Goal: Task Accomplishment & Management: Complete application form

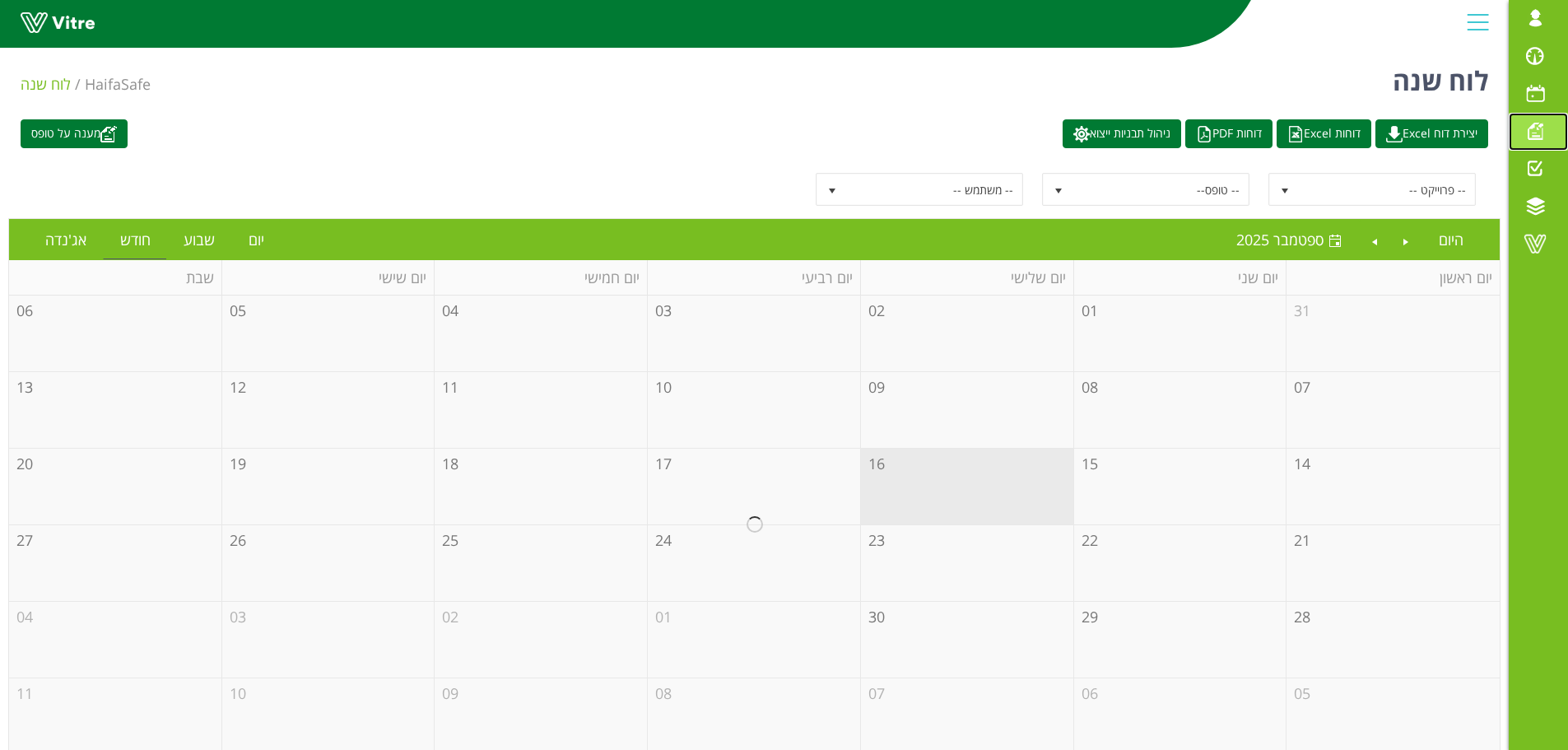
click at [1538, 135] on span at bounding box center [1535, 131] width 41 height 20
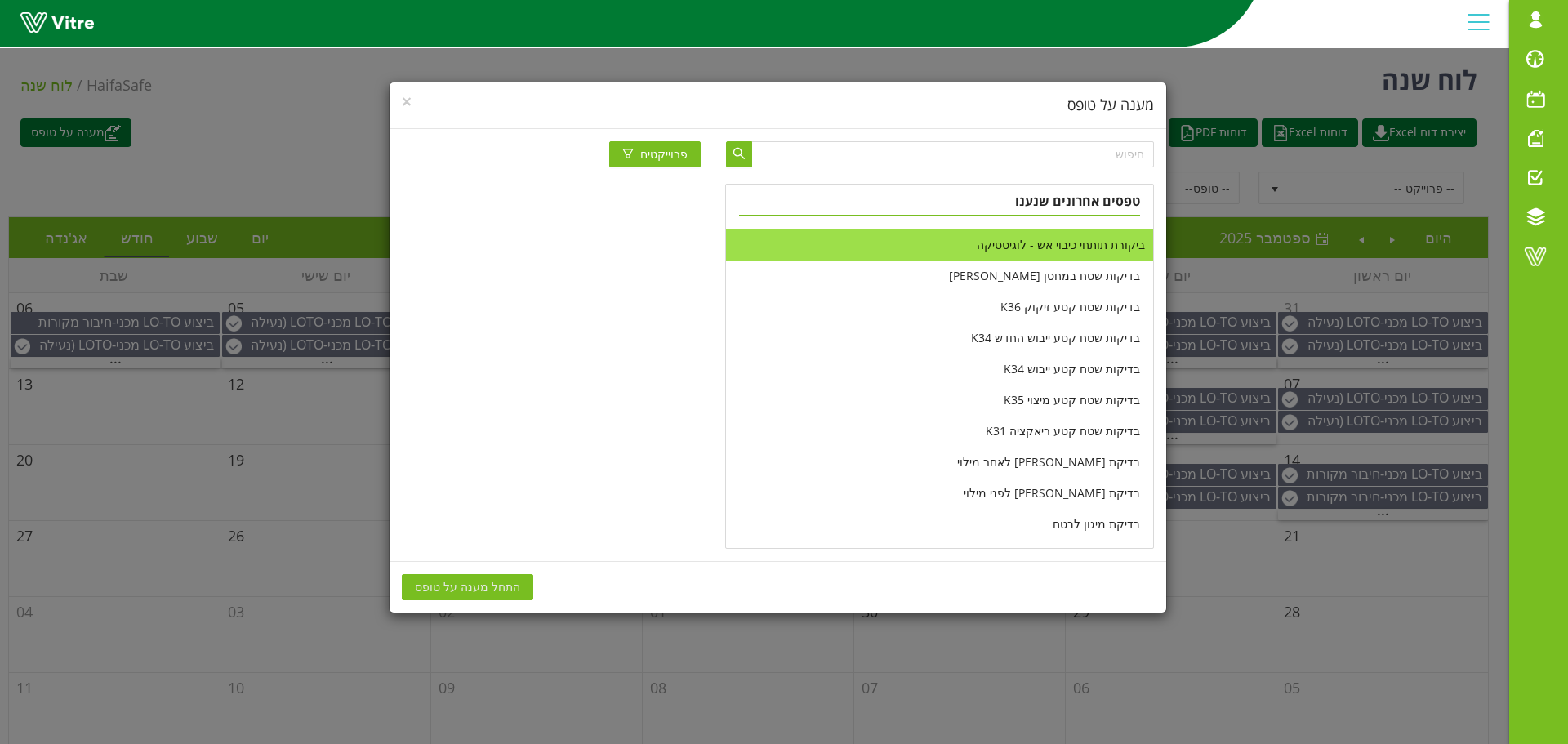
click at [1034, 244] on li "ביקורת תותחי כיבוי אש - לוגיסטיקה" at bounding box center [939, 245] width 426 height 31
click at [470, 583] on span "התחל מענה על טופס" at bounding box center [468, 587] width 105 height 18
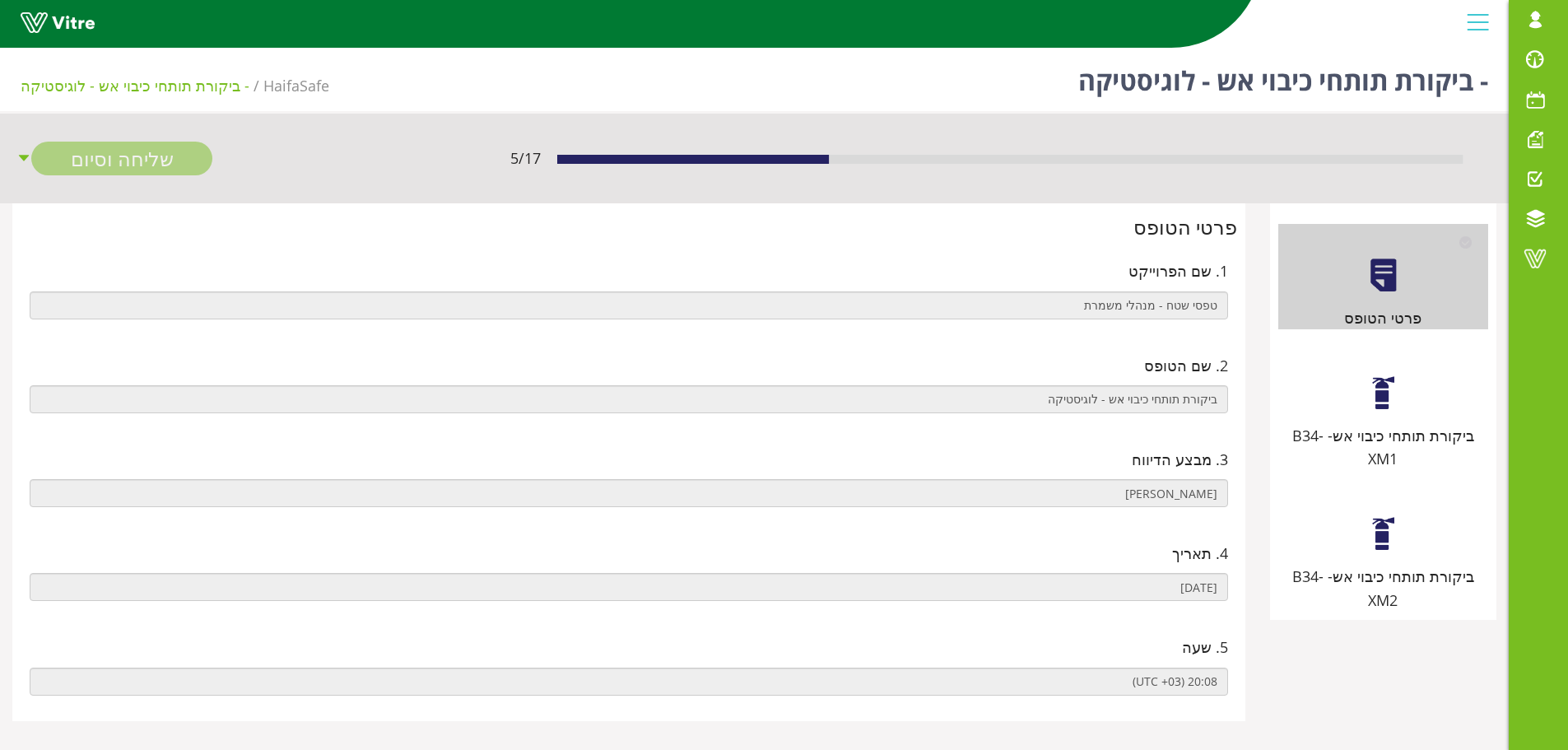
click at [1381, 410] on div at bounding box center [1383, 392] width 37 height 37
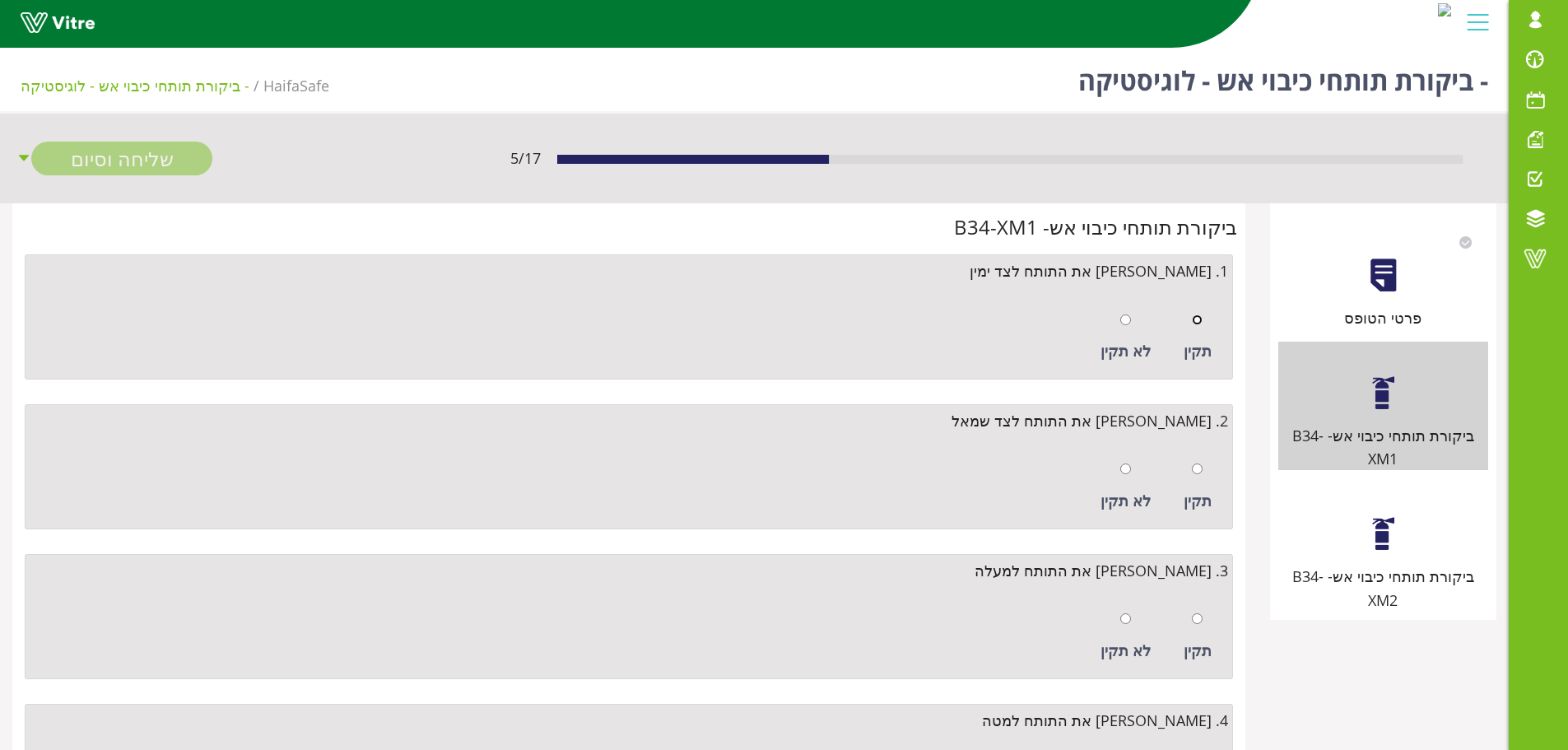
click at [1195, 321] on input "radio" at bounding box center [1197, 320] width 11 height 11
radio input "true"
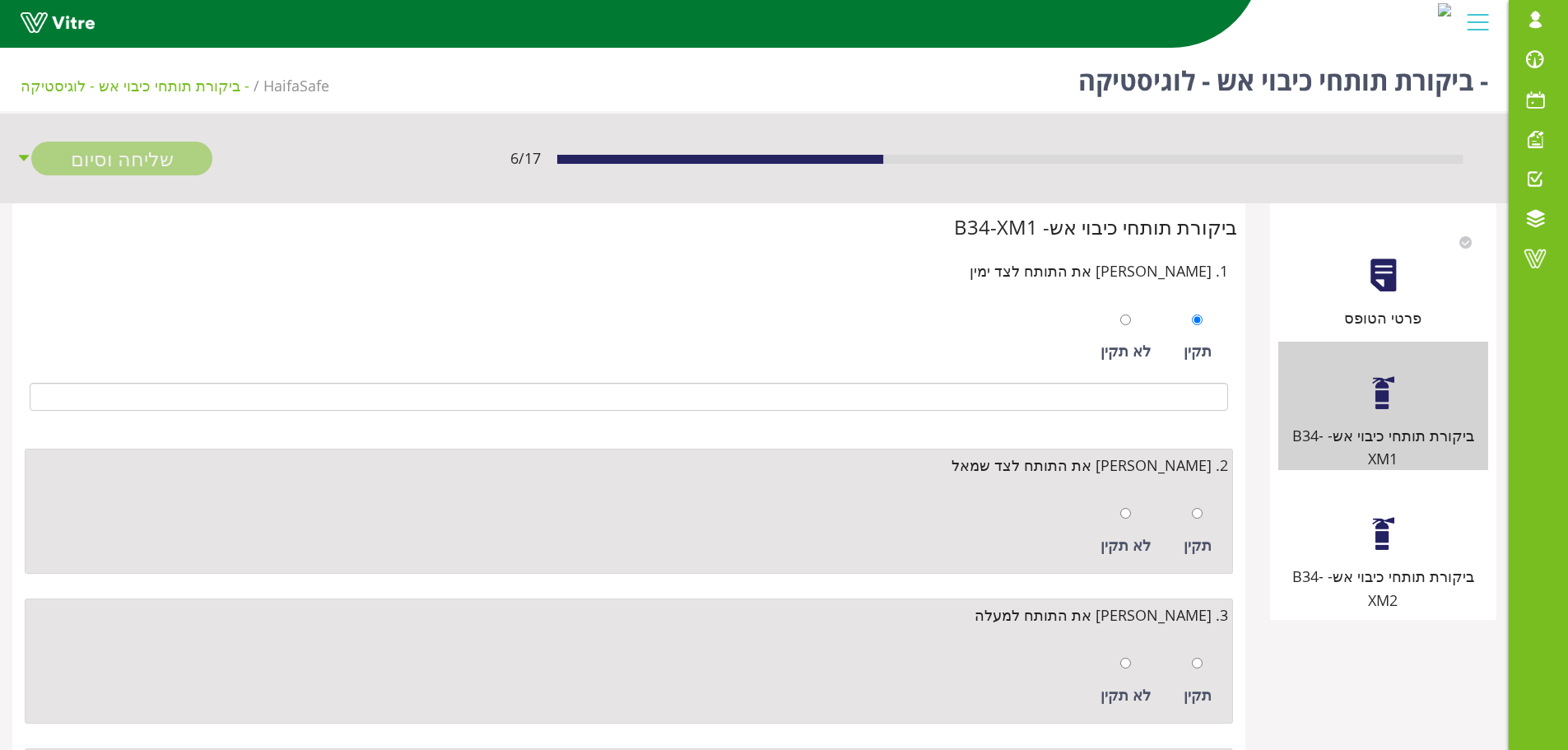
click at [1188, 514] on div "תקין" at bounding box center [1197, 531] width 45 height 76
radio input "true"
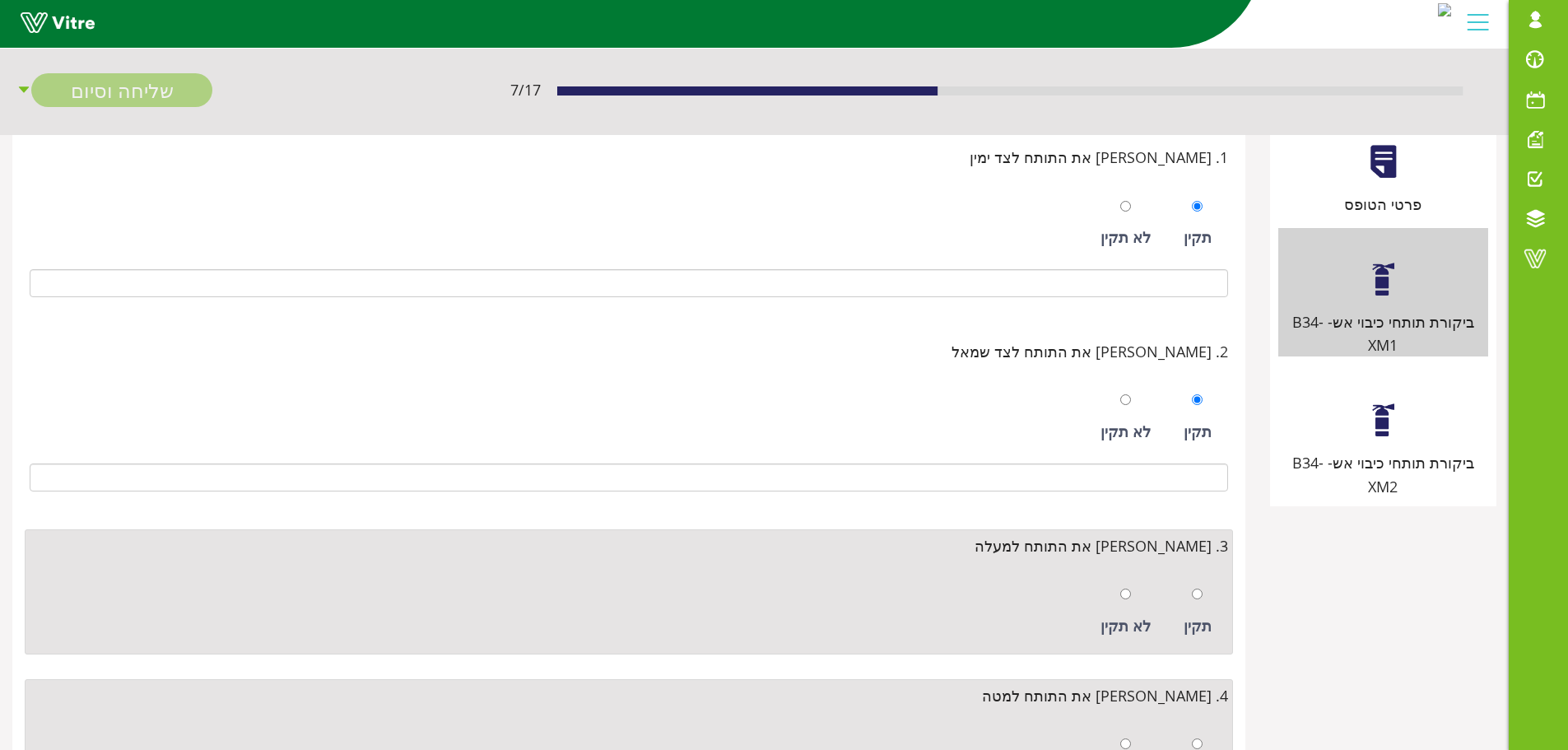
scroll to position [330, 0]
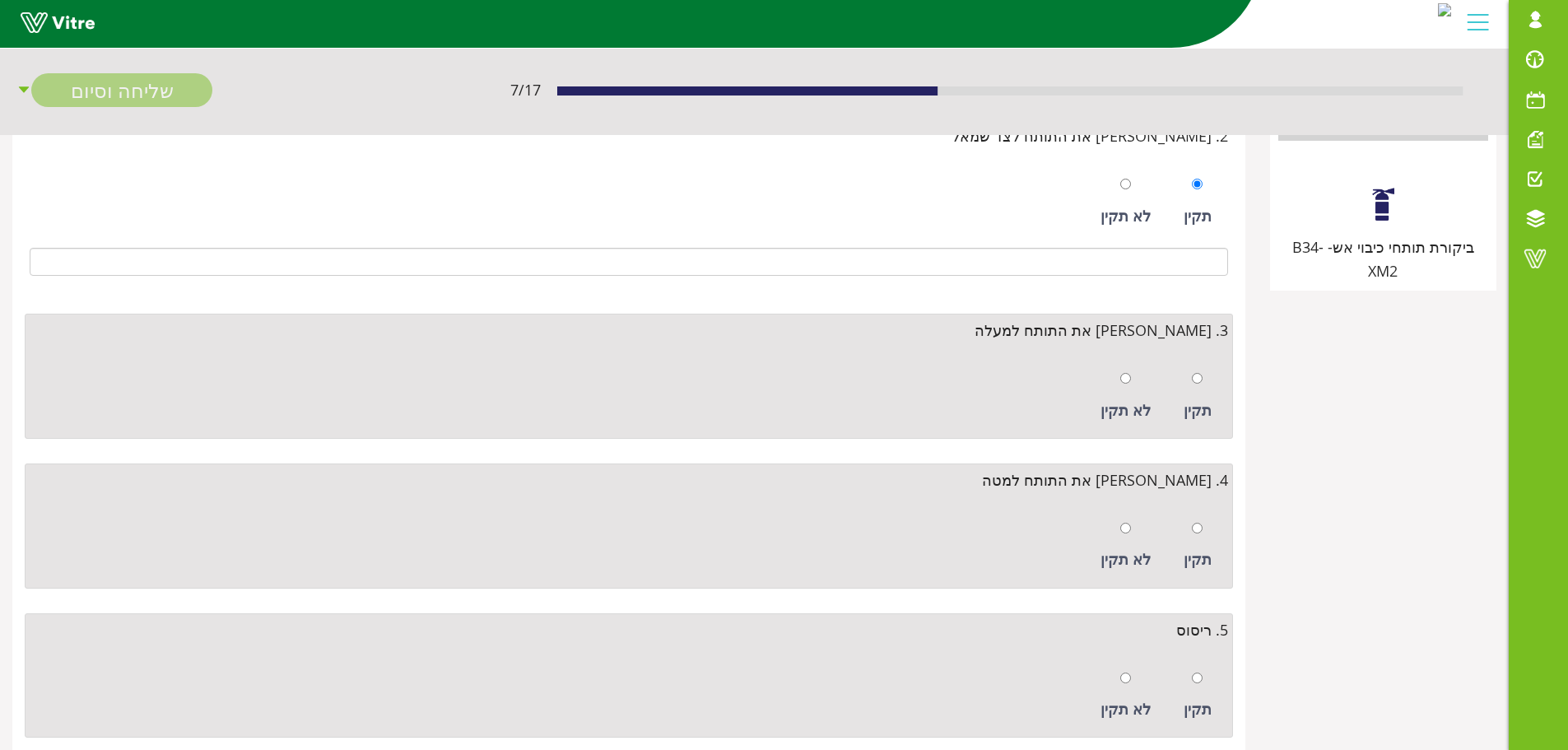
click at [1203, 386] on div "תקין" at bounding box center [1197, 396] width 45 height 76
radio input "true"
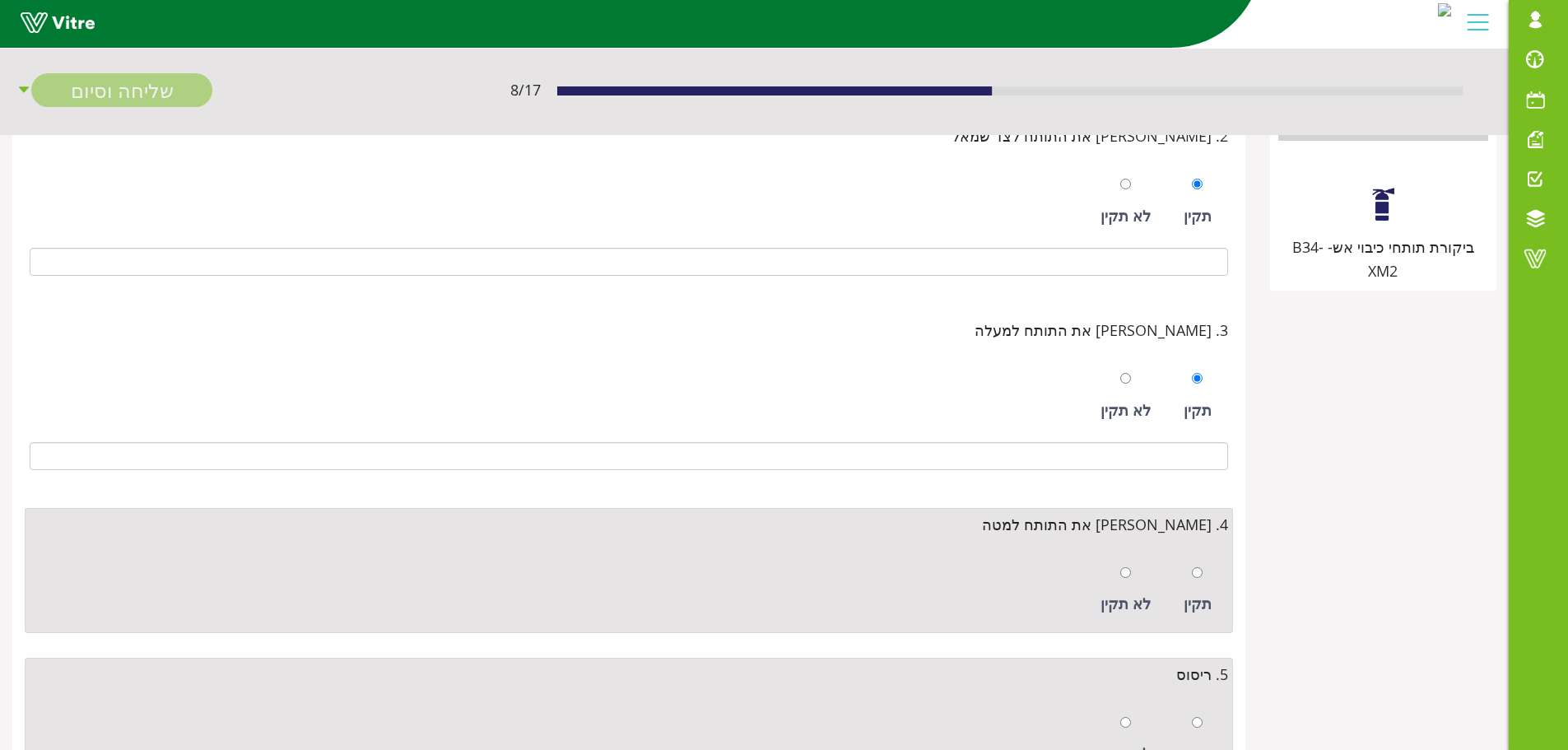
click at [1207, 563] on div "תקין" at bounding box center [1197, 590] width 45 height 76
radio input "true"
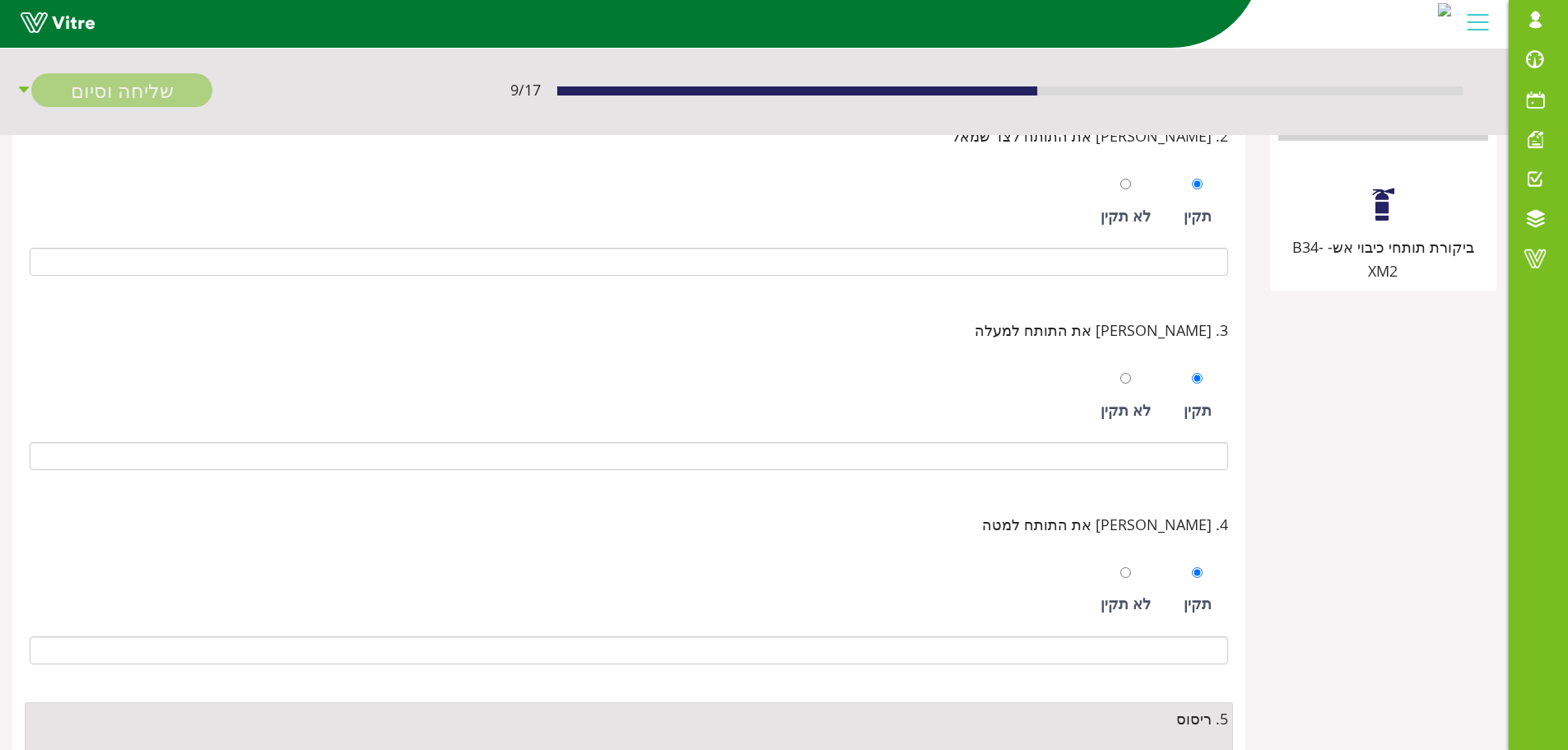
scroll to position [576, 0]
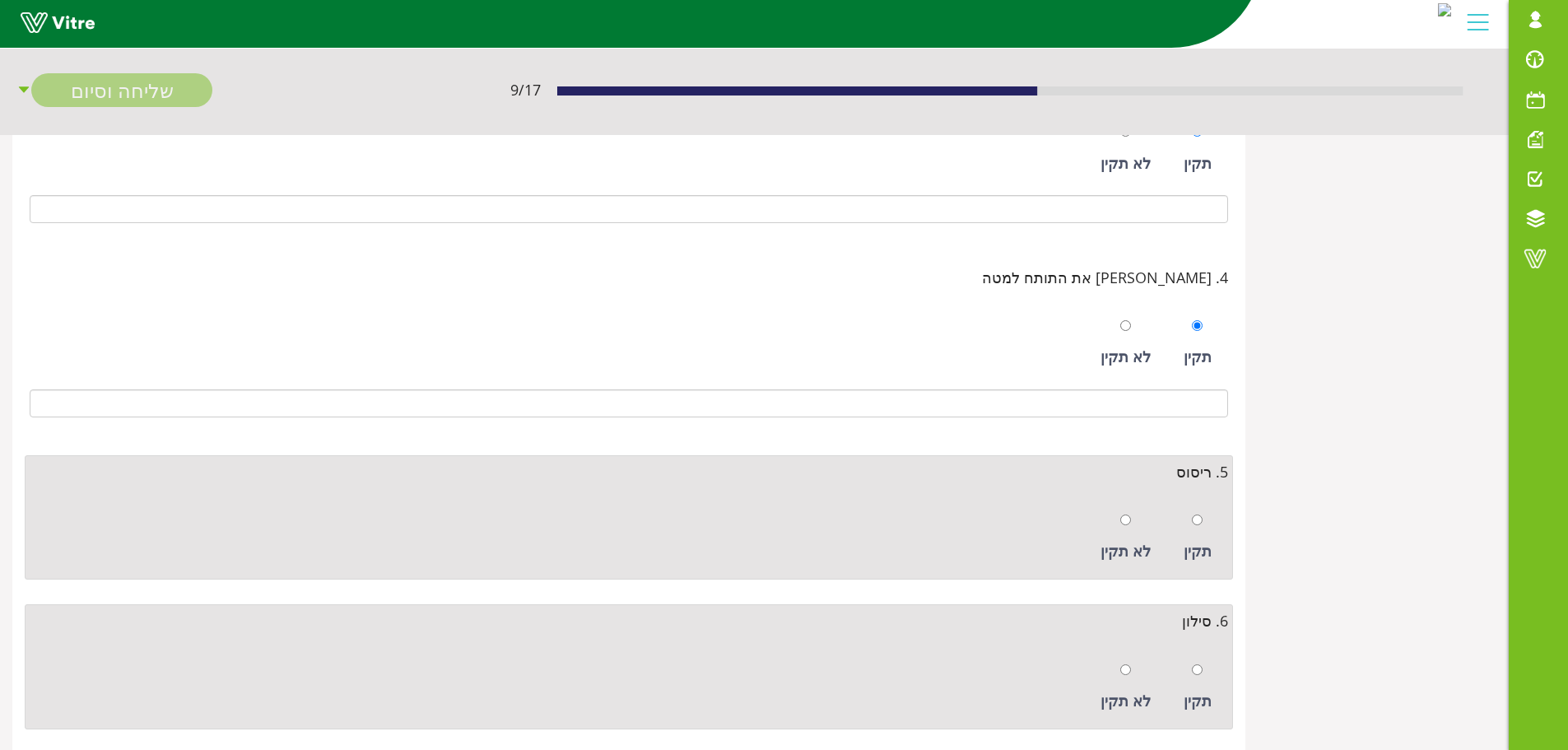
click at [1197, 530] on div at bounding box center [1197, 519] width 11 height 23
radio input "true"
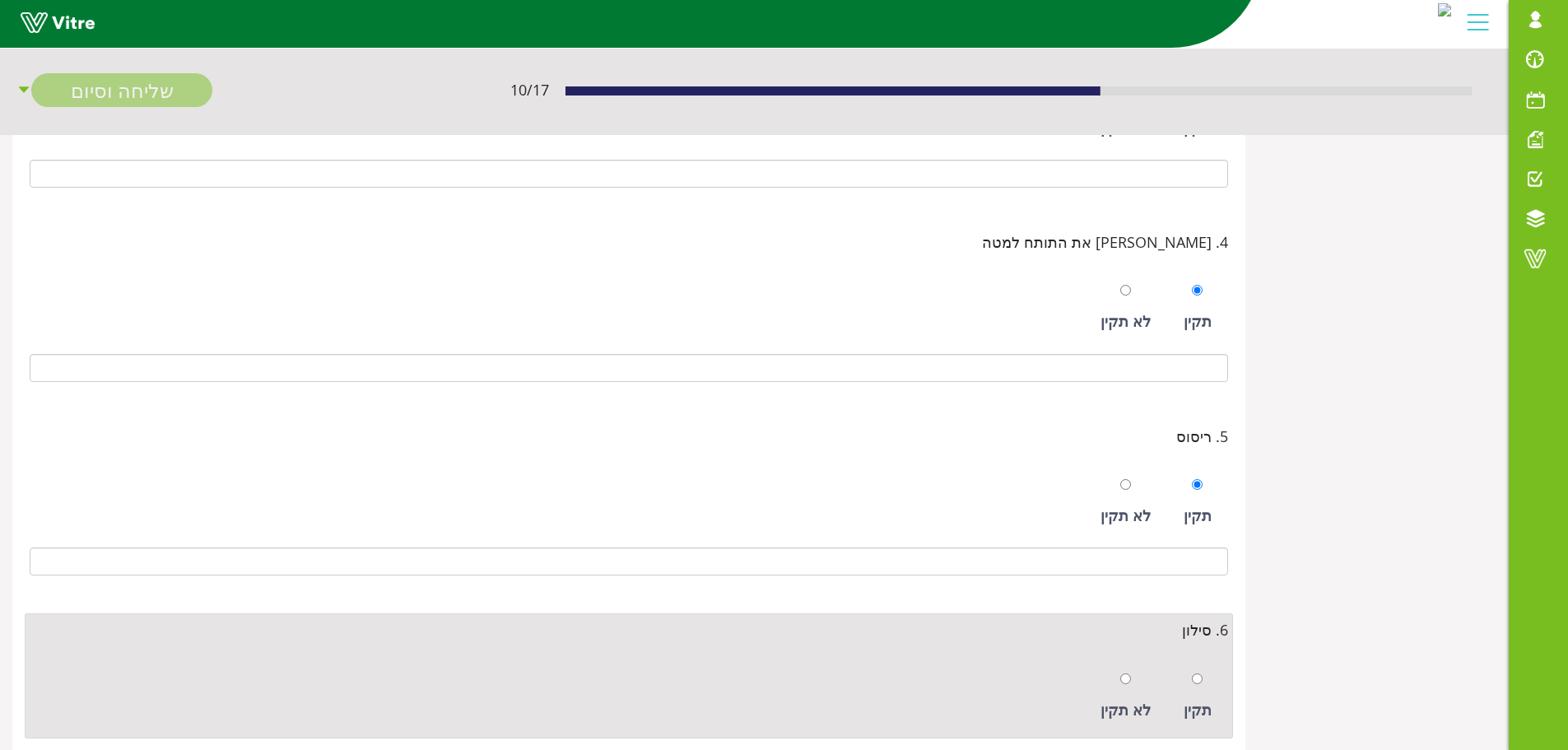
scroll to position [662, 0]
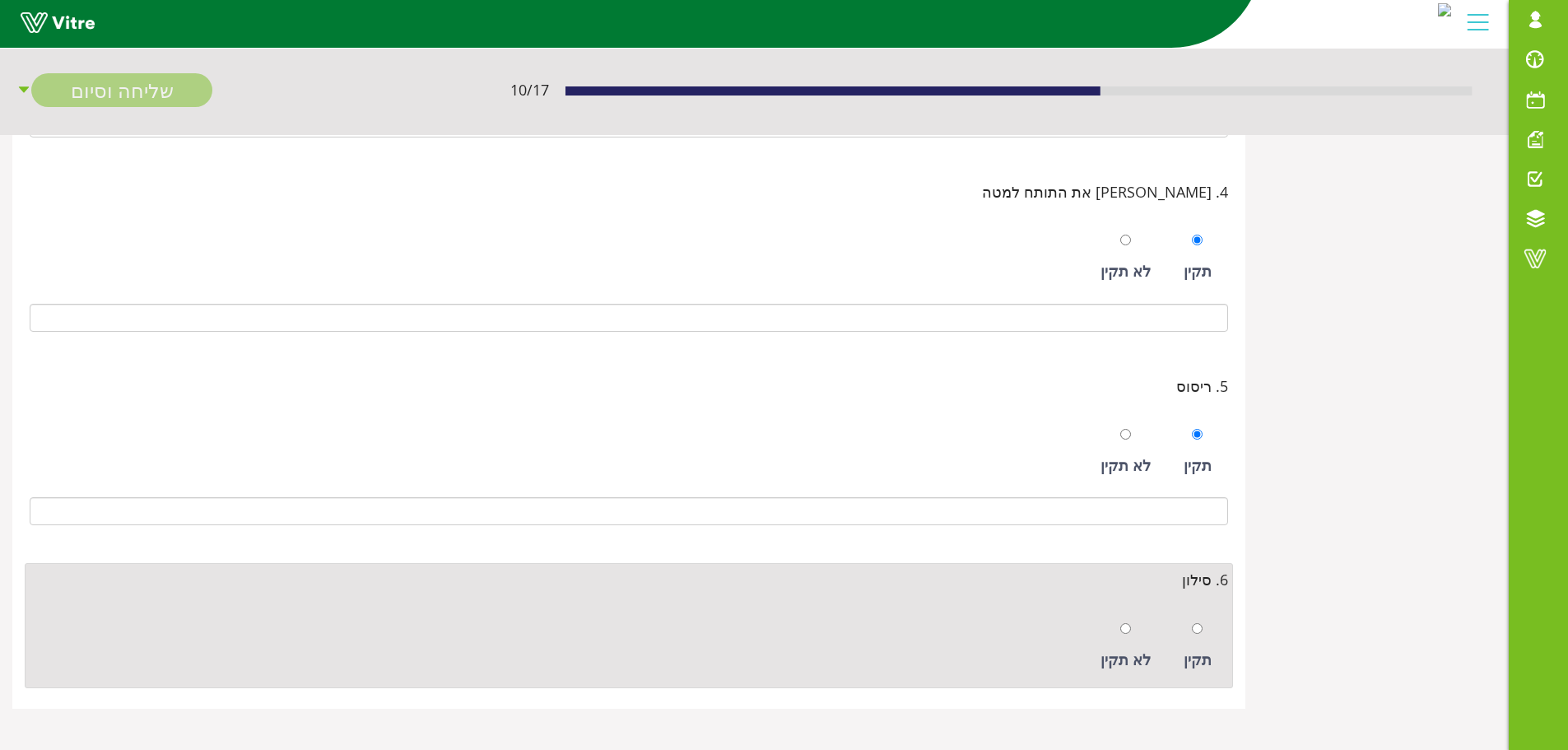
click at [1195, 635] on div at bounding box center [1197, 627] width 11 height 23
radio input "true"
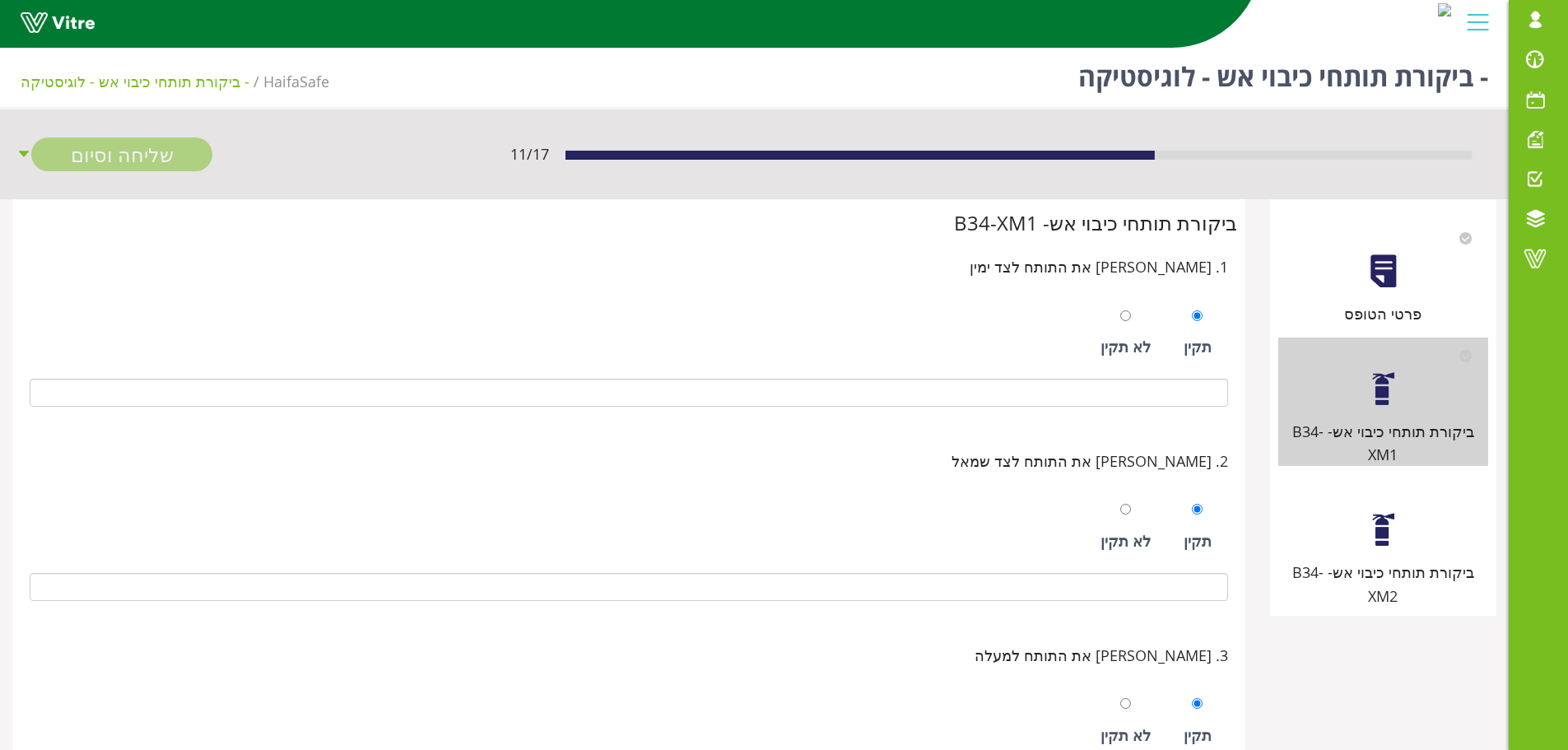
scroll to position [3, 0]
click at [1376, 512] on div at bounding box center [1383, 530] width 37 height 37
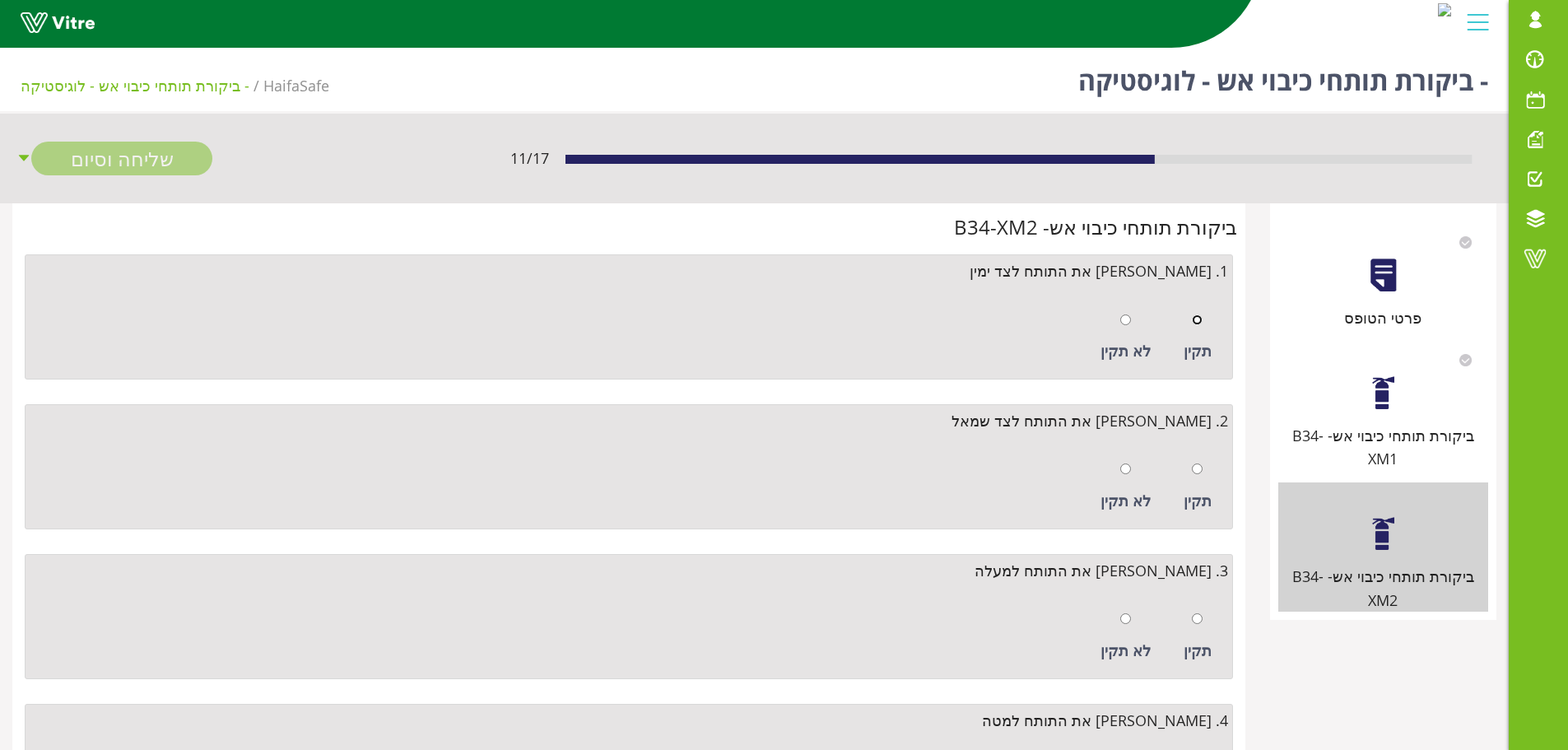
click at [1200, 322] on input "radio" at bounding box center [1197, 320] width 11 height 11
radio input "true"
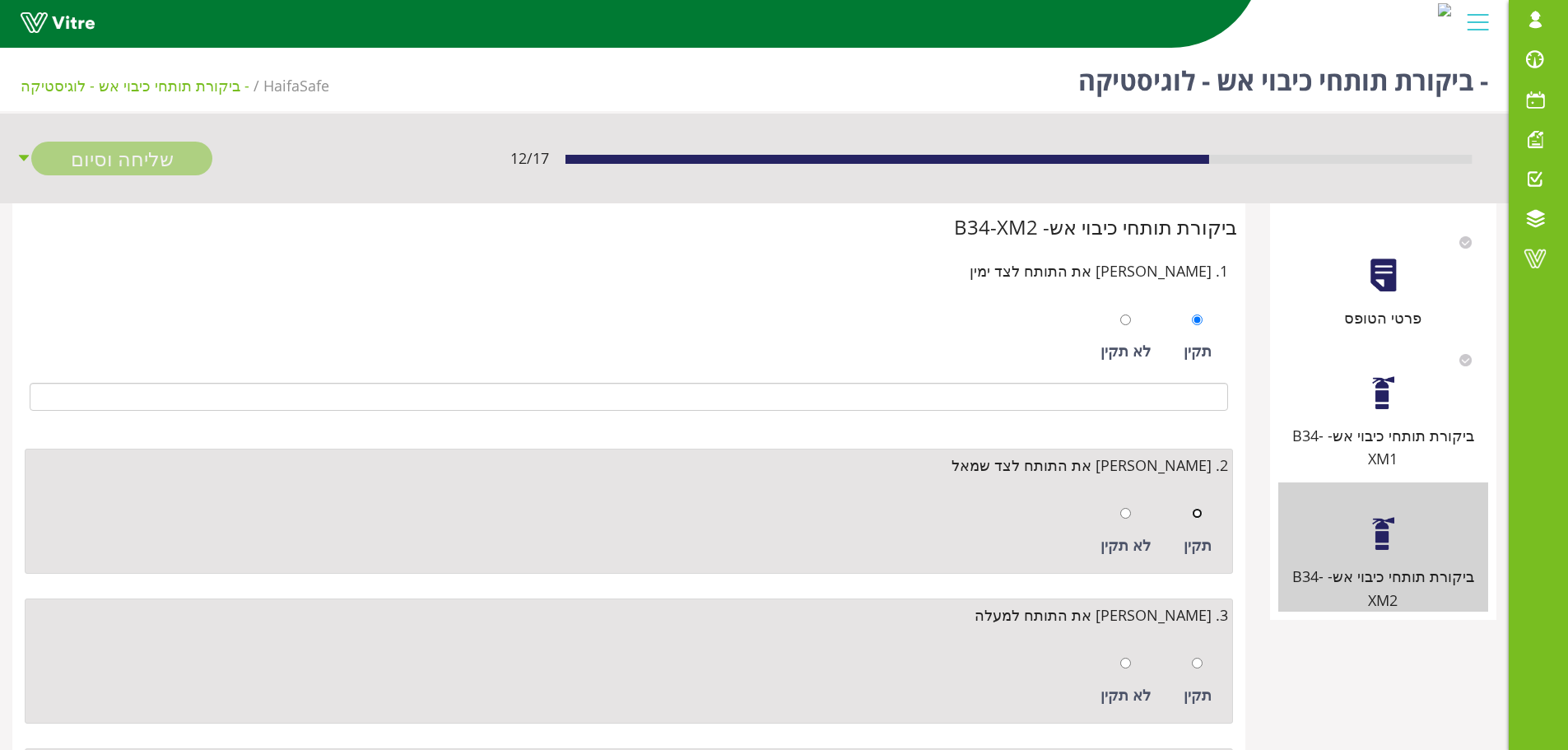
click at [1197, 513] on input "radio" at bounding box center [1197, 513] width 11 height 11
radio input "true"
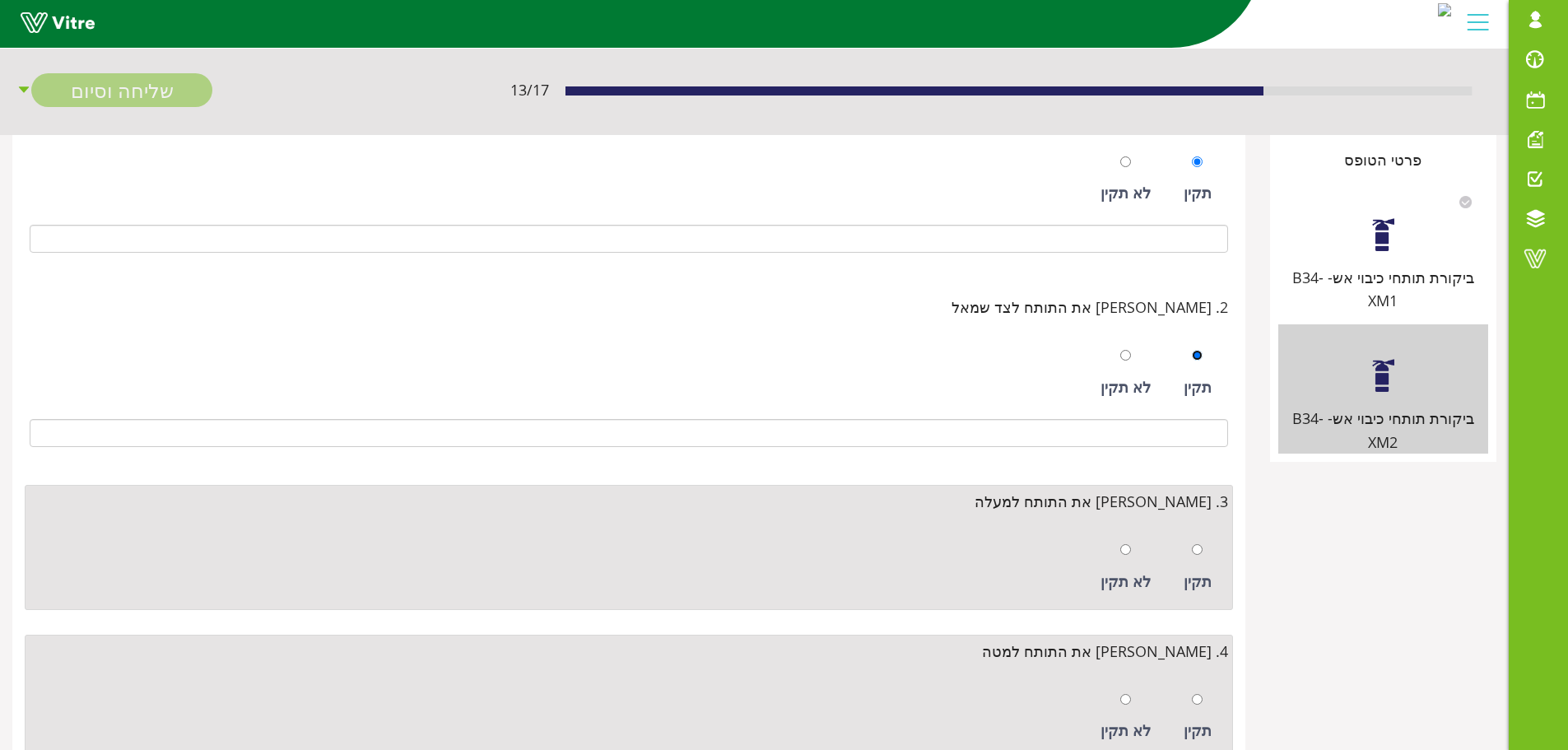
scroll to position [330, 0]
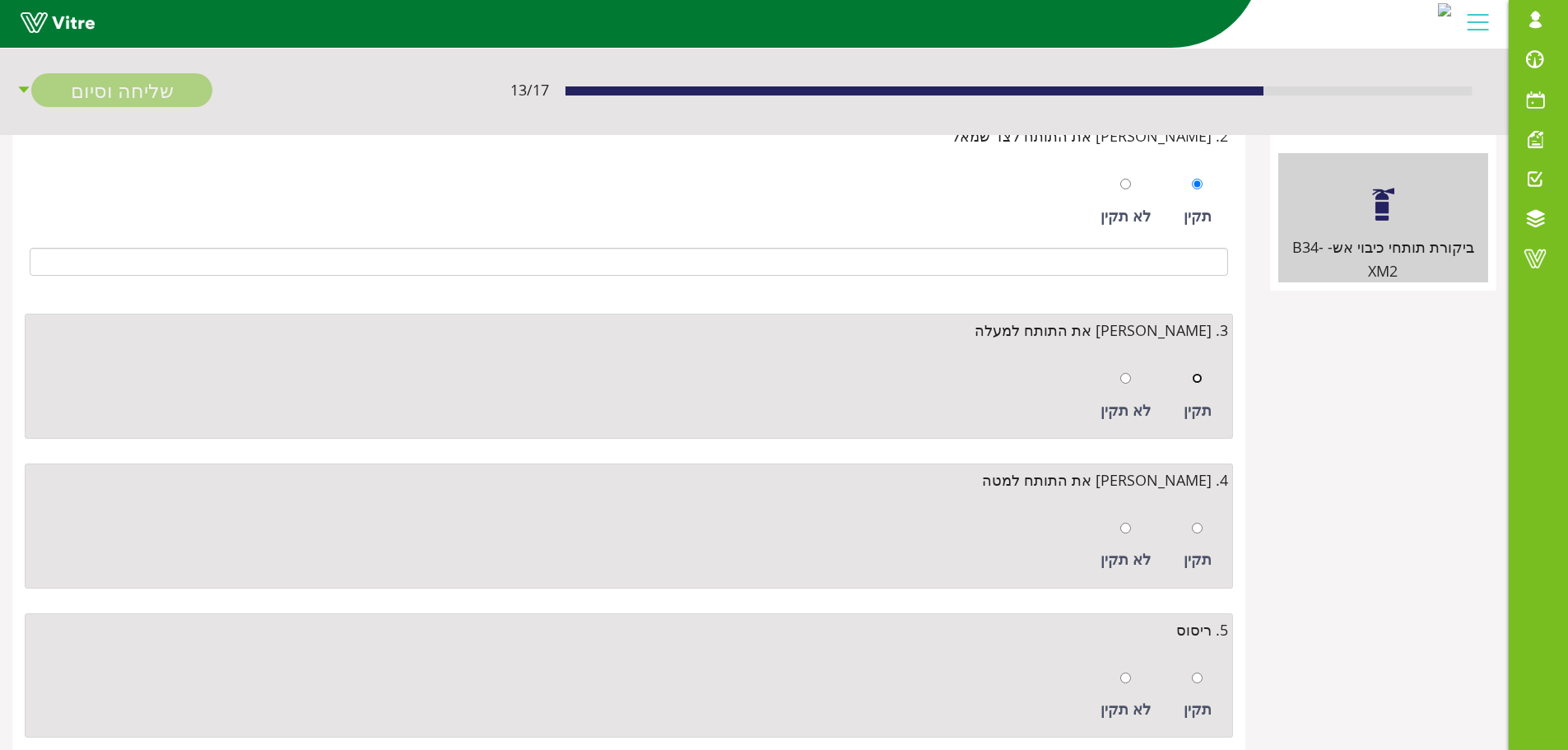
click at [1197, 381] on input "radio" at bounding box center [1197, 377] width 11 height 11
radio input "true"
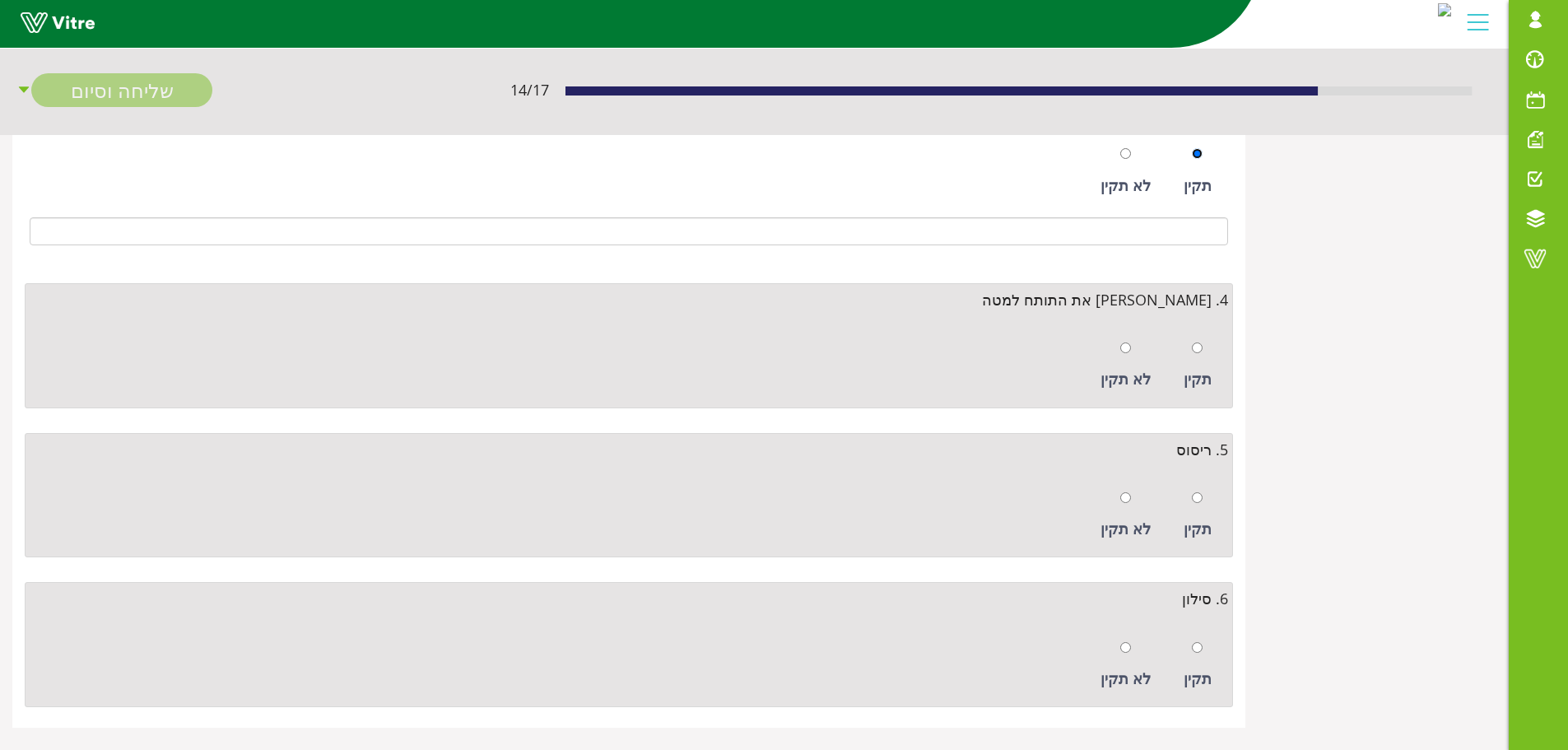
scroll to position [573, 0]
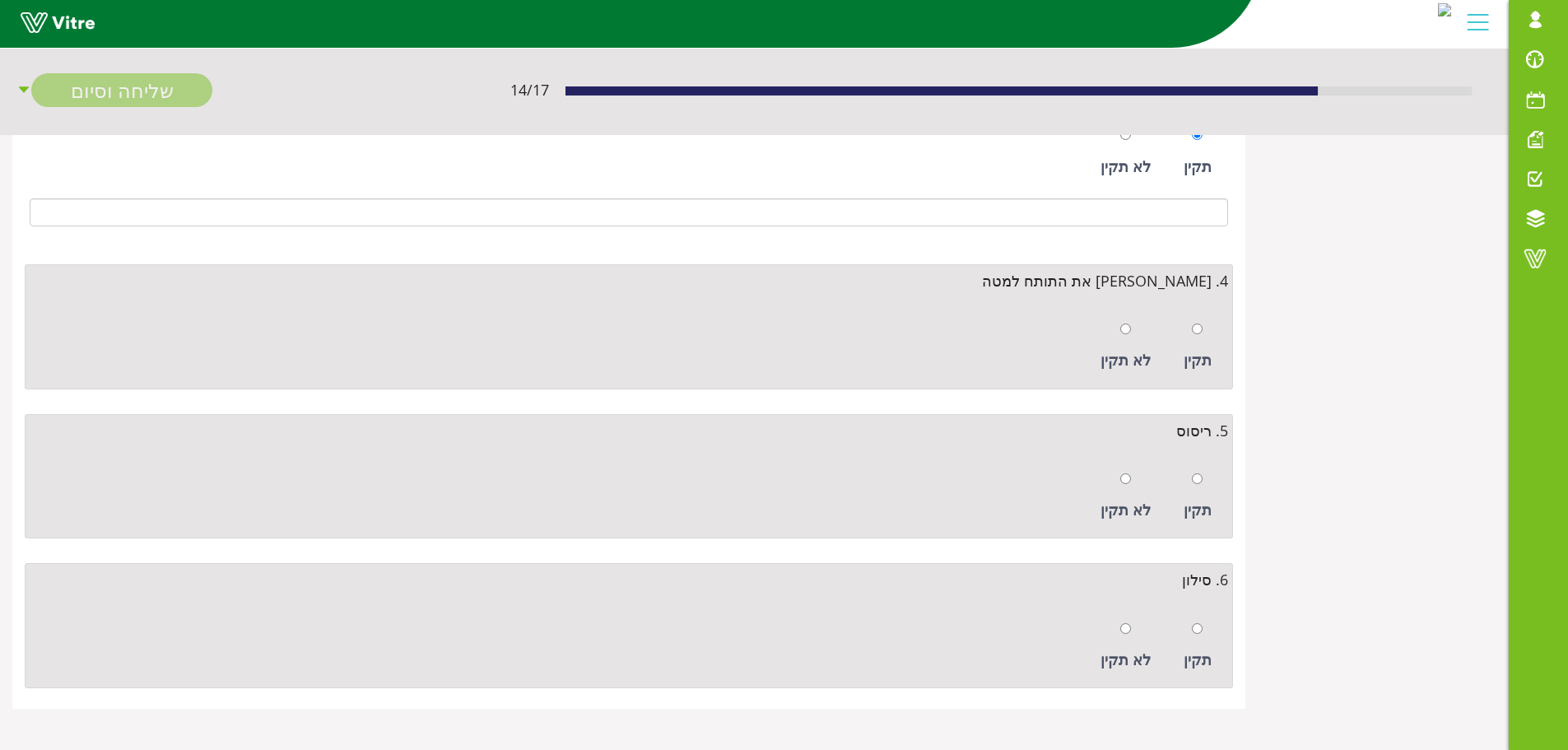
click at [1205, 331] on div "תקין" at bounding box center [1197, 347] width 45 height 76
radio input "true"
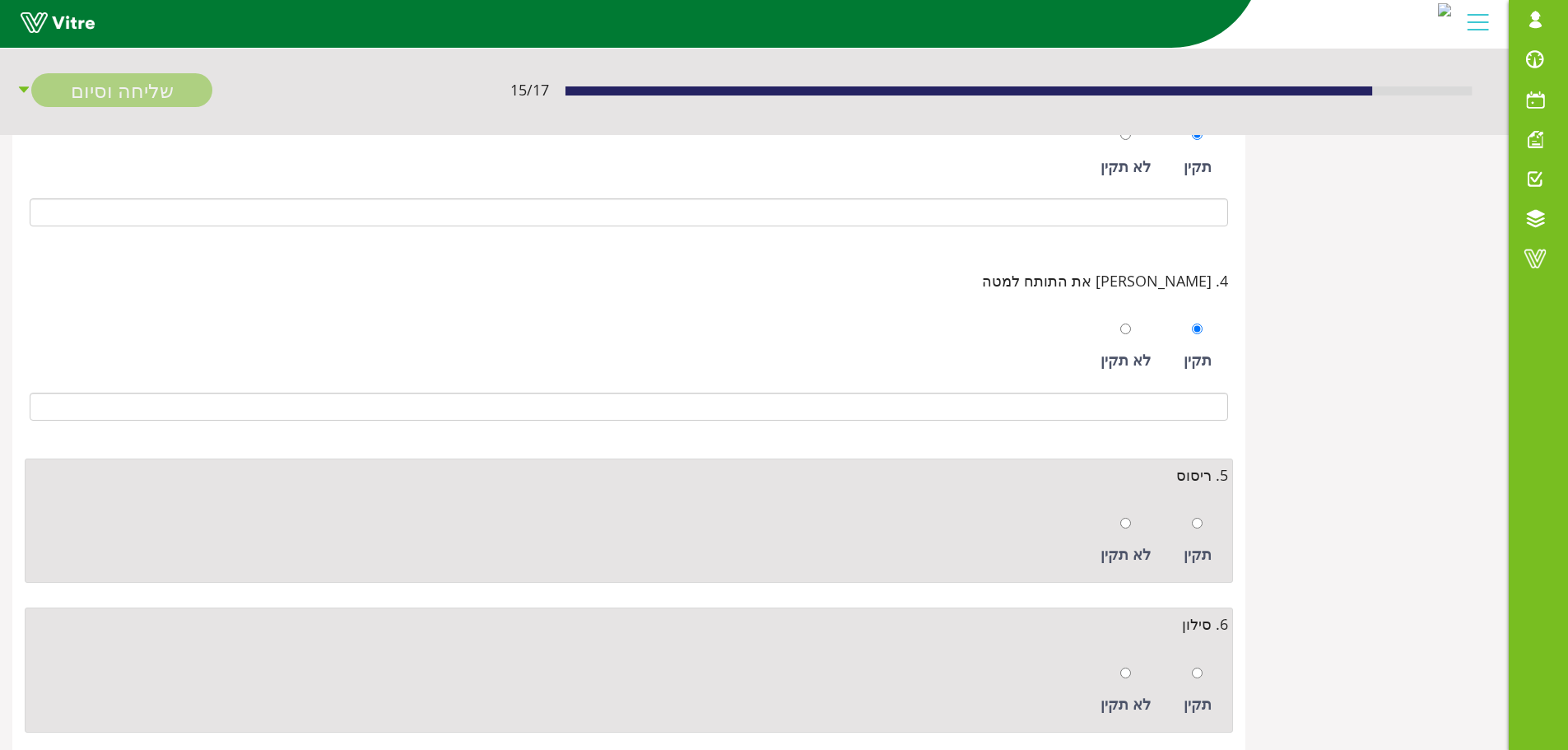
click at [1193, 530] on div at bounding box center [1197, 522] width 11 height 23
radio input "true"
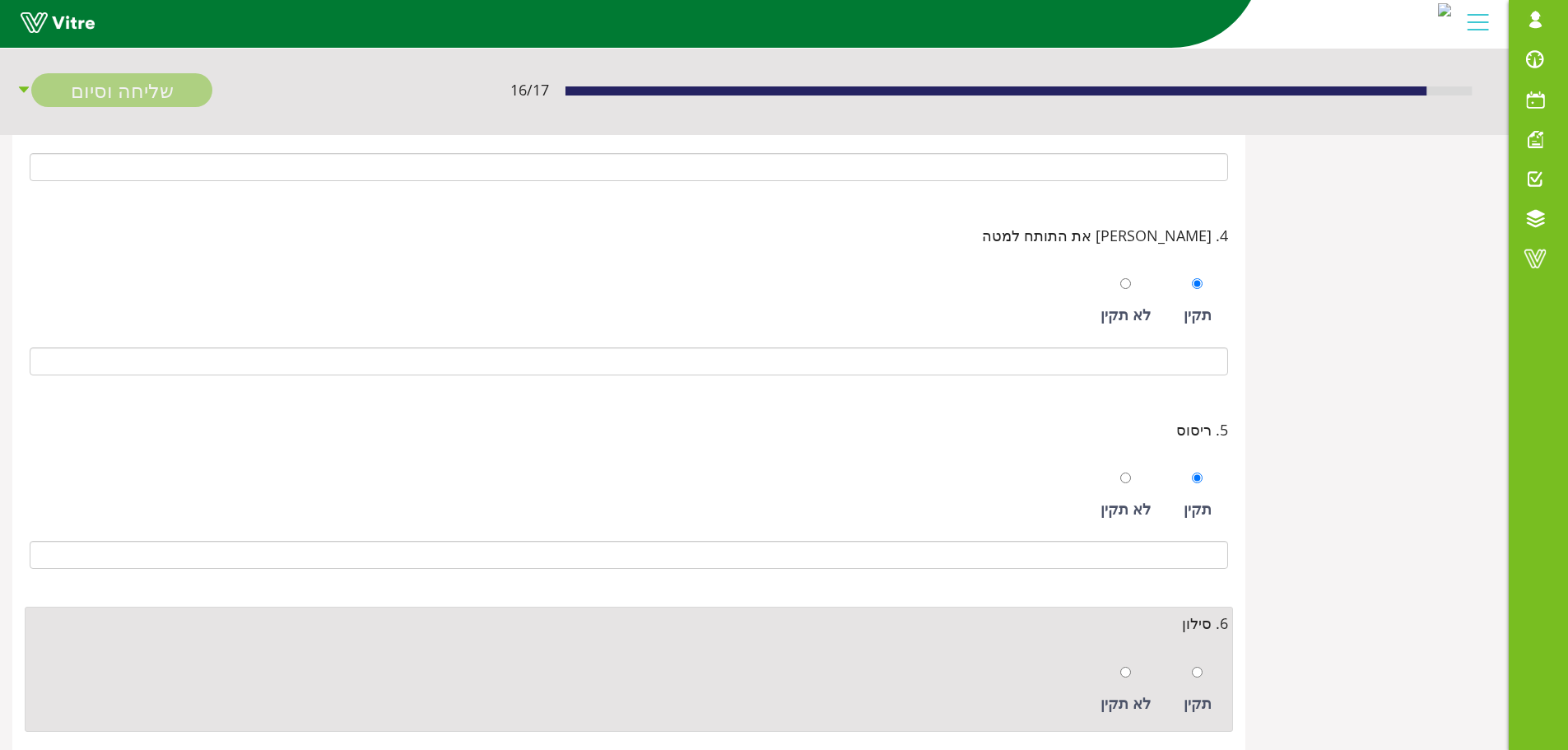
scroll to position [662, 0]
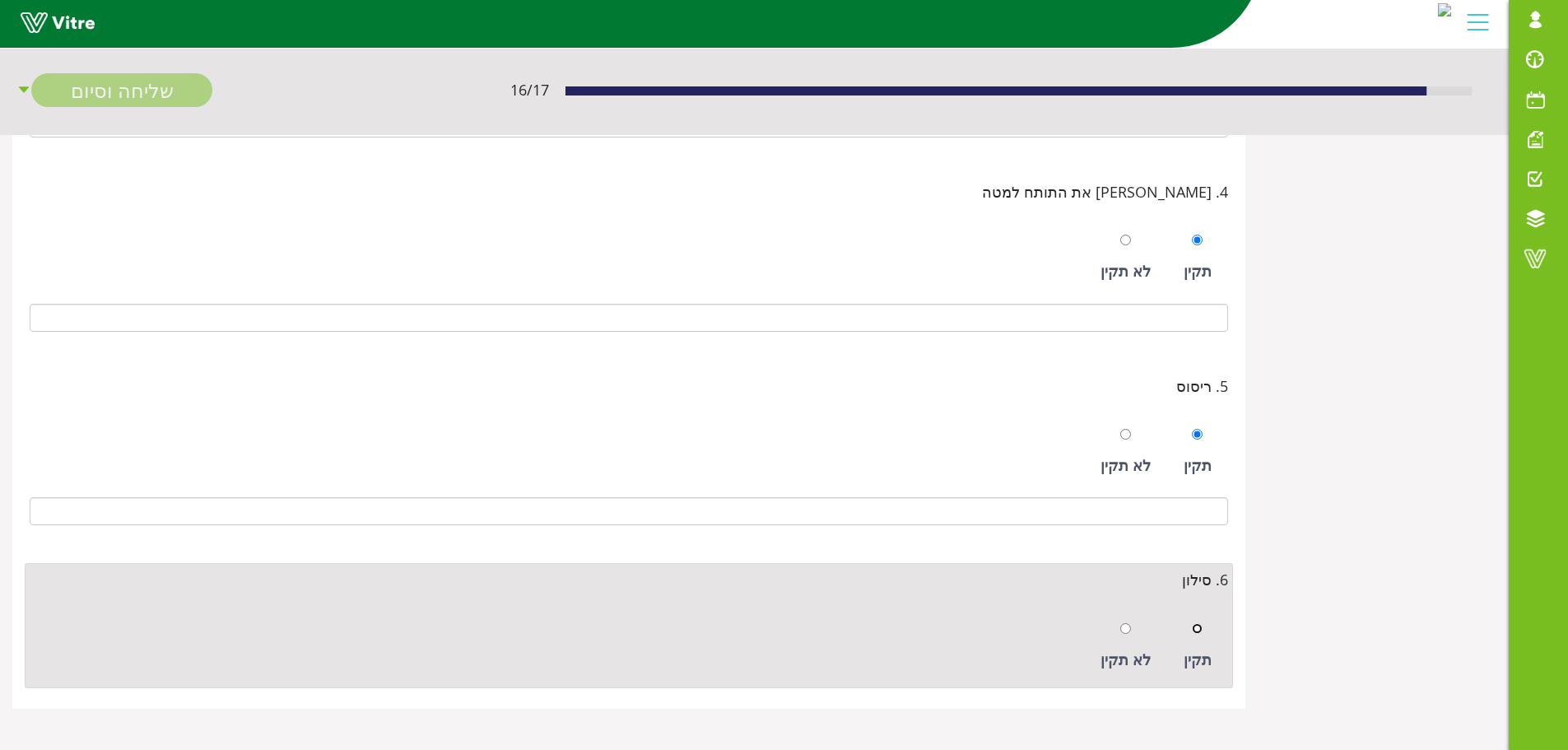
click at [1198, 631] on input "radio" at bounding box center [1197, 628] width 11 height 11
radio input "true"
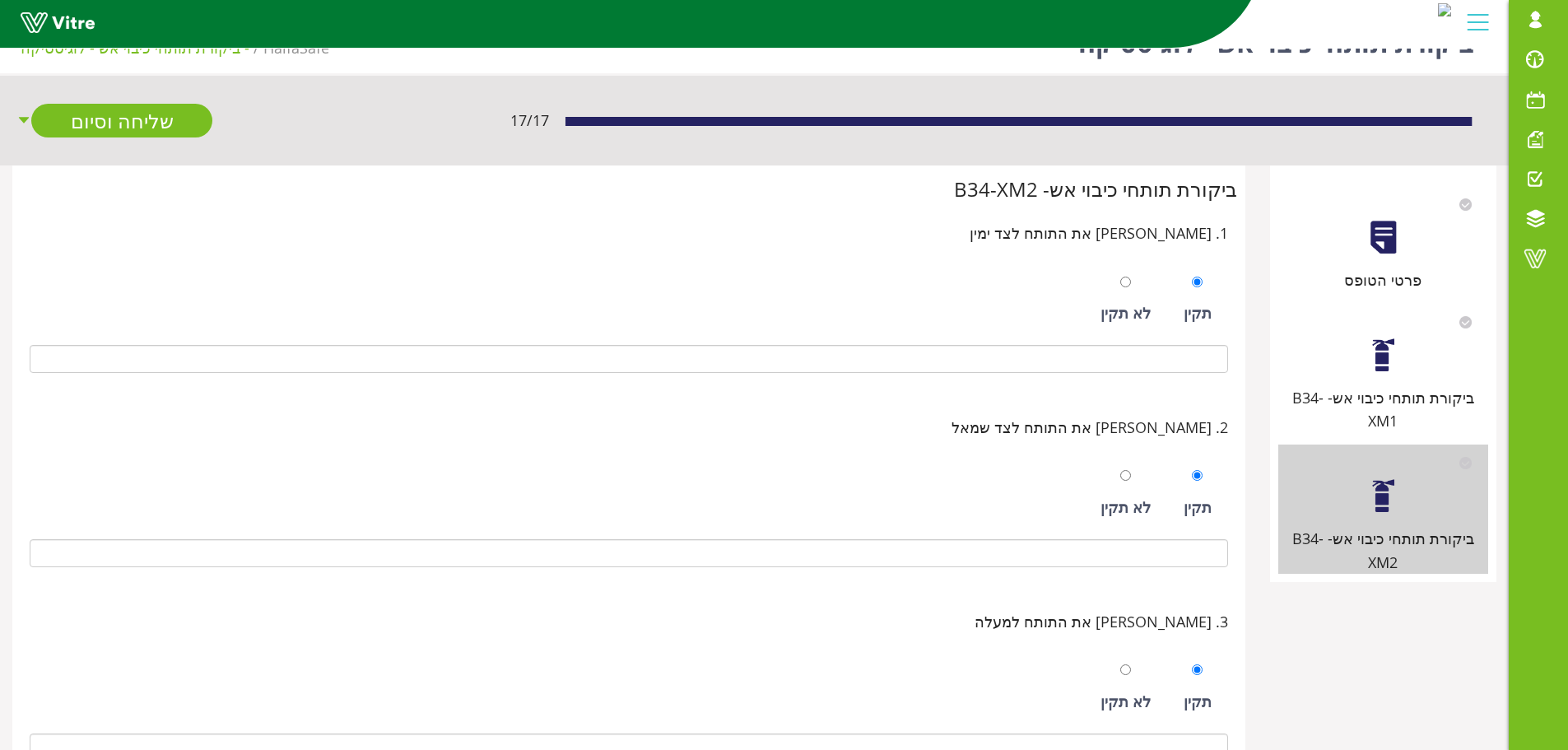
scroll to position [0, 0]
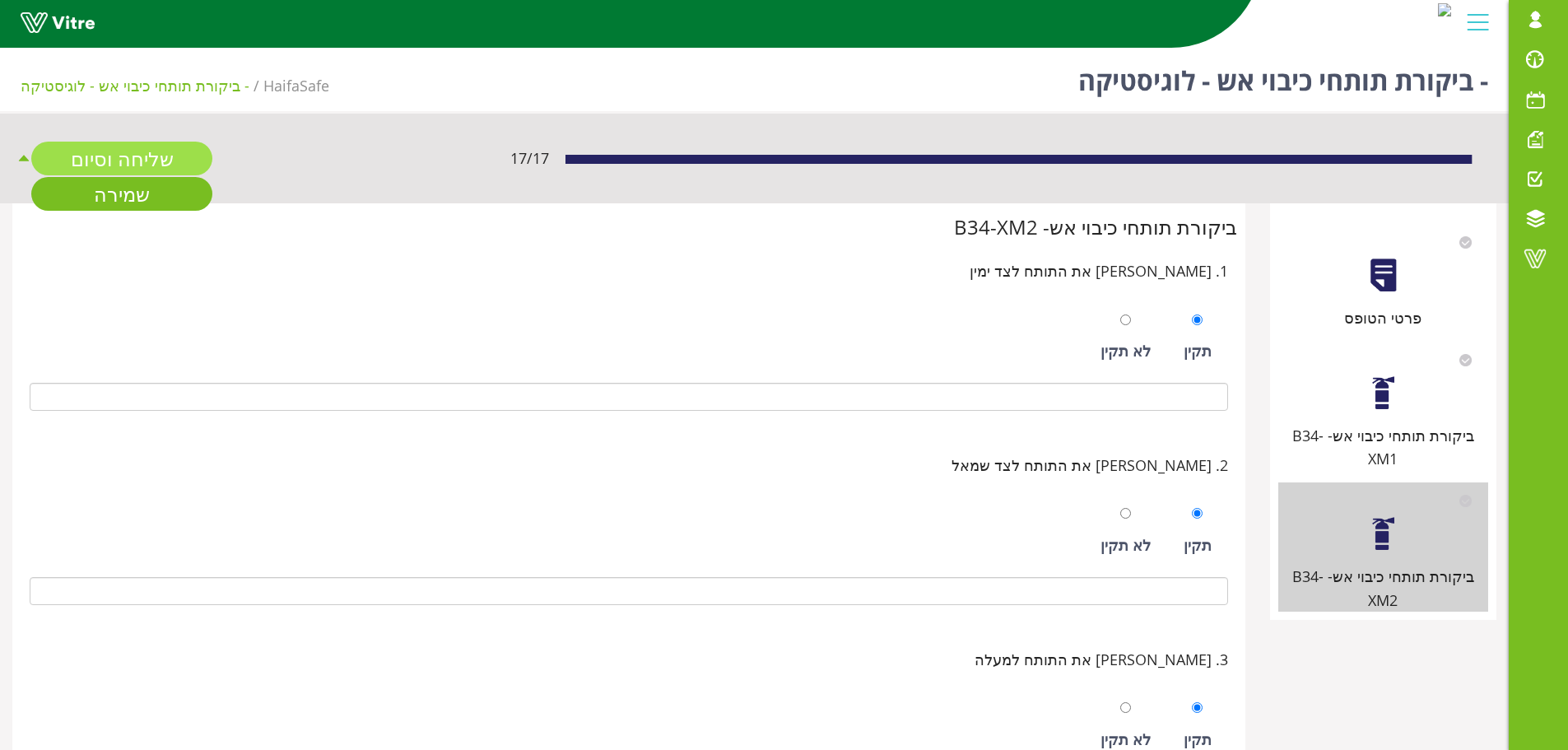
click at [105, 158] on link "שליחה וסיום" at bounding box center [121, 159] width 181 height 34
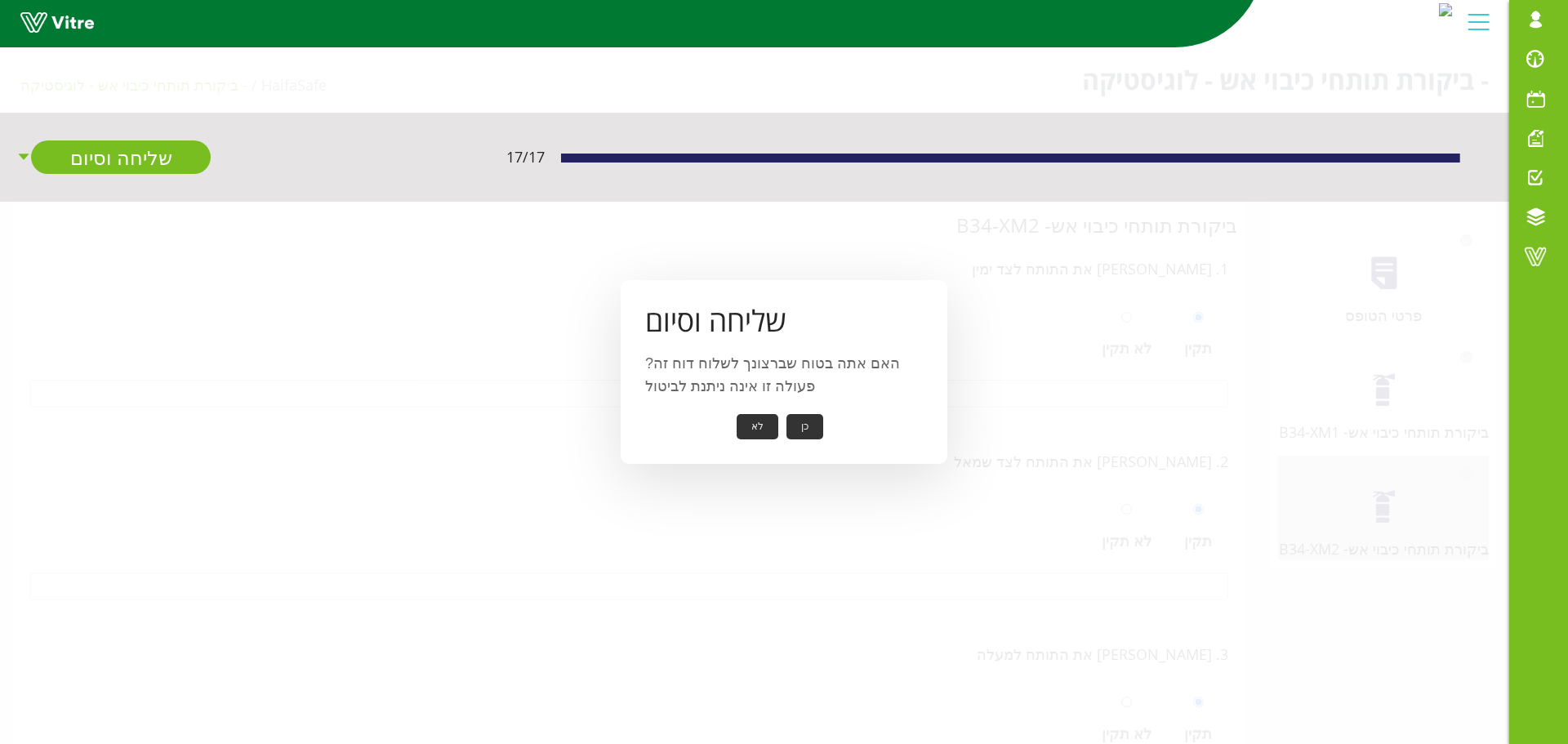
click at [802, 422] on button "כן" at bounding box center [804, 427] width 37 height 26
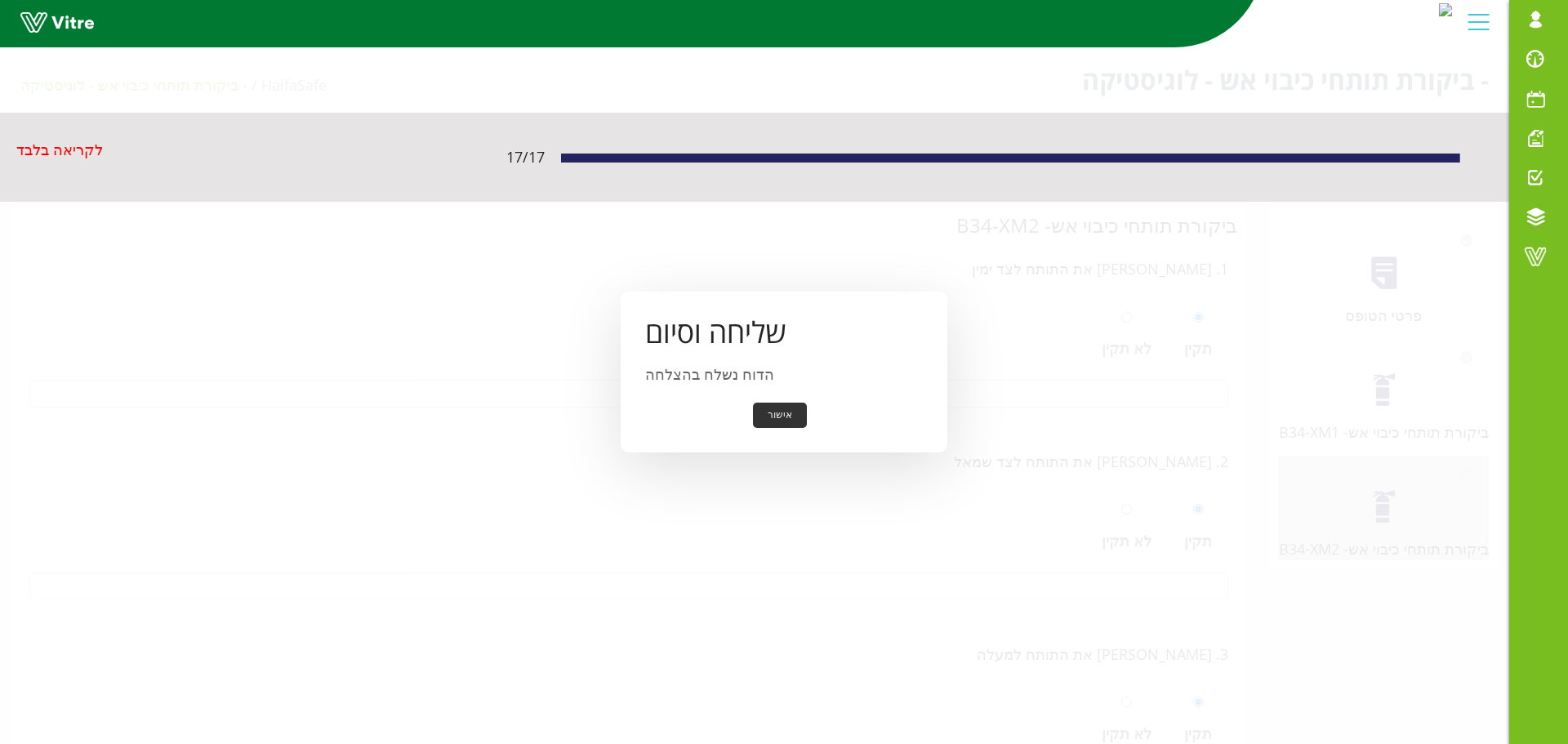
click at [792, 417] on button "אישור" at bounding box center [780, 415] width 53 height 26
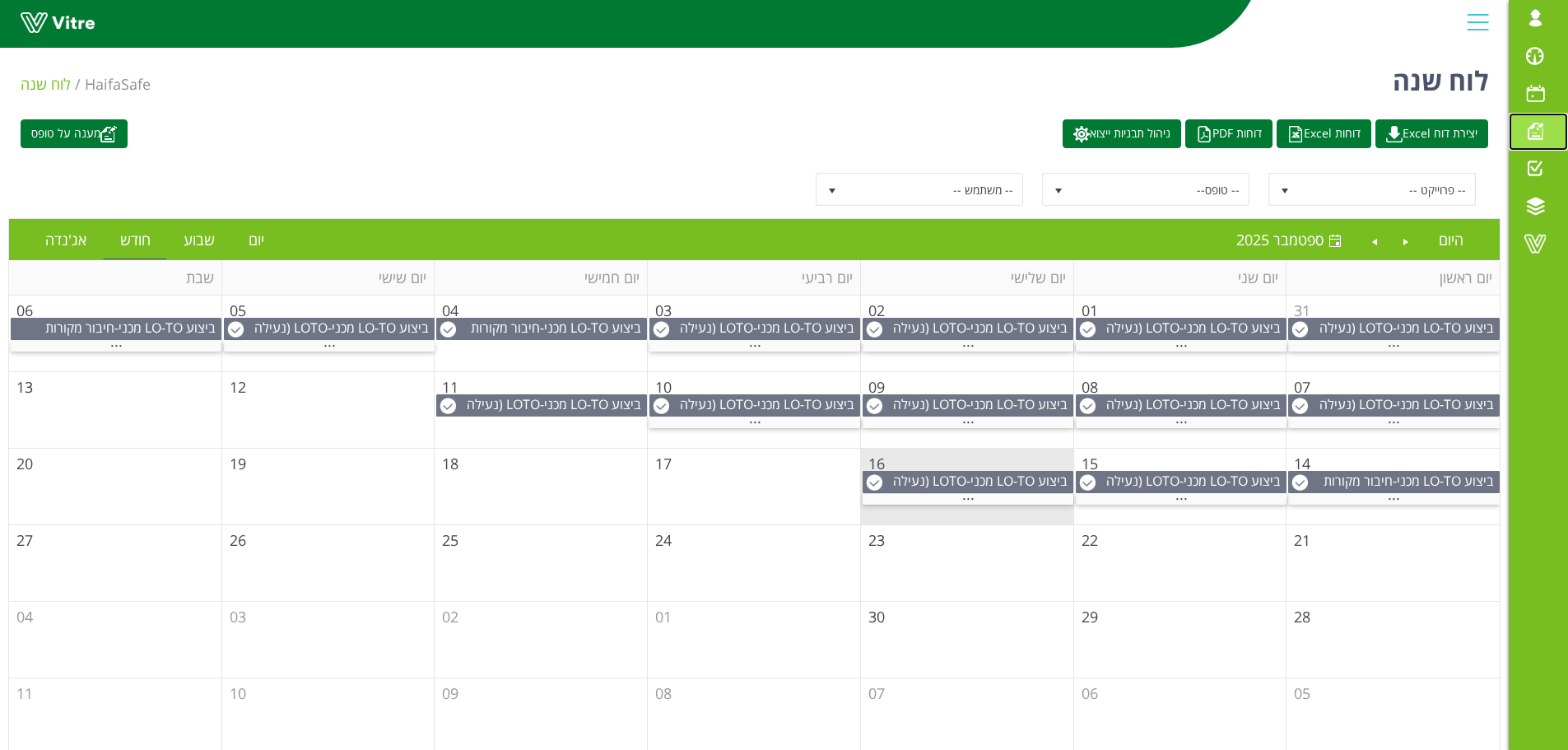
click at [1532, 137] on span at bounding box center [1535, 131] width 41 height 20
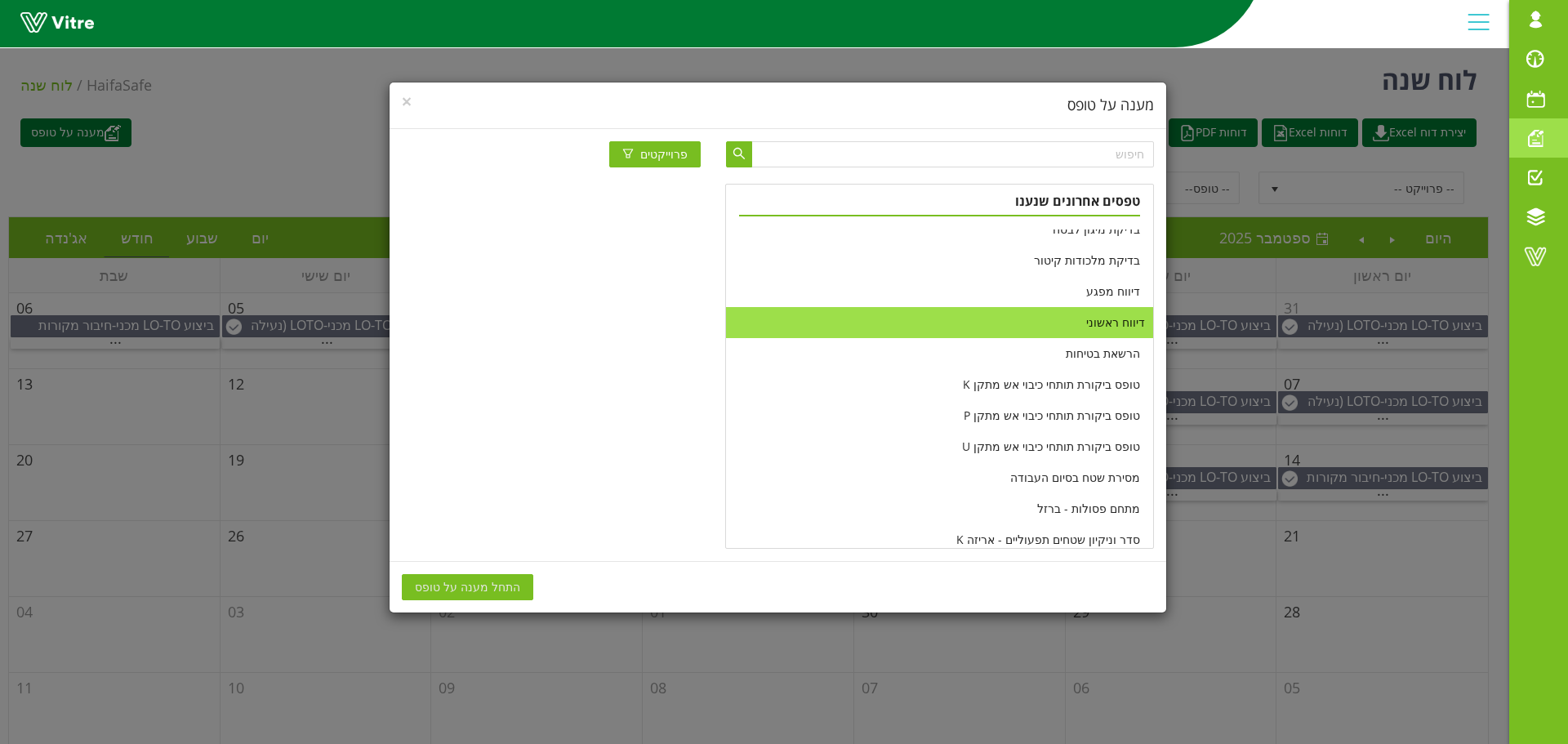
scroll to position [327, 0]
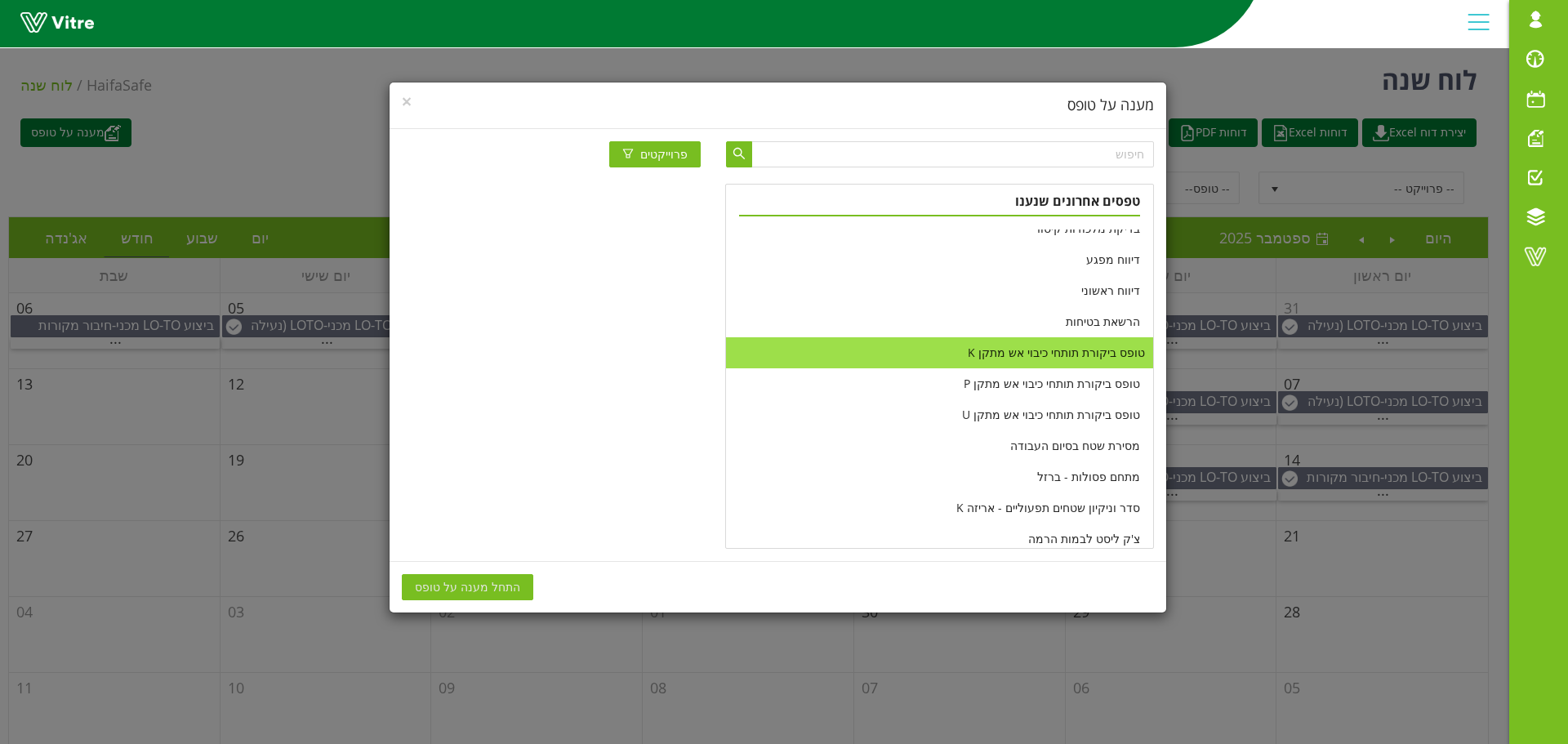
click at [1021, 350] on li "טופס ביקורת תותחי כיבוי אש מתקן K" at bounding box center [939, 352] width 426 height 31
click at [476, 583] on span "התחל מענה על טופס" at bounding box center [468, 587] width 105 height 18
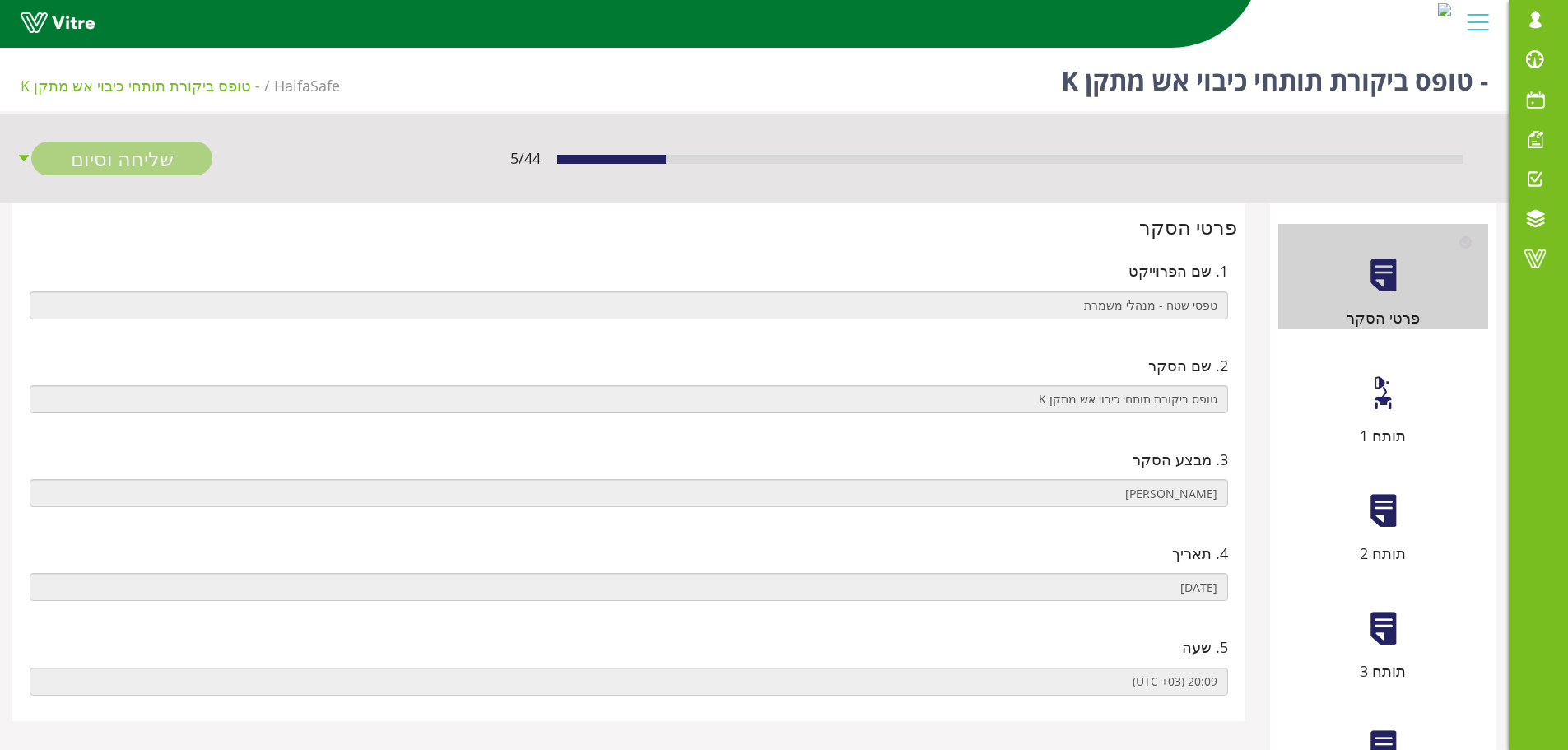
click at [1376, 391] on div at bounding box center [1383, 392] width 37 height 37
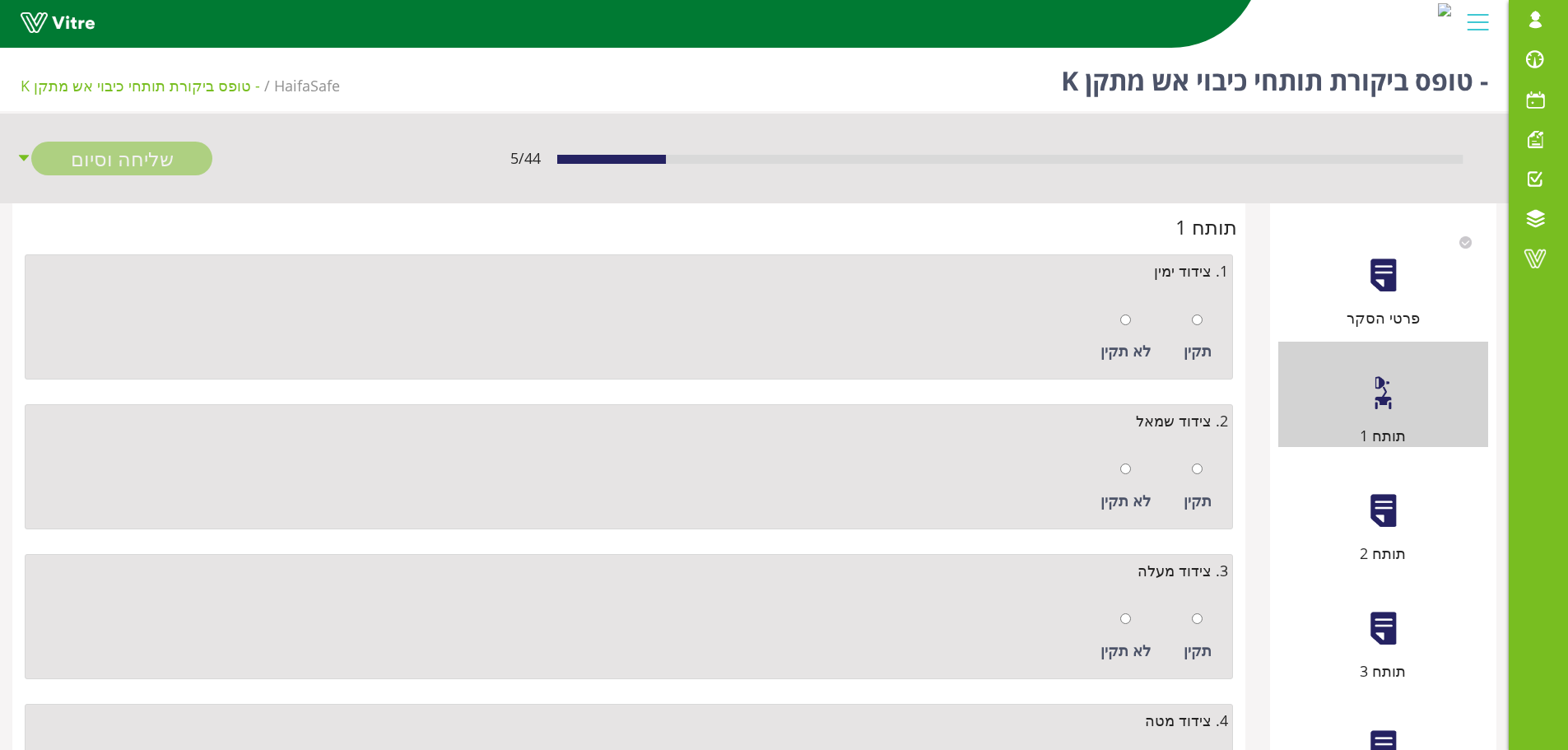
click at [1194, 326] on div at bounding box center [1197, 319] width 11 height 23
radio input "true"
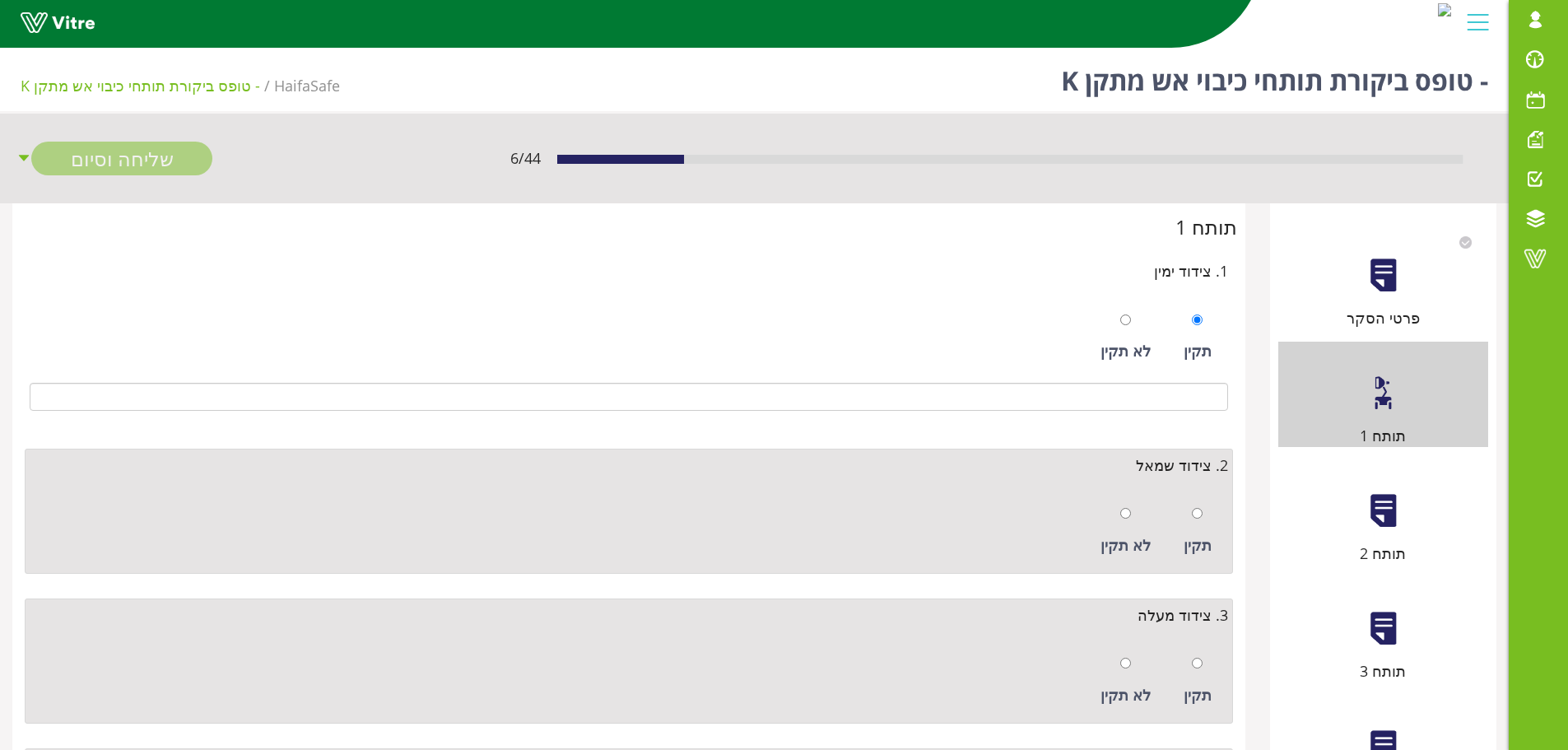
click at [1192, 498] on div "תקין" at bounding box center [1197, 531] width 45 height 76
radio input "true"
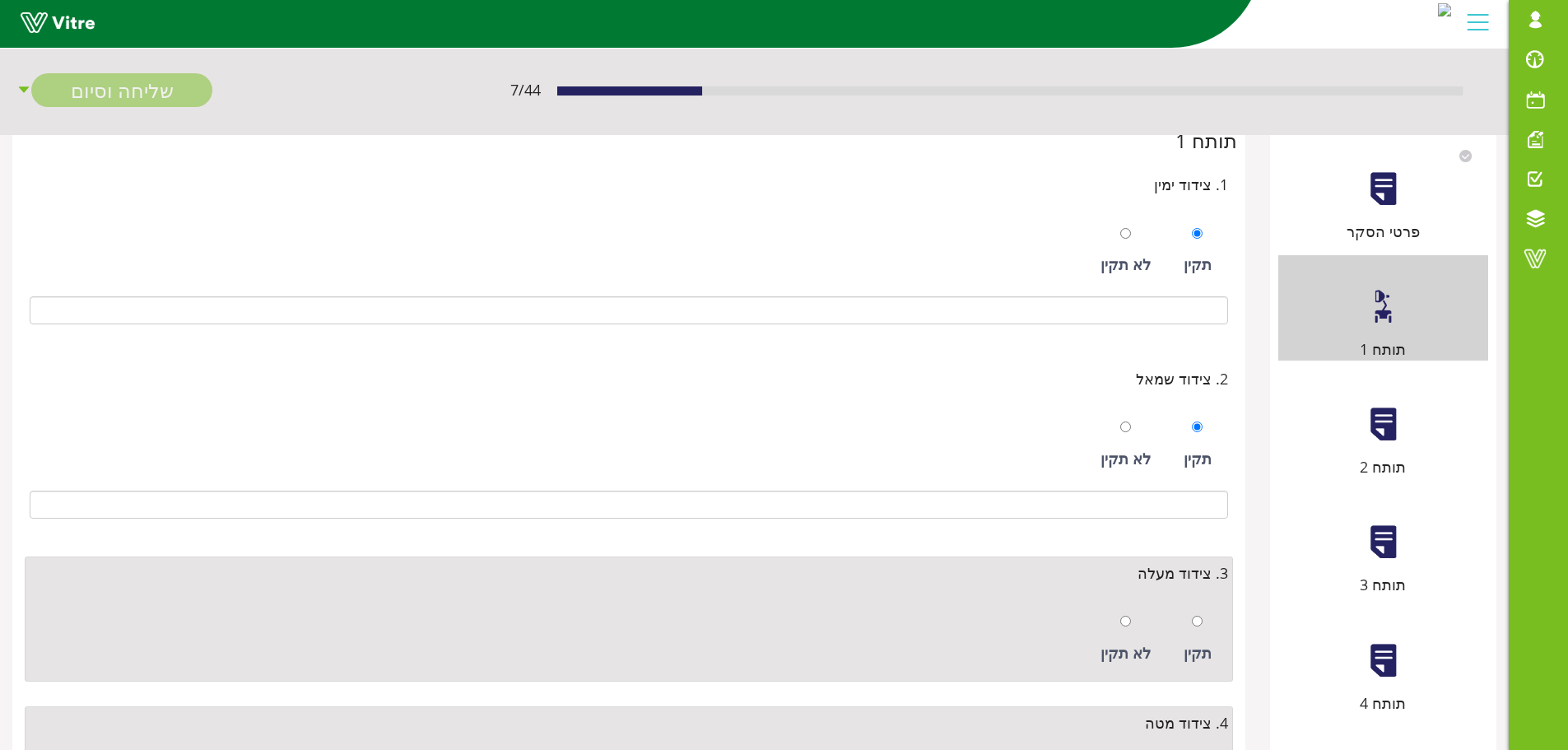
scroll to position [247, 0]
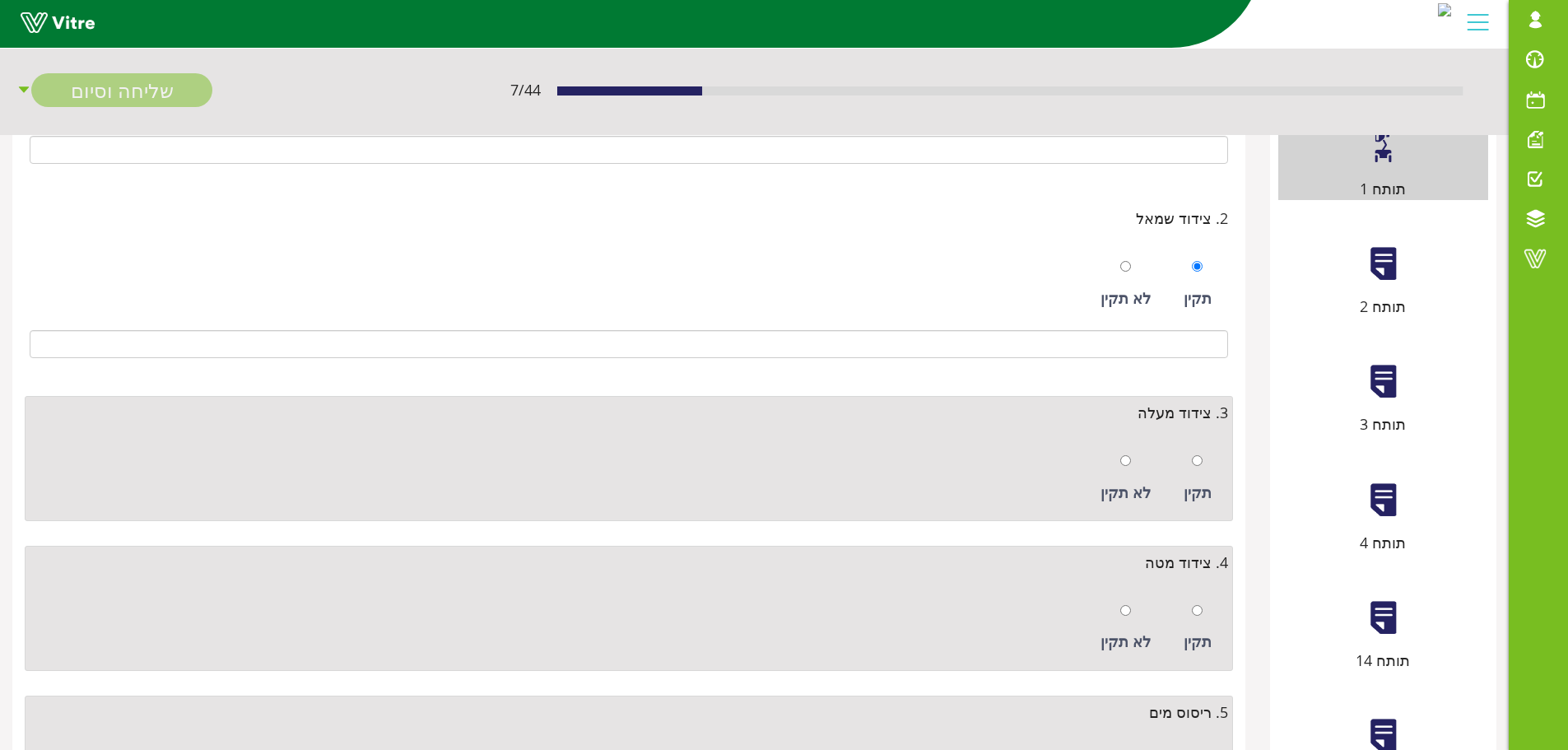
click at [1197, 471] on div at bounding box center [1197, 459] width 11 height 23
radio input "true"
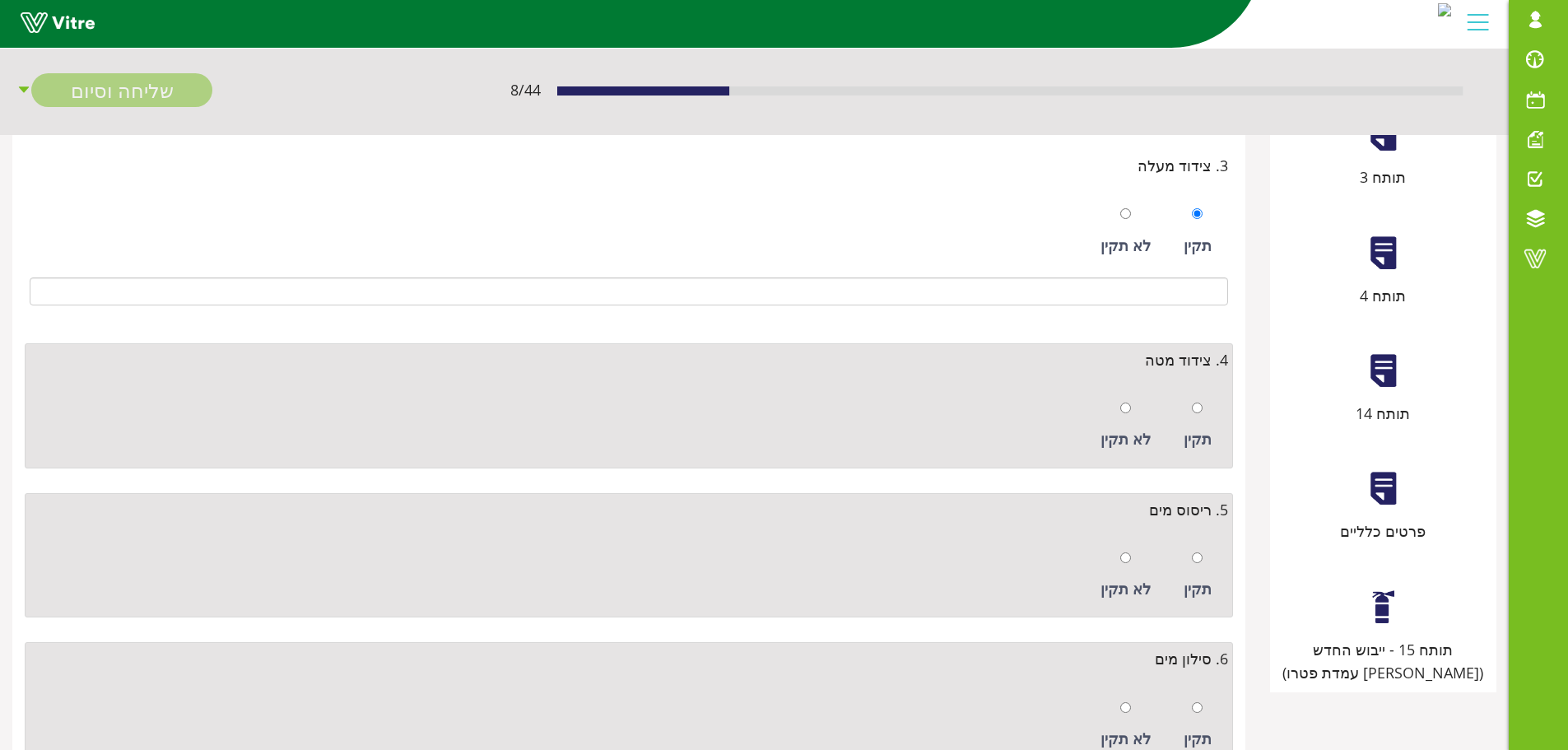
click at [1199, 419] on div at bounding box center [1197, 407] width 11 height 23
radio input "true"
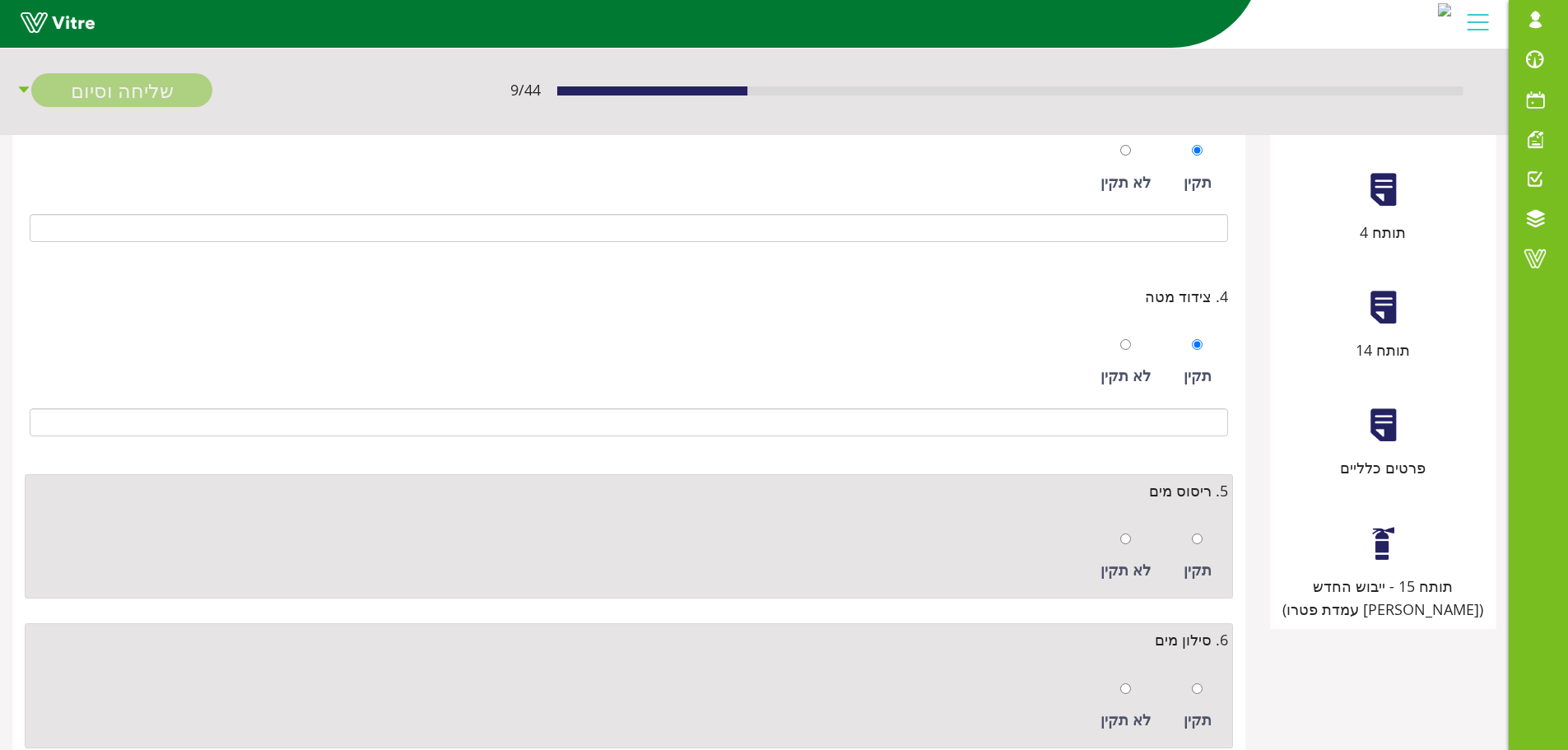
scroll to position [617, 0]
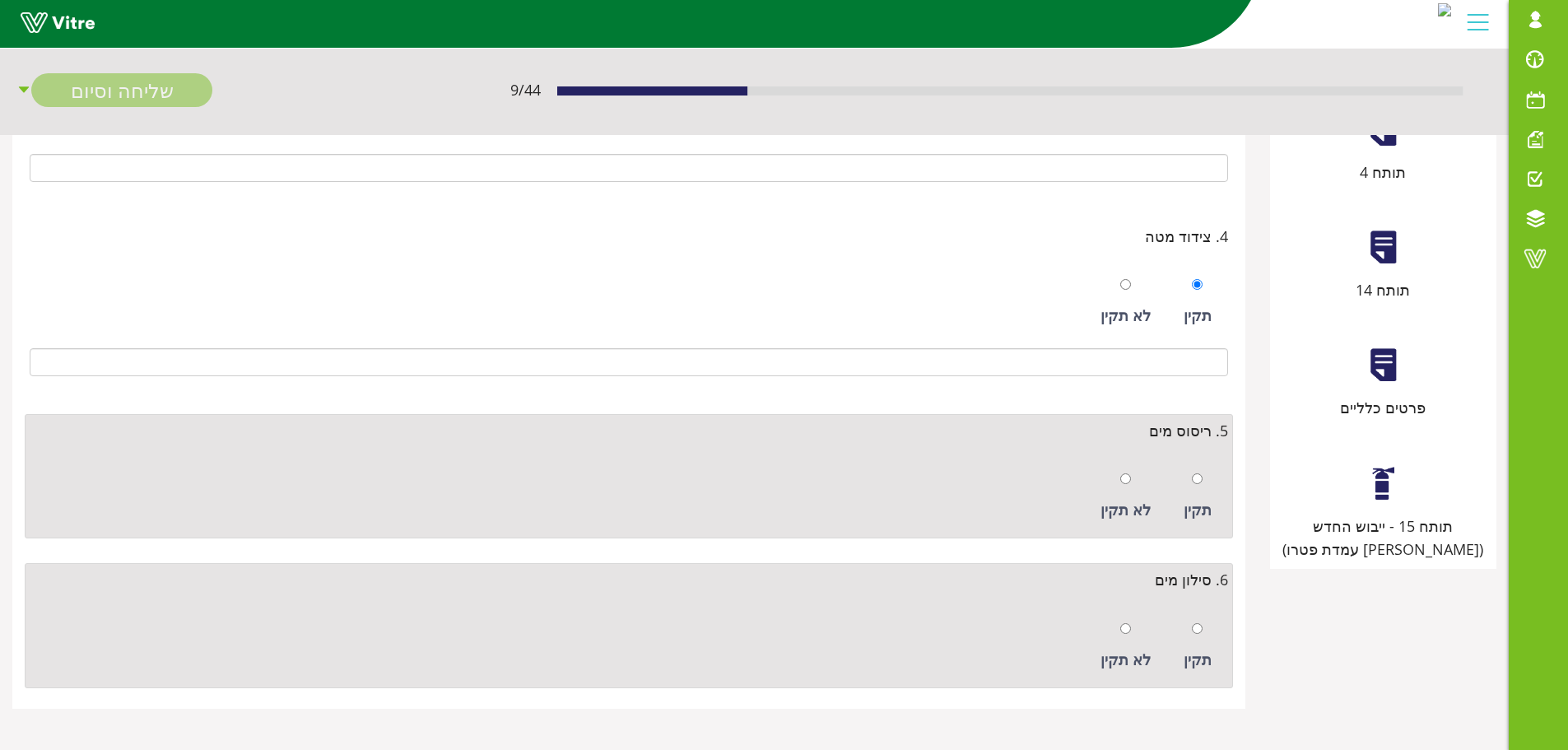
click at [1194, 463] on div "תקין" at bounding box center [1197, 496] width 45 height 76
radio input "true"
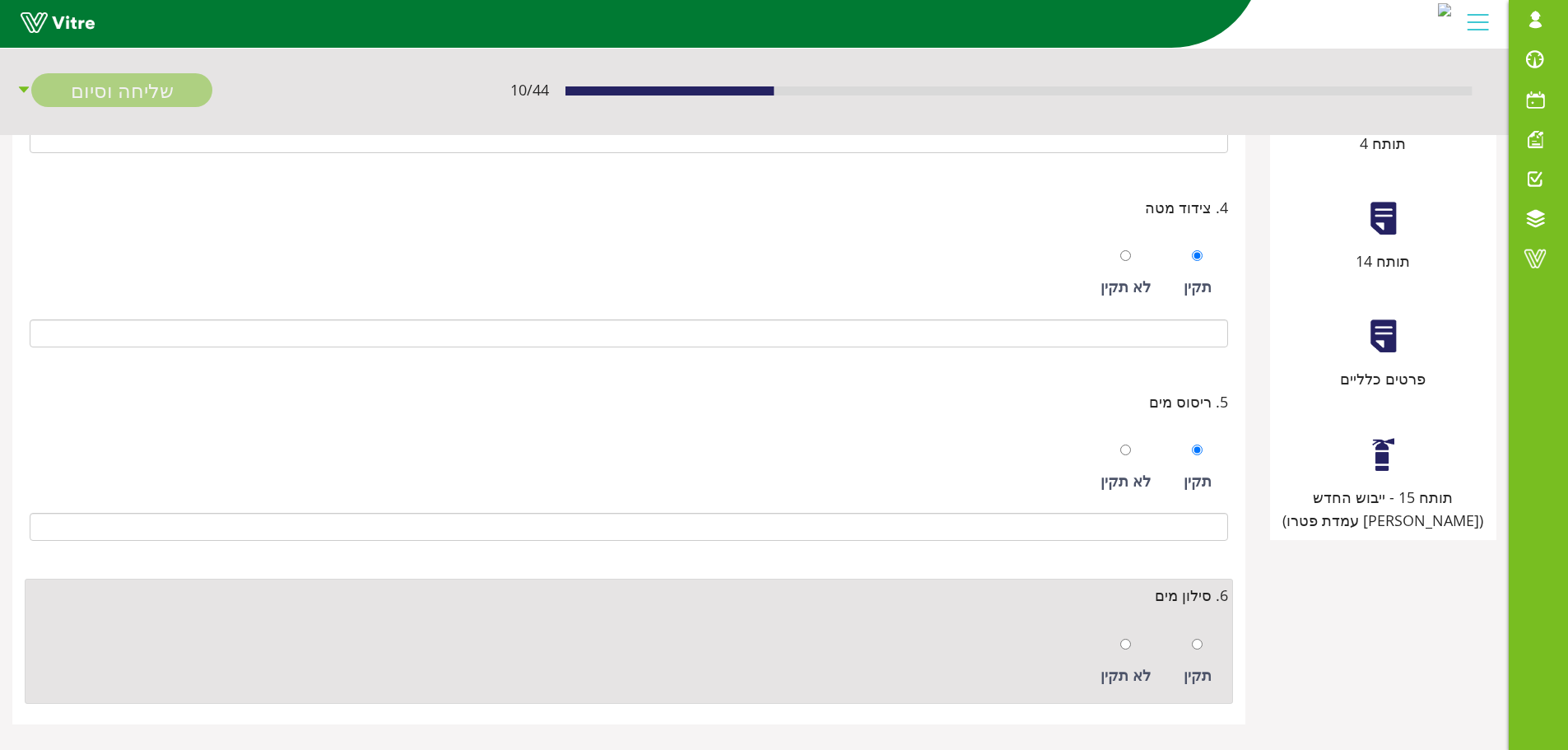
scroll to position [662, 0]
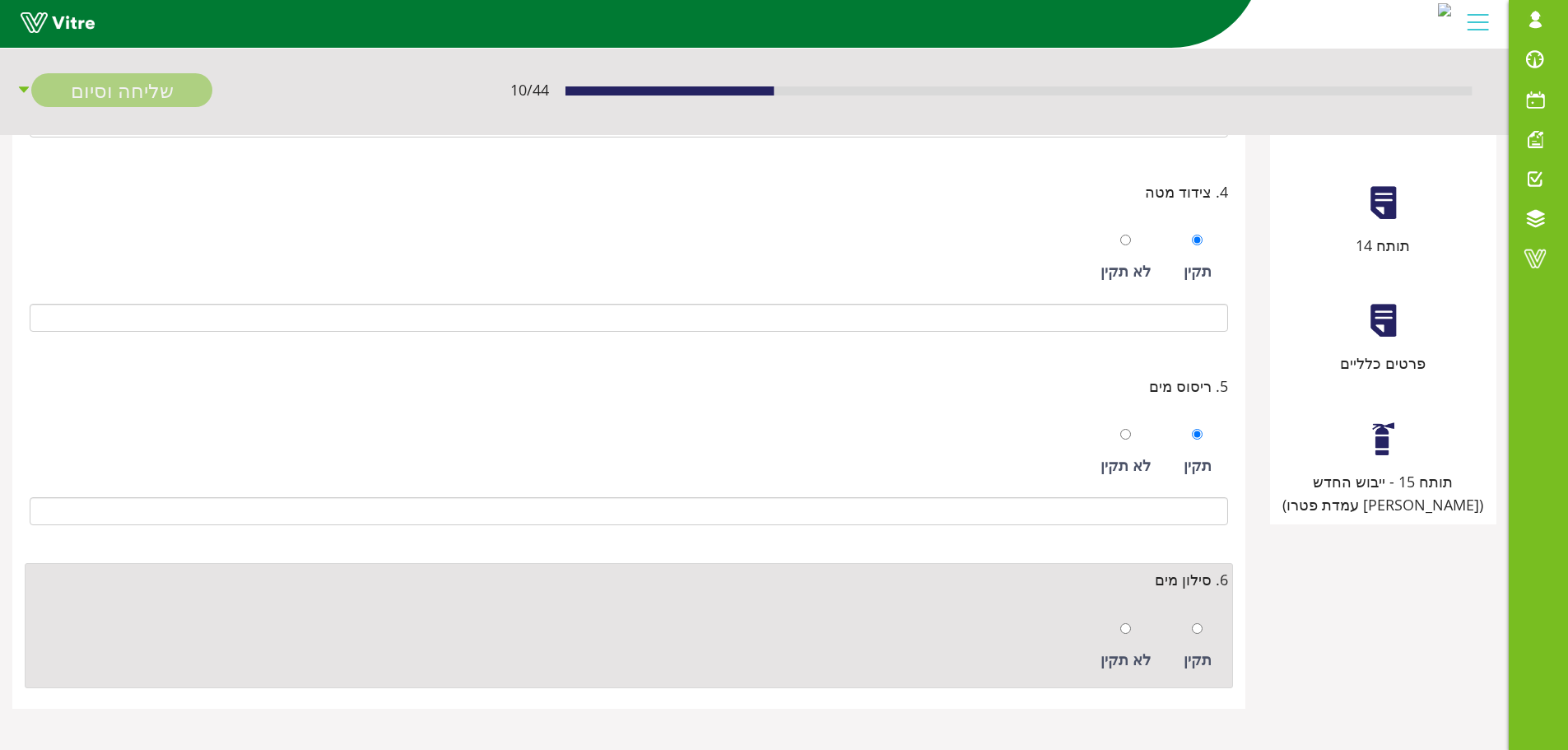
click at [1200, 618] on div at bounding box center [1197, 627] width 11 height 23
radio input "true"
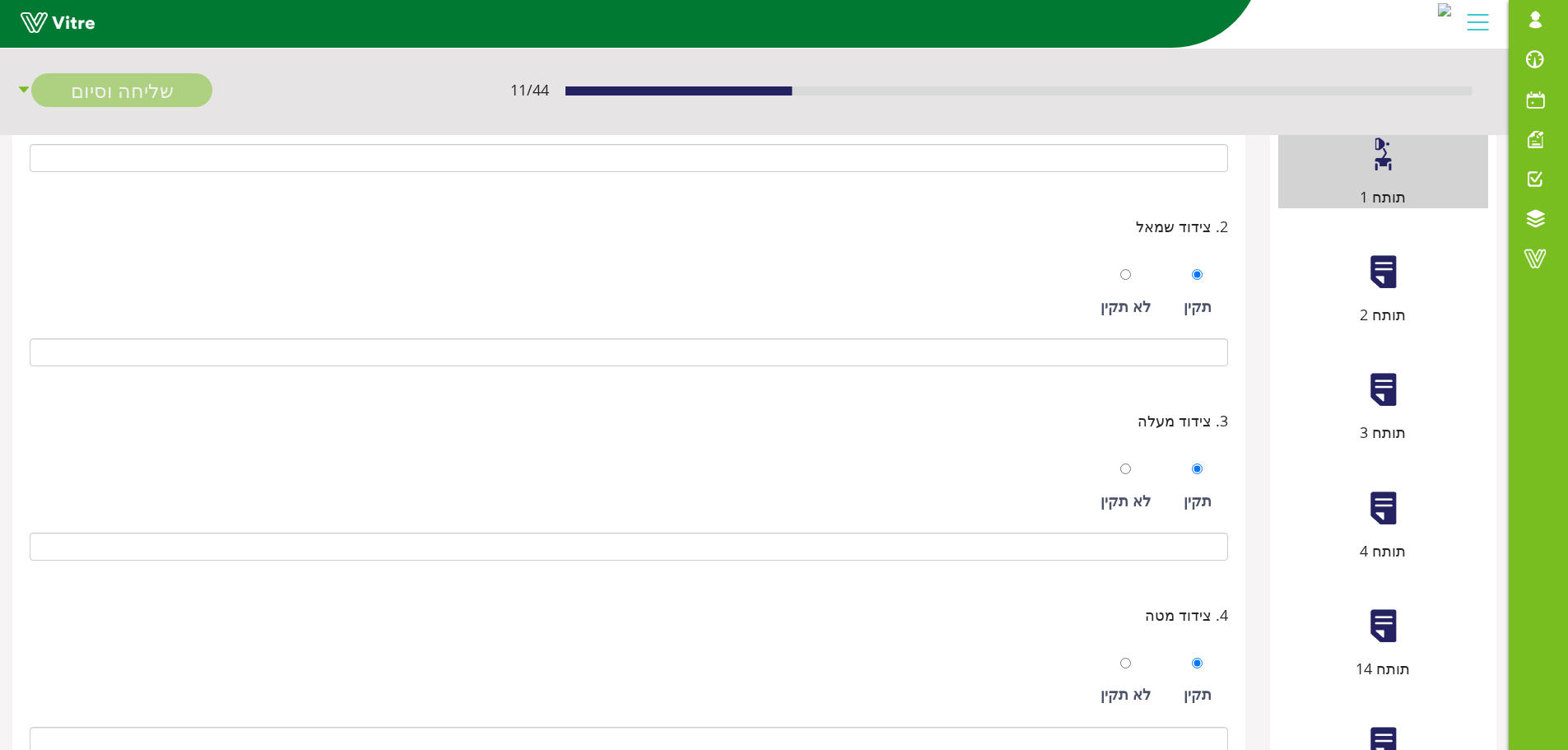
scroll to position [86, 0]
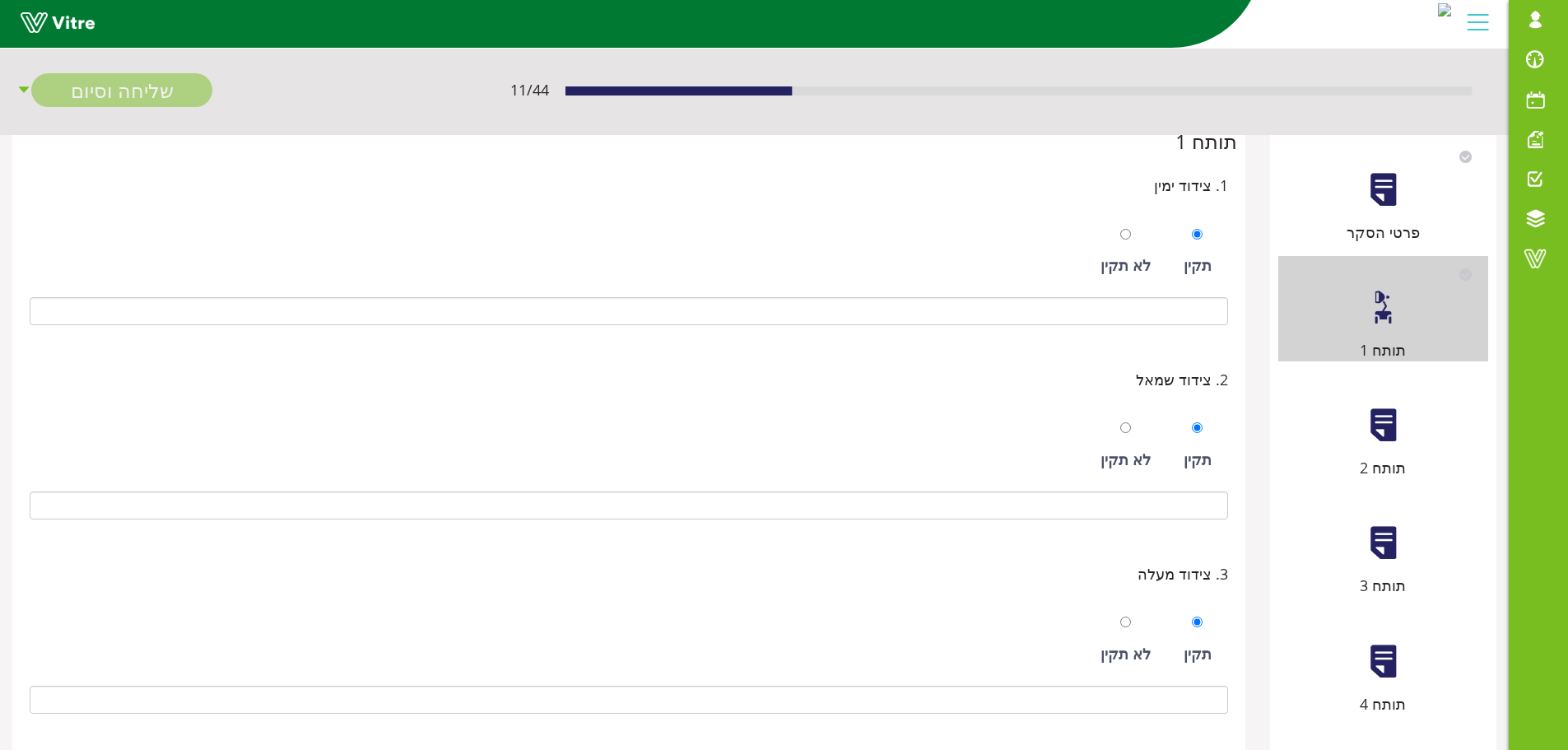
click at [1380, 418] on div at bounding box center [1383, 424] width 37 height 37
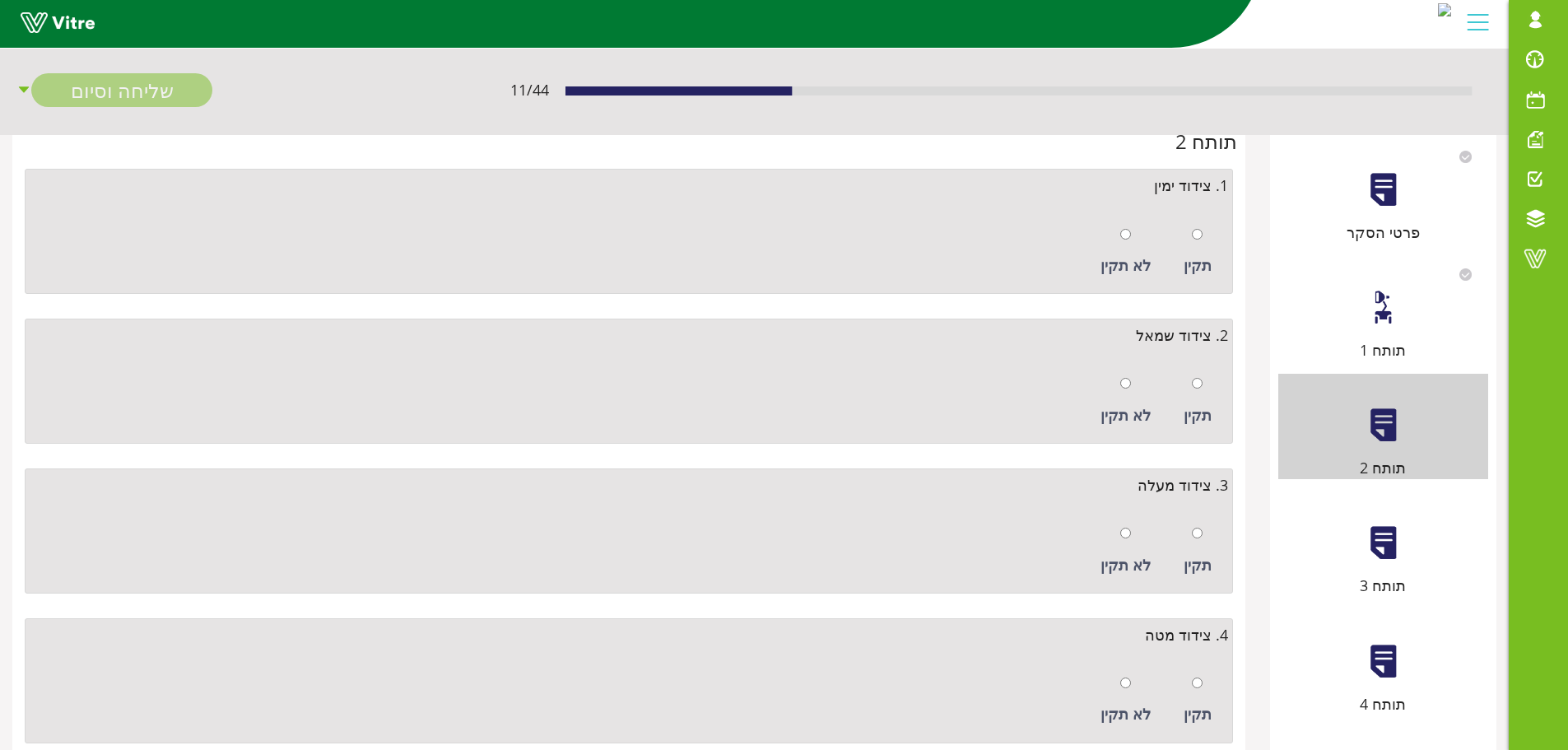
scroll to position [0, 0]
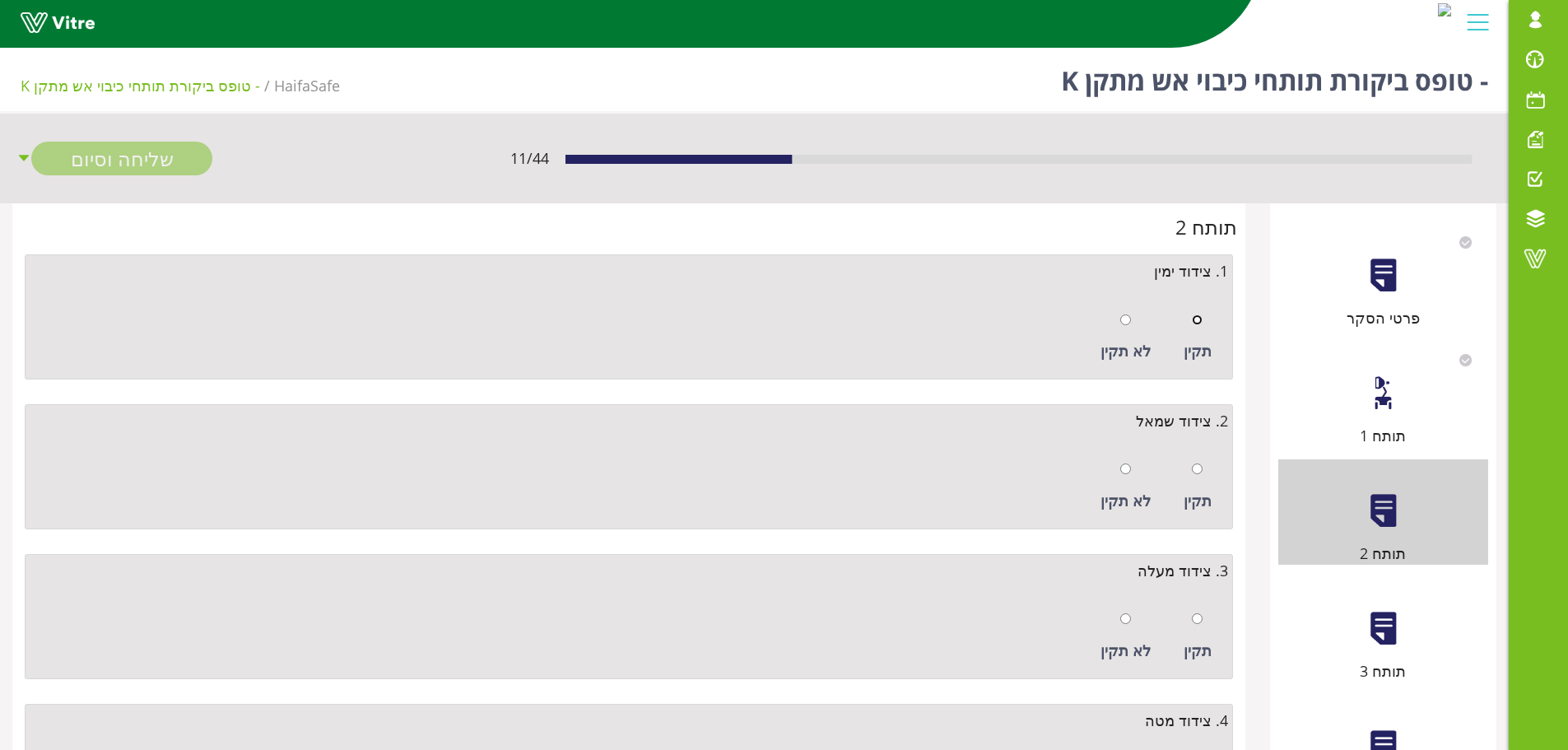
click at [1197, 320] on input "radio" at bounding box center [1197, 320] width 11 height 11
radio input "true"
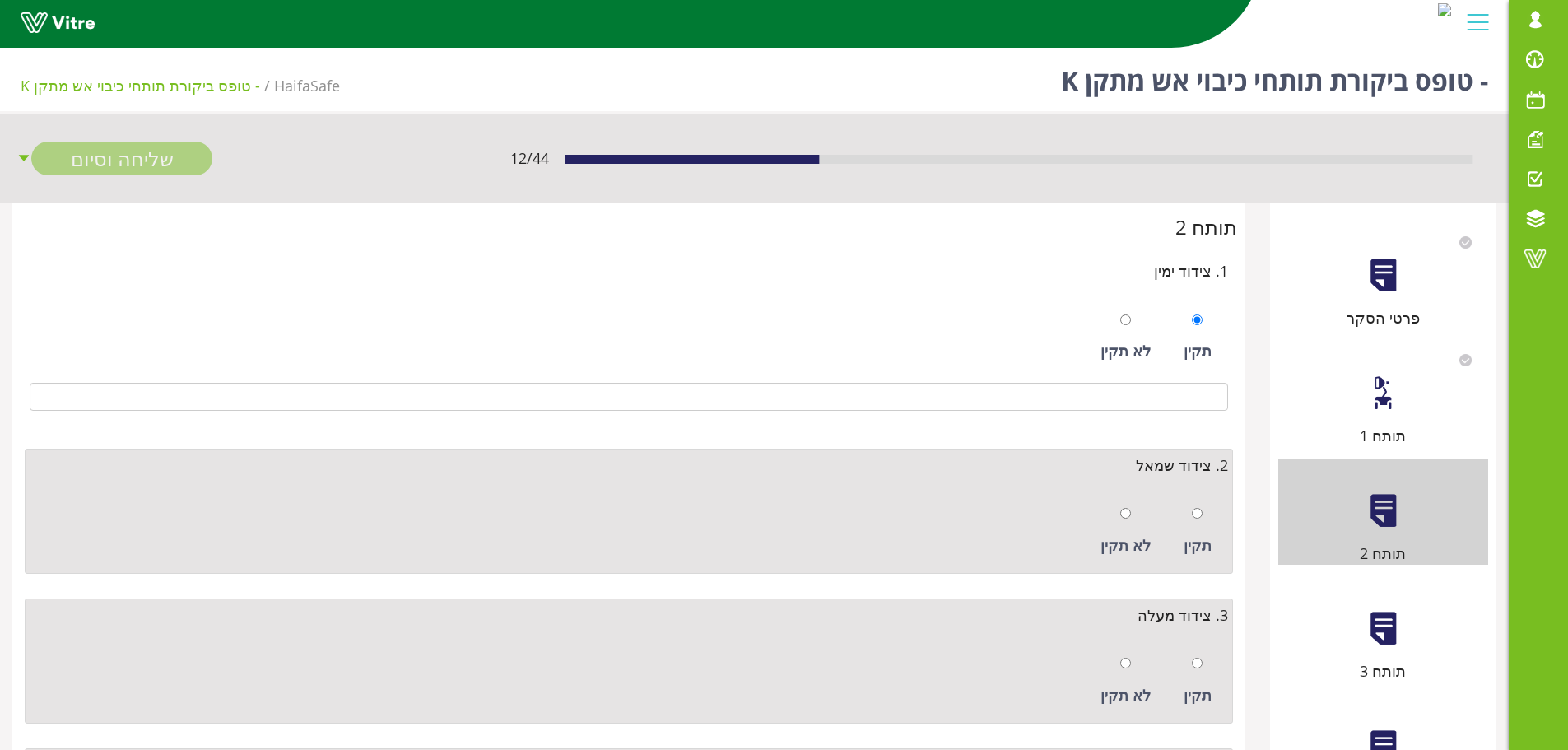
click at [1197, 522] on div at bounding box center [1197, 512] width 11 height 23
radio input "true"
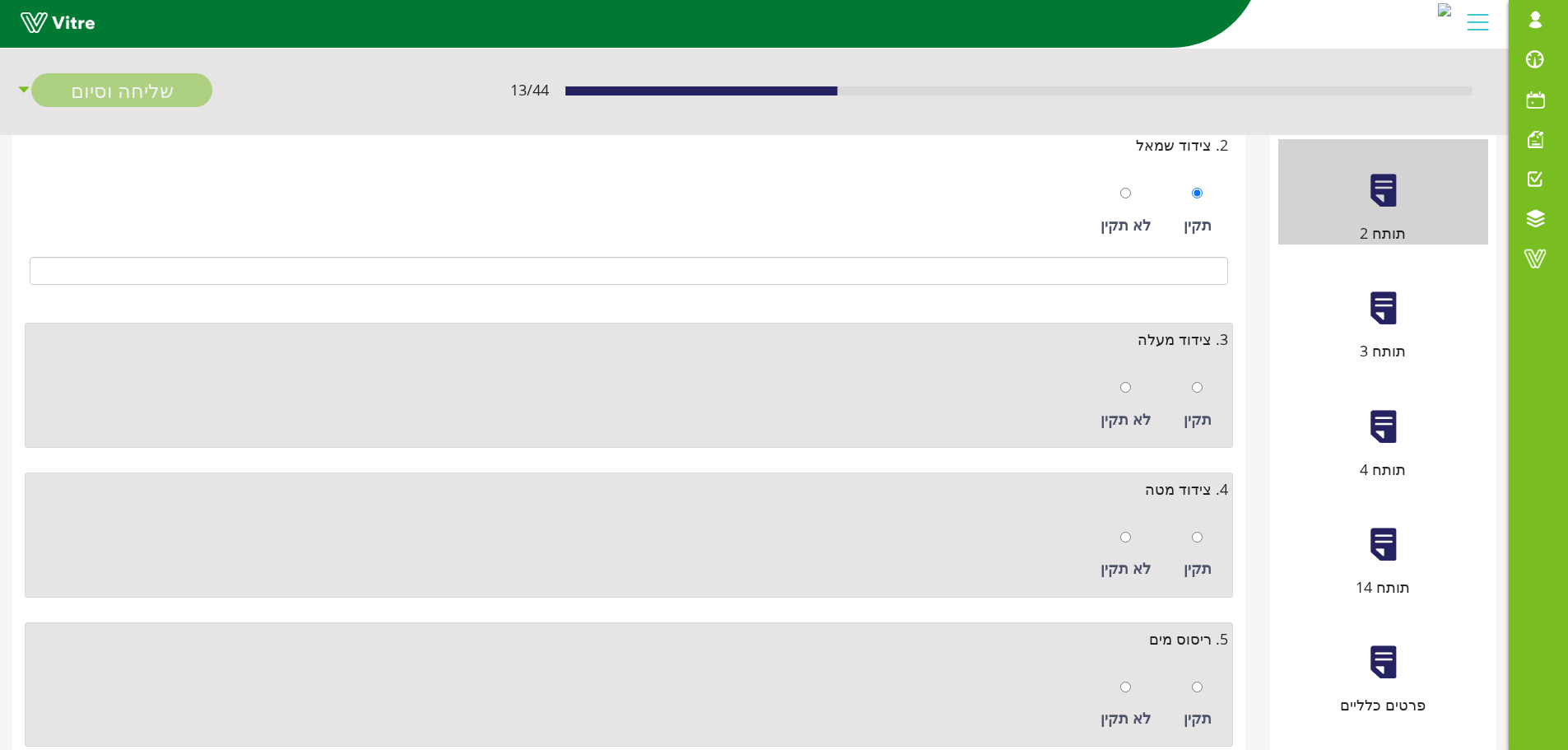
scroll to position [330, 0]
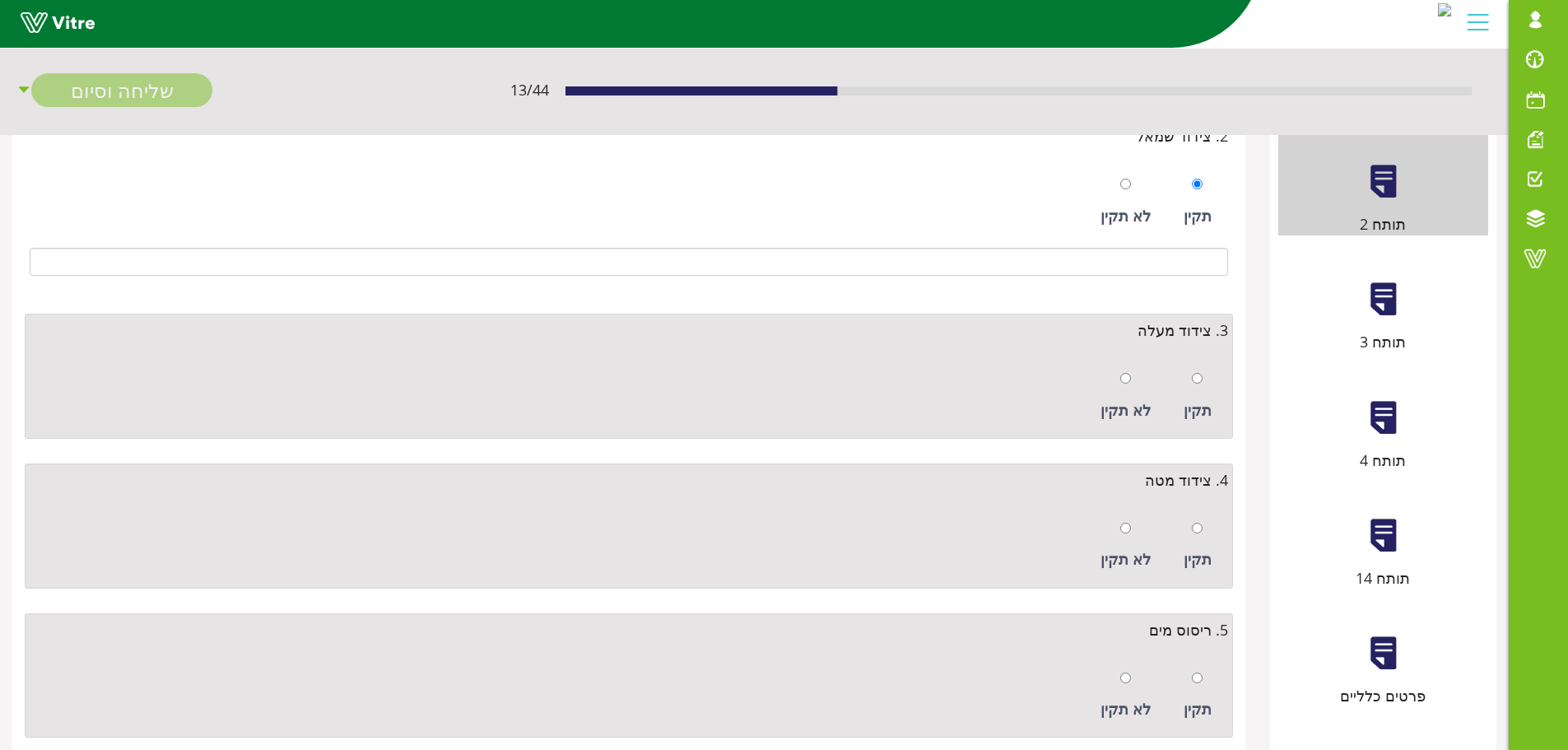
click at [1195, 385] on div at bounding box center [1197, 377] width 11 height 23
radio input "true"
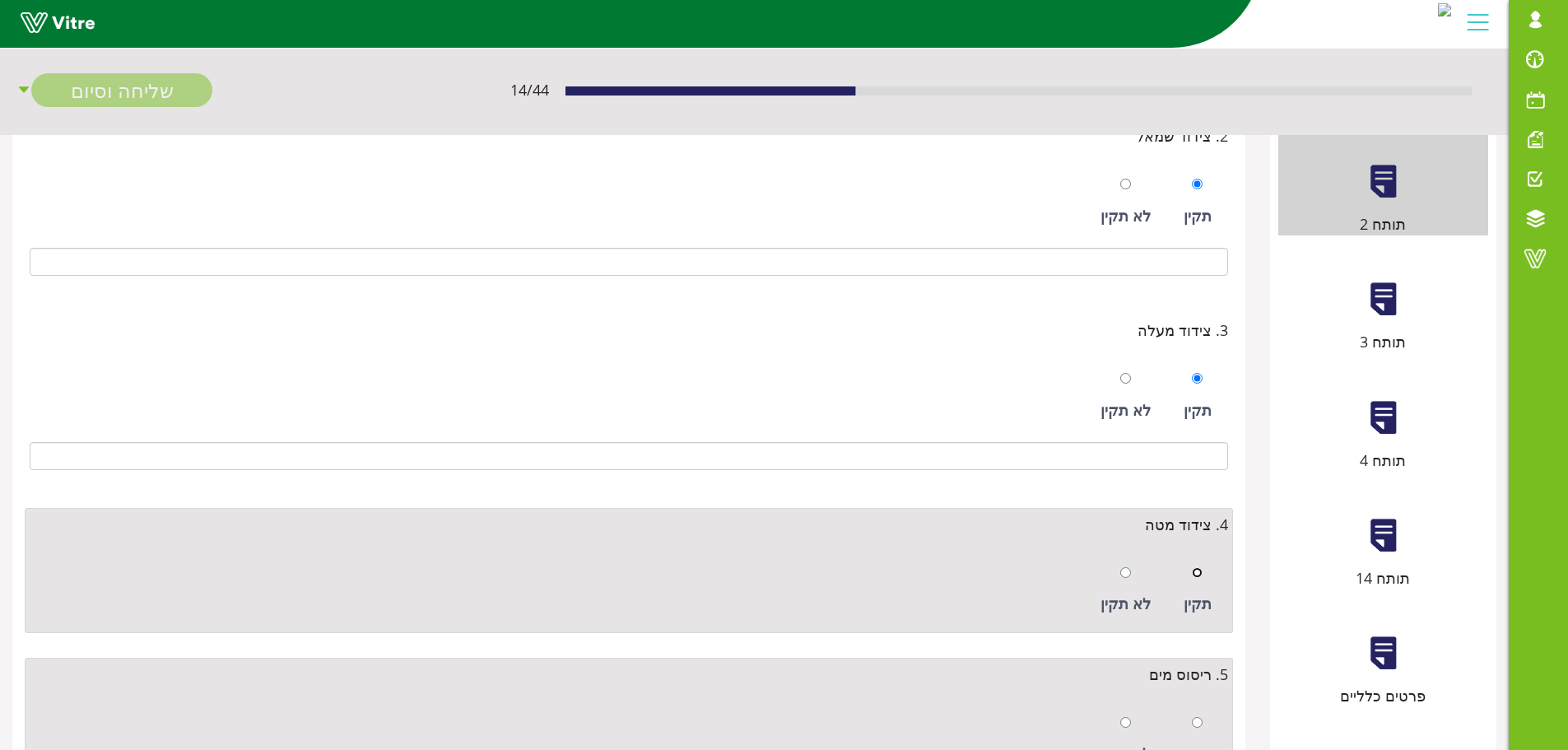
click at [1202, 573] on input "radio" at bounding box center [1197, 572] width 11 height 11
radio input "true"
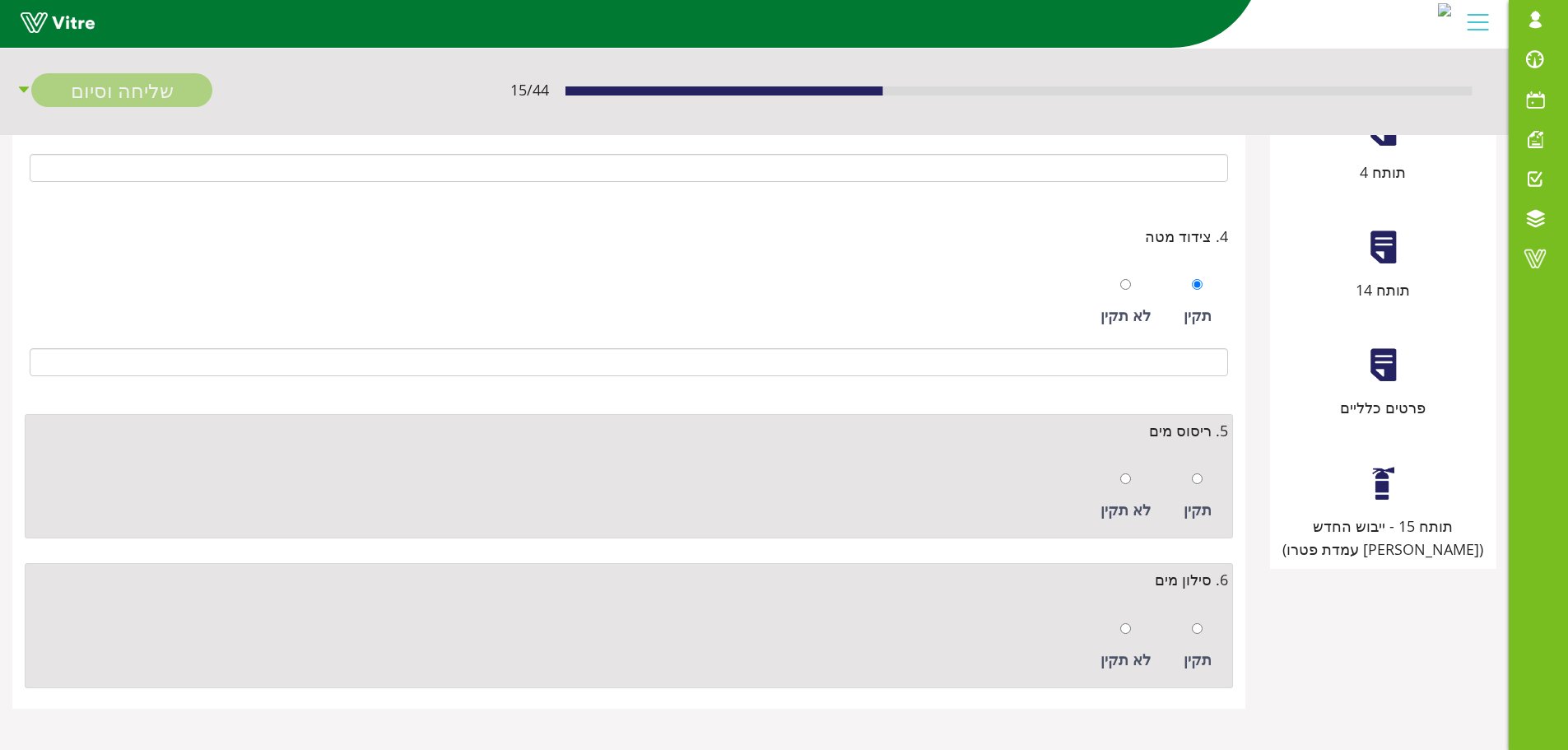
click at [1202, 471] on div at bounding box center [1197, 477] width 11 height 23
radio input "true"
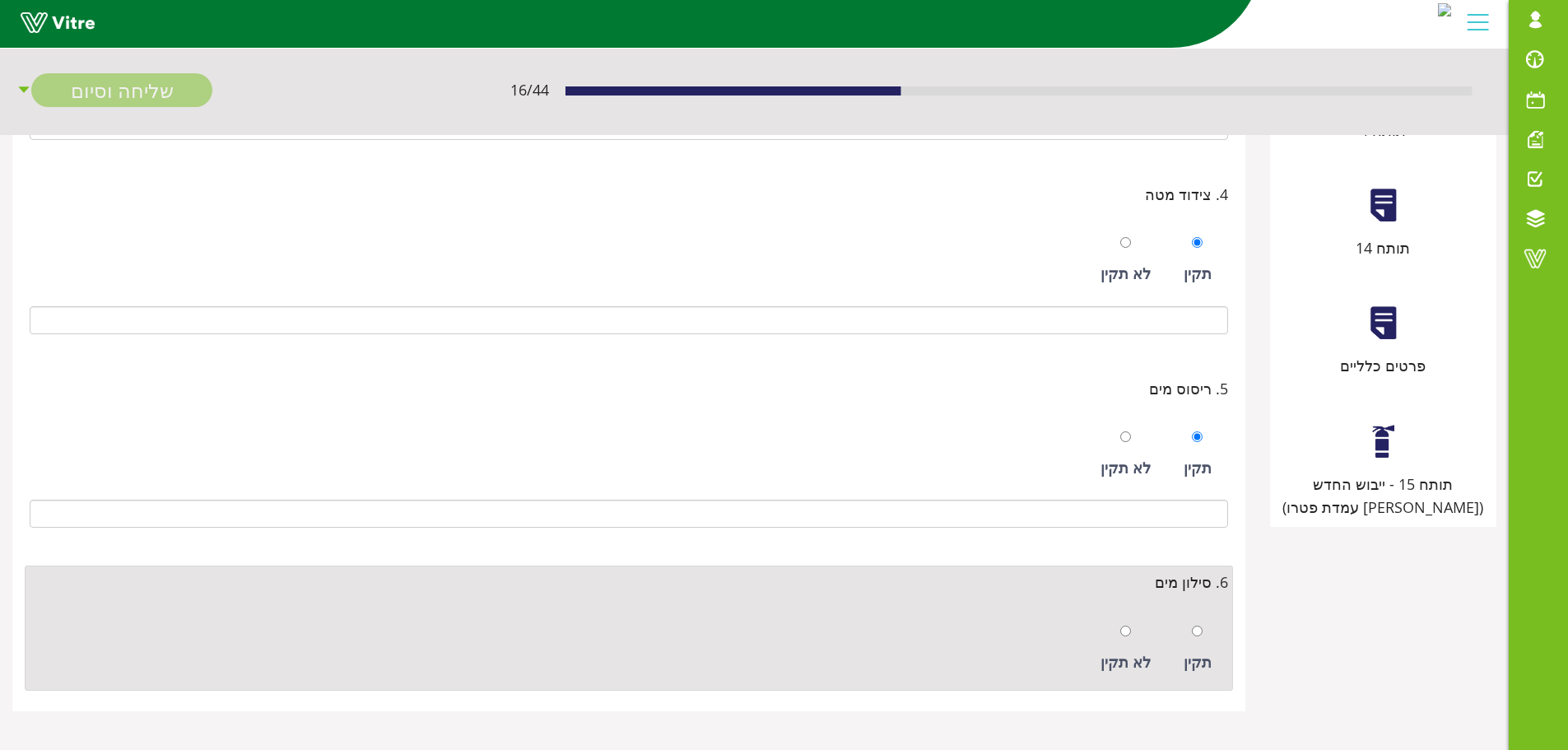
scroll to position [662, 0]
click at [1197, 631] on input "radio" at bounding box center [1197, 628] width 11 height 11
radio input "true"
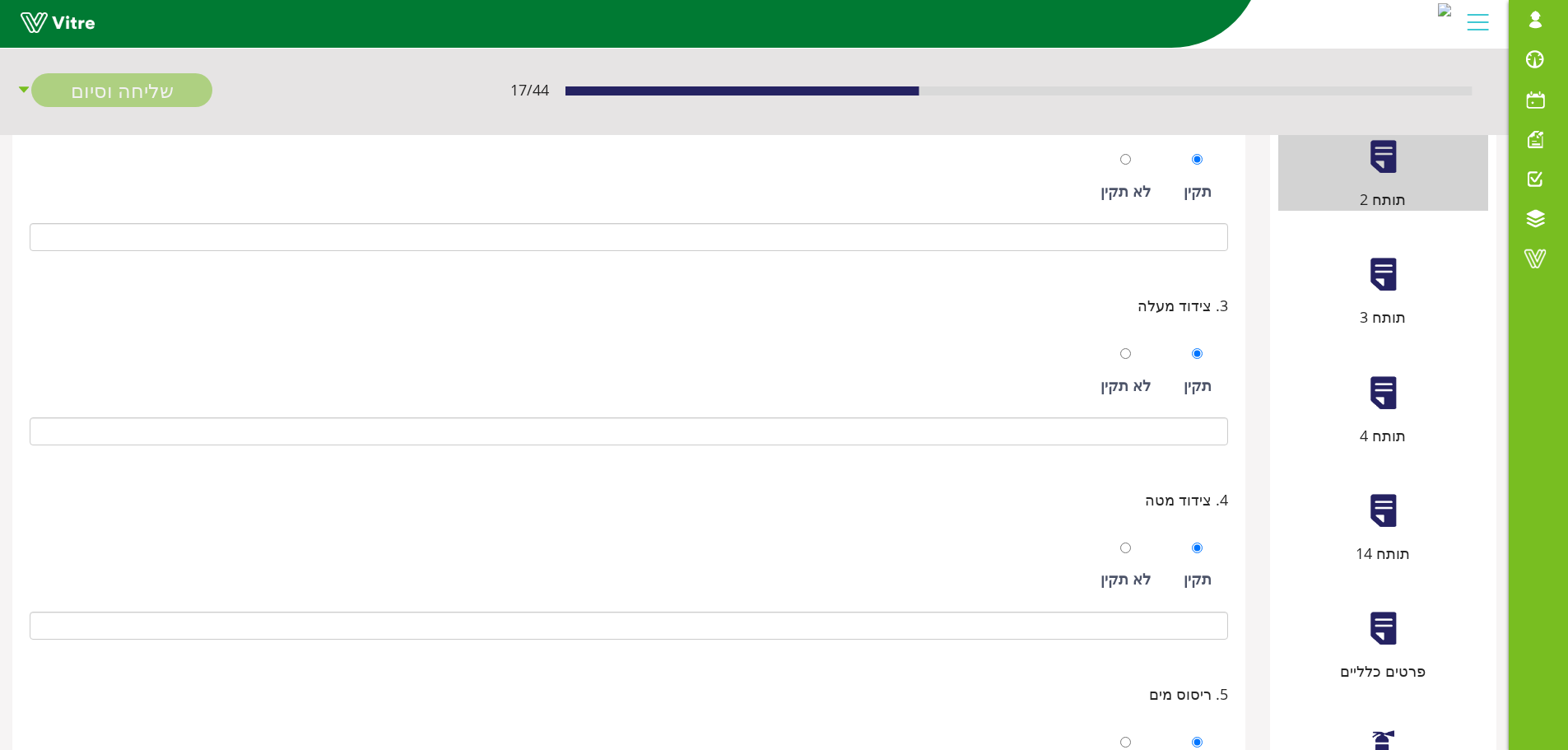
scroll to position [168, 0]
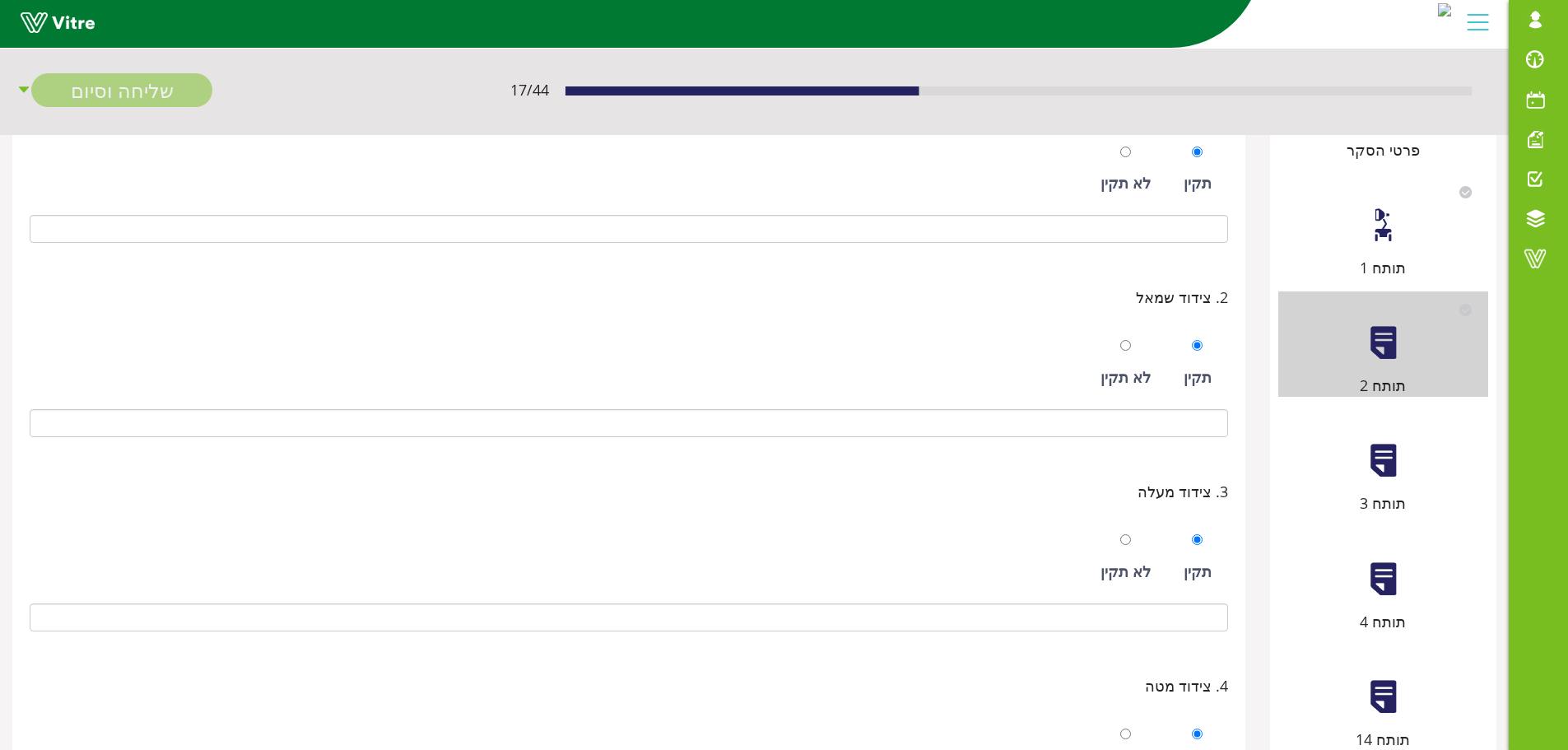
click at [1389, 461] on div at bounding box center [1383, 460] width 37 height 37
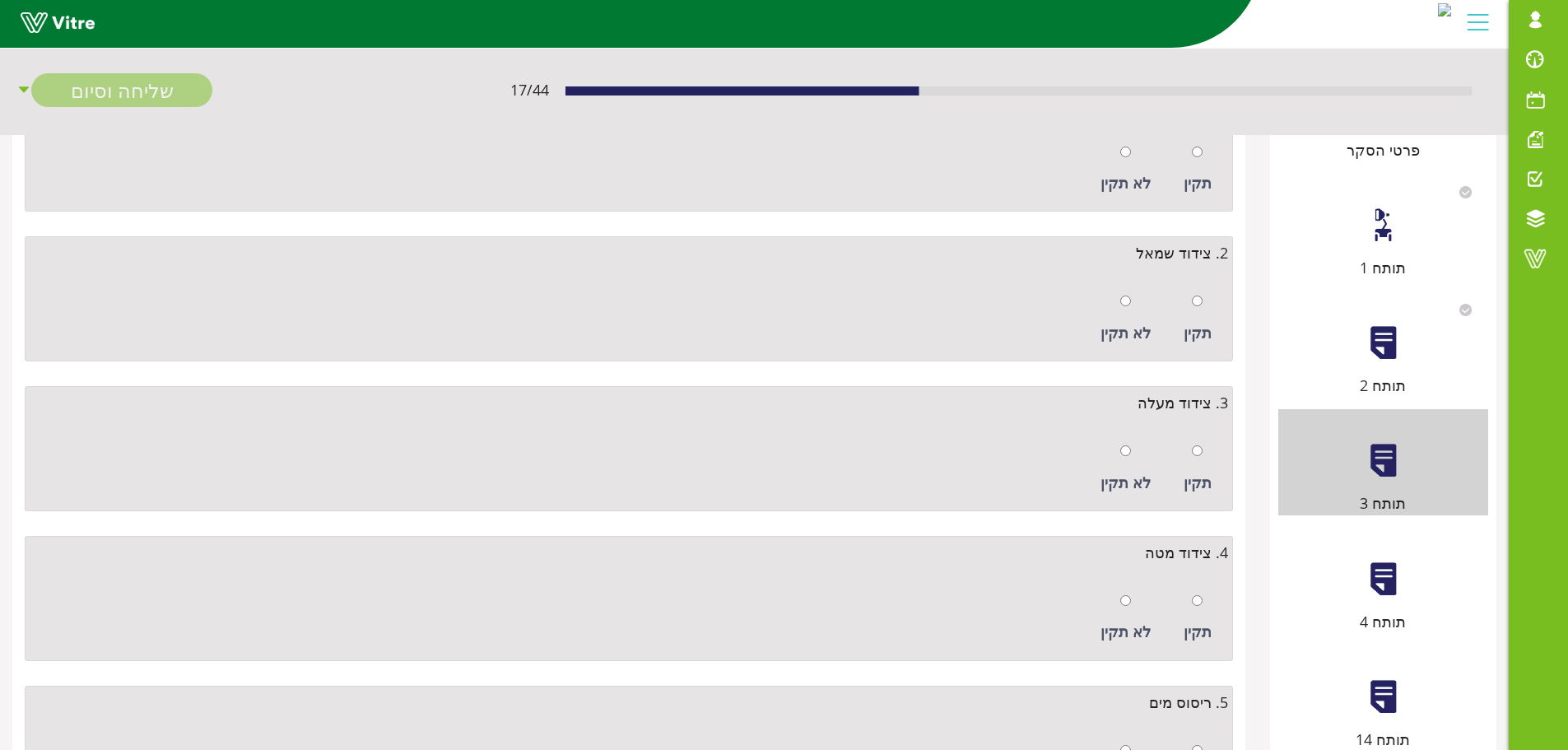
scroll to position [0, 0]
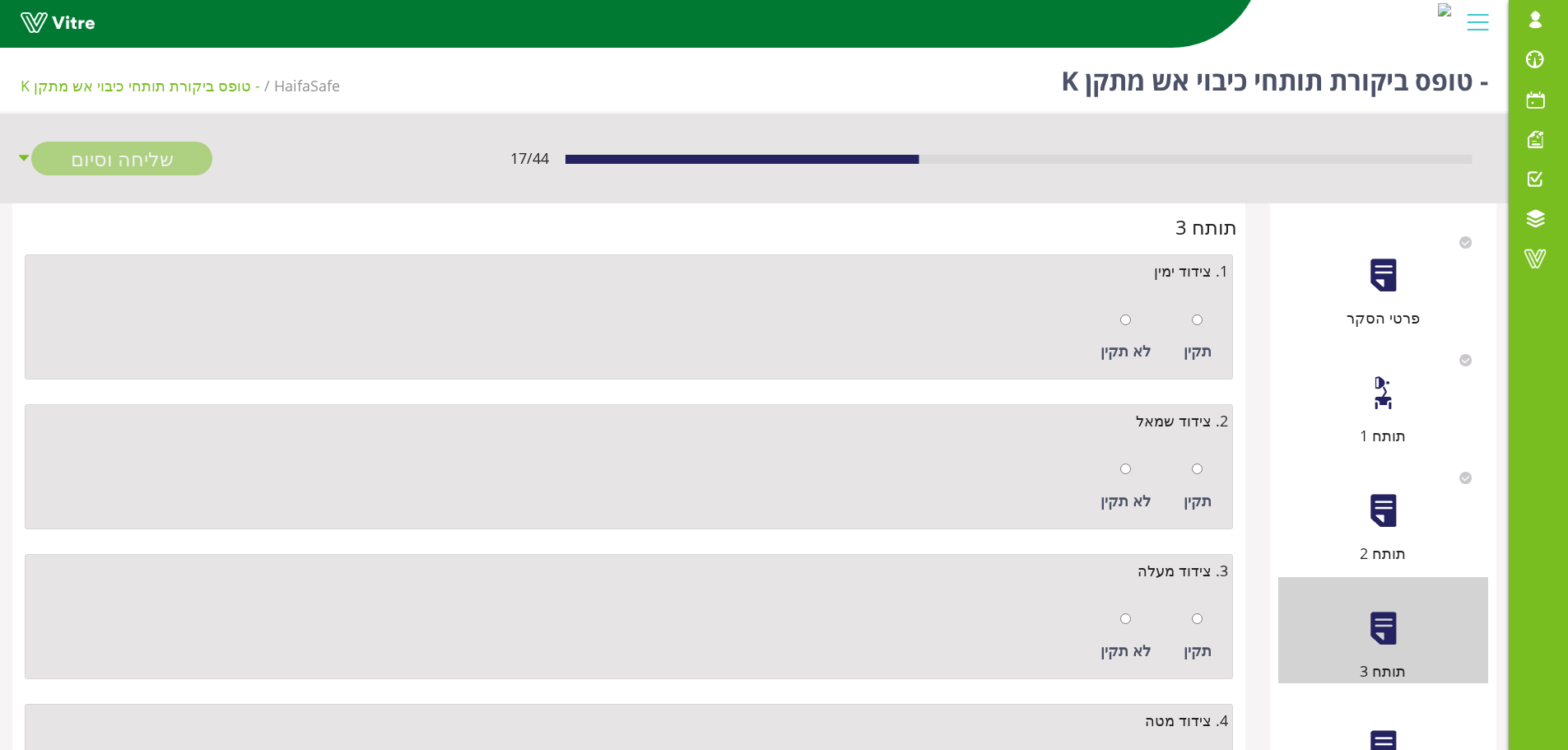
click at [1203, 321] on div "תקין" at bounding box center [1197, 338] width 45 height 76
radio input "true"
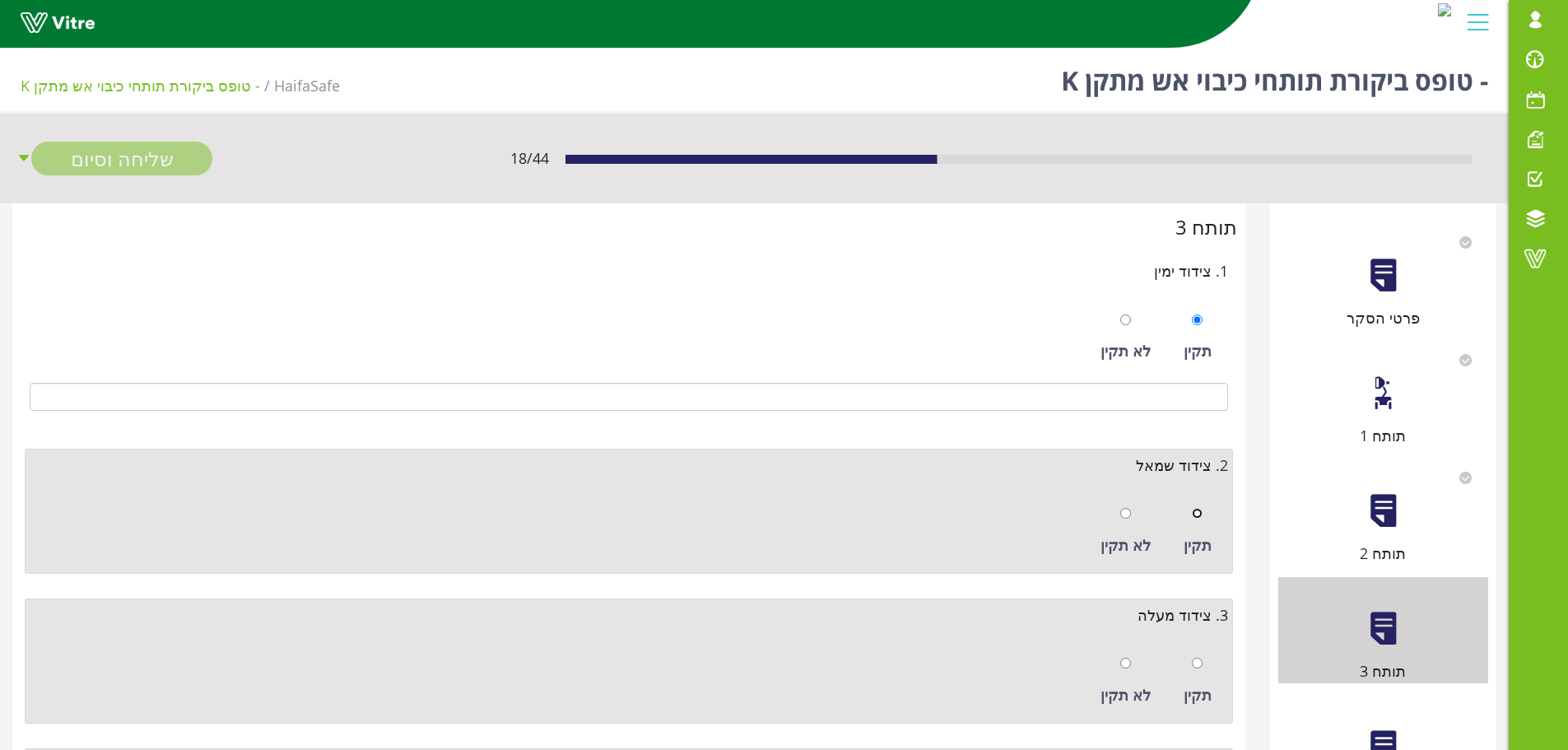
click at [1200, 513] on input "radio" at bounding box center [1197, 513] width 11 height 11
radio input "true"
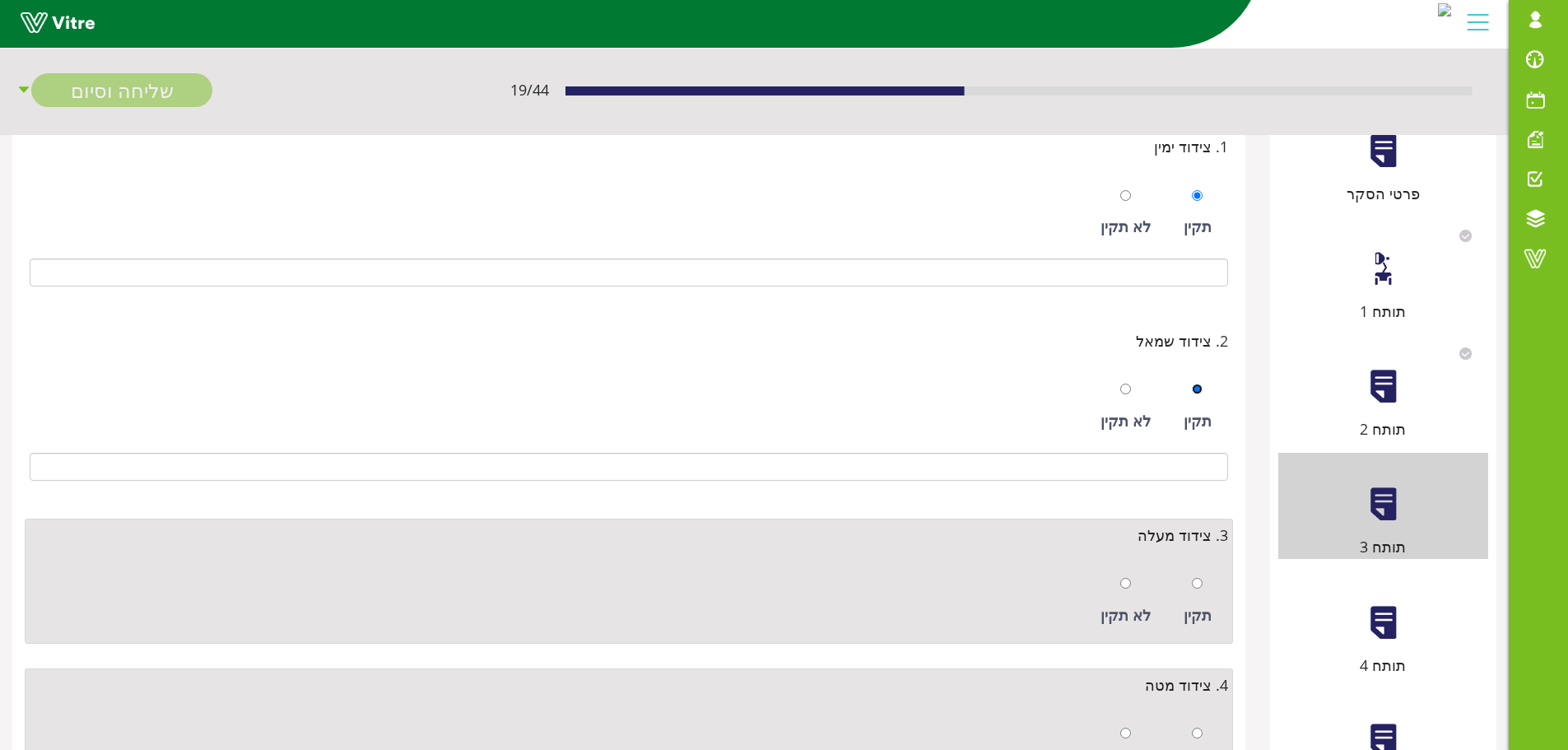
scroll to position [330, 0]
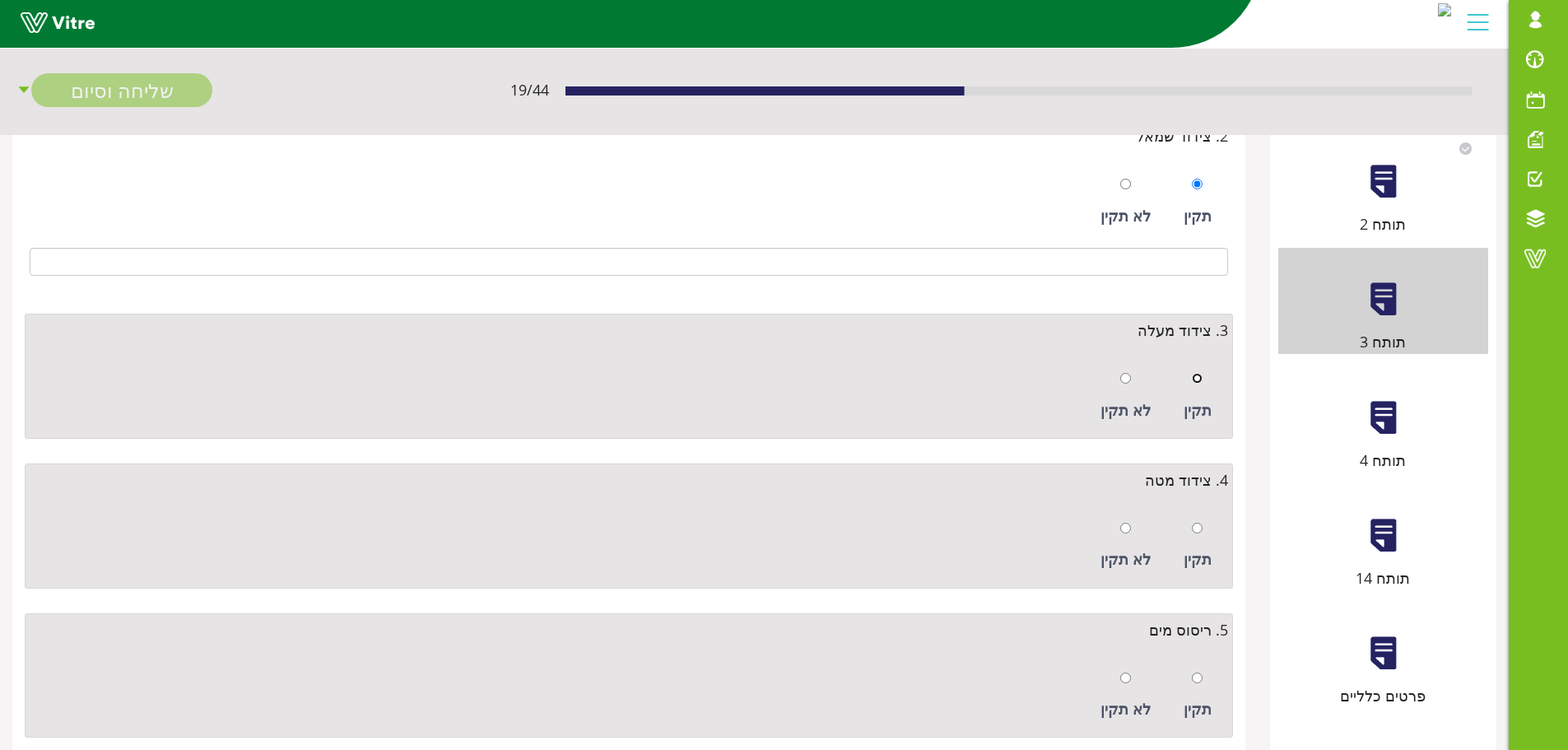
click at [1197, 379] on input "radio" at bounding box center [1197, 377] width 11 height 11
radio input "true"
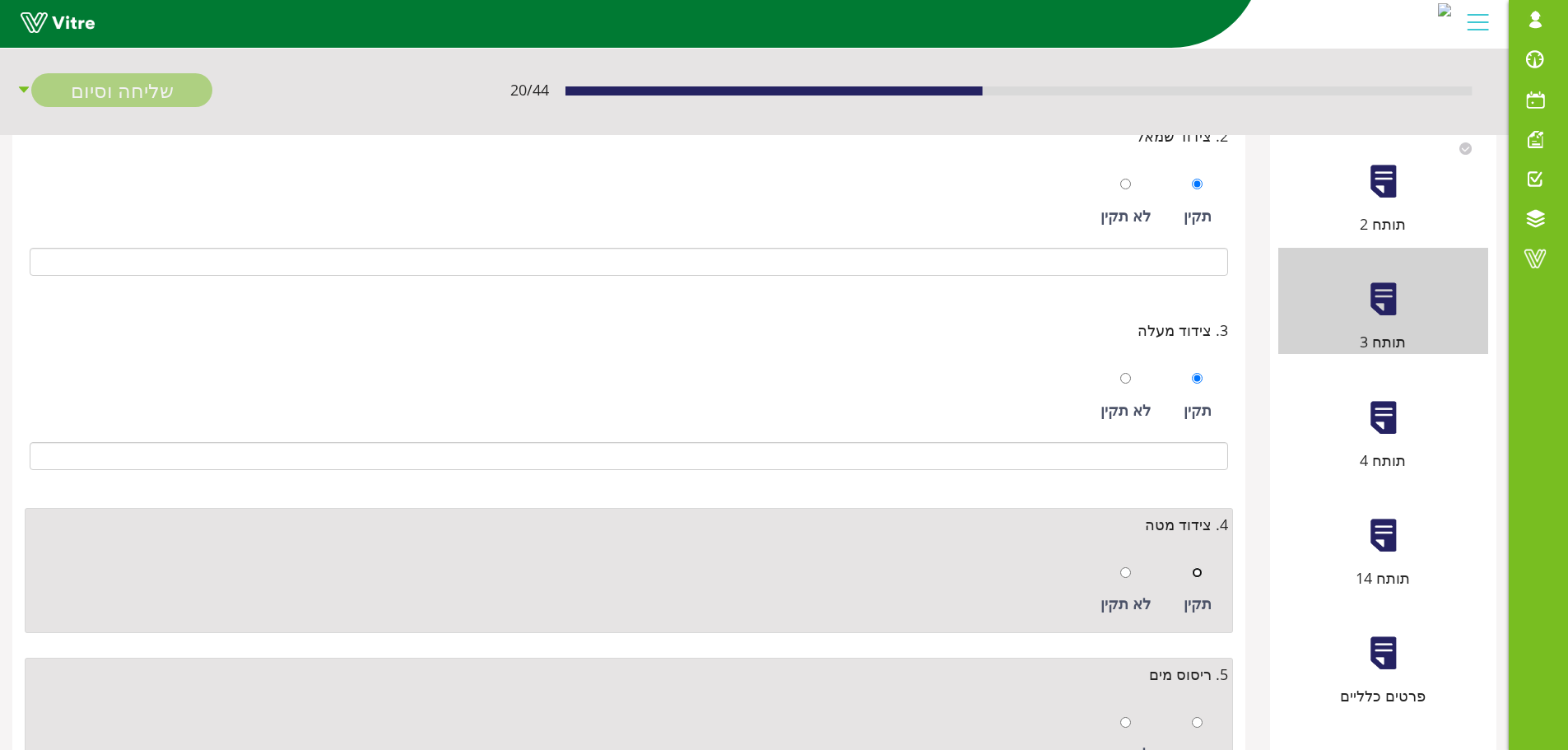
click at [1199, 574] on input "radio" at bounding box center [1197, 572] width 11 height 11
radio input "true"
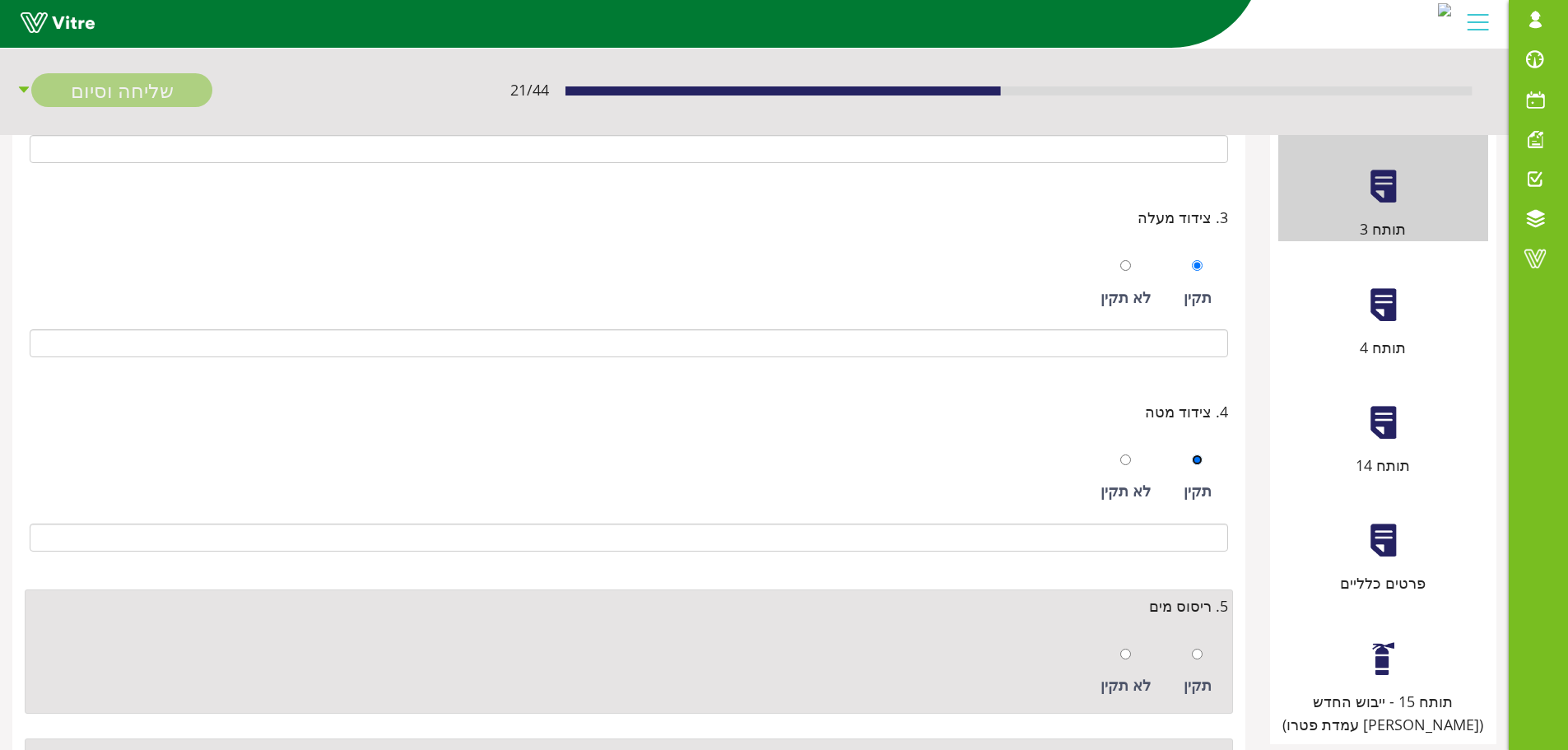
scroll to position [617, 0]
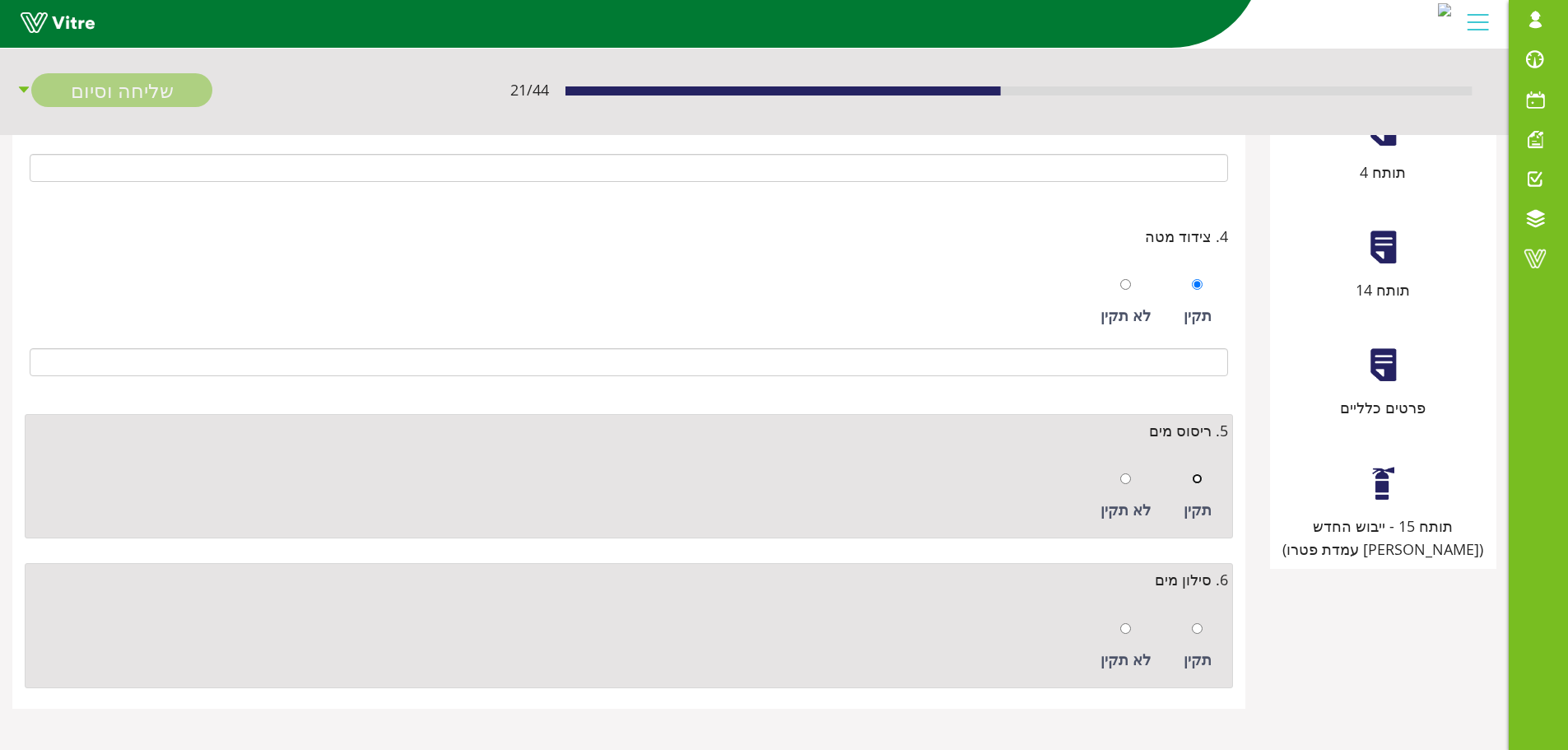
click at [1193, 477] on input "radio" at bounding box center [1197, 478] width 11 height 11
radio input "true"
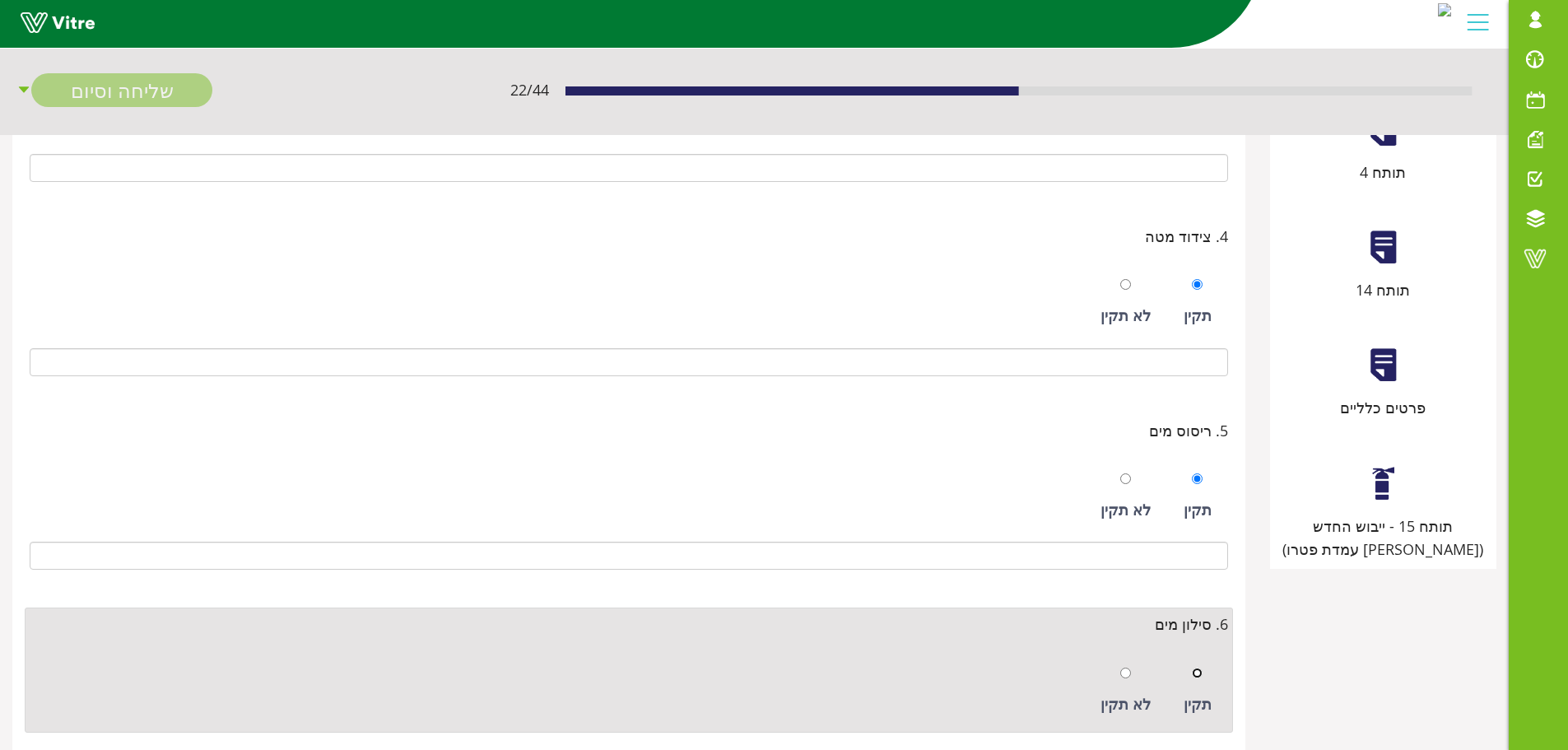
click at [1197, 672] on input "radio" at bounding box center [1197, 673] width 11 height 11
radio input "true"
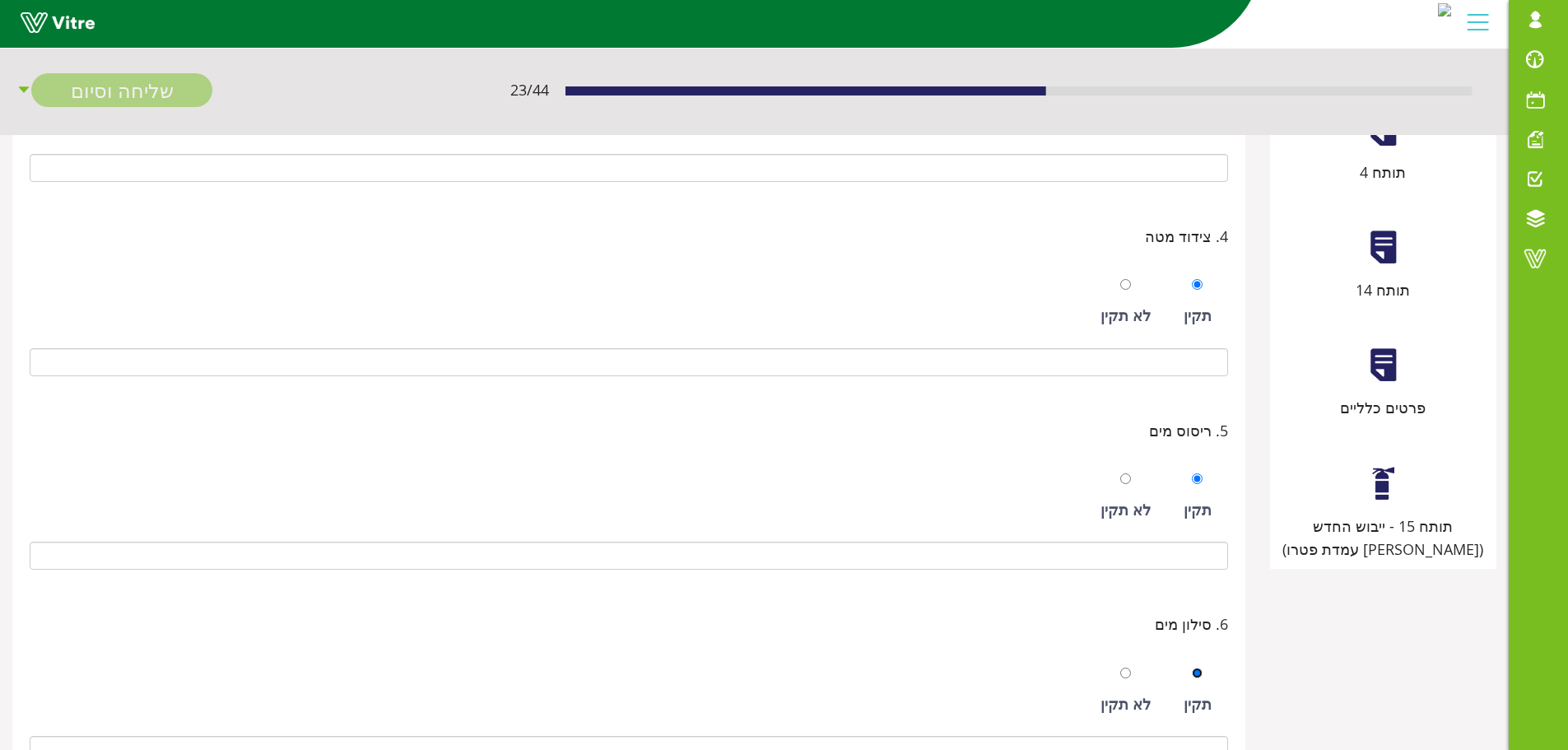
scroll to position [289, 0]
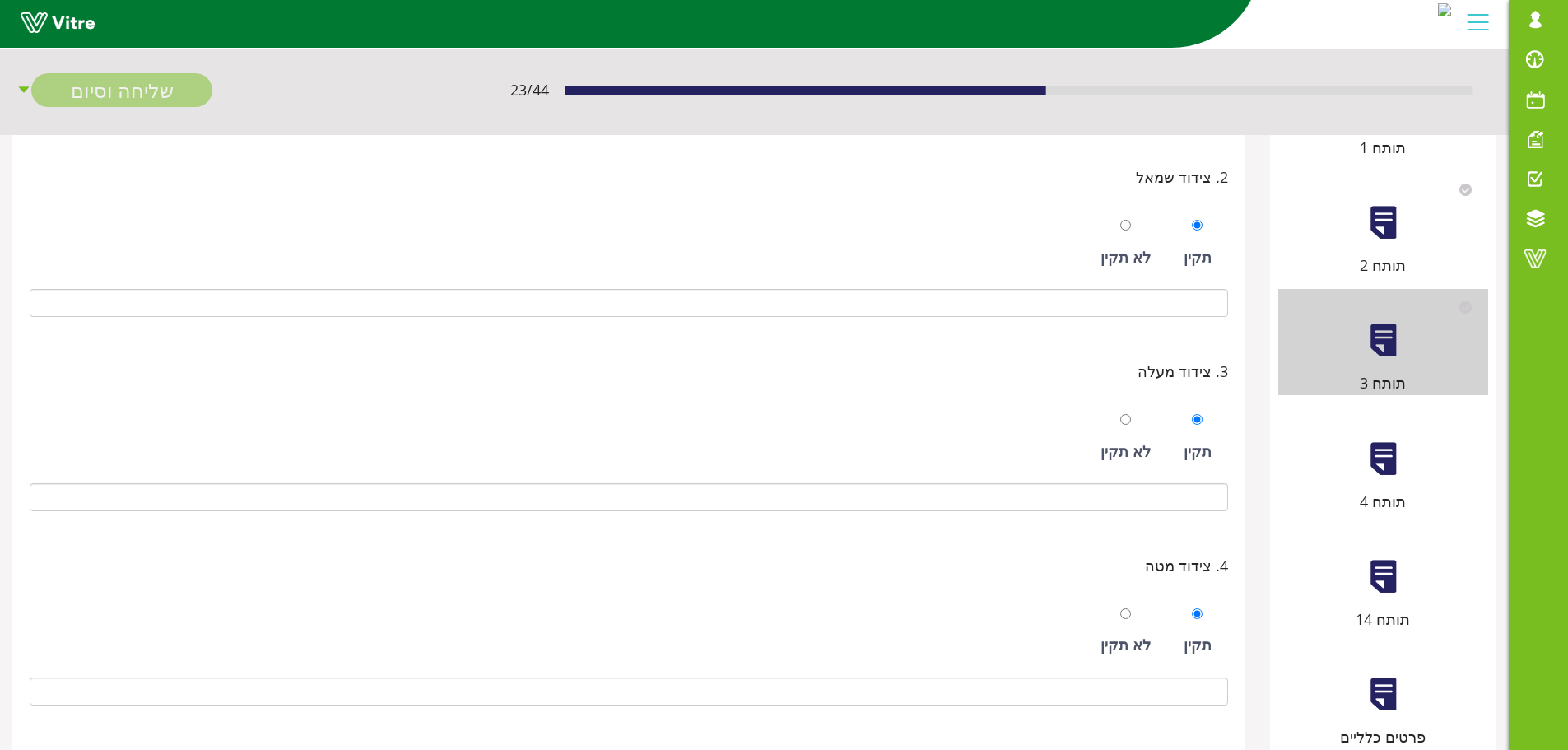
click at [1400, 470] on div "תותח 4" at bounding box center [1383, 460] width 210 height 106
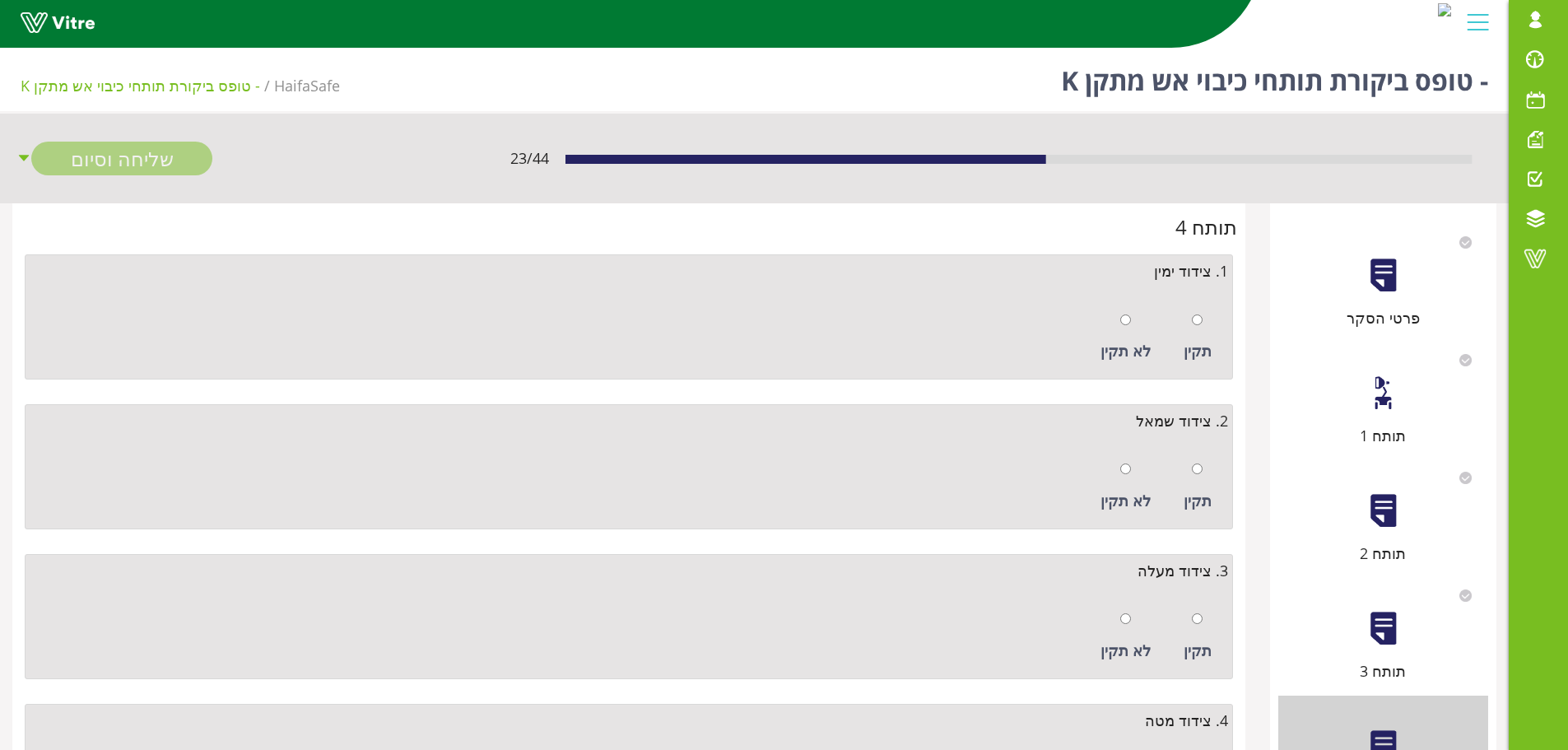
click at [1203, 318] on div "תקין" at bounding box center [1197, 338] width 45 height 76
radio input "true"
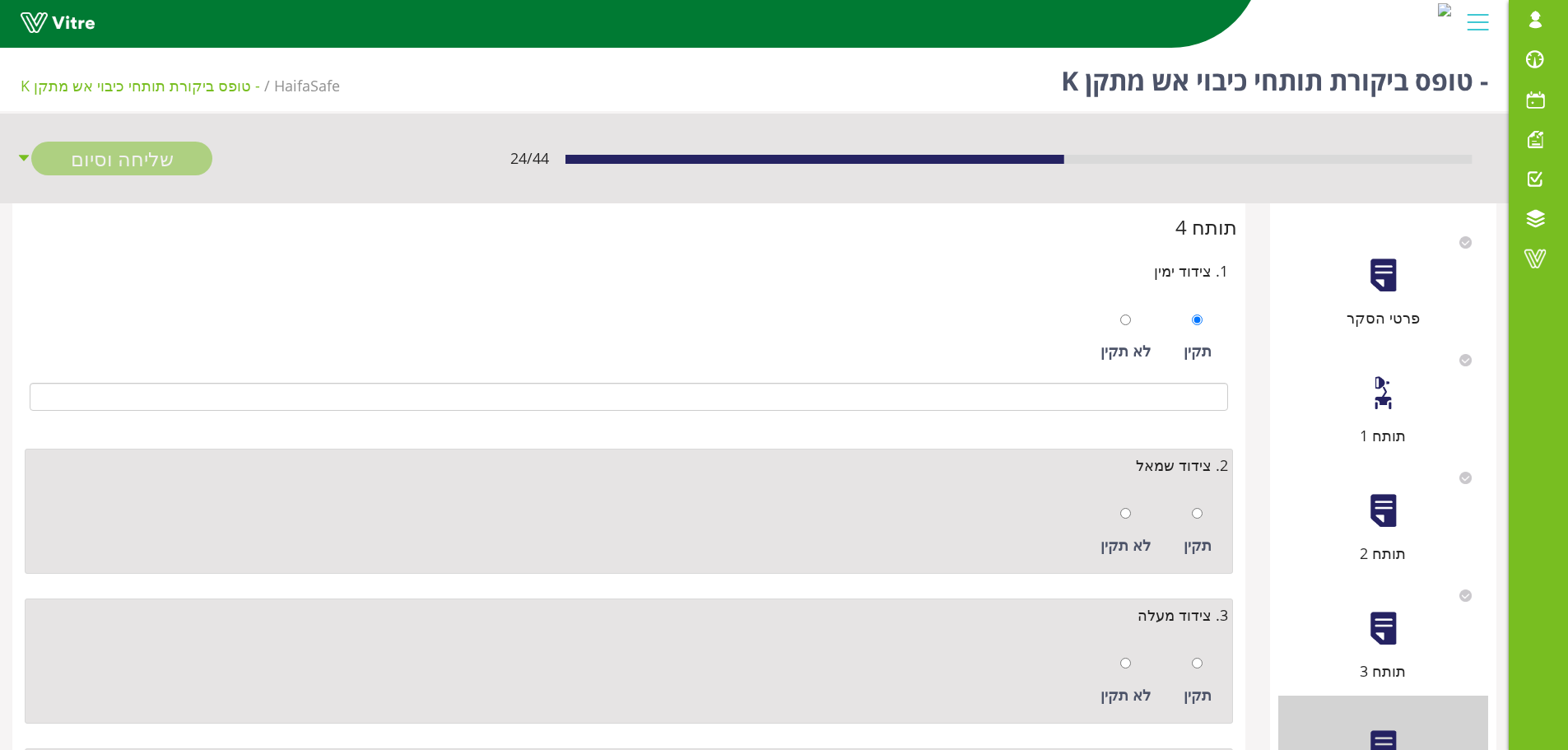
click at [1204, 520] on div "תקין" at bounding box center [1197, 531] width 45 height 76
radio input "true"
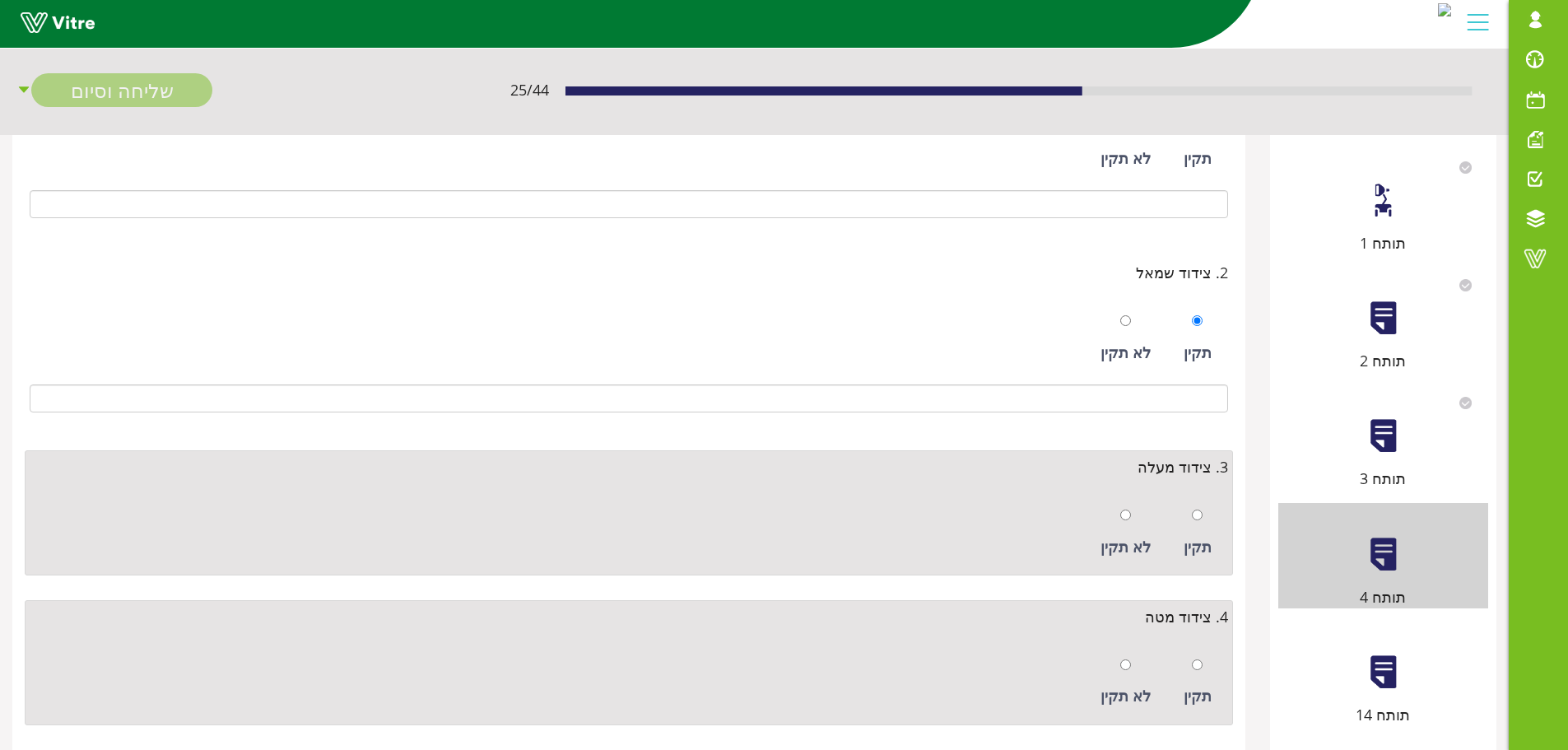
scroll to position [247, 0]
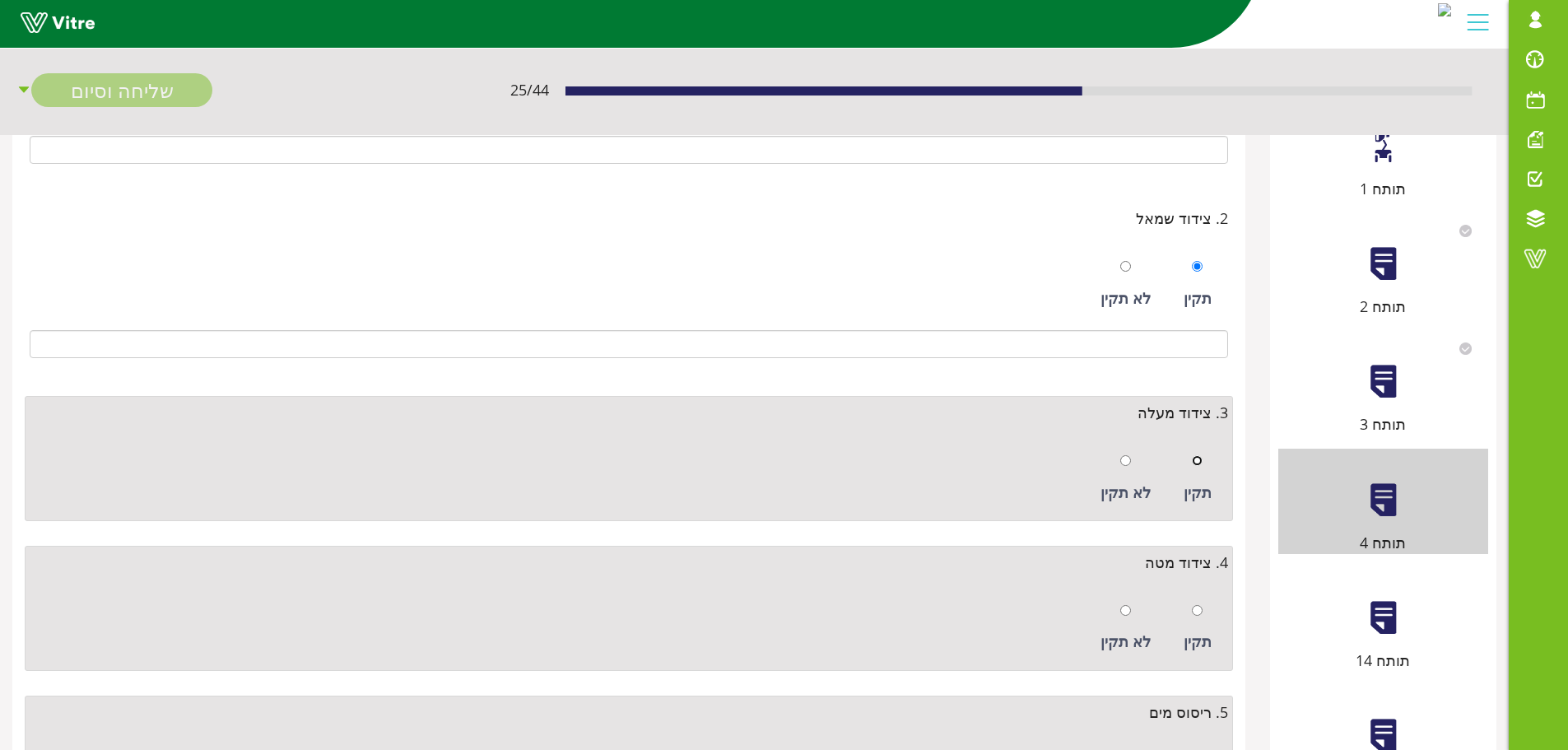
click at [1198, 463] on input "radio" at bounding box center [1197, 460] width 11 height 11
radio input "true"
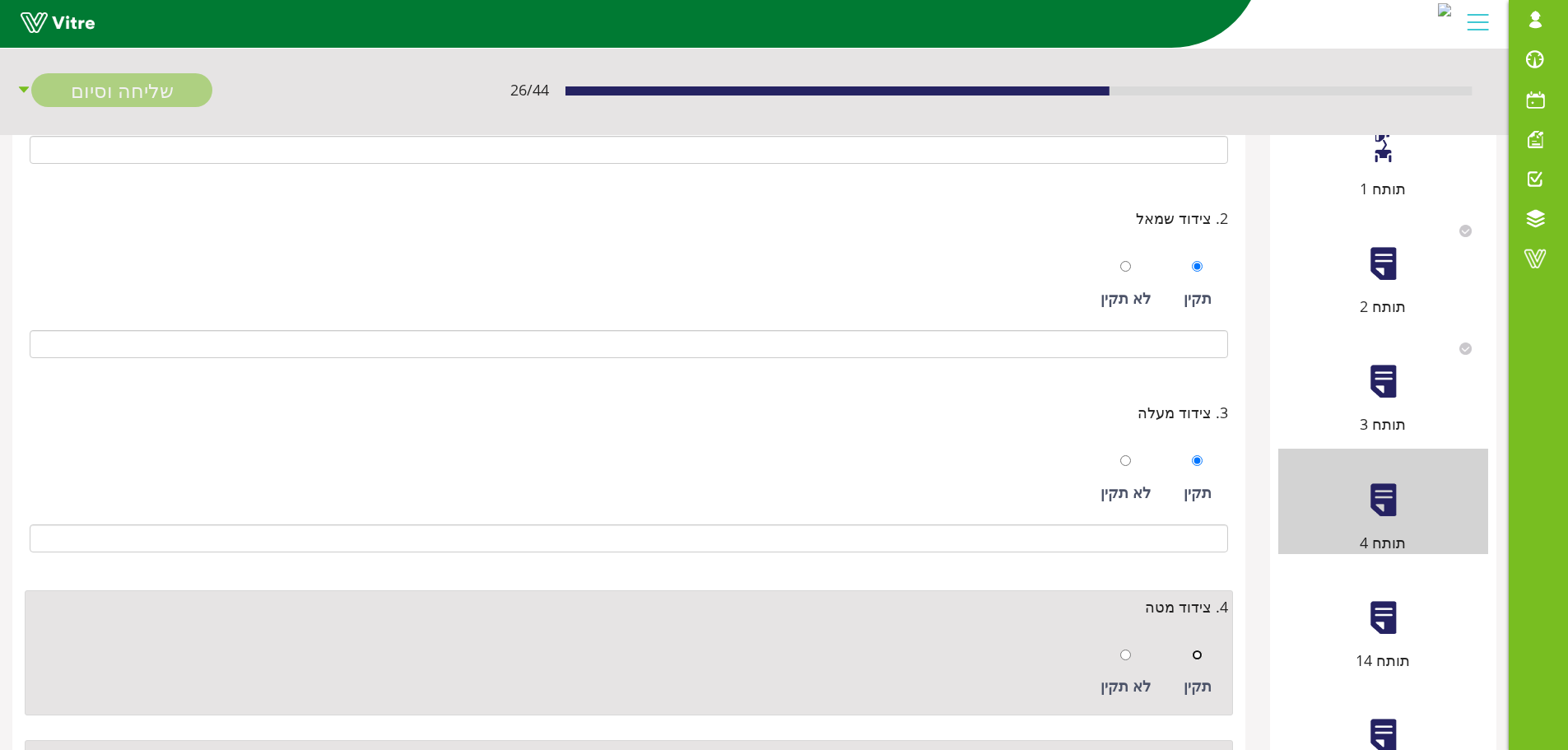
click at [1197, 651] on input "radio" at bounding box center [1197, 654] width 11 height 11
radio input "true"
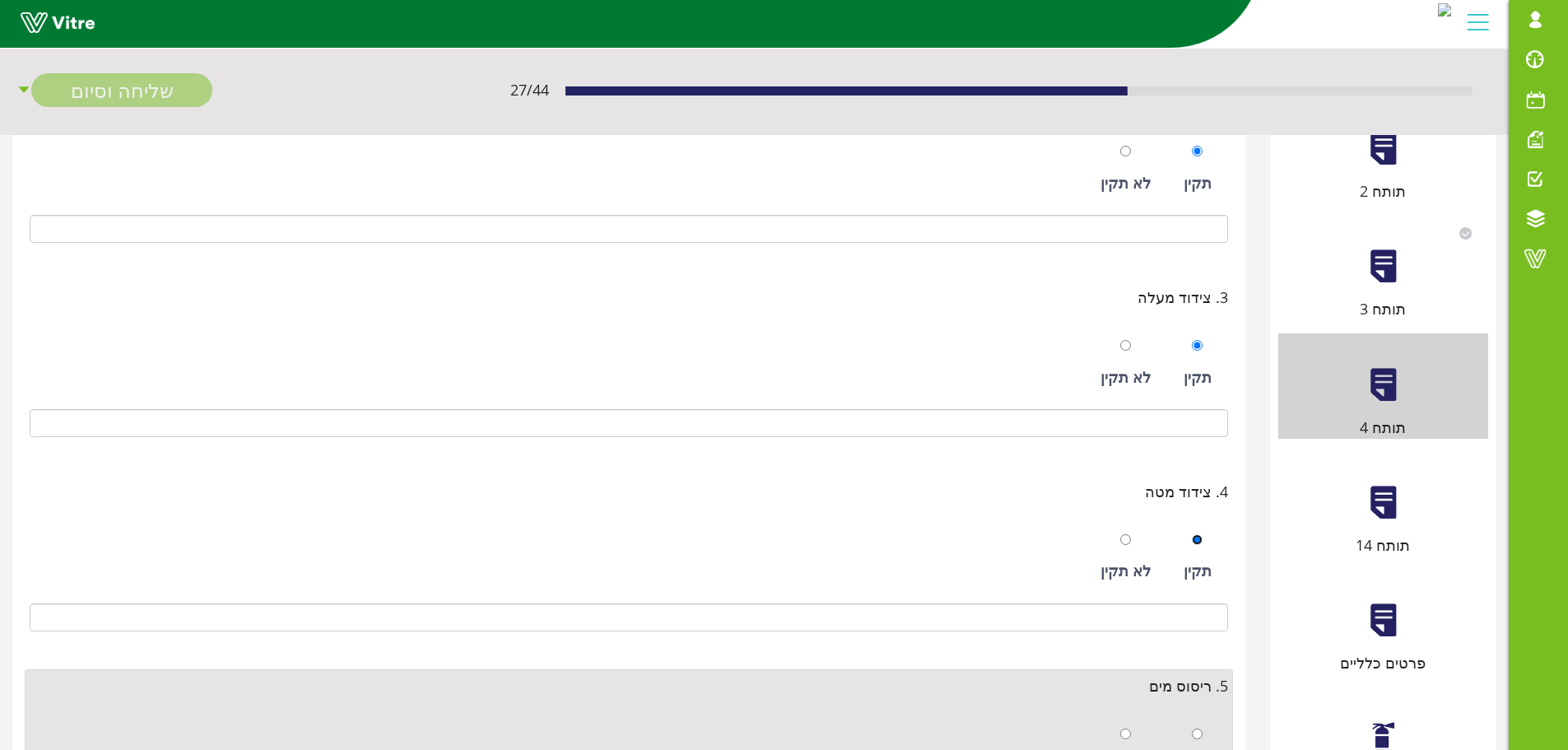
scroll to position [576, 0]
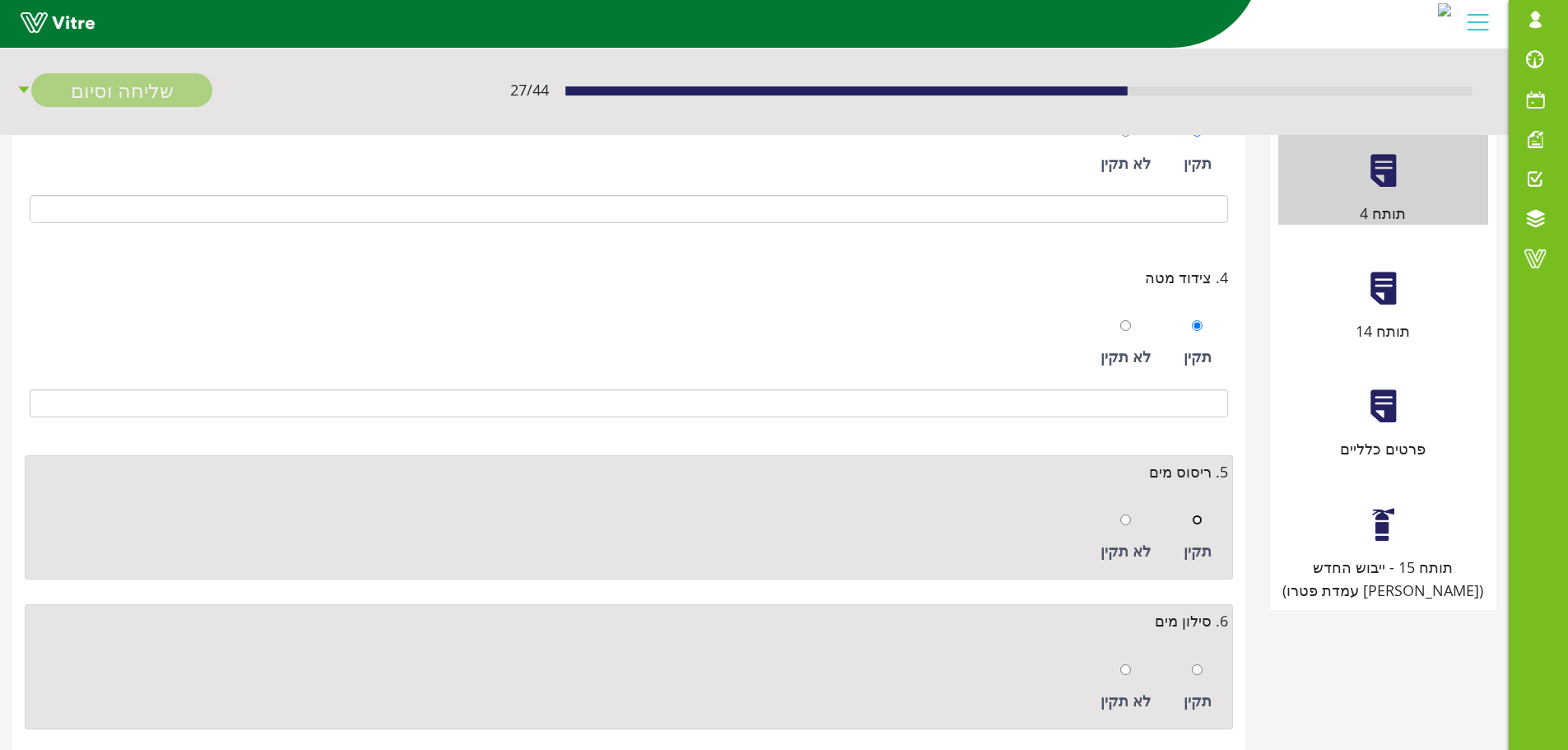
click at [1202, 517] on input "radio" at bounding box center [1197, 519] width 11 height 11
radio input "true"
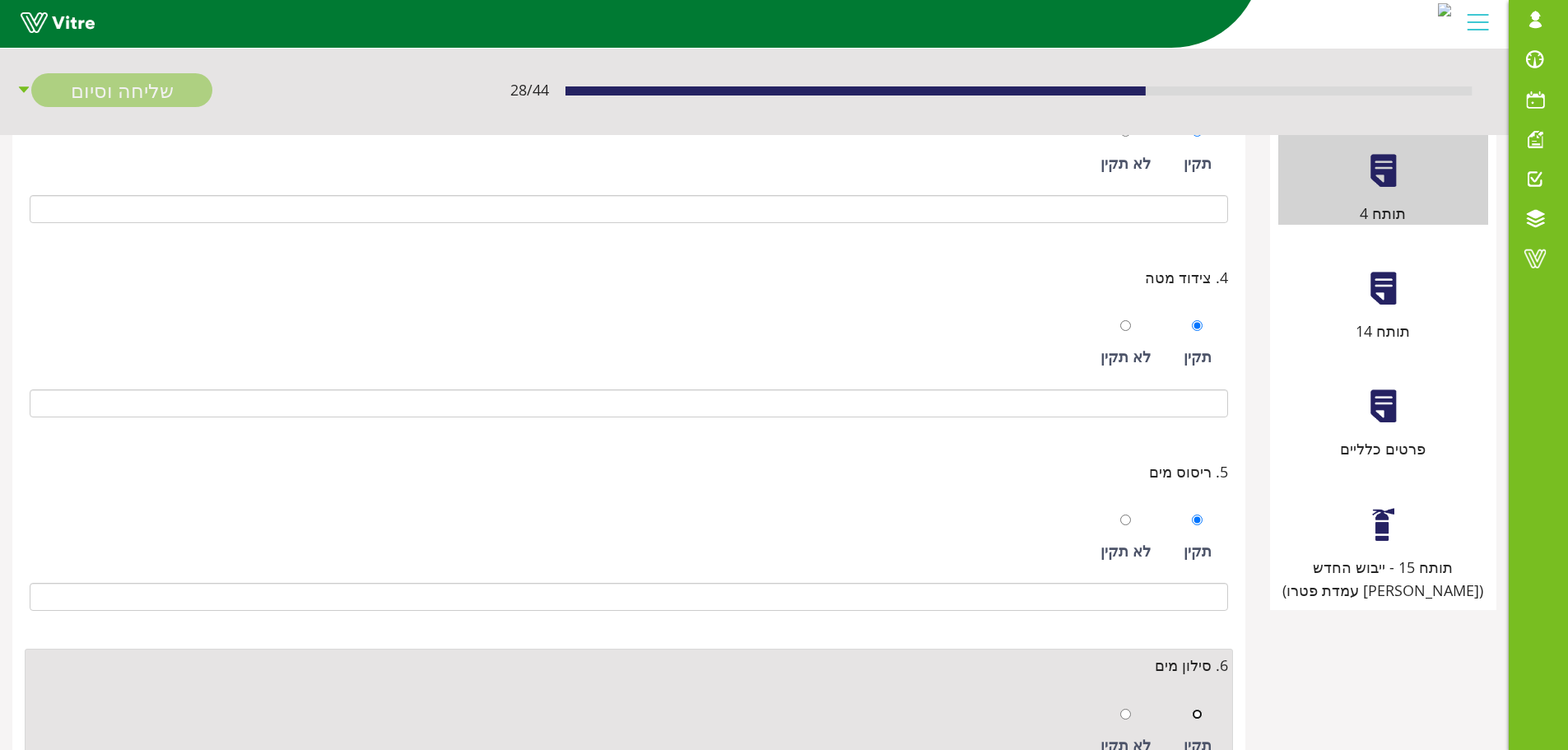
click at [1200, 715] on input "radio" at bounding box center [1197, 714] width 11 height 11
radio input "true"
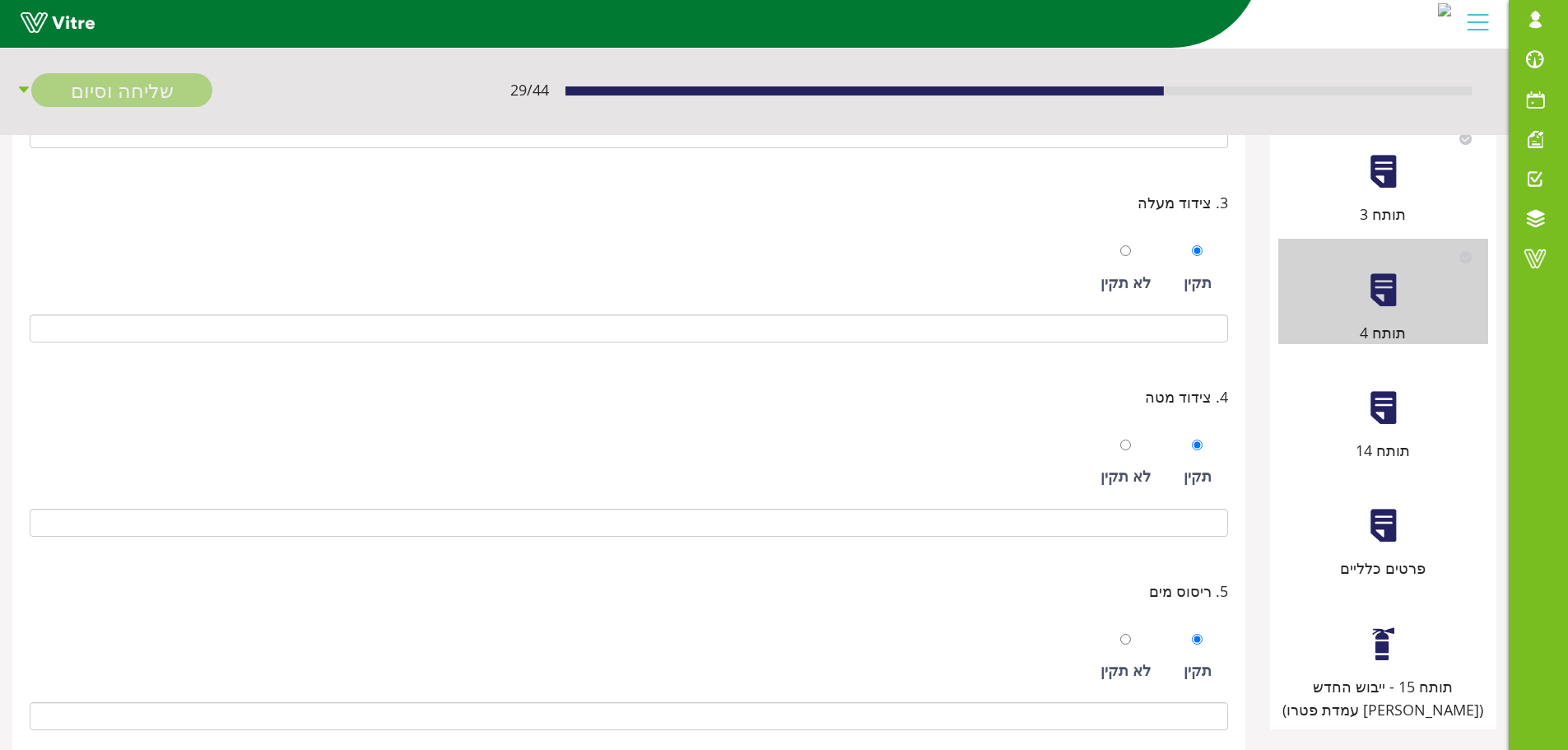
scroll to position [330, 0]
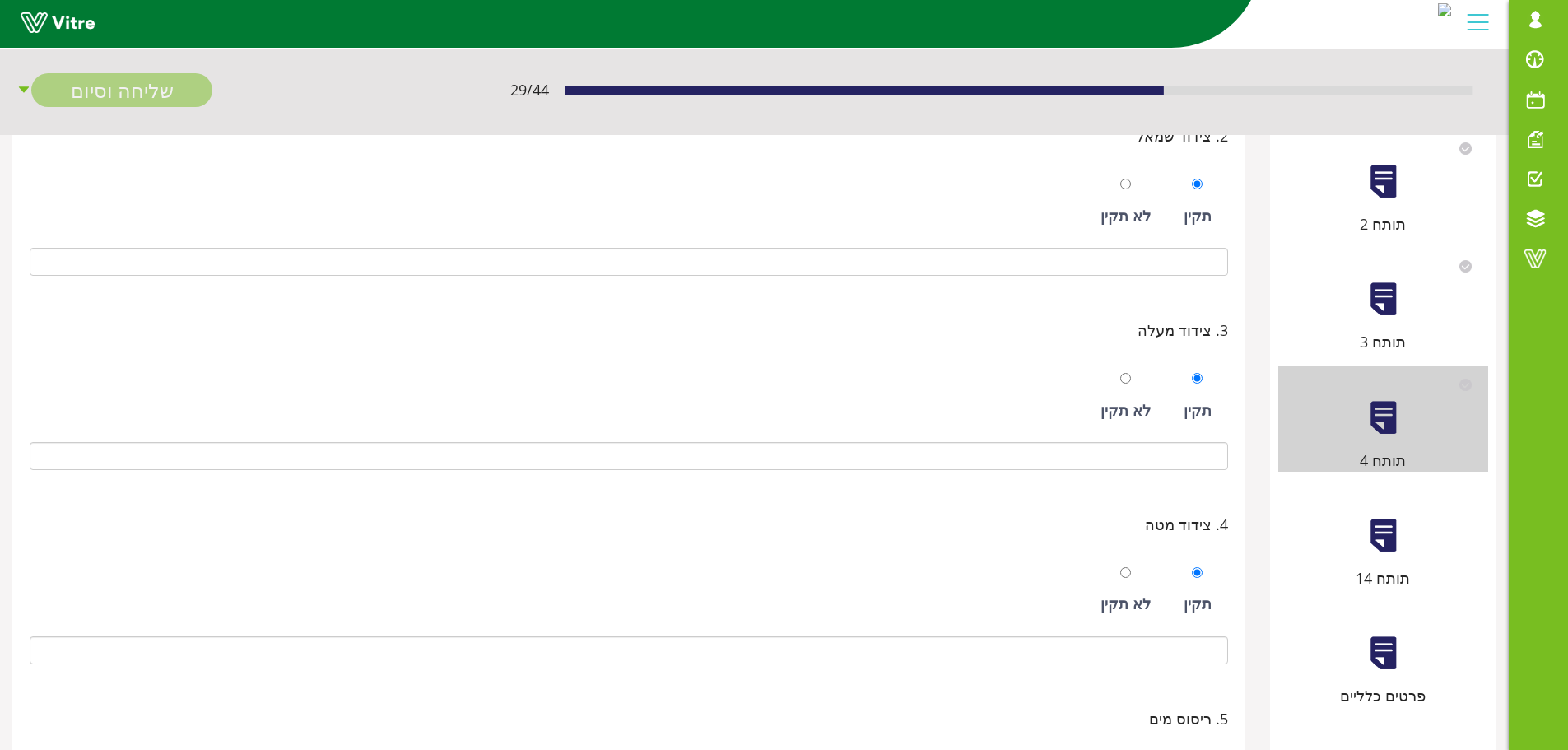
click at [1384, 552] on div at bounding box center [1383, 535] width 37 height 37
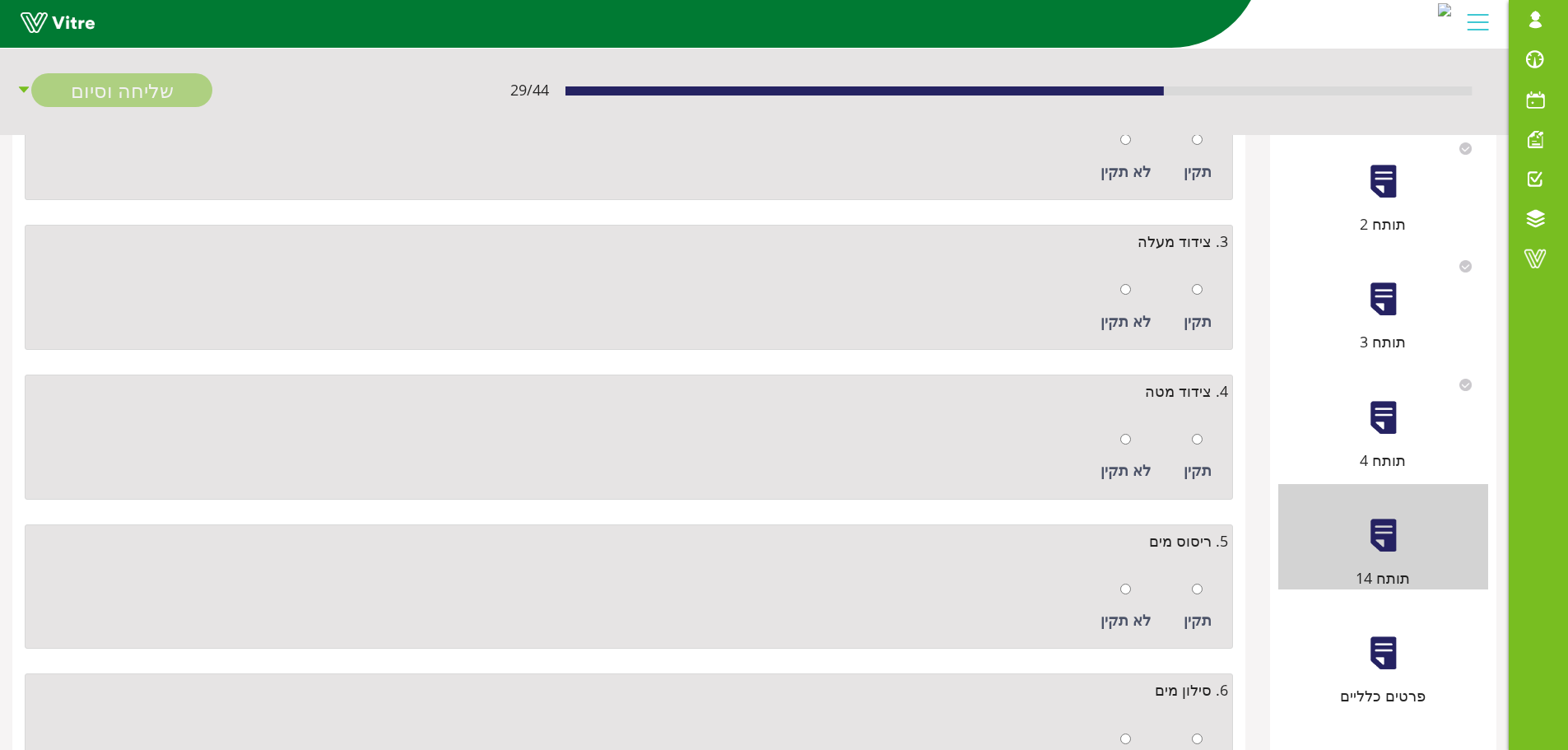
scroll to position [0, 0]
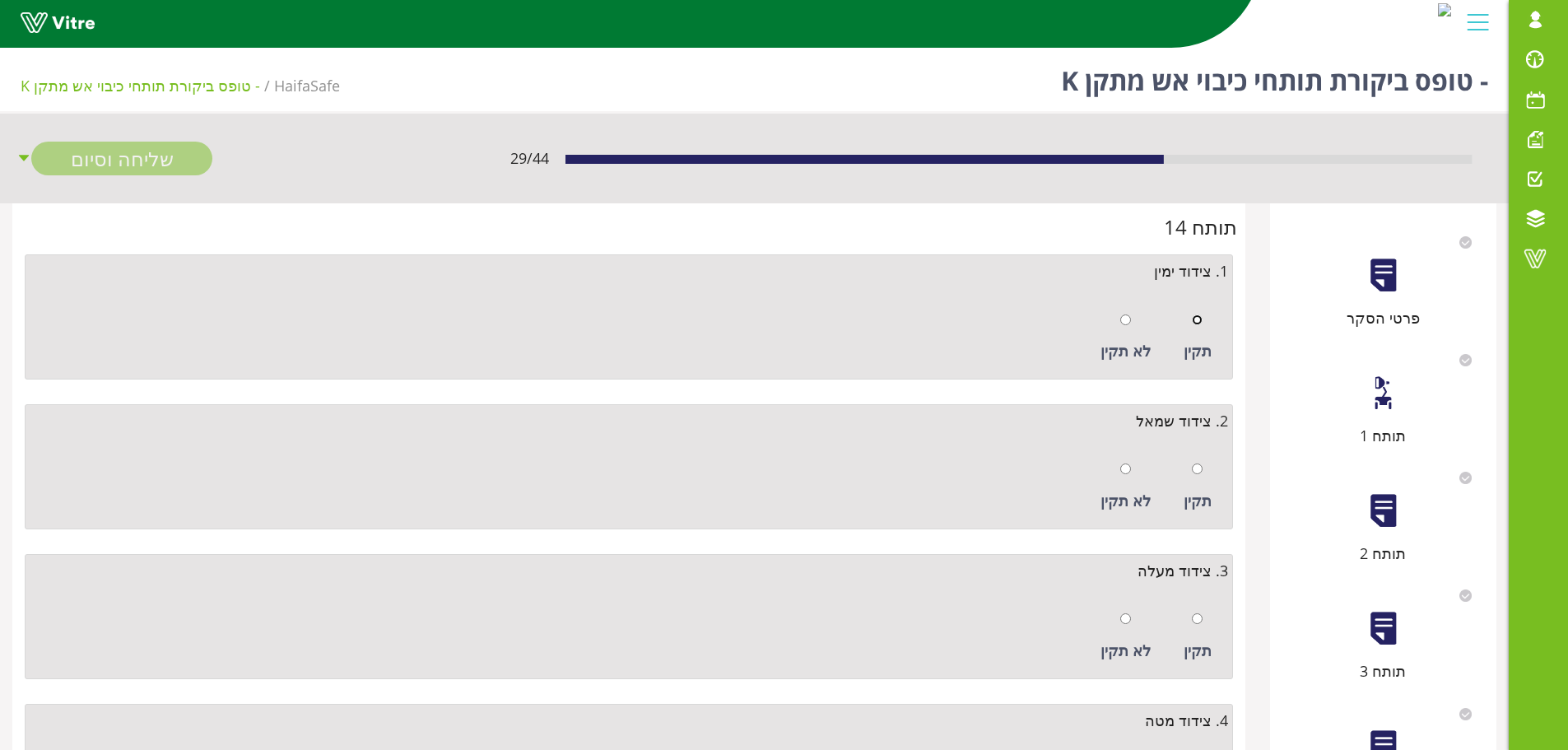
click at [1197, 318] on input "radio" at bounding box center [1197, 320] width 11 height 11
radio input "true"
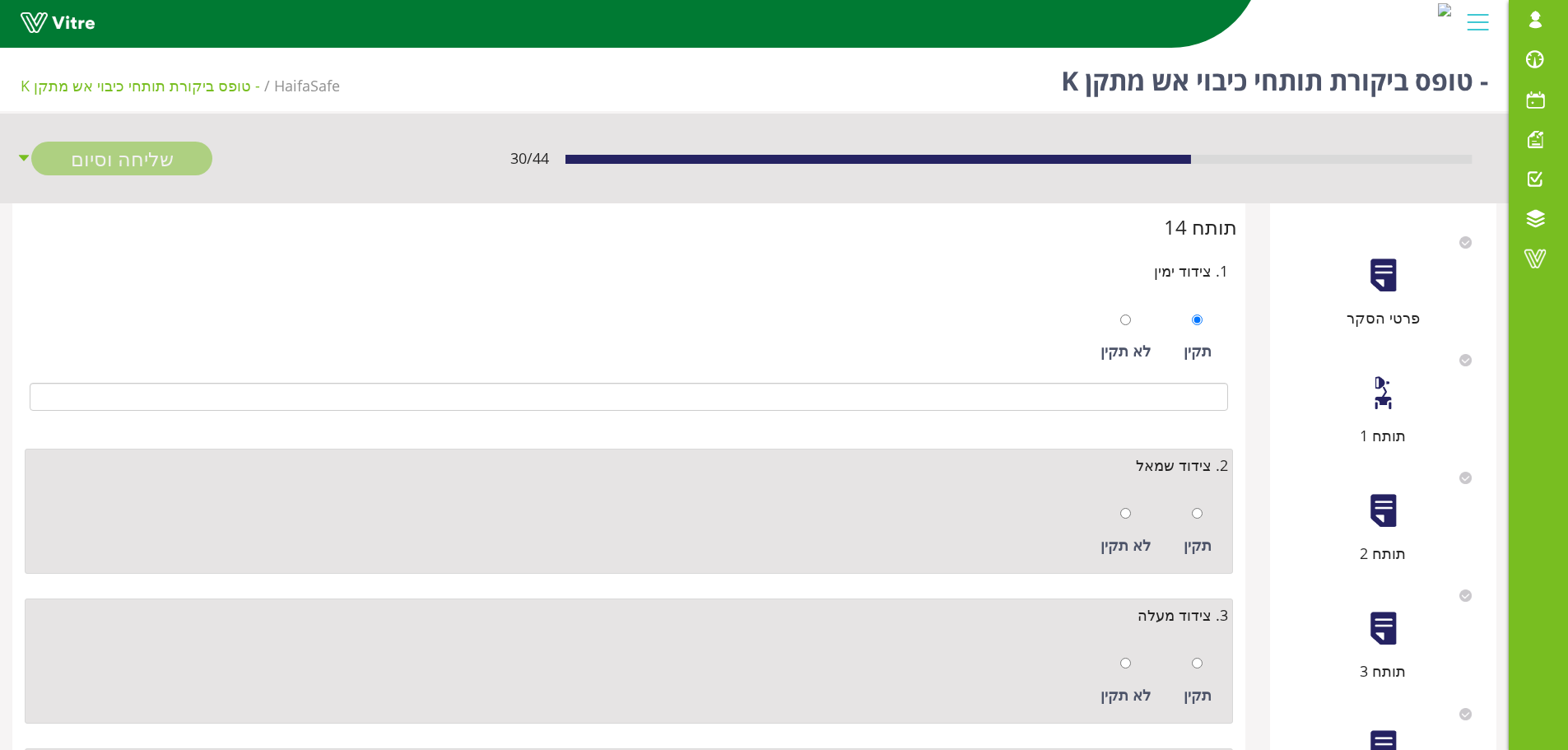
click at [1194, 520] on div at bounding box center [1197, 512] width 11 height 23
radio input "true"
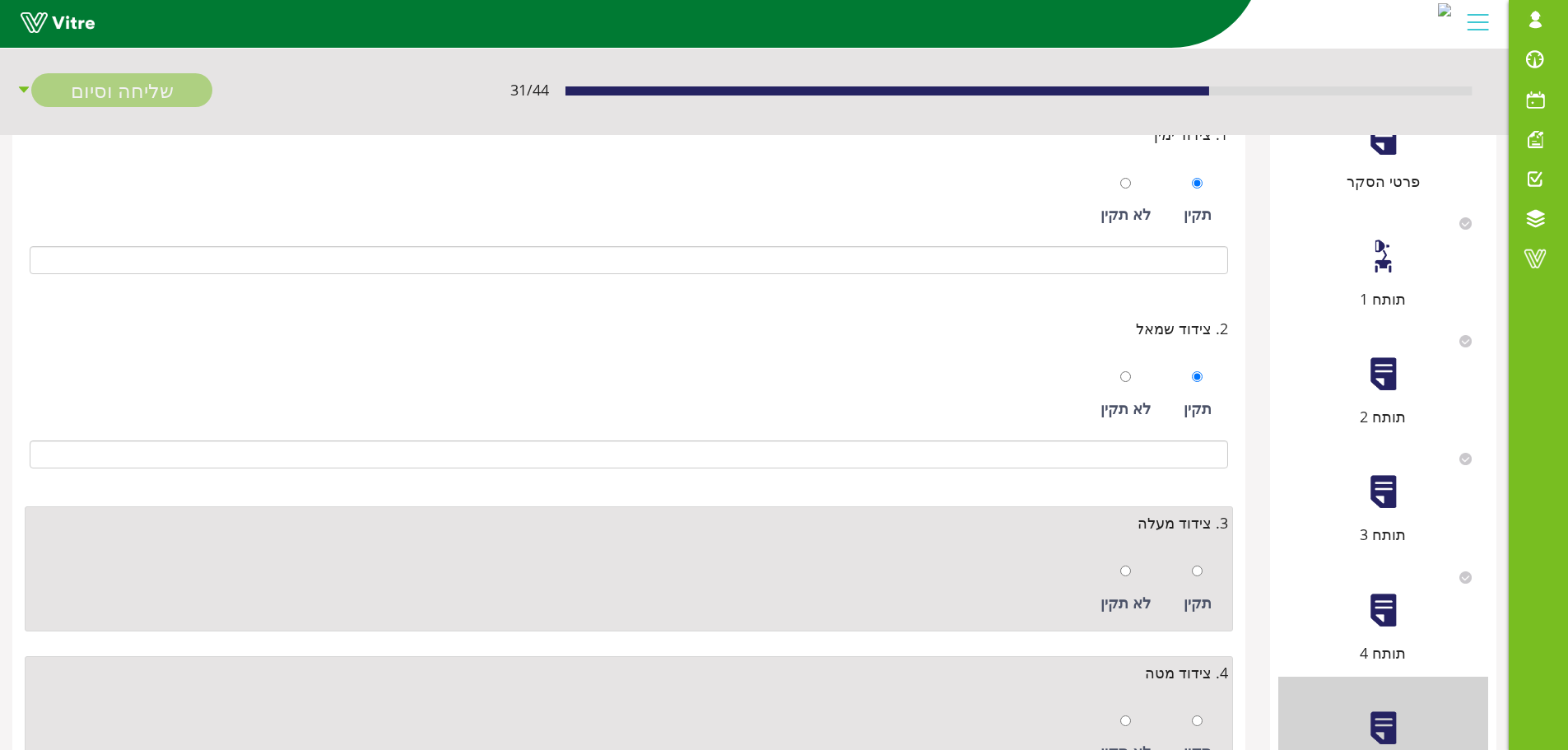
scroll to position [247, 0]
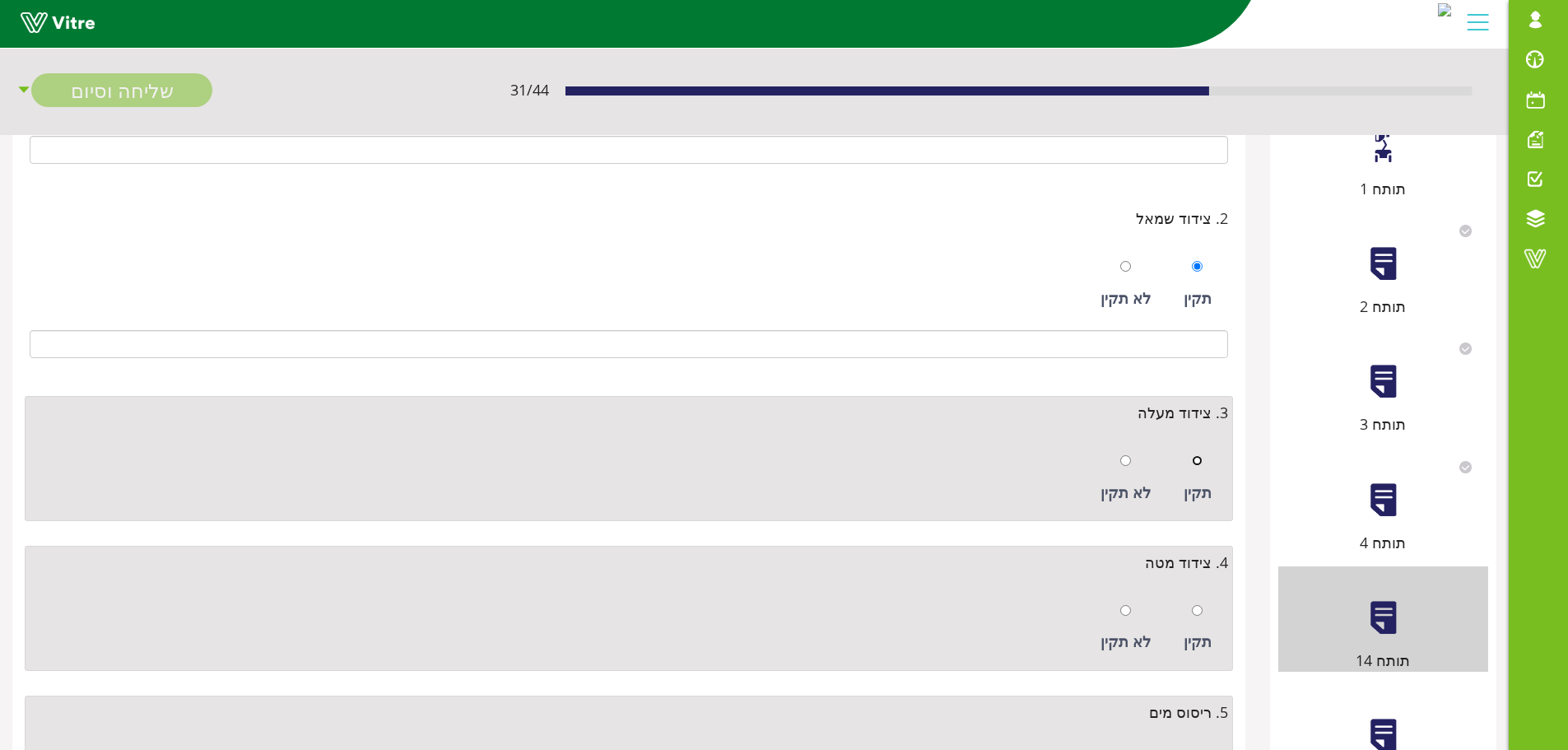
click at [1193, 464] on input "radio" at bounding box center [1197, 460] width 11 height 11
radio input "true"
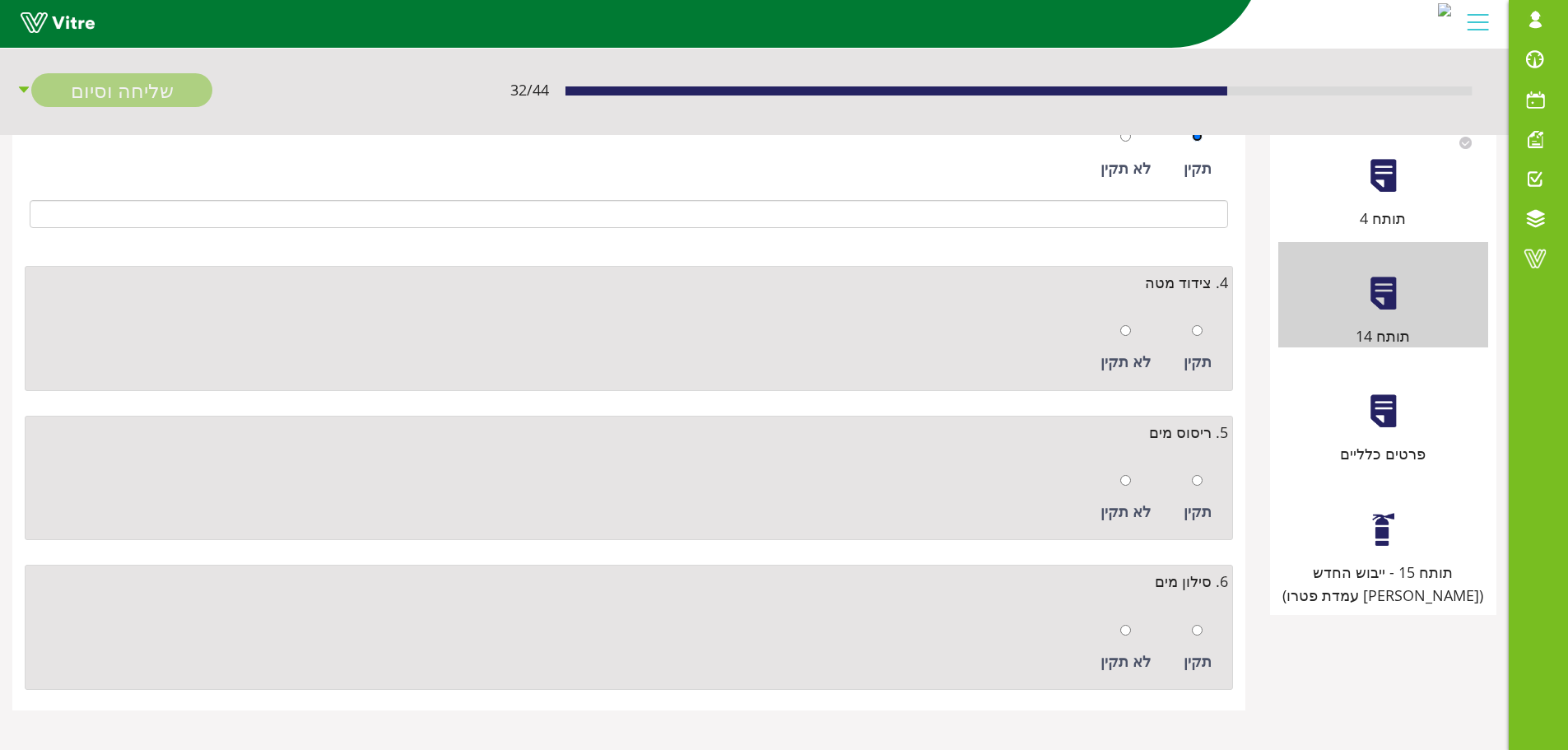
scroll to position [573, 0]
click at [1200, 338] on div at bounding box center [1197, 328] width 11 height 23
radio input "true"
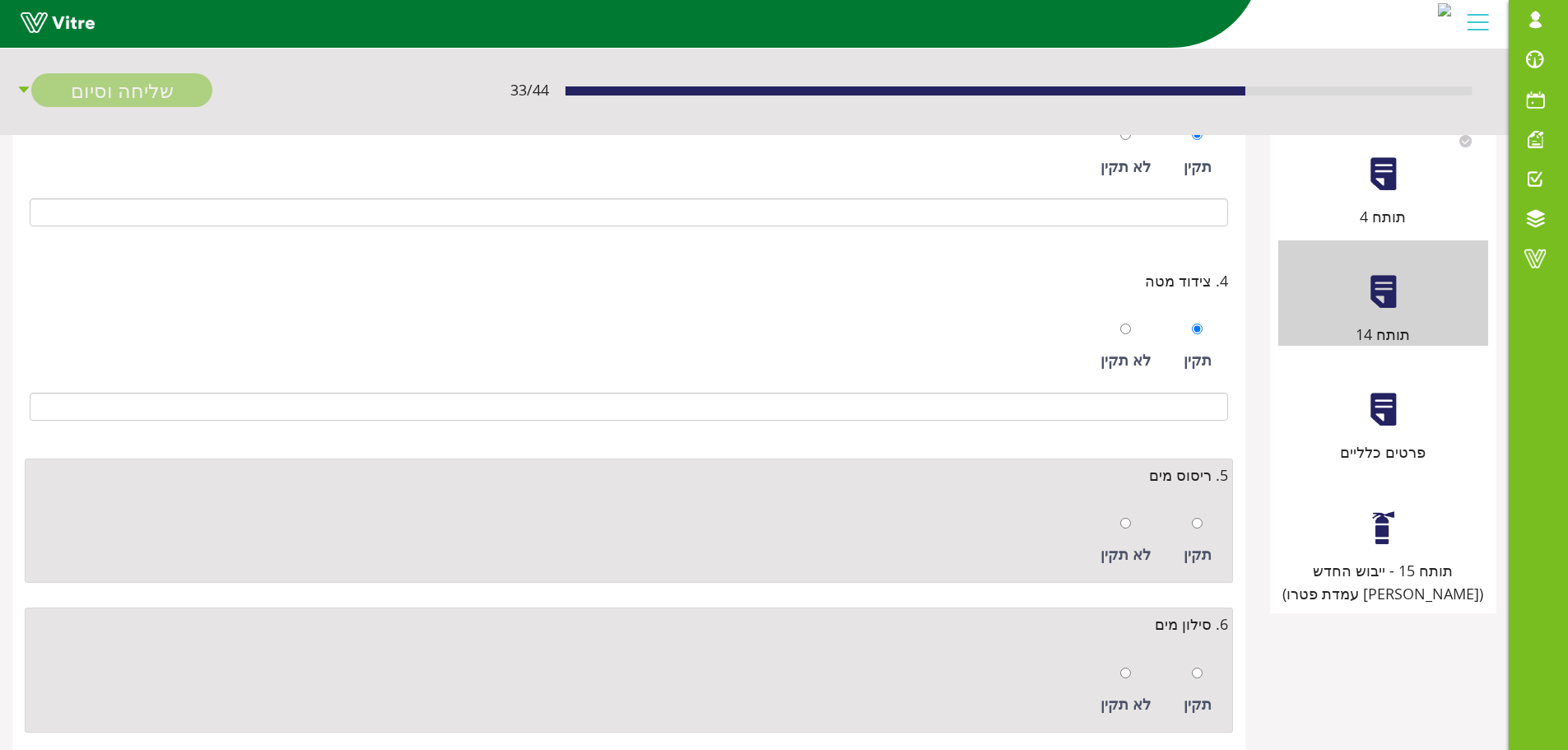
click at [1190, 529] on div "תקין" at bounding box center [1197, 541] width 45 height 76
radio input "true"
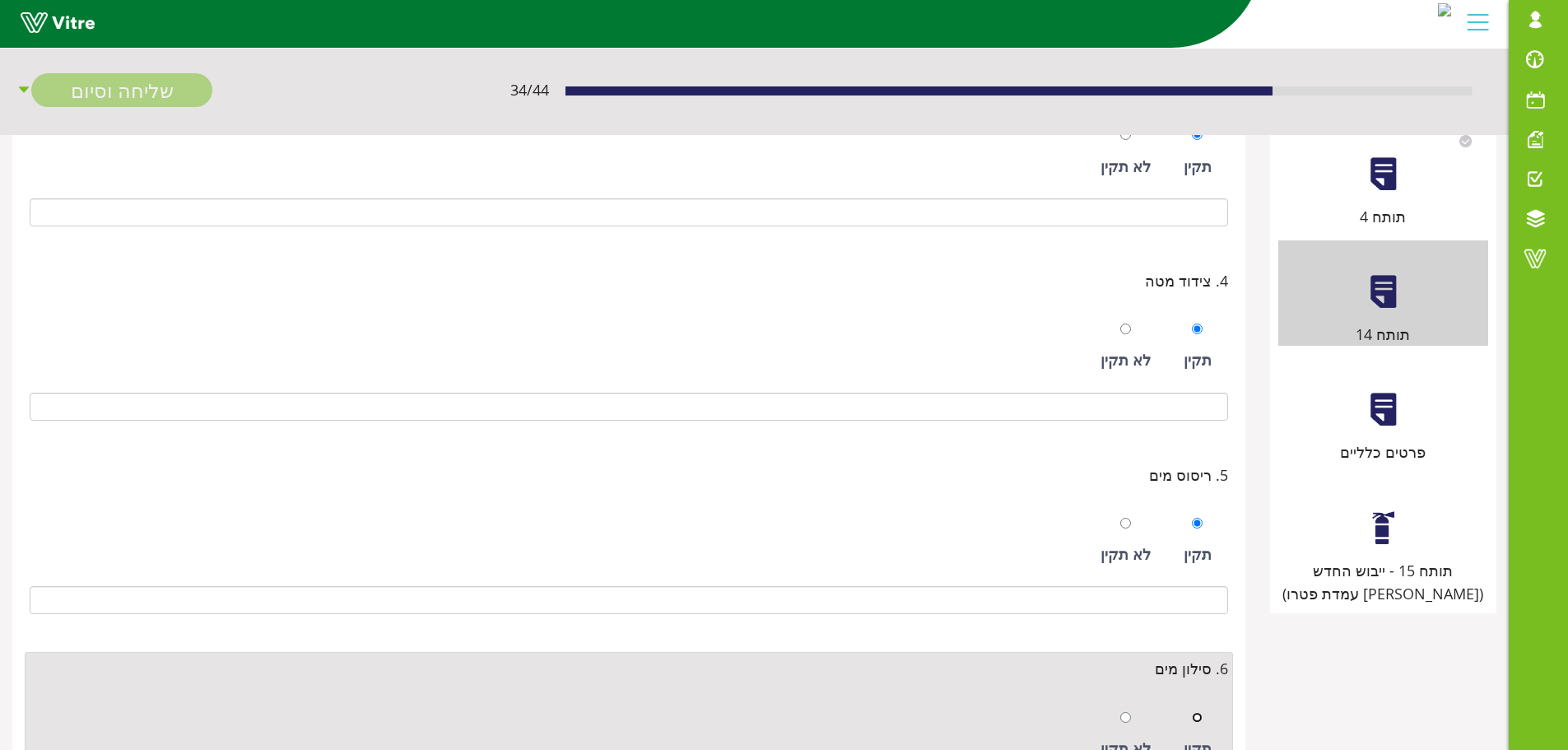
click at [1193, 718] on input "radio" at bounding box center [1197, 717] width 11 height 11
radio input "true"
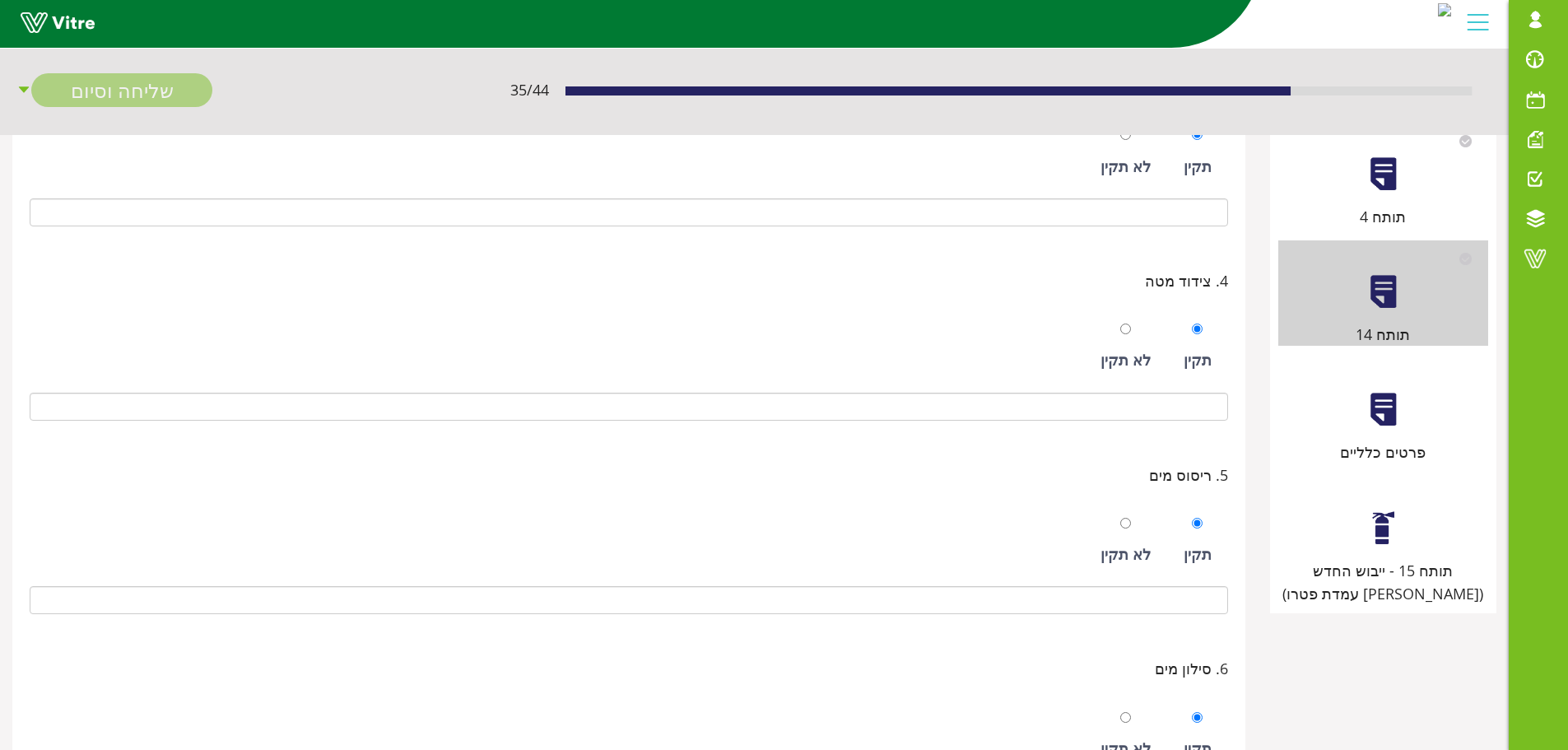
click at [1386, 546] on div "תותח 15 - ייבוש החדש (מול עמדת פטרו)" at bounding box center [1383, 540] width 210 height 129
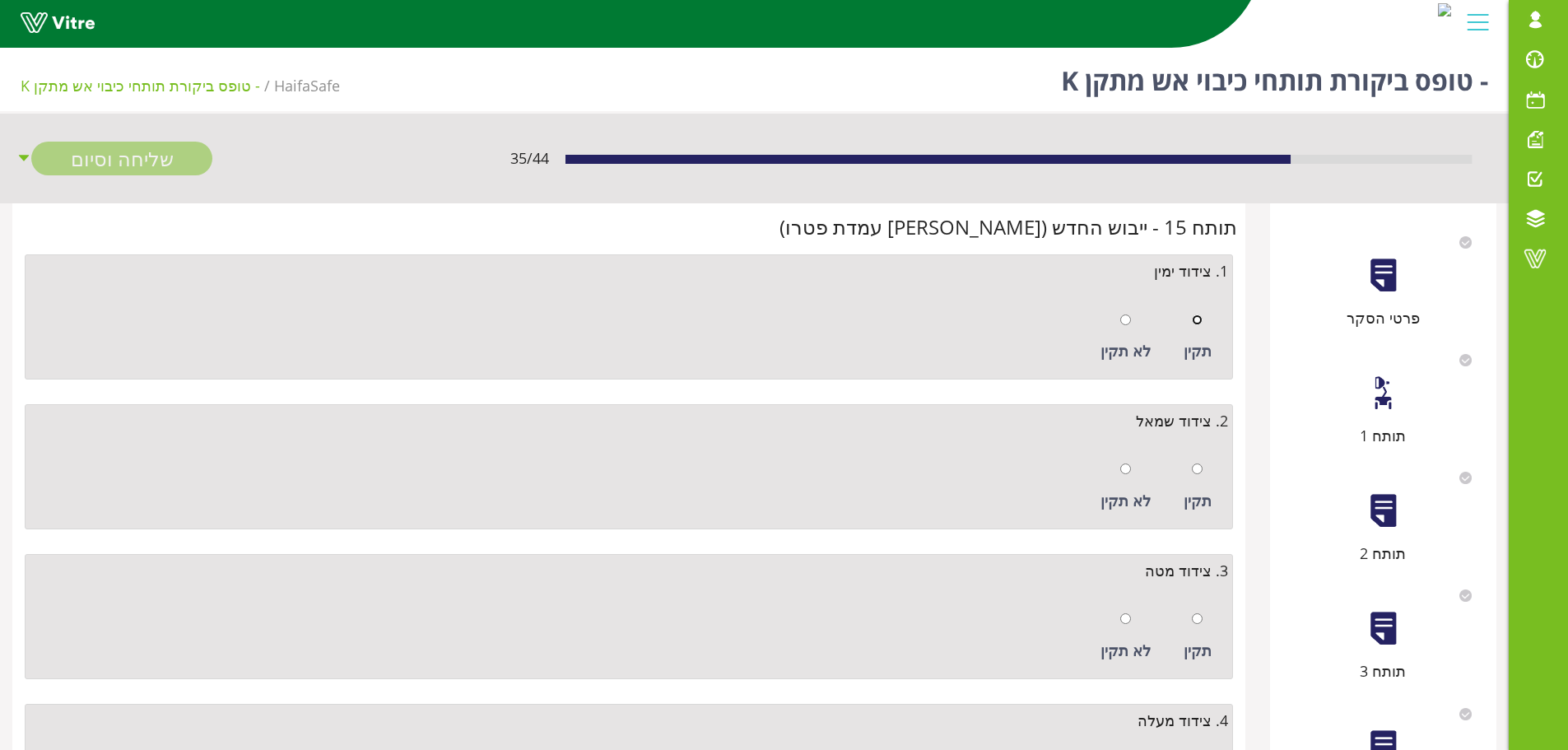
click at [1198, 320] on input "radio" at bounding box center [1197, 320] width 11 height 11
radio input "true"
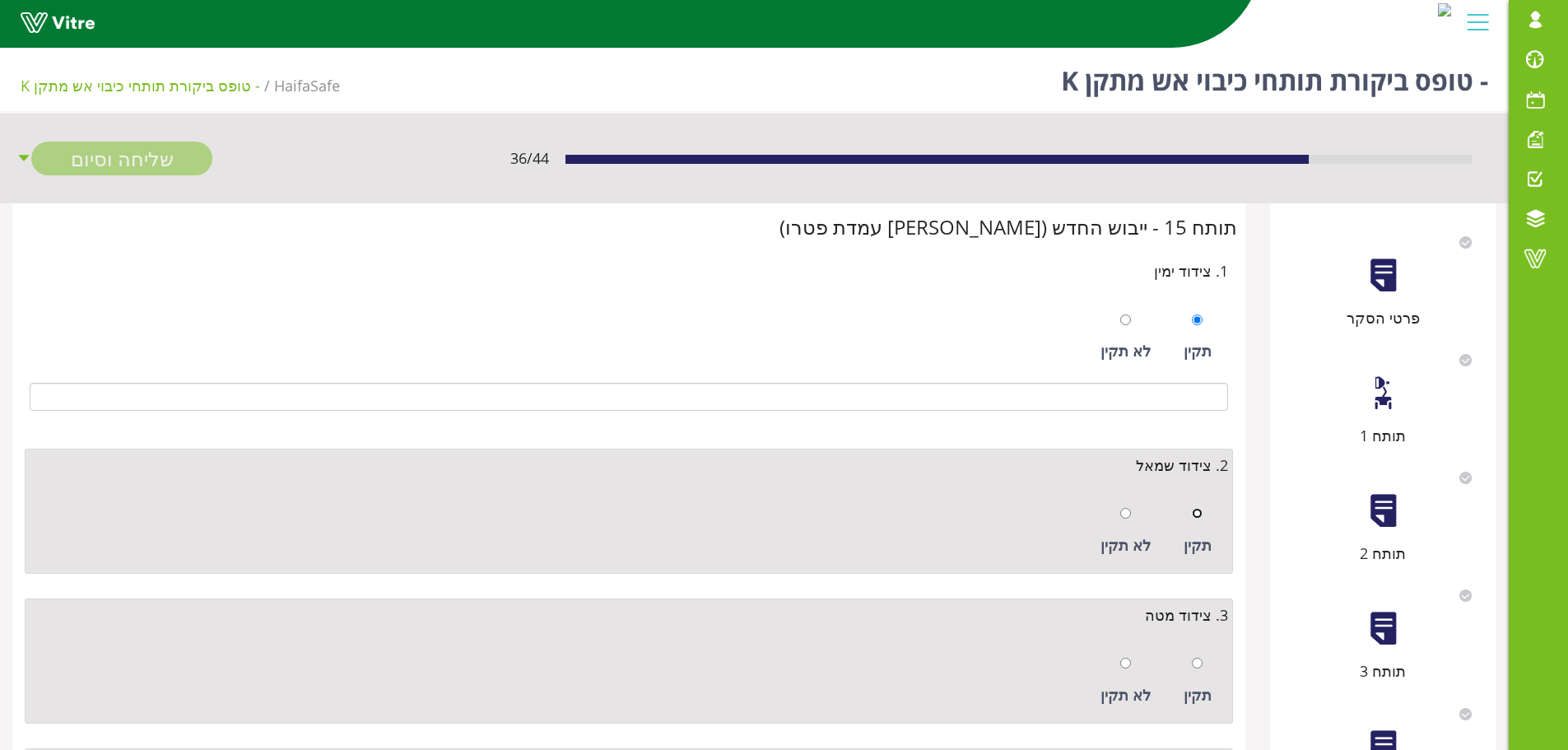
click at [1197, 511] on input "radio" at bounding box center [1197, 513] width 11 height 11
radio input "true"
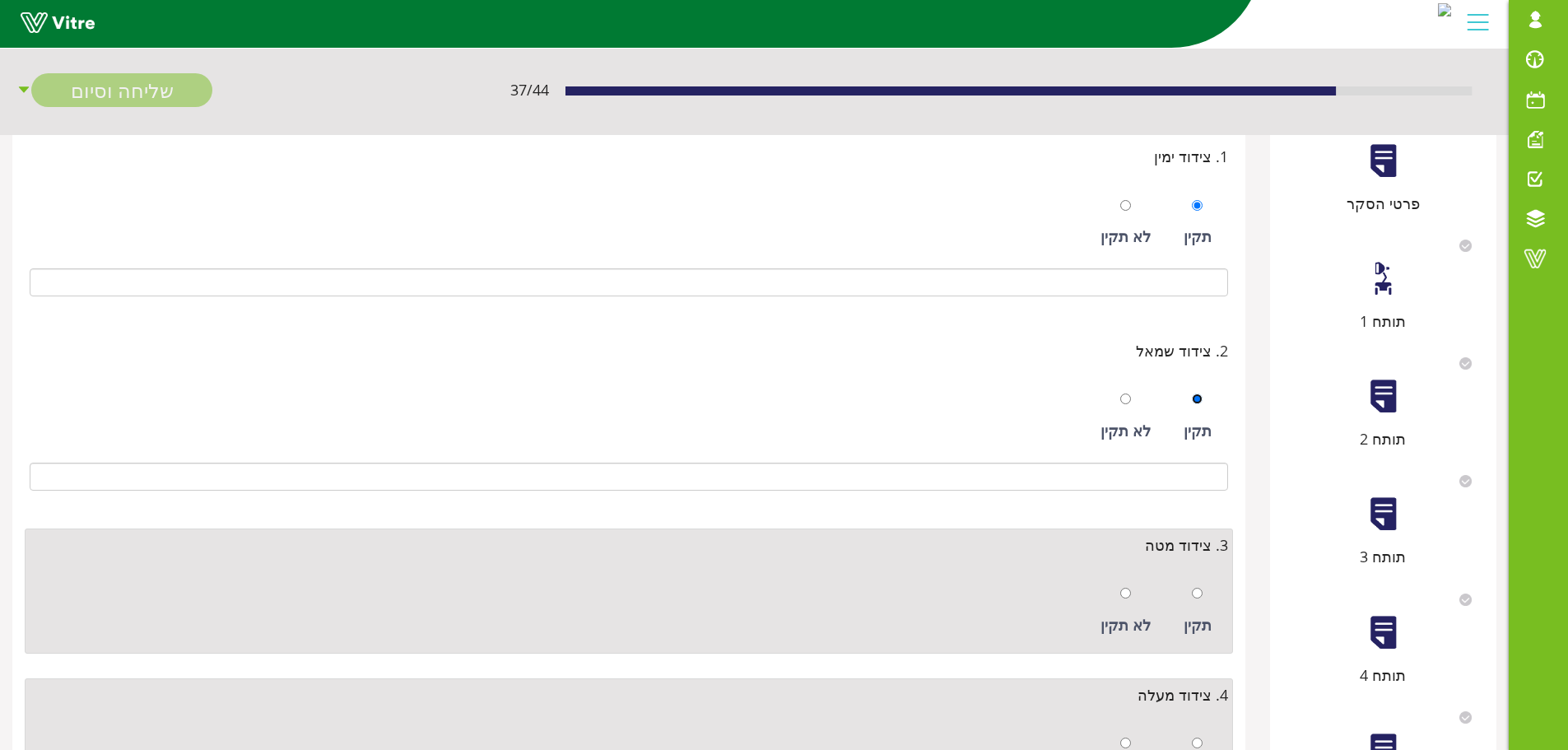
scroll to position [247, 0]
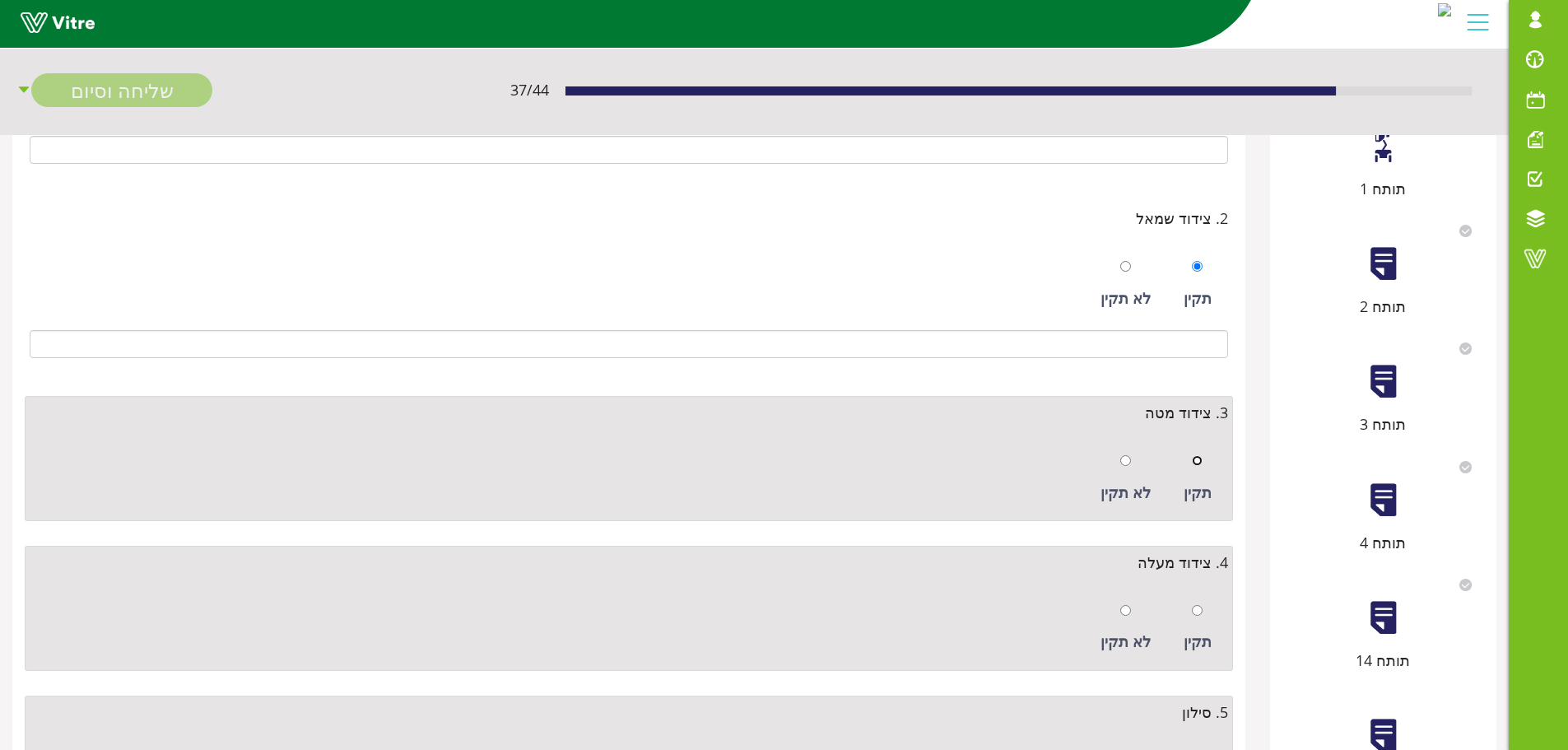
click at [1195, 462] on input "radio" at bounding box center [1197, 460] width 11 height 11
radio input "true"
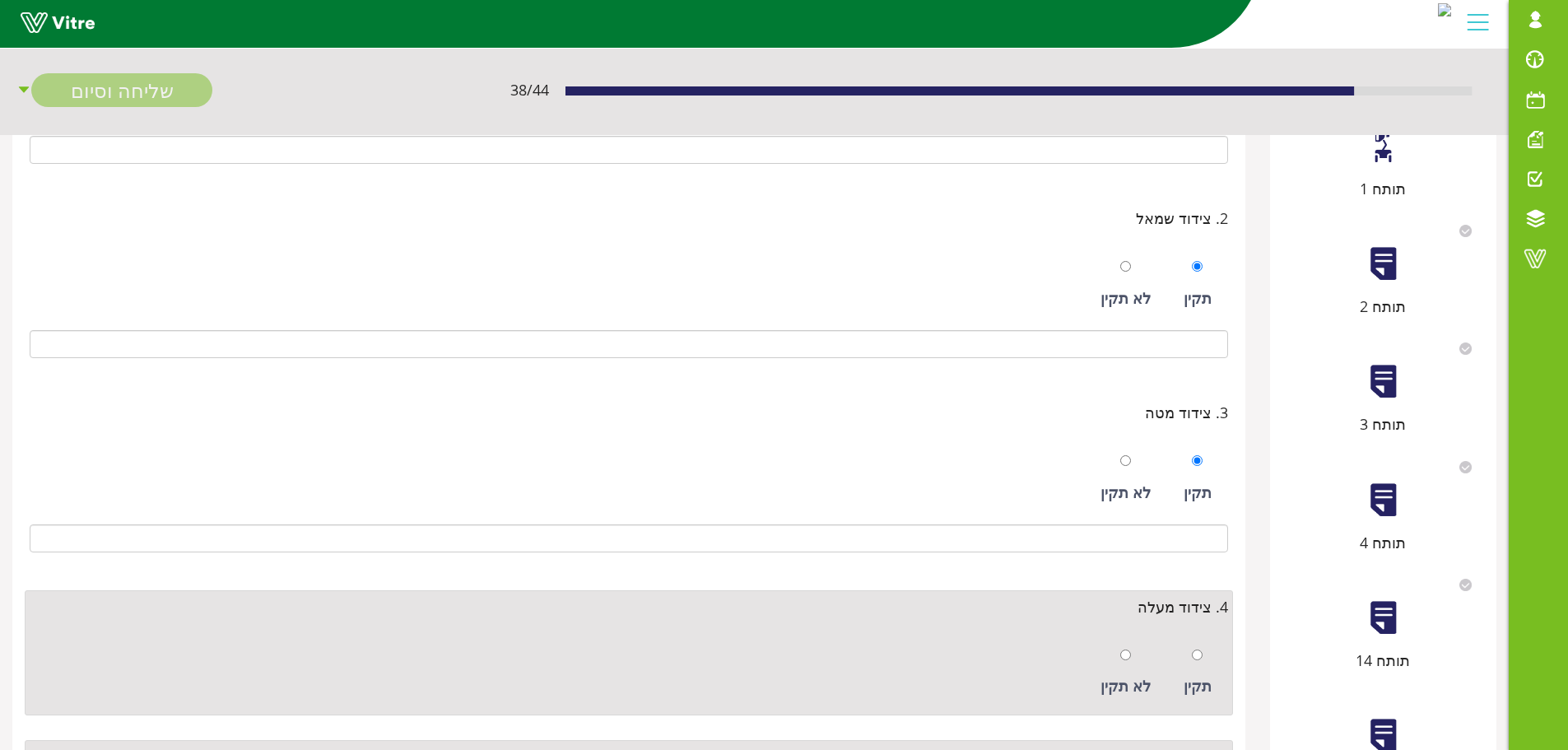
click at [1197, 644] on div at bounding box center [1197, 654] width 11 height 23
radio input "true"
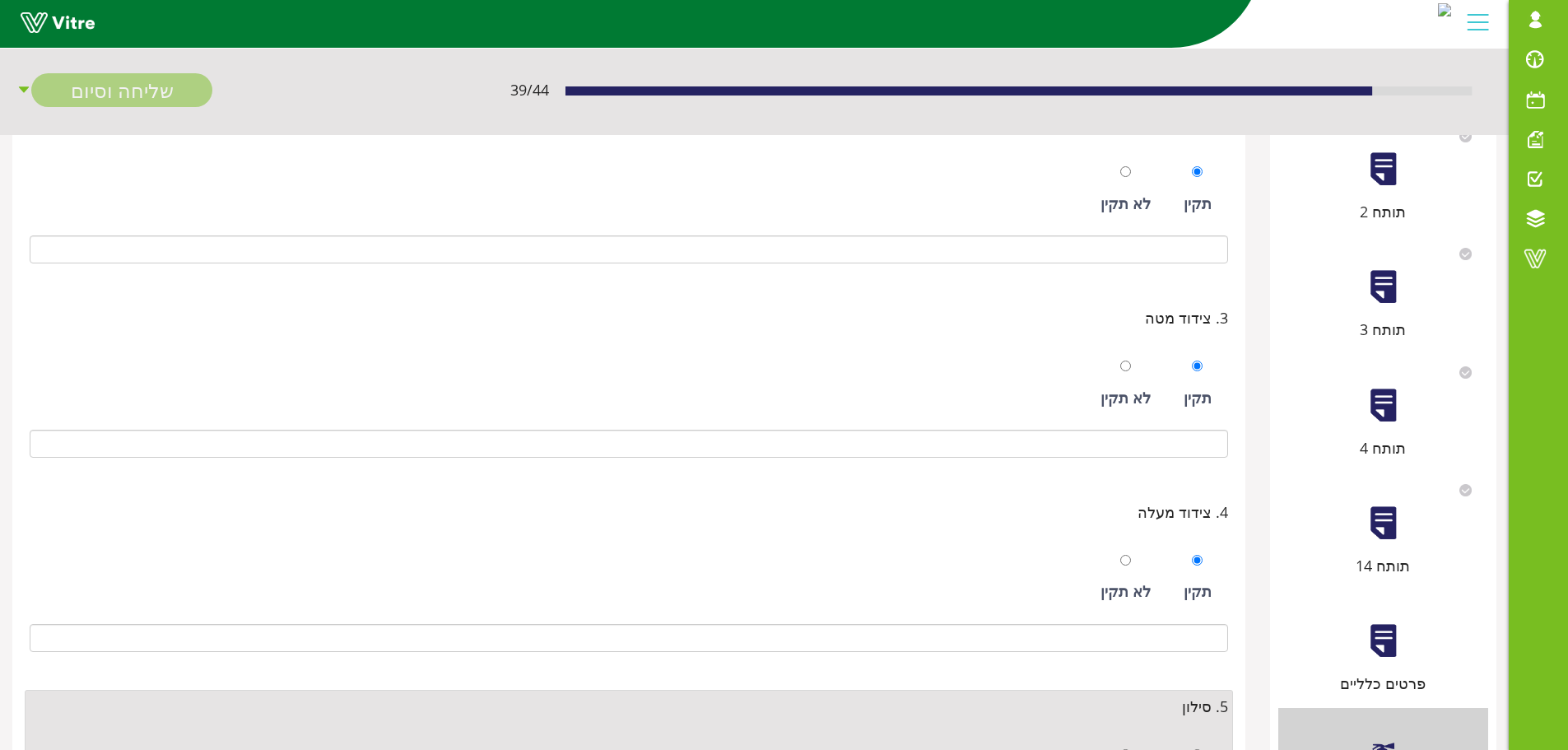
scroll to position [494, 0]
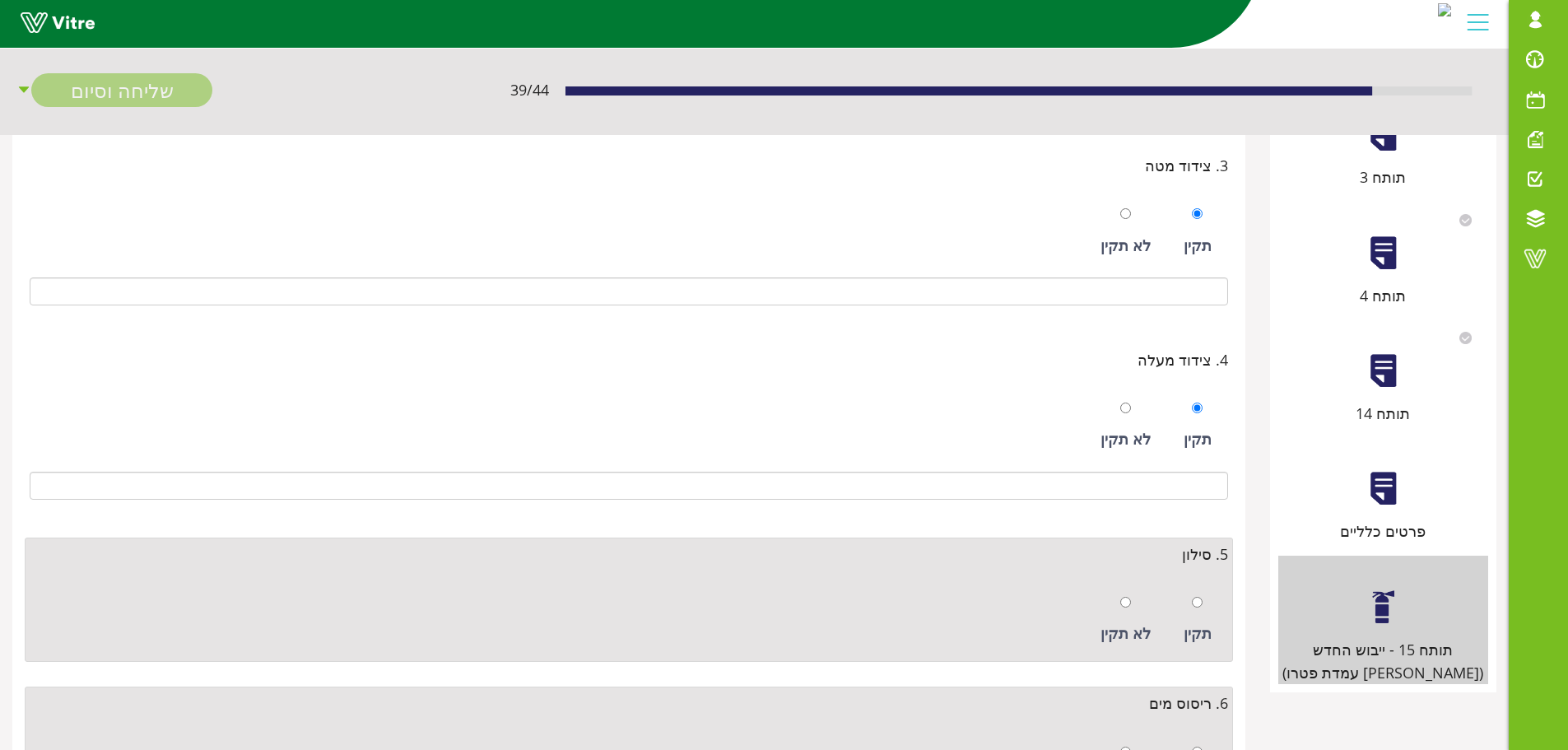
click at [1205, 615] on div "תקין" at bounding box center [1197, 620] width 45 height 76
radio input "true"
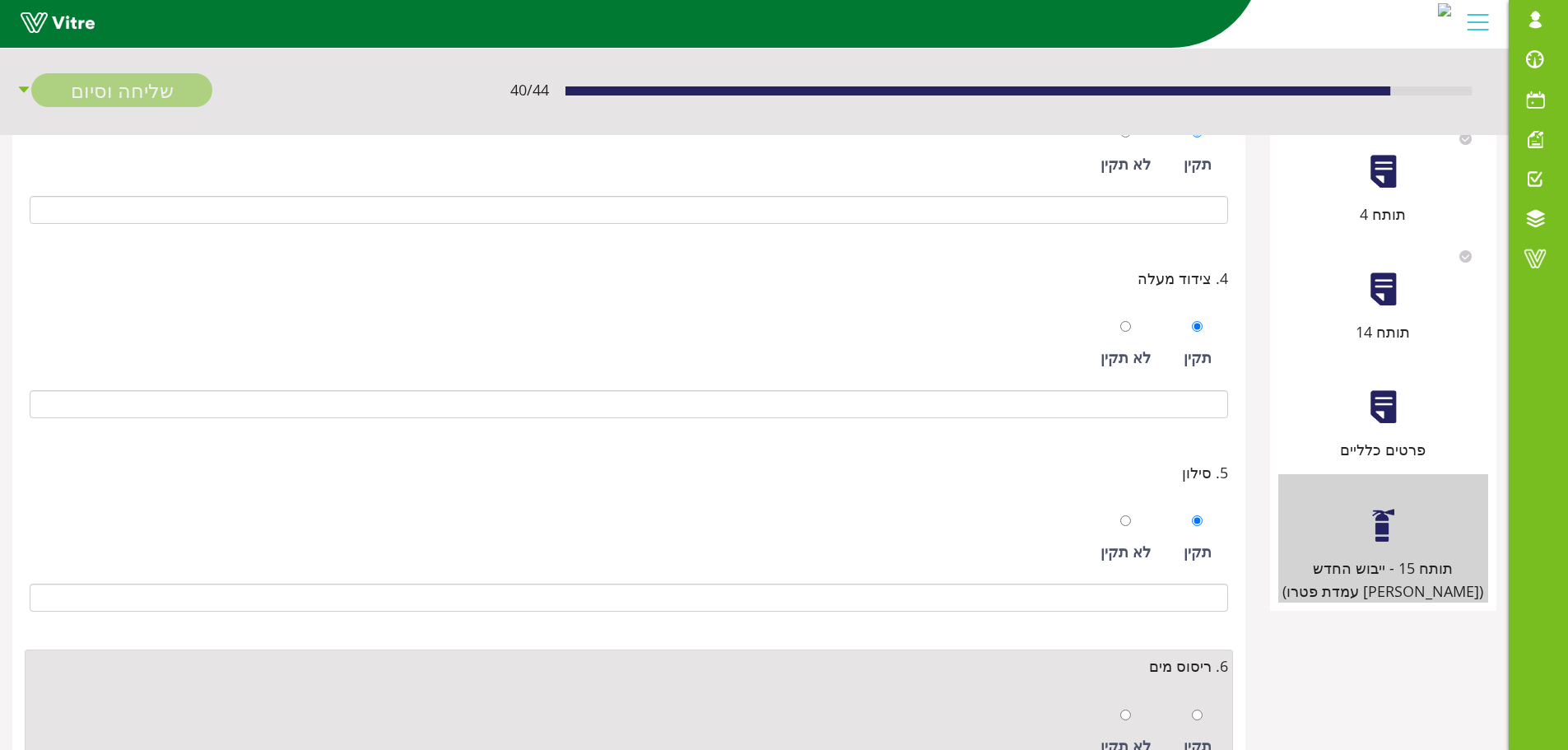
scroll to position [662, 0]
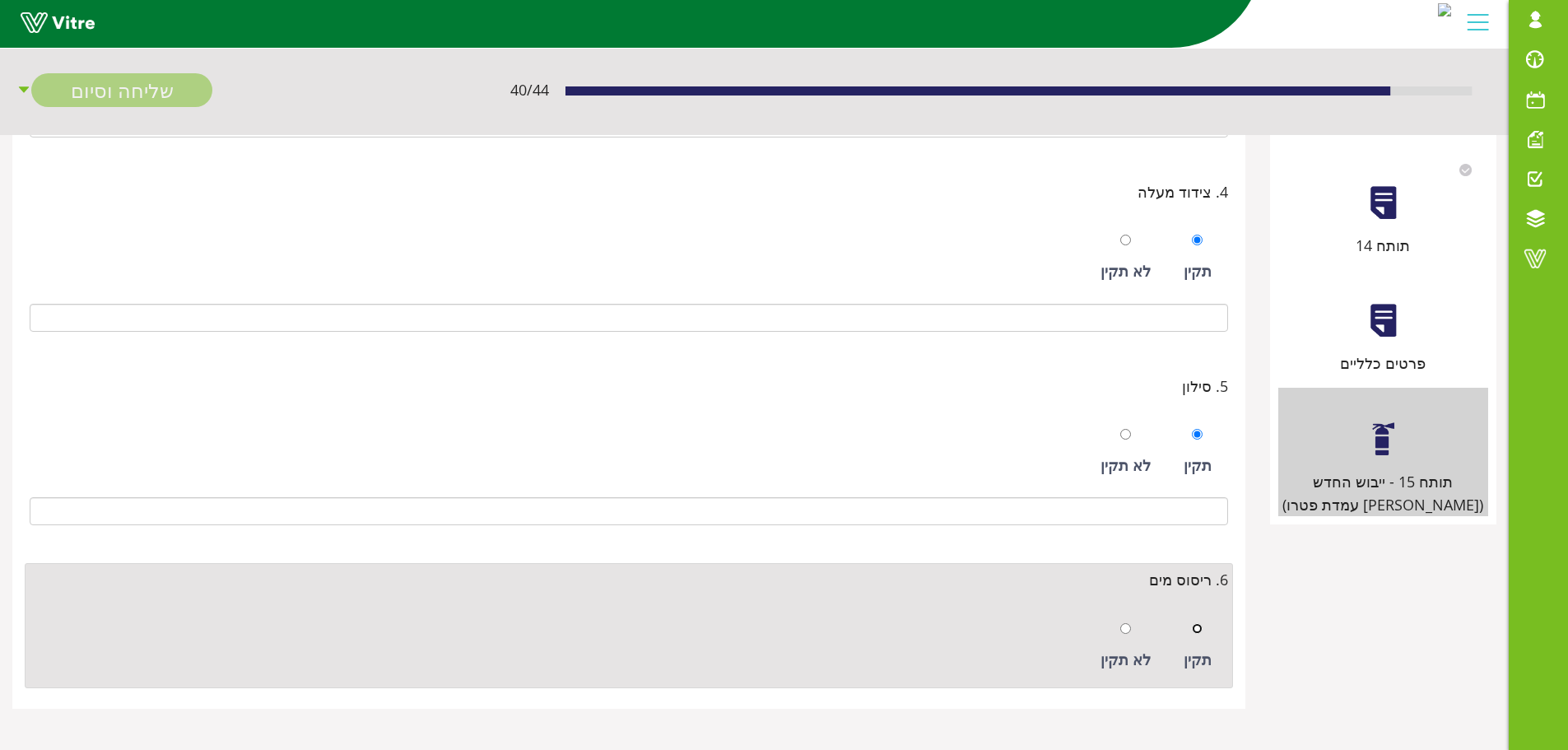
click at [1199, 631] on input "radio" at bounding box center [1197, 628] width 11 height 11
radio input "true"
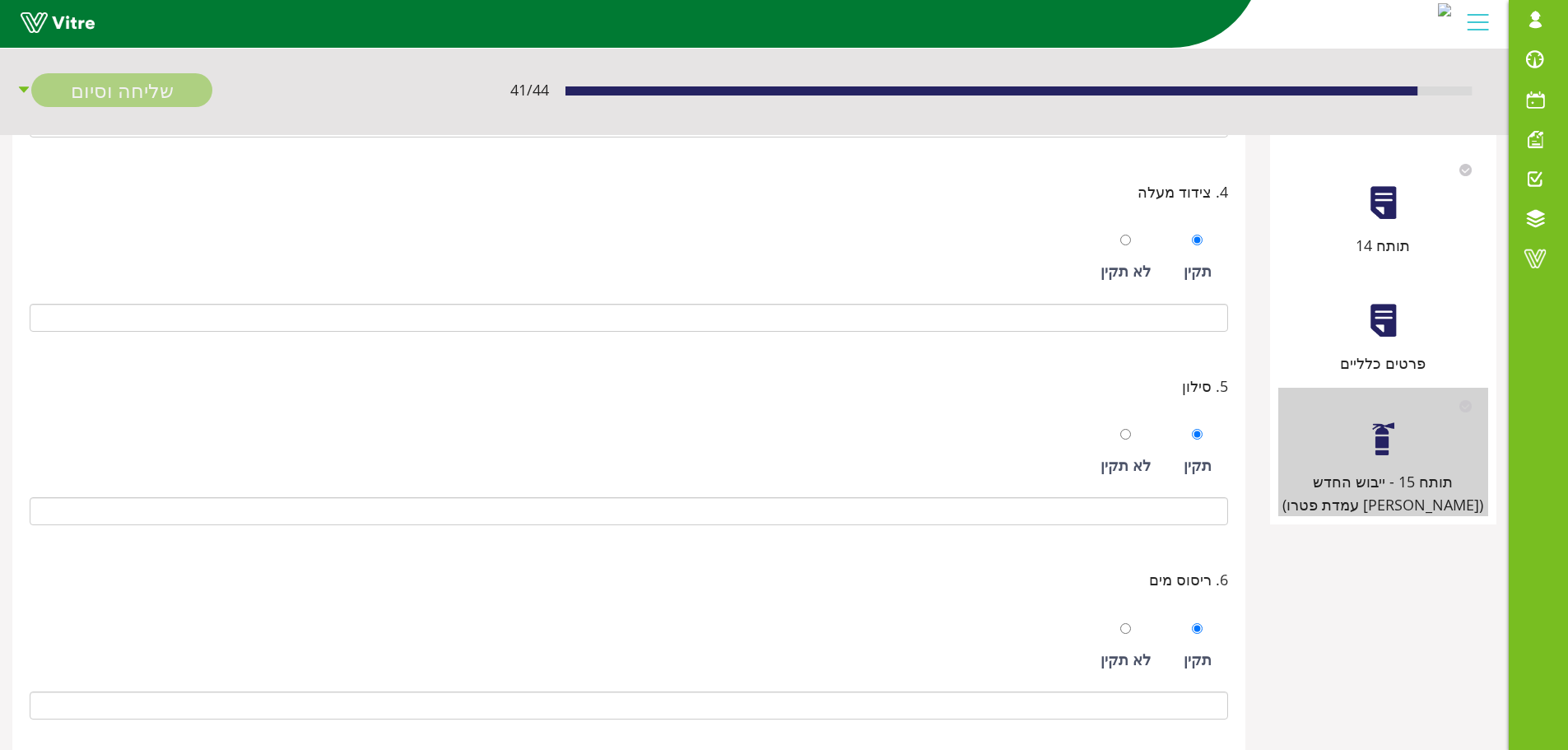
click at [1386, 347] on div "פרטים כלליים" at bounding box center [1383, 323] width 210 height 106
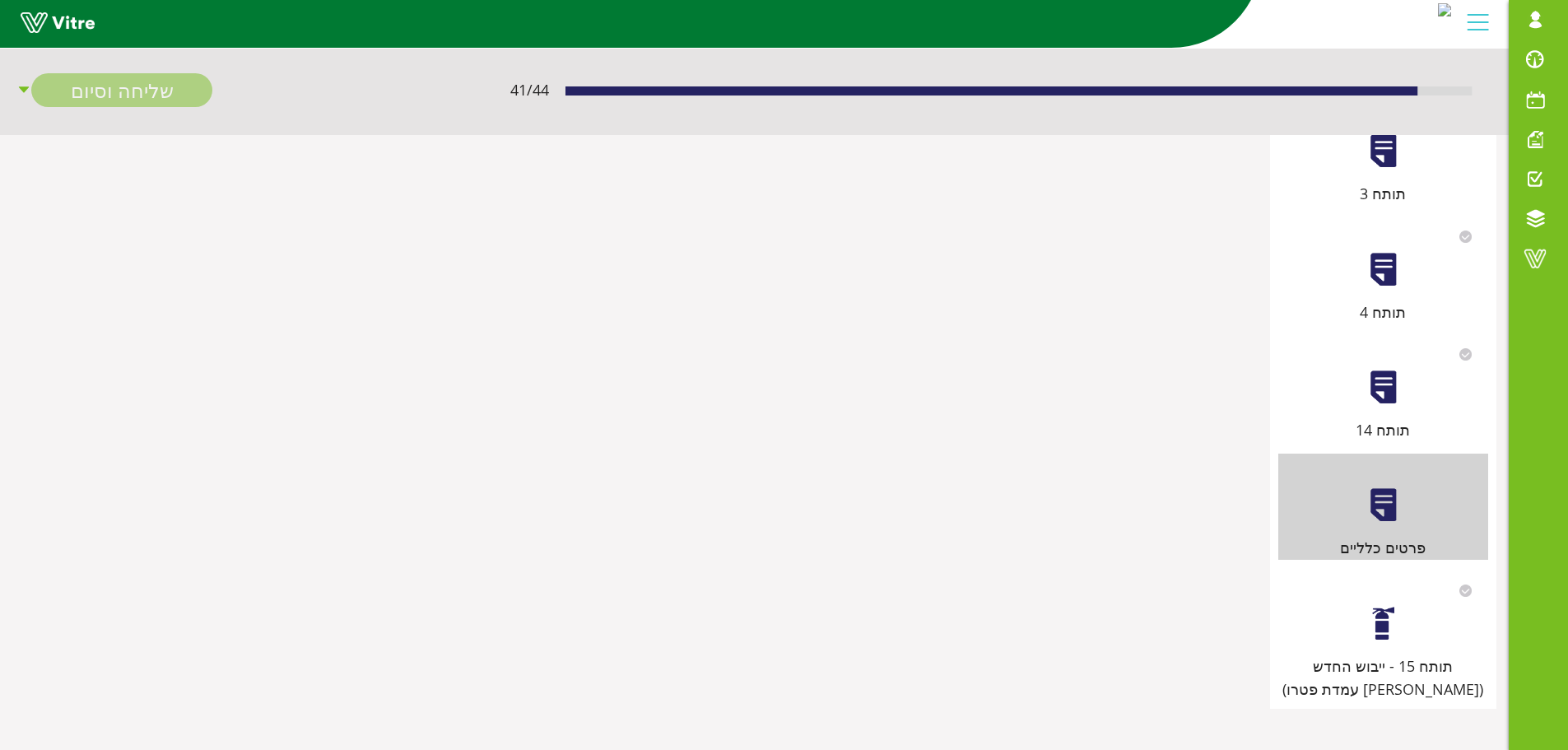
scroll to position [0, 0]
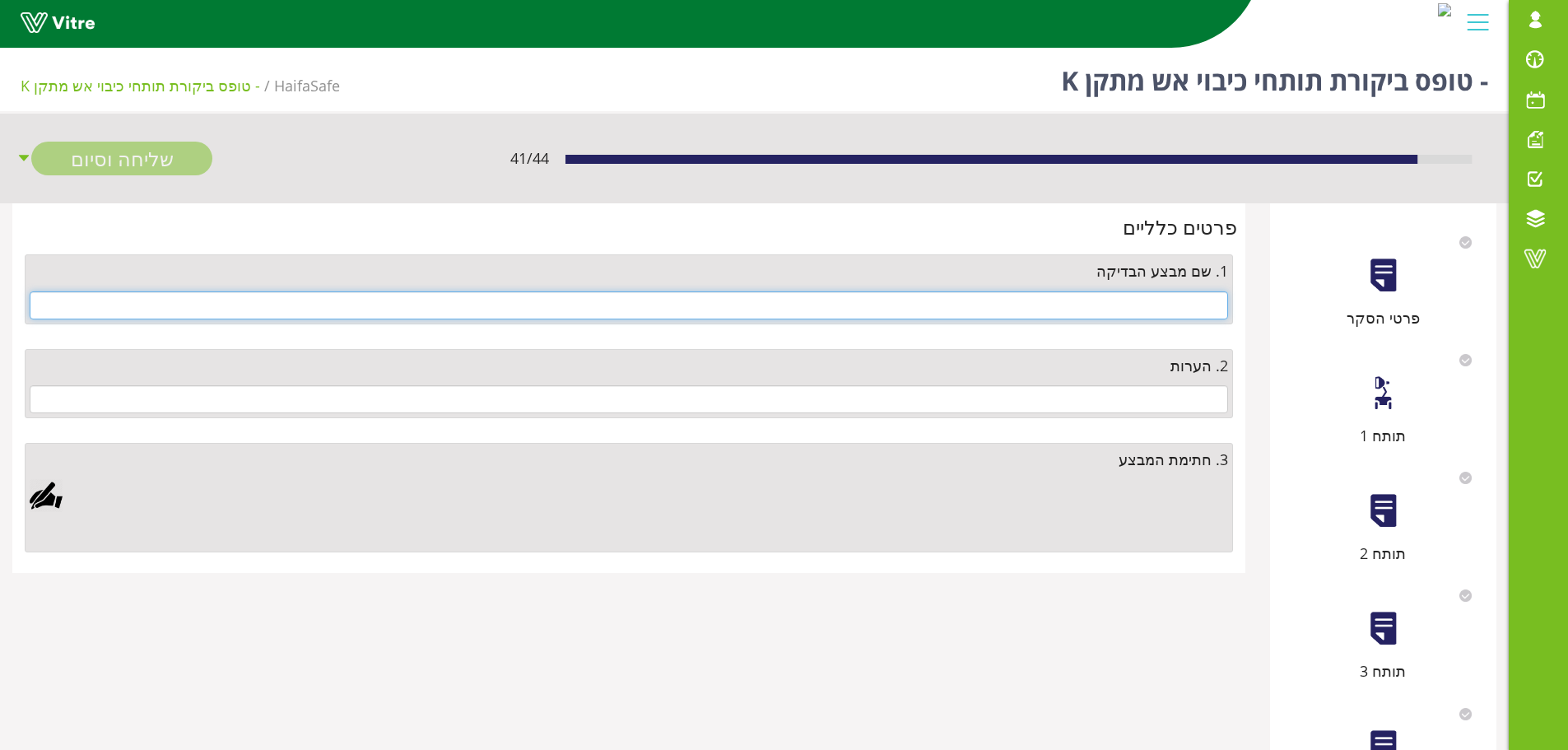
click at [1190, 303] on input "text" at bounding box center [629, 306] width 1198 height 28
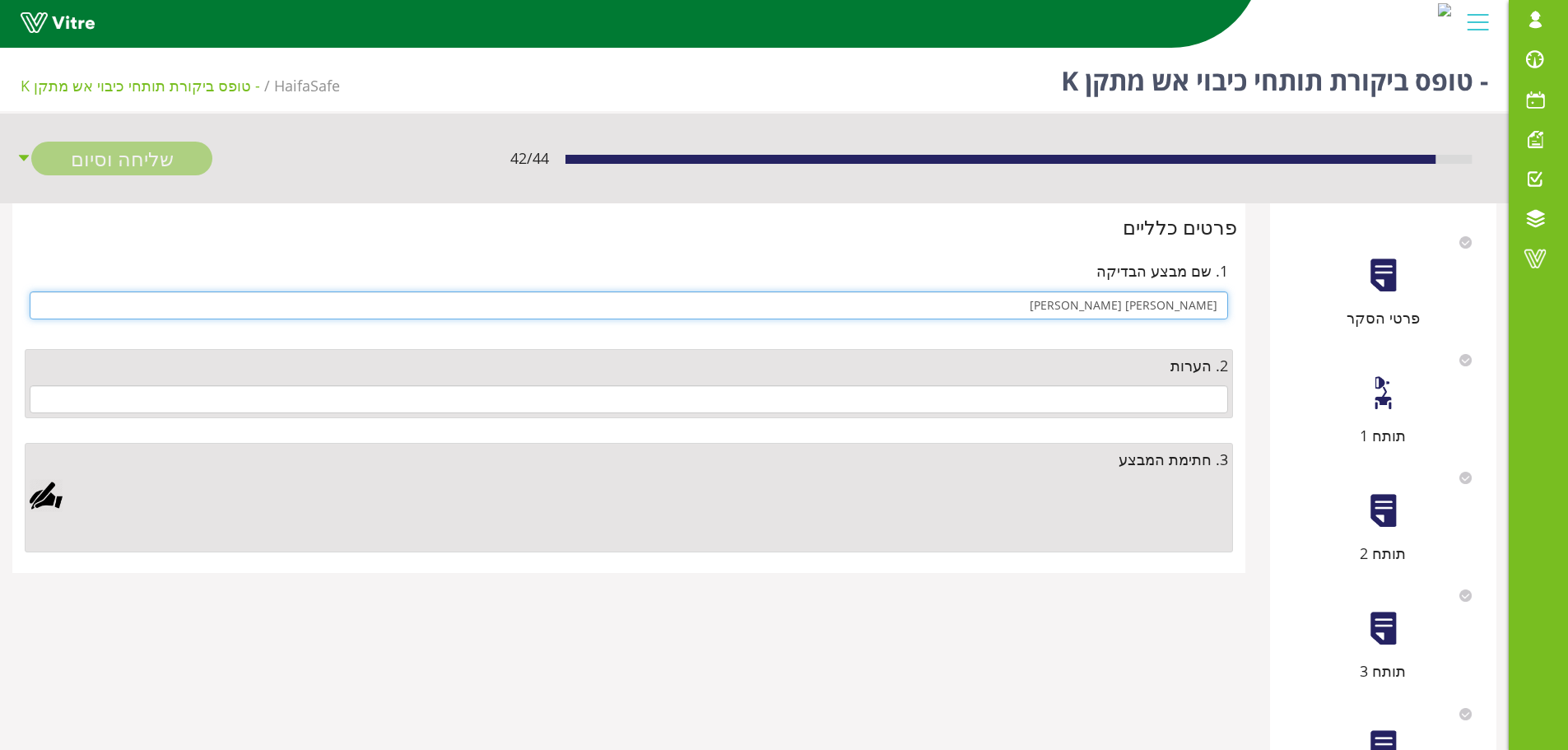
type input "רונן כהן"
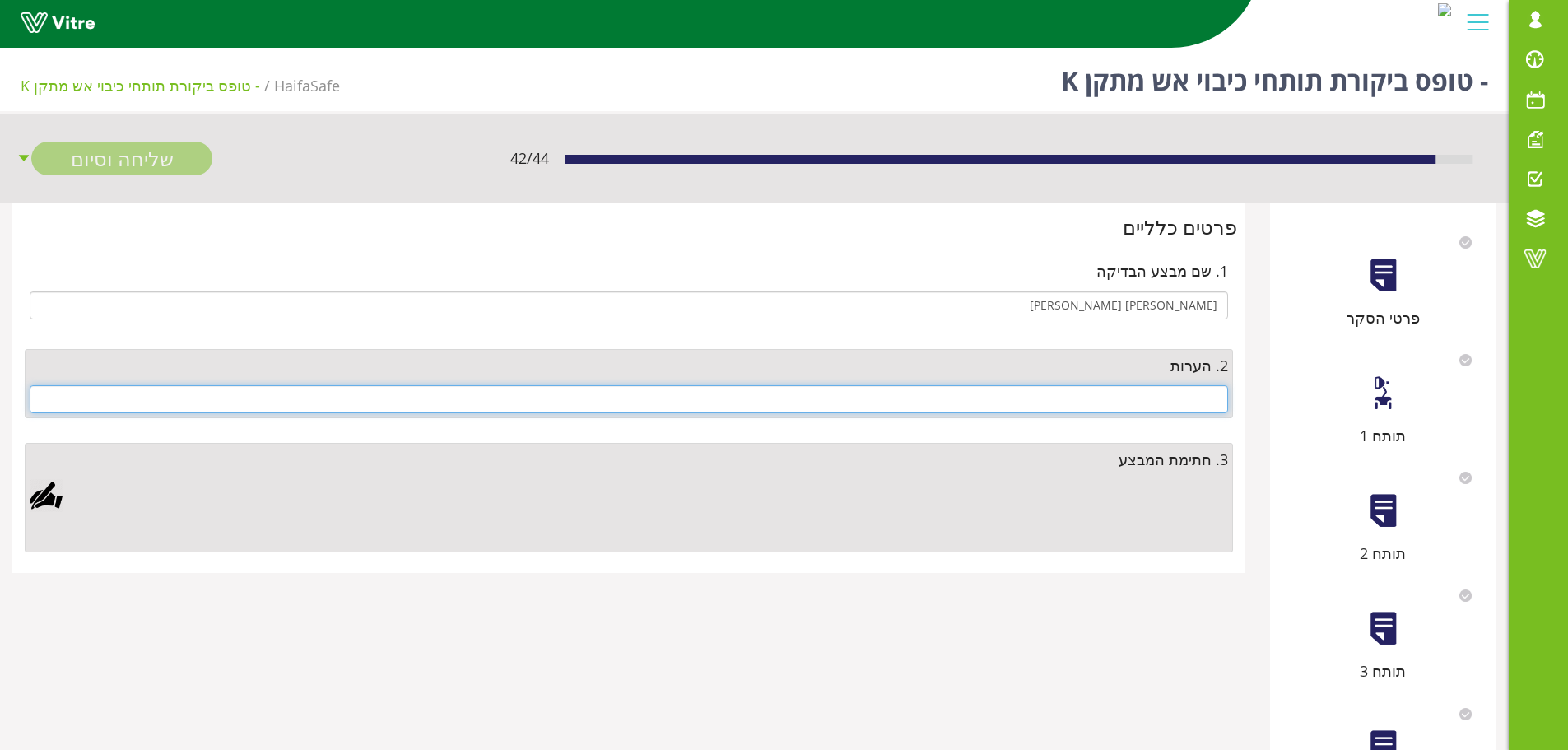
click at [1149, 404] on input "text" at bounding box center [629, 399] width 1198 height 28
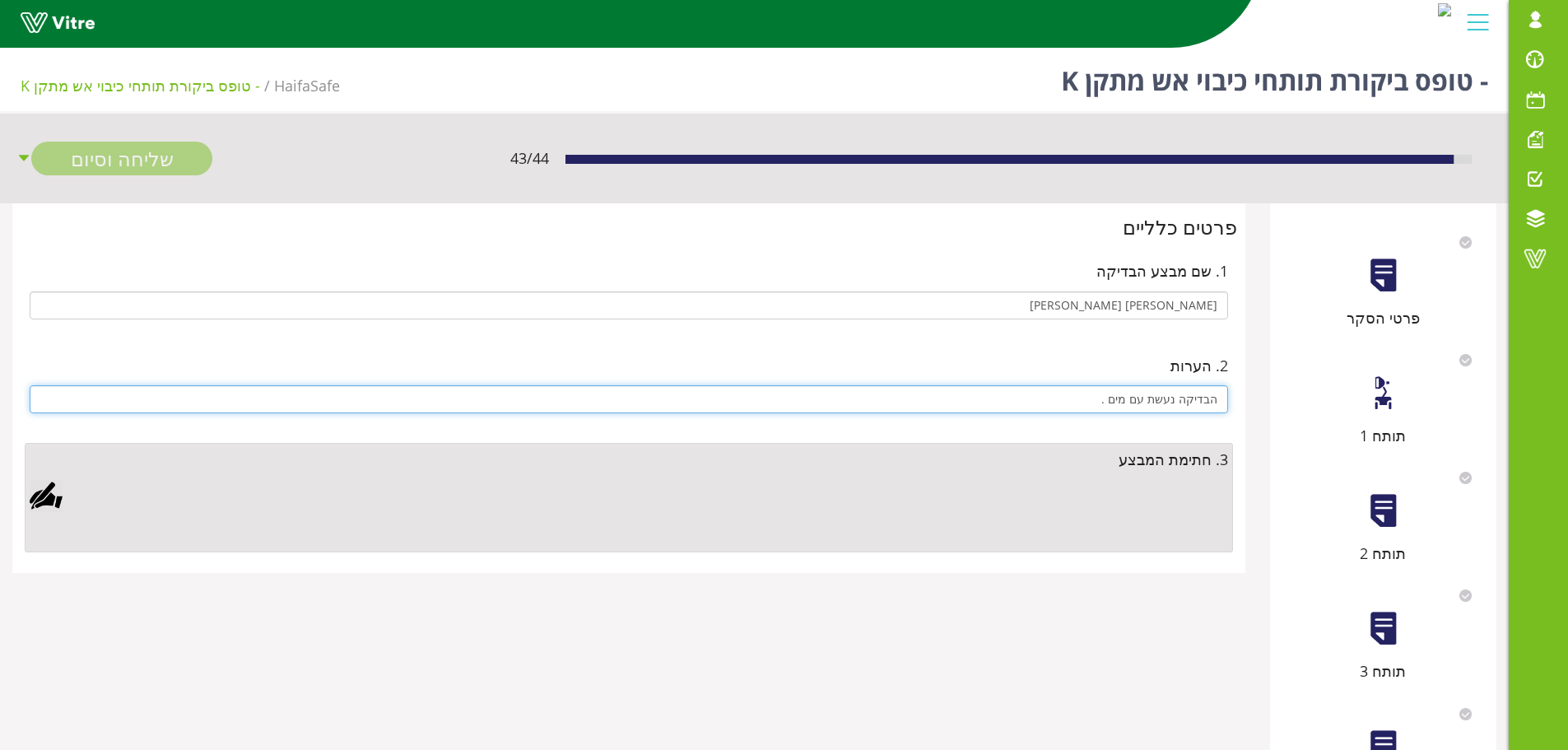
type input "הבדיקה נעשת עם מים ."
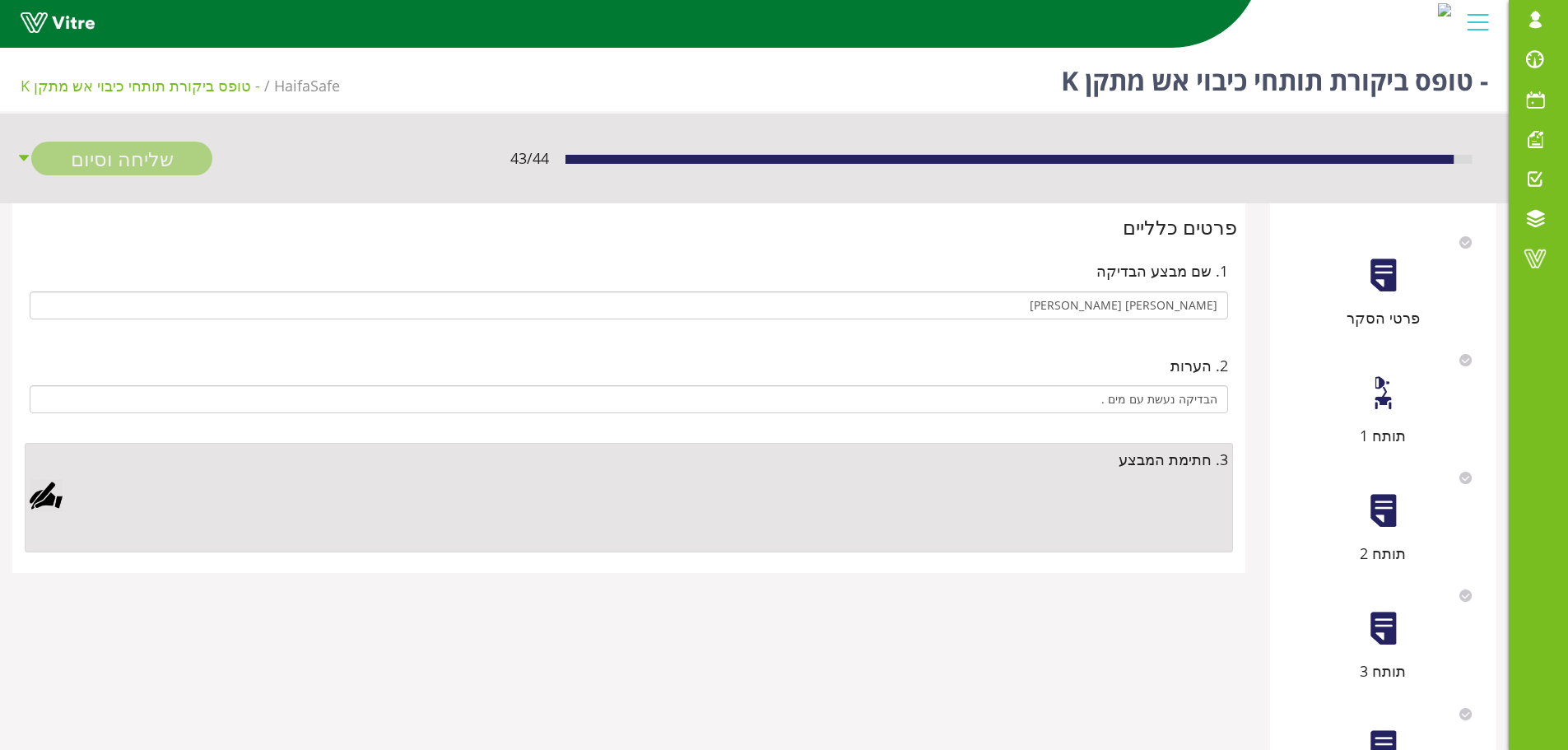
click at [55, 500] on div at bounding box center [46, 495] width 33 height 33
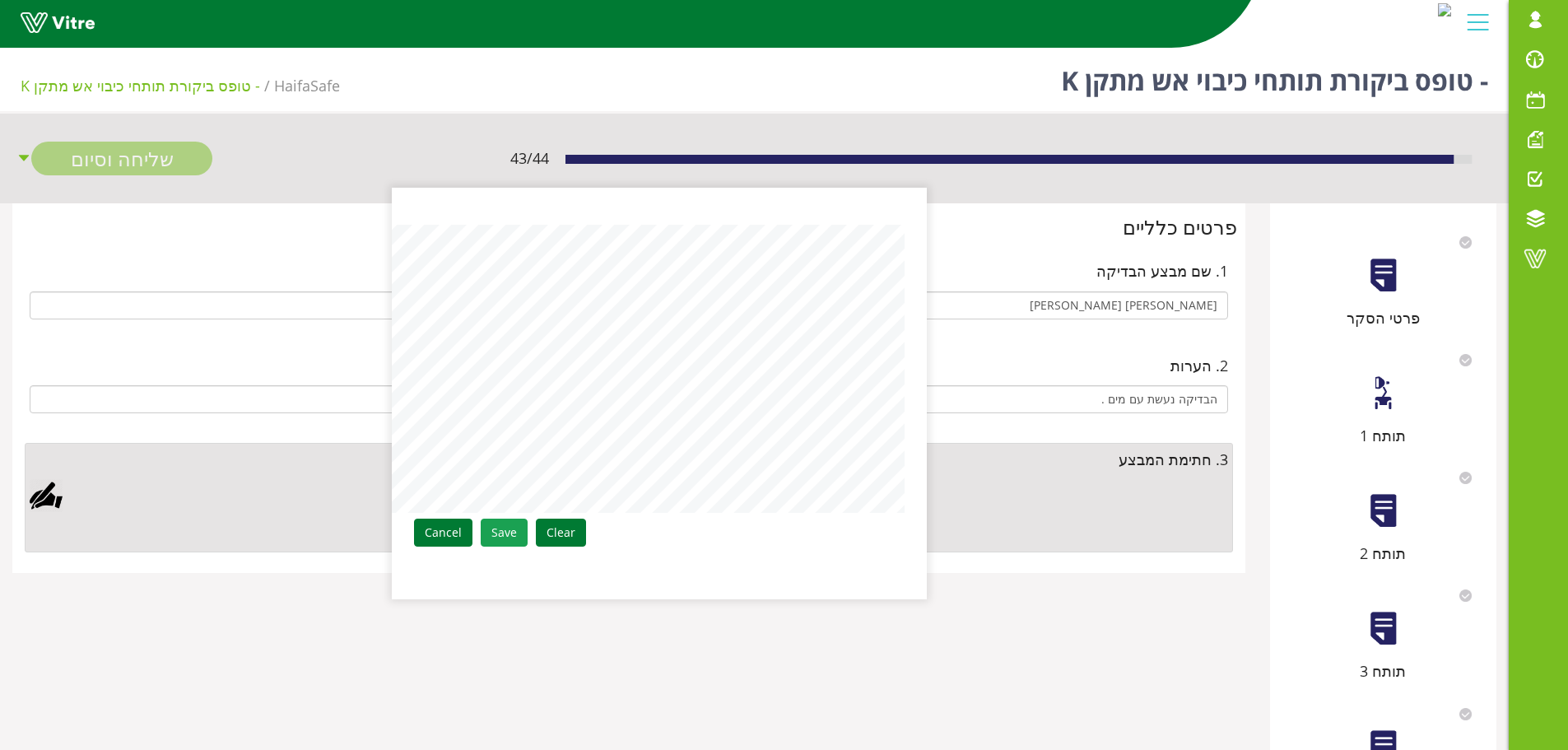
click at [515, 535] on link "Save" at bounding box center [503, 532] width 47 height 28
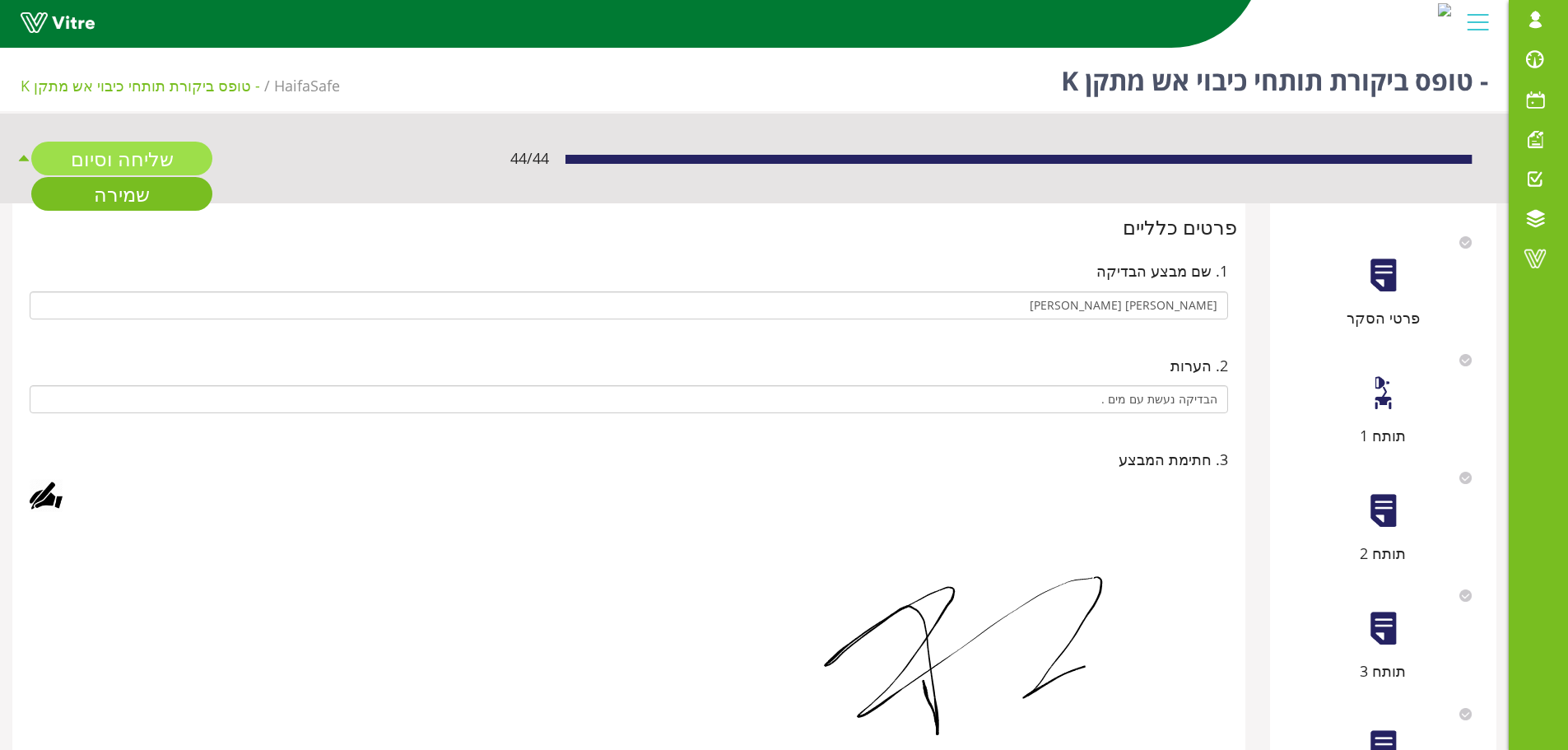
click at [157, 161] on link "שליחה וסיום" at bounding box center [121, 159] width 181 height 34
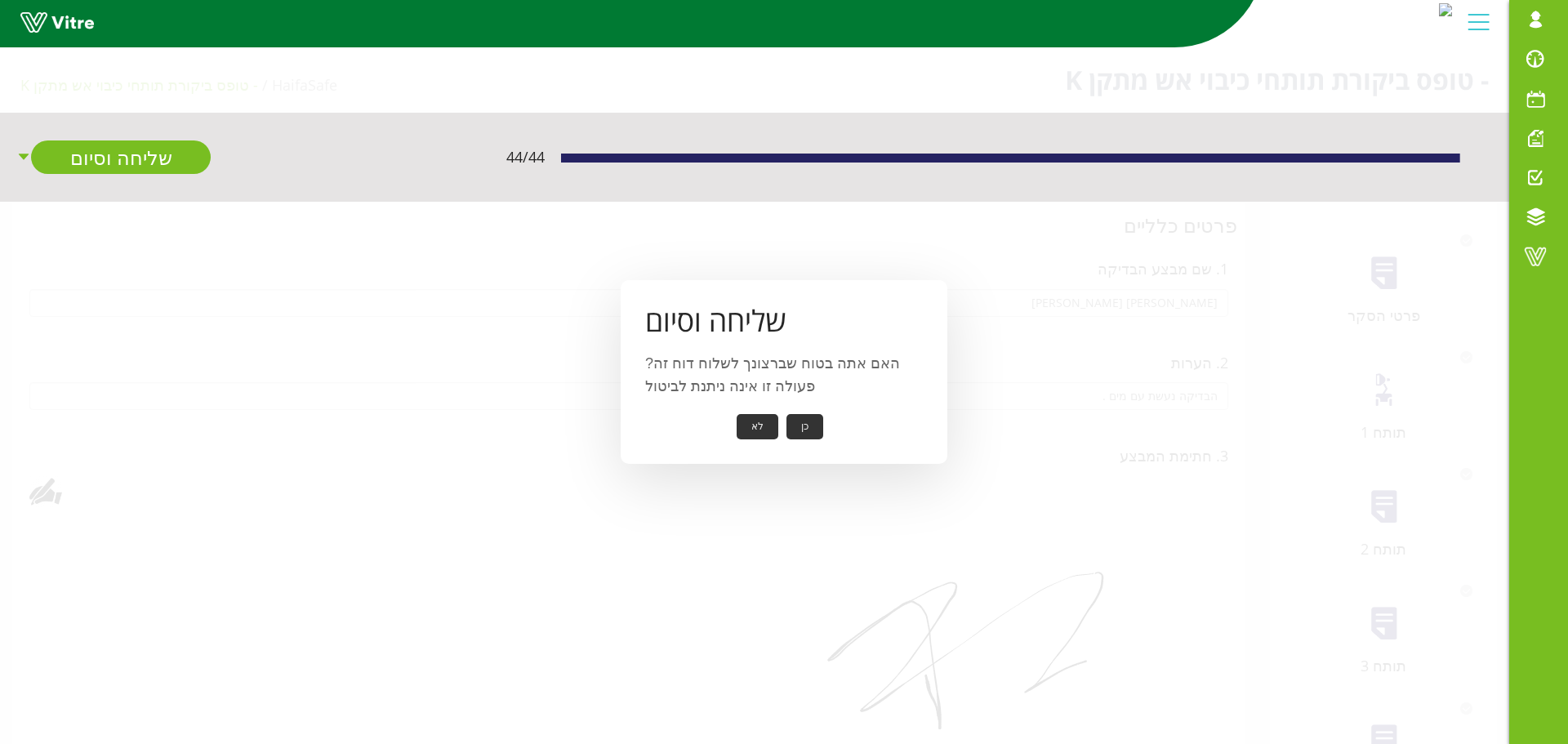
click at [796, 426] on button "כן" at bounding box center [804, 427] width 37 height 26
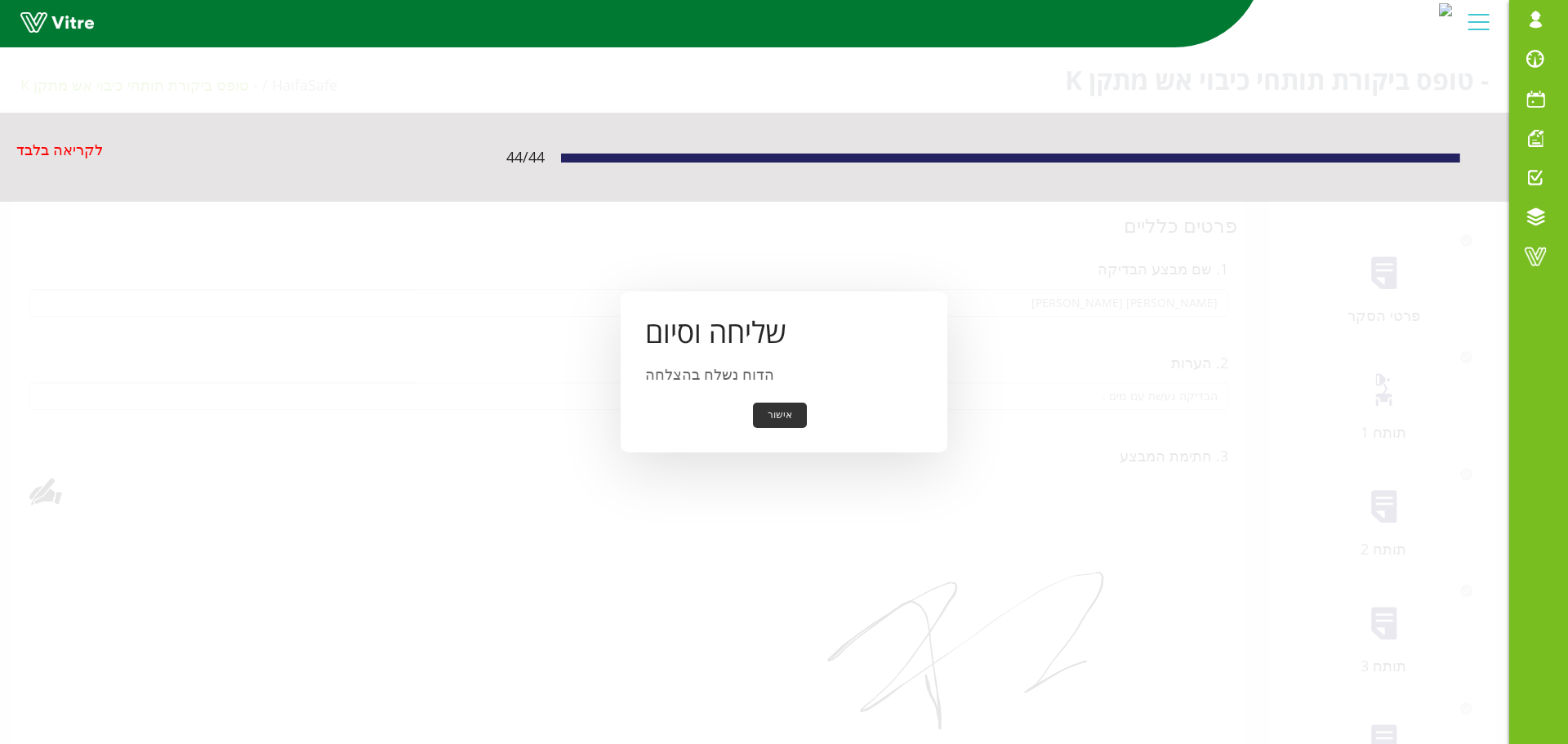
click at [781, 416] on button "אישור" at bounding box center [780, 415] width 53 height 26
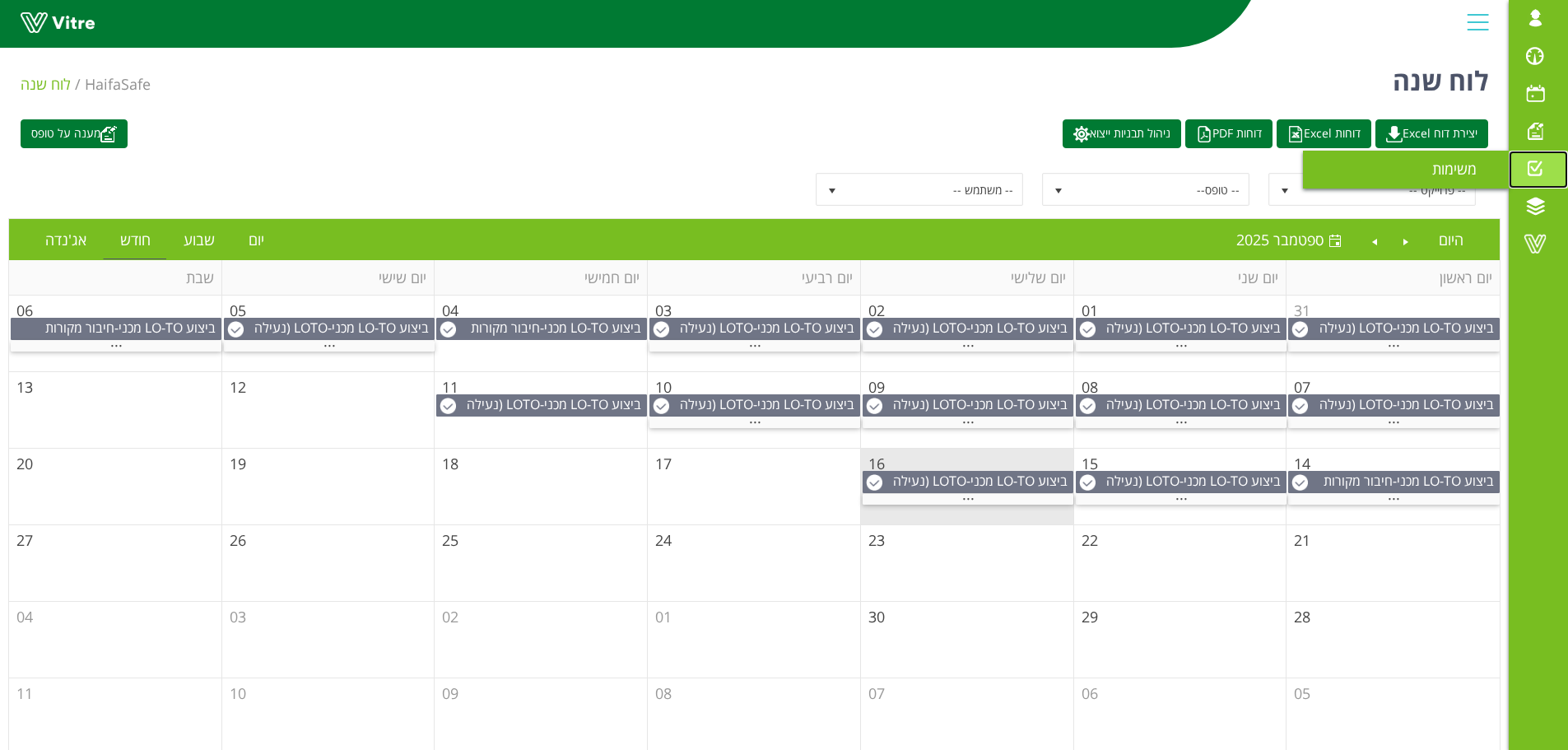
click at [1525, 165] on span at bounding box center [1535, 169] width 41 height 20
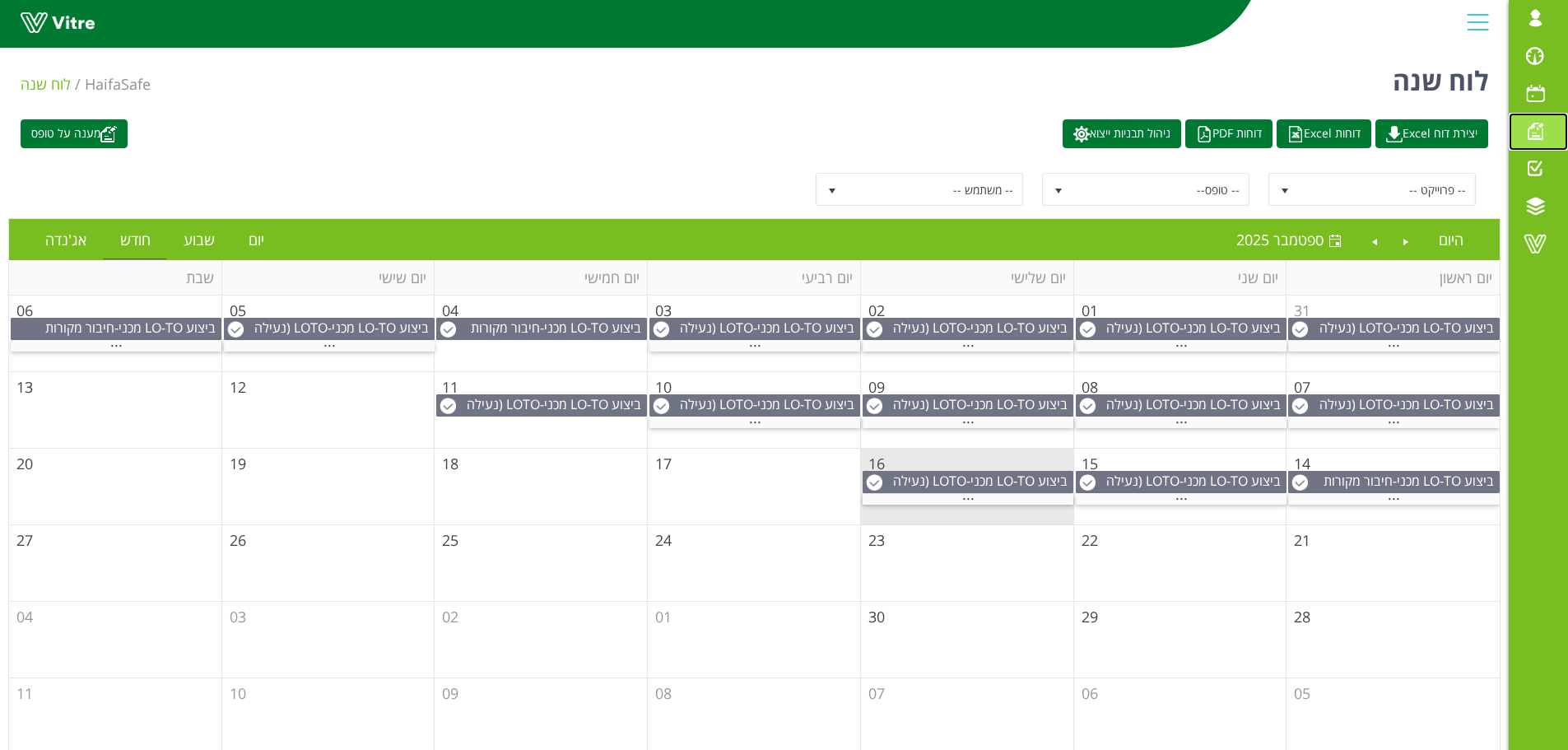
click at [1531, 136] on span at bounding box center [1535, 131] width 41 height 20
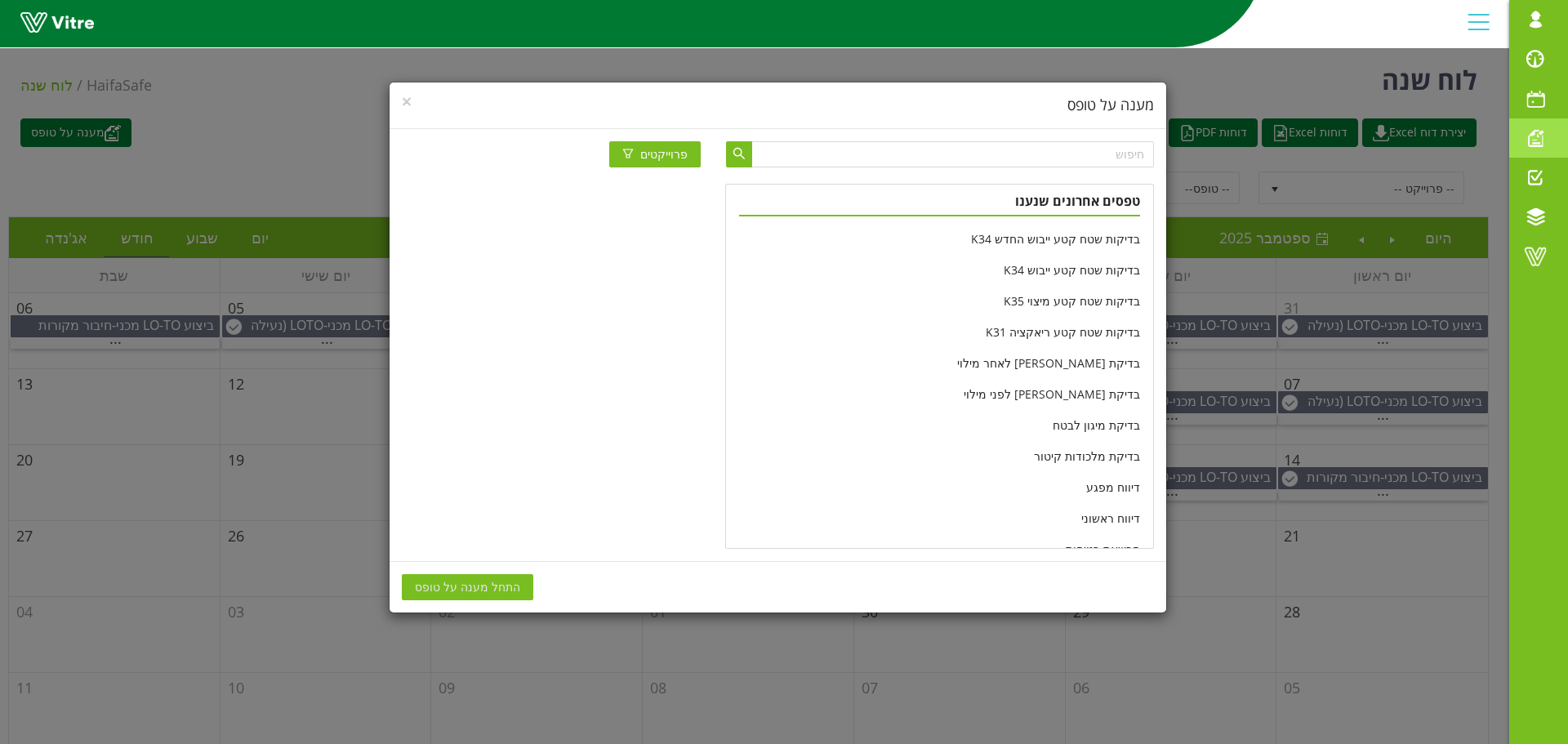
scroll to position [245, 0]
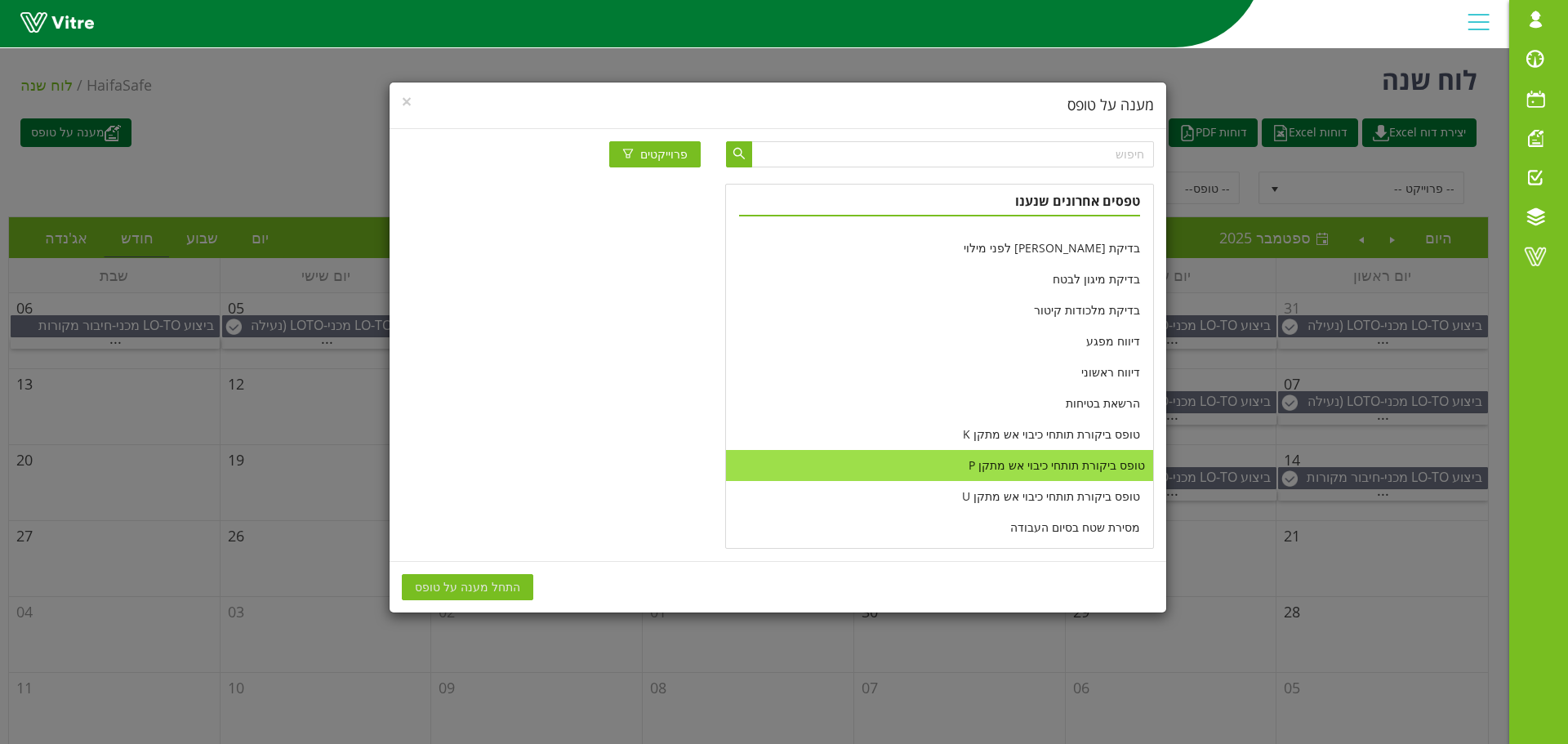
click at [1011, 461] on li "טופס ביקורת תותחי כיבוי אש מתקן P" at bounding box center [939, 465] width 426 height 31
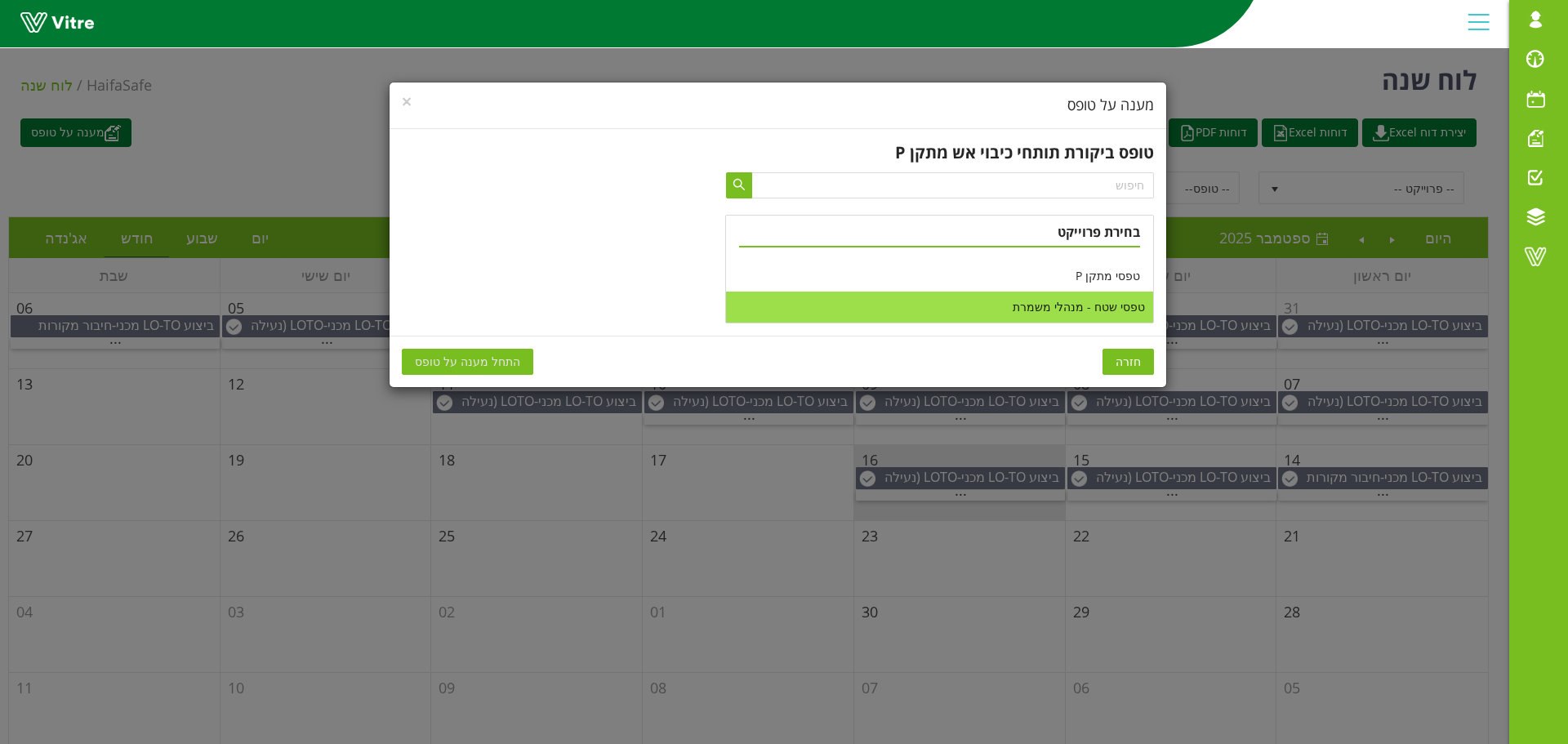
click at [1062, 311] on li "טפסי שטח - מנהלי משמרת" at bounding box center [939, 306] width 426 height 31
click at [490, 367] on span "התחל מענה על טופס" at bounding box center [468, 362] width 105 height 18
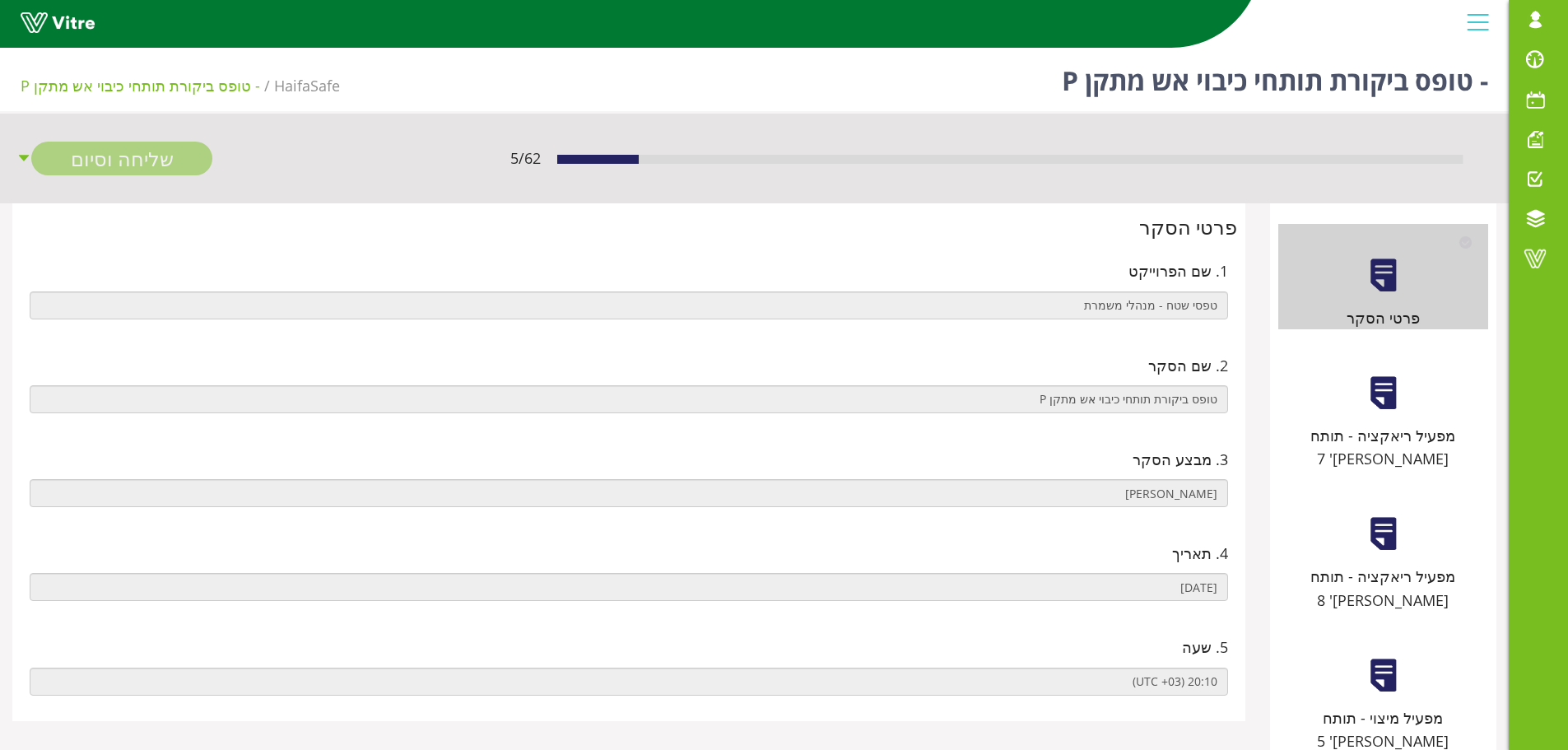
click at [1389, 396] on div at bounding box center [1383, 392] width 37 height 37
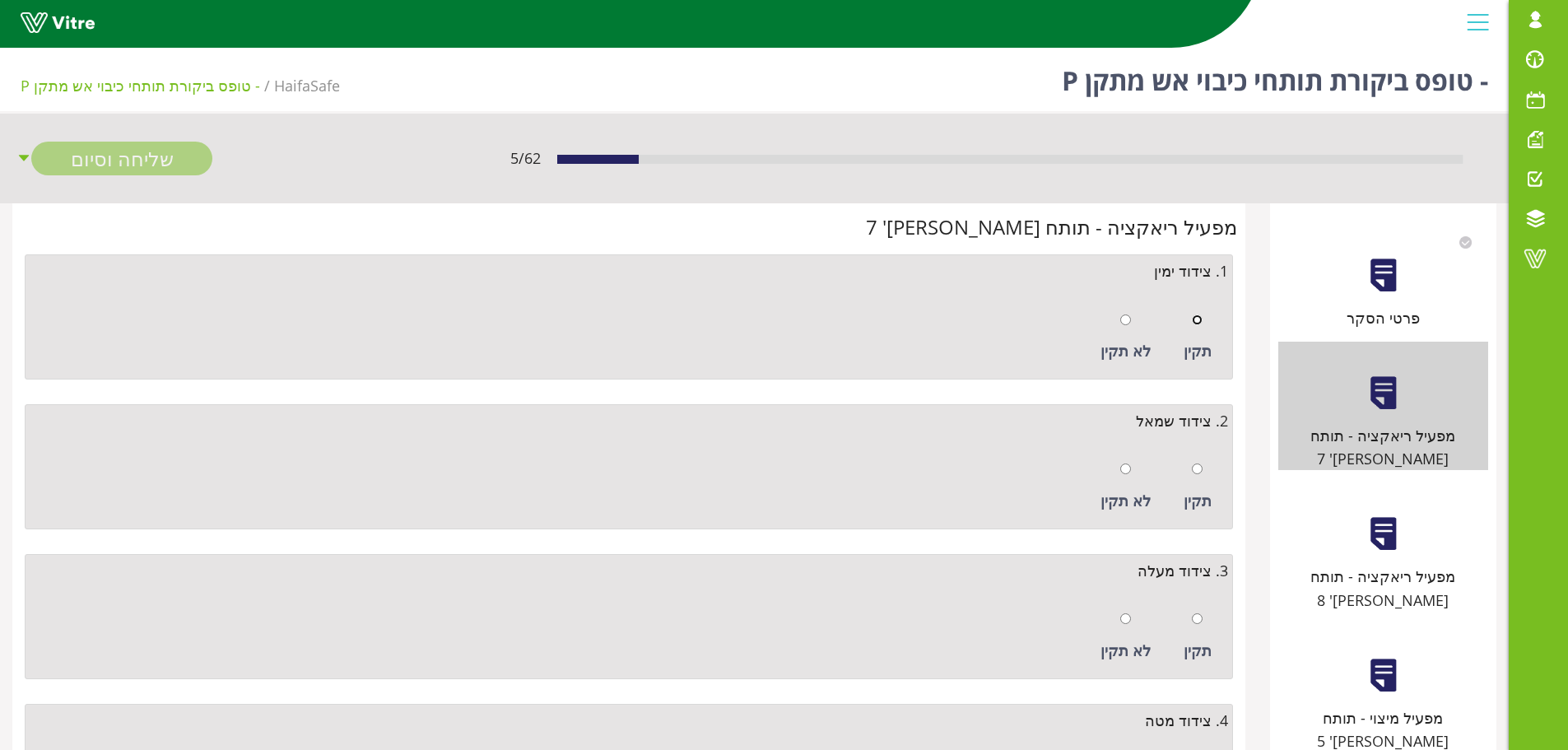
click at [1199, 320] on input "radio" at bounding box center [1197, 320] width 11 height 11
radio input "true"
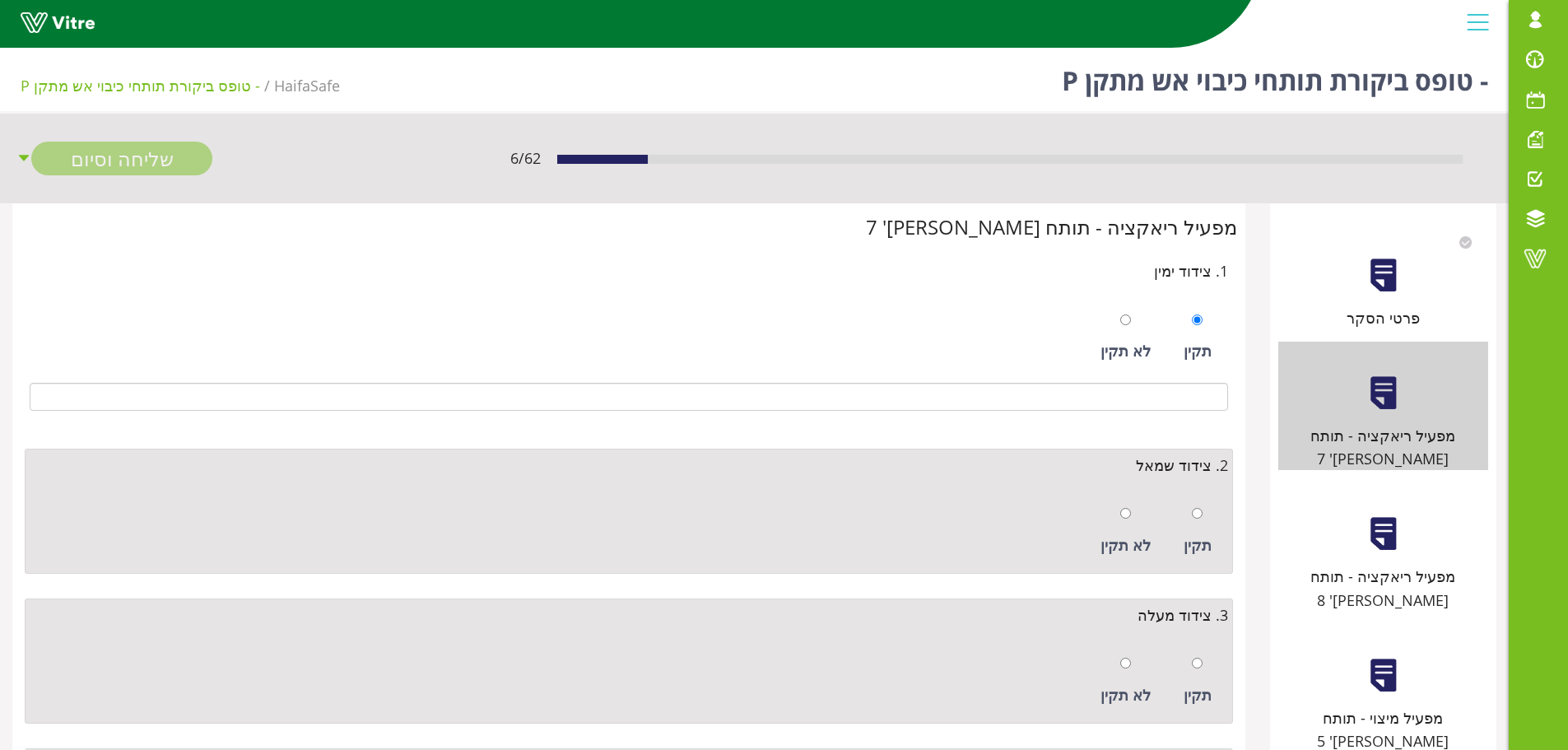
click at [1191, 516] on div "תקין" at bounding box center [1197, 531] width 45 height 76
radio input "true"
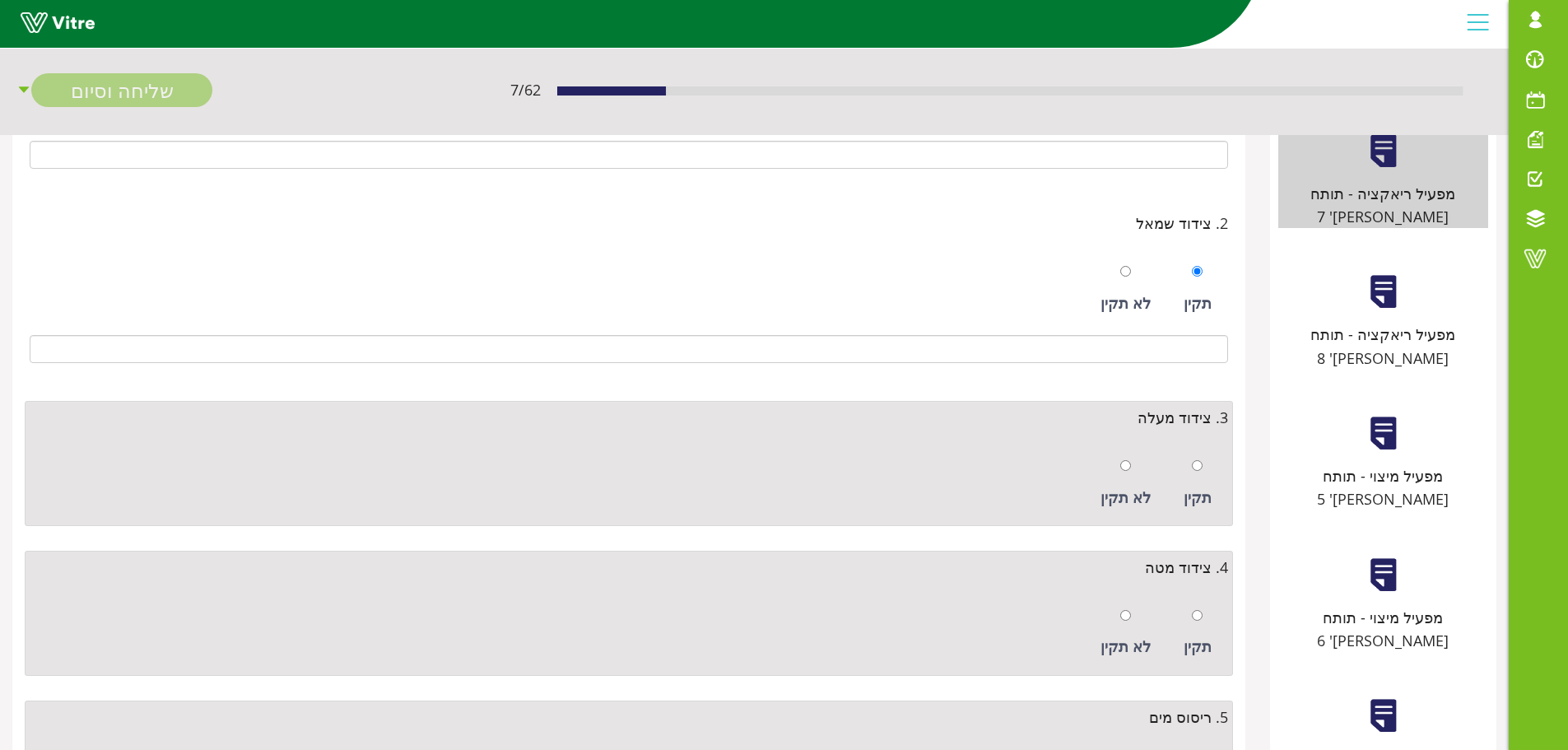
scroll to position [247, 0]
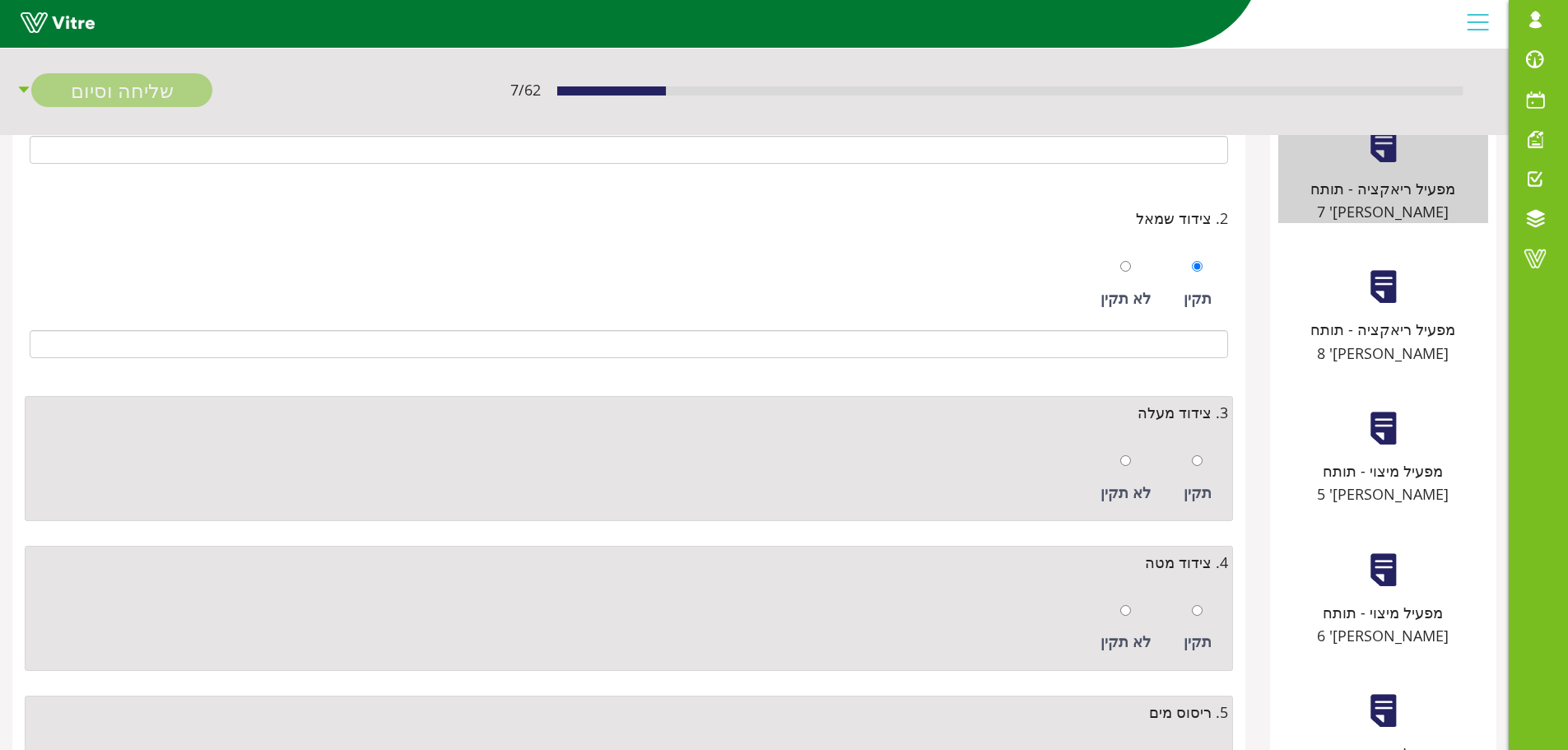
click at [1203, 469] on div "תקין" at bounding box center [1197, 478] width 45 height 76
radio input "true"
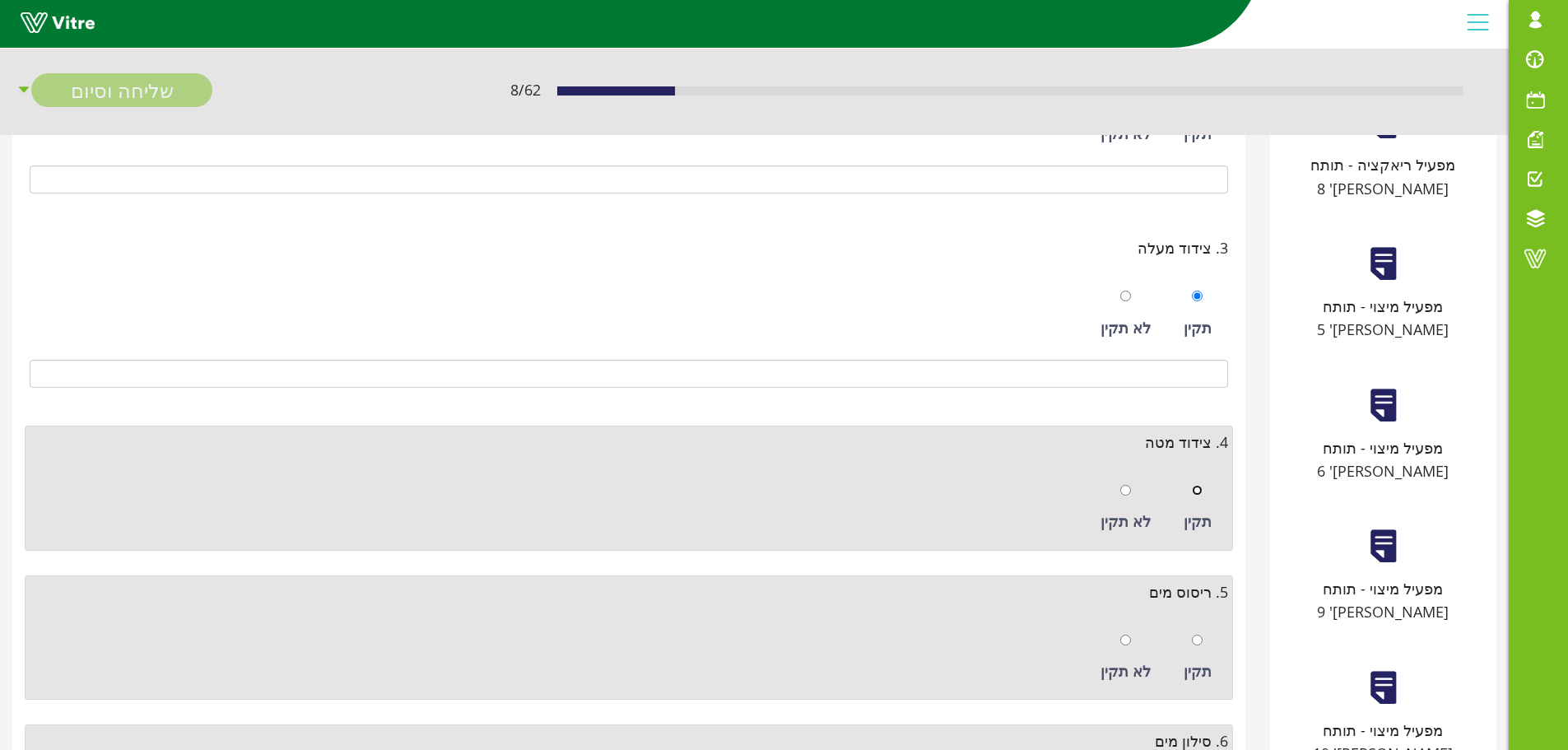
click at [1200, 495] on input "radio" at bounding box center [1197, 490] width 11 height 11
radio input "true"
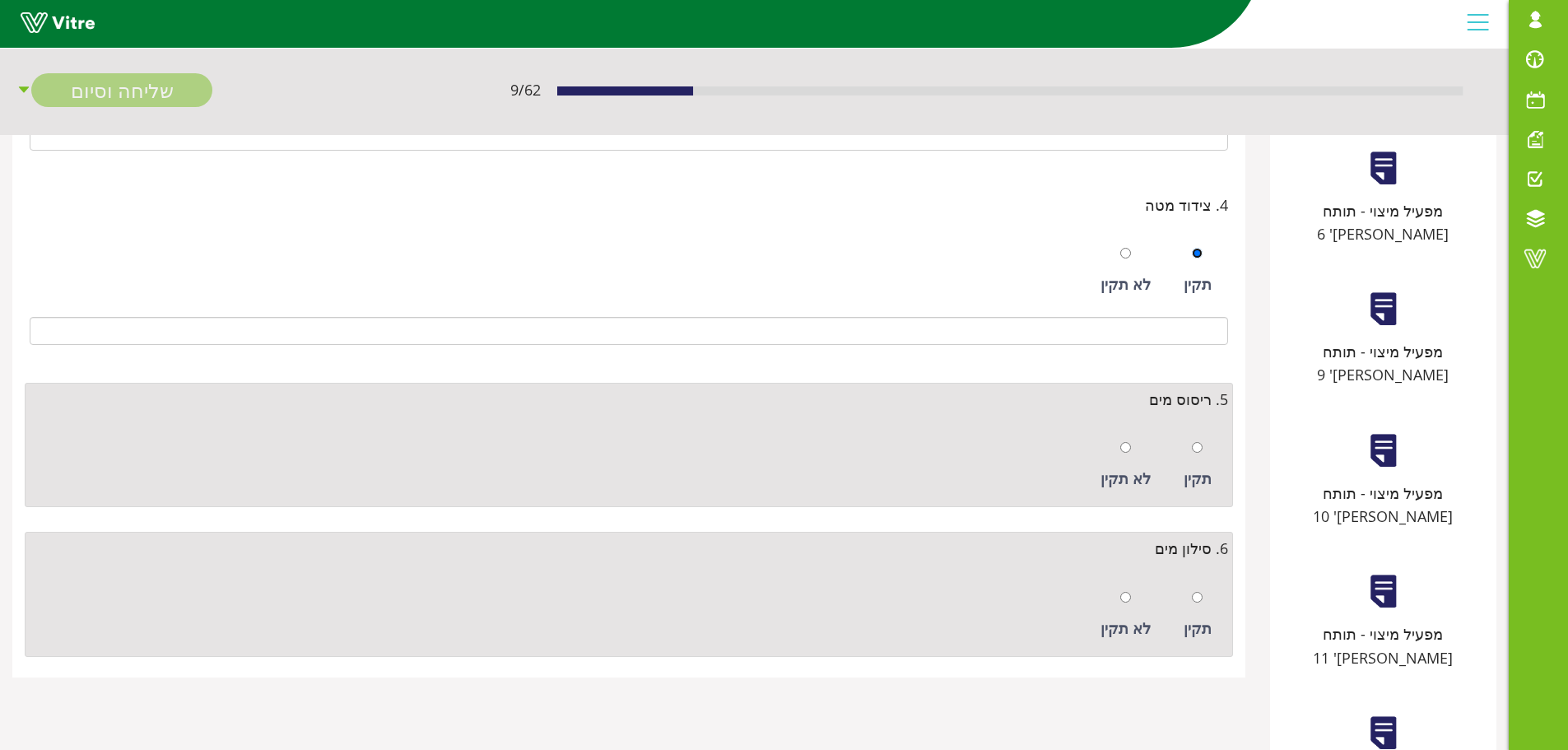
scroll to position [658, 0]
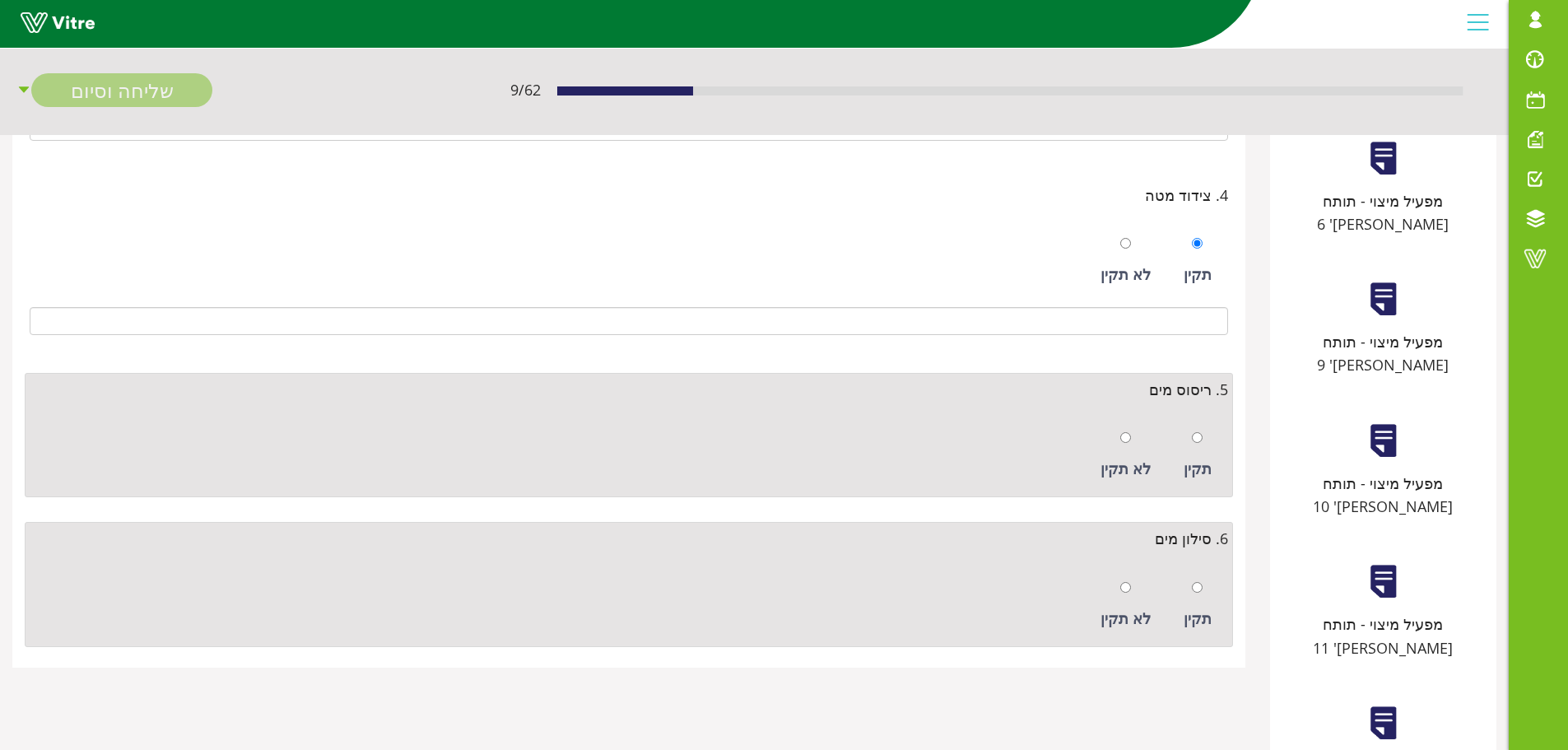
click at [1195, 446] on div at bounding box center [1197, 436] width 11 height 23
radio input "true"
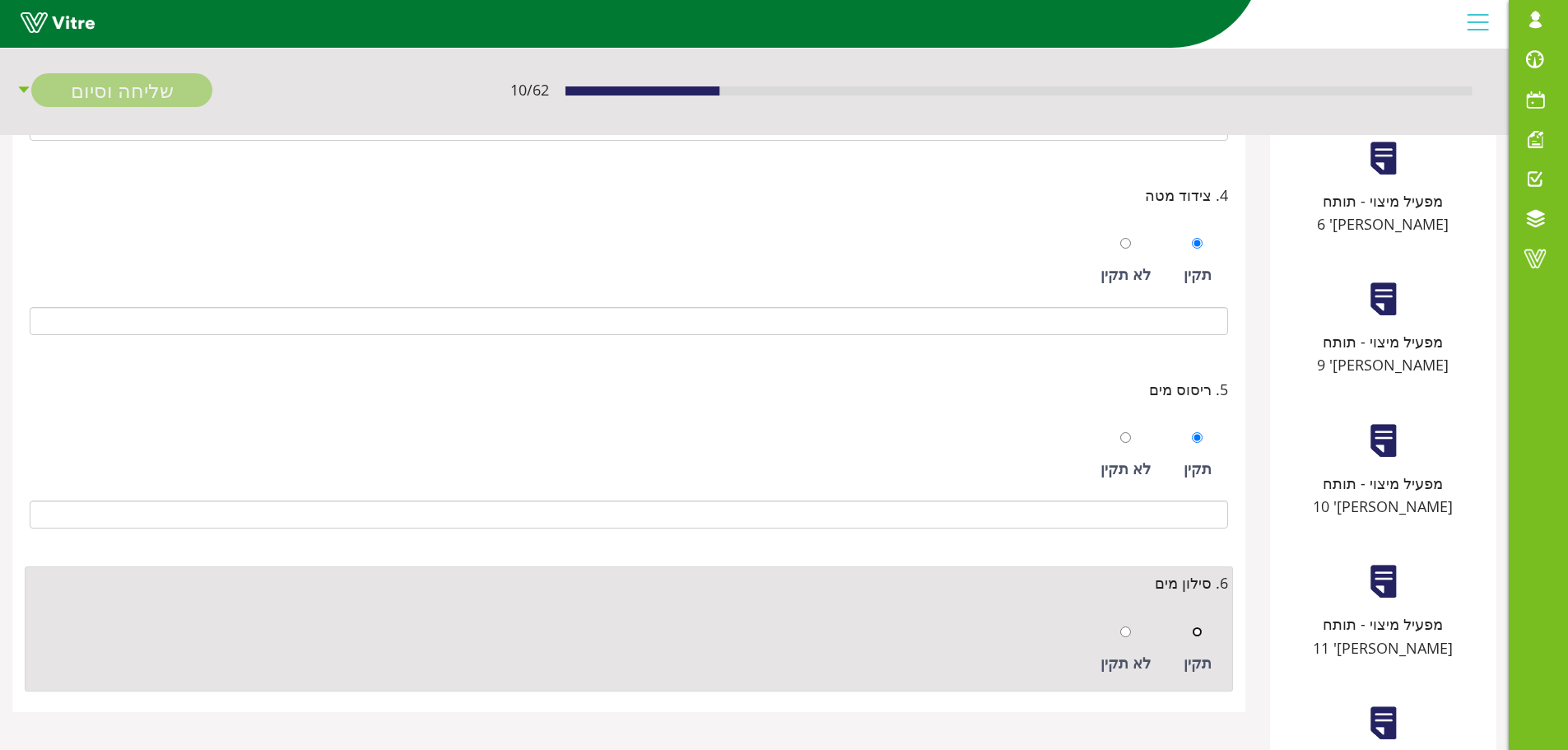
click at [1197, 630] on input "radio" at bounding box center [1197, 631] width 11 height 11
radio input "true"
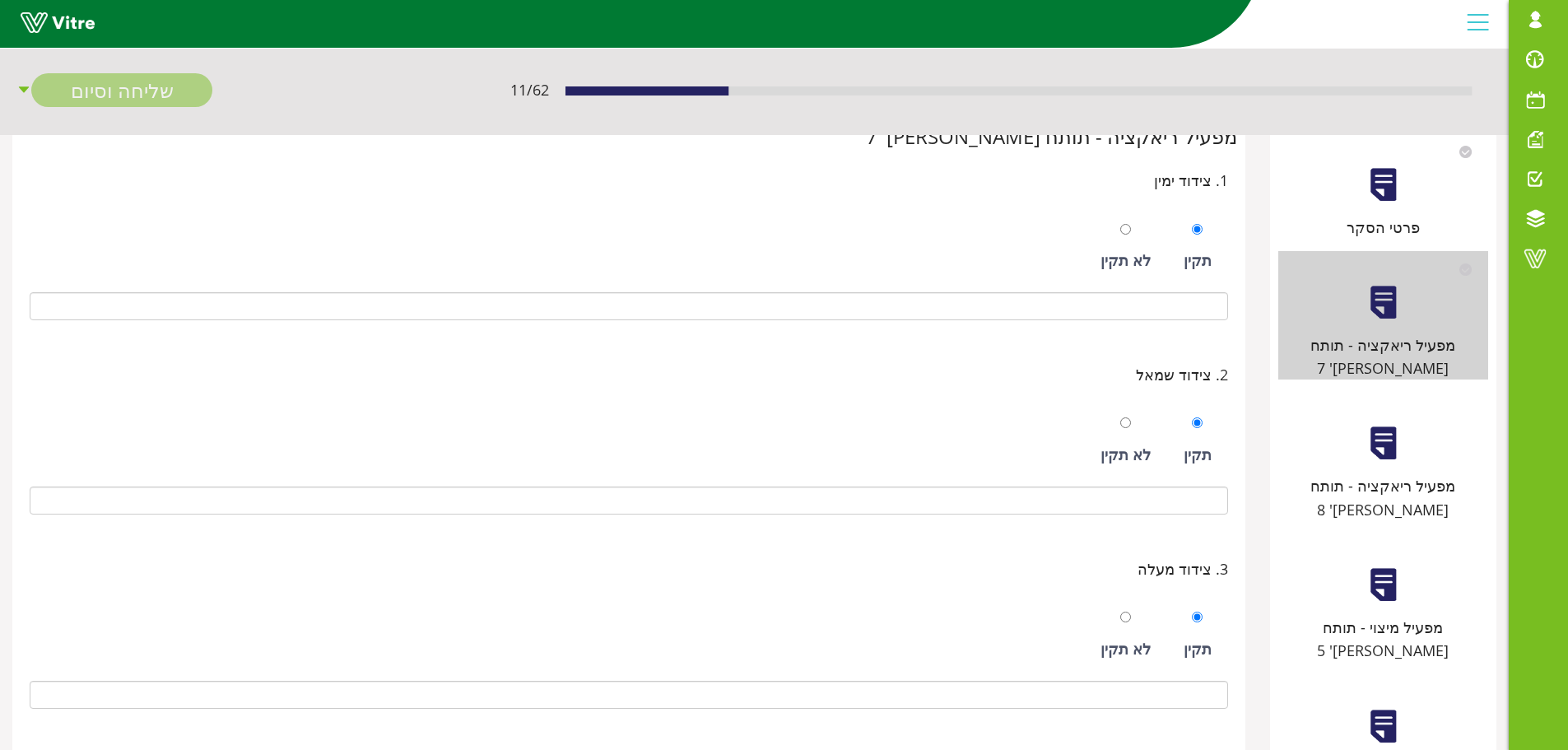
scroll to position [82, 0]
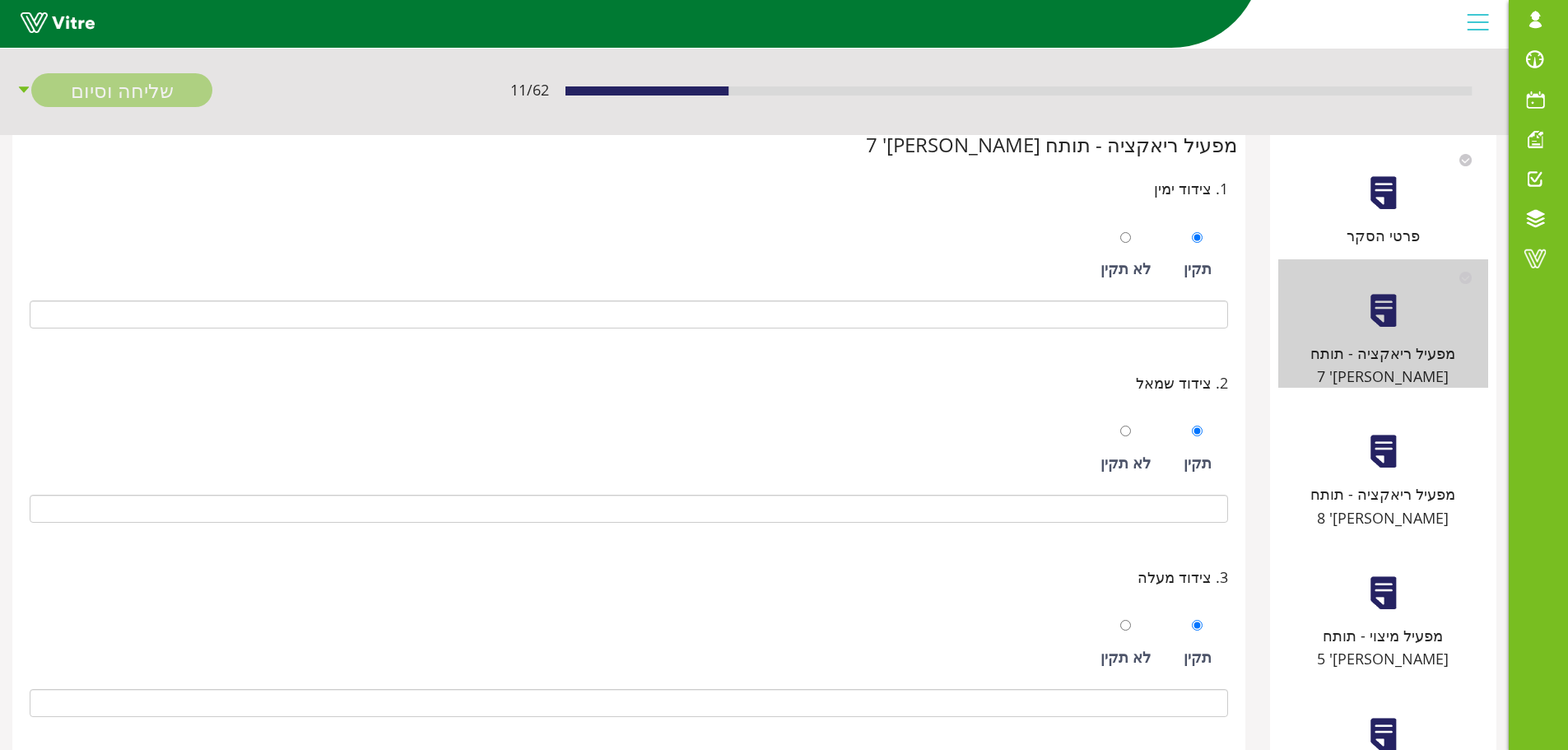
drag, startPoint x: 1386, startPoint y: 420, endPoint x: 1295, endPoint y: 348, distance: 116.0
click at [1385, 433] on div at bounding box center [1383, 451] width 37 height 37
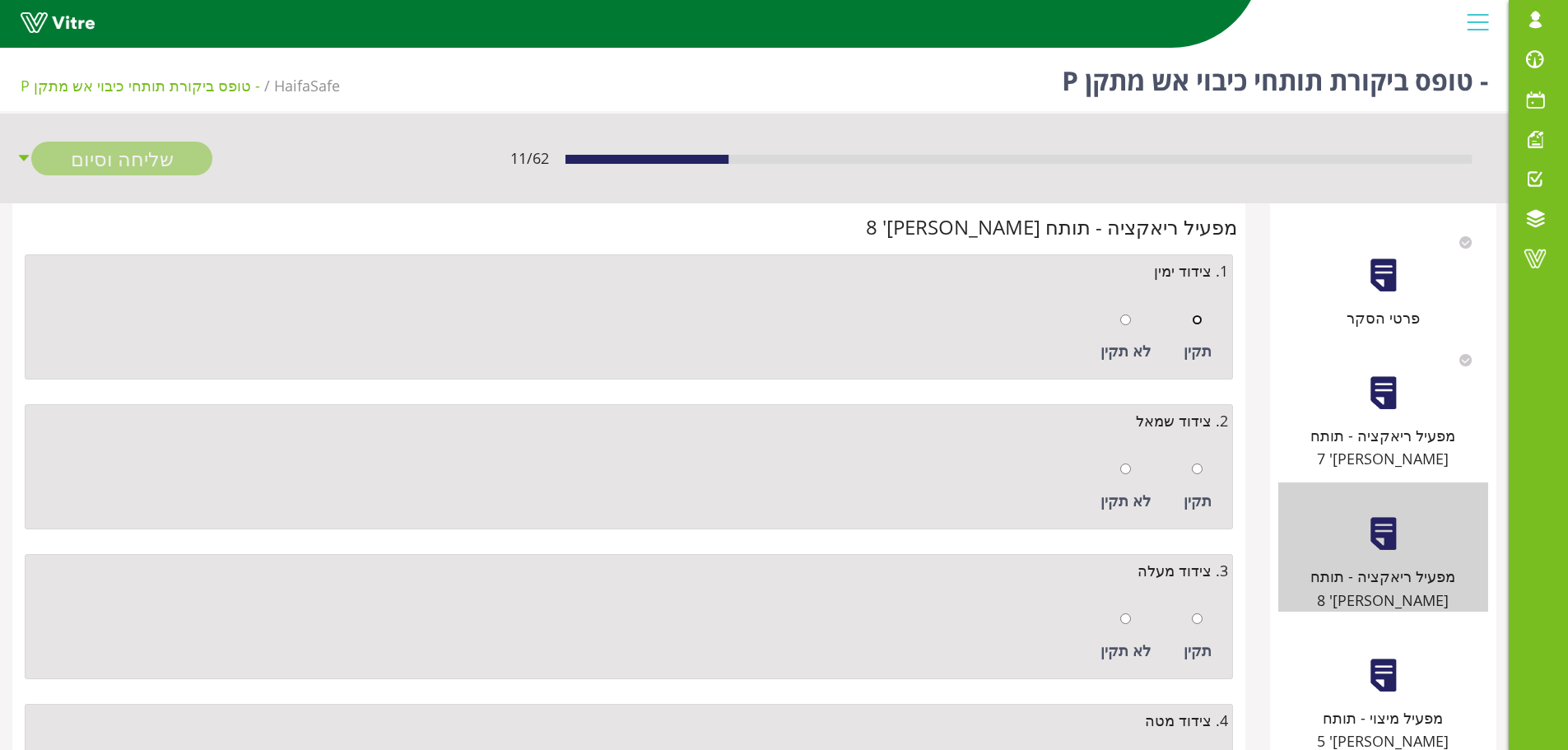
click at [1200, 318] on input "radio" at bounding box center [1197, 320] width 11 height 11
radio input "true"
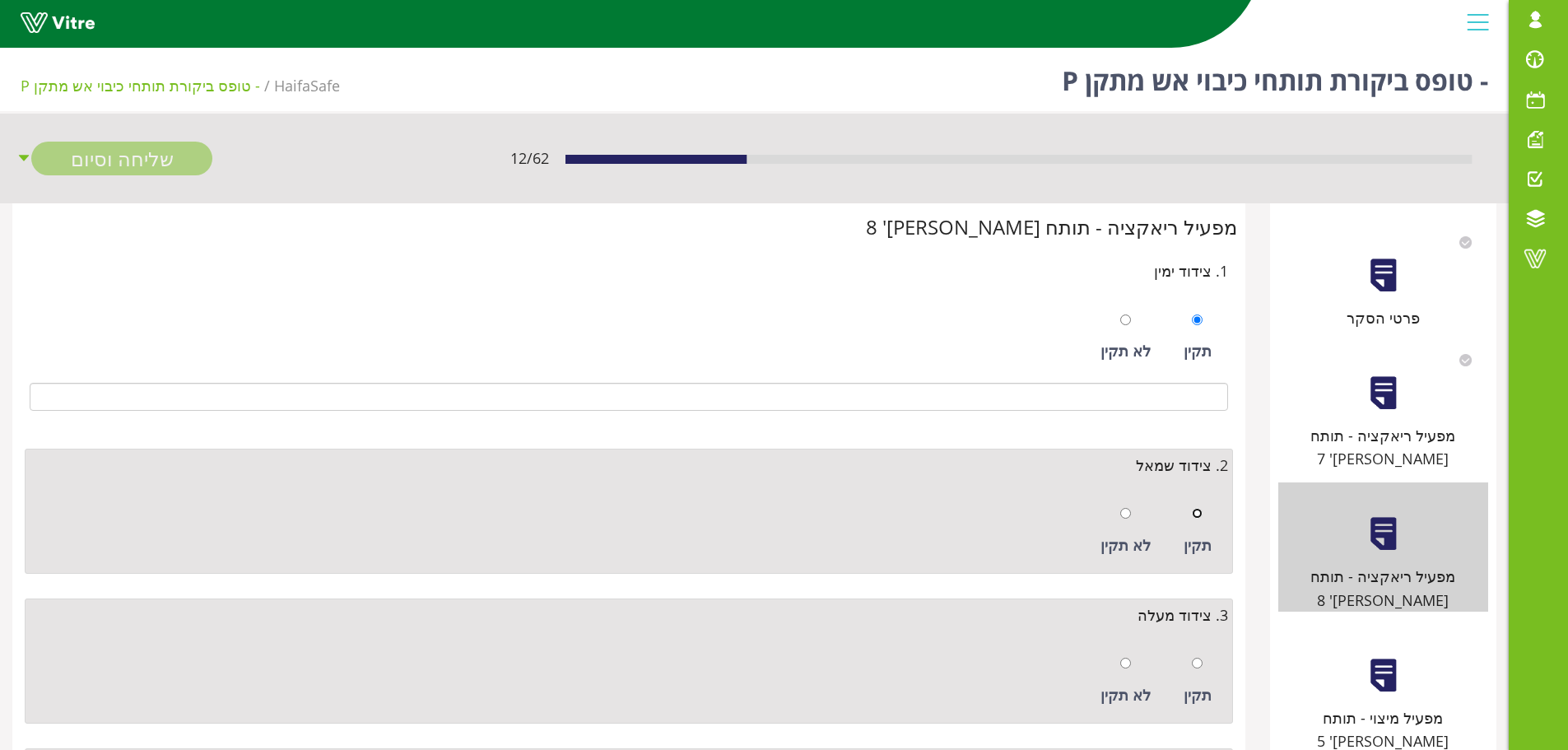
click at [1197, 512] on input "radio" at bounding box center [1197, 513] width 11 height 11
radio input "true"
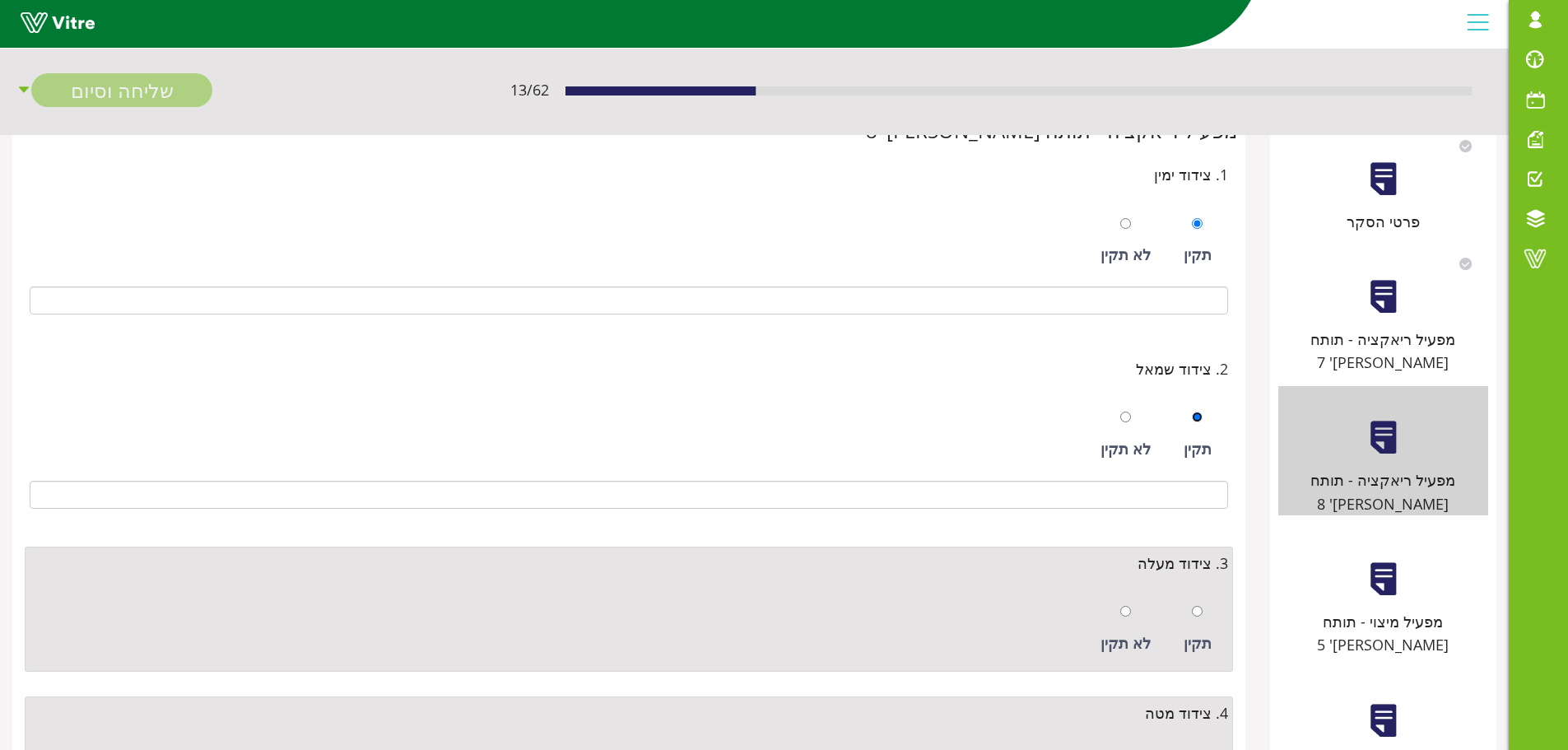
scroll to position [247, 0]
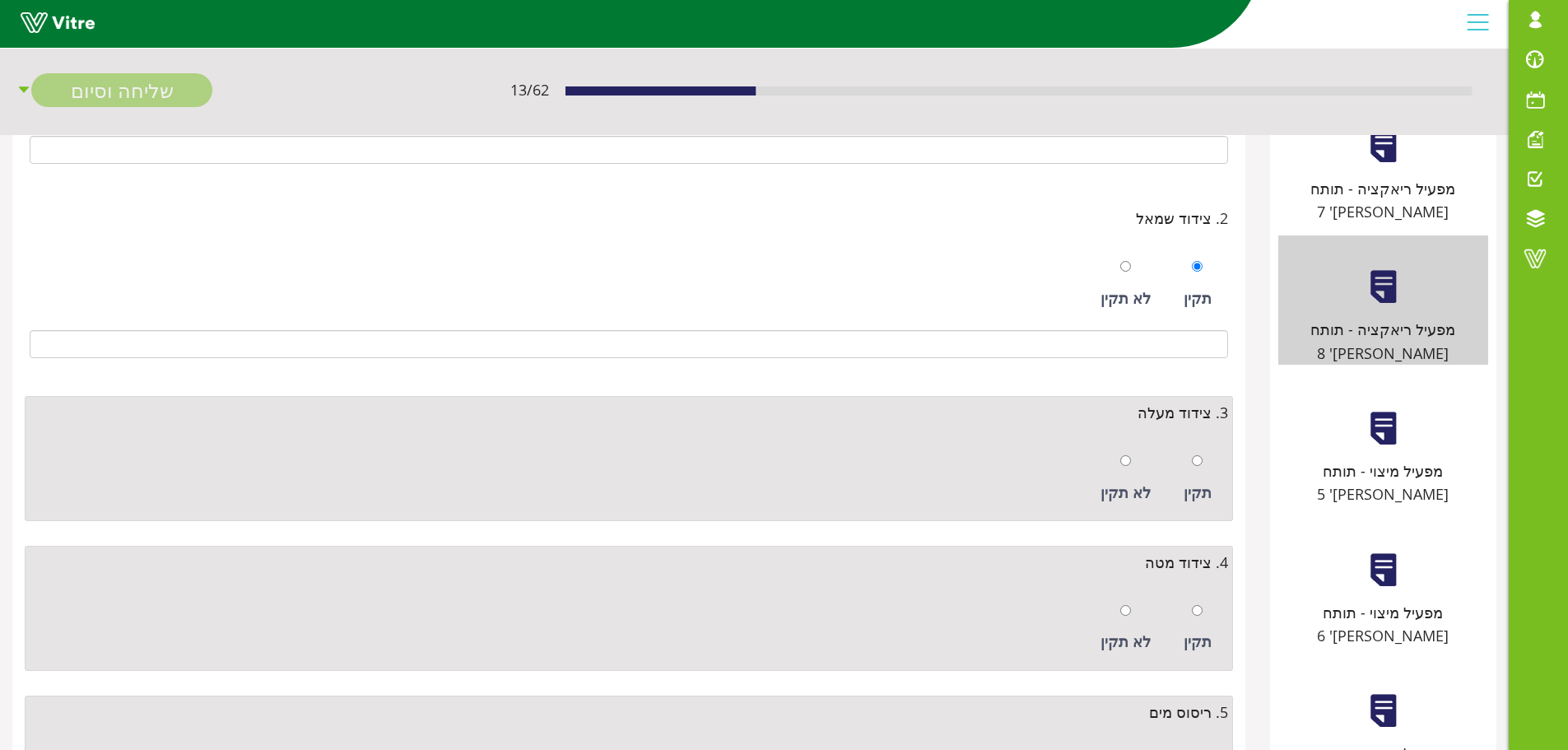
click at [1198, 474] on div "תקין" at bounding box center [1197, 478] width 45 height 76
radio input "true"
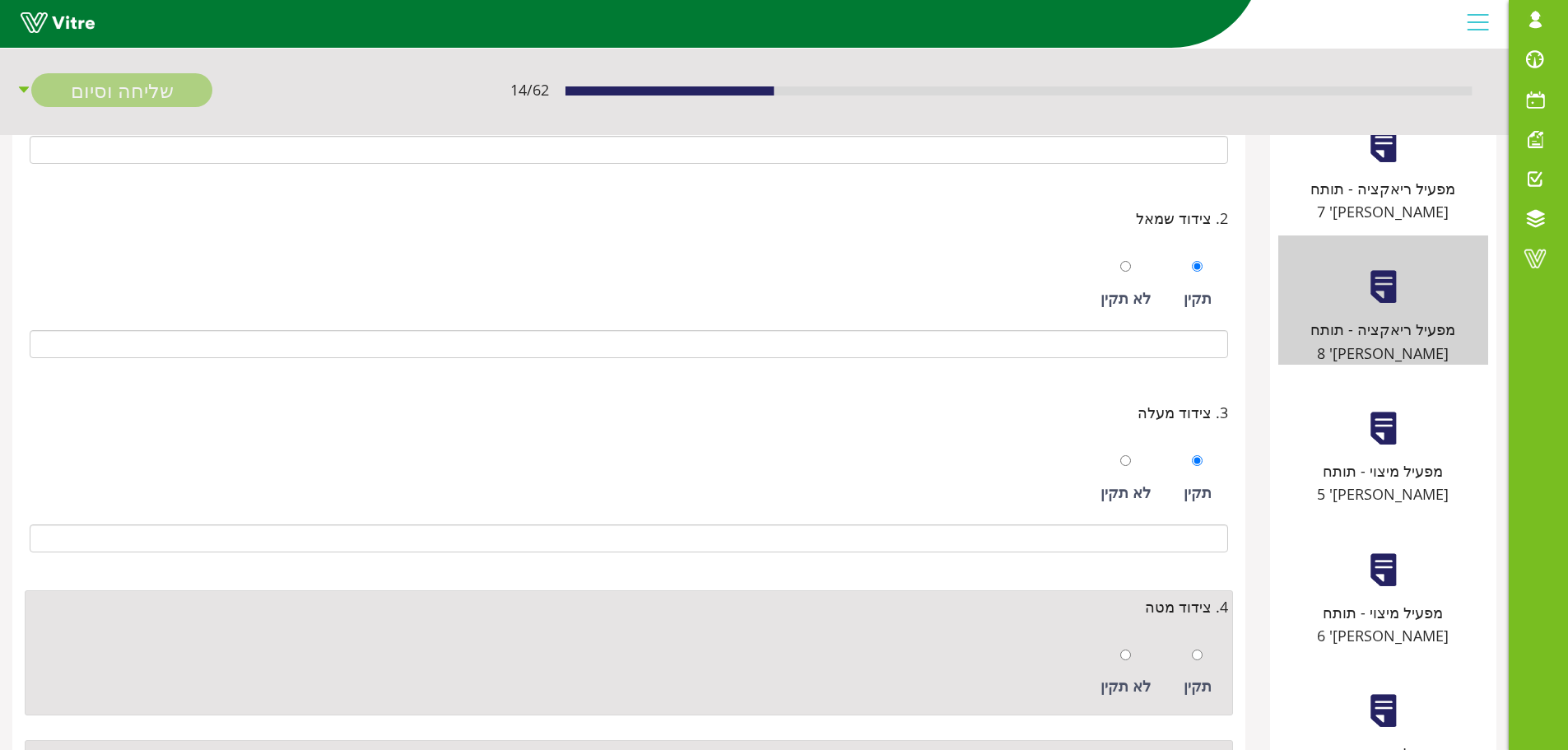
scroll to position [494, 0]
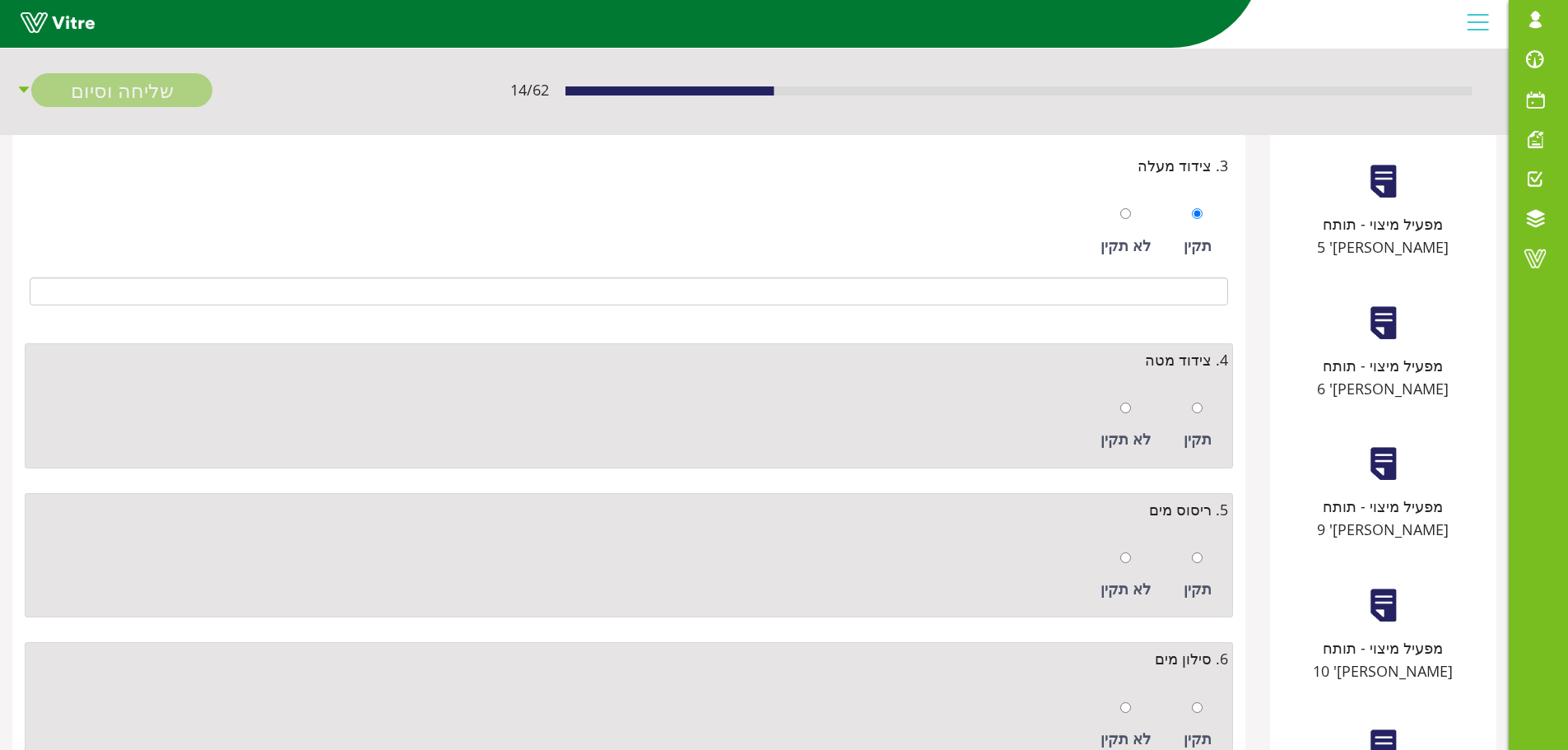
click at [1195, 420] on div "תקין" at bounding box center [1197, 425] width 45 height 76
radio input "true"
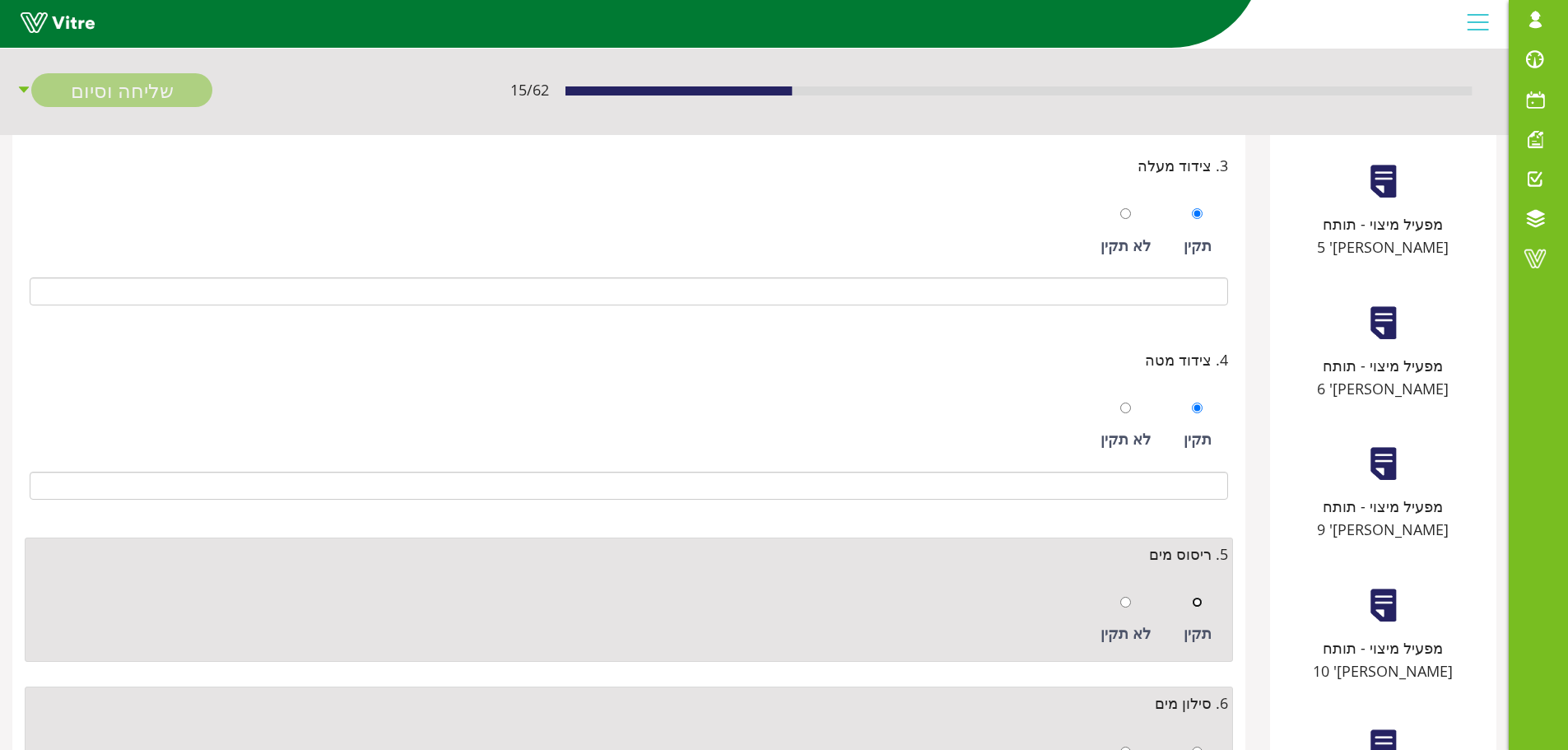
click at [1197, 602] on input "radio" at bounding box center [1197, 602] width 11 height 11
radio input "true"
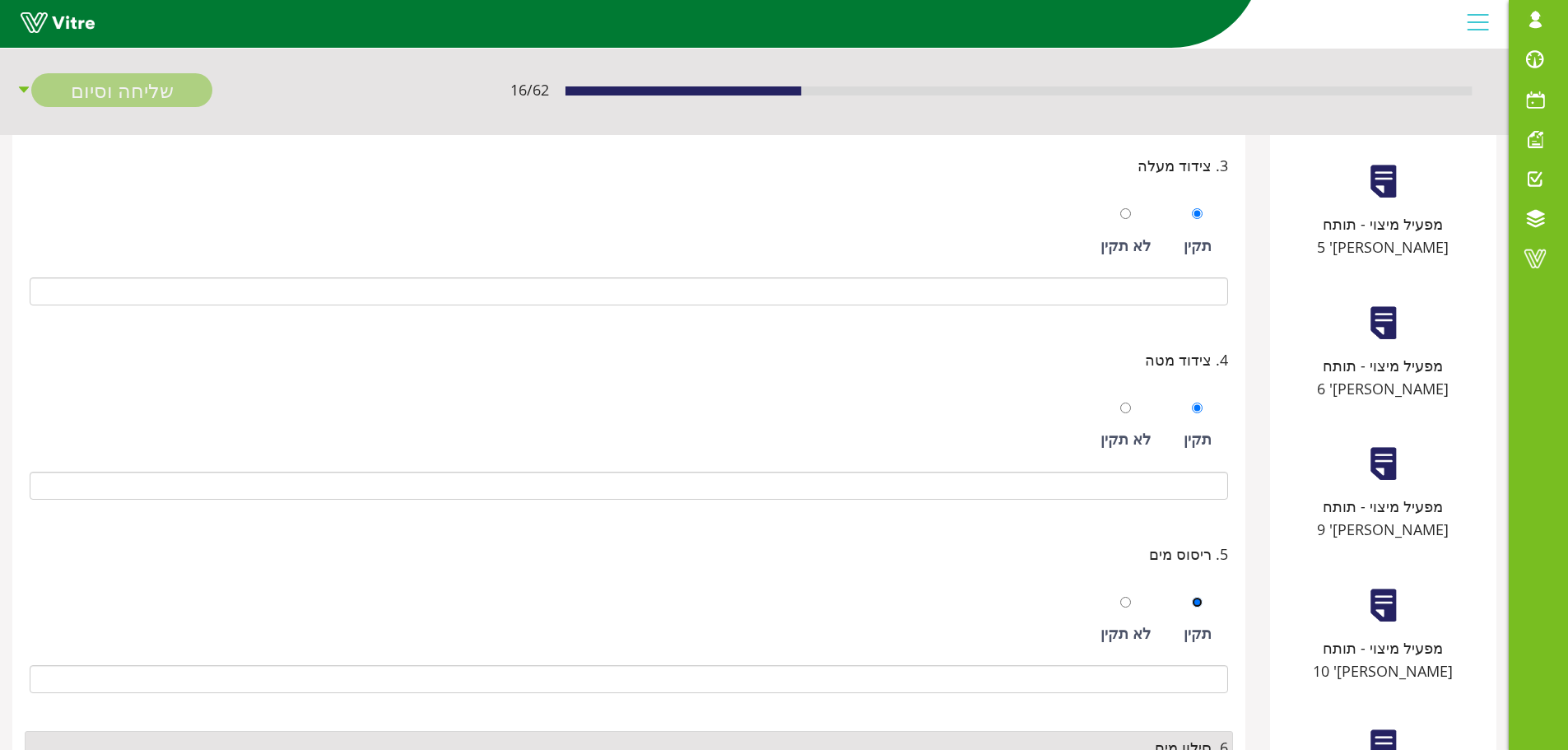
scroll to position [741, 0]
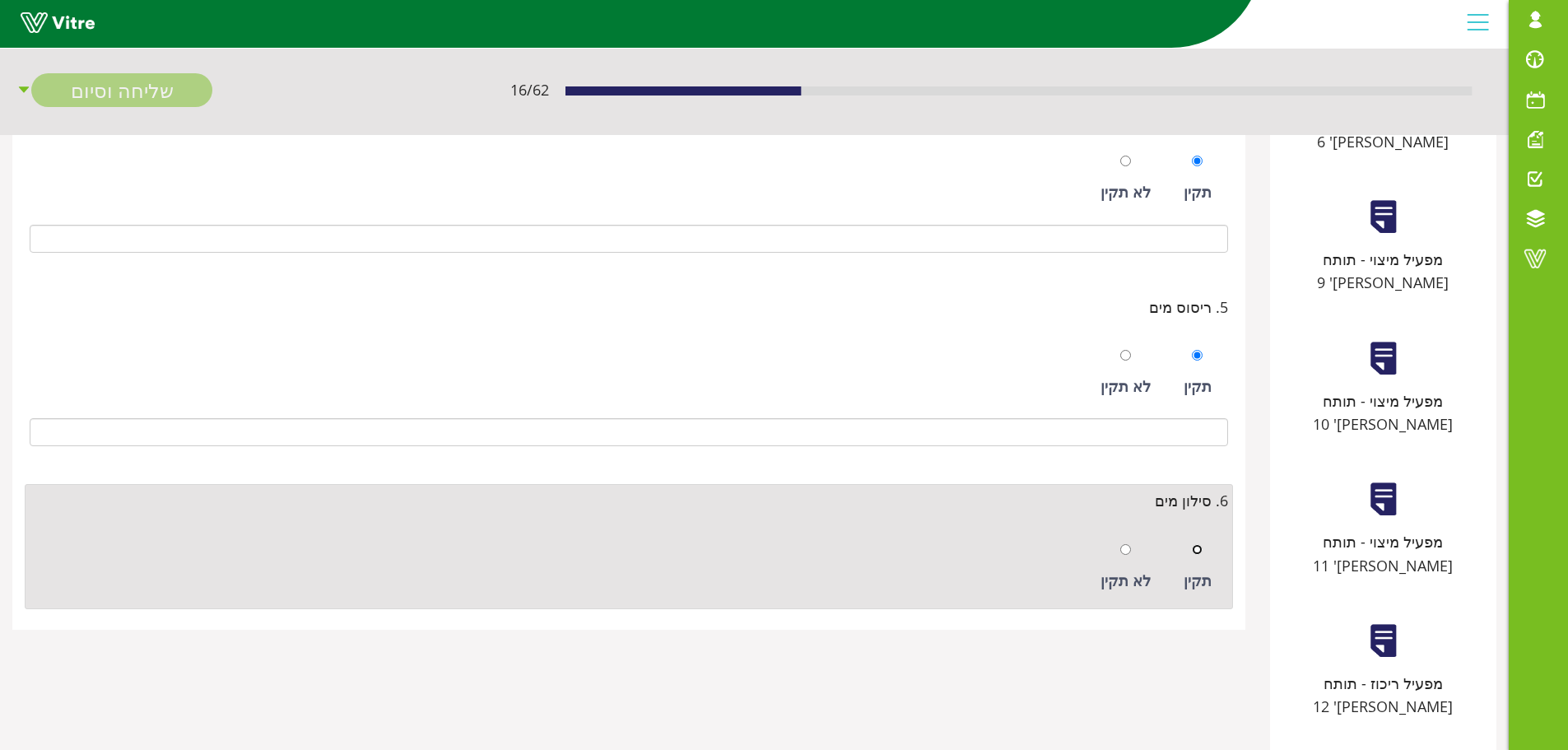
click at [1192, 549] on input "radio" at bounding box center [1197, 549] width 11 height 11
radio input "true"
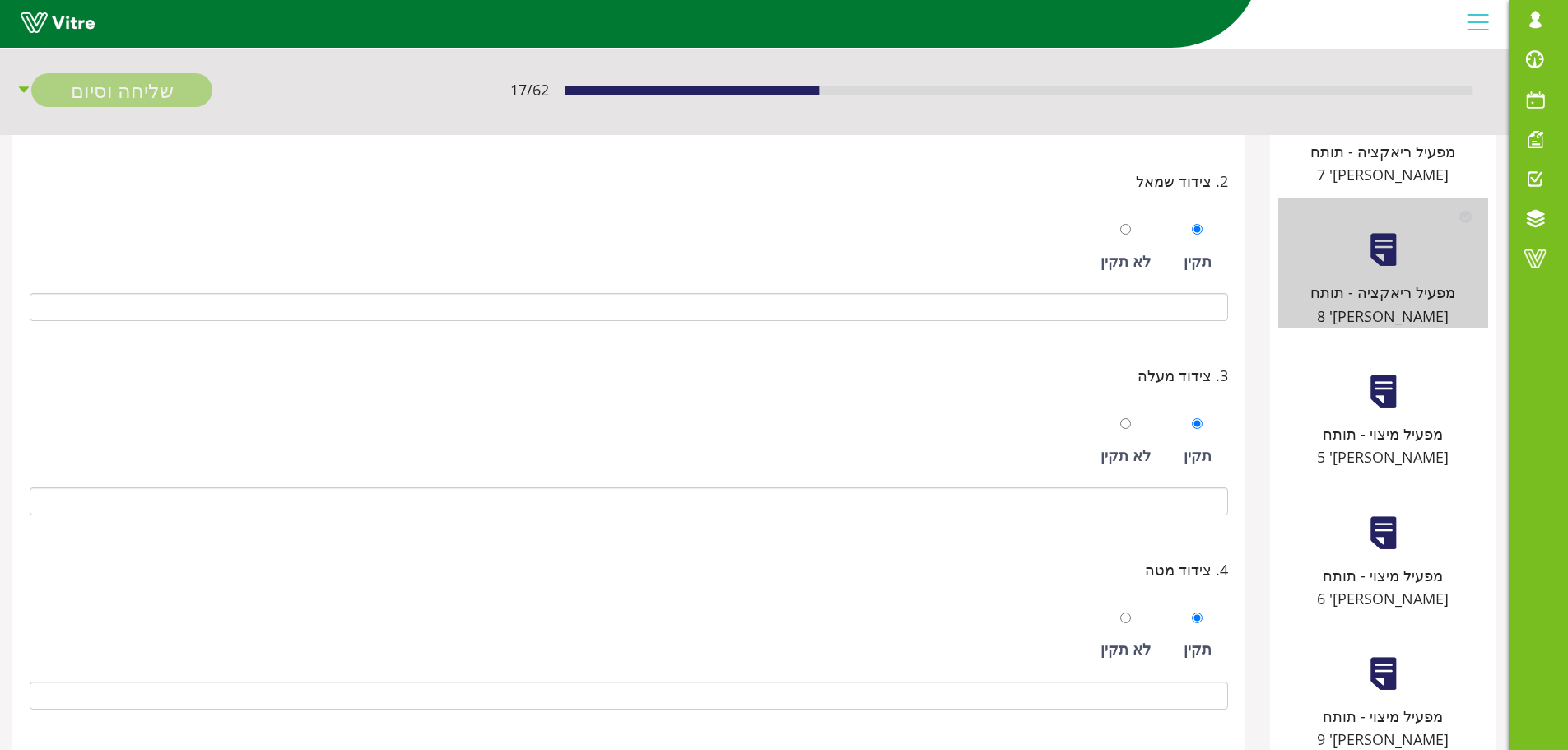
scroll to position [82, 0]
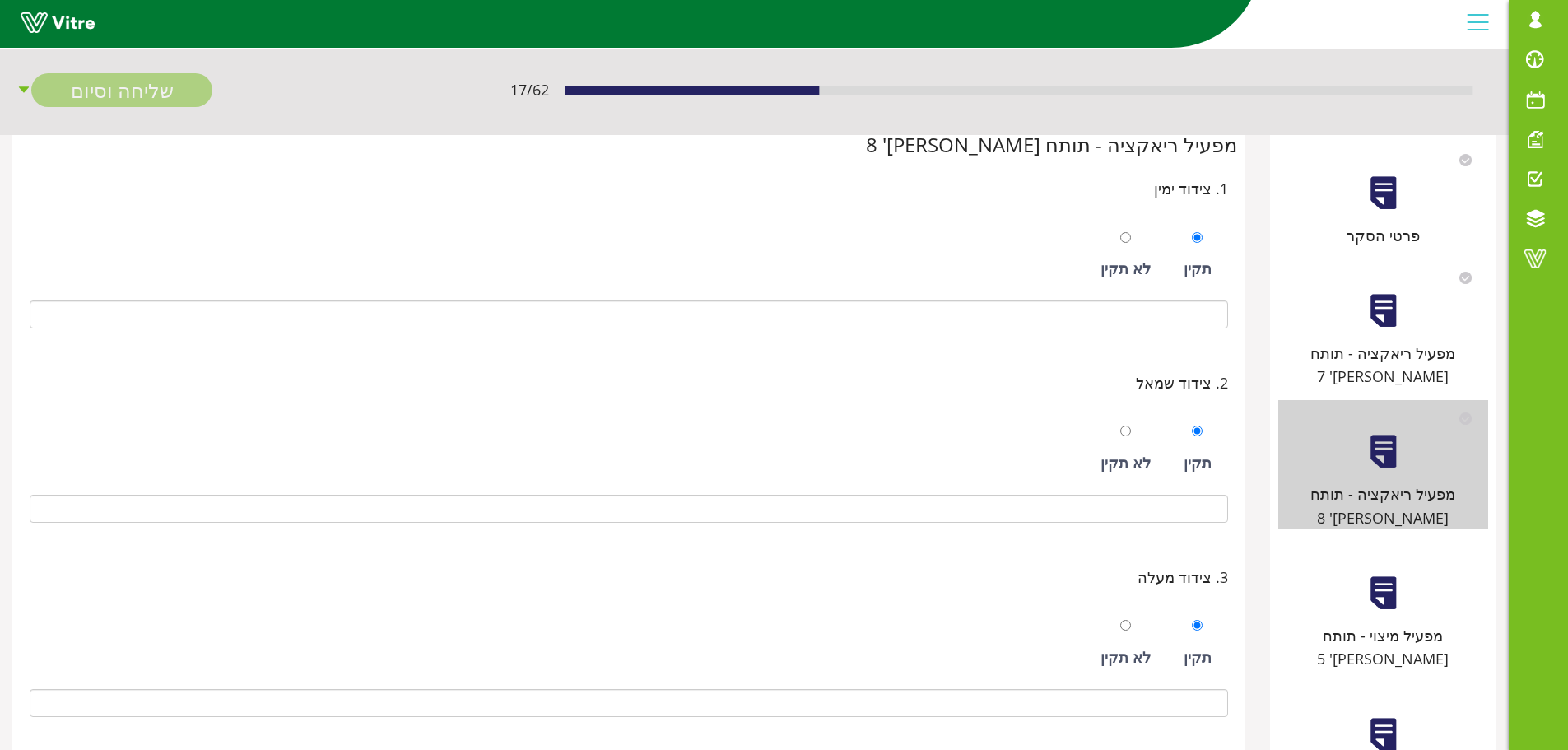
click at [1382, 574] on div at bounding box center [1383, 592] width 37 height 37
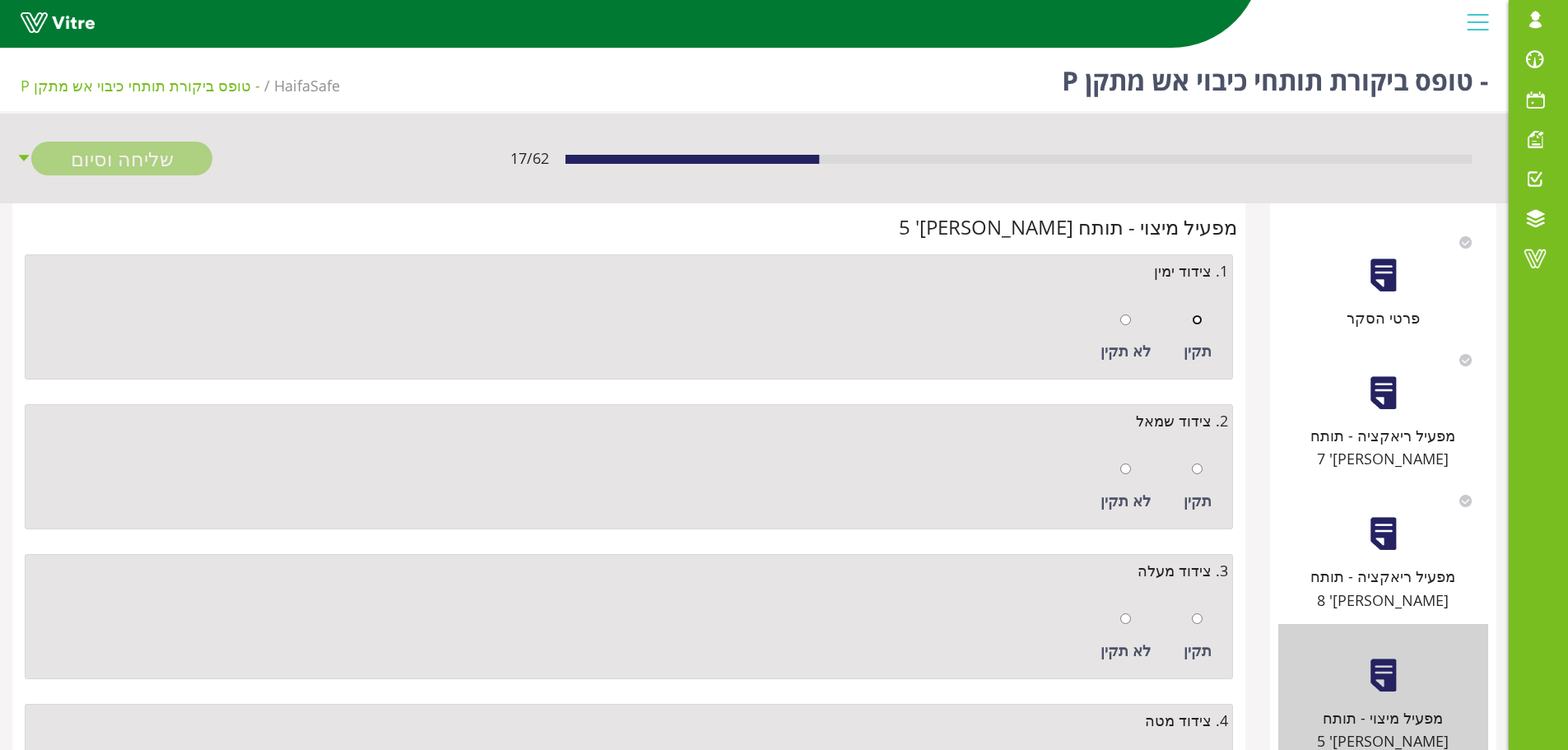
click at [1201, 320] on input "radio" at bounding box center [1197, 320] width 11 height 11
radio input "true"
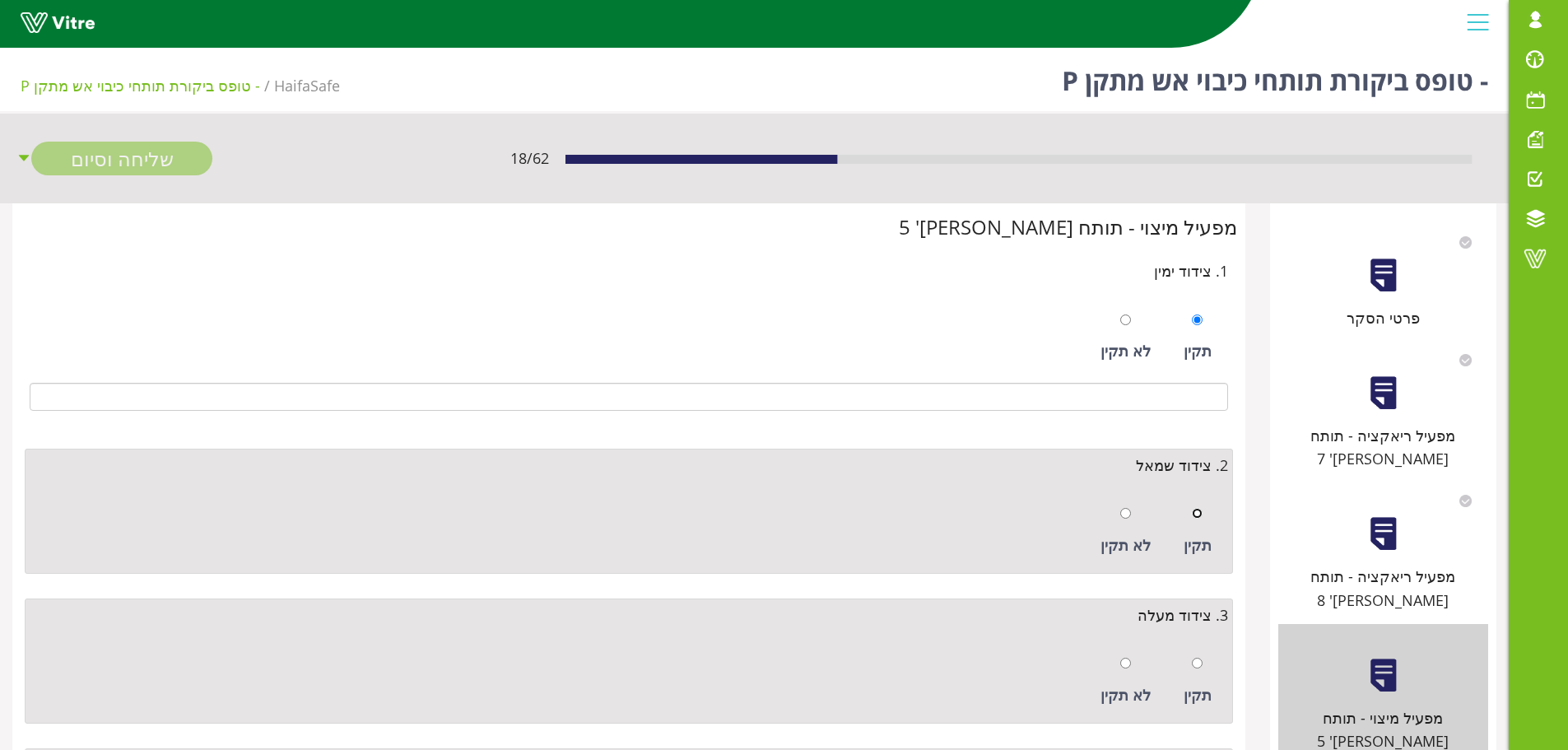
click at [1200, 512] on input "radio" at bounding box center [1197, 513] width 11 height 11
radio input "true"
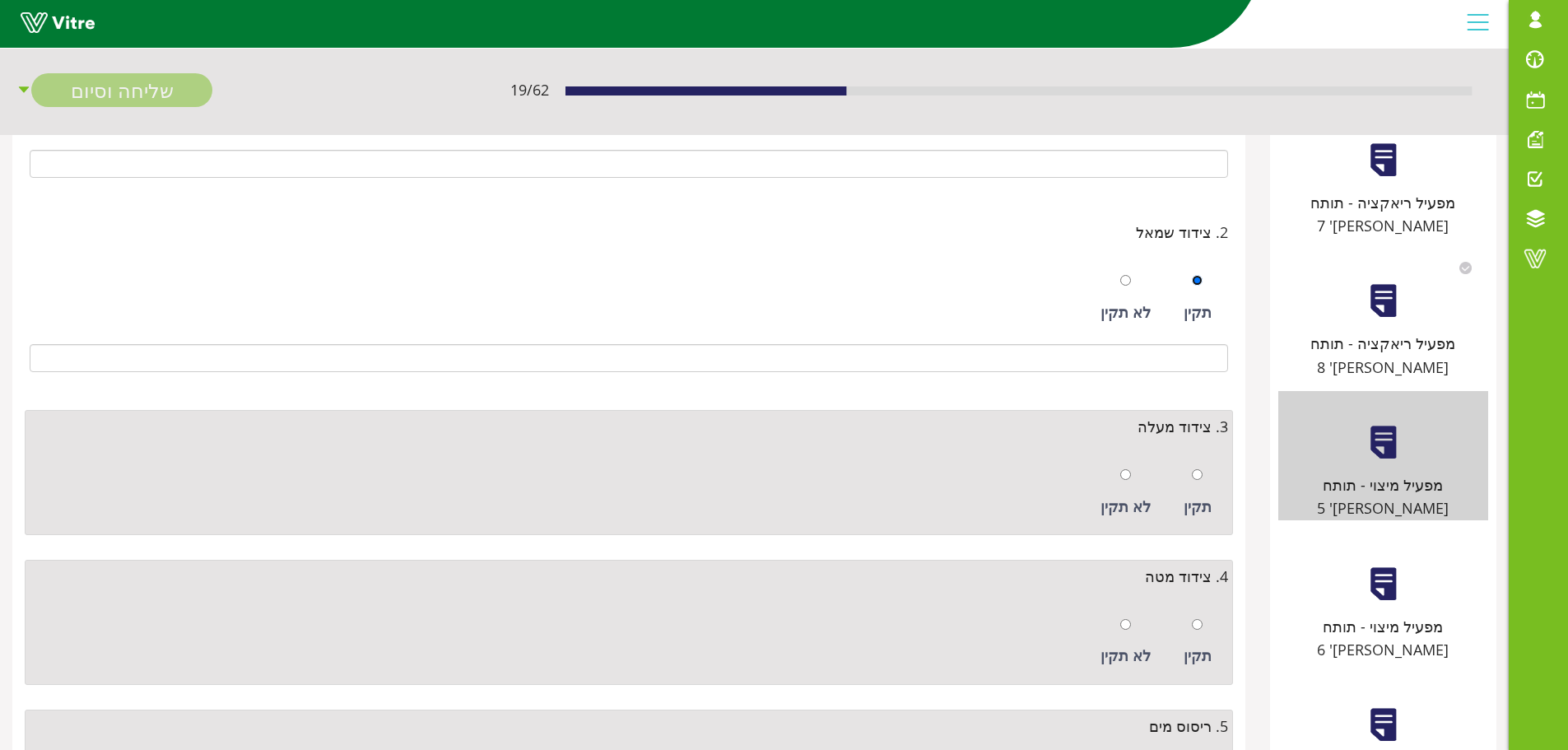
scroll to position [247, 0]
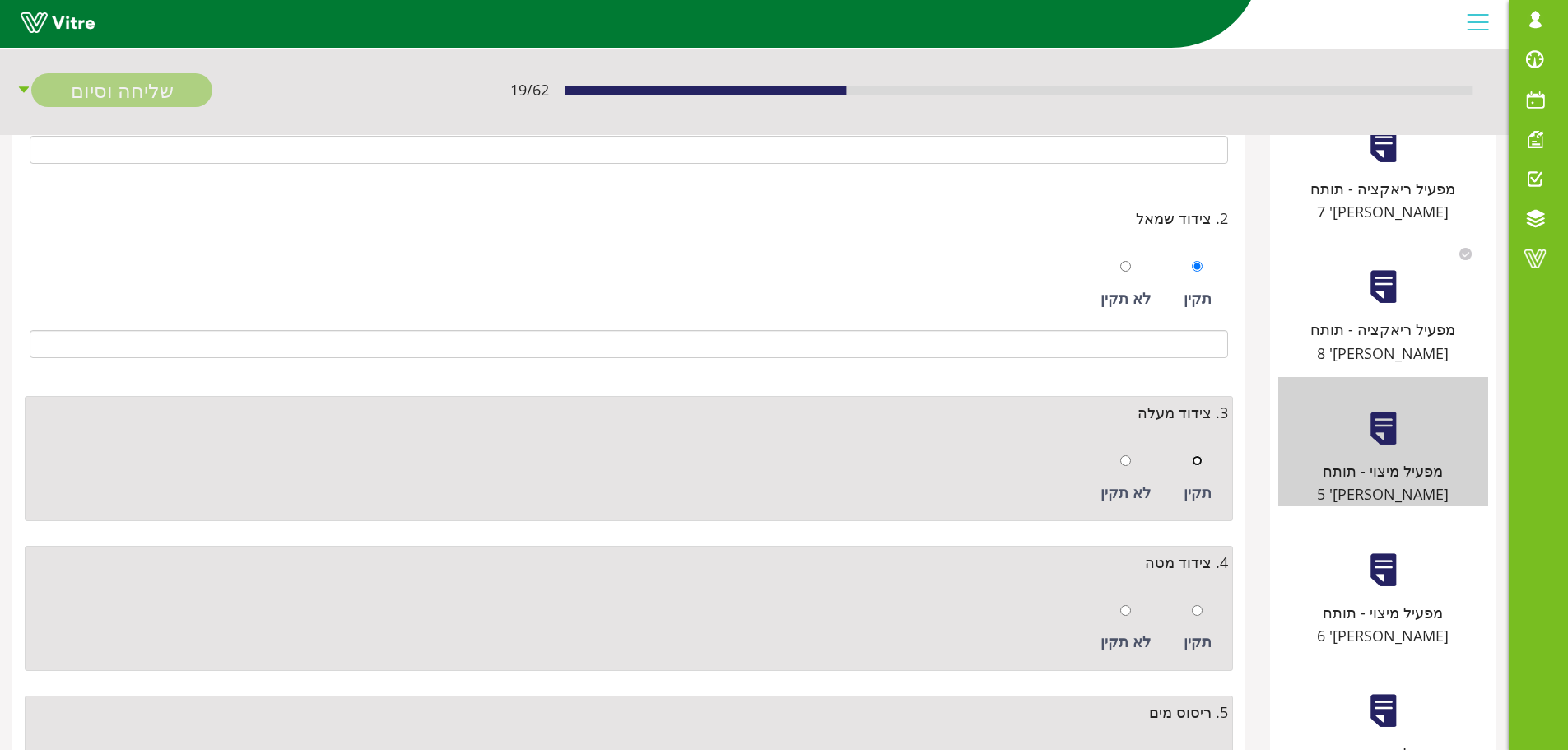
click at [1197, 466] on input "radio" at bounding box center [1197, 460] width 11 height 11
radio input "true"
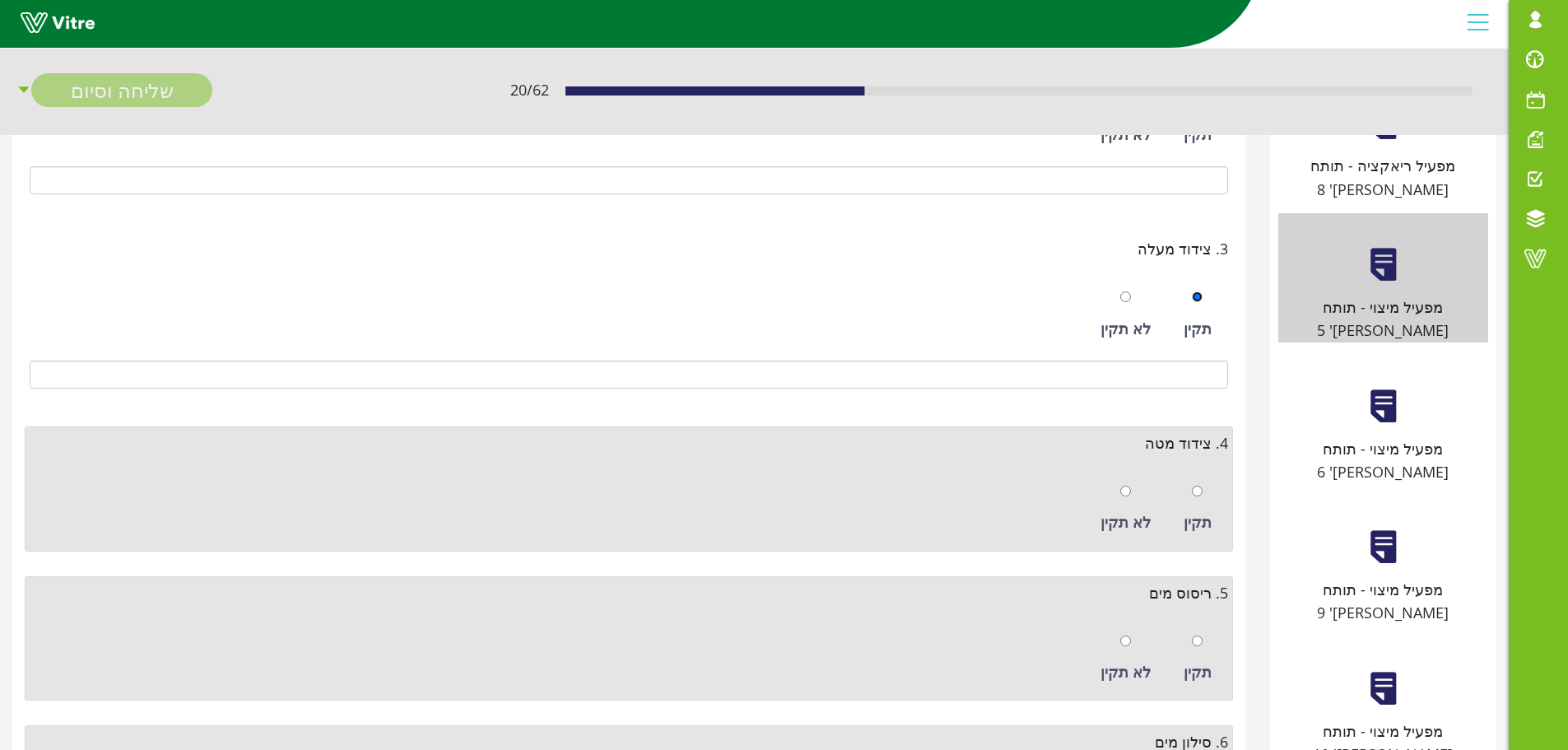
scroll to position [411, 0]
click at [1201, 492] on input "radio" at bounding box center [1197, 490] width 11 height 11
radio input "true"
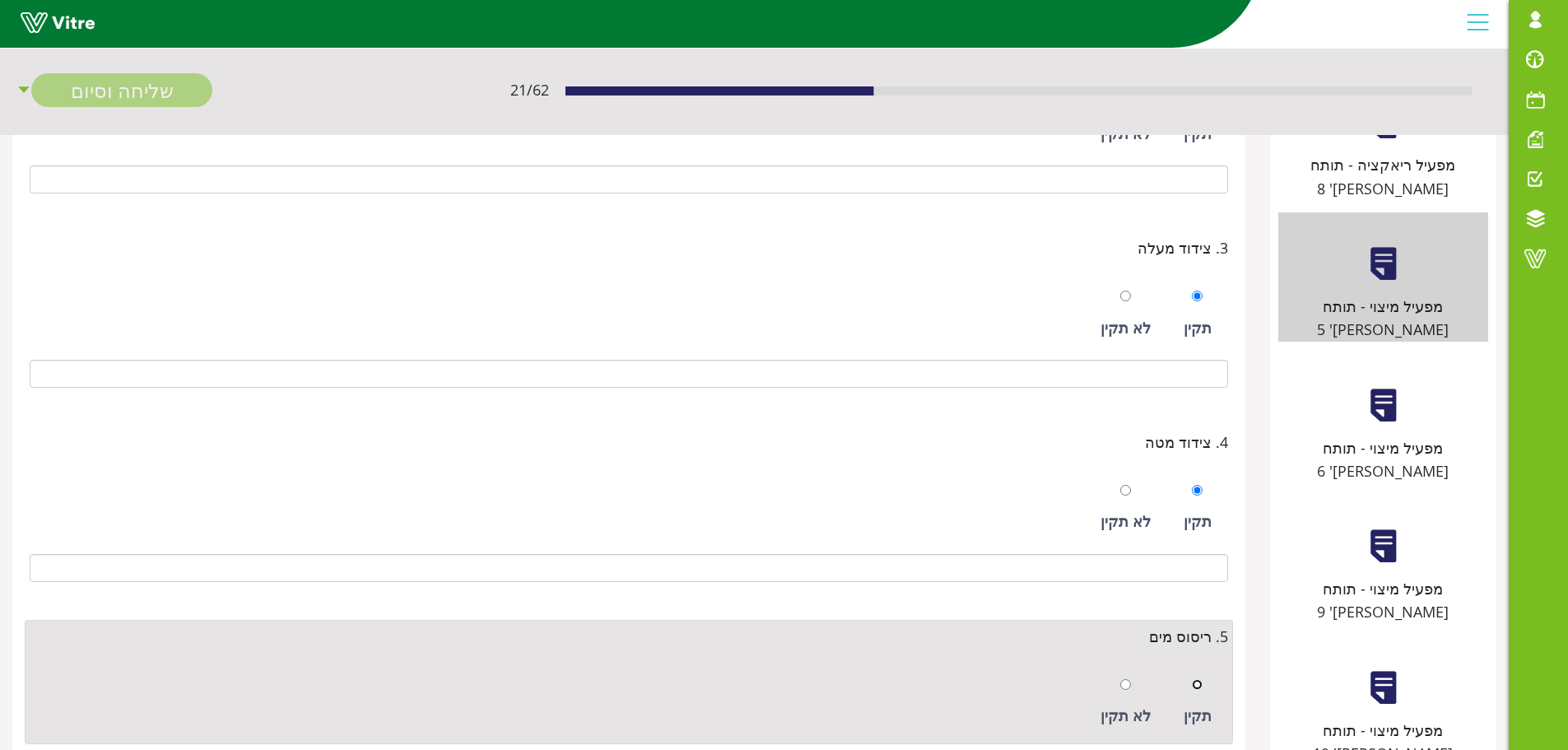
click at [1195, 687] on input "radio" at bounding box center [1197, 684] width 11 height 11
radio input "true"
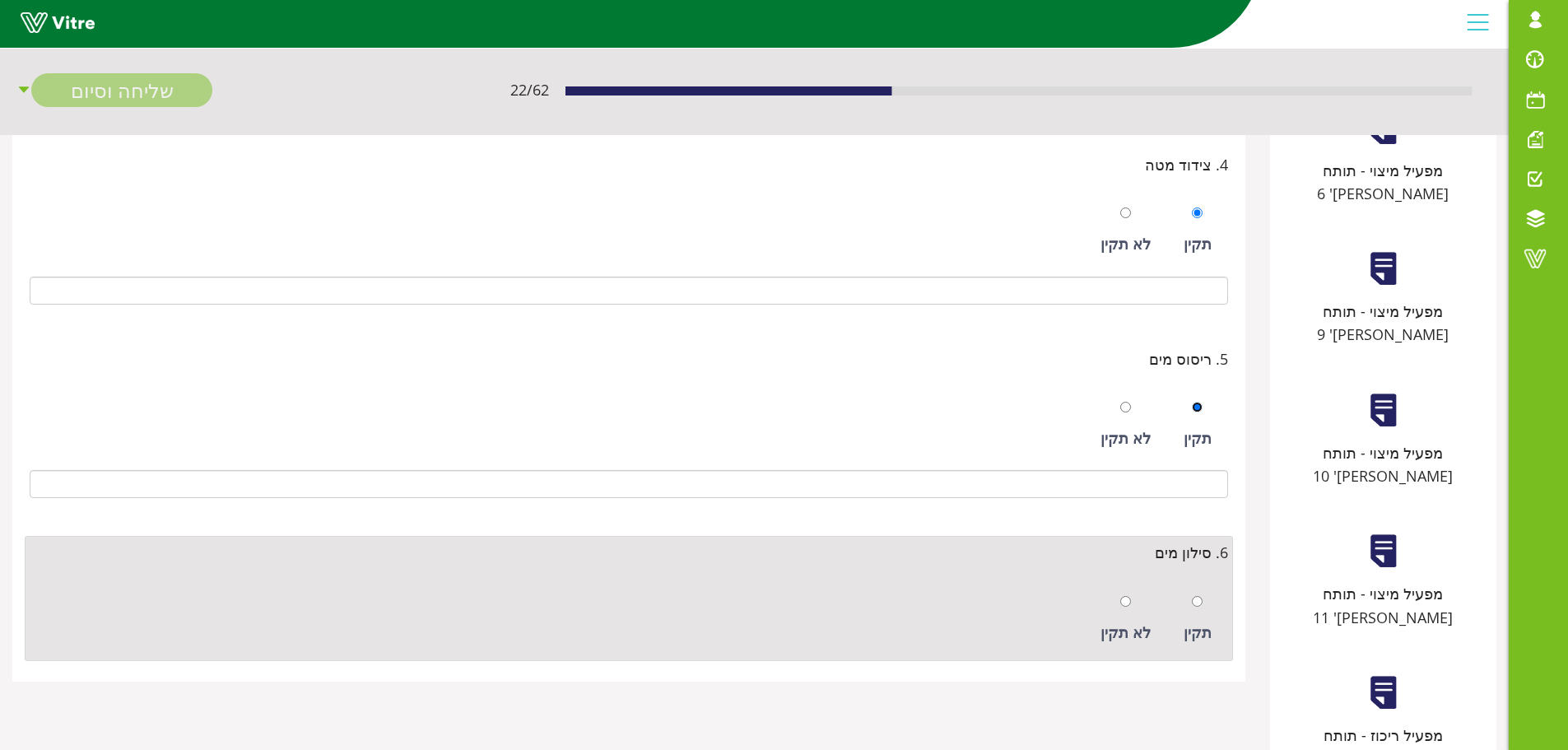
scroll to position [741, 0]
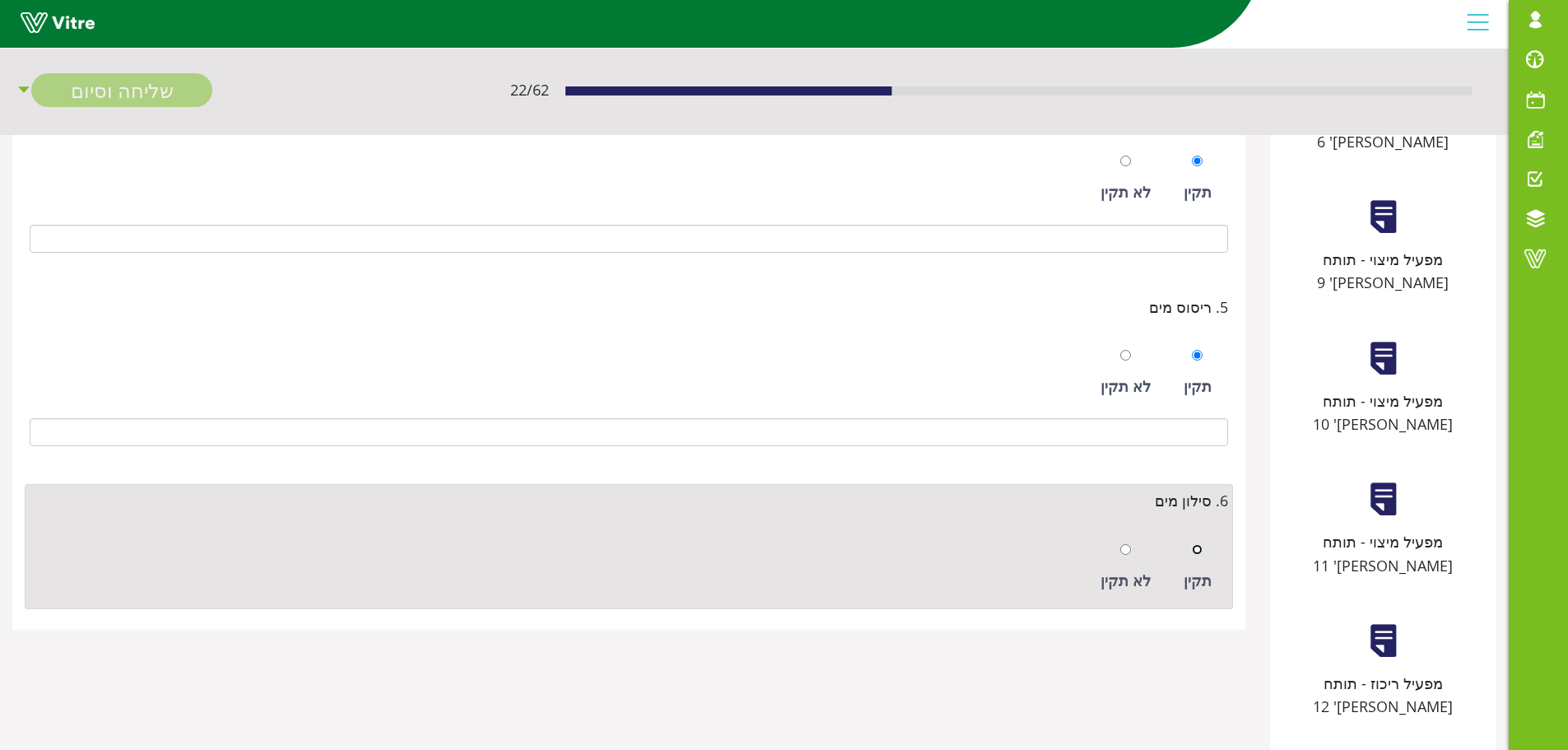
click at [1198, 549] on input "radio" at bounding box center [1197, 549] width 11 height 11
radio input "true"
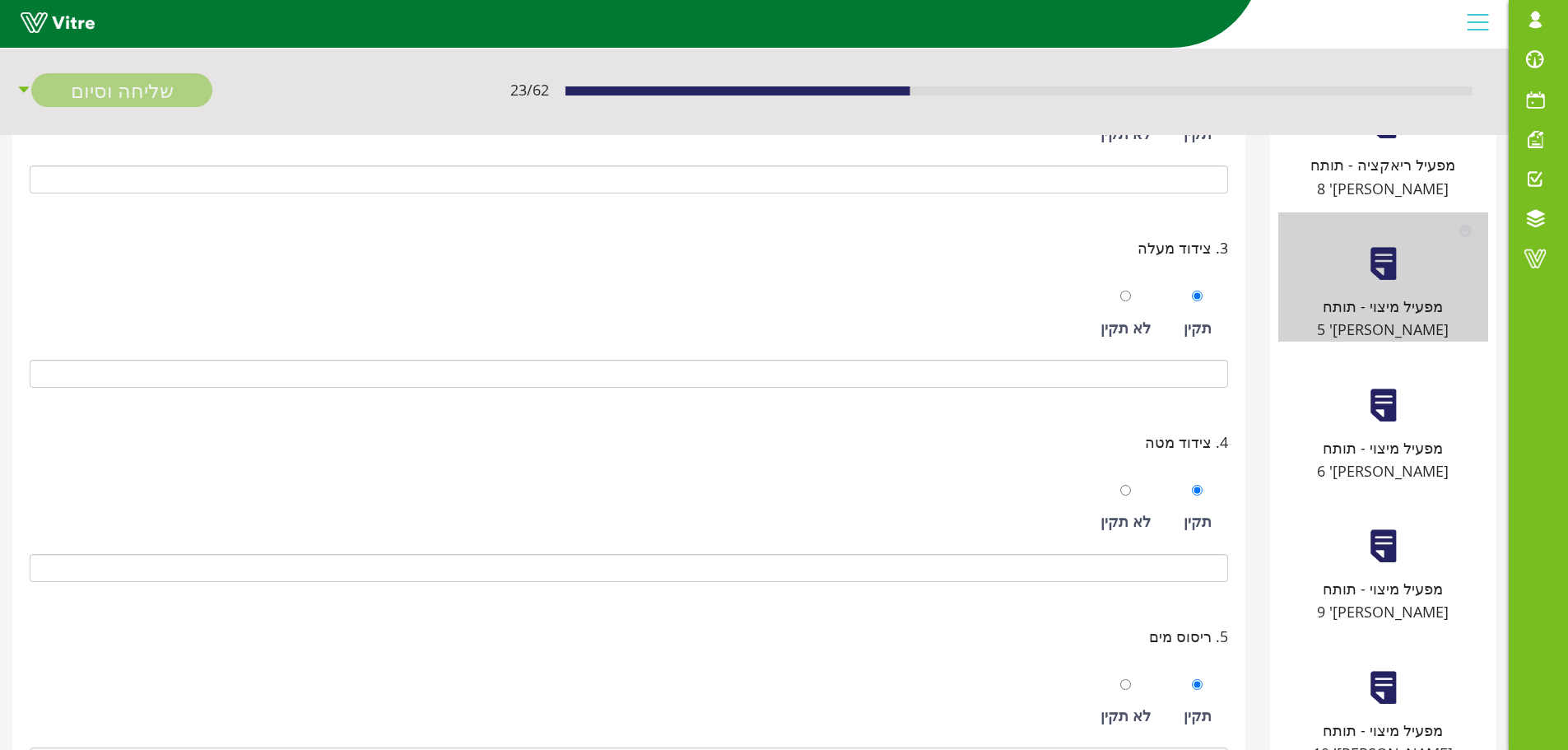
scroll to position [165, 0]
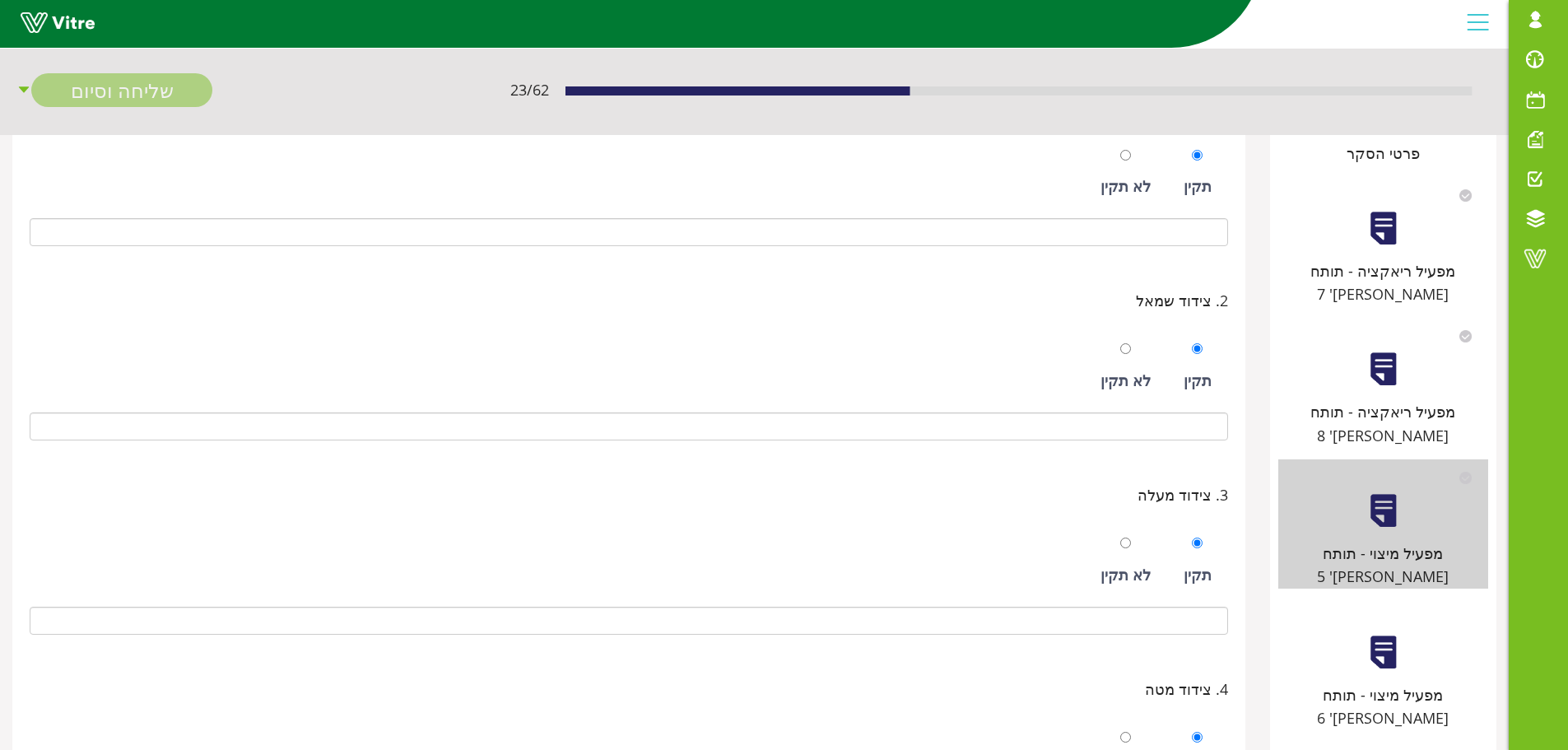
click at [1382, 634] on div at bounding box center [1383, 652] width 37 height 37
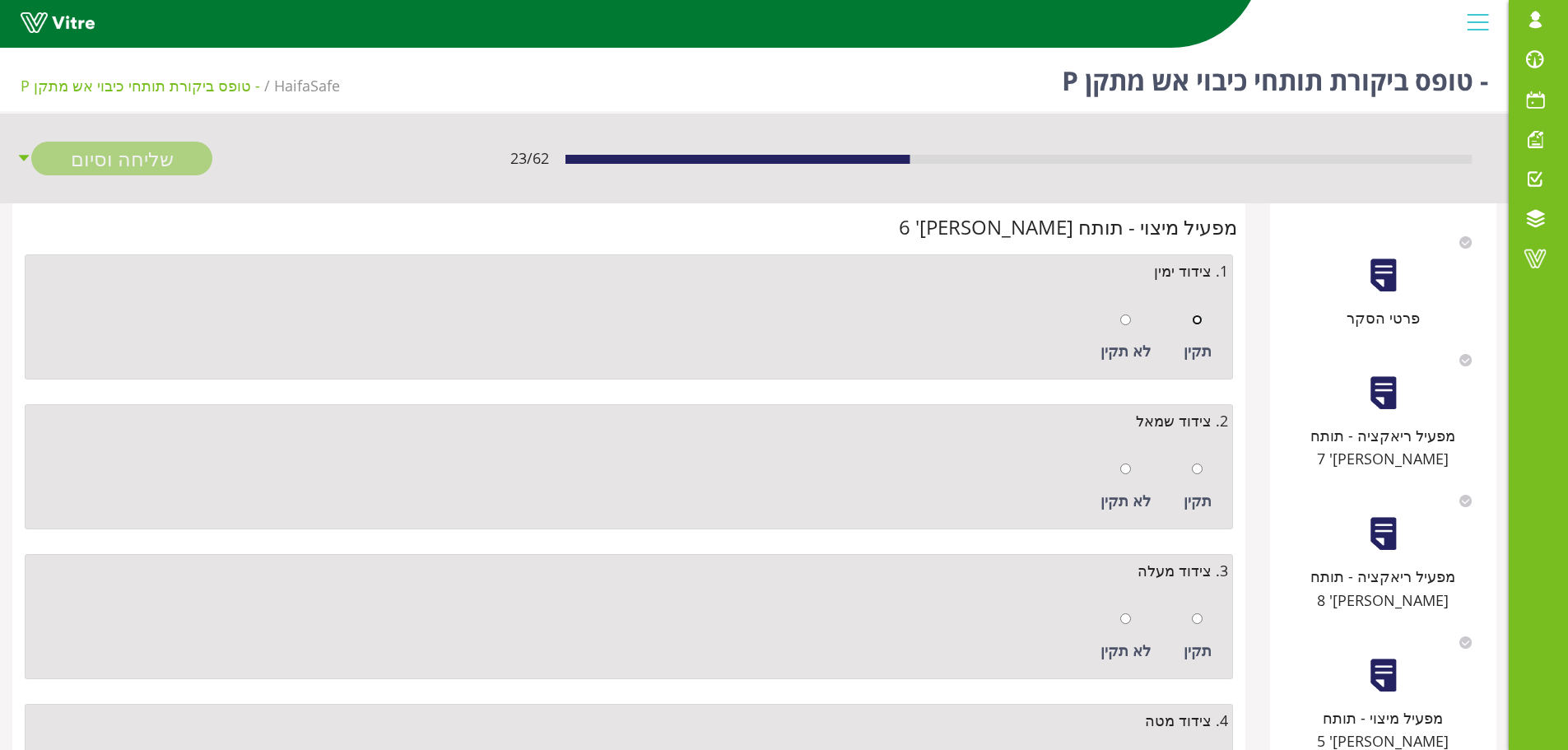
click at [1200, 317] on input "radio" at bounding box center [1197, 320] width 11 height 11
radio input "true"
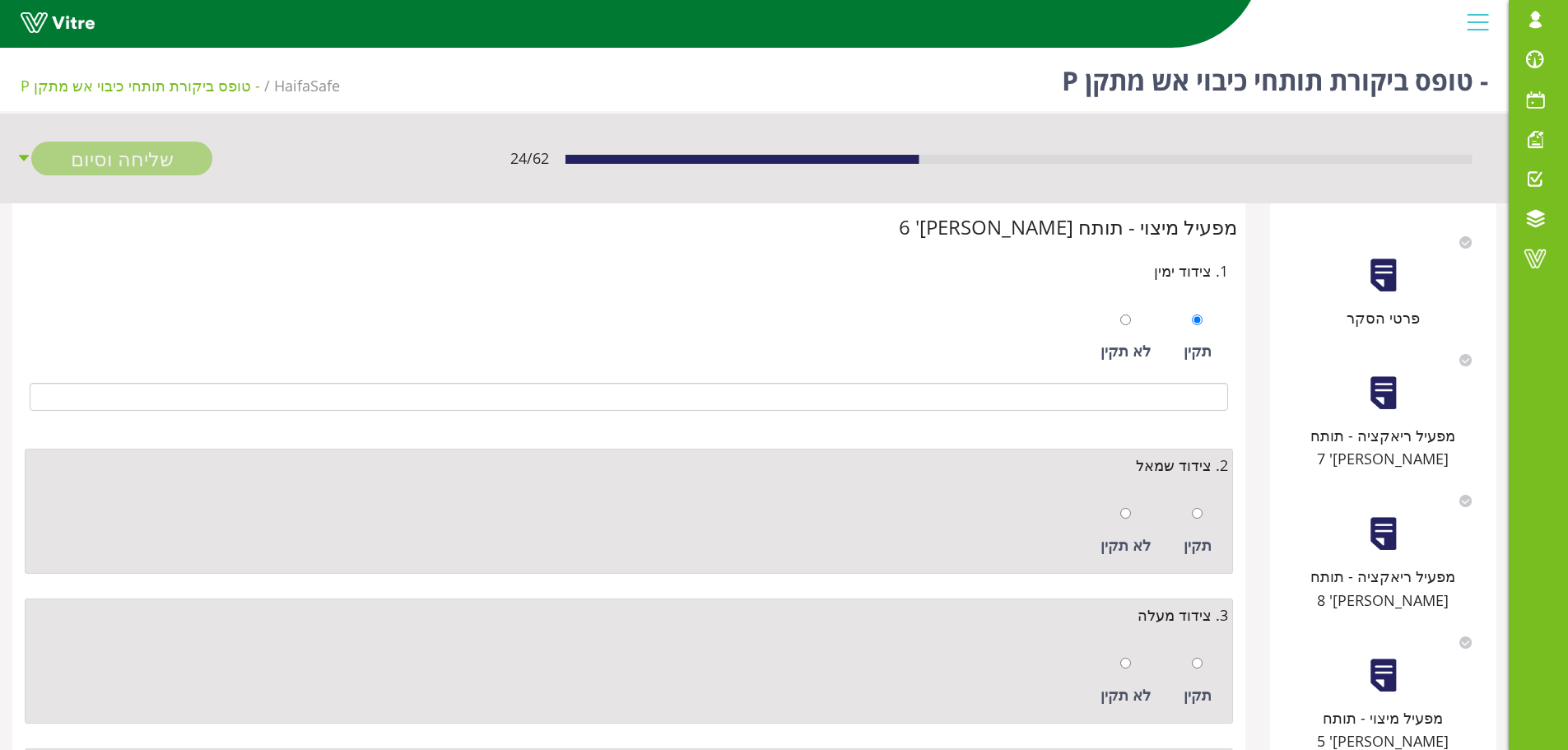
click at [1203, 515] on div "תקין" at bounding box center [1197, 531] width 45 height 76
radio input "true"
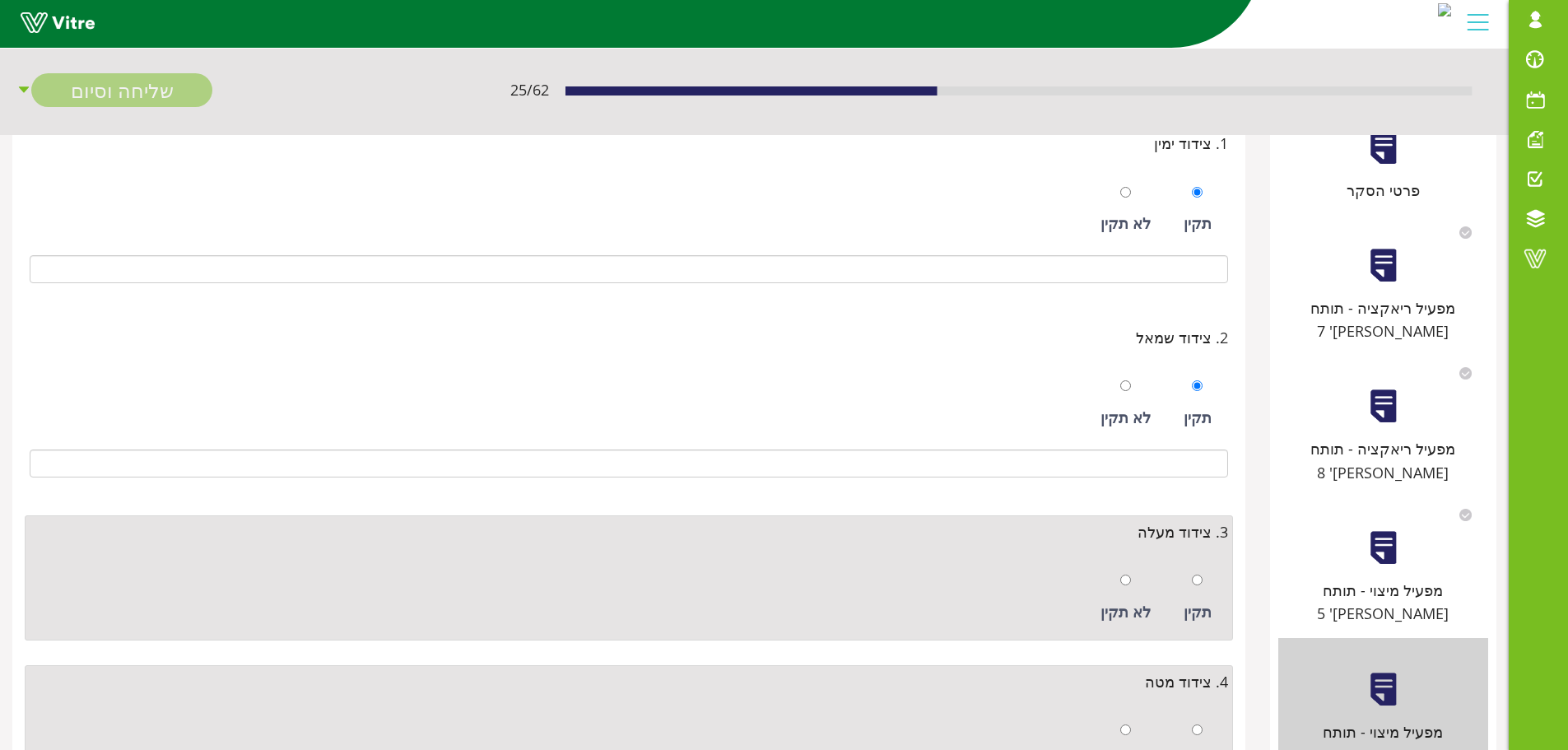
scroll to position [330, 0]
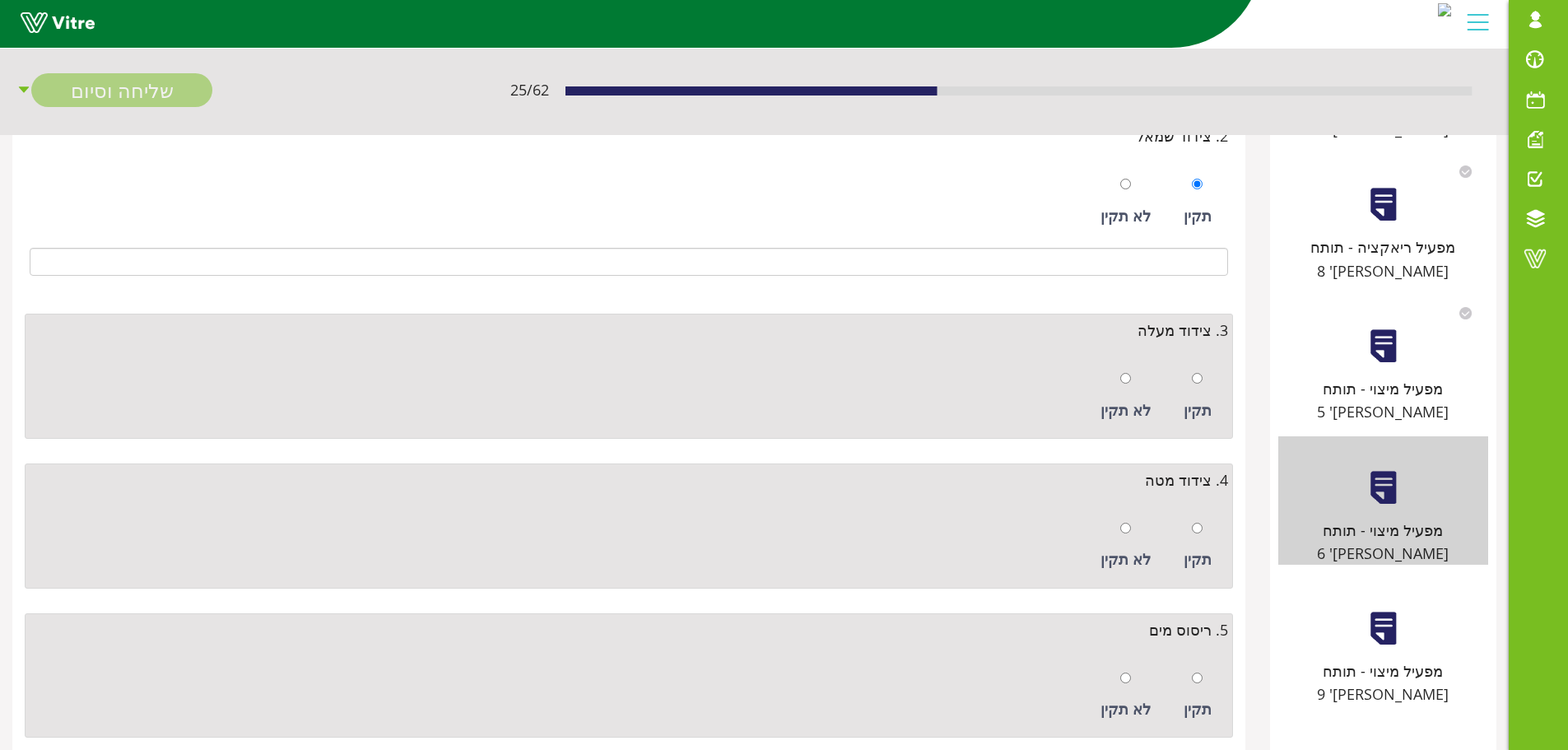
click at [1205, 378] on div "תקין" at bounding box center [1197, 396] width 45 height 76
radio input "true"
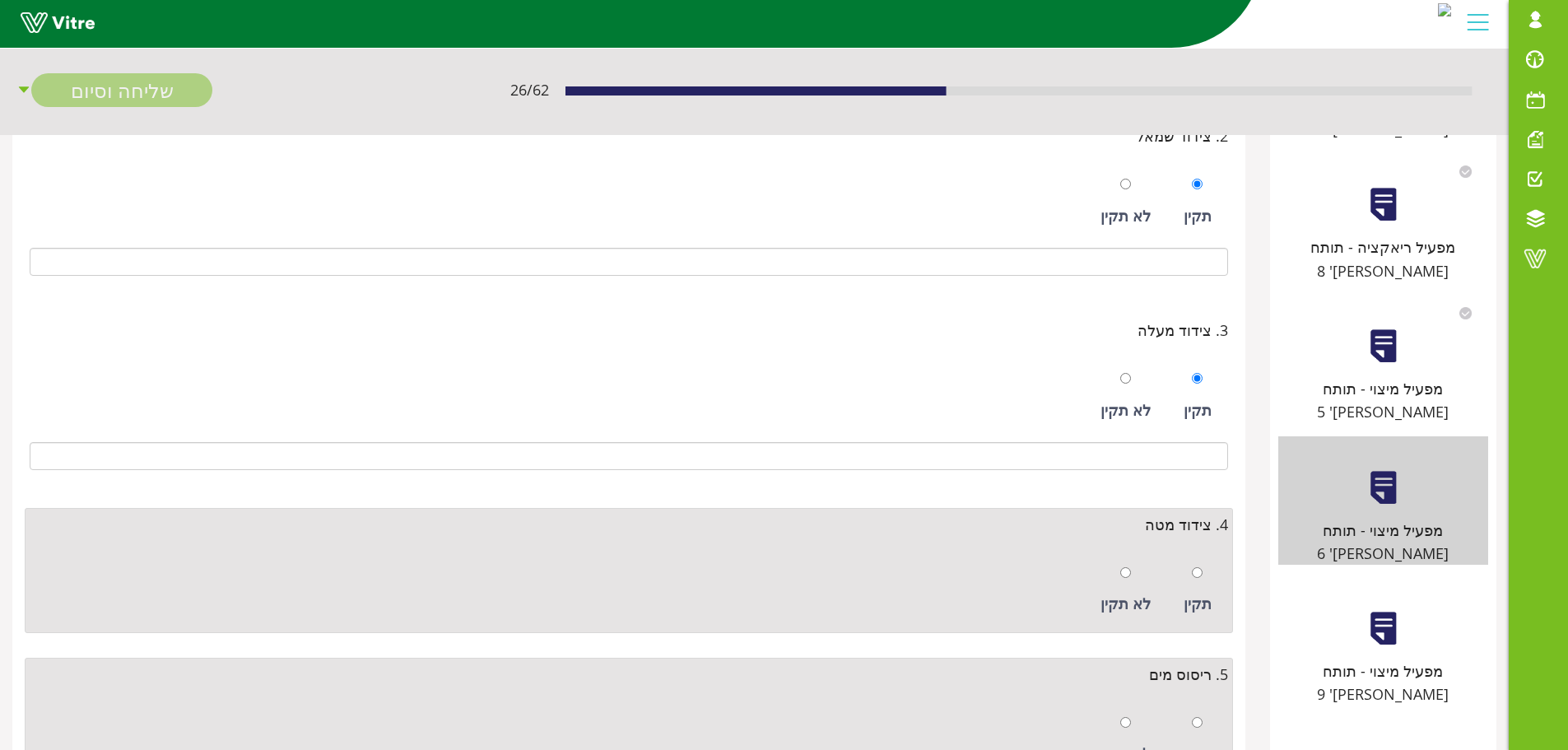
click at [1203, 574] on div "תקין" at bounding box center [1197, 590] width 45 height 76
radio input "true"
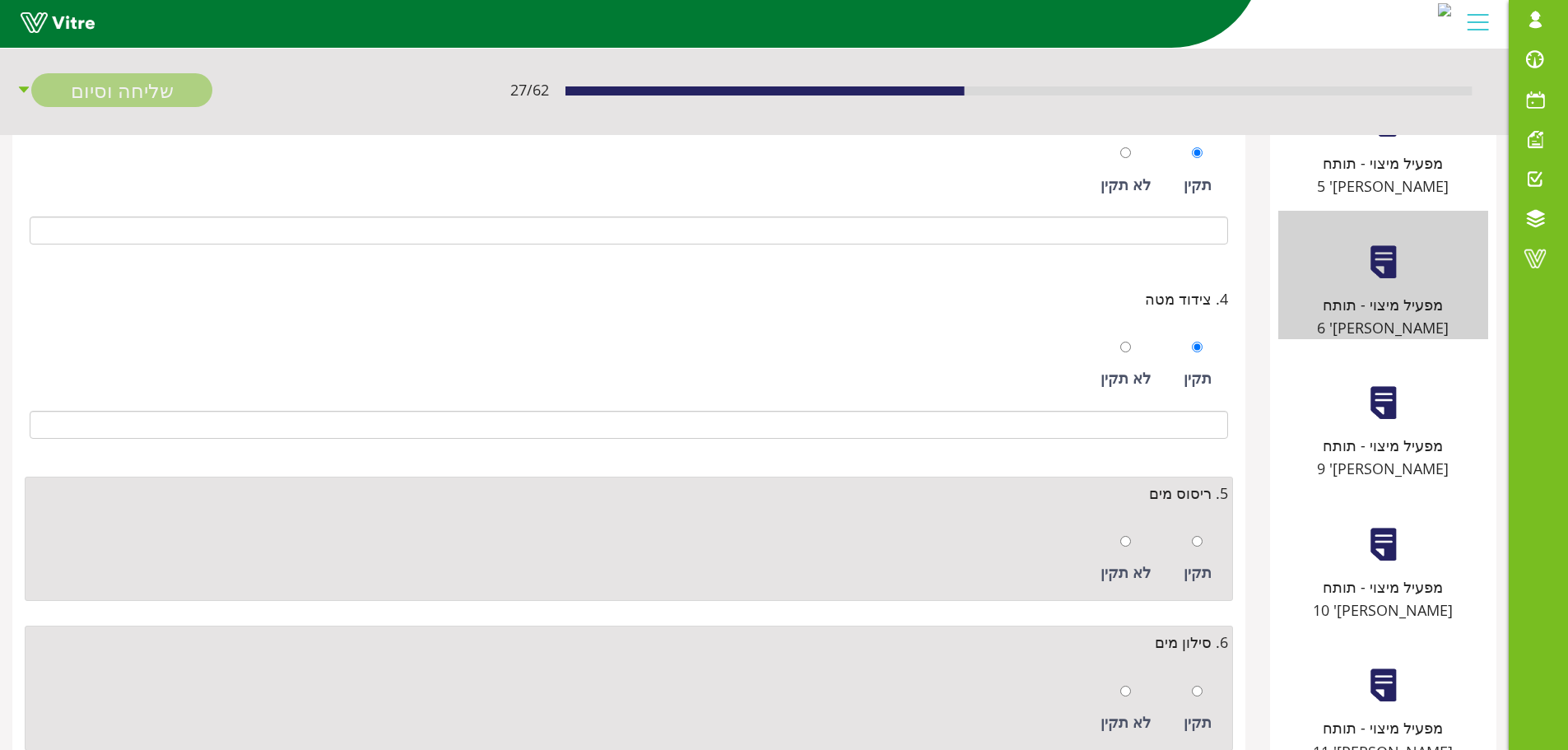
scroll to position [658, 0]
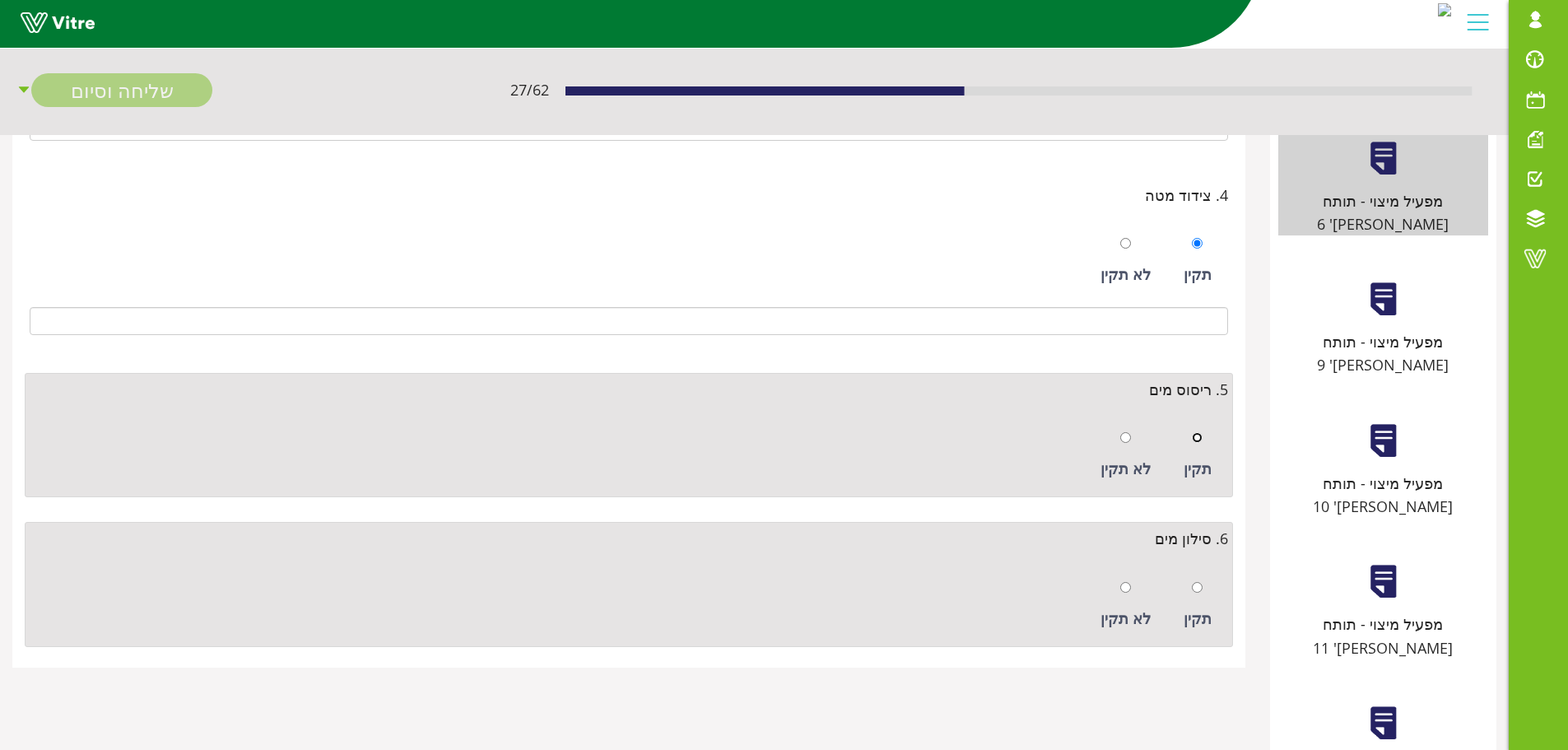
click at [1198, 442] on input "radio" at bounding box center [1197, 437] width 11 height 11
radio input "true"
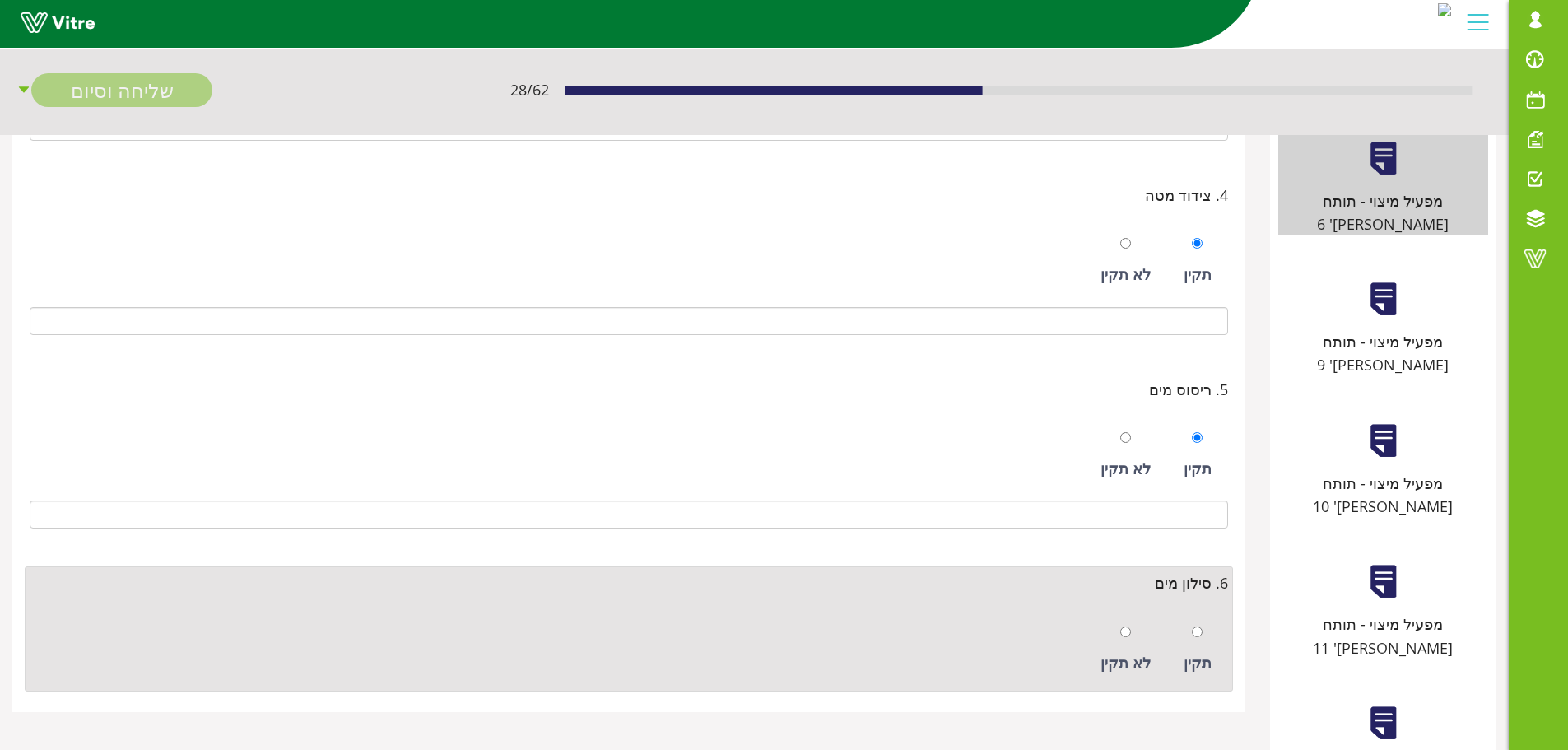
click at [1197, 638] on div at bounding box center [1197, 631] width 11 height 23
radio input "true"
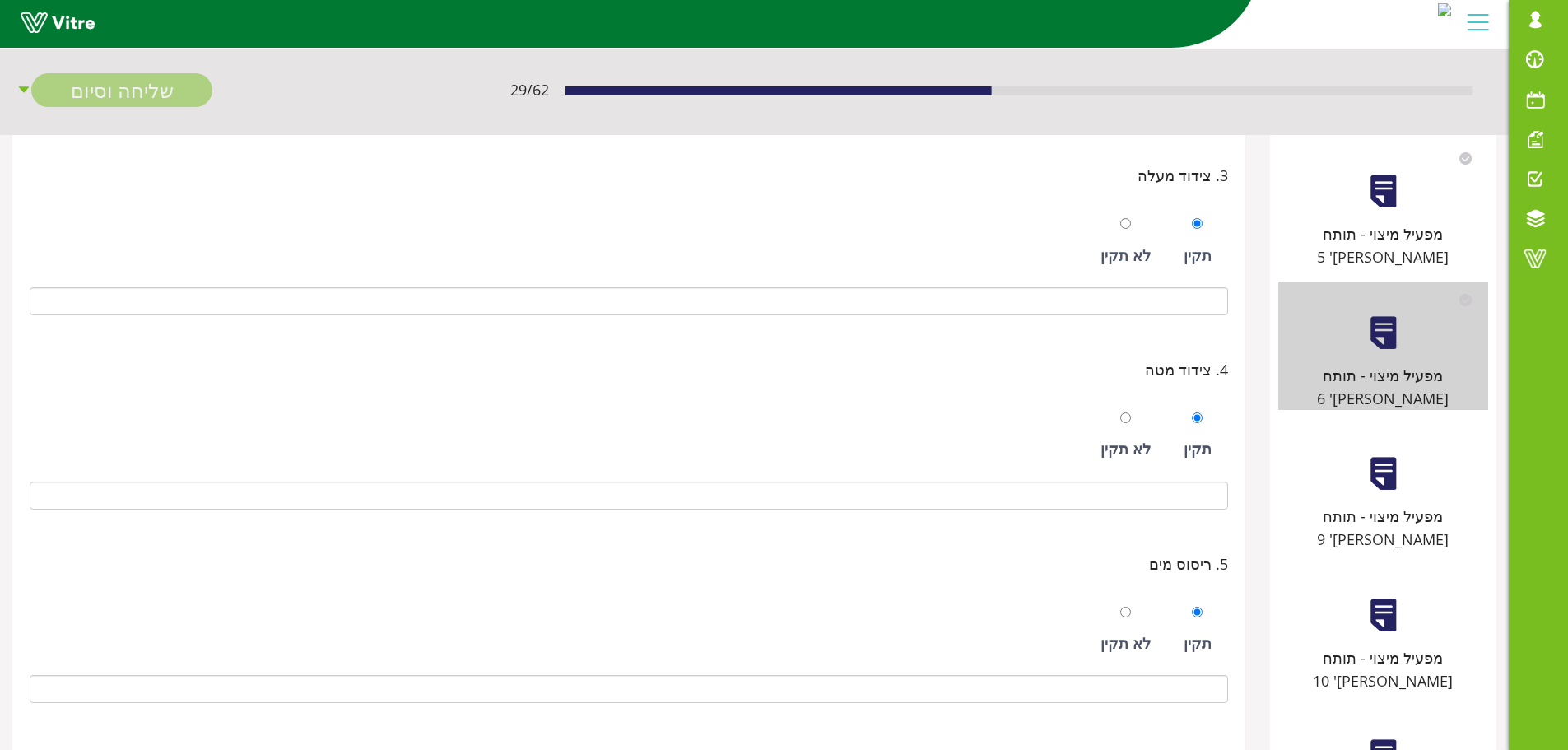
scroll to position [330, 0]
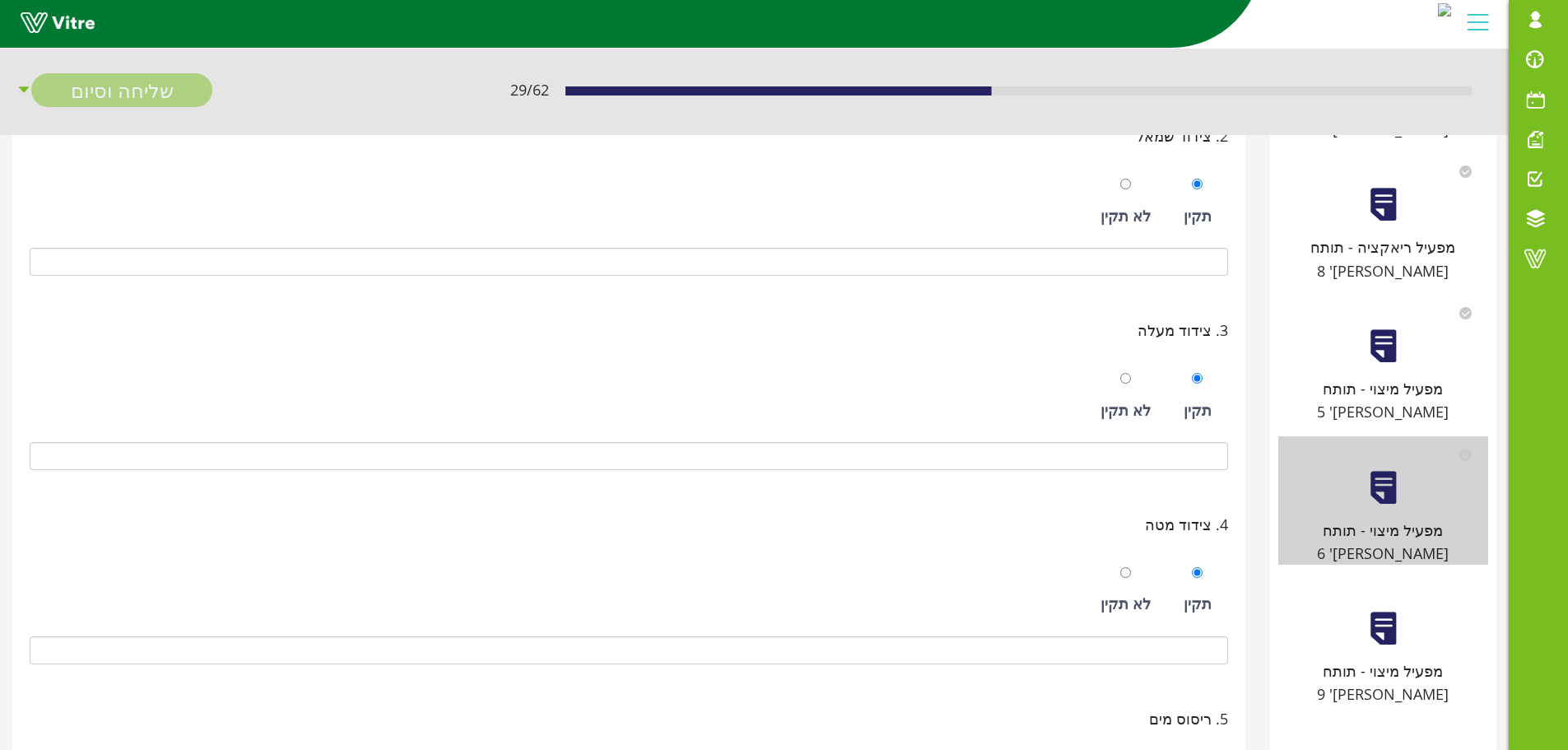
click at [1362, 577] on div "מפעיל מיצוי - תותח מס' 9" at bounding box center [1383, 641] width 210 height 129
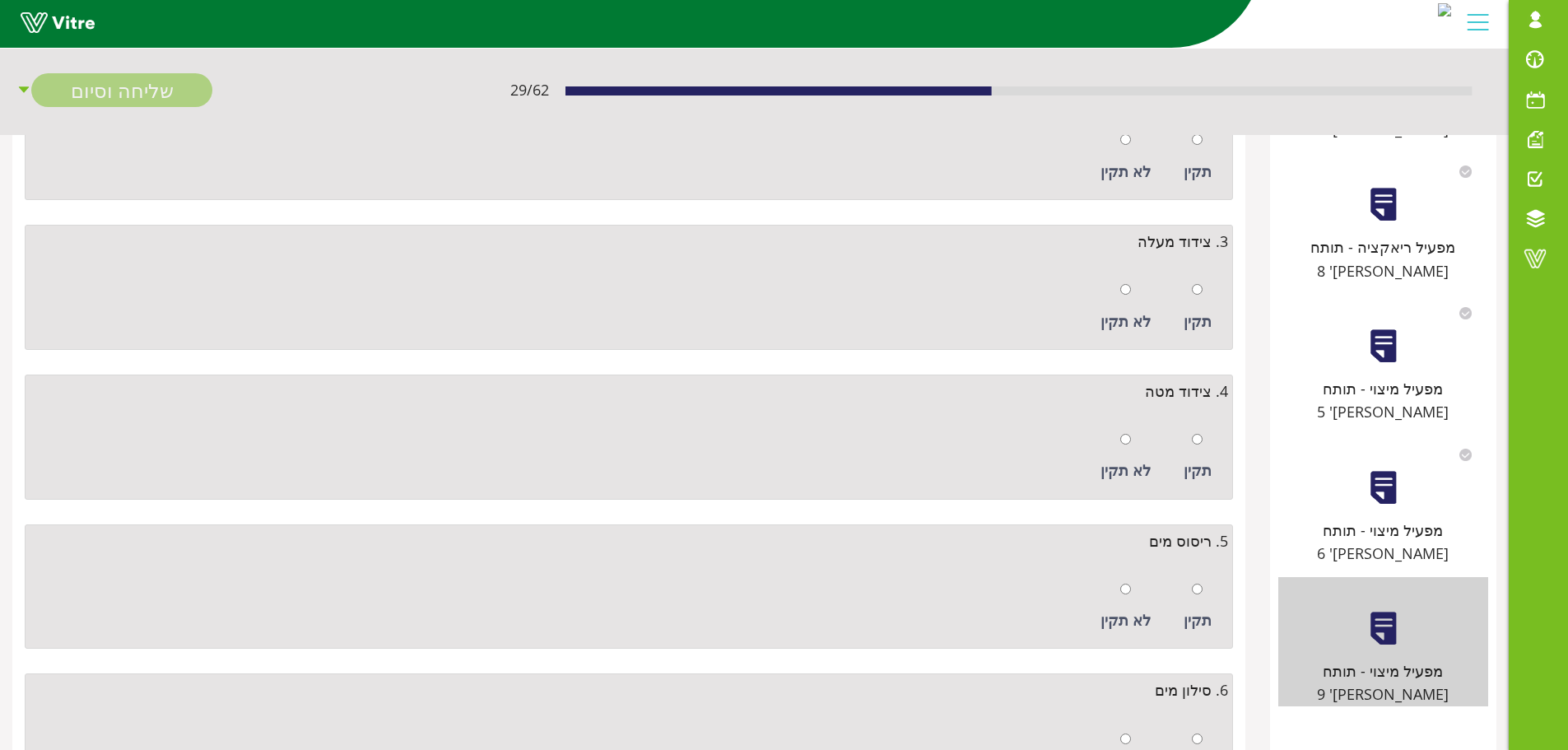
scroll to position [0, 0]
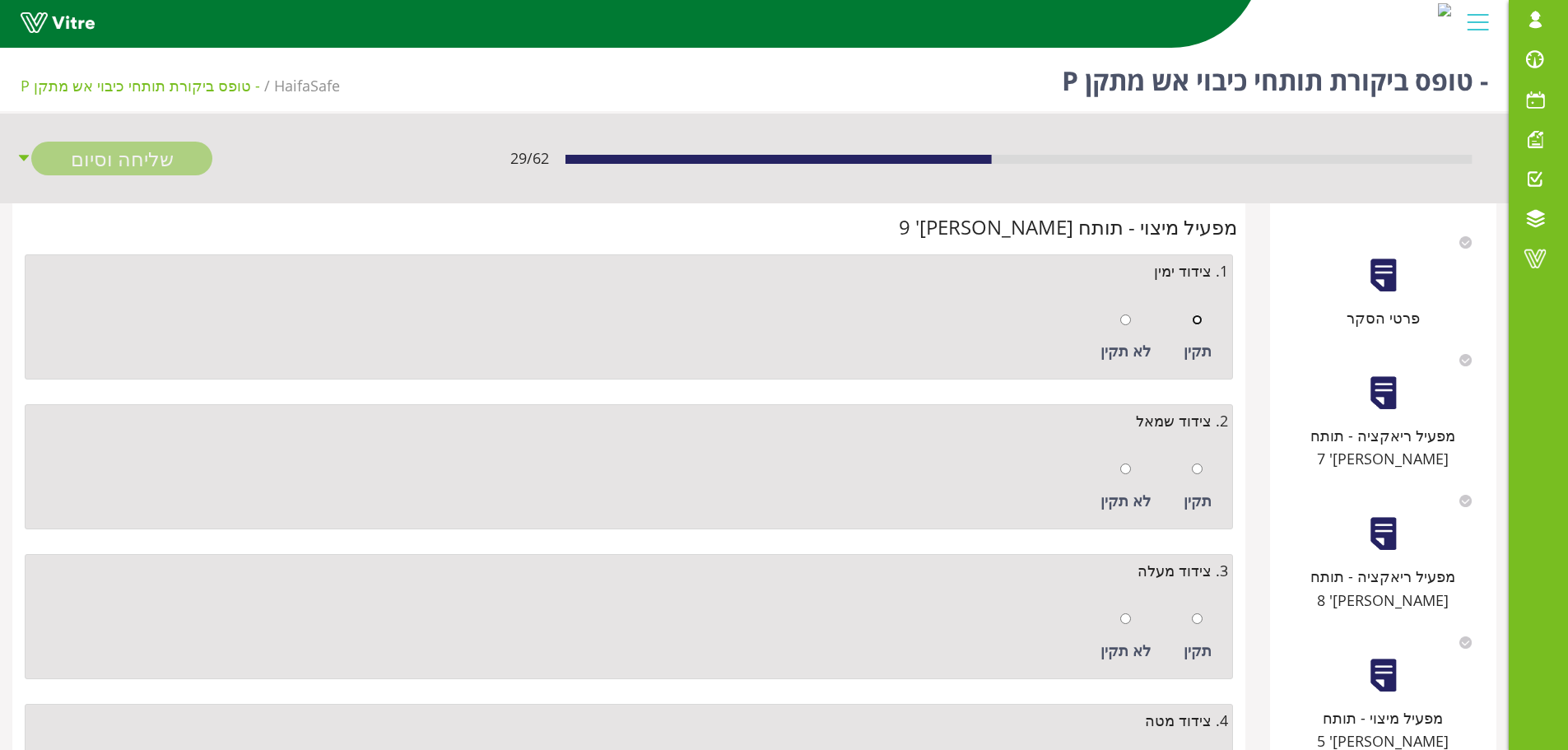
click at [1197, 323] on input "radio" at bounding box center [1197, 320] width 11 height 11
radio input "true"
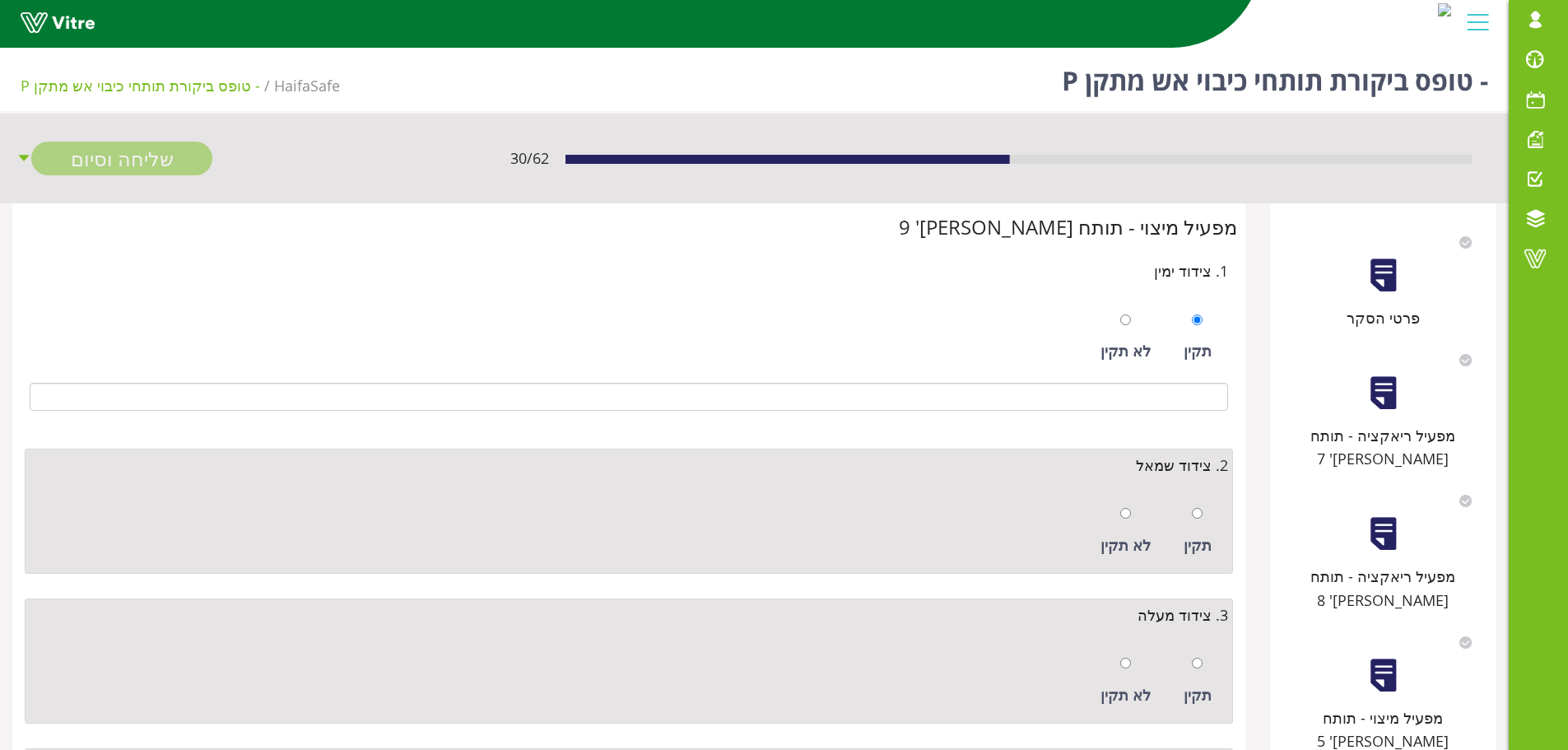
click at [1189, 514] on div "תקין" at bounding box center [1197, 531] width 45 height 76
radio input "true"
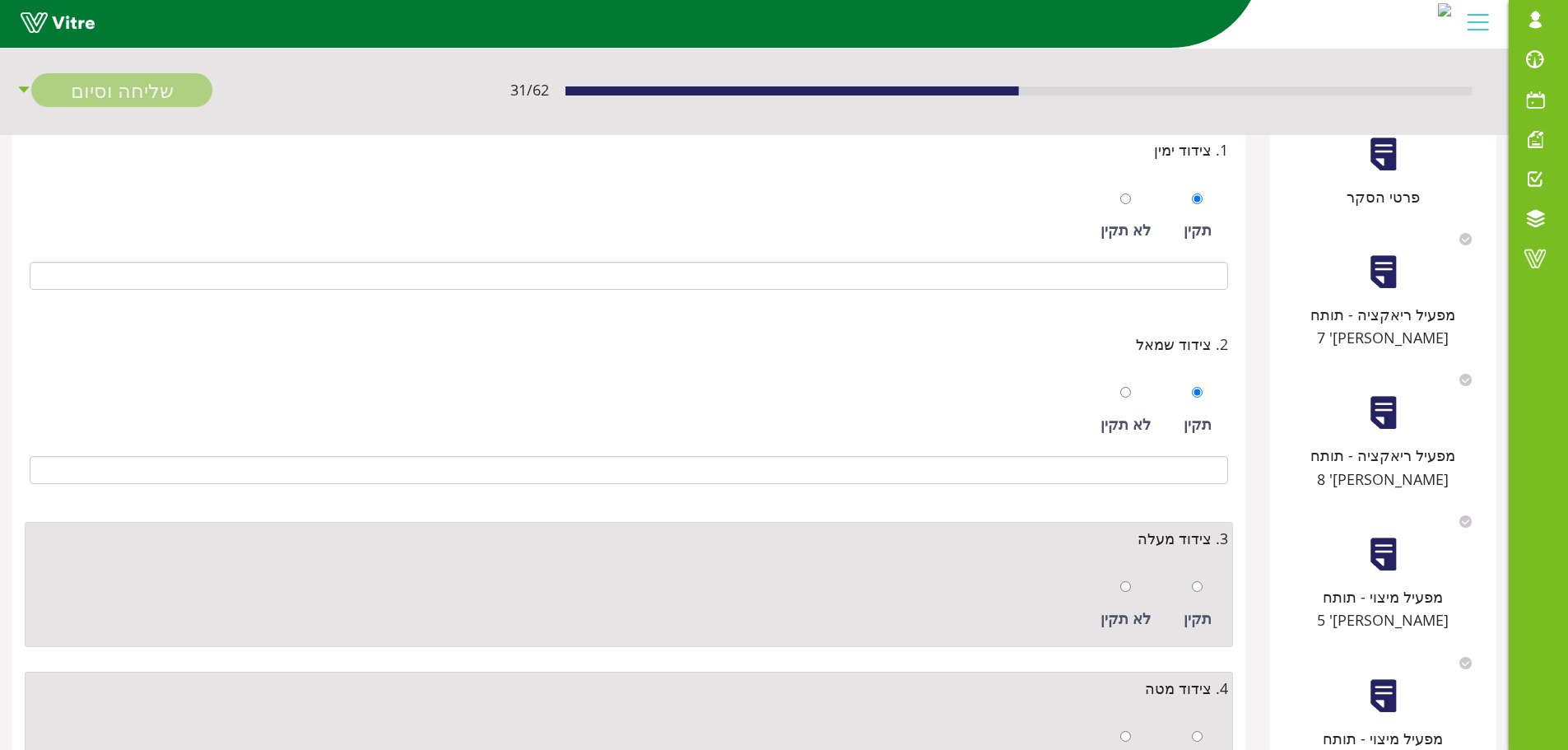
scroll to position [330, 0]
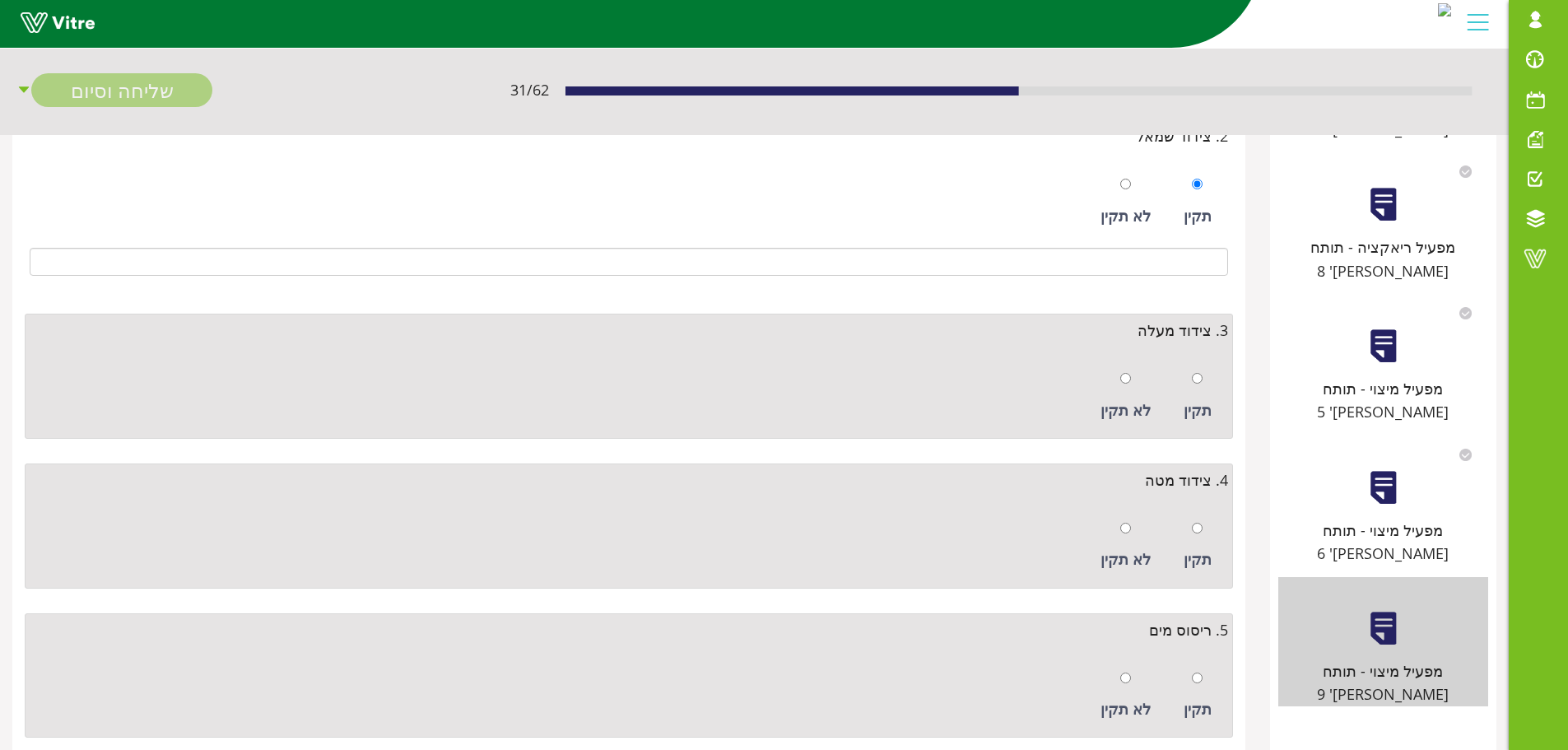
click at [1204, 376] on div "תקין" at bounding box center [1197, 396] width 45 height 76
radio input "true"
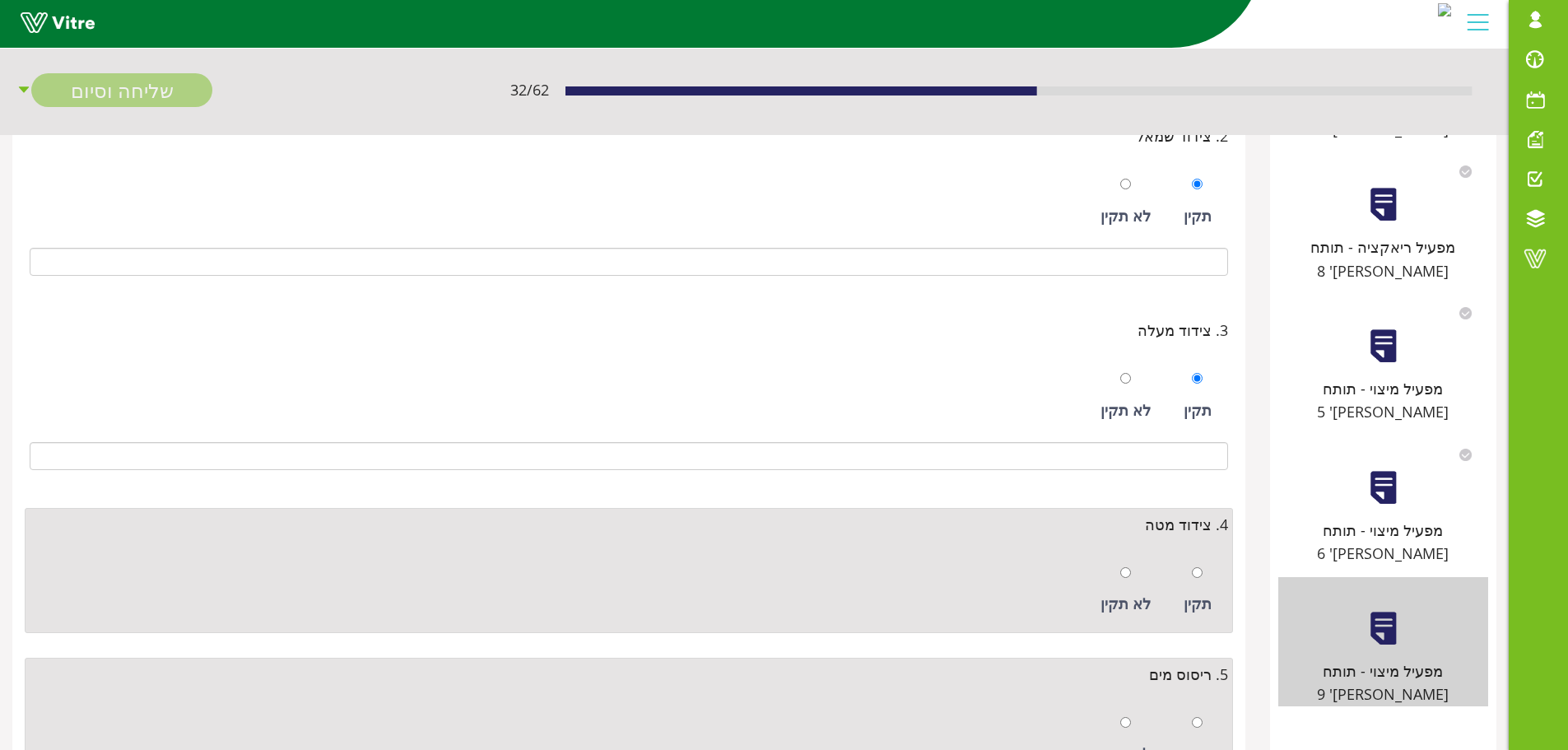
click at [1204, 572] on div "תקין" at bounding box center [1197, 590] width 45 height 76
radio input "true"
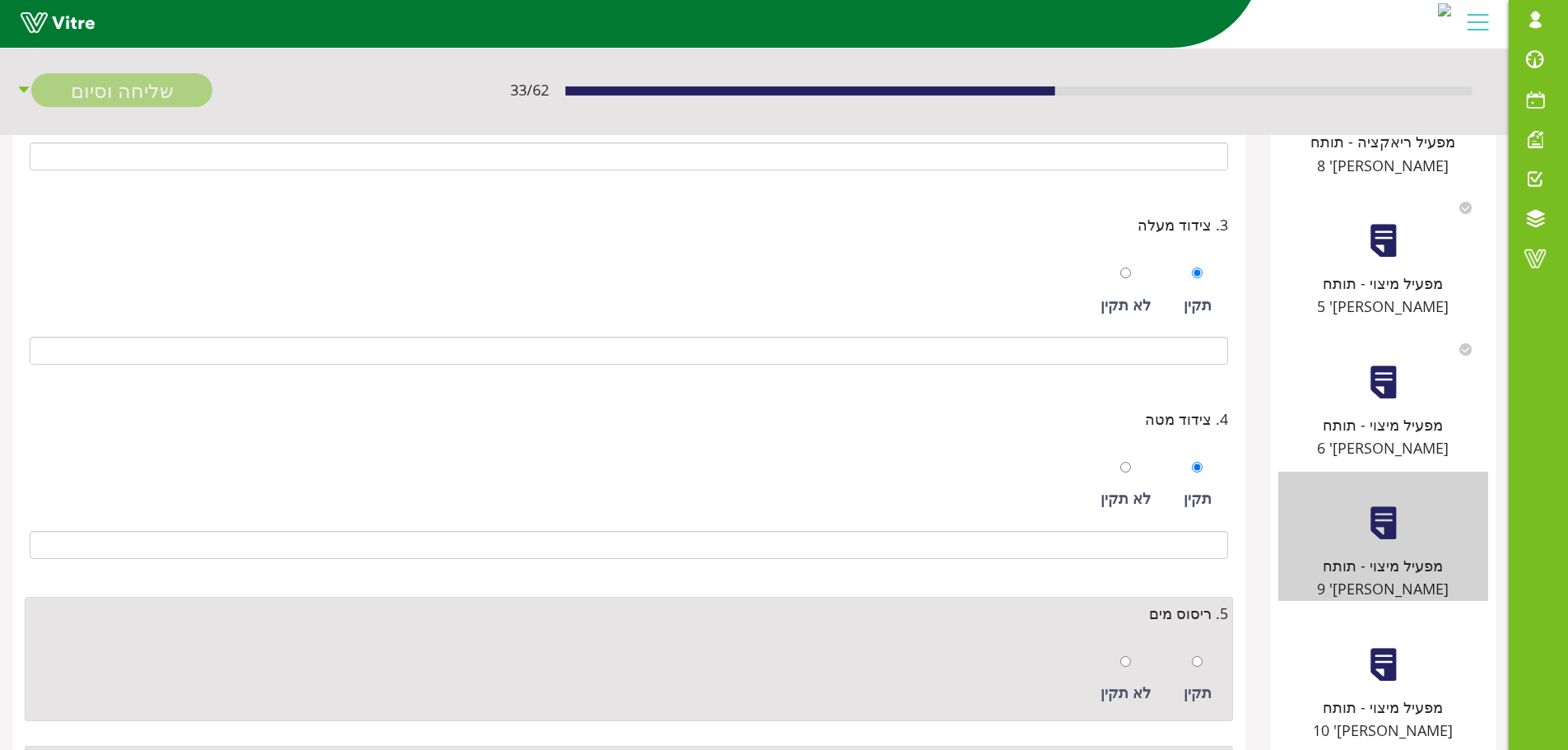
scroll to position [576, 0]
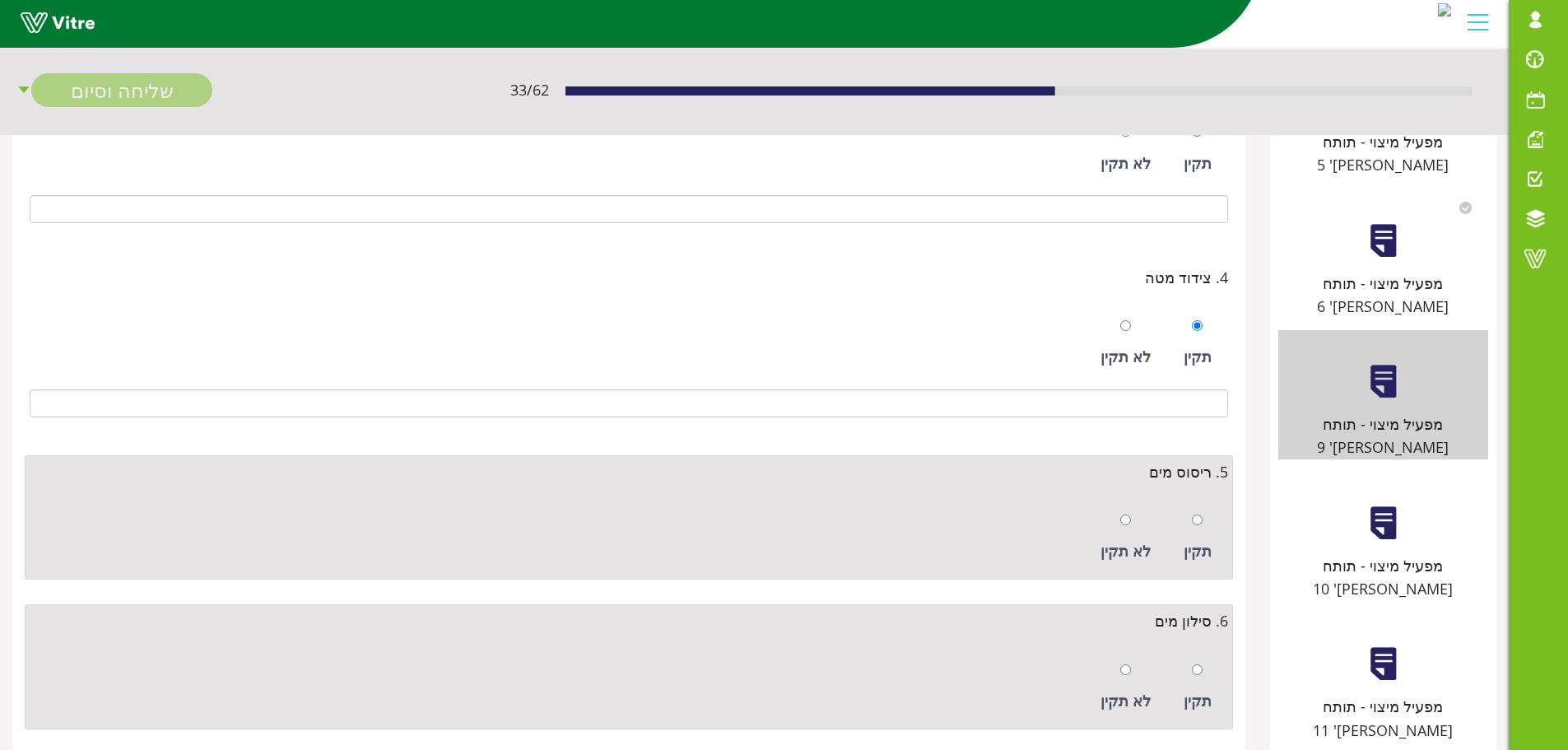
click at [1199, 534] on div "תקין" at bounding box center [1197, 537] width 45 height 76
radio input "true"
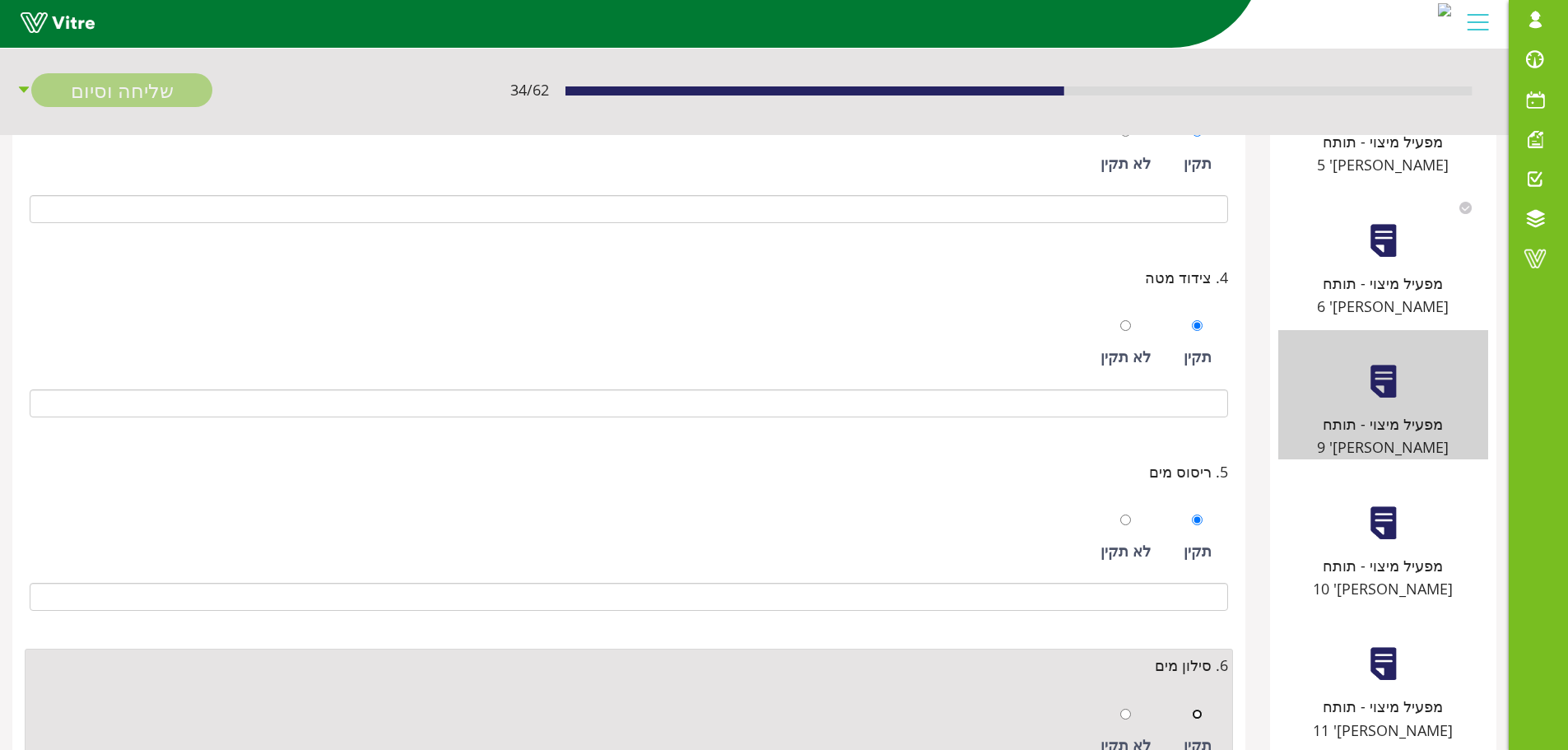
click at [1201, 709] on input "radio" at bounding box center [1197, 714] width 11 height 11
radio input "true"
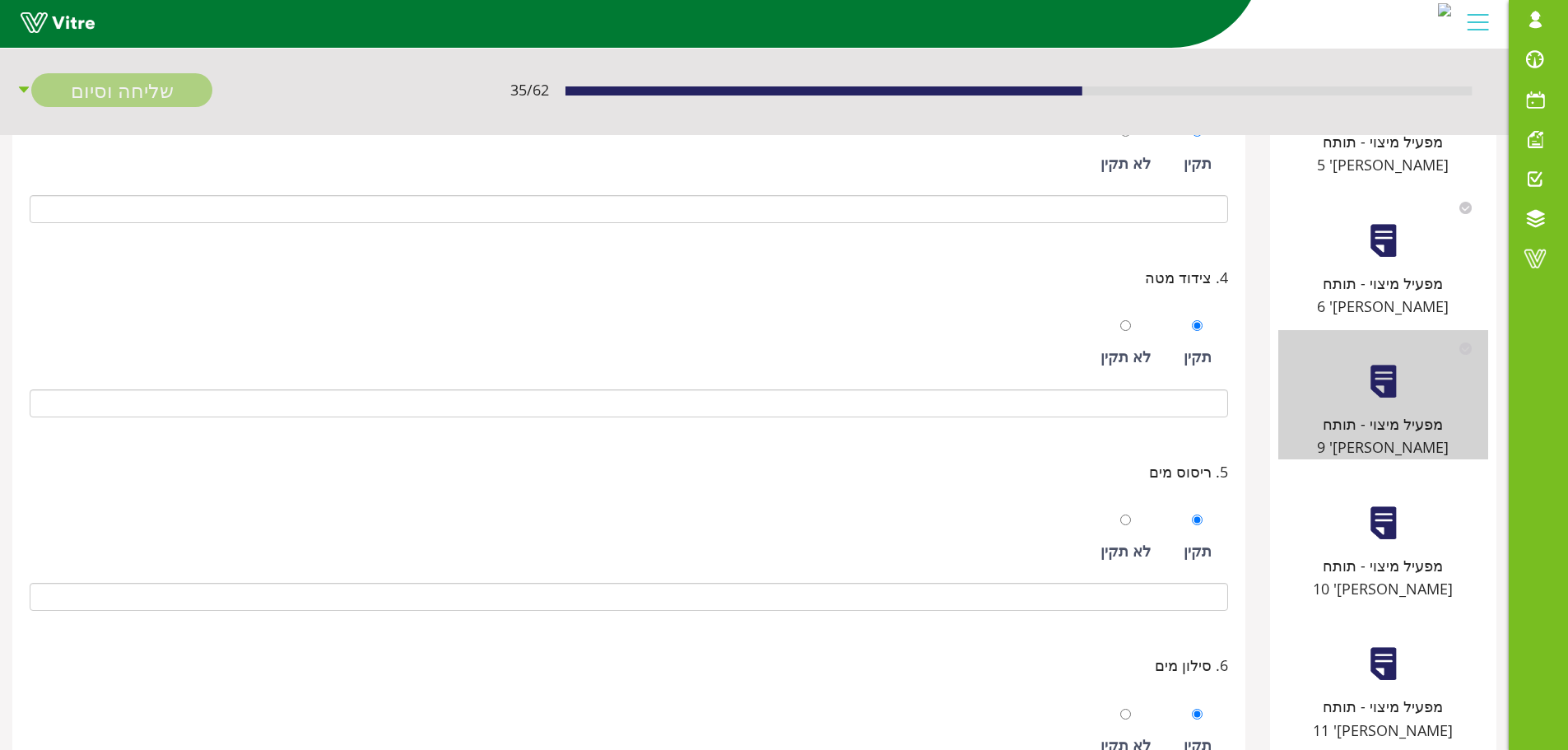
click at [1375, 471] on div "מפעיל מיצוי - תותח מס' 10" at bounding box center [1383, 535] width 210 height 129
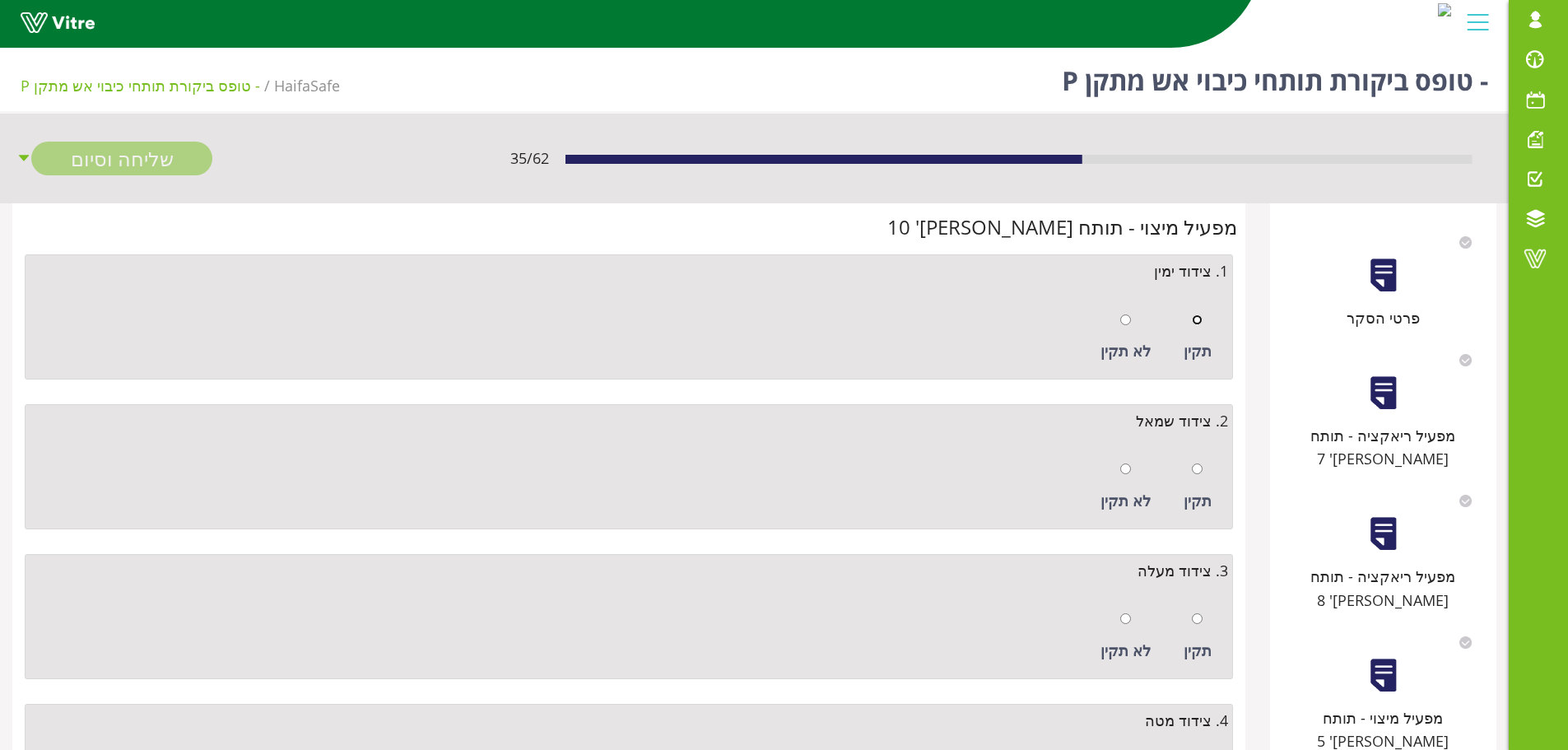
click at [1193, 320] on input "radio" at bounding box center [1197, 320] width 11 height 11
radio input "true"
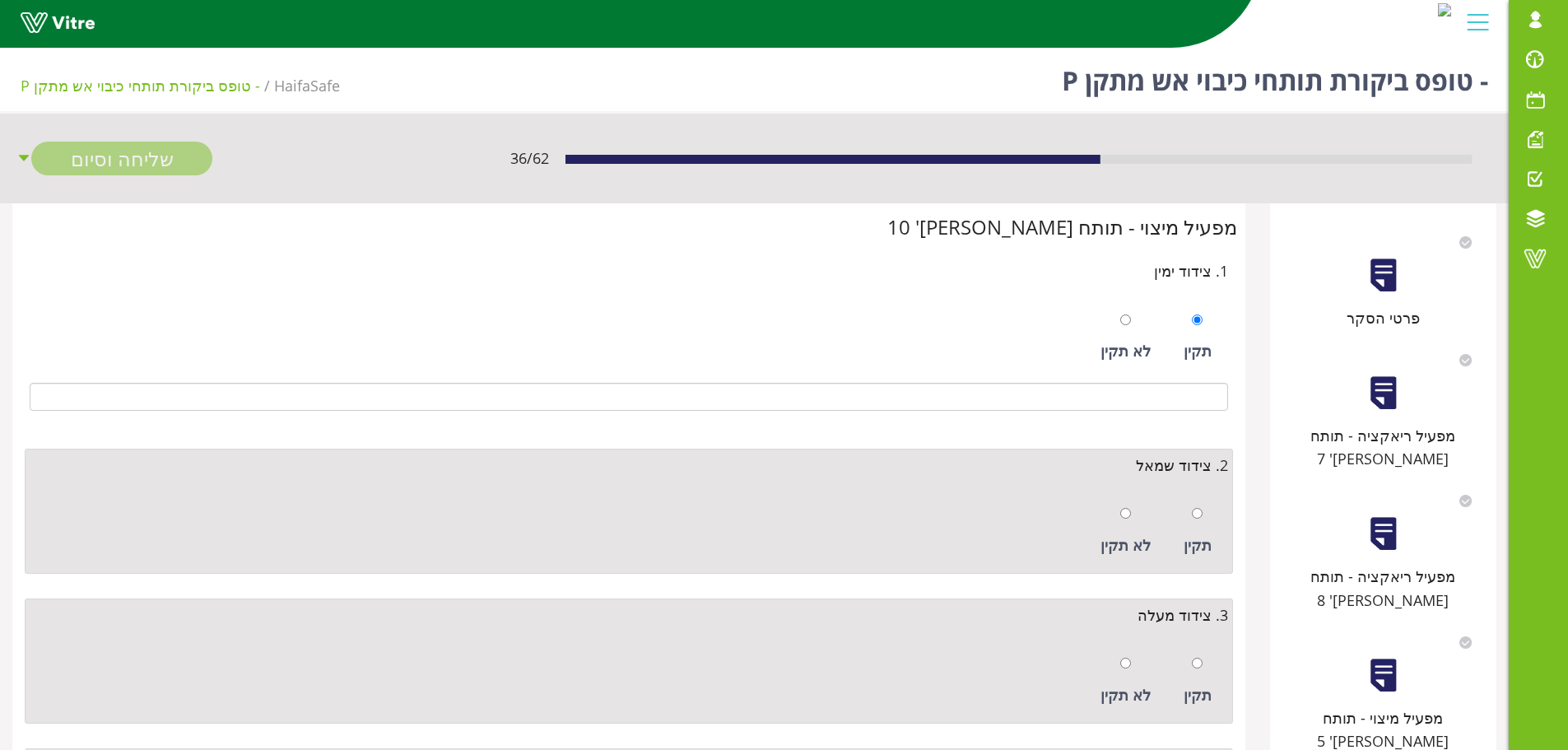
click at [1197, 528] on div "תקין" at bounding box center [1197, 531] width 45 height 76
radio input "true"
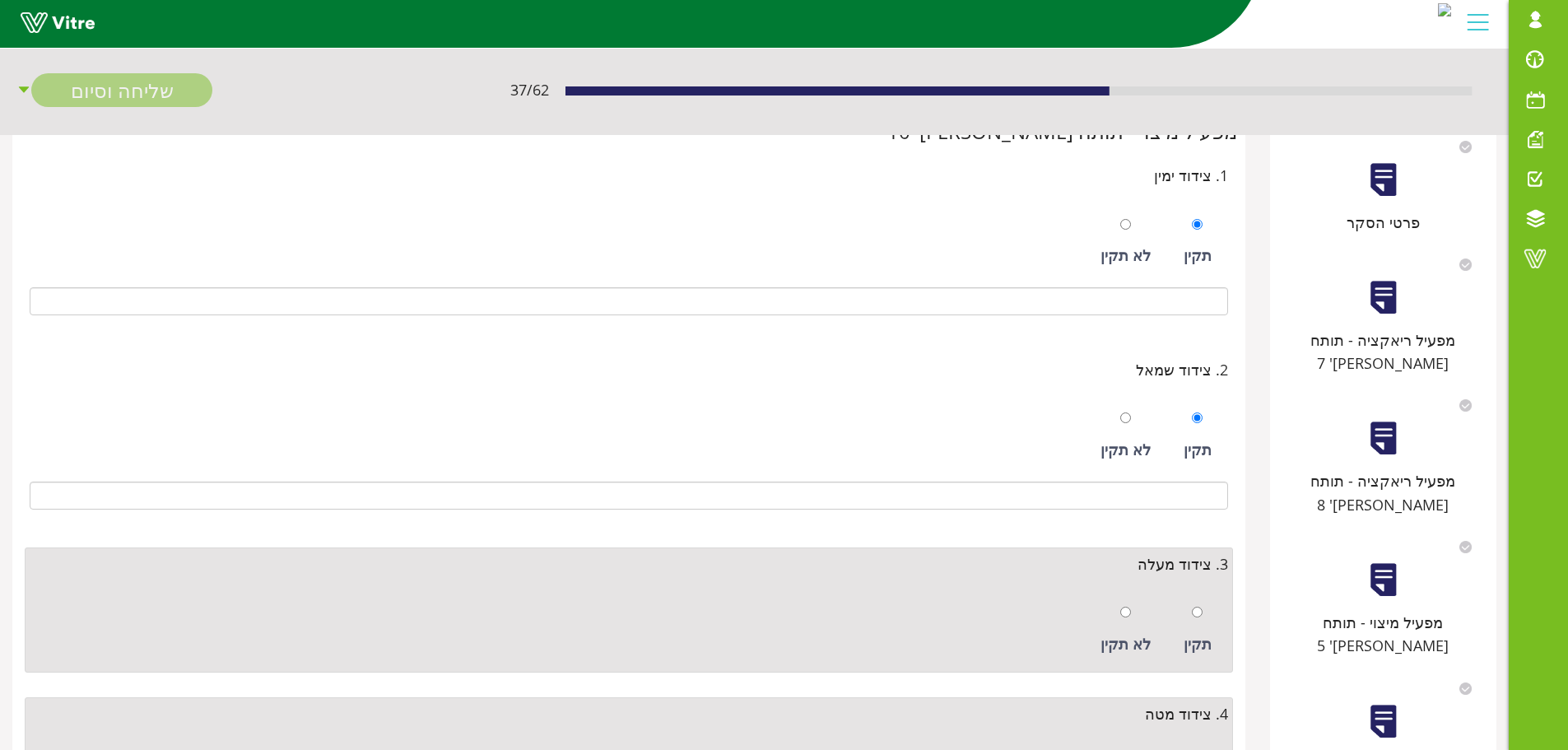
scroll to position [247, 0]
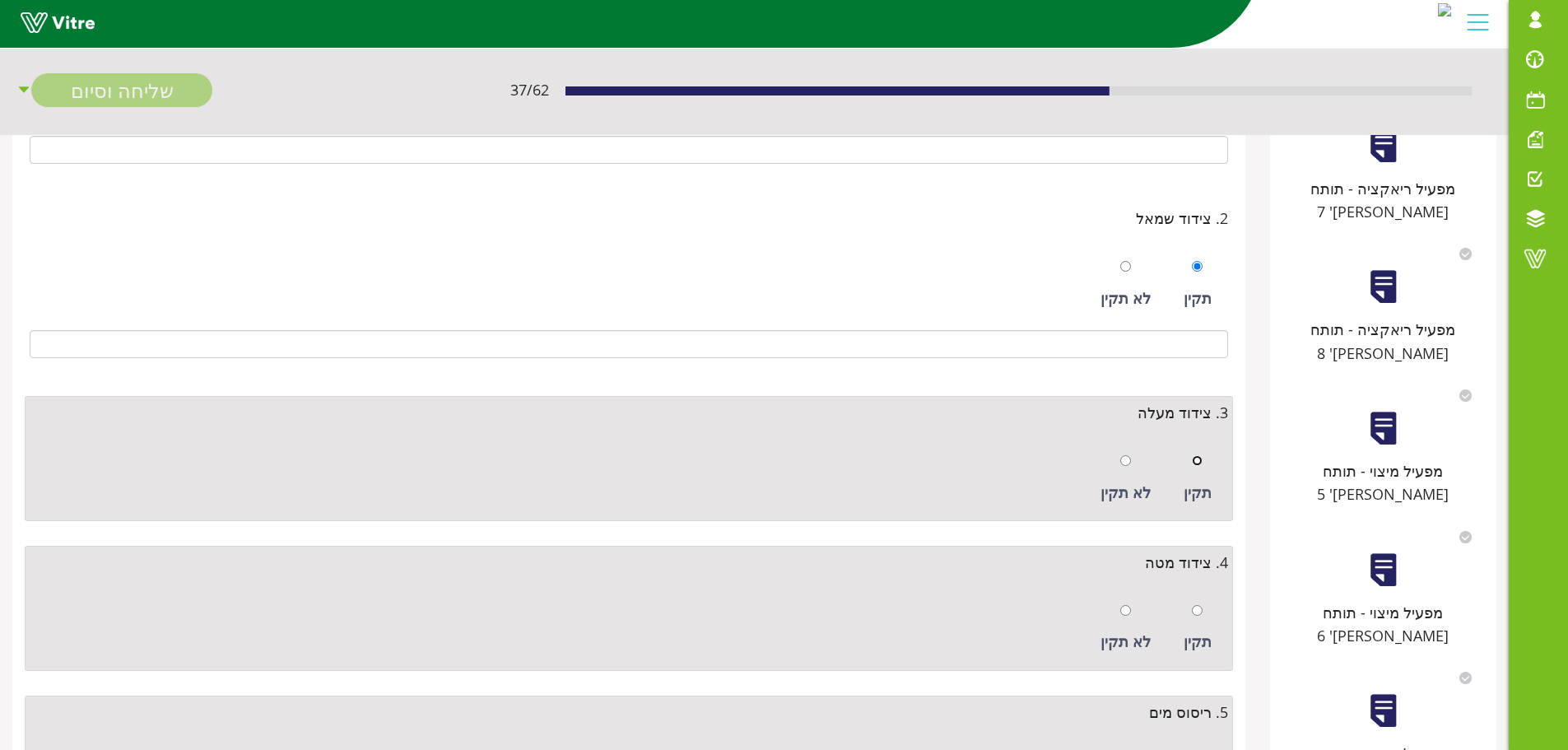
click at [1202, 461] on input "radio" at bounding box center [1197, 460] width 11 height 11
radio input "true"
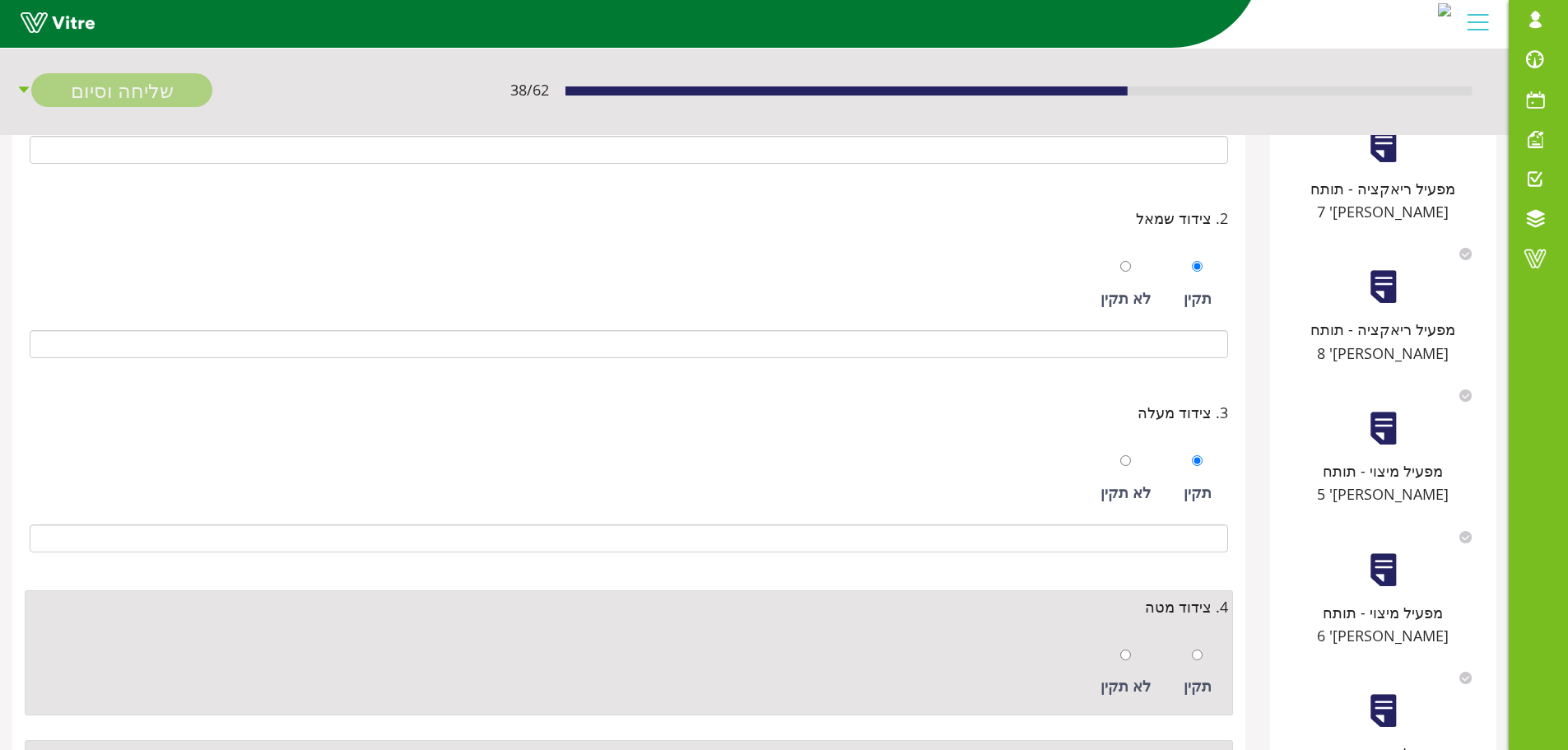
drag, startPoint x: 1207, startPoint y: 661, endPoint x: 1199, endPoint y: 652, distance: 12.0
click at [1204, 662] on div "תקין" at bounding box center [1197, 673] width 45 height 76
radio input "true"
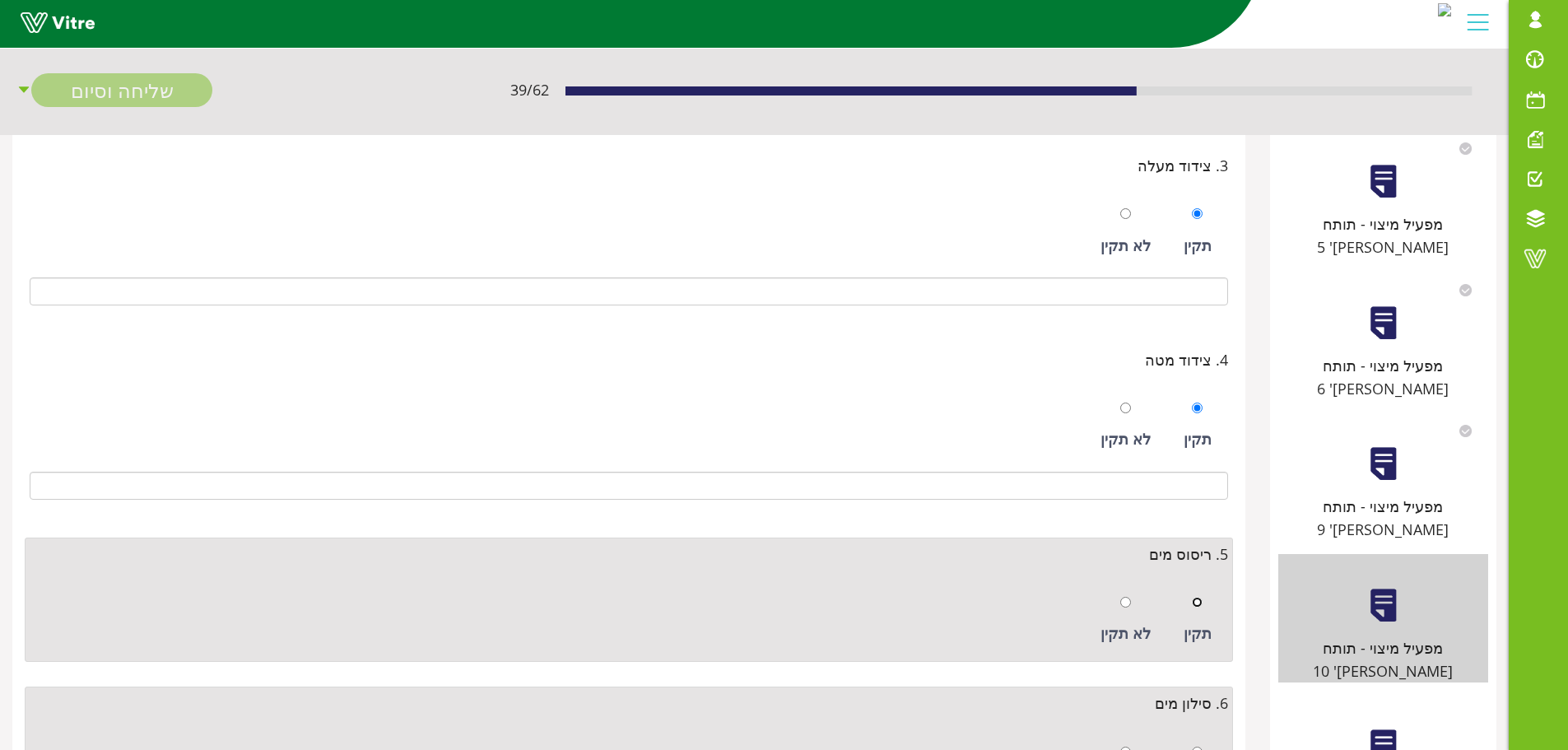
click at [1202, 597] on input "radio" at bounding box center [1197, 602] width 11 height 11
radio input "true"
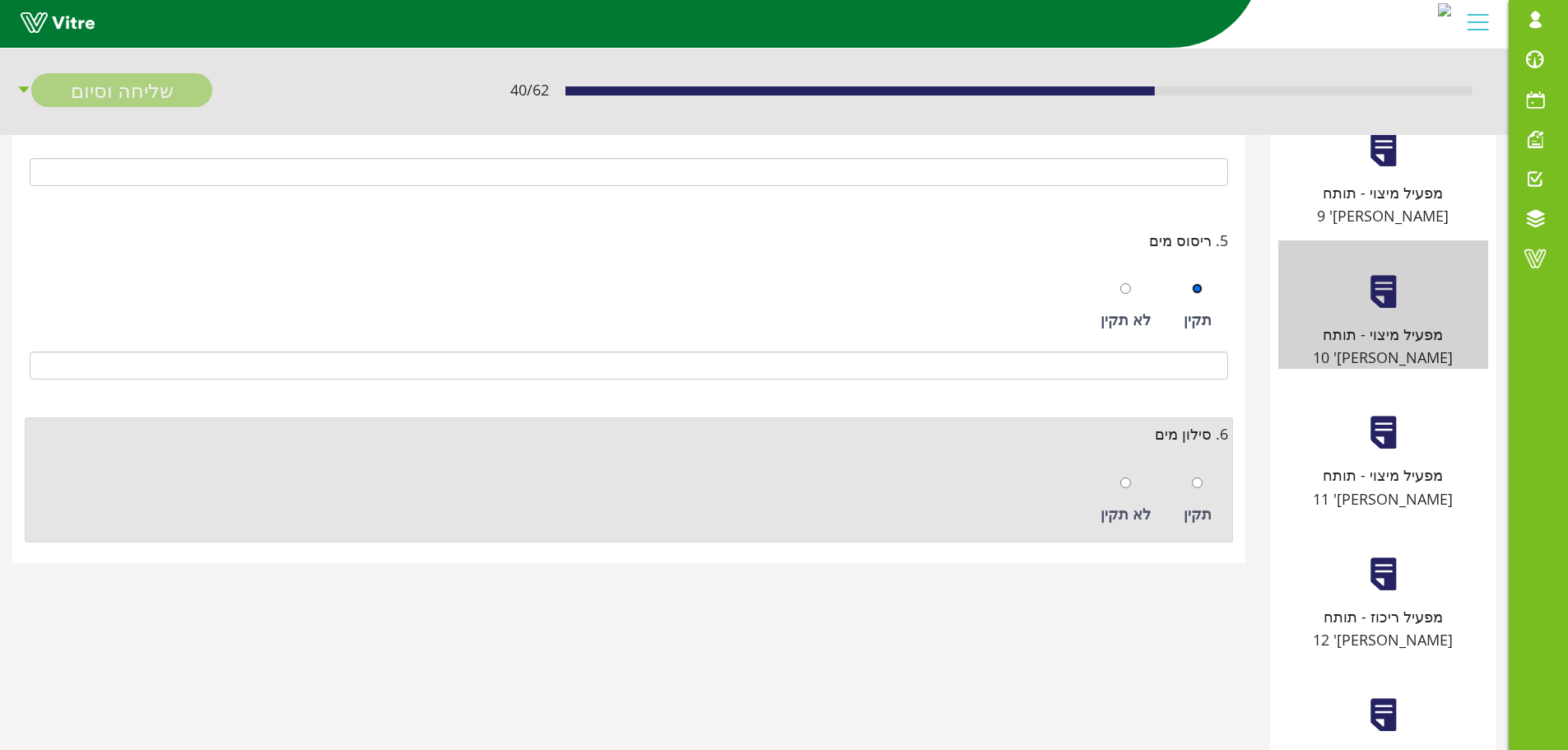
scroll to position [808, 0]
click at [1208, 489] on div "תקין" at bounding box center [1197, 499] width 45 height 76
radio input "true"
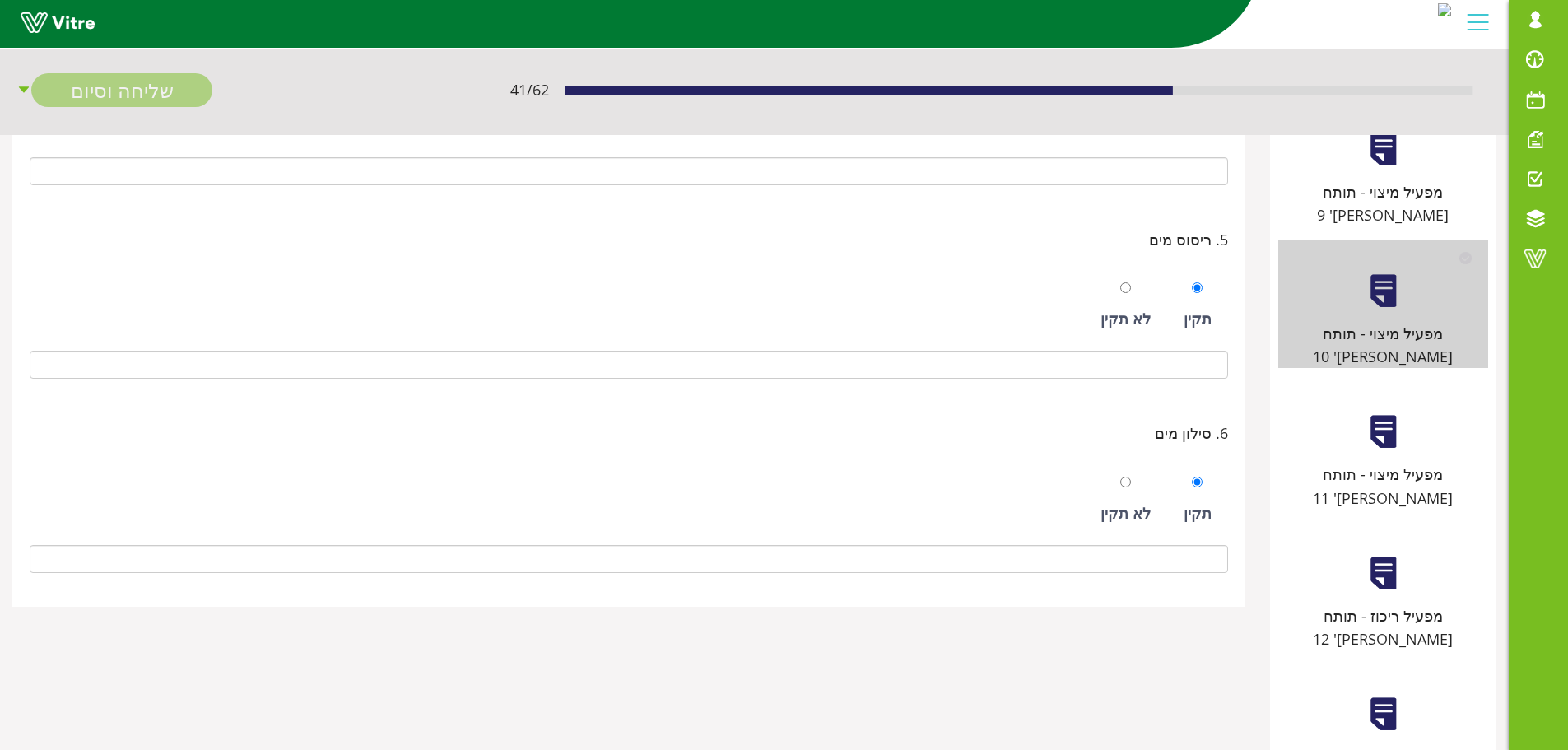
click at [1389, 413] on div at bounding box center [1383, 431] width 37 height 37
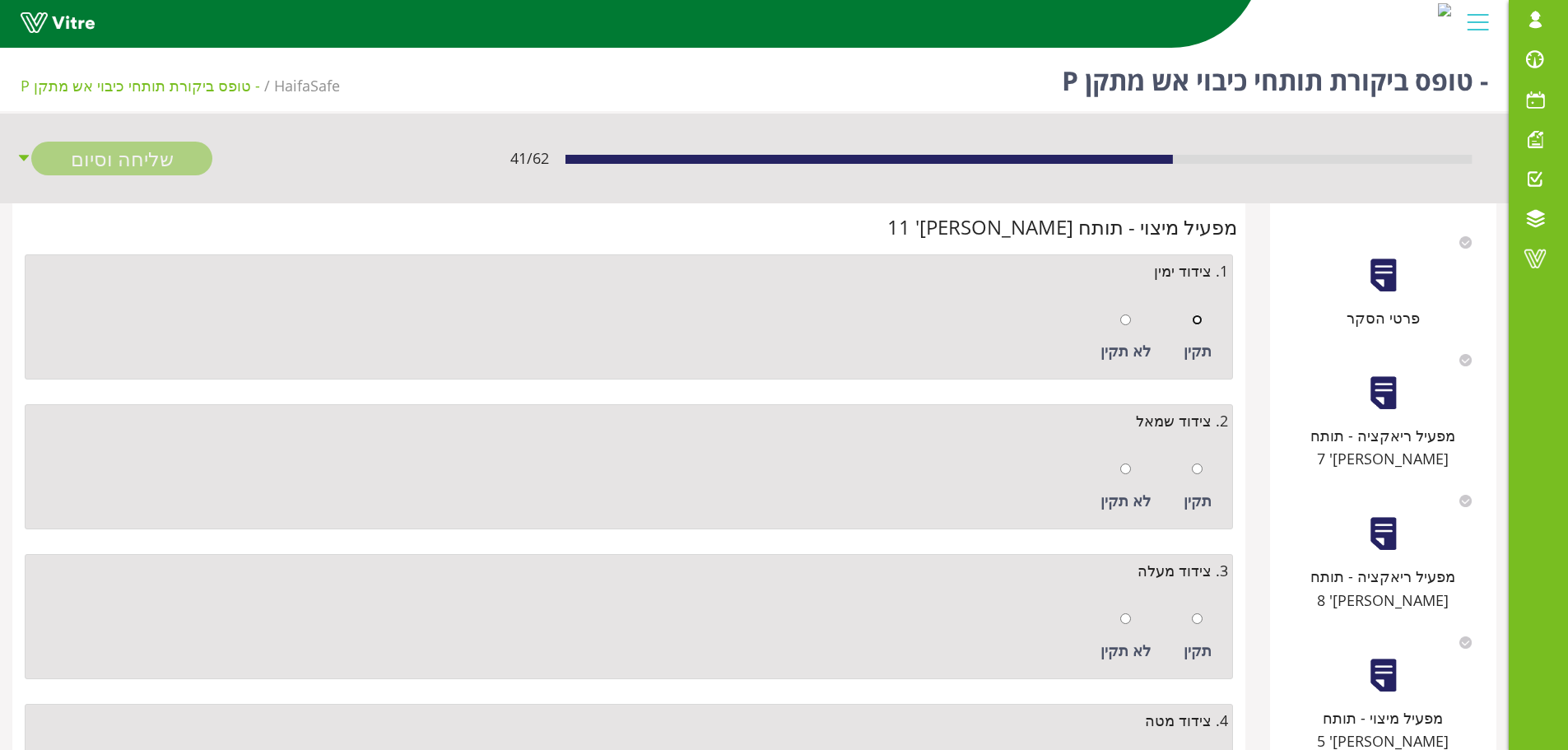
drag, startPoint x: 1192, startPoint y: 314, endPoint x: 1199, endPoint y: 364, distance: 50.5
click at [1192, 315] on input "radio" at bounding box center [1197, 320] width 11 height 11
radio input "true"
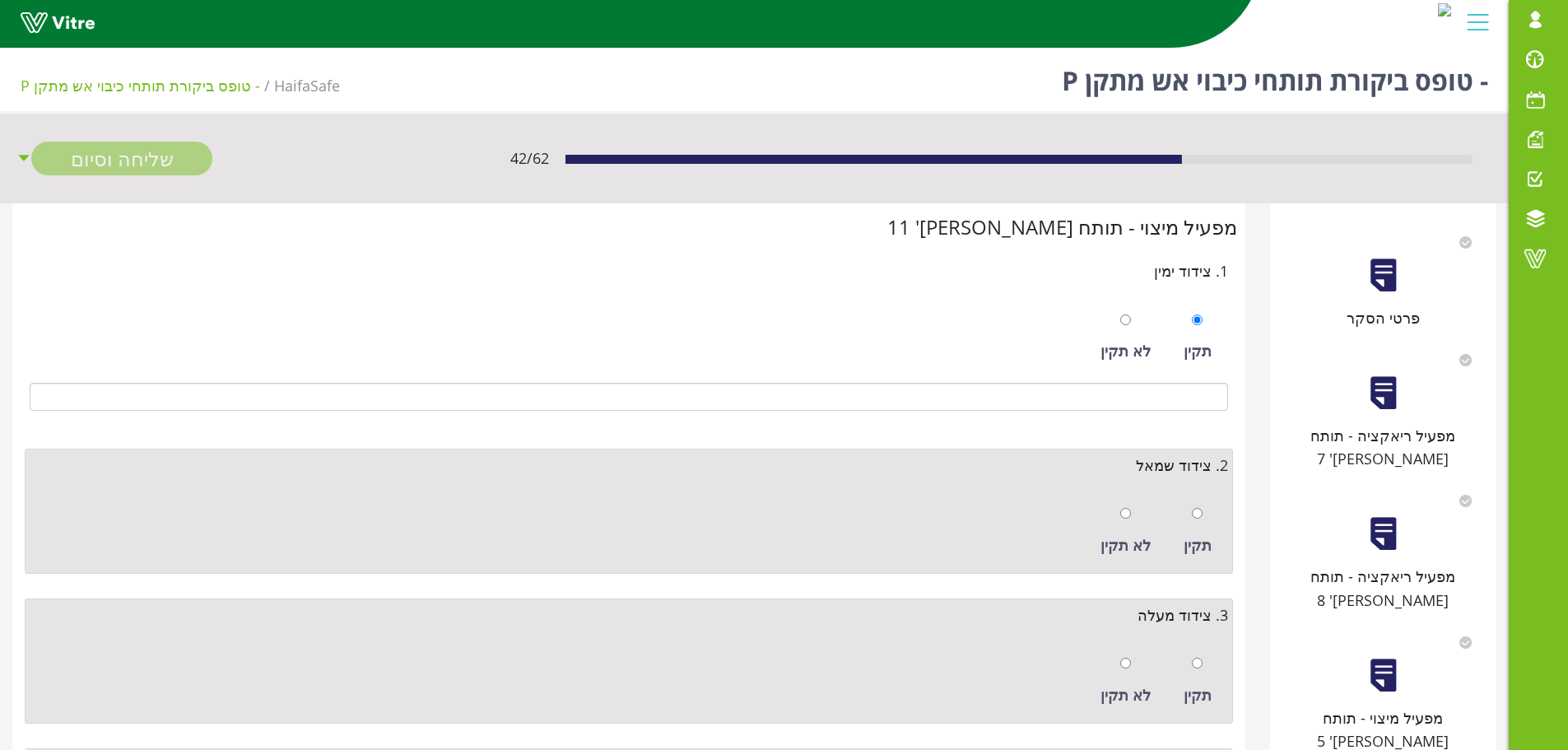
click at [1192, 506] on div at bounding box center [1197, 512] width 11 height 23
radio input "true"
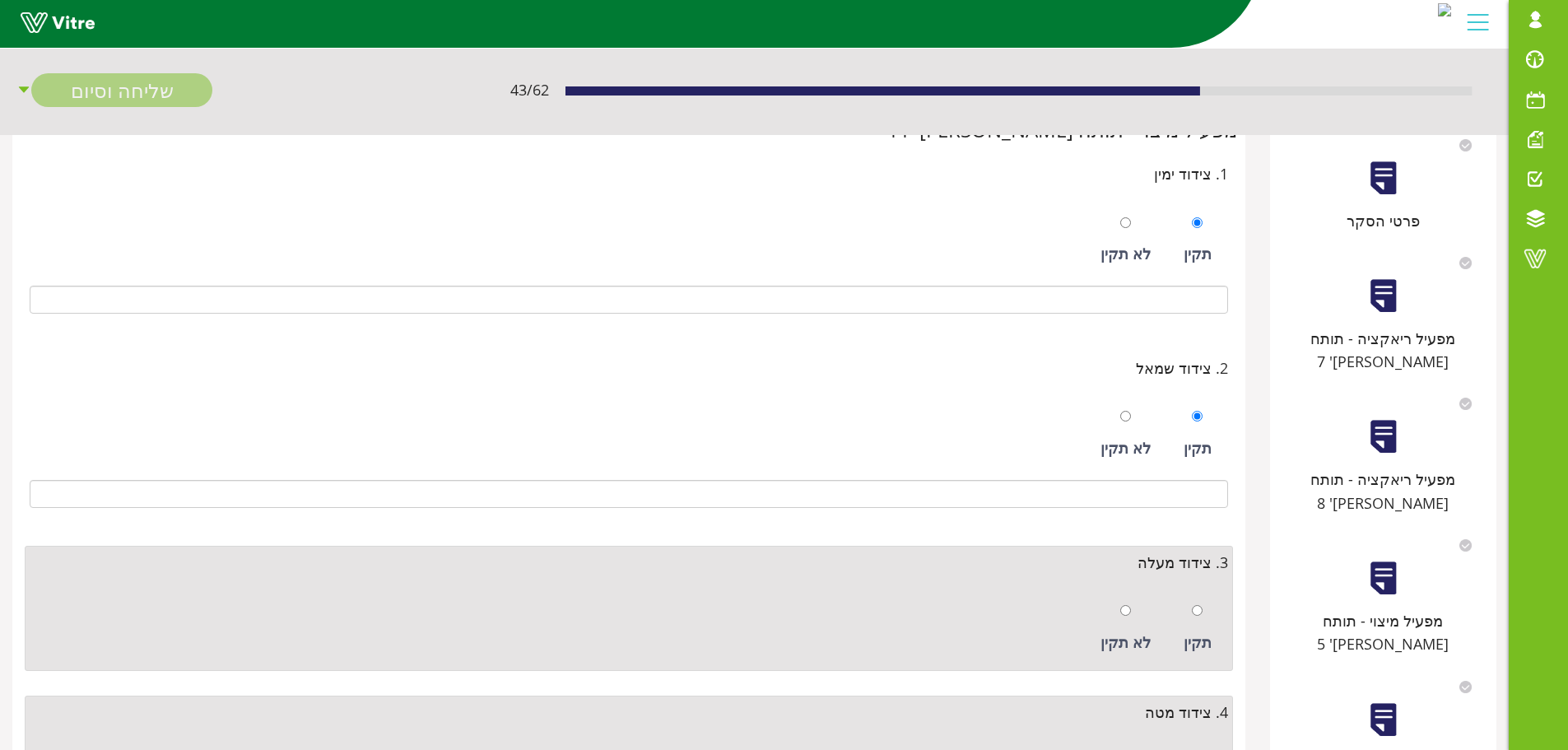
scroll to position [247, 0]
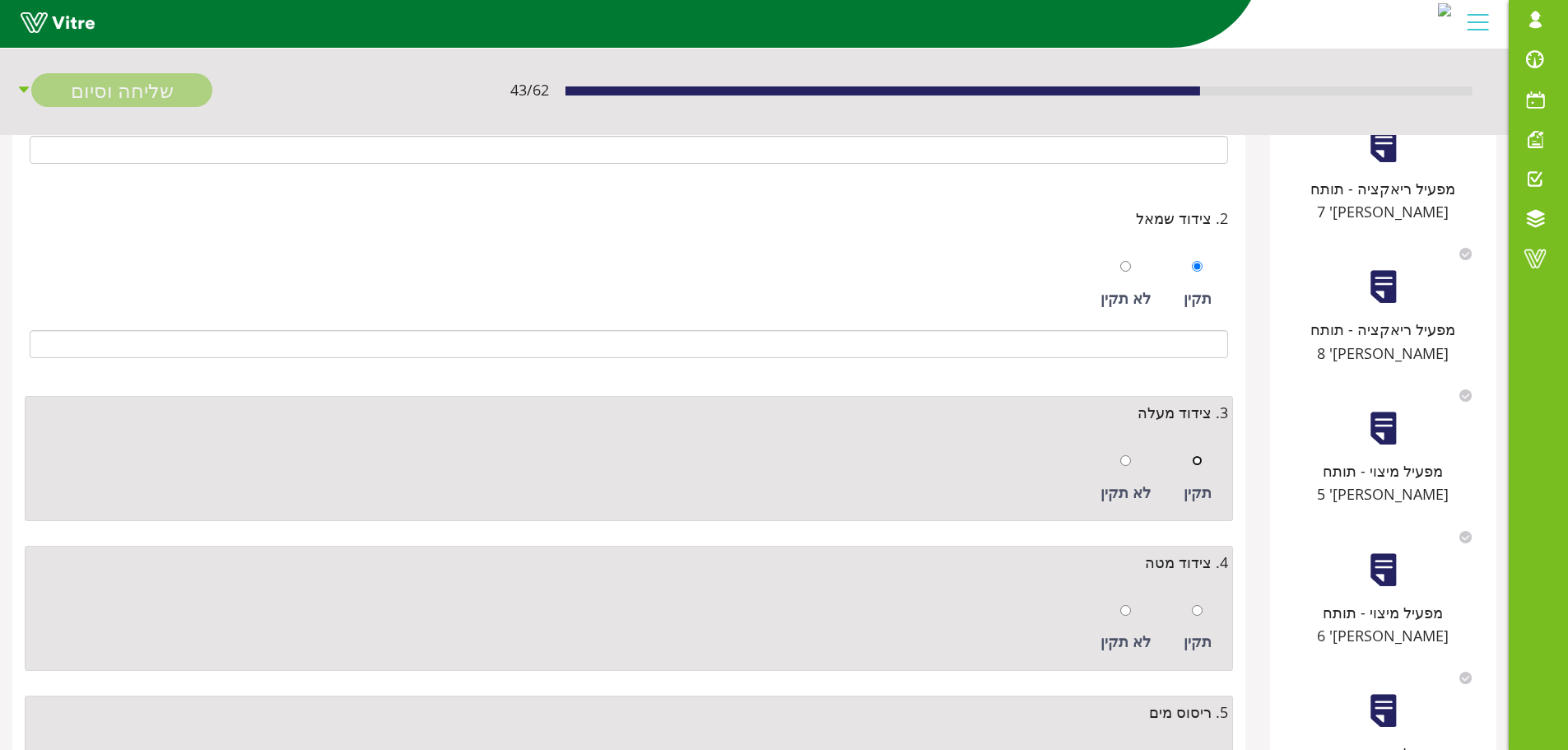
click at [1194, 461] on input "radio" at bounding box center [1197, 460] width 11 height 11
radio input "true"
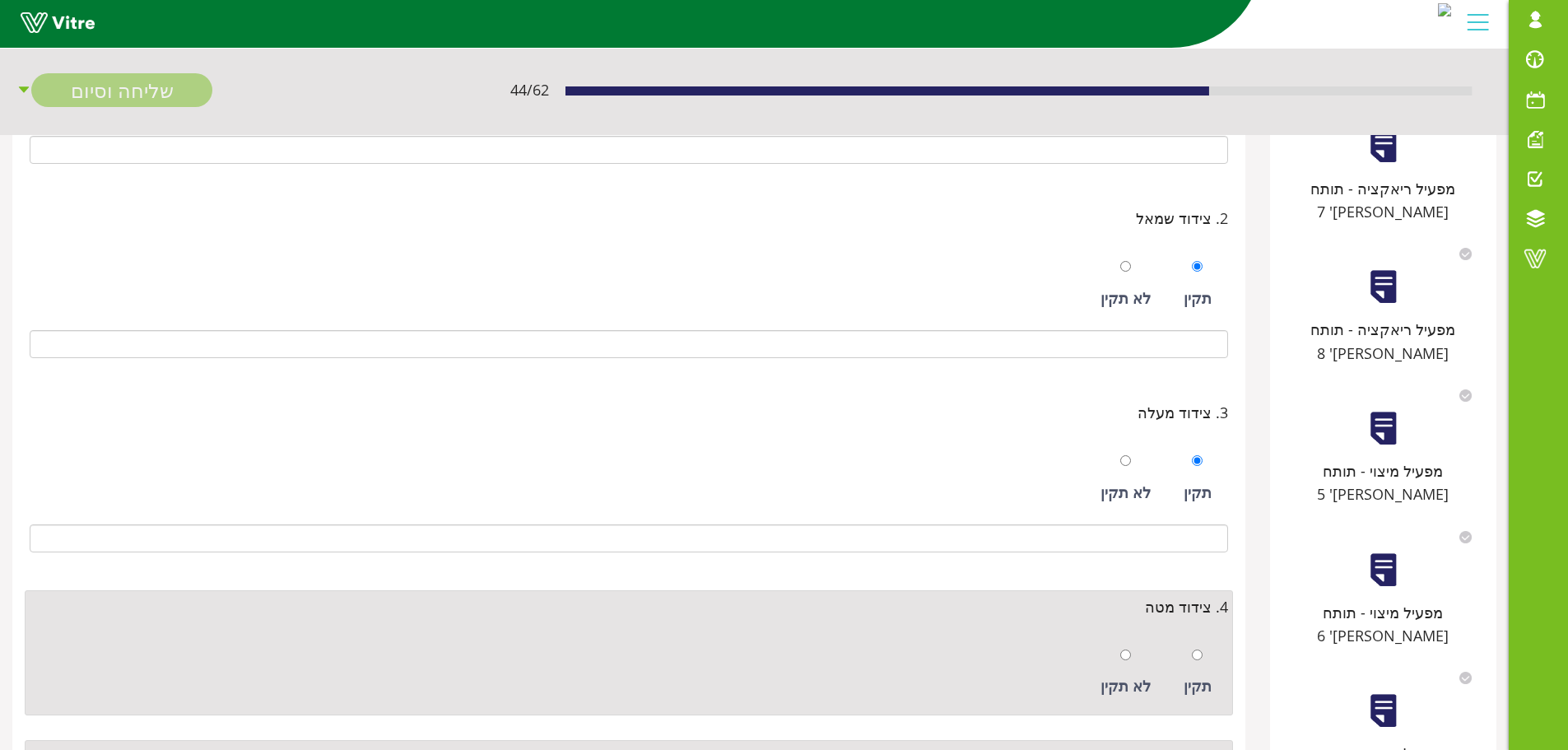
click at [1196, 637] on div "תקין" at bounding box center [1197, 673] width 45 height 76
radio input "true"
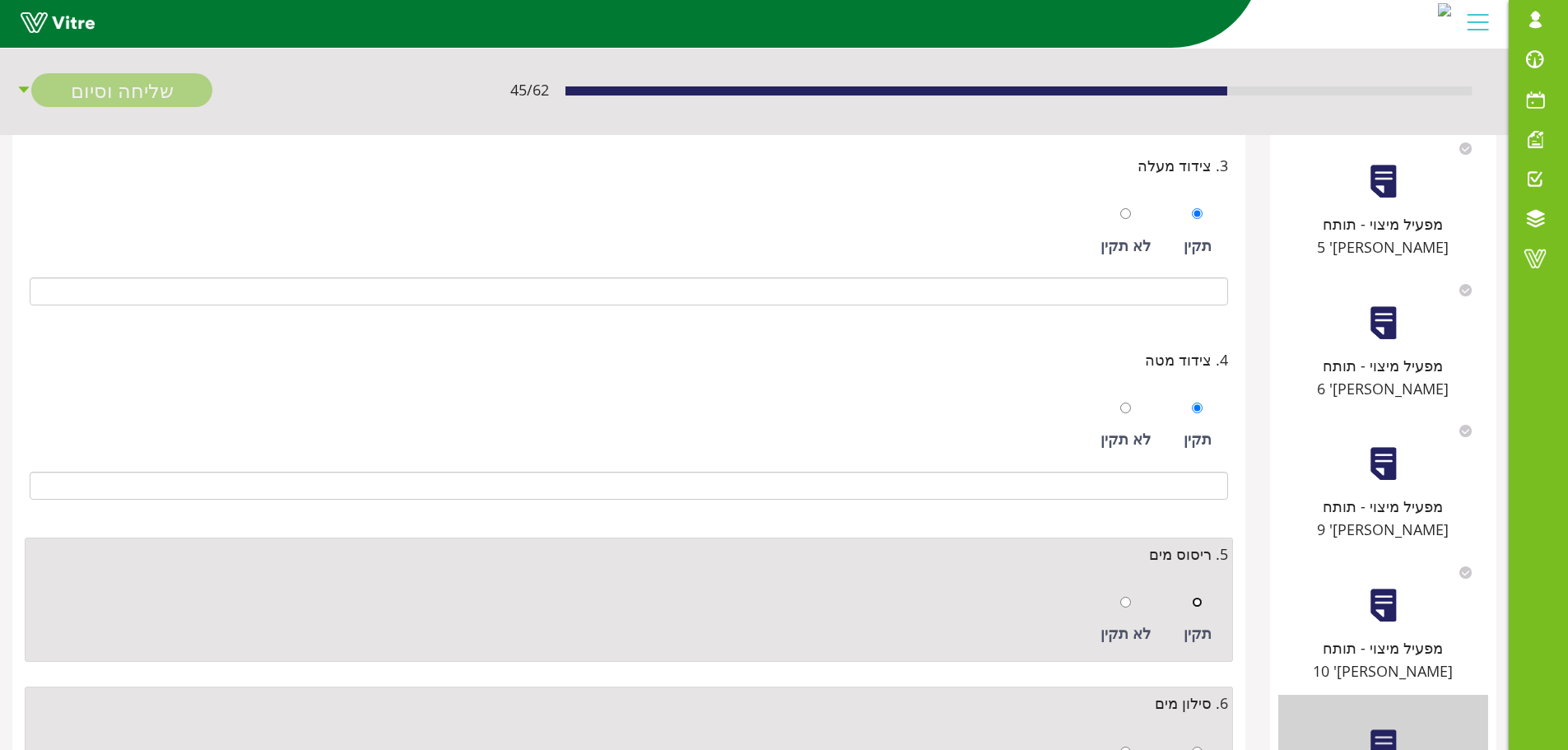
click at [1201, 607] on input "radio" at bounding box center [1197, 602] width 11 height 11
radio input "true"
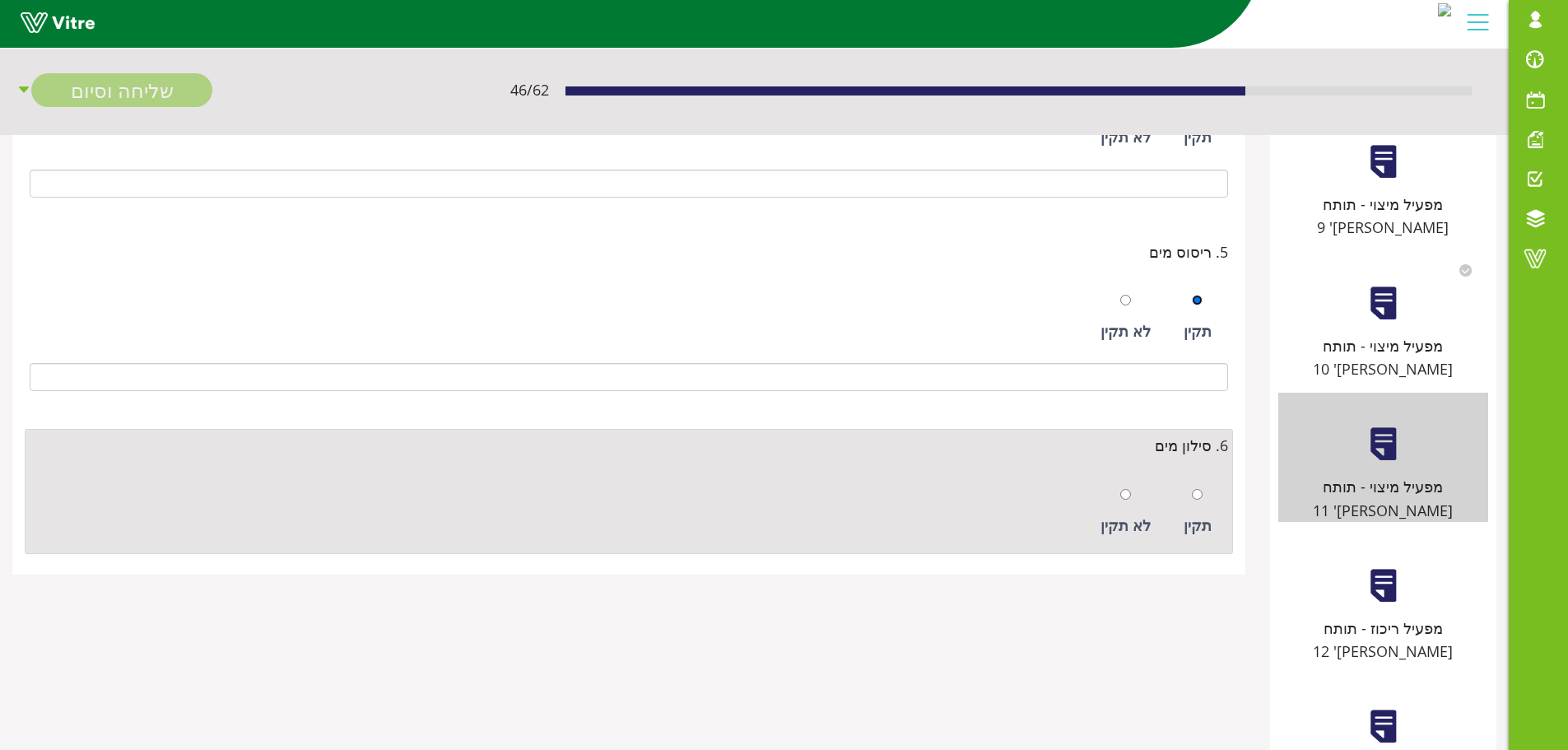
scroll to position [808, 0]
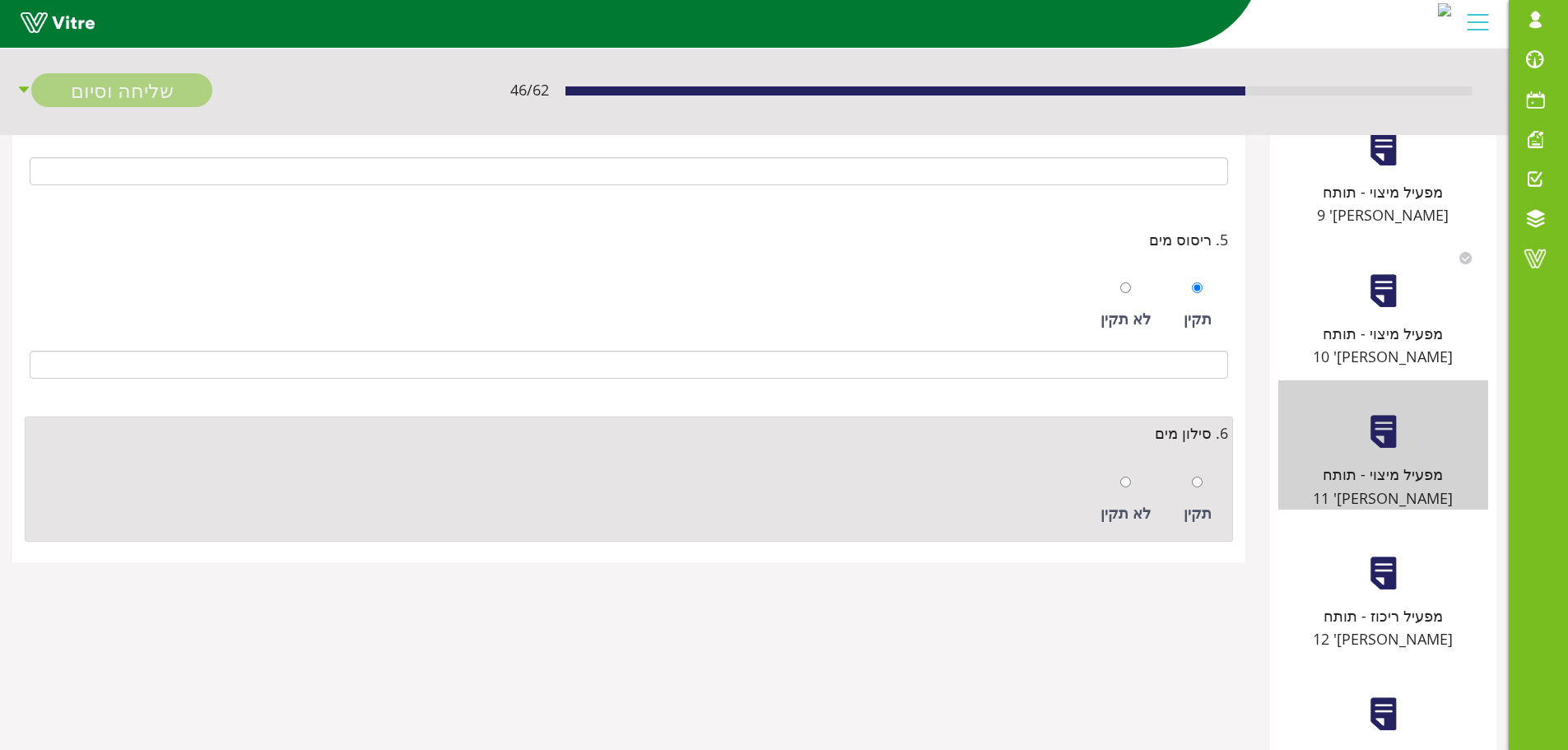
click at [1196, 489] on div at bounding box center [1197, 481] width 11 height 23
radio input "true"
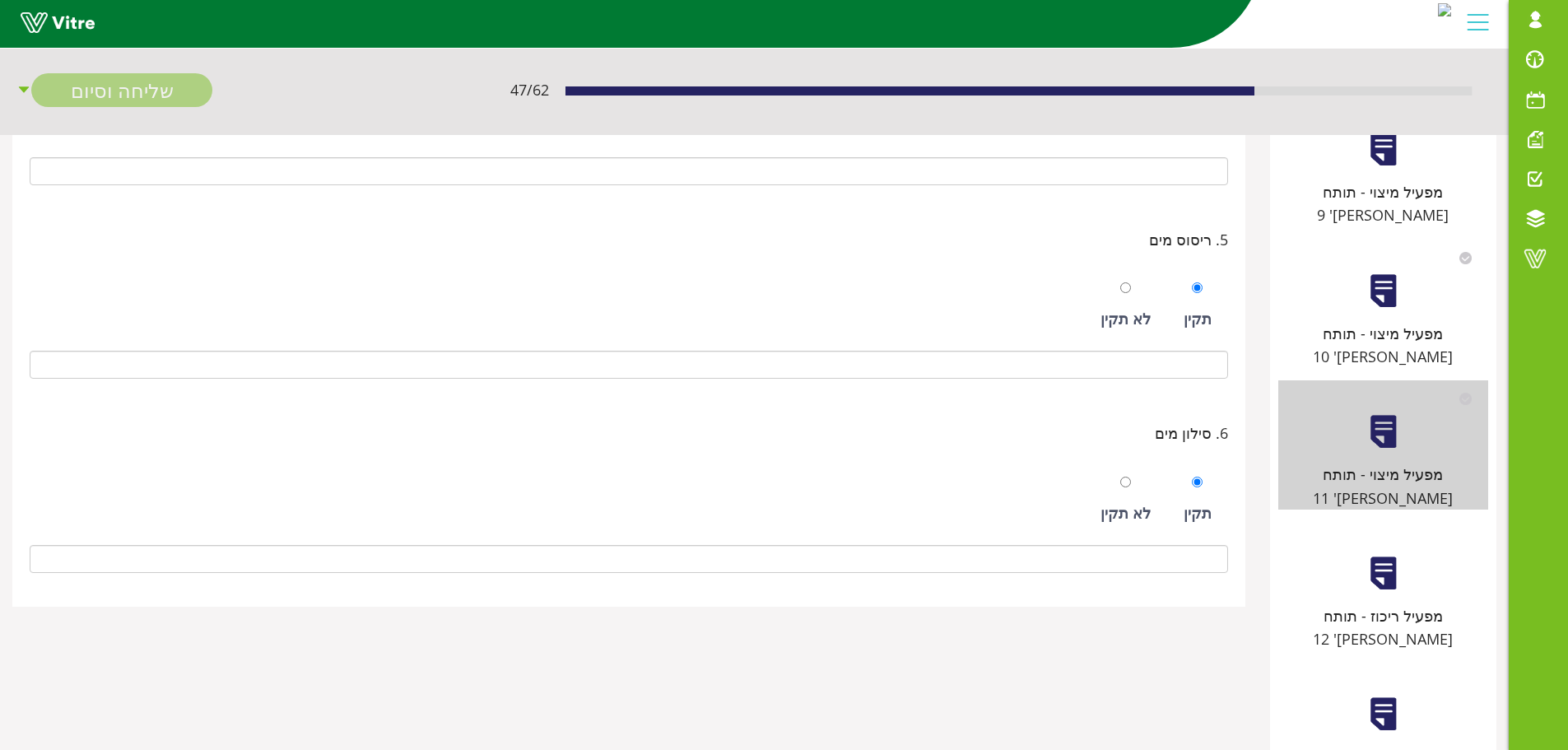
click at [1361, 604] on div "מפעיל ריכוז - תותח מס' 12" at bounding box center [1383, 627] width 210 height 47
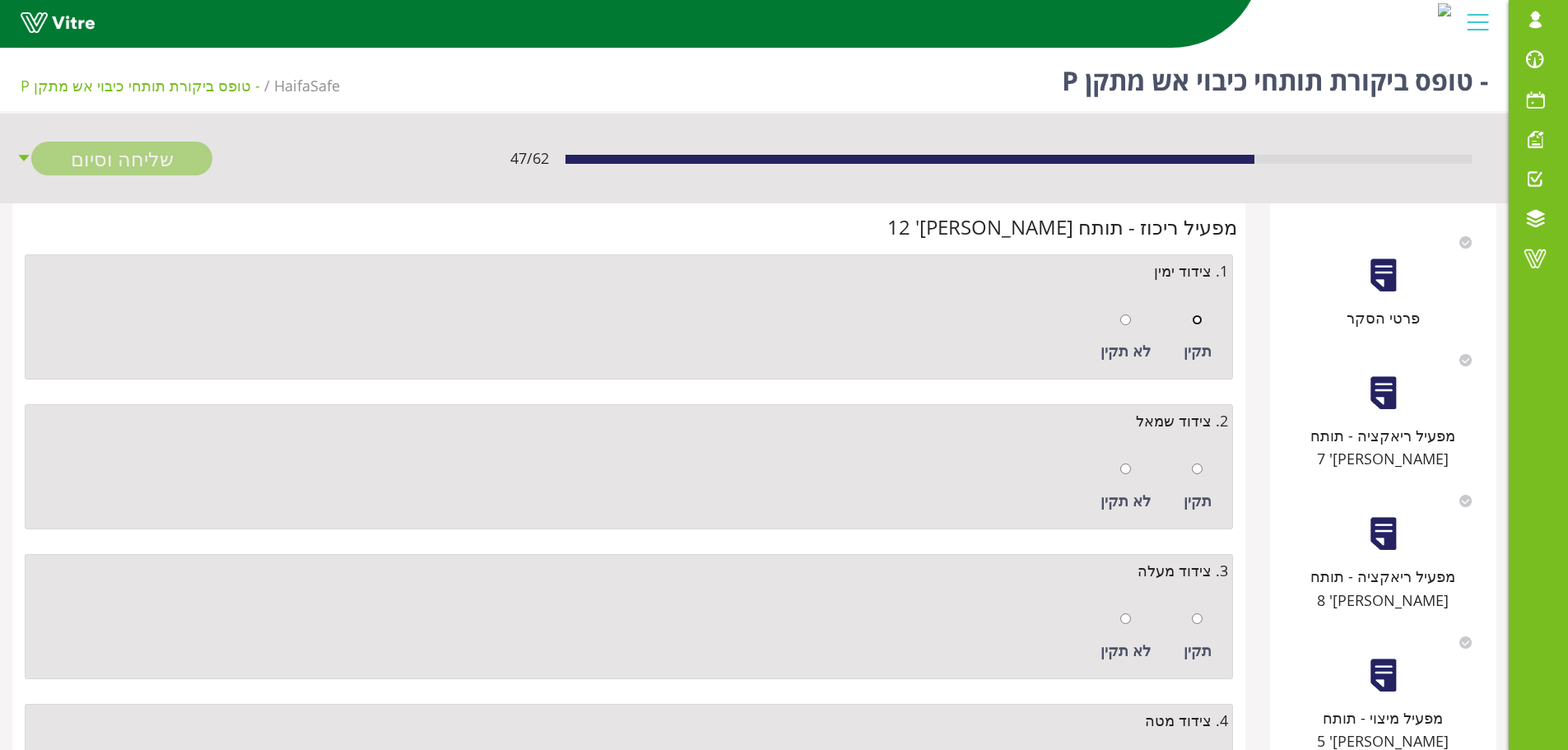
click at [1198, 324] on input "radio" at bounding box center [1197, 320] width 11 height 11
radio input "true"
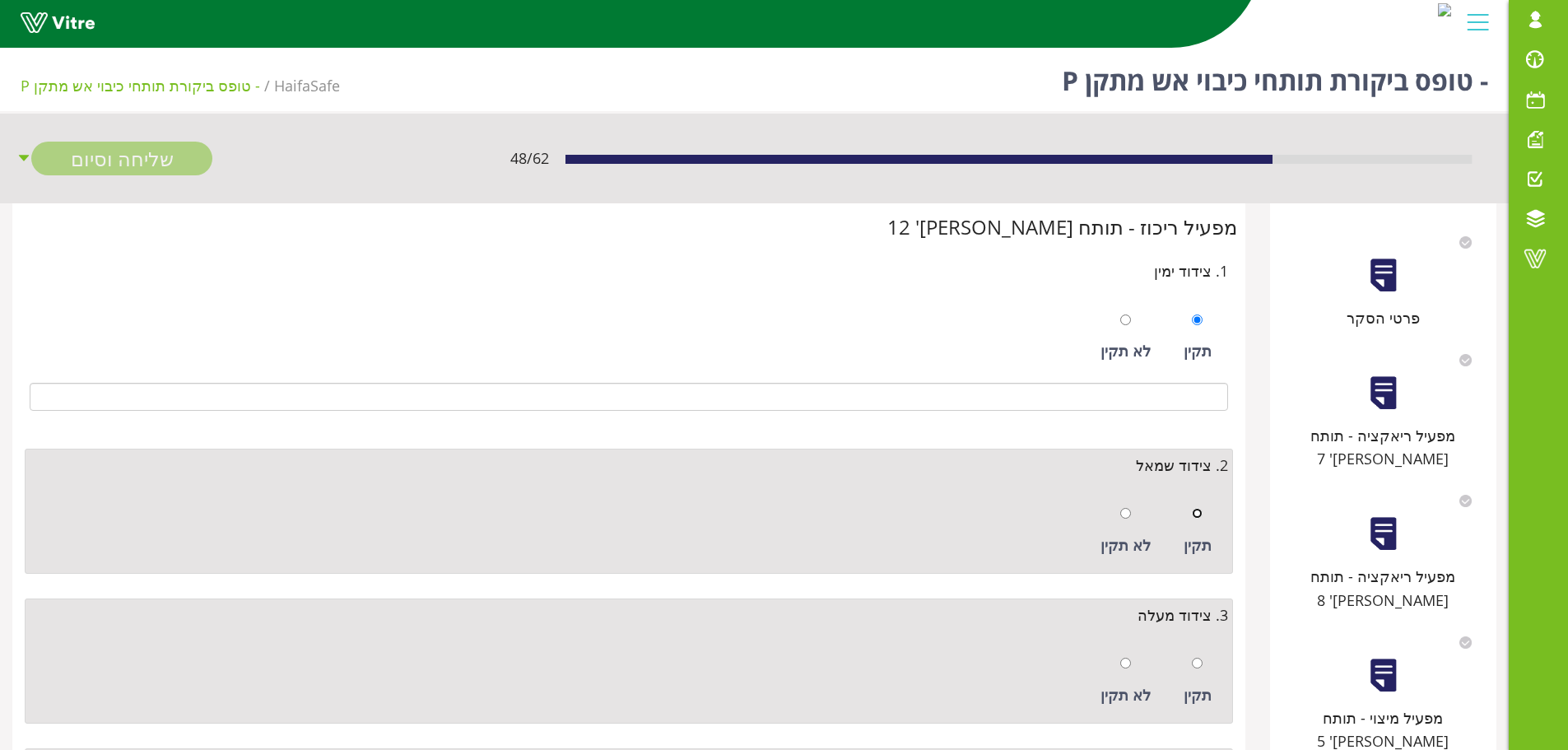
click at [1197, 516] on input "radio" at bounding box center [1197, 513] width 11 height 11
radio input "true"
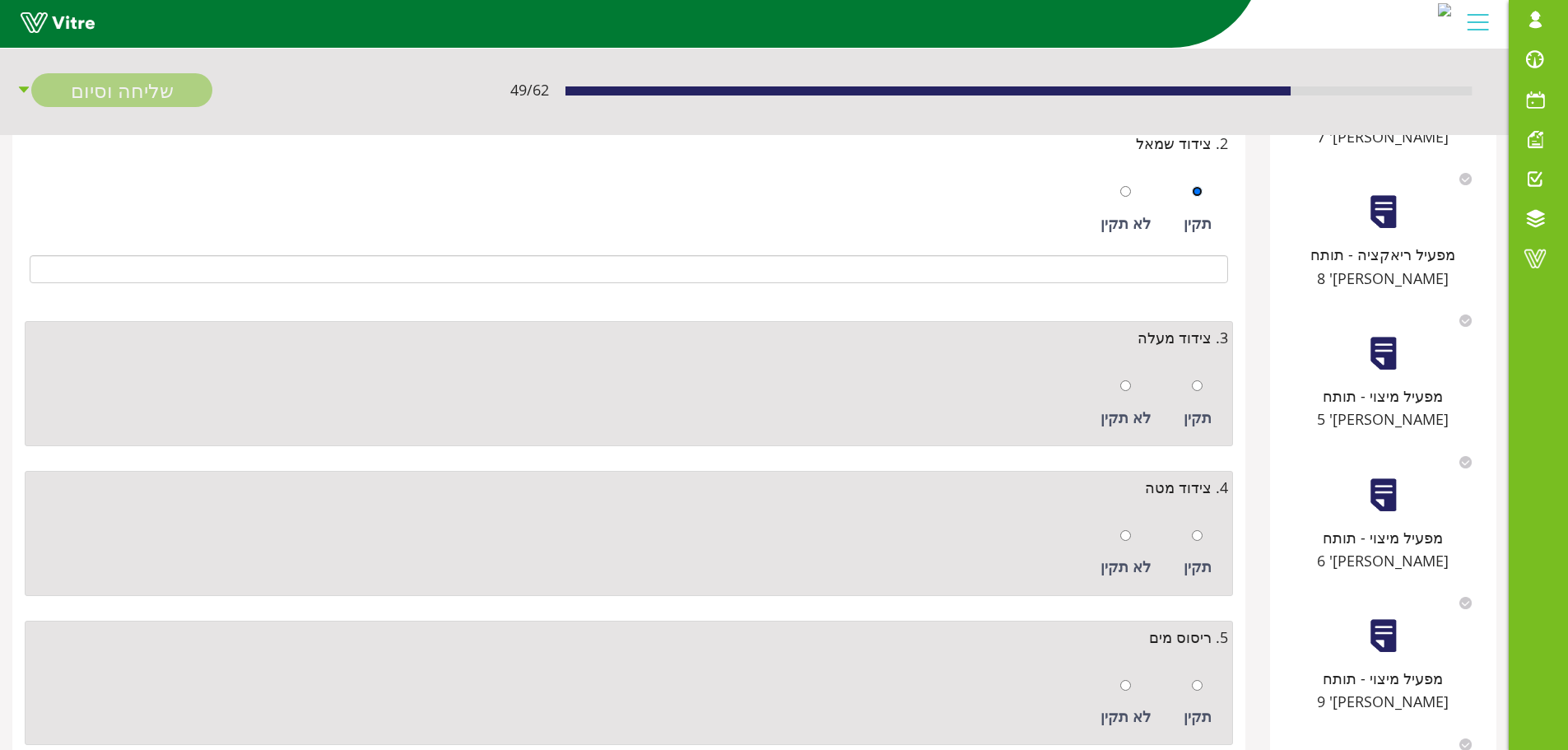
scroll to position [330, 0]
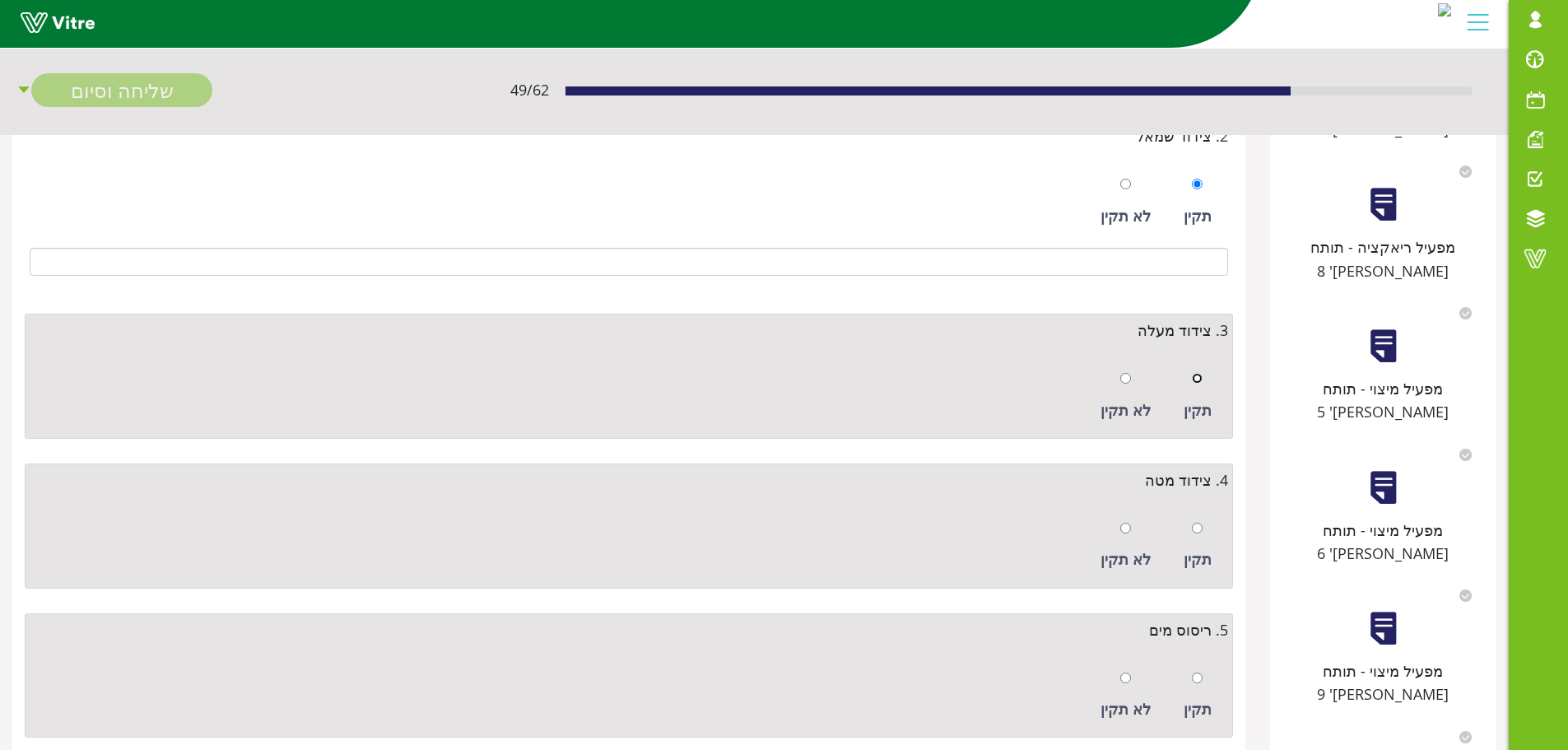
click at [1201, 376] on input "radio" at bounding box center [1197, 377] width 11 height 11
radio input "true"
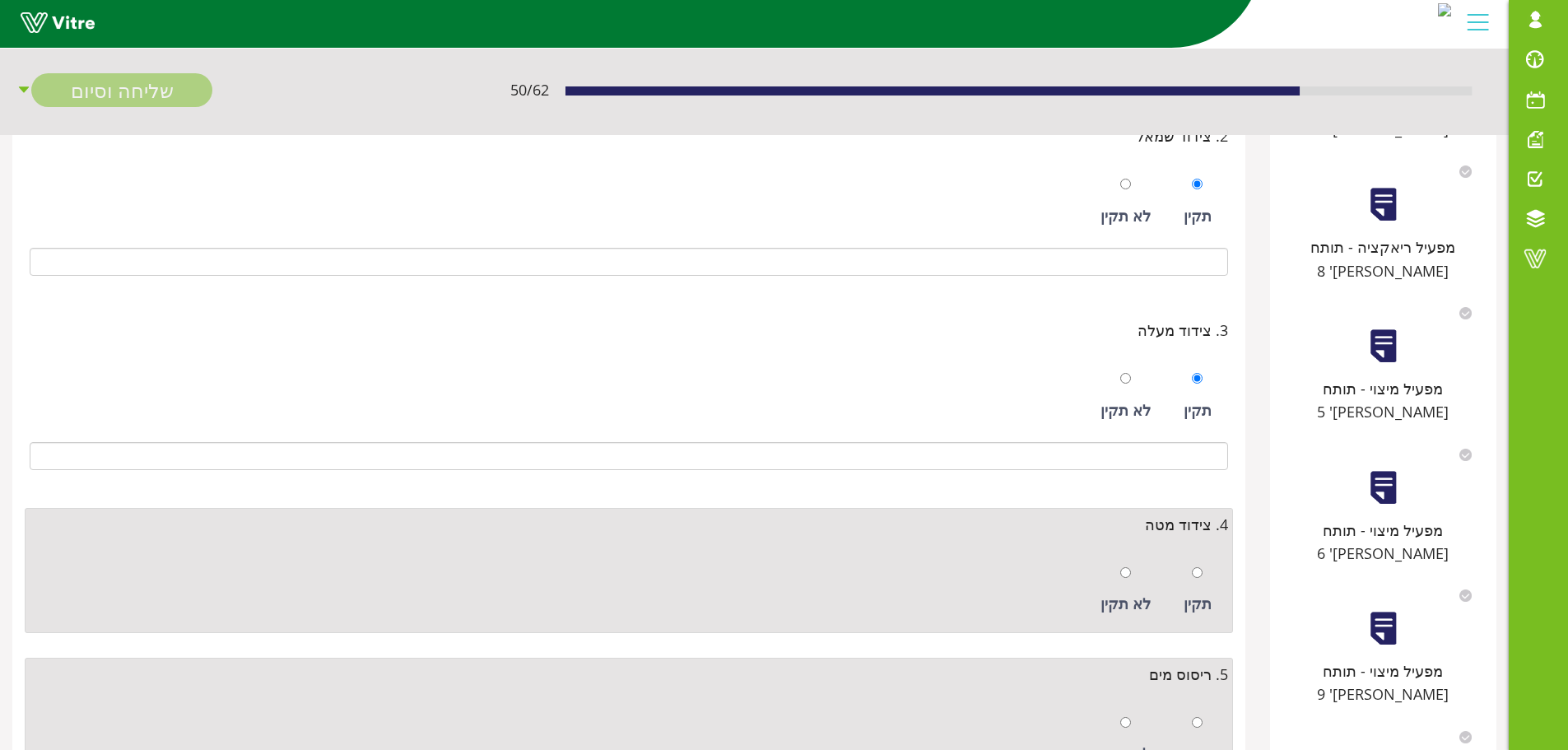
click at [1197, 565] on div at bounding box center [1197, 571] width 11 height 23
radio input "true"
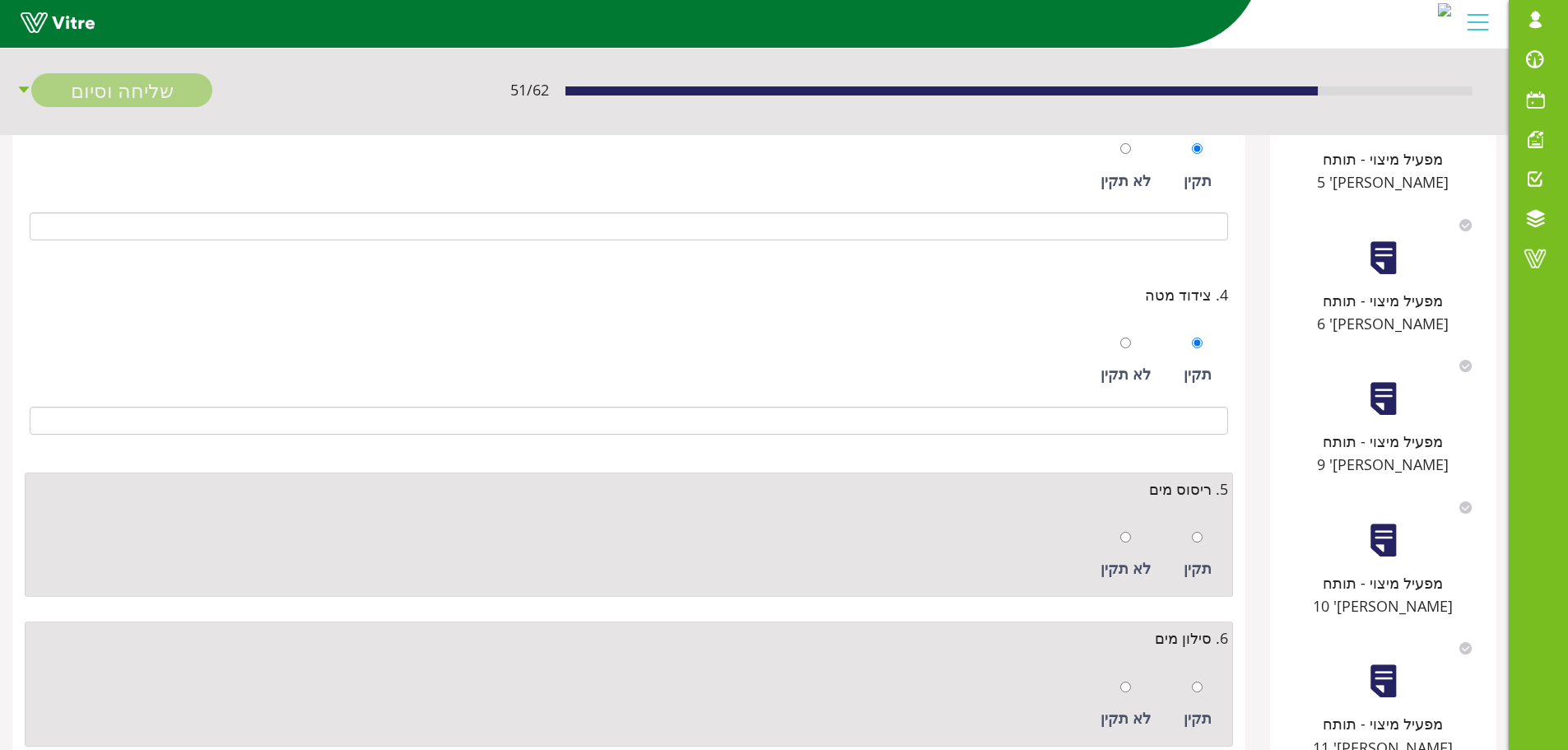
scroll to position [576, 0]
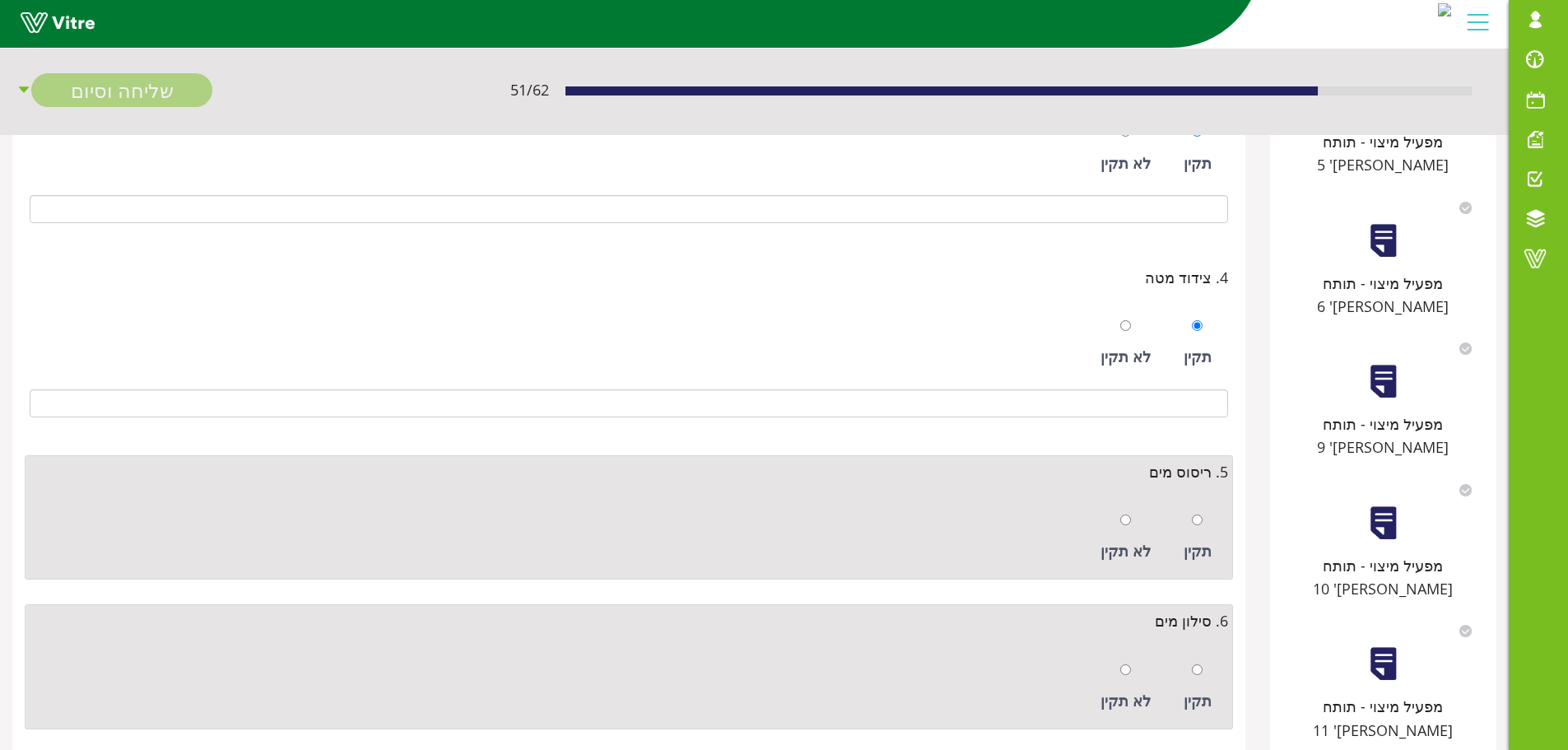
click at [1202, 526] on div at bounding box center [1197, 519] width 11 height 23
radio input "true"
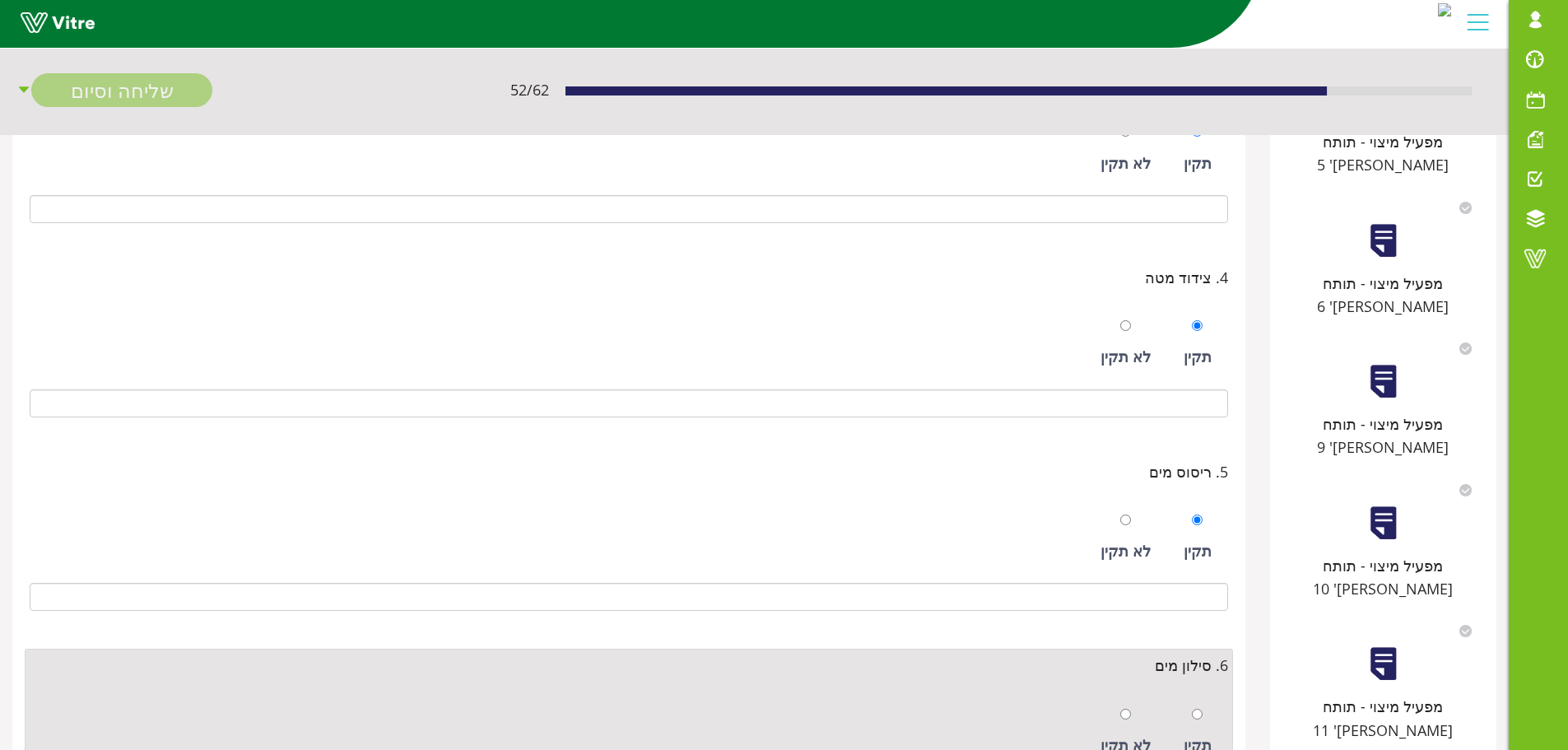
click at [1197, 707] on div at bounding box center [1197, 713] width 11 height 23
radio input "true"
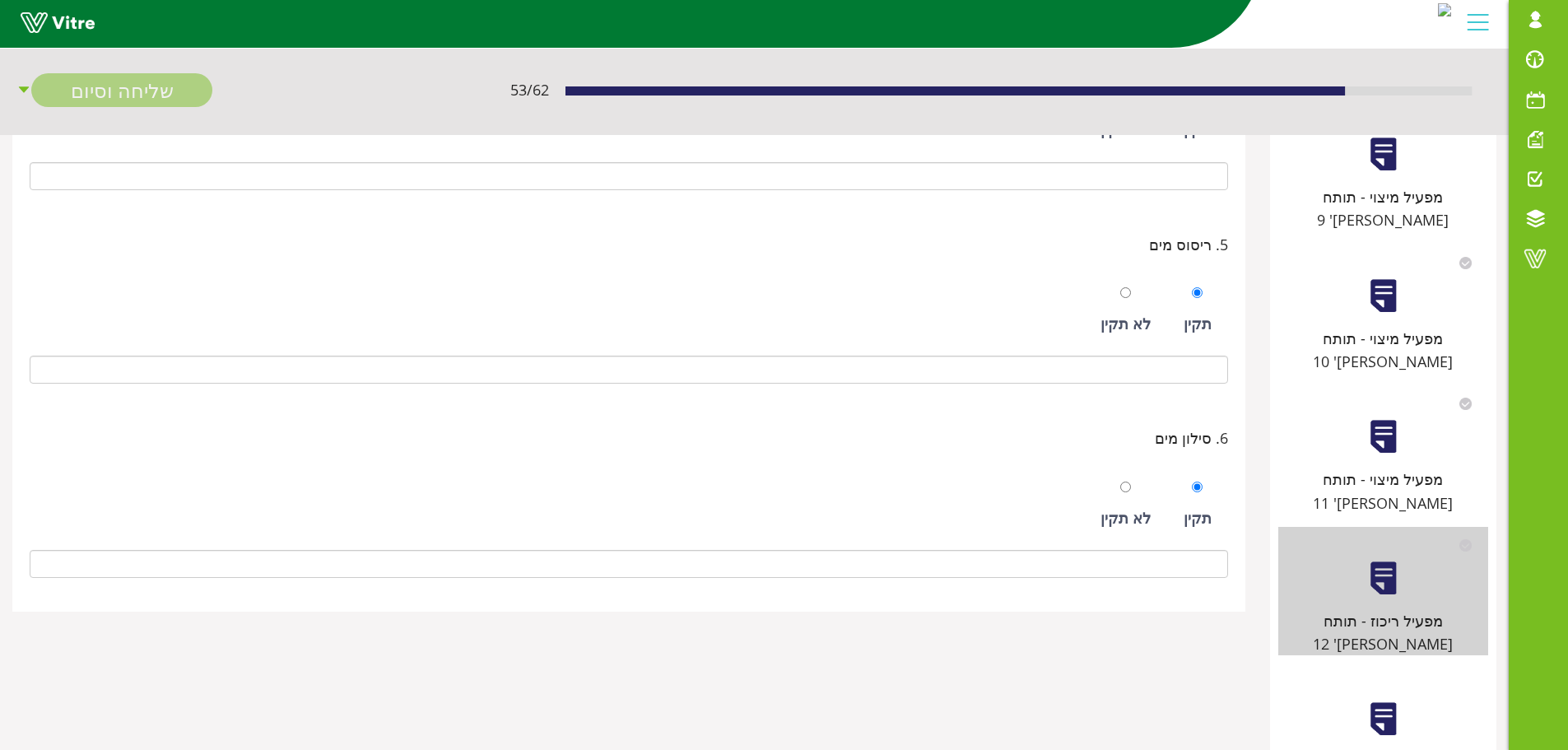
scroll to position [808, 0]
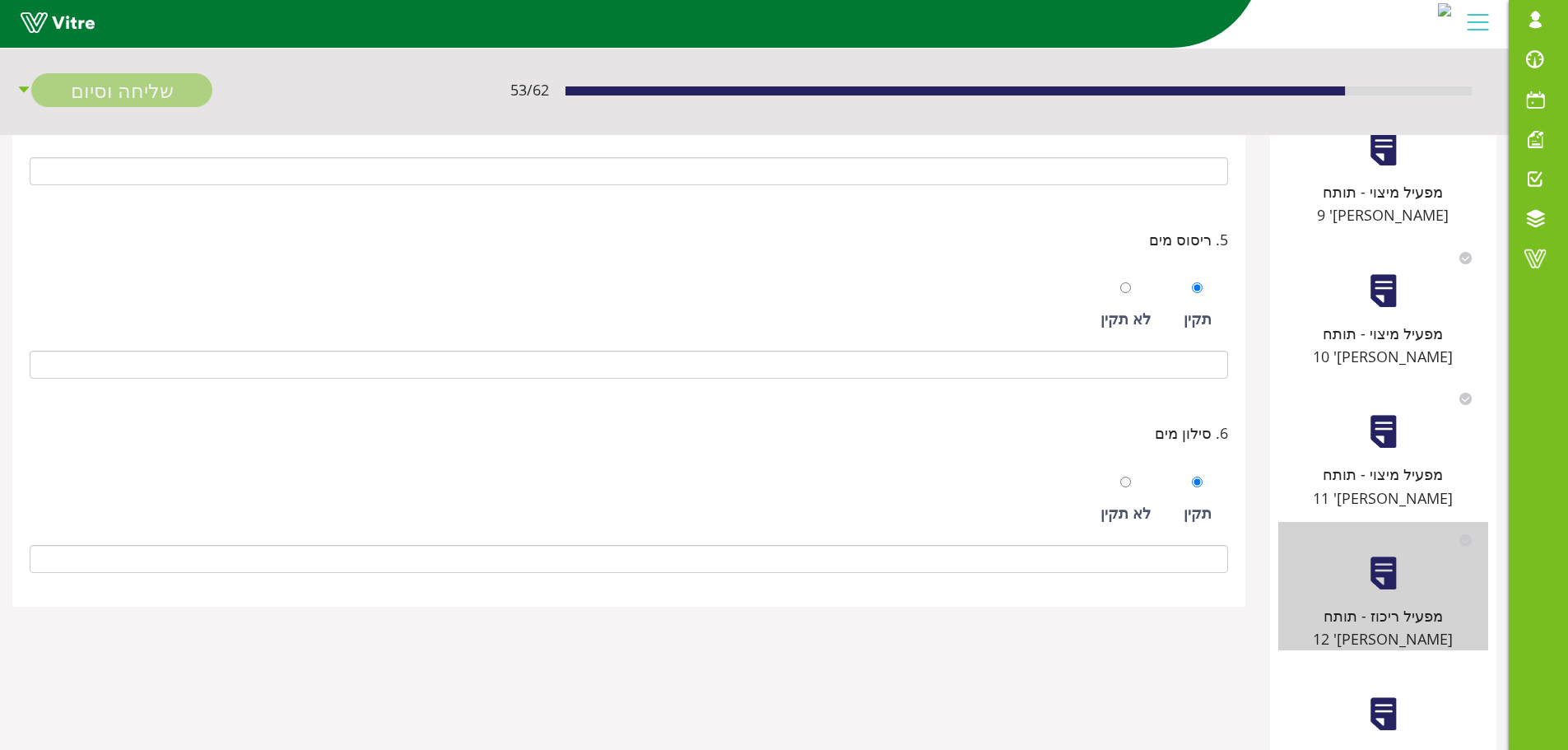
click at [1380, 663] on div "מפעיל ריכוז - תותח מס' 13" at bounding box center [1383, 727] width 210 height 129
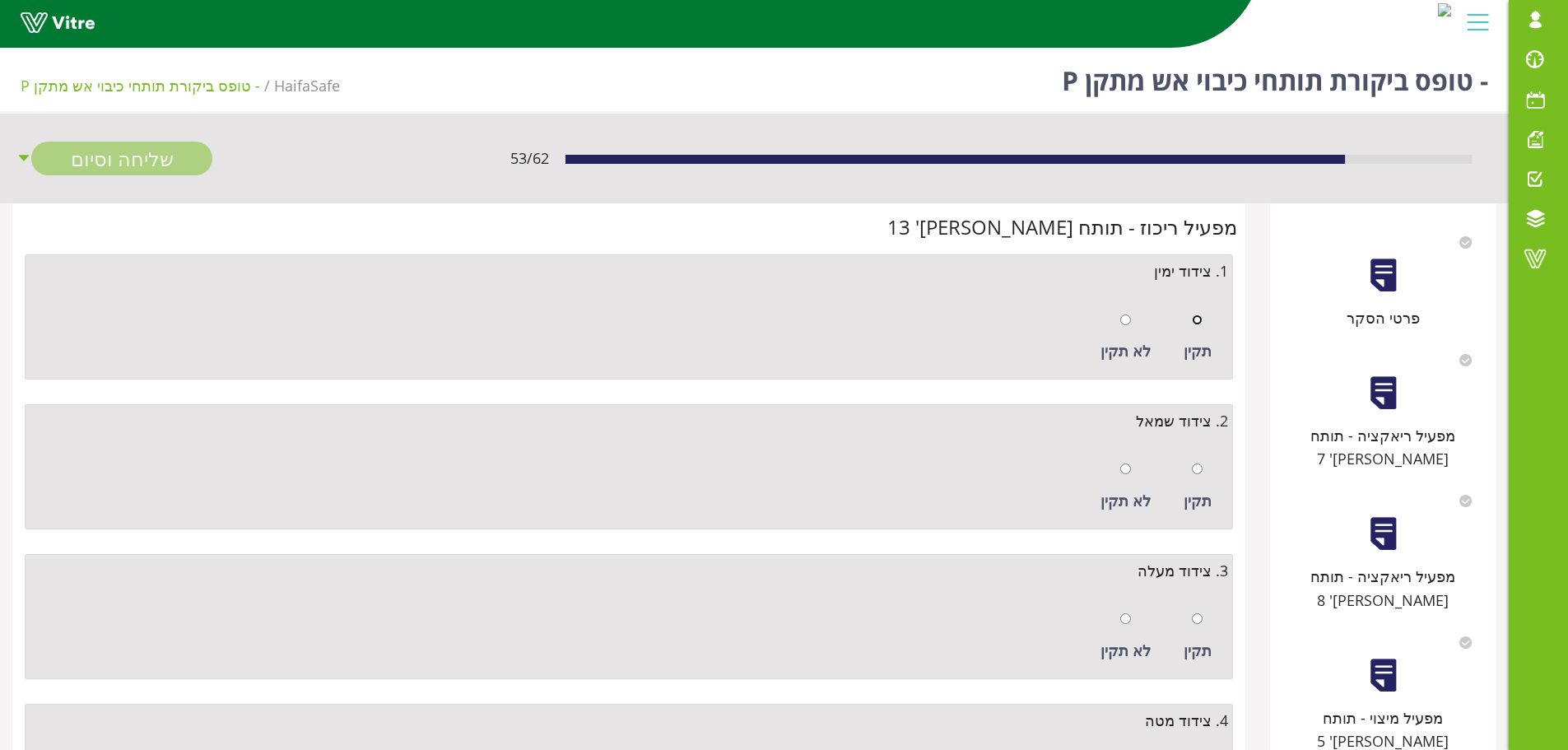
drag, startPoint x: 1200, startPoint y: 315, endPoint x: 1193, endPoint y: 367, distance: 52.5
click at [1200, 316] on input "radio" at bounding box center [1197, 320] width 11 height 11
radio input "true"
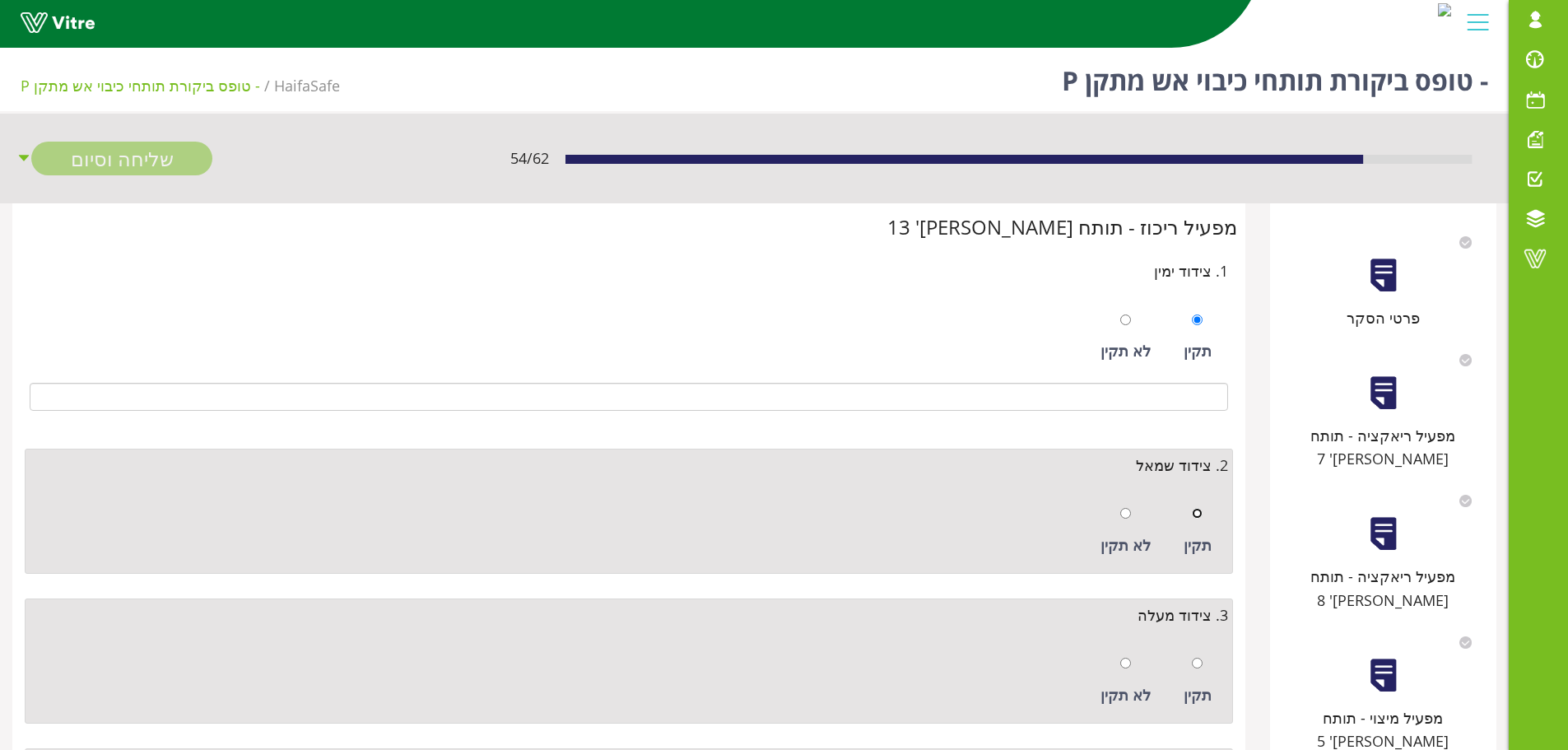
click at [1197, 513] on input "radio" at bounding box center [1197, 513] width 11 height 11
radio input "true"
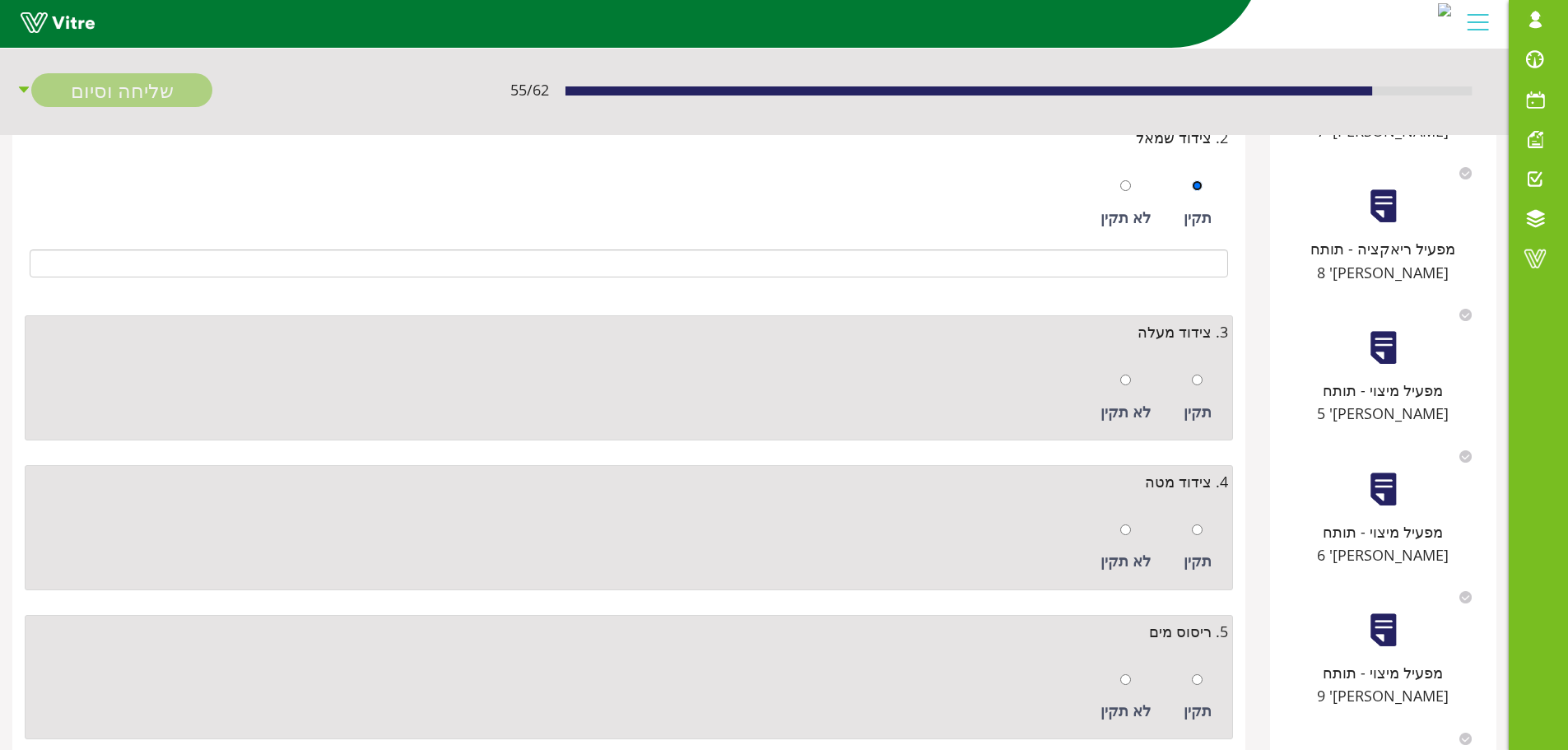
scroll to position [330, 0]
drag, startPoint x: 1194, startPoint y: 380, endPoint x: 1192, endPoint y: 402, distance: 22.1
click at [1193, 380] on input "radio" at bounding box center [1197, 377] width 11 height 11
radio input "true"
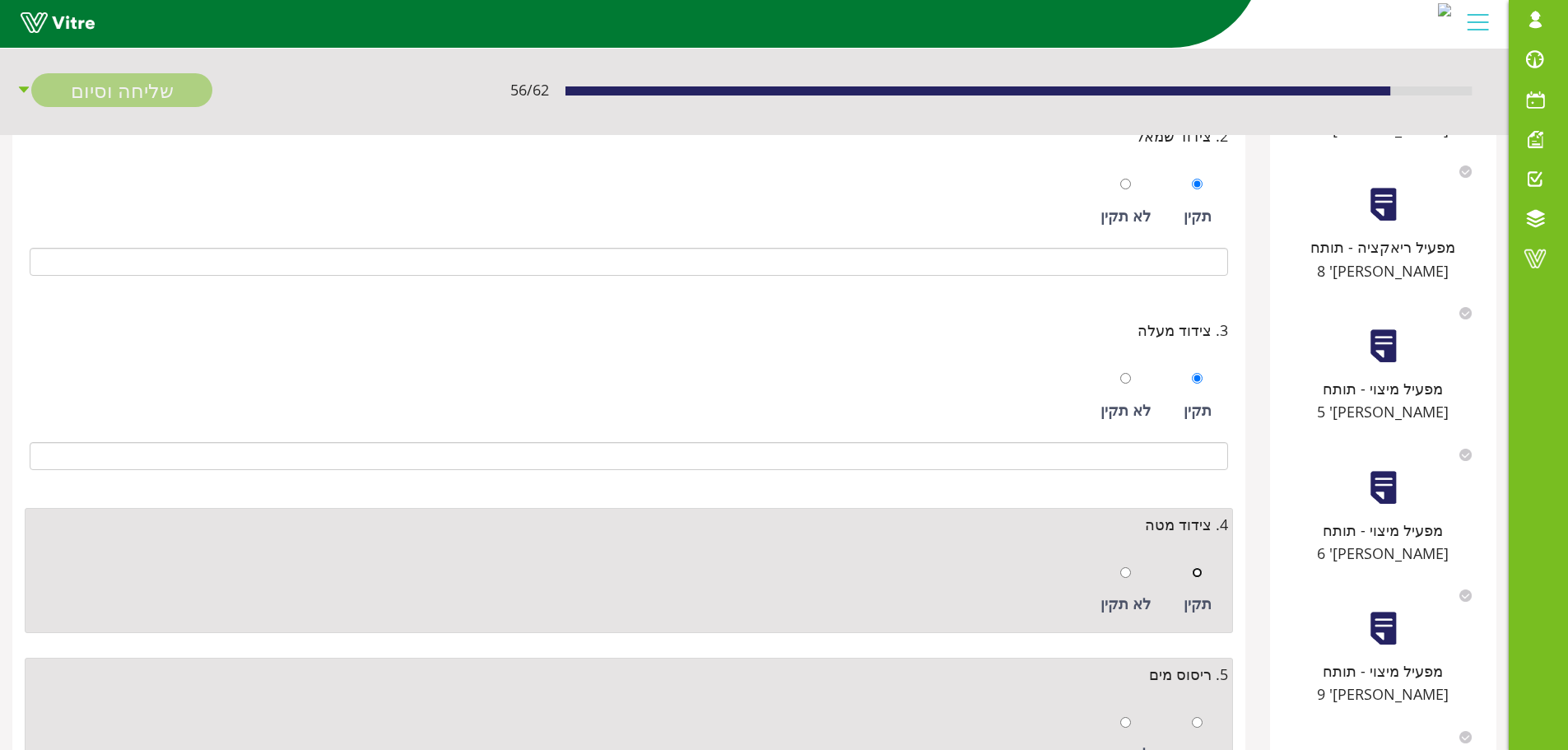
click at [1193, 576] on input "radio" at bounding box center [1197, 572] width 11 height 11
radio input "true"
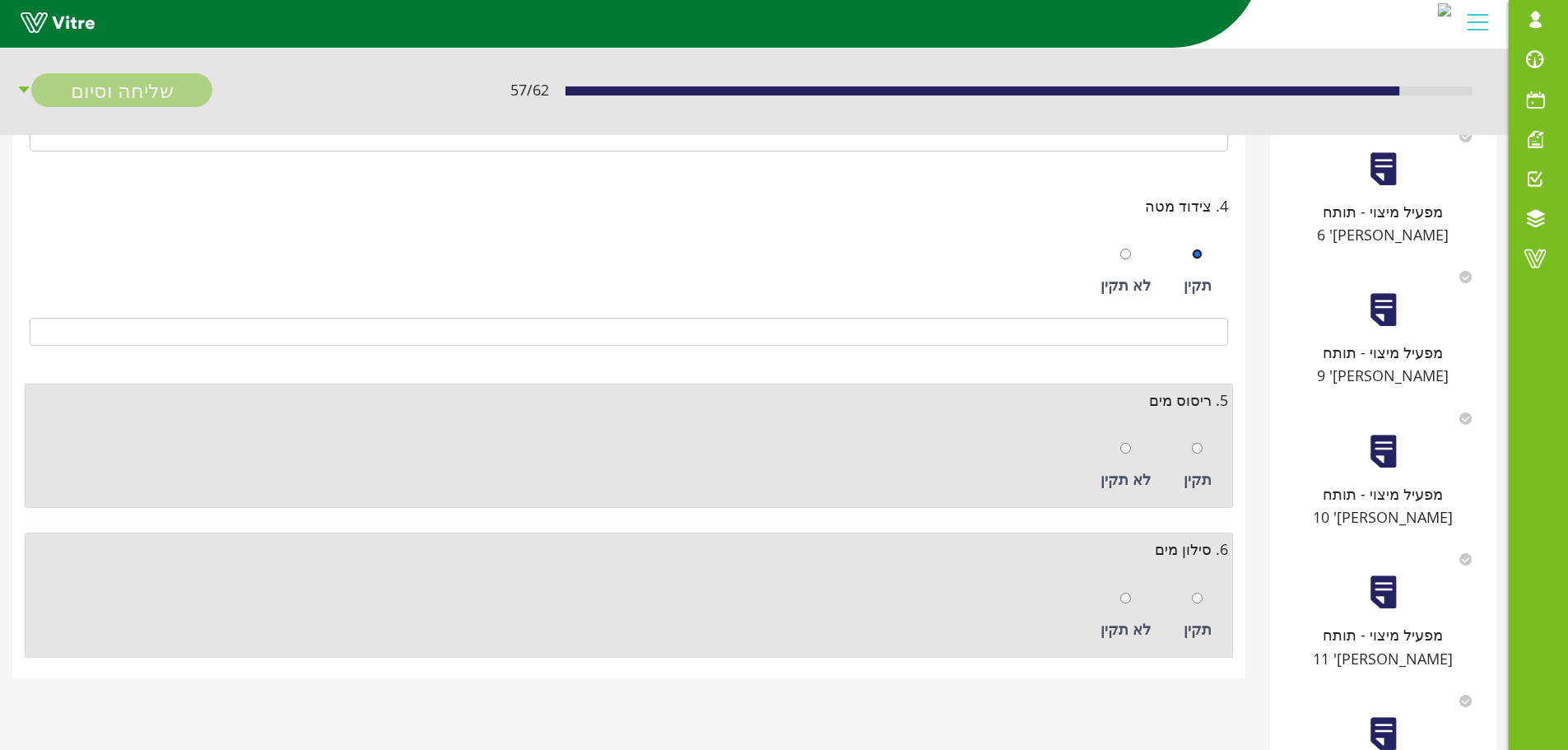
scroll to position [658, 0]
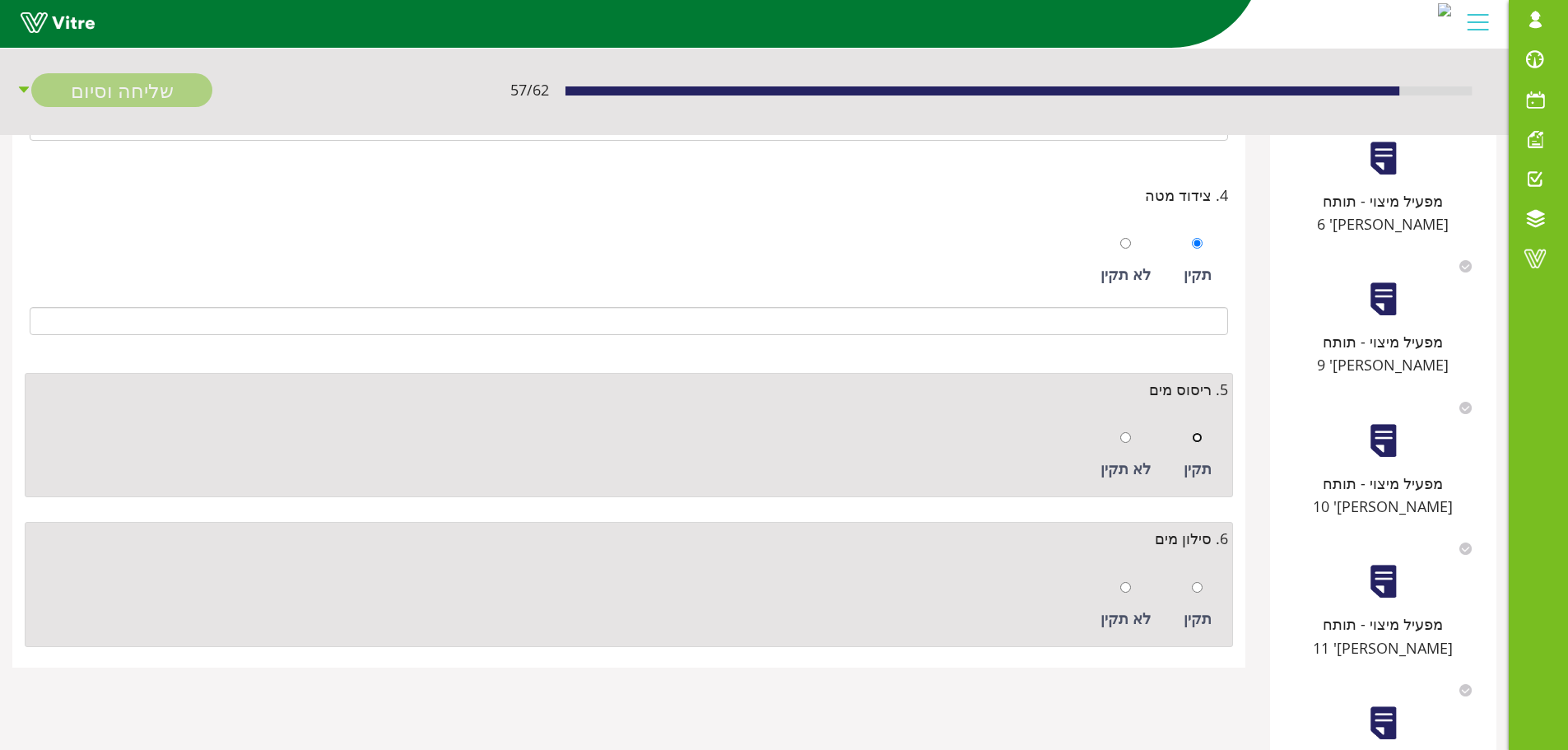
click at [1197, 441] on input "radio" at bounding box center [1197, 437] width 11 height 11
radio input "true"
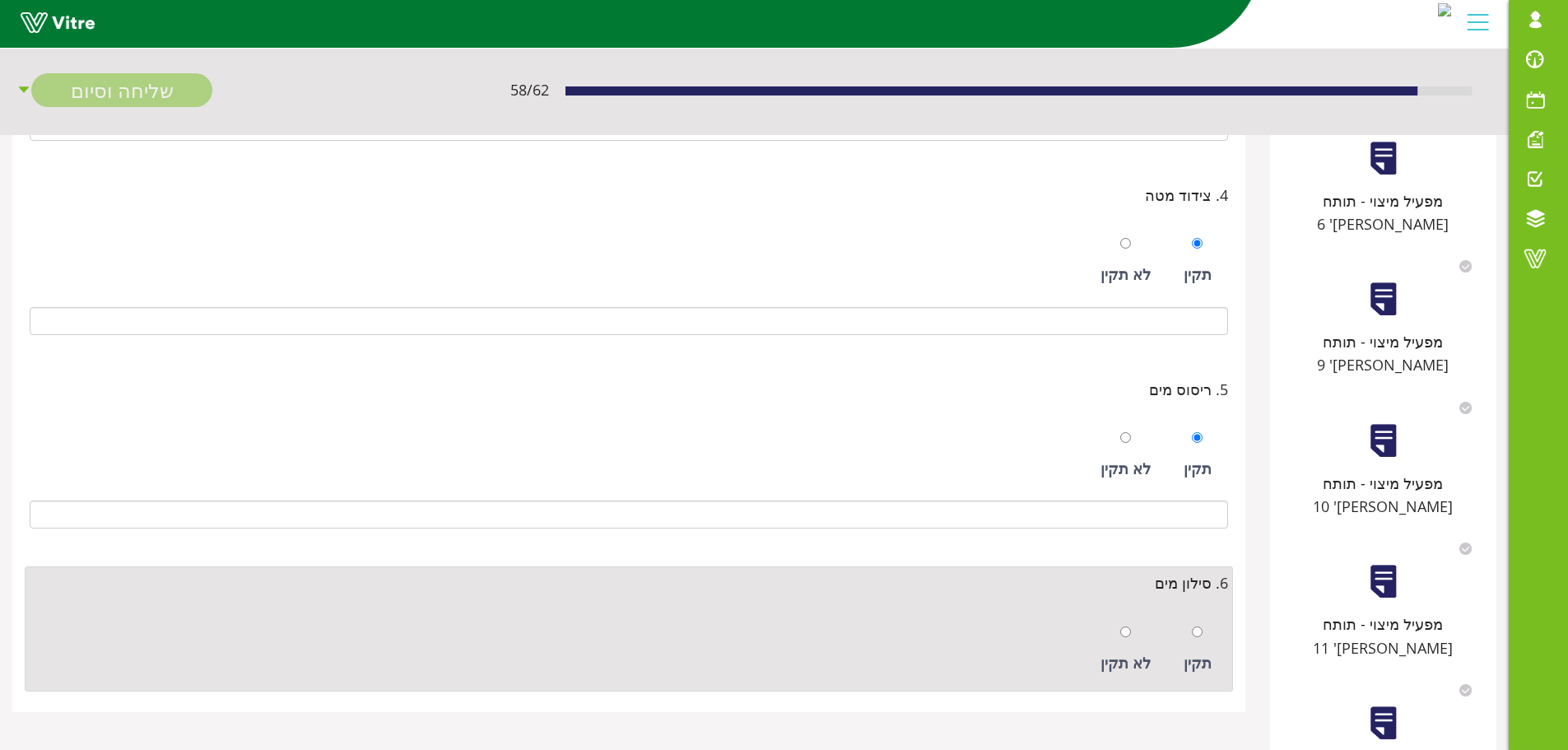
click at [1197, 637] on div at bounding box center [1197, 631] width 11 height 23
radio input "true"
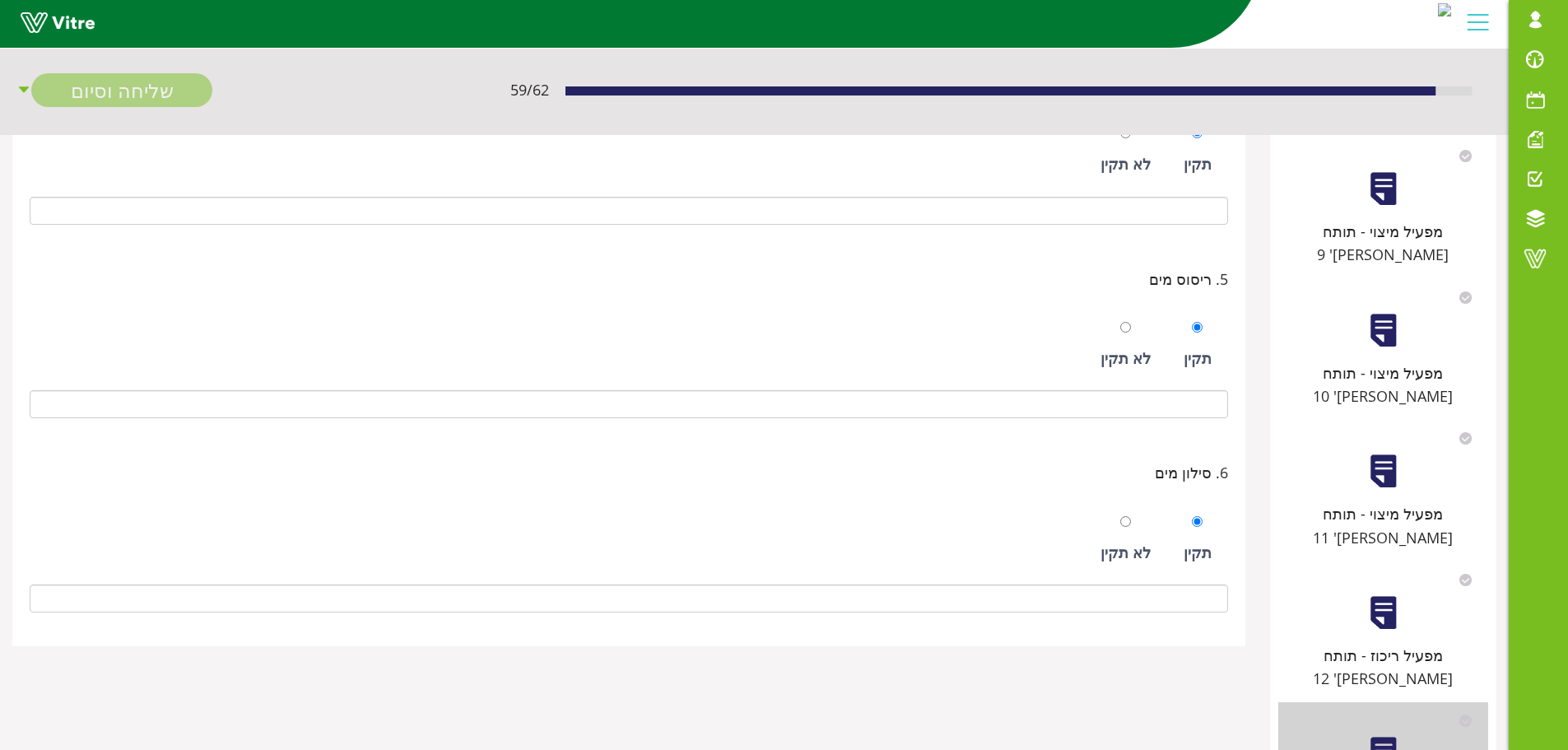
scroll to position [808, 0]
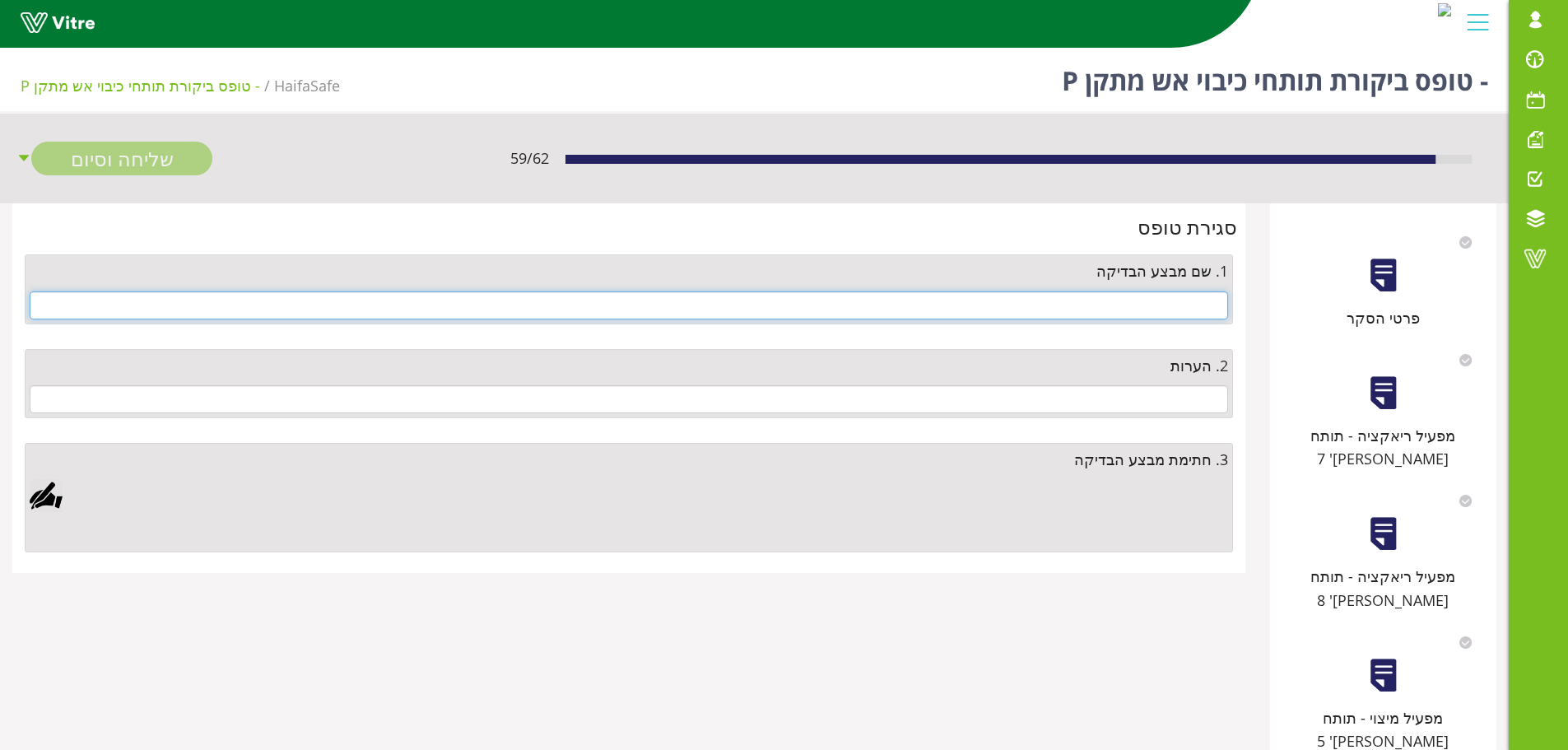
click at [1172, 312] on input "text" at bounding box center [629, 306] width 1198 height 28
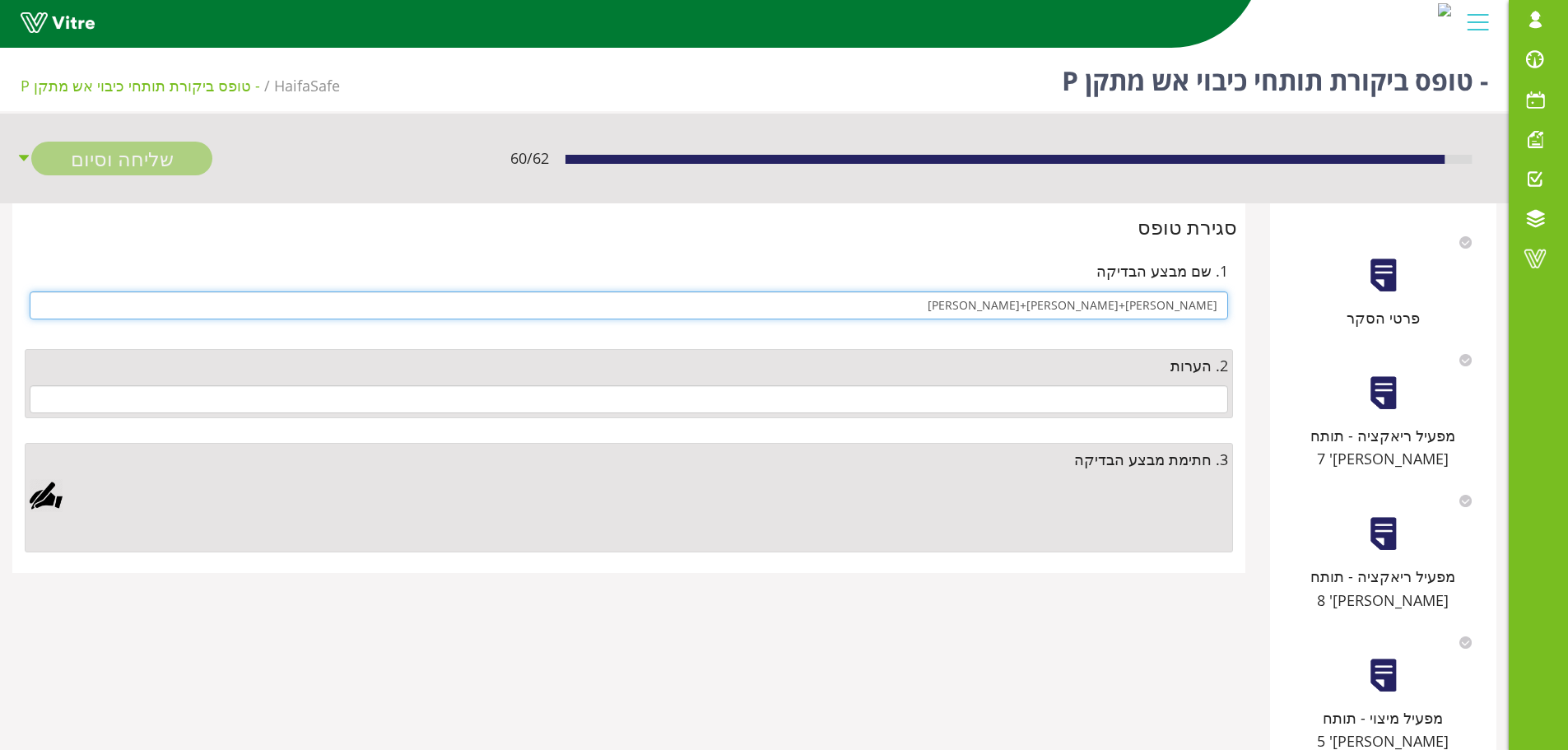
type input "מיכאל כהן+רז+עמירם"
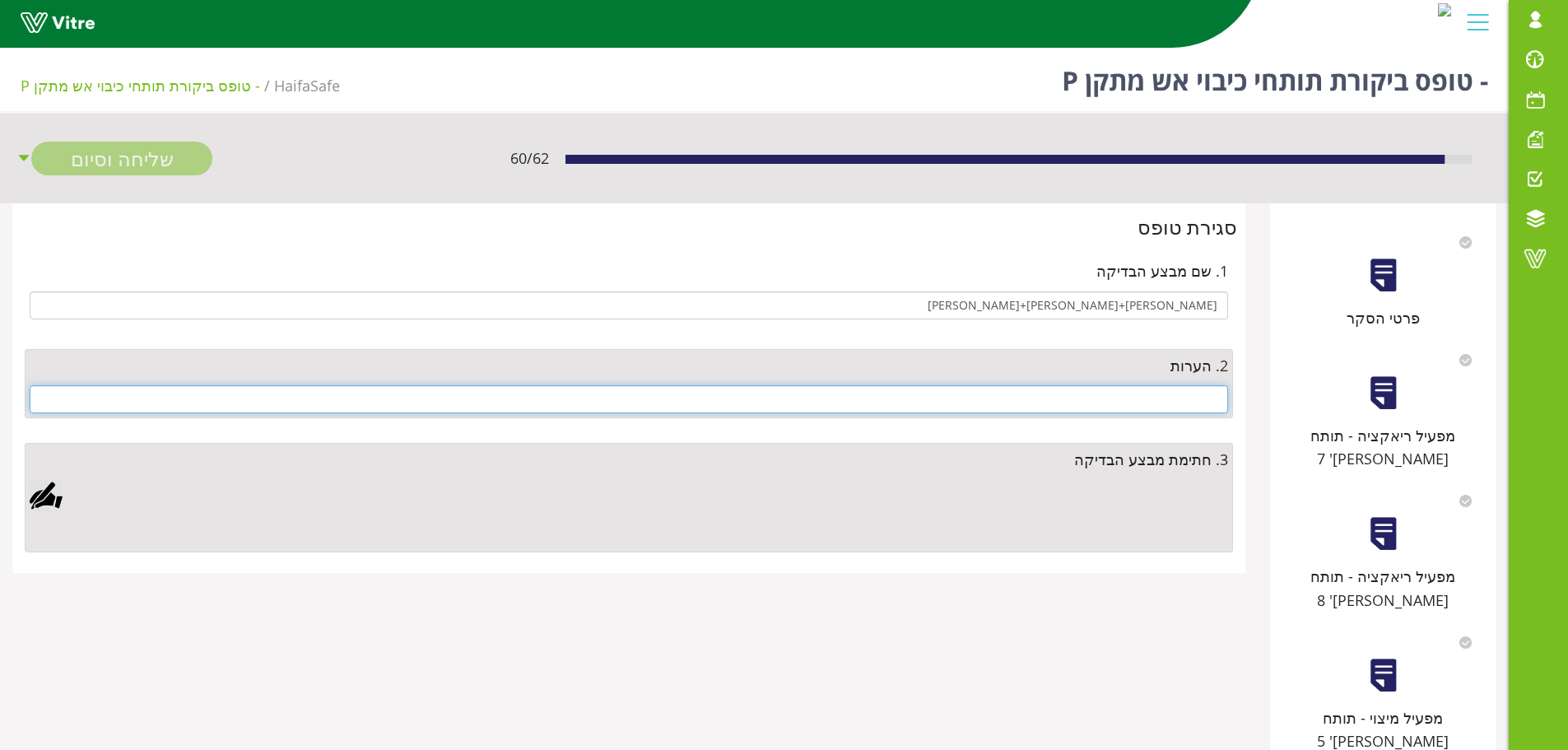
click at [1153, 396] on input "text" at bounding box center [629, 399] width 1198 height 28
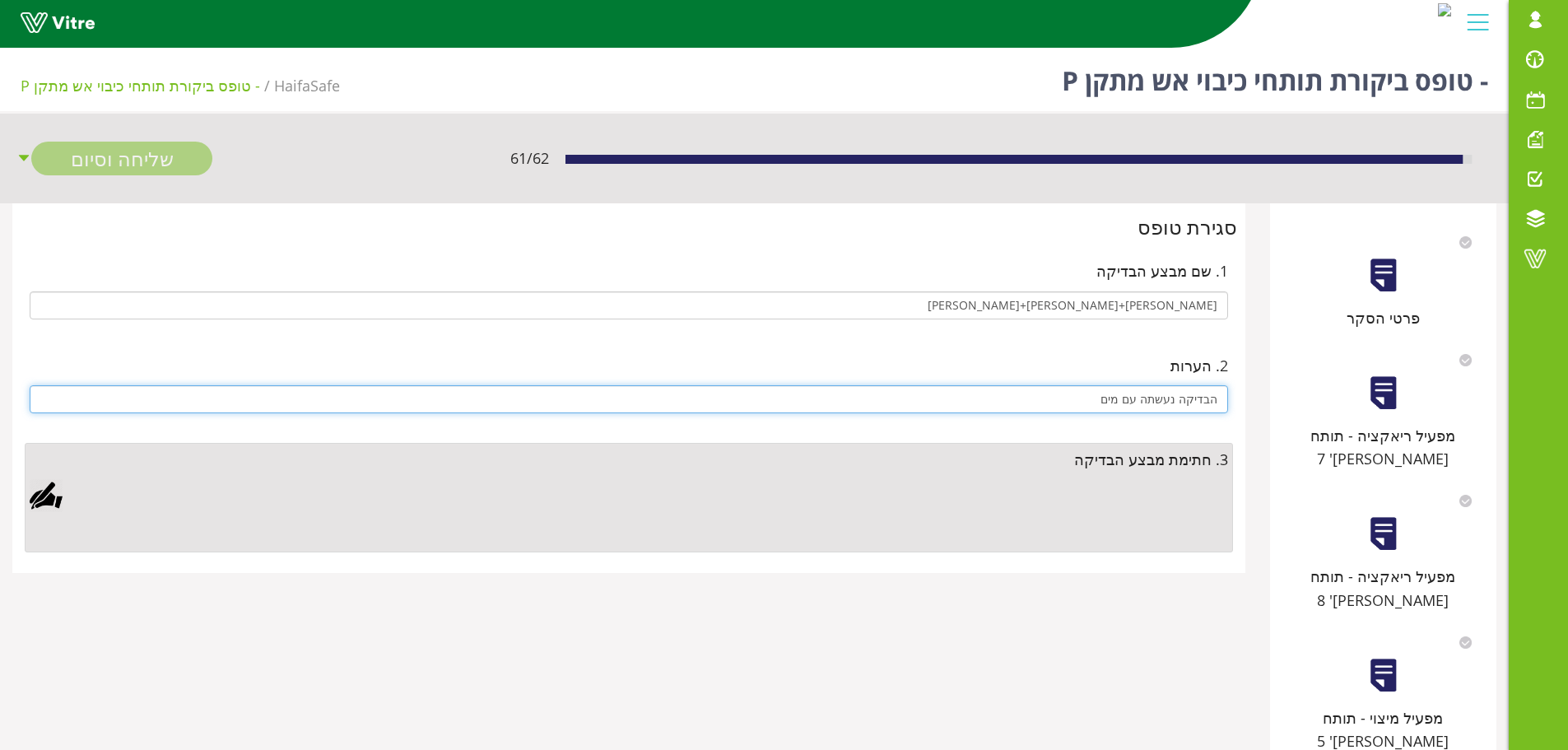
type input "הבדיקה נעשתה עם מים"
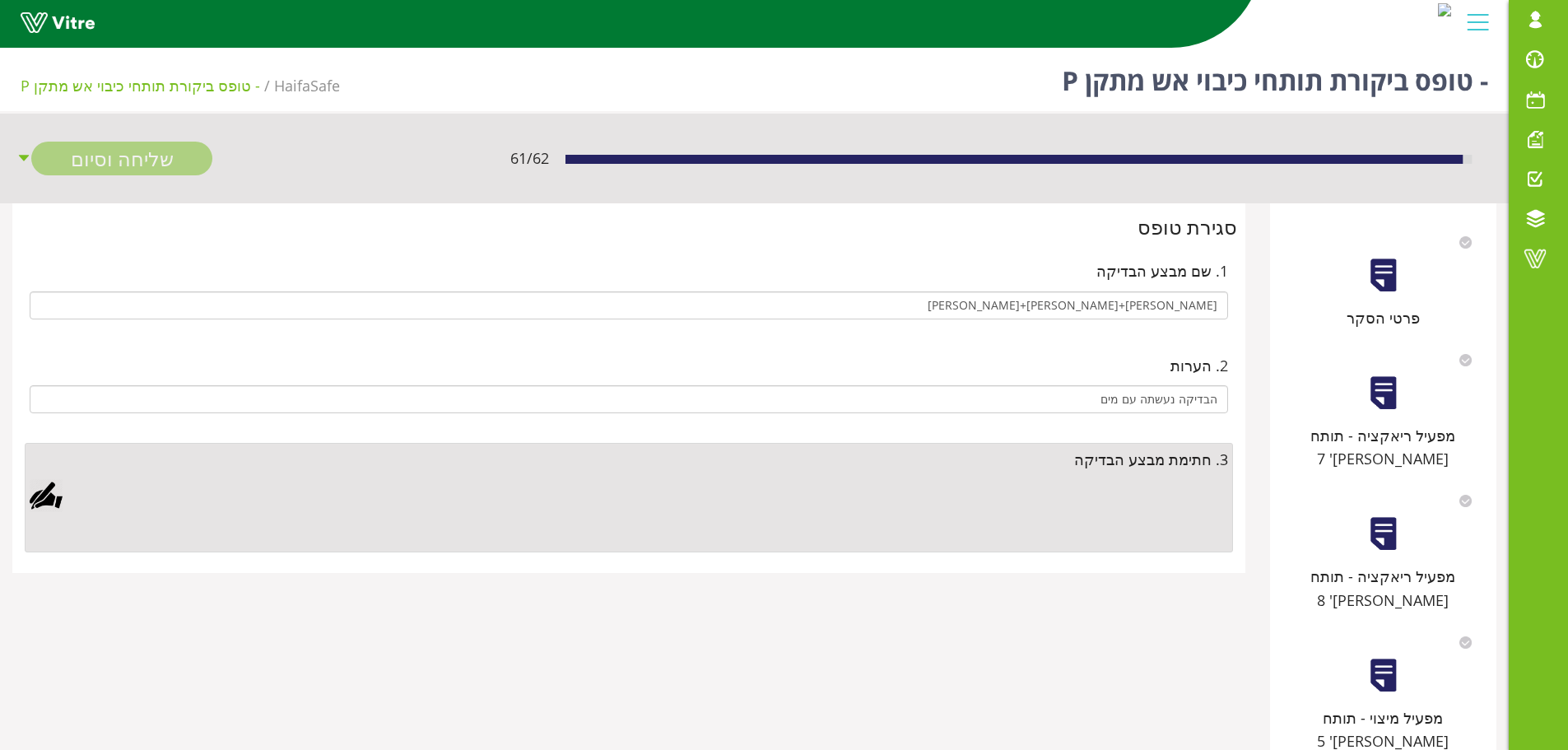
click at [61, 493] on div at bounding box center [46, 495] width 33 height 33
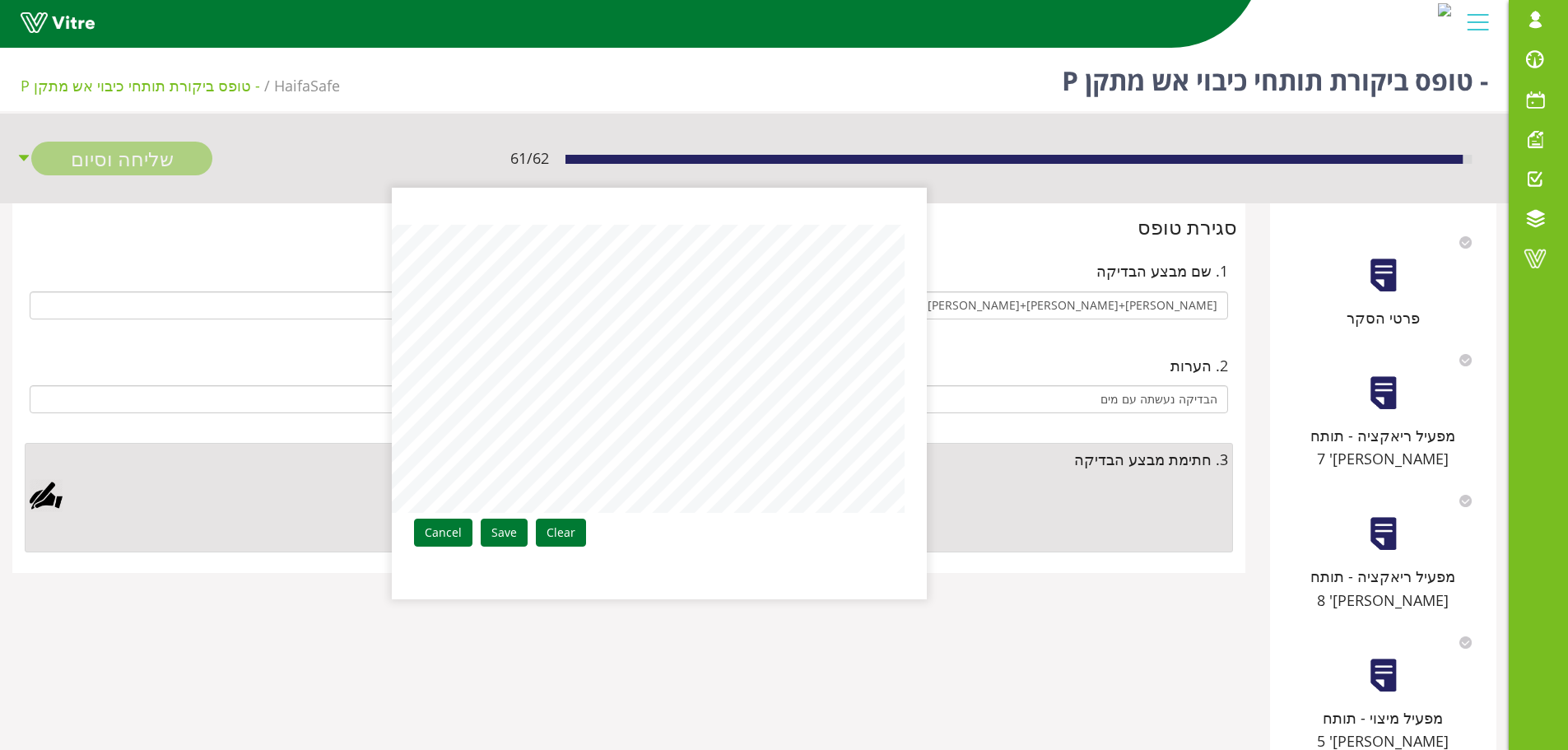
click at [521, 536] on link "Save" at bounding box center [503, 532] width 47 height 28
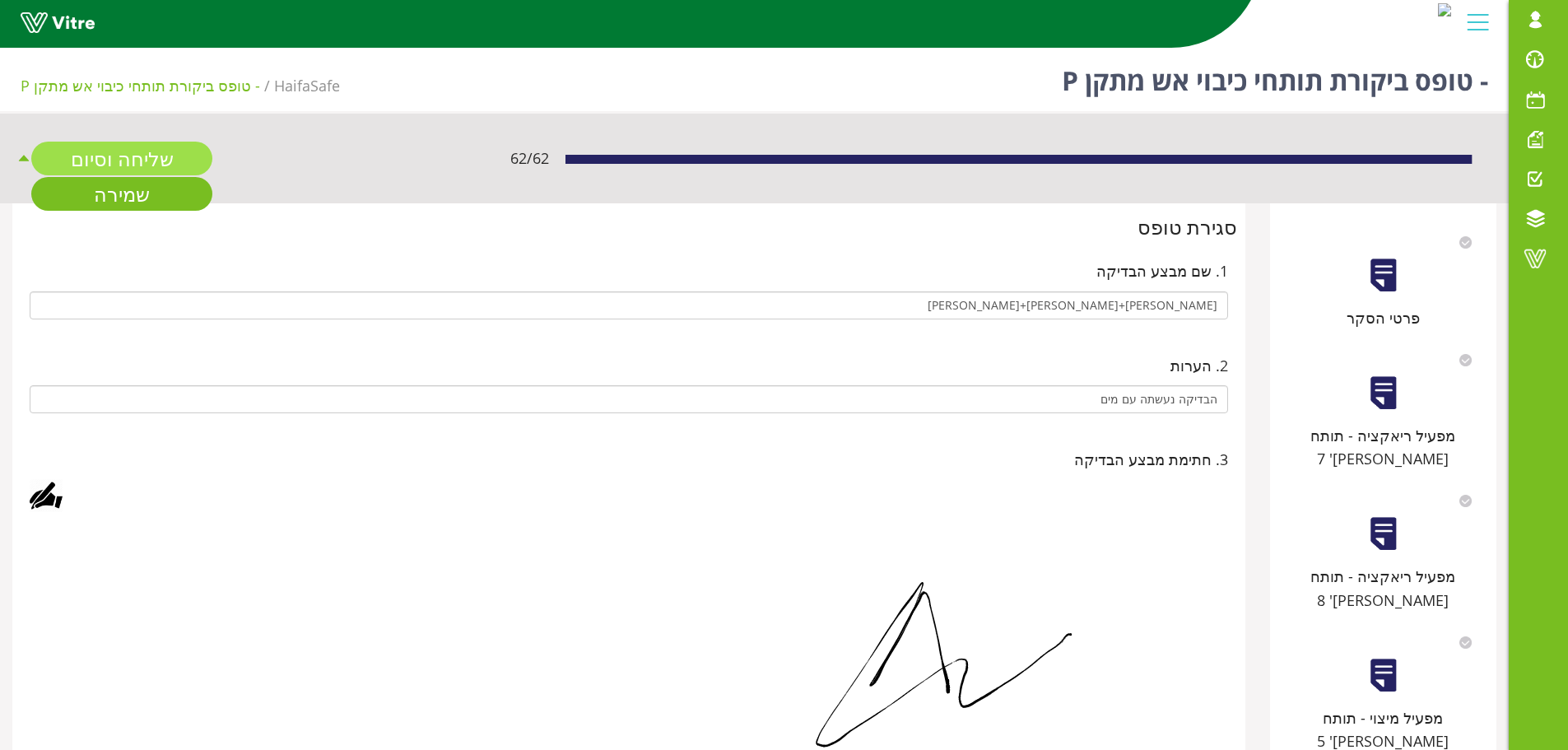
click at [130, 157] on link "שליחה וסיום" at bounding box center [121, 159] width 181 height 34
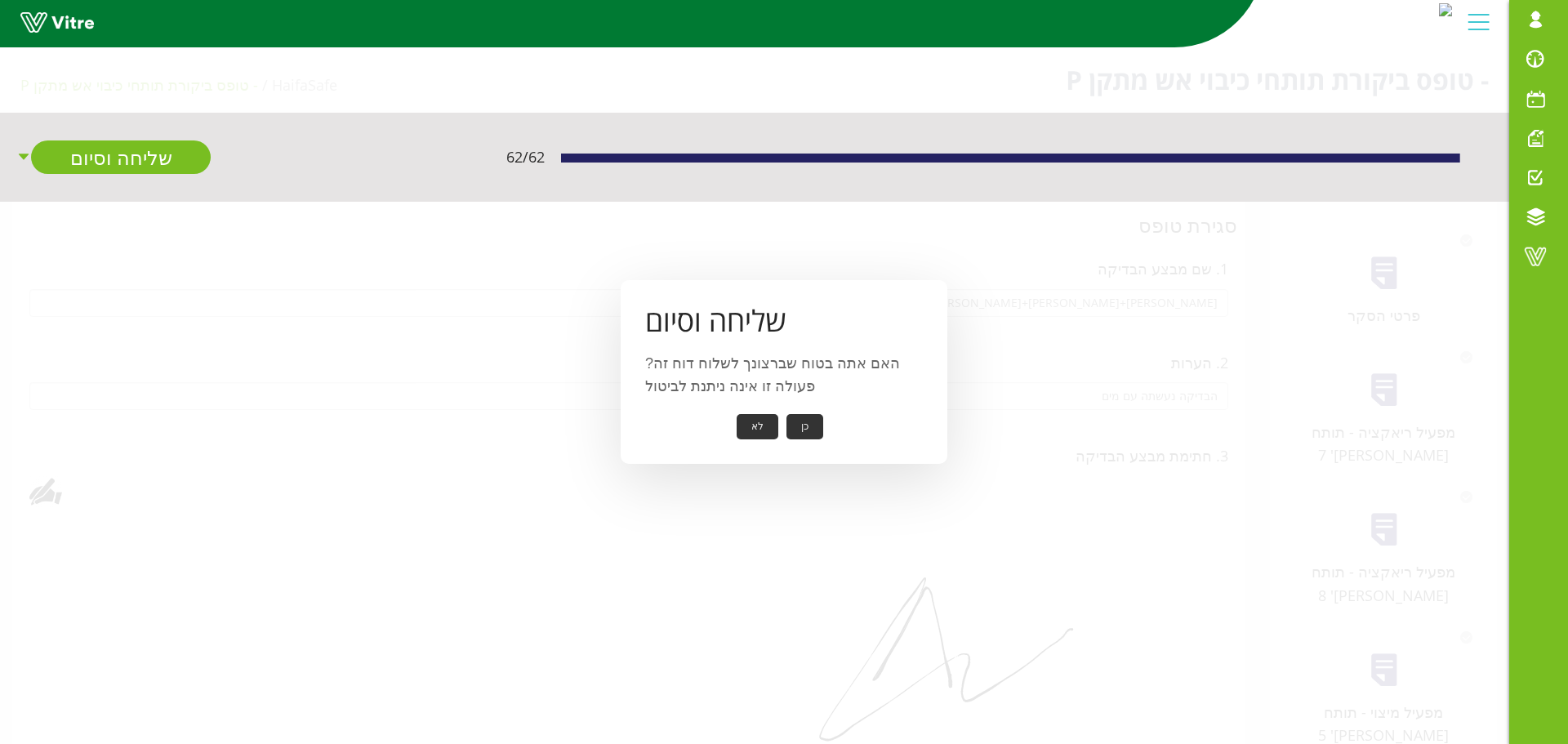
click at [798, 429] on button "כן" at bounding box center [804, 427] width 37 height 26
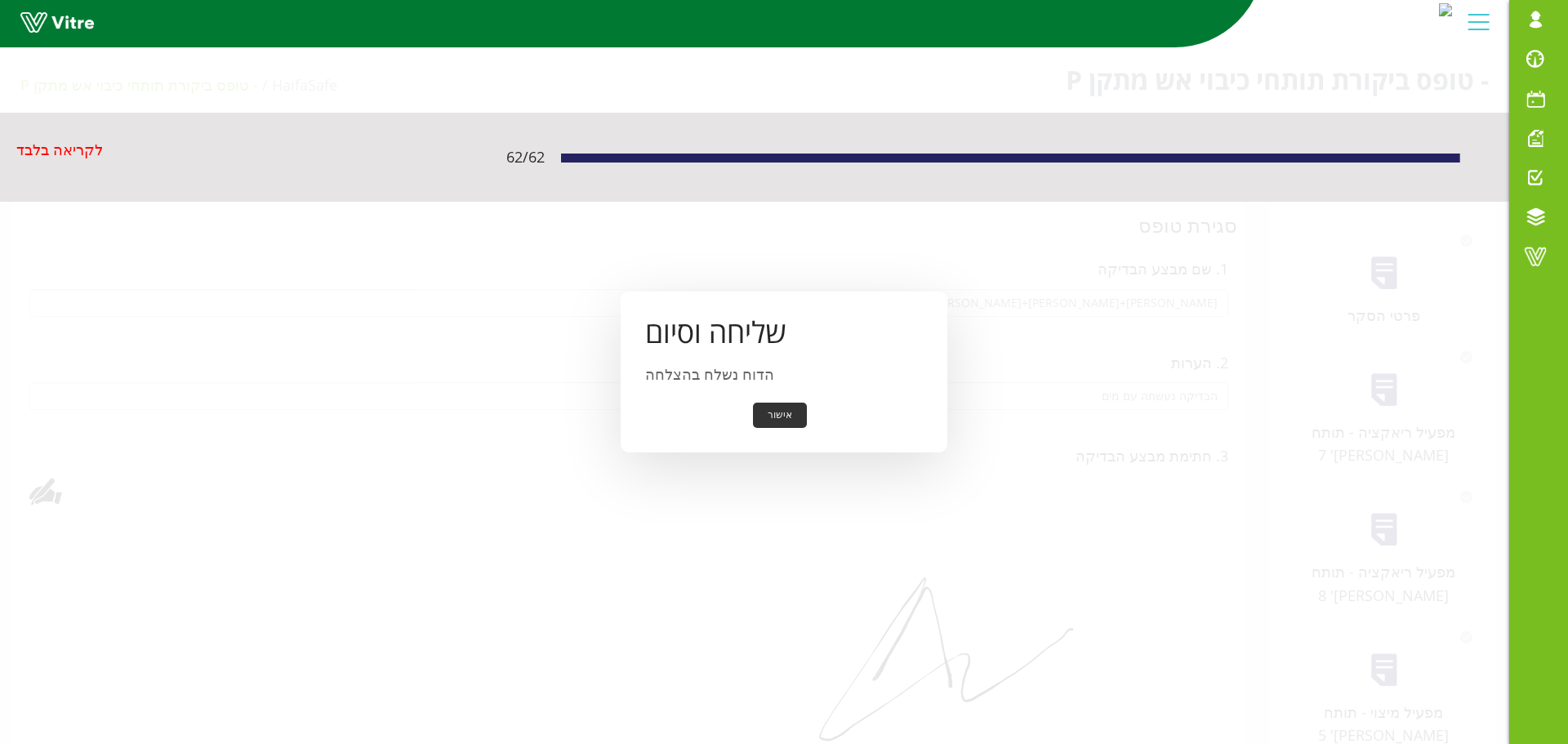
click at [786, 415] on button "אישור" at bounding box center [780, 415] width 53 height 26
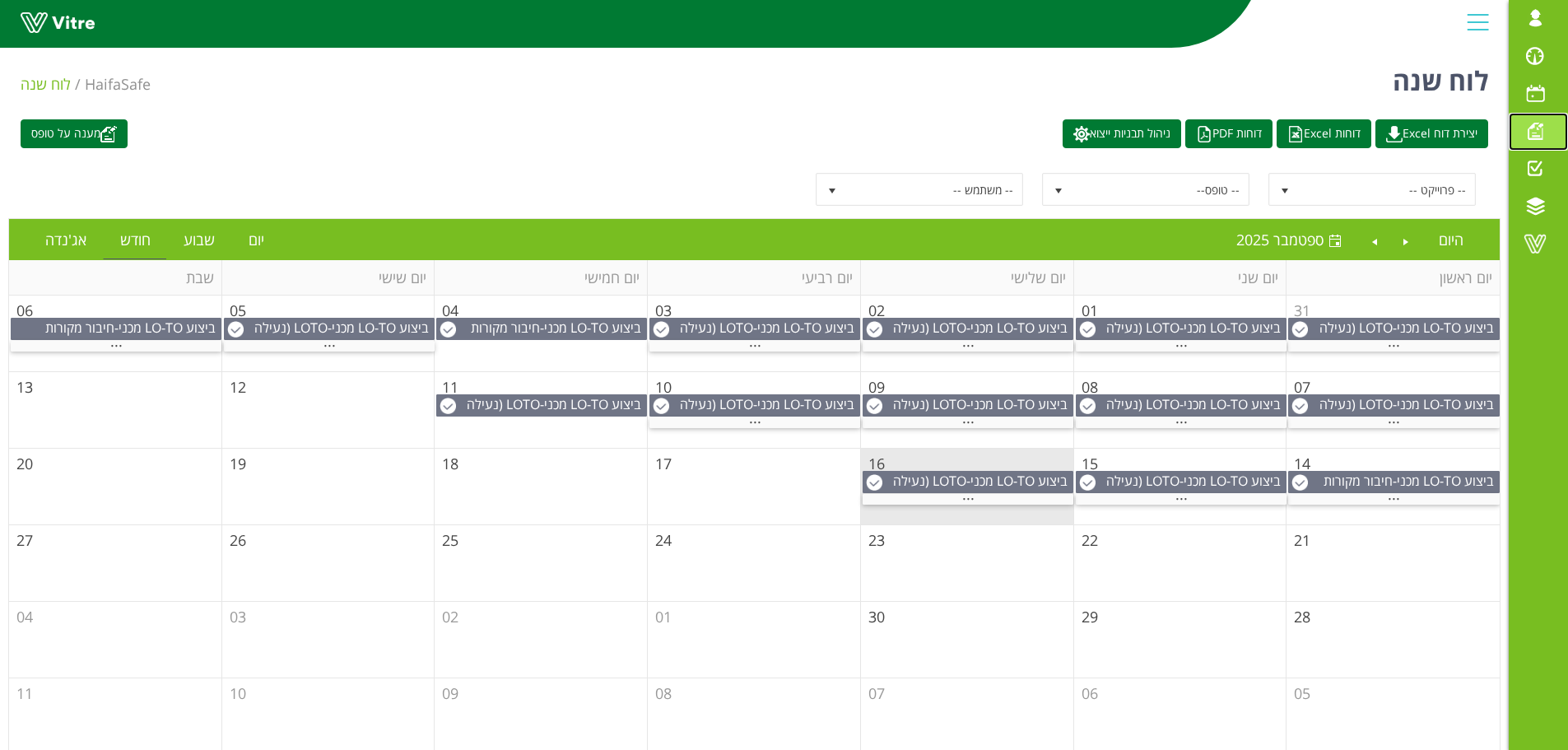
click at [1535, 125] on span at bounding box center [1535, 131] width 41 height 20
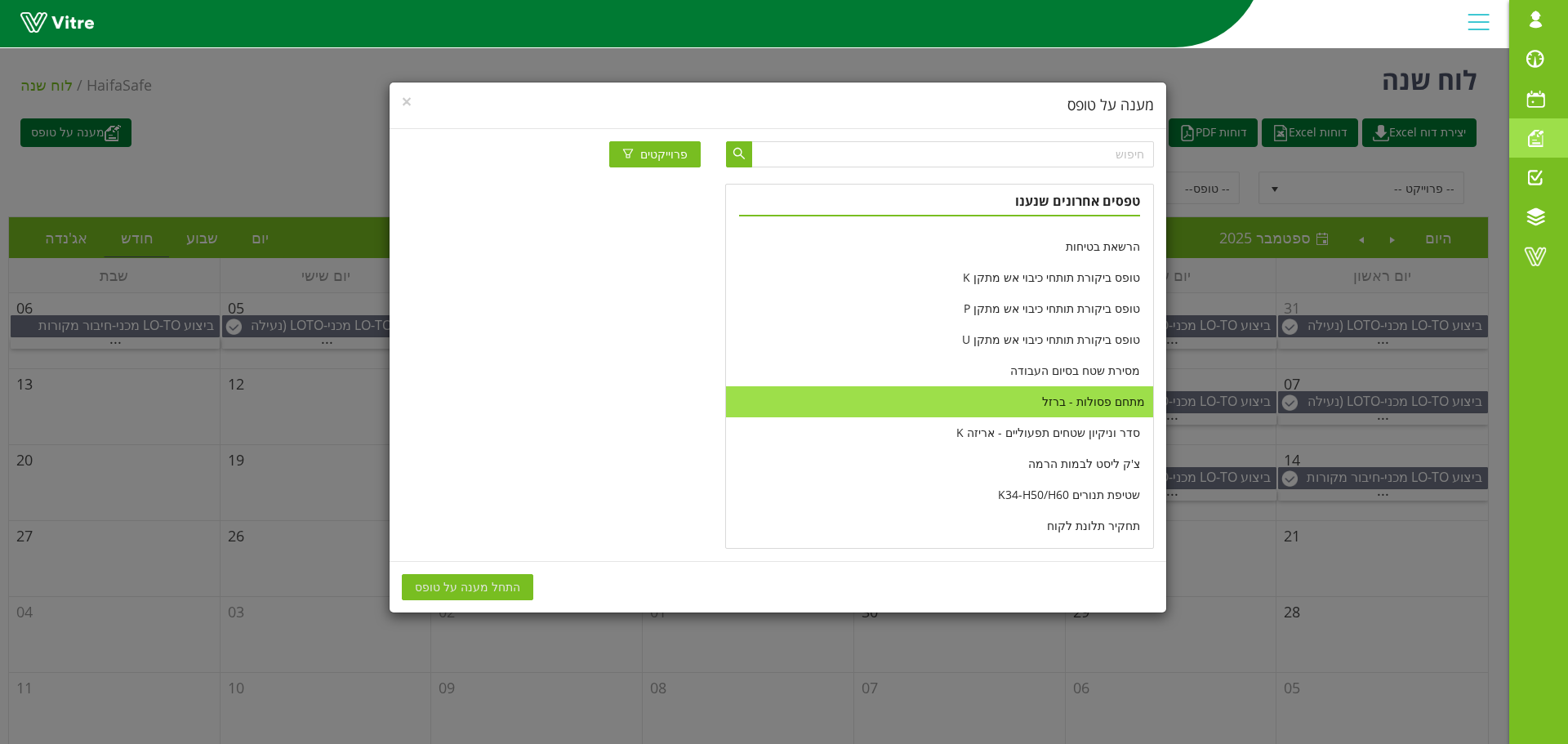
scroll to position [408, 0]
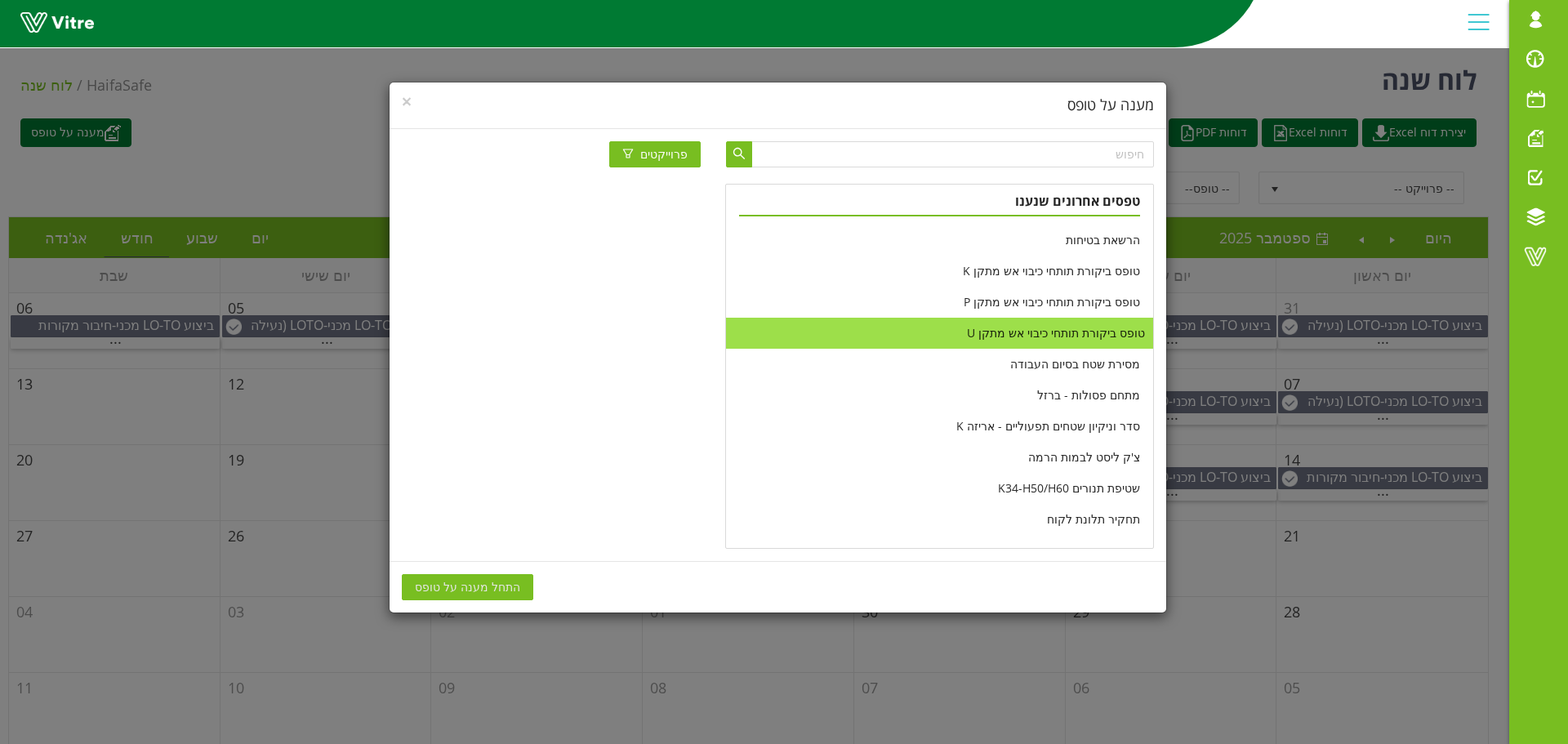
click at [1013, 333] on li "טופס ביקורת תותחי כיבוי אש מתקן U" at bounding box center [939, 333] width 426 height 31
click at [494, 585] on span "התחל מענה על טופס" at bounding box center [468, 587] width 105 height 18
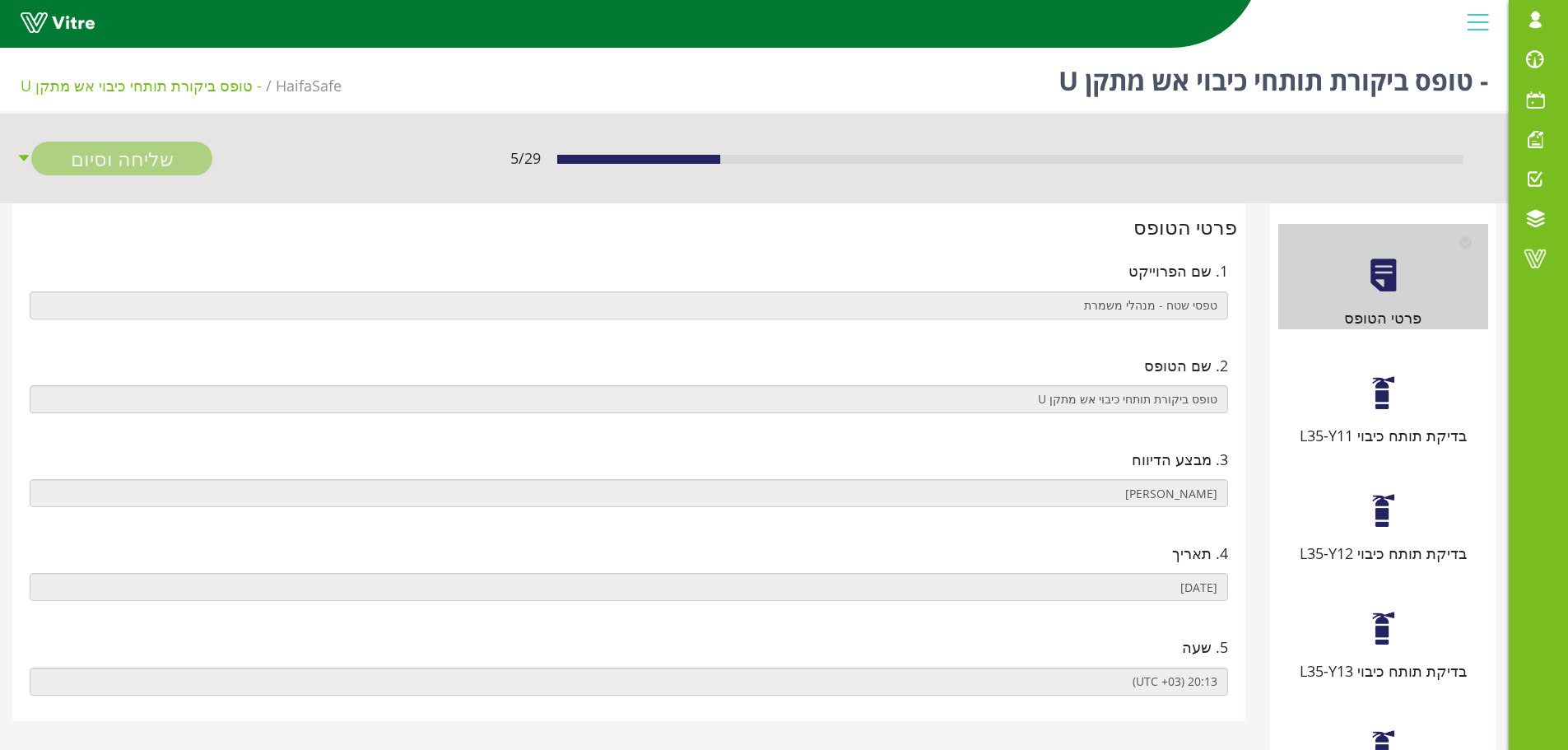
drag, startPoint x: 1395, startPoint y: 422, endPoint x: 1373, endPoint y: 414, distance: 23.4
click at [1394, 422] on div "בדיקת תותח כיבוי L35-Y11" at bounding box center [1383, 394] width 210 height 106
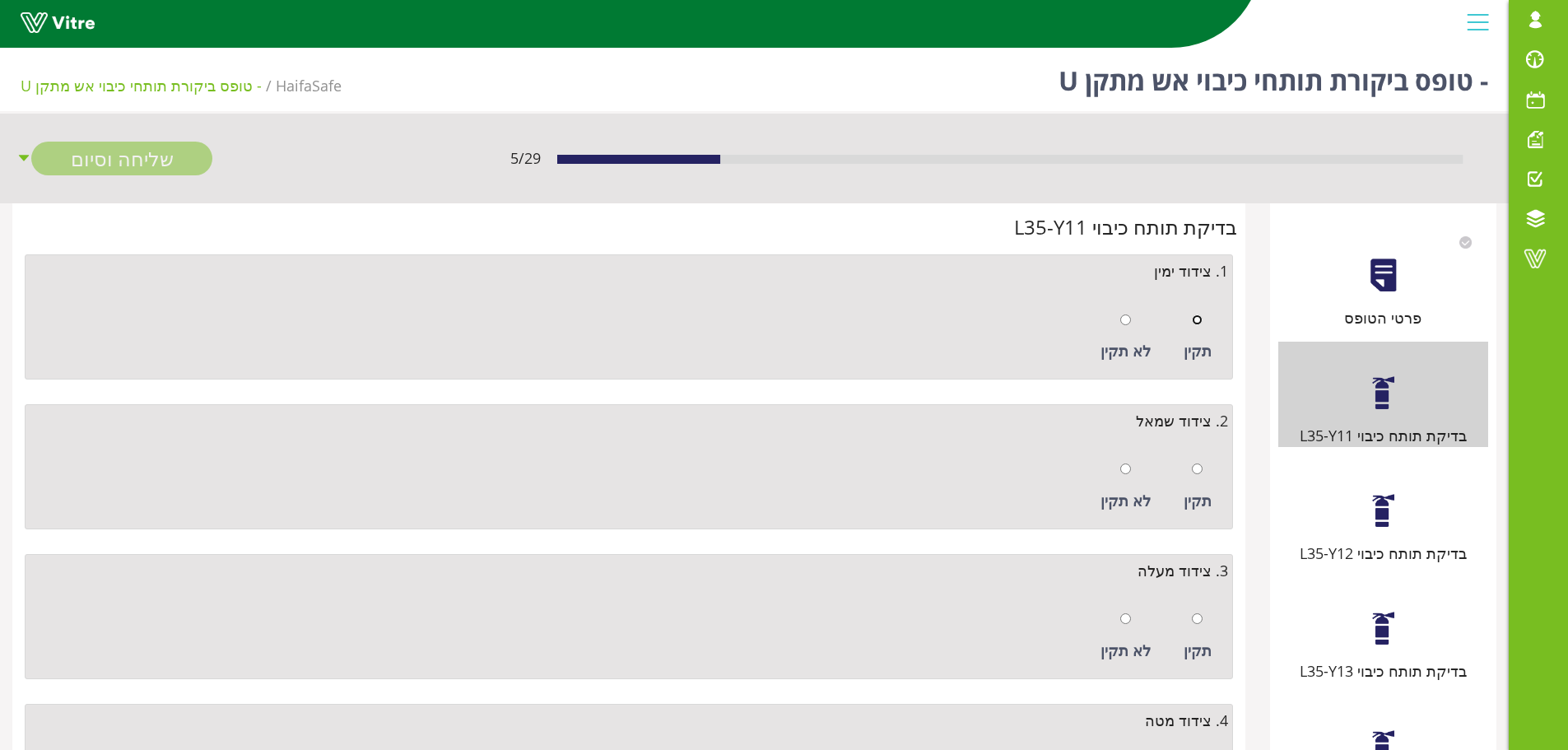
click at [1199, 322] on input "radio" at bounding box center [1197, 320] width 11 height 11
radio input "true"
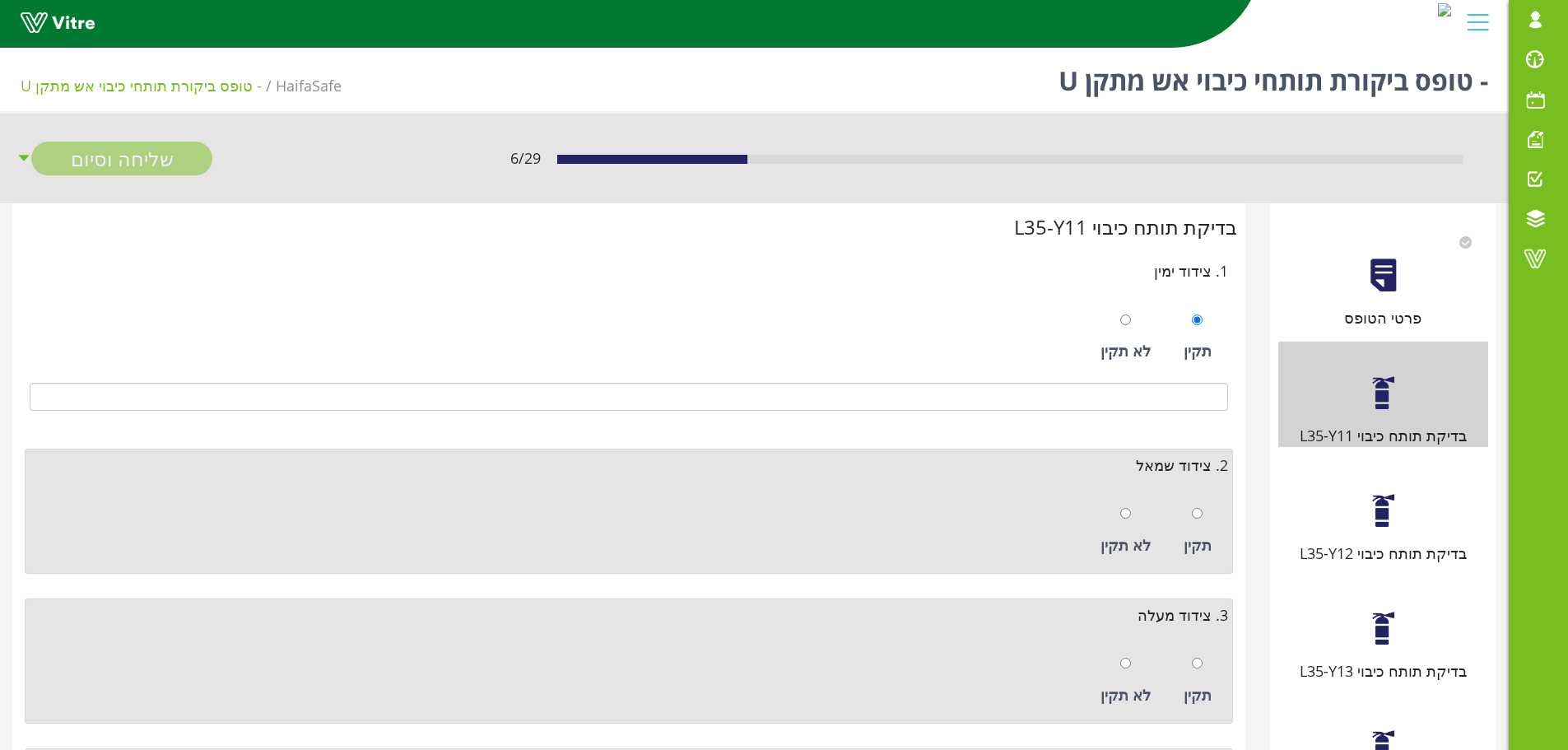
click at [1193, 500] on div "תקין" at bounding box center [1197, 531] width 45 height 76
radio input "true"
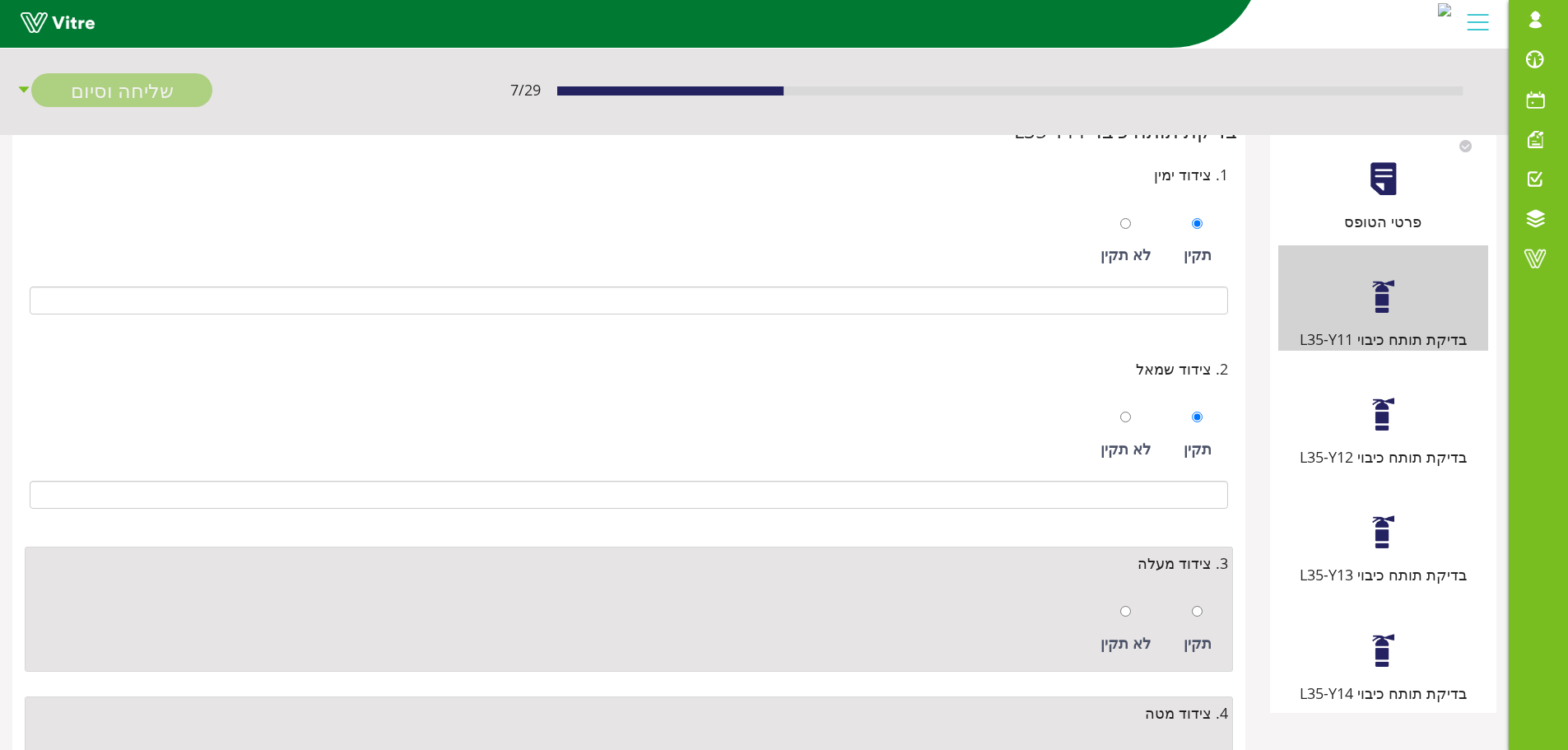
scroll to position [247, 0]
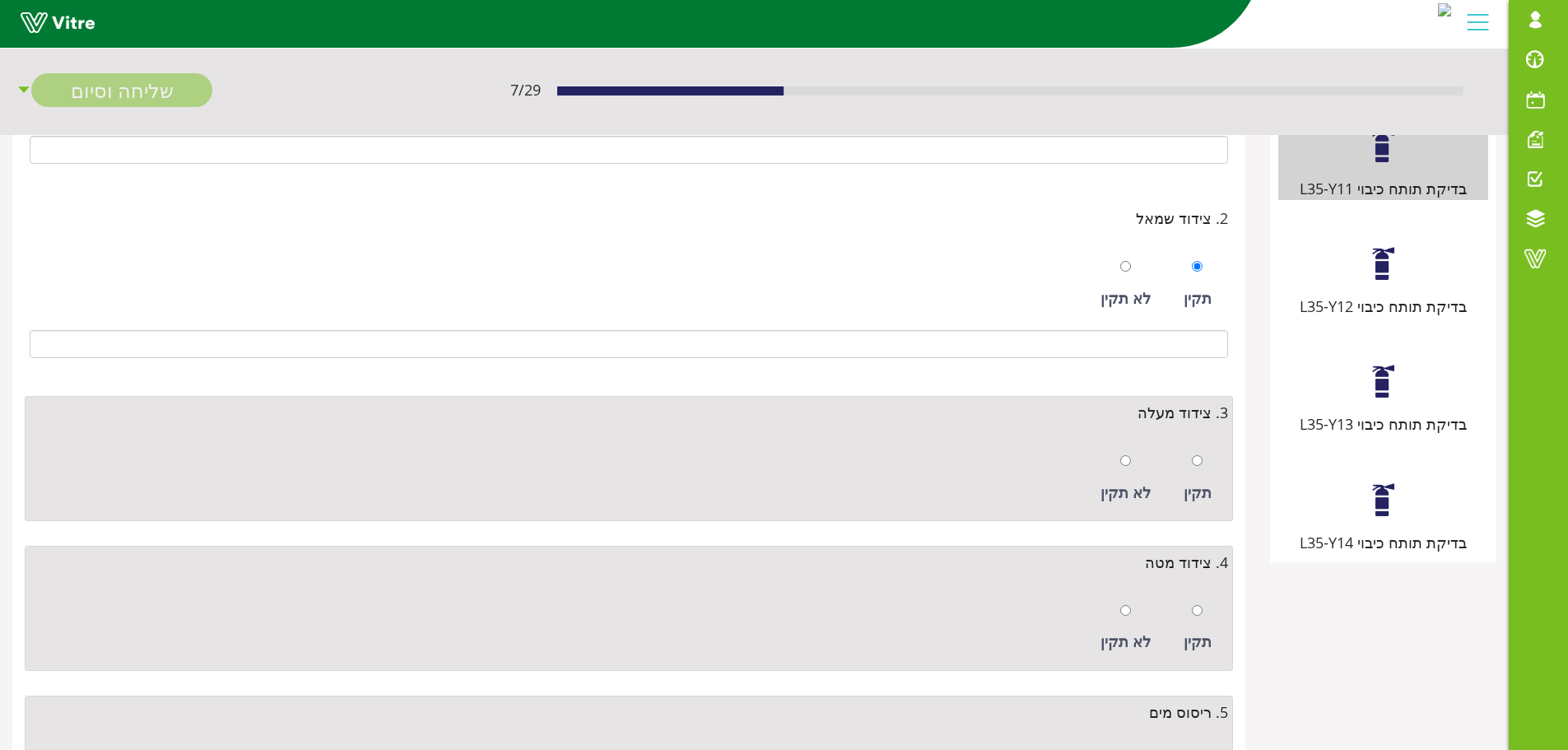
click at [1203, 457] on div "תקין" at bounding box center [1197, 478] width 45 height 76
radio input "true"
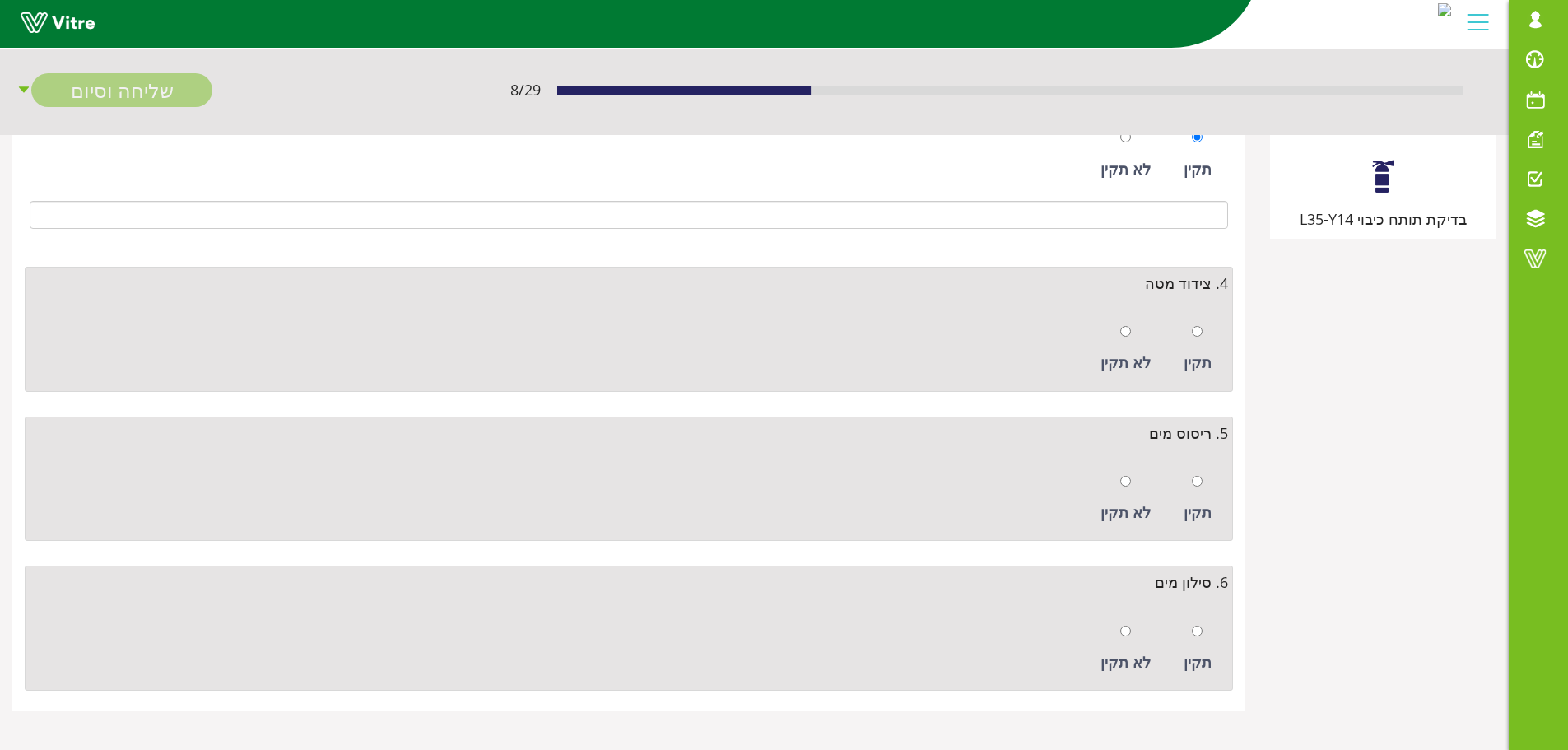
scroll to position [573, 0]
click at [1202, 339] on div at bounding box center [1197, 328] width 11 height 23
radio input "true"
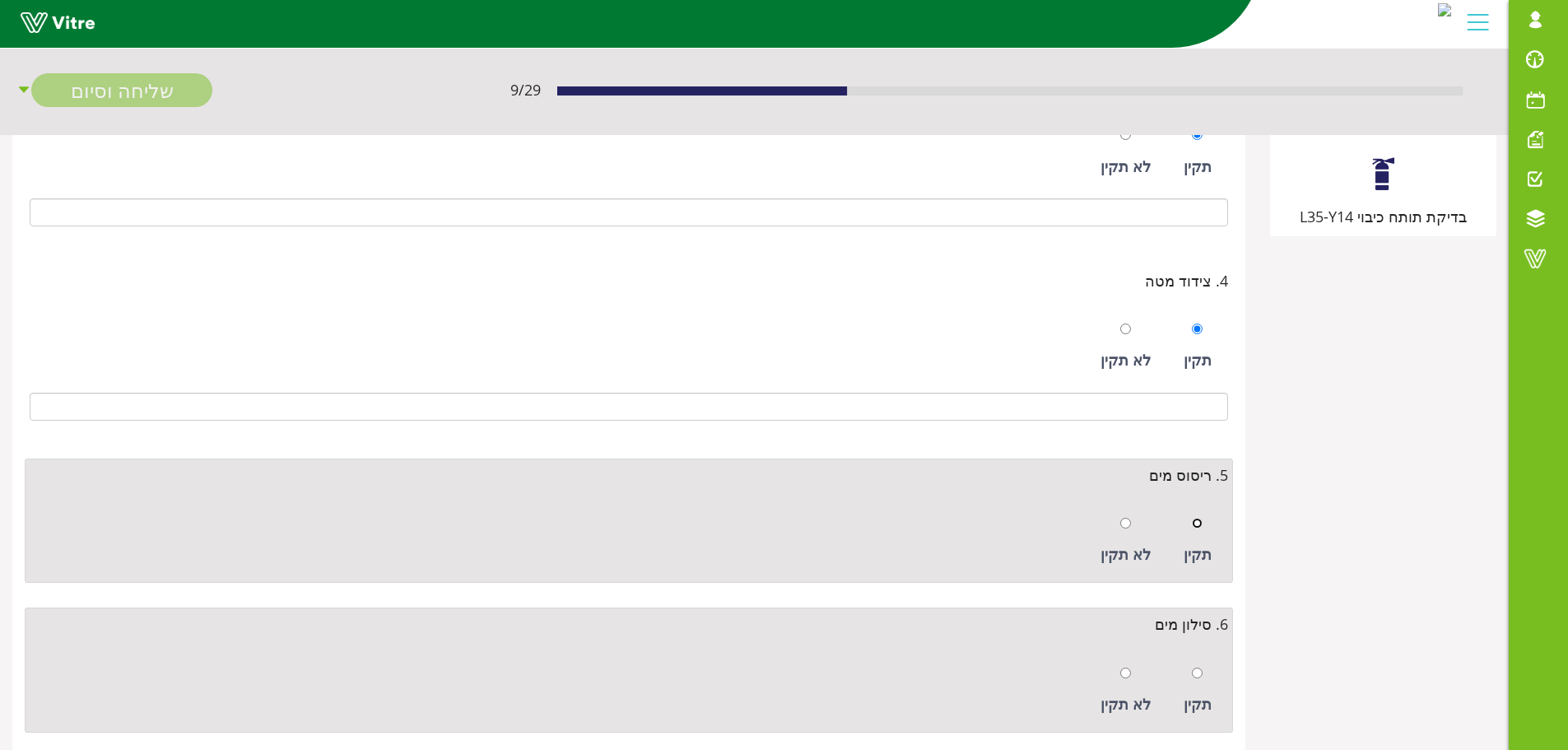
click at [1202, 524] on input "radio" at bounding box center [1197, 523] width 11 height 11
radio input "true"
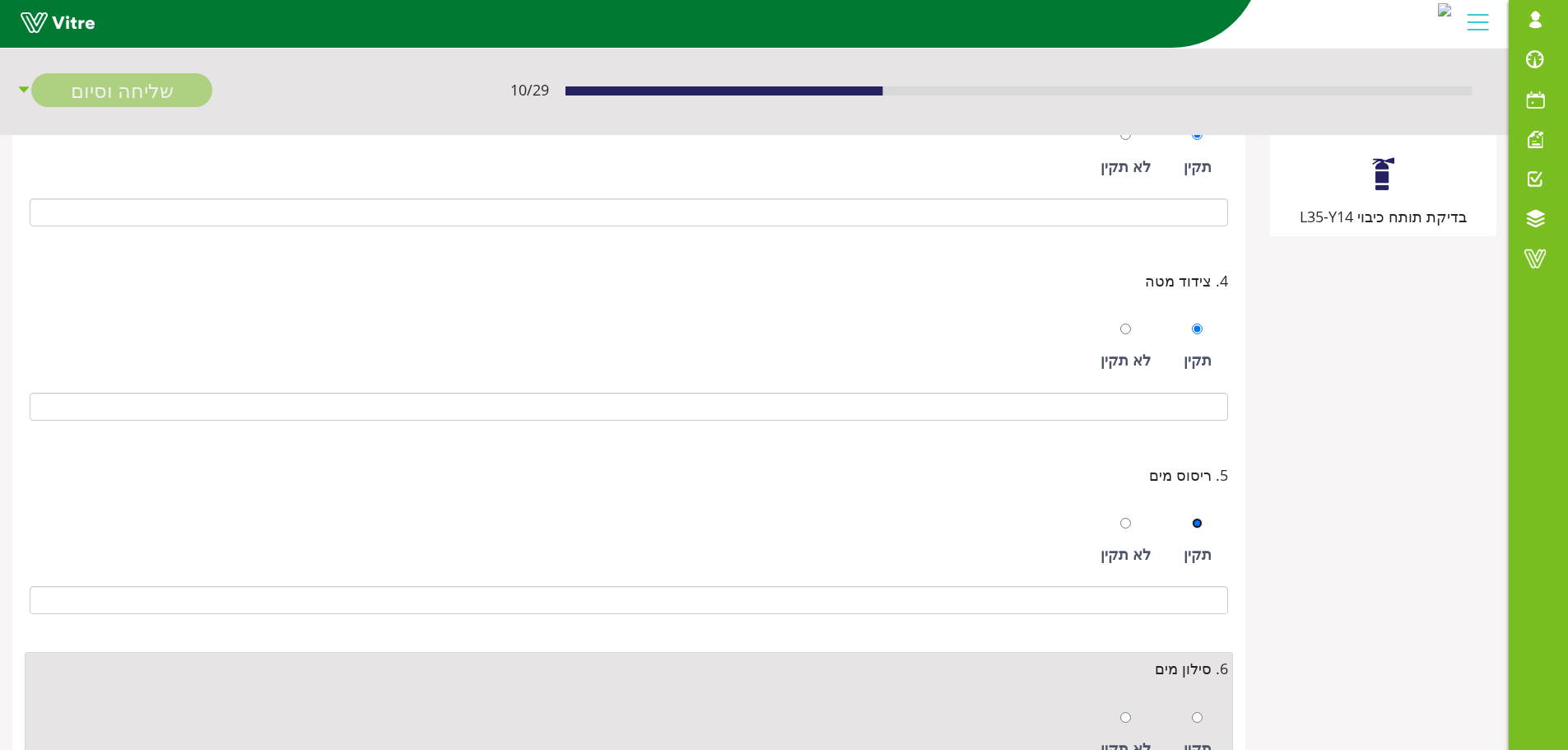
scroll to position [662, 0]
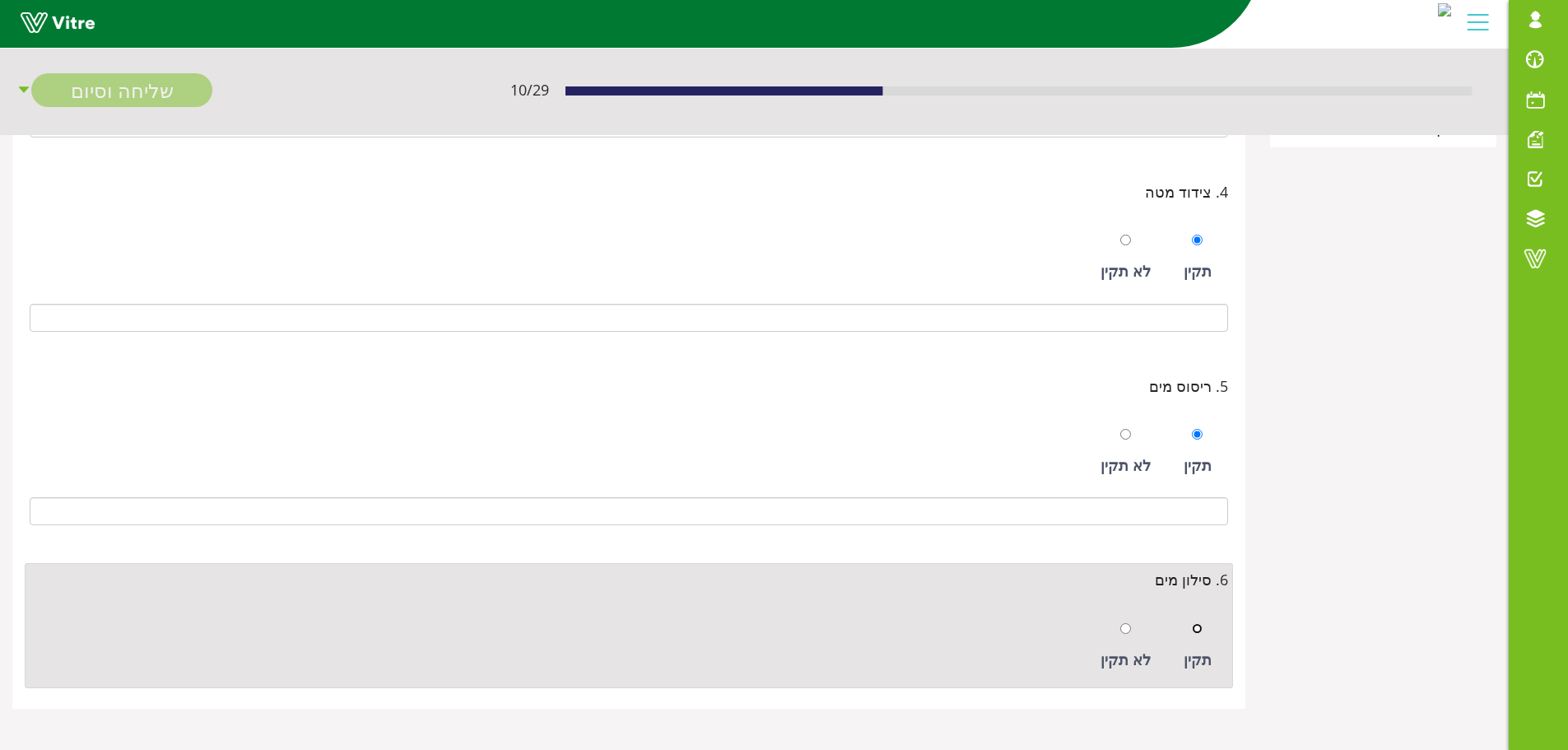
click at [1198, 630] on input "radio" at bounding box center [1197, 628] width 11 height 11
radio input "true"
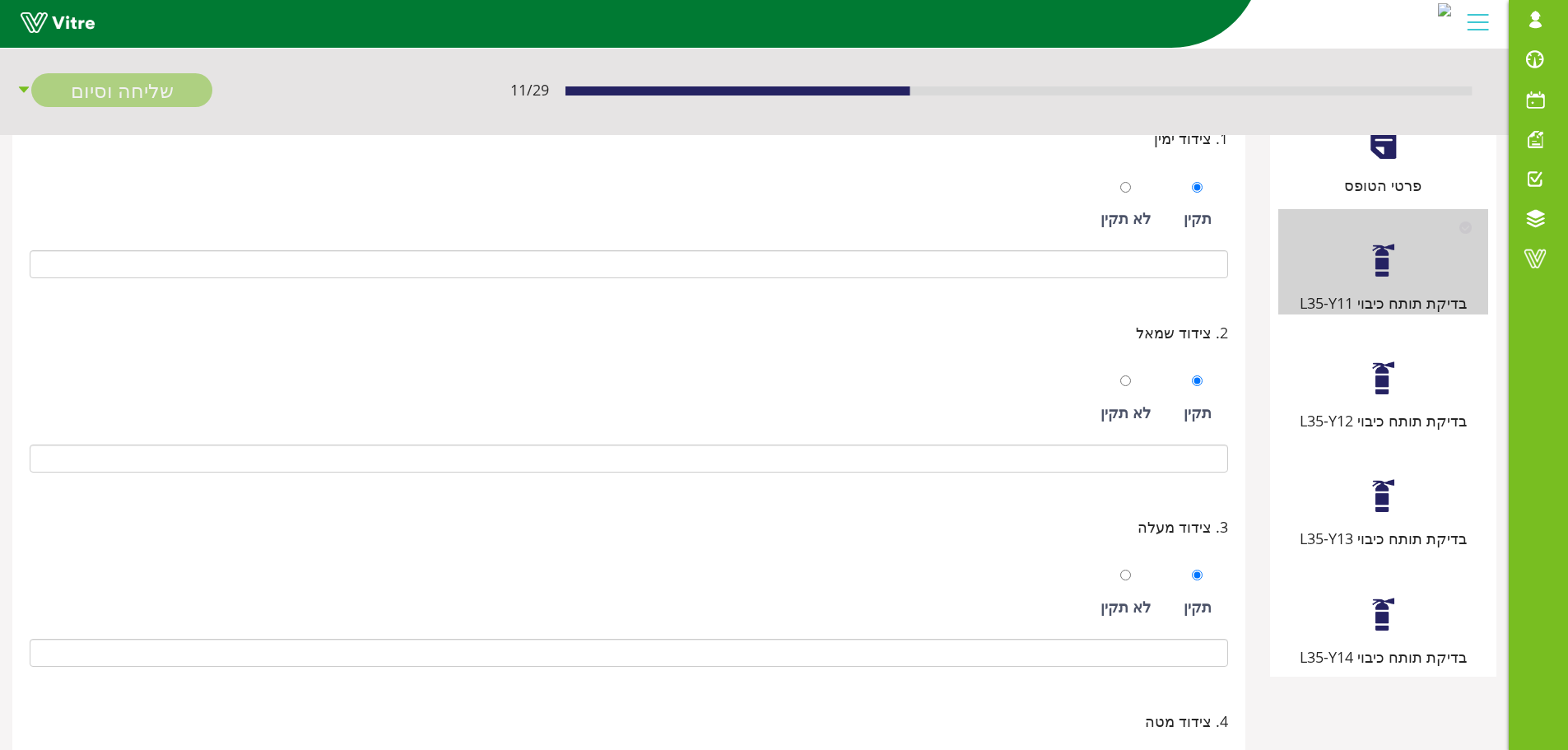
scroll to position [0, 0]
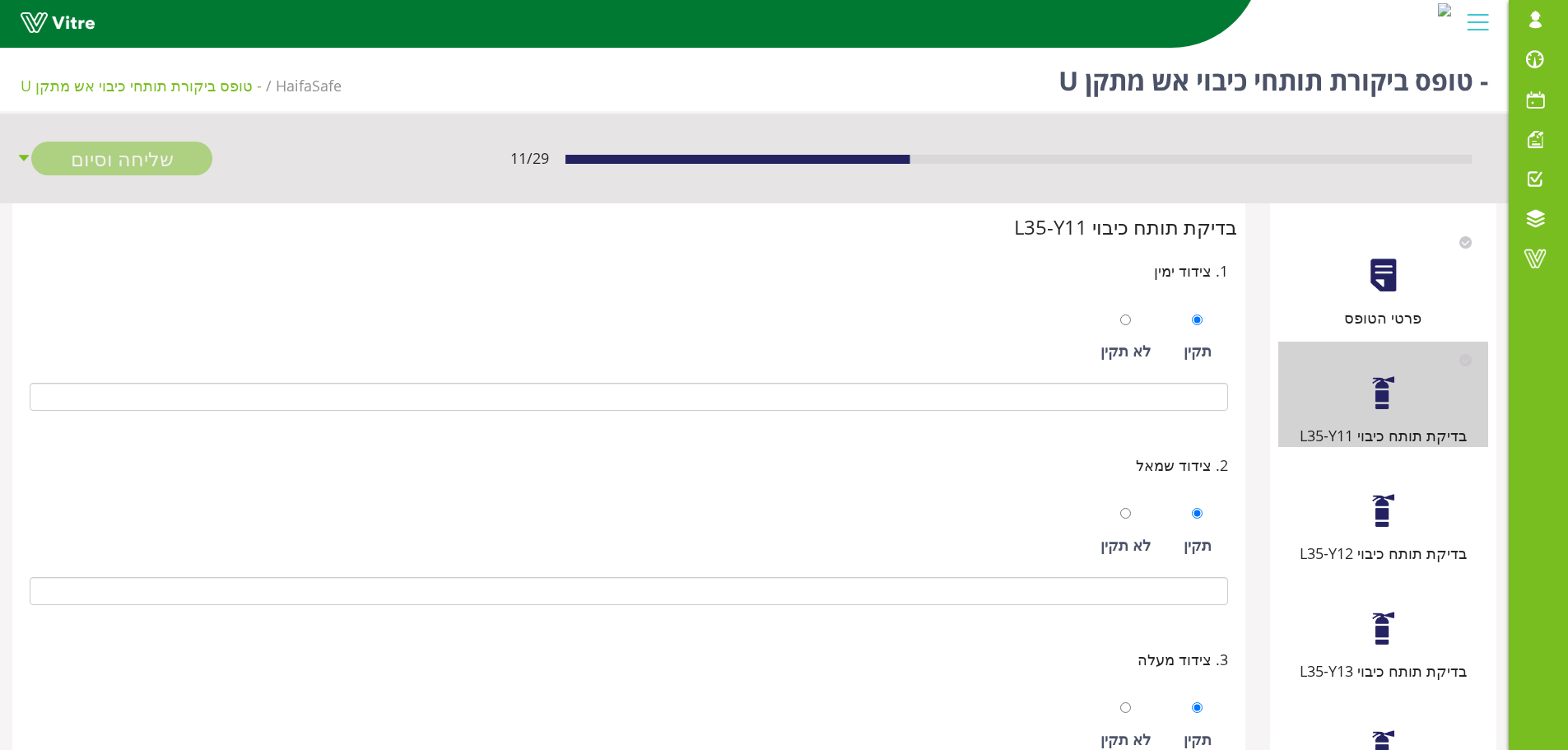
click at [1371, 500] on div at bounding box center [1383, 510] width 37 height 37
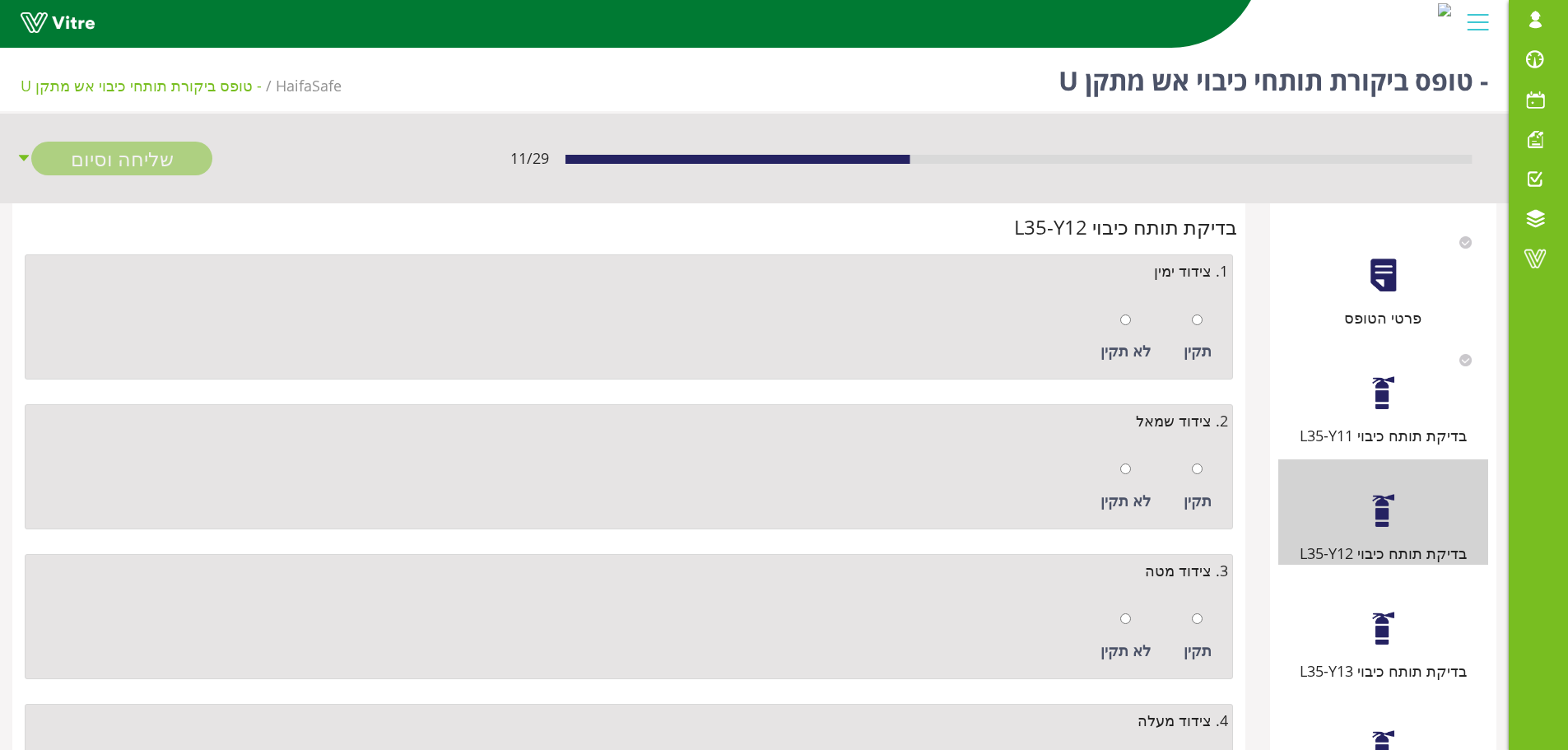
click at [1196, 311] on div at bounding box center [1197, 319] width 11 height 23
radio input "true"
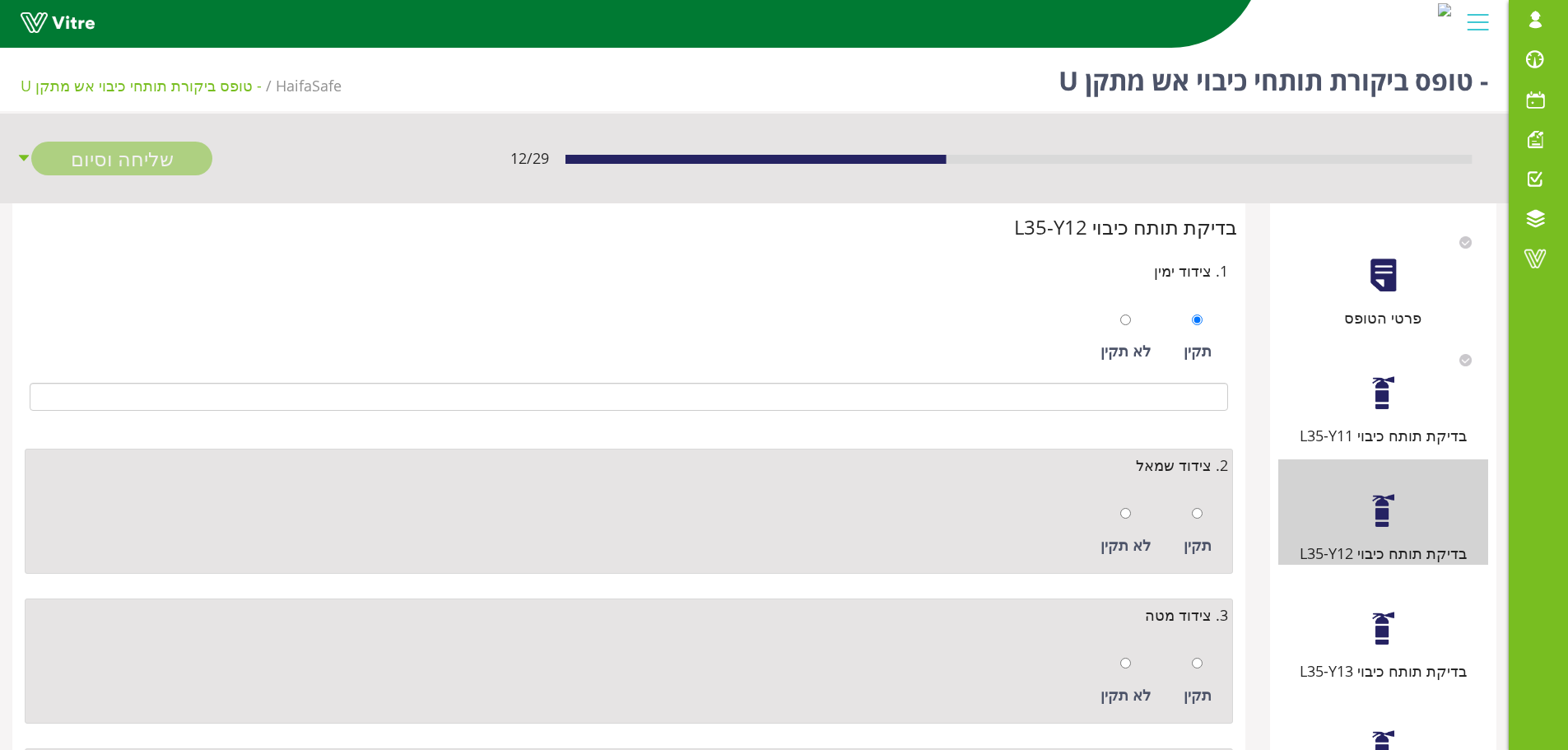
click at [1192, 503] on div at bounding box center [1197, 512] width 11 height 23
radio input "true"
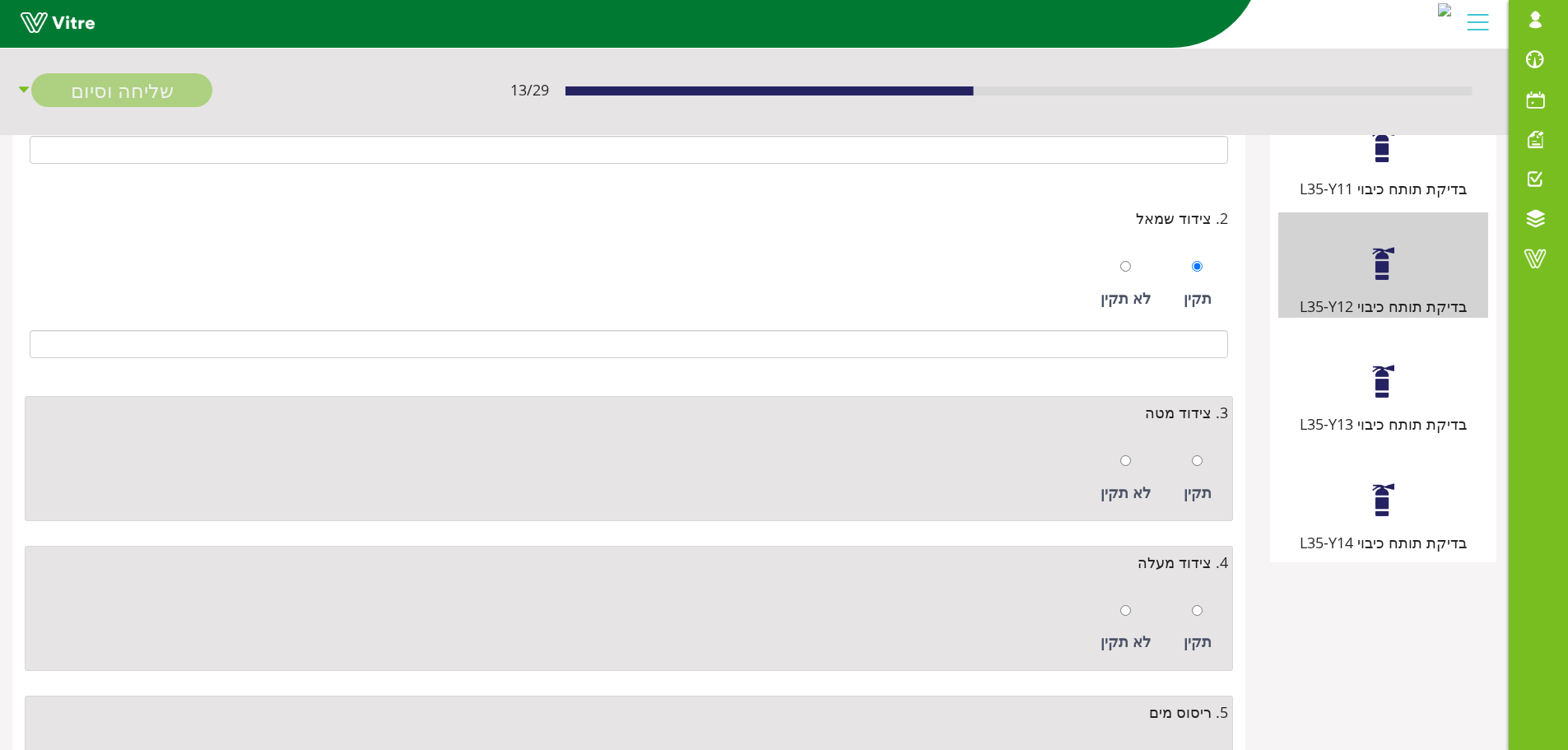
click at [1206, 461] on div "תקין" at bounding box center [1197, 478] width 45 height 76
radio input "true"
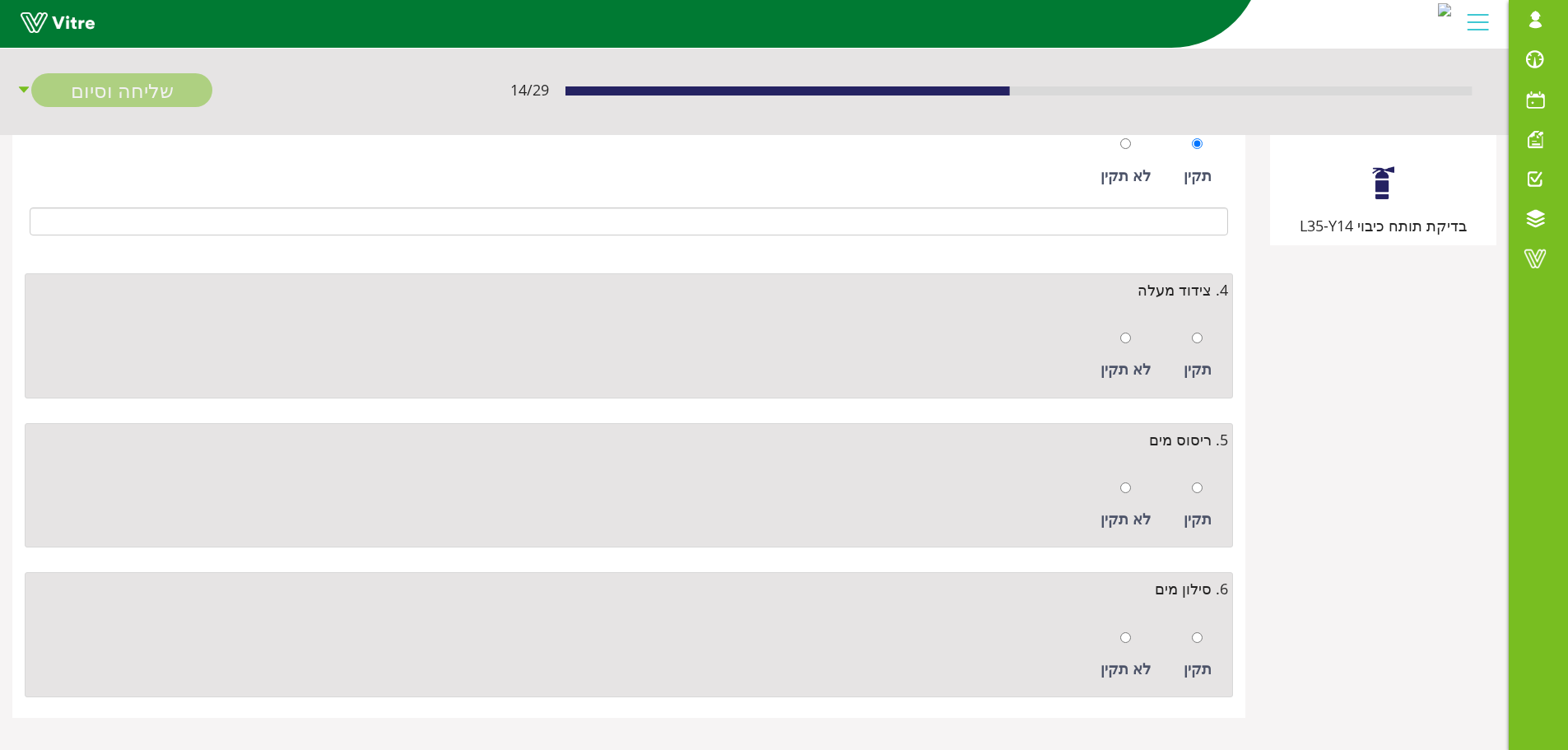
scroll to position [573, 0]
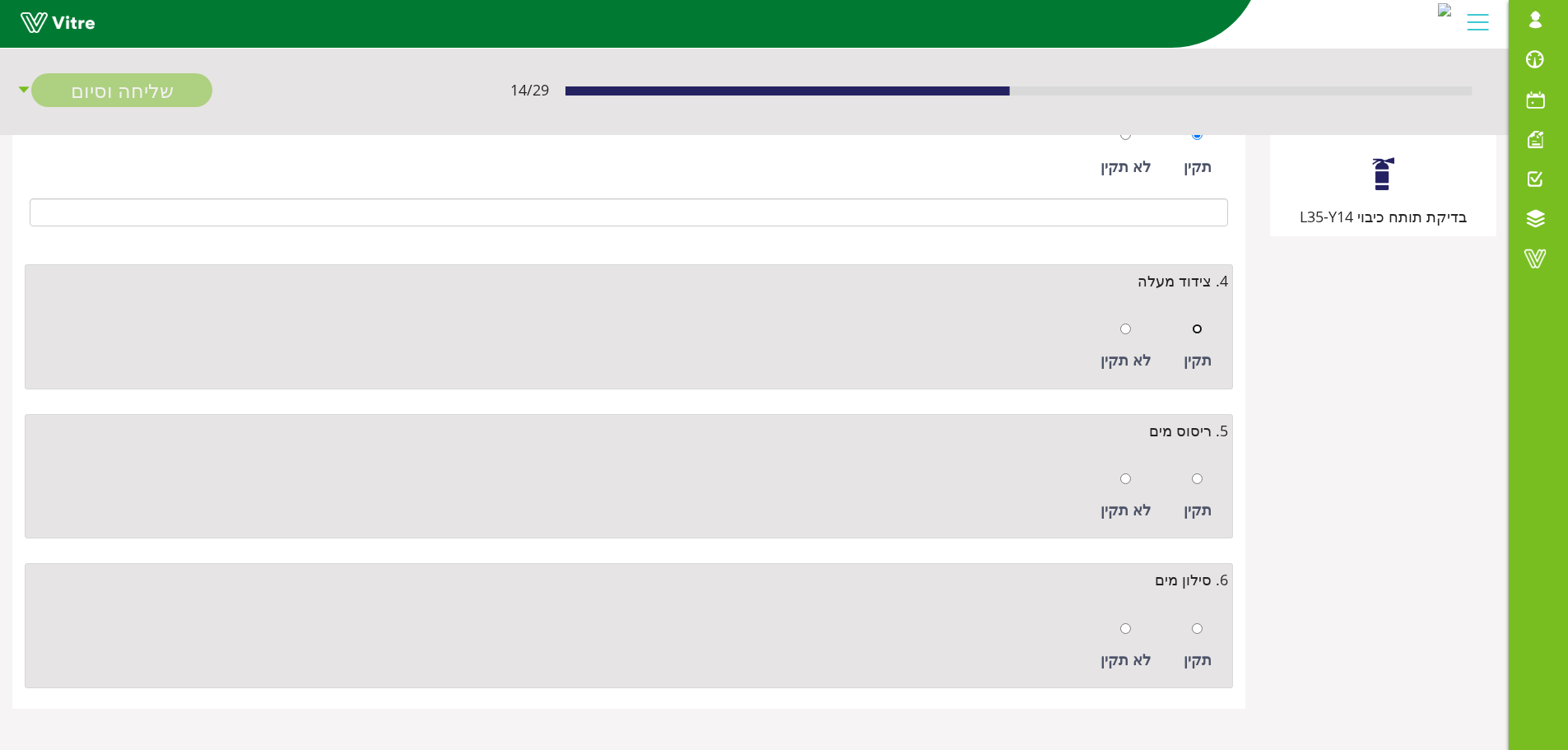
click at [1194, 332] on input "radio" at bounding box center [1197, 329] width 11 height 11
radio input "true"
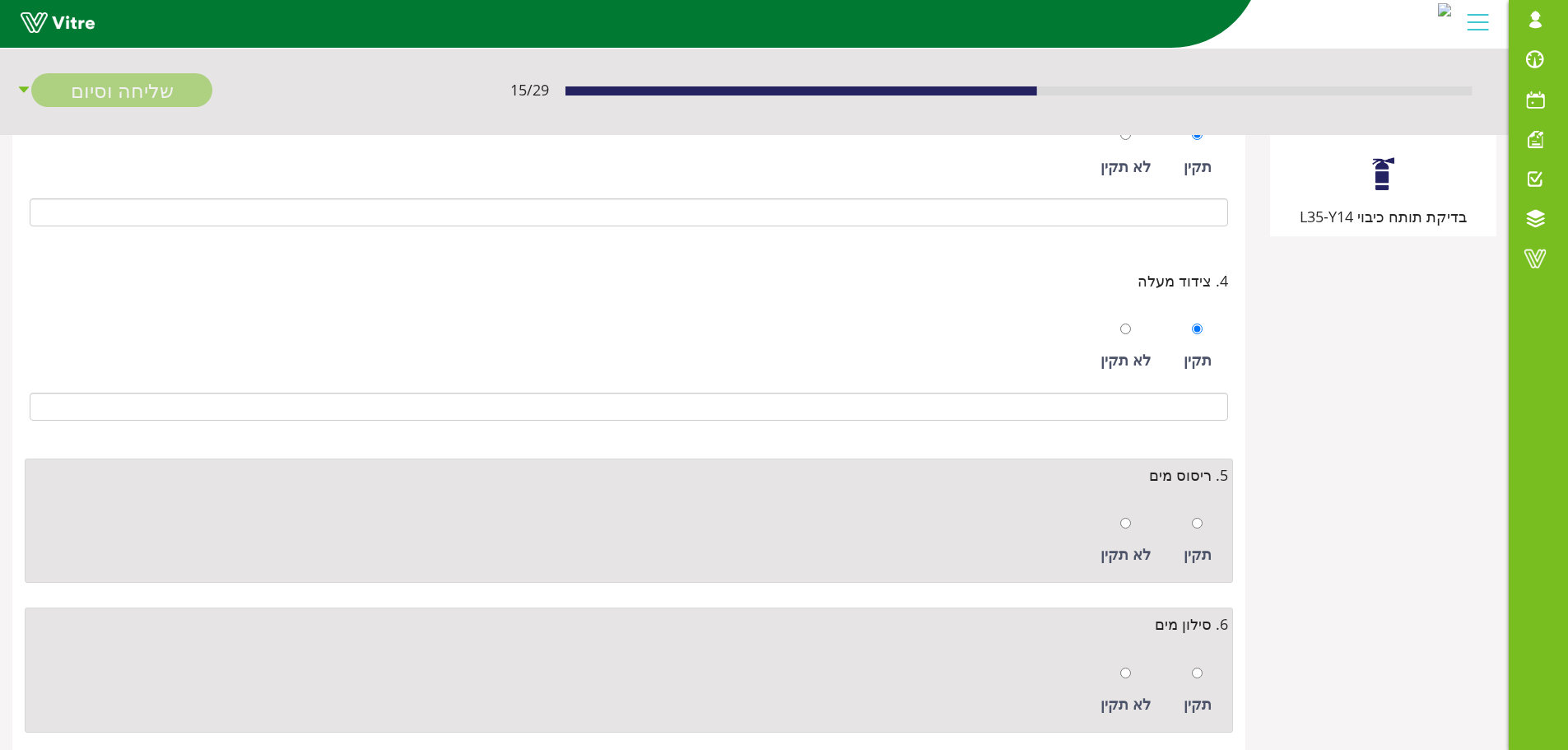
click at [1199, 516] on div at bounding box center [1197, 522] width 11 height 23
radio input "true"
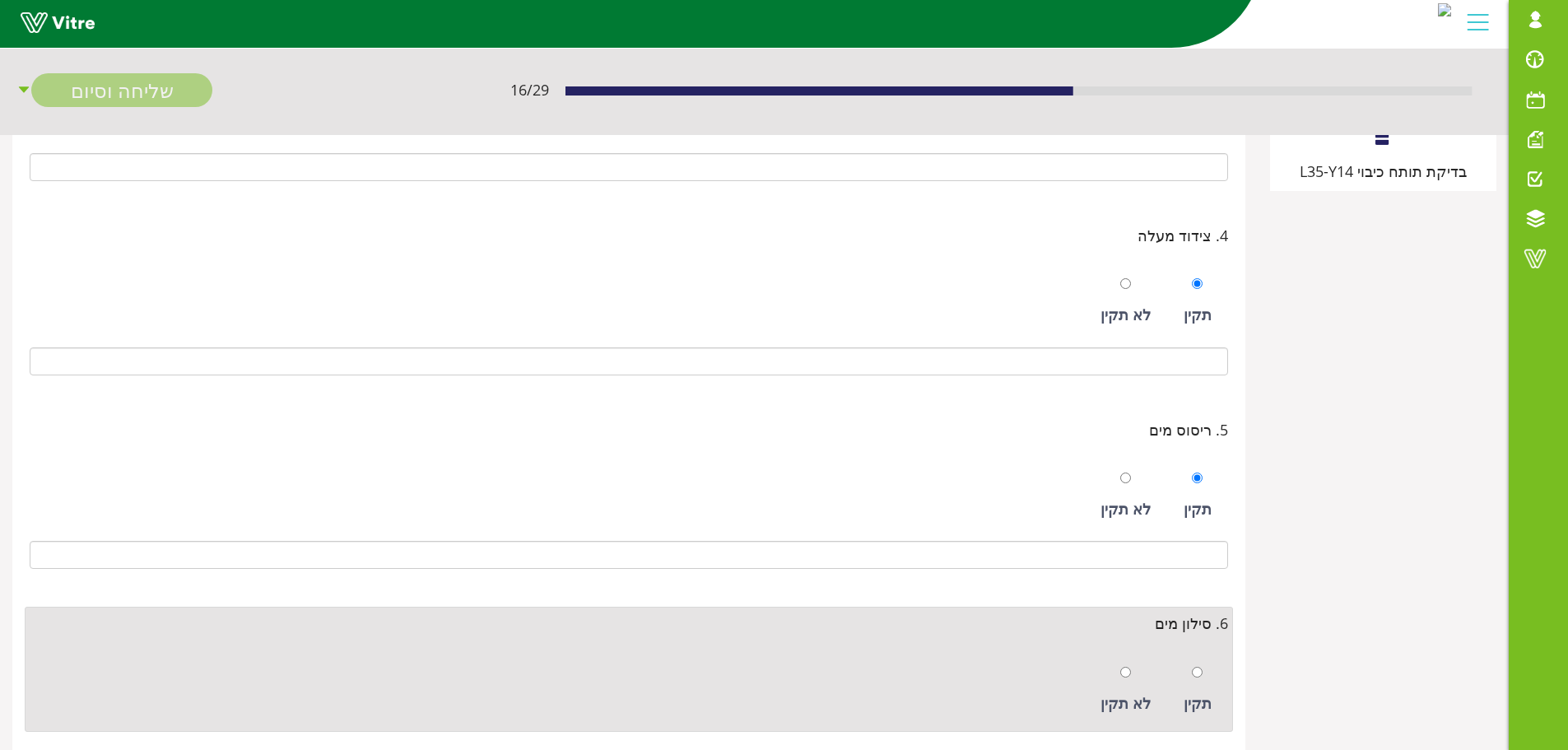
scroll to position [662, 0]
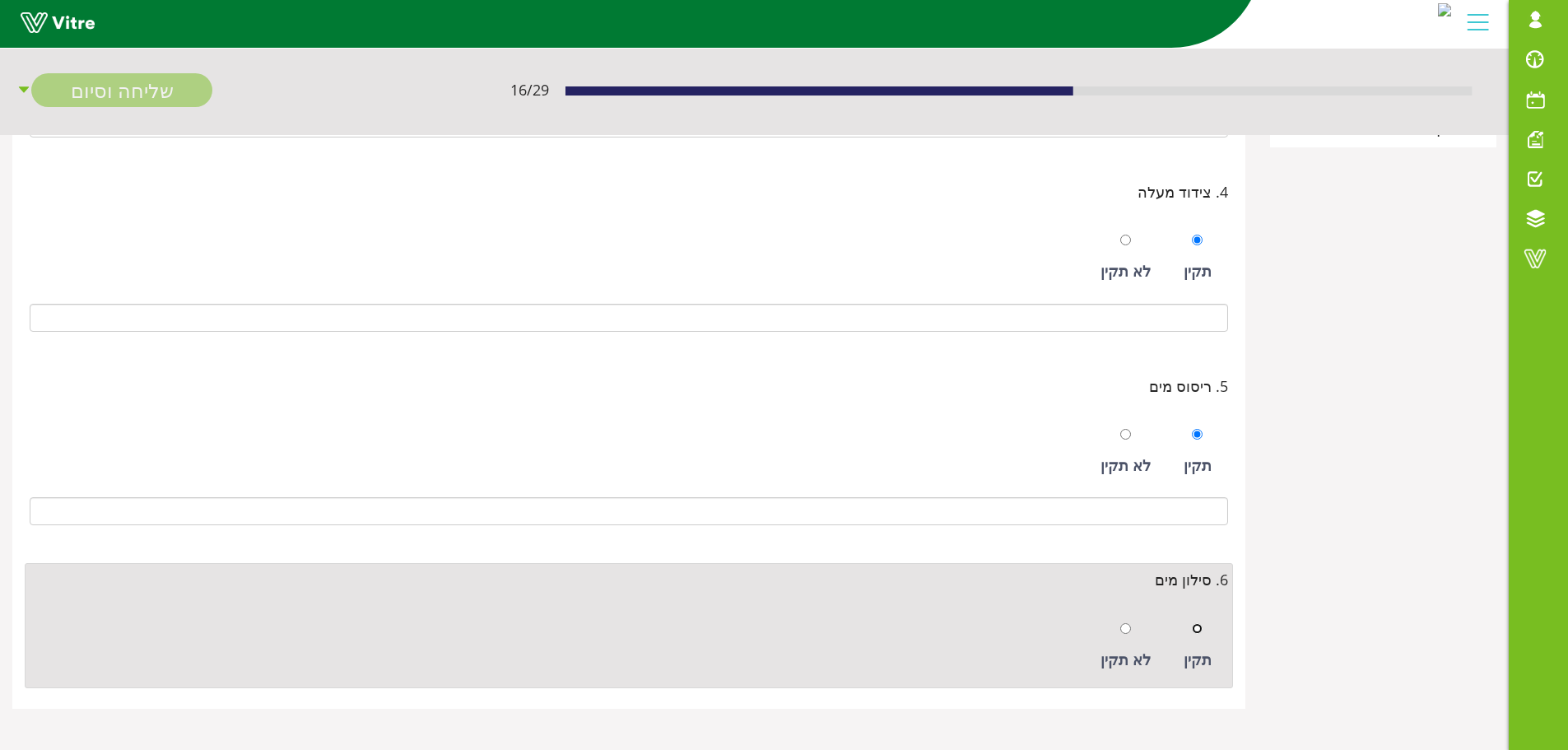
click at [1197, 630] on input "radio" at bounding box center [1197, 628] width 11 height 11
radio input "true"
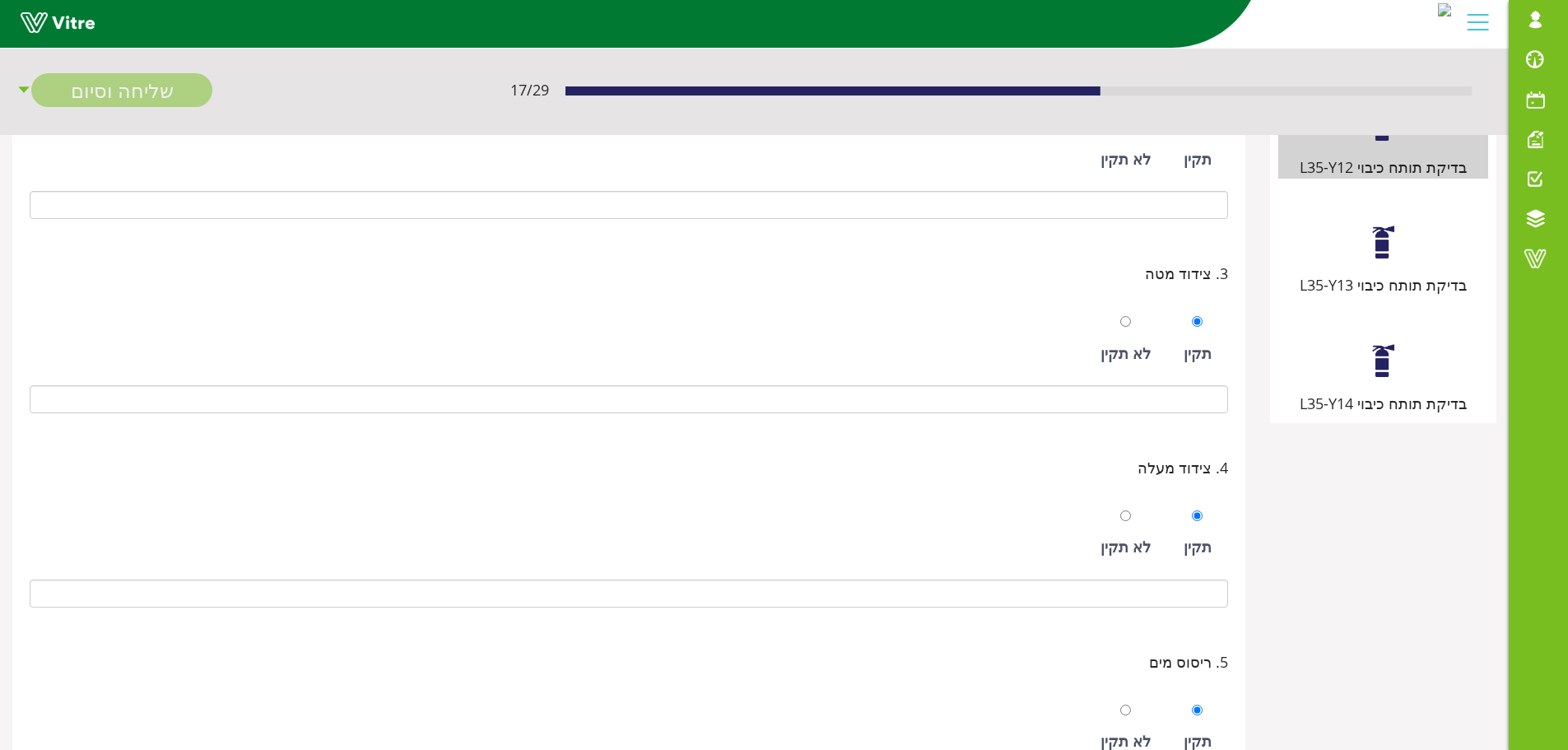
scroll to position [168, 0]
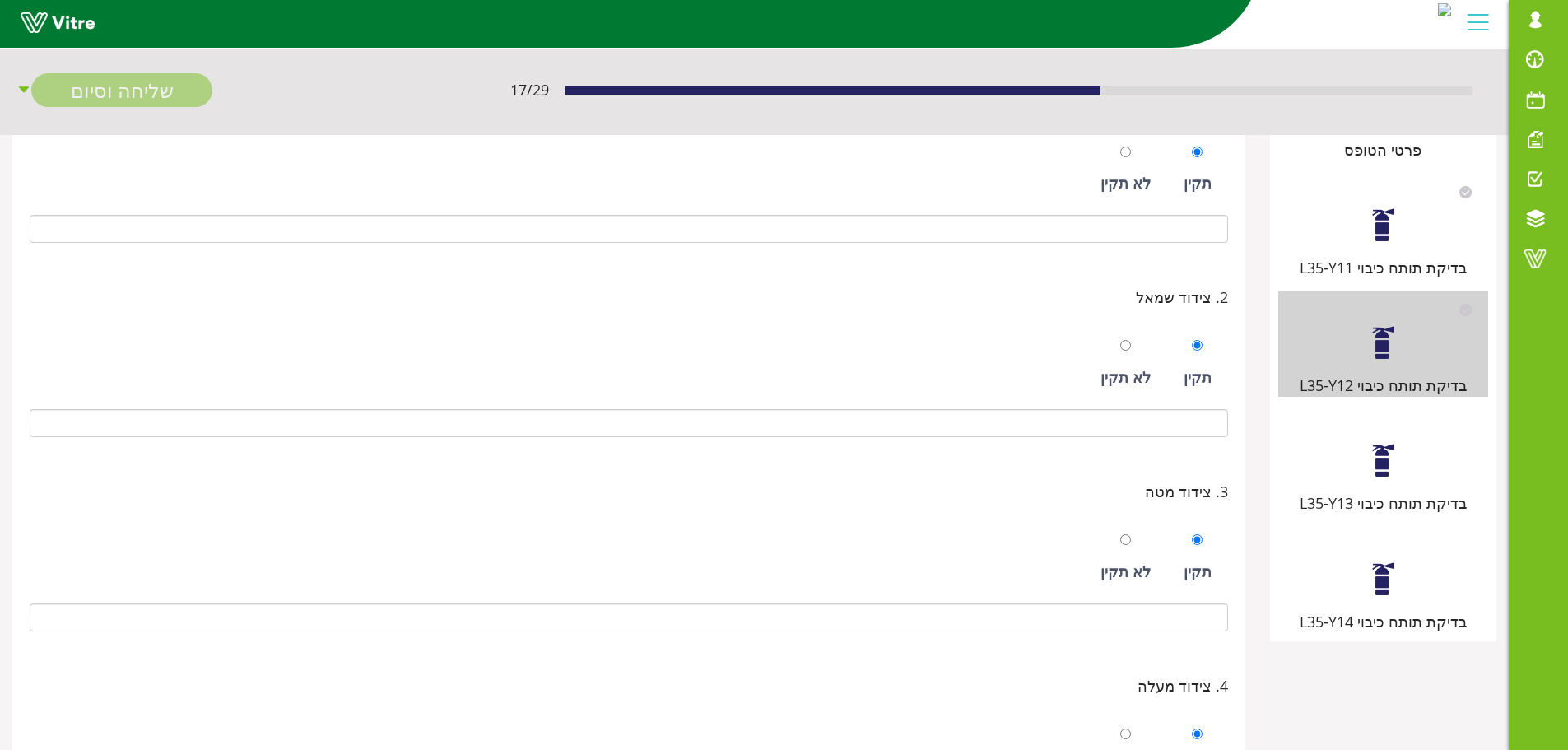
click at [1367, 466] on div at bounding box center [1383, 460] width 37 height 37
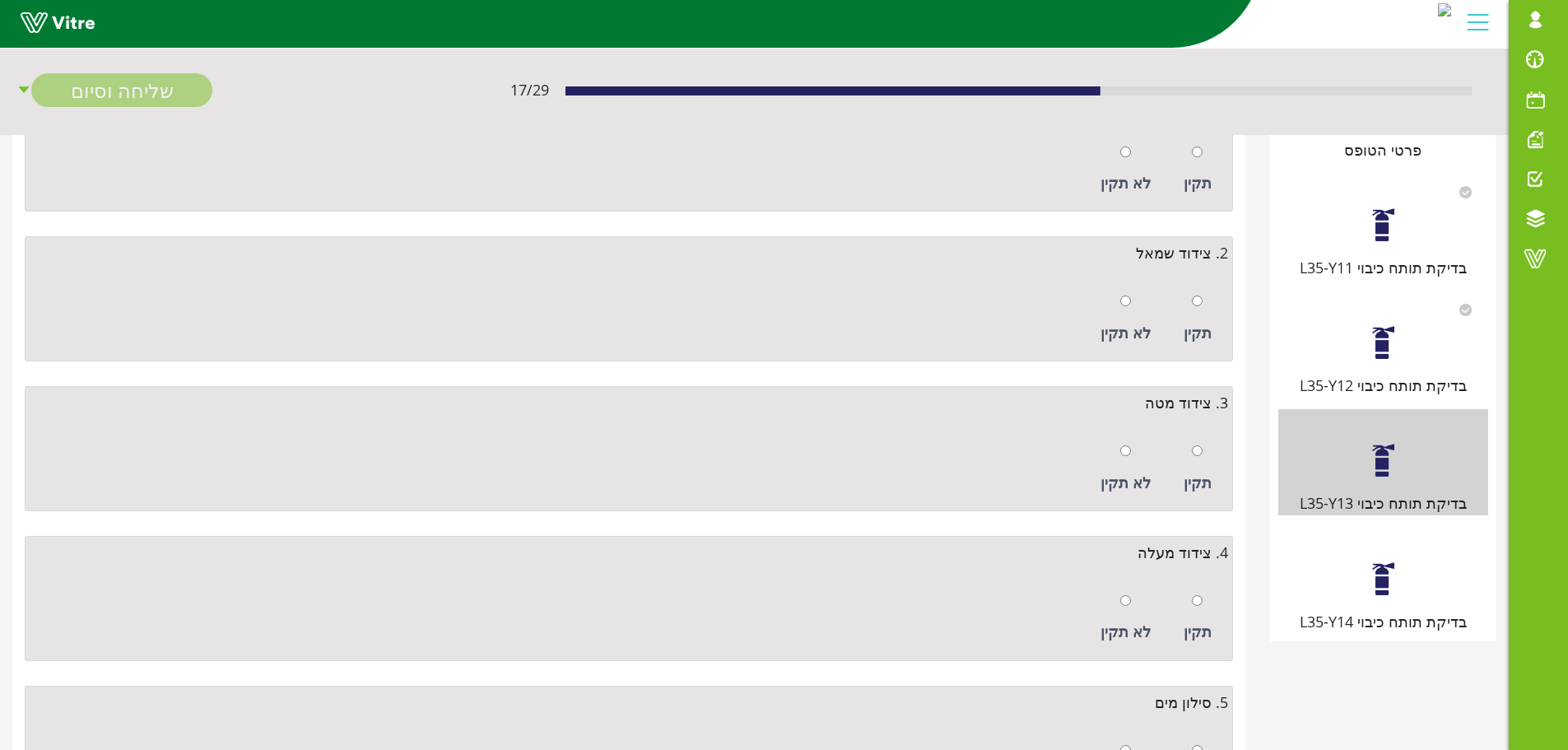
scroll to position [0, 0]
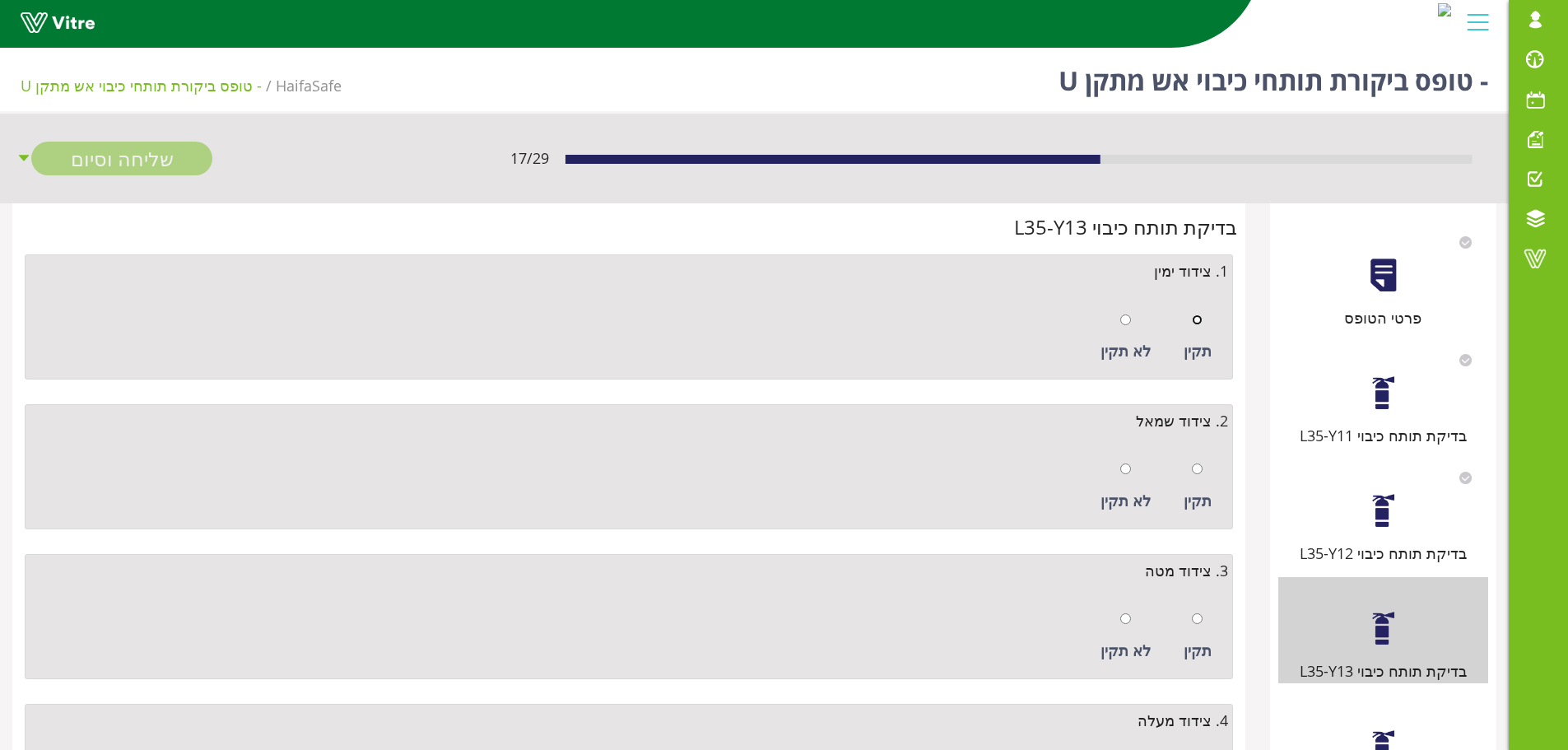
click at [1194, 317] on input "radio" at bounding box center [1197, 320] width 11 height 11
radio input "true"
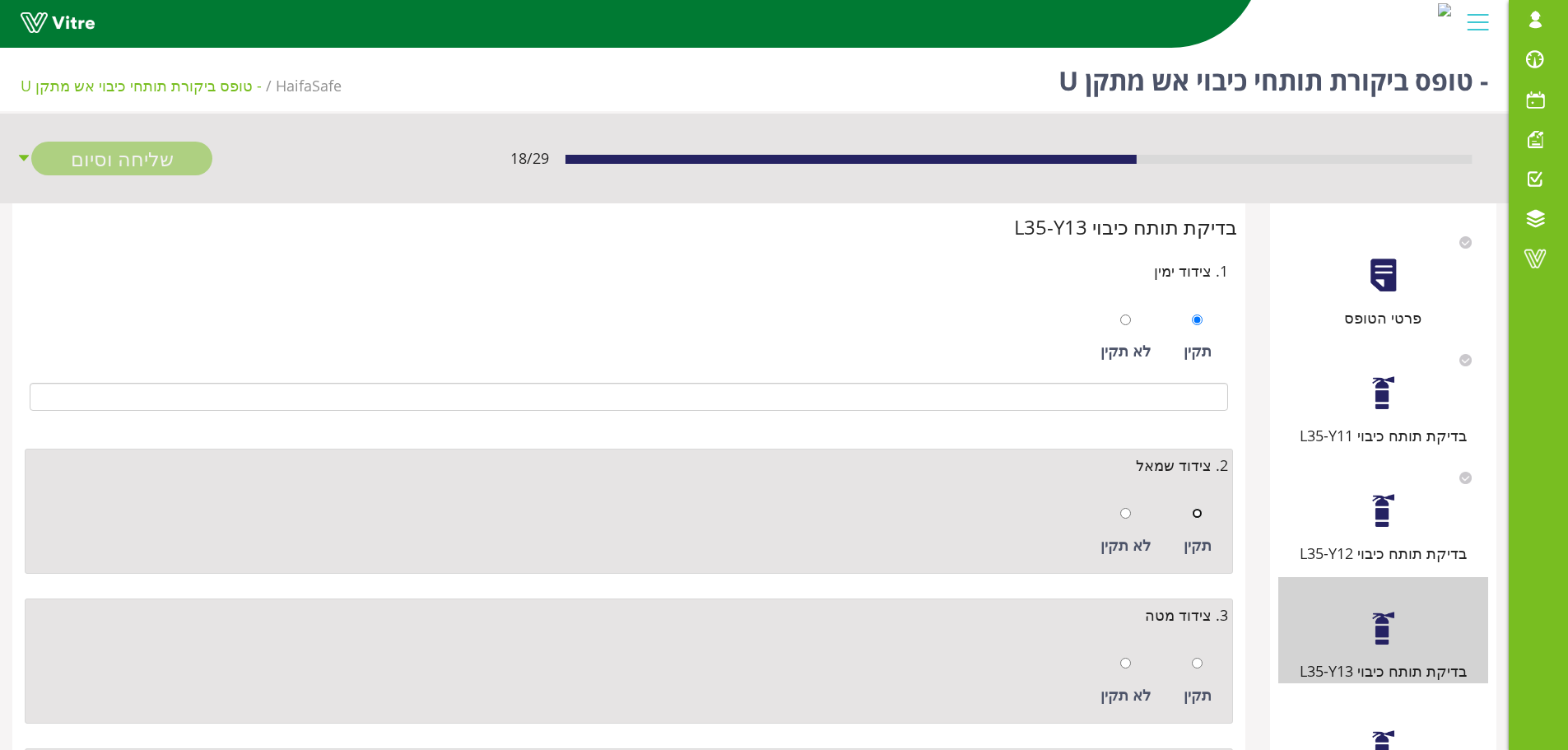
click at [1194, 515] on input "radio" at bounding box center [1197, 513] width 11 height 11
radio input "true"
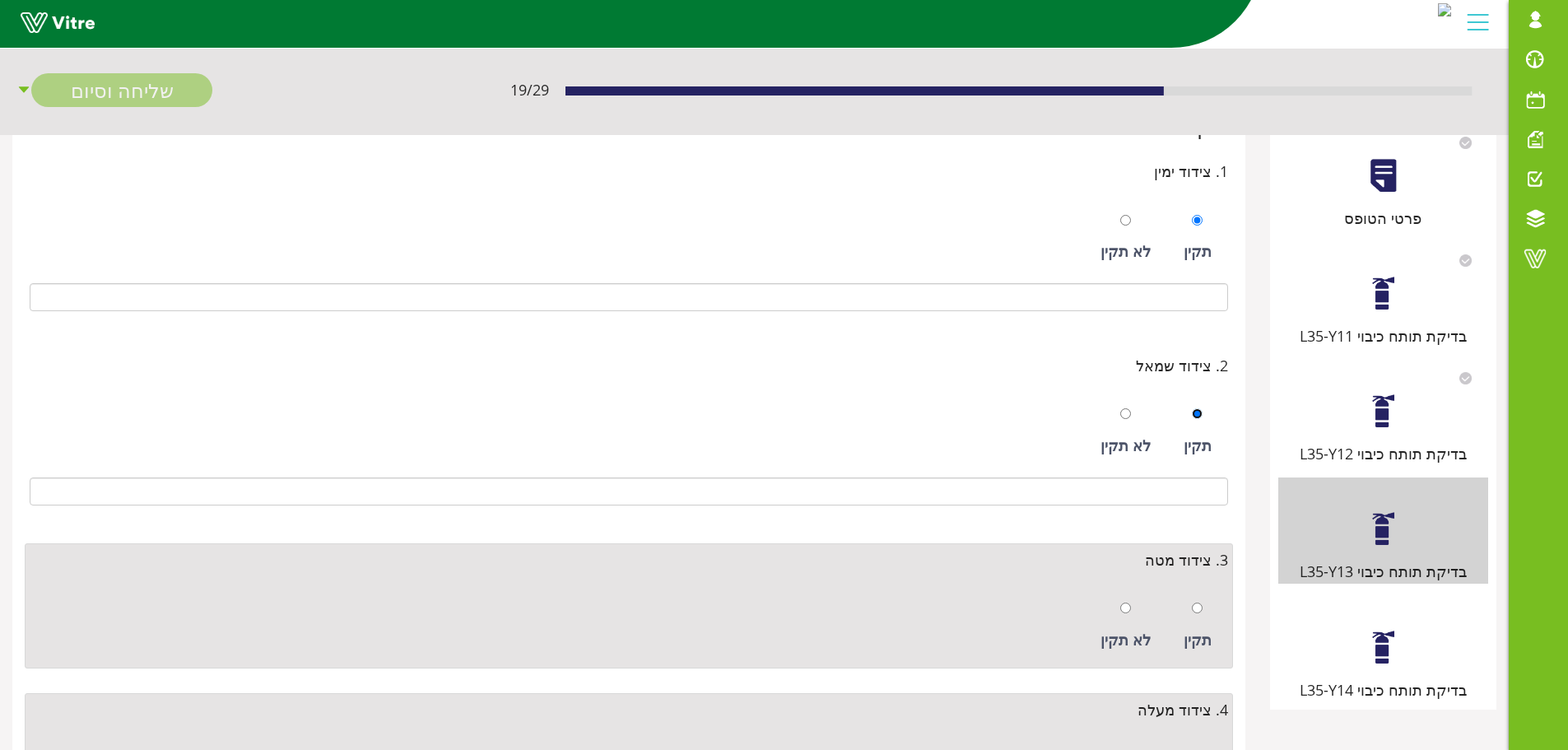
scroll to position [247, 0]
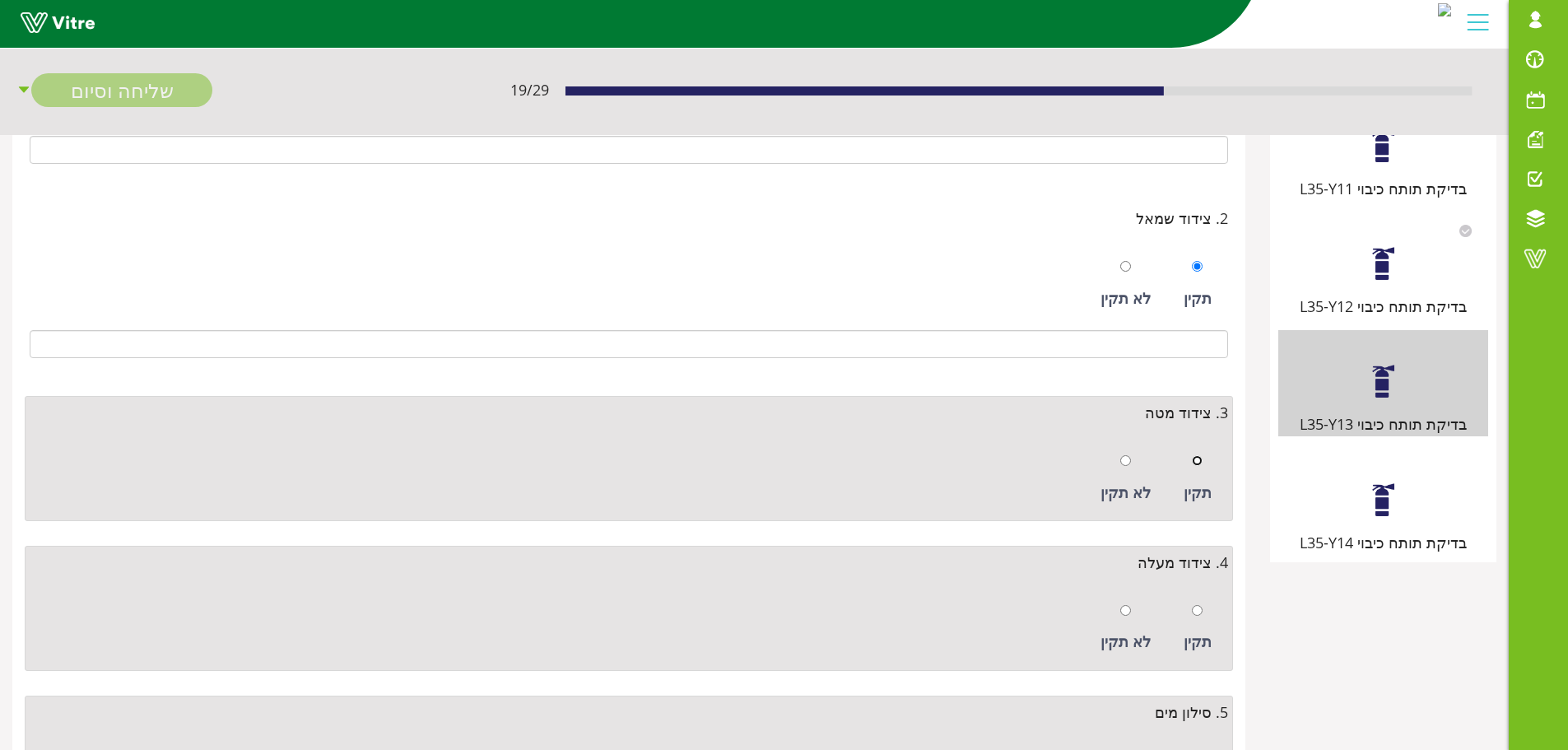
click at [1200, 466] on input "radio" at bounding box center [1197, 460] width 11 height 11
radio input "true"
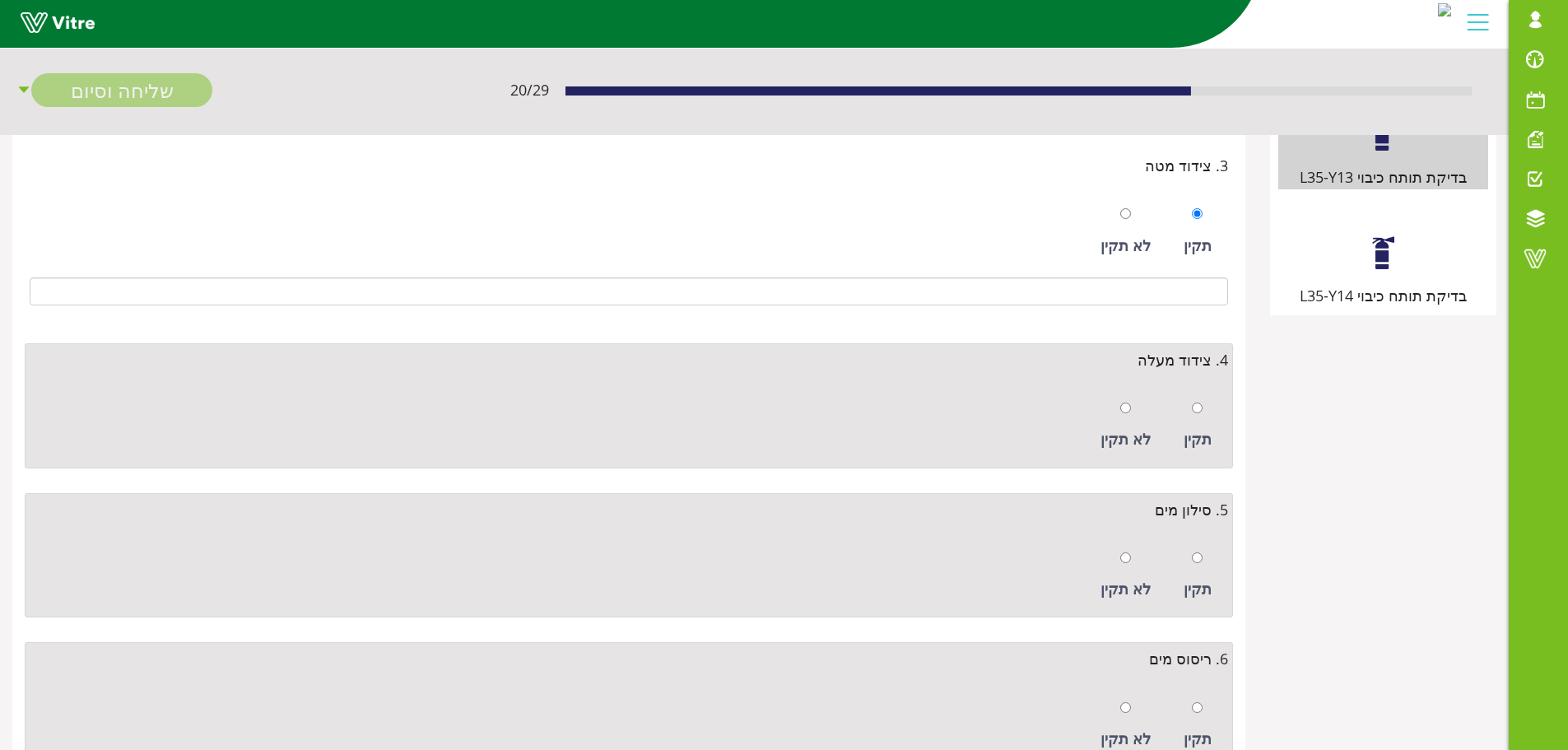
click at [1196, 420] on div "תקין" at bounding box center [1197, 425] width 45 height 76
radio input "true"
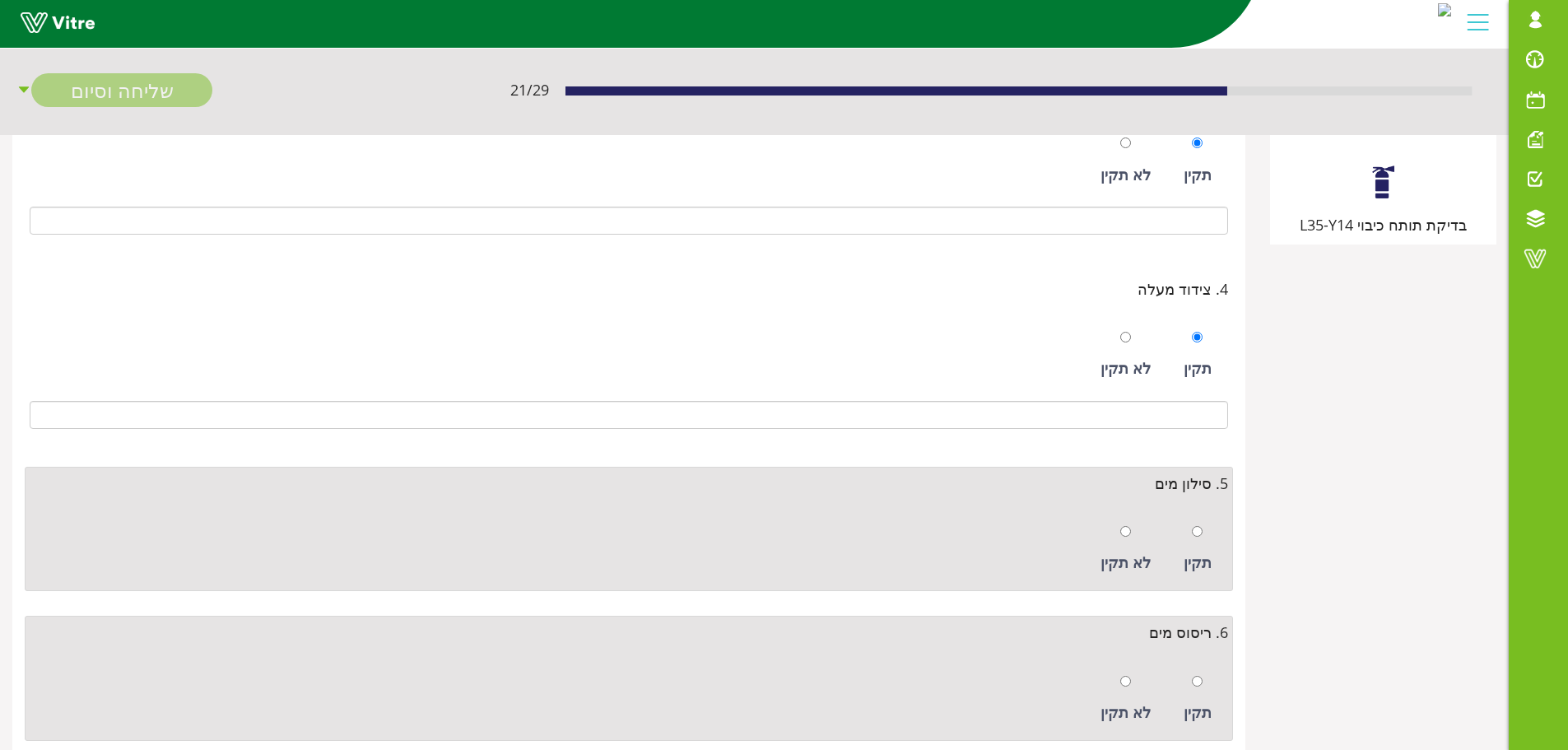
scroll to position [617, 0]
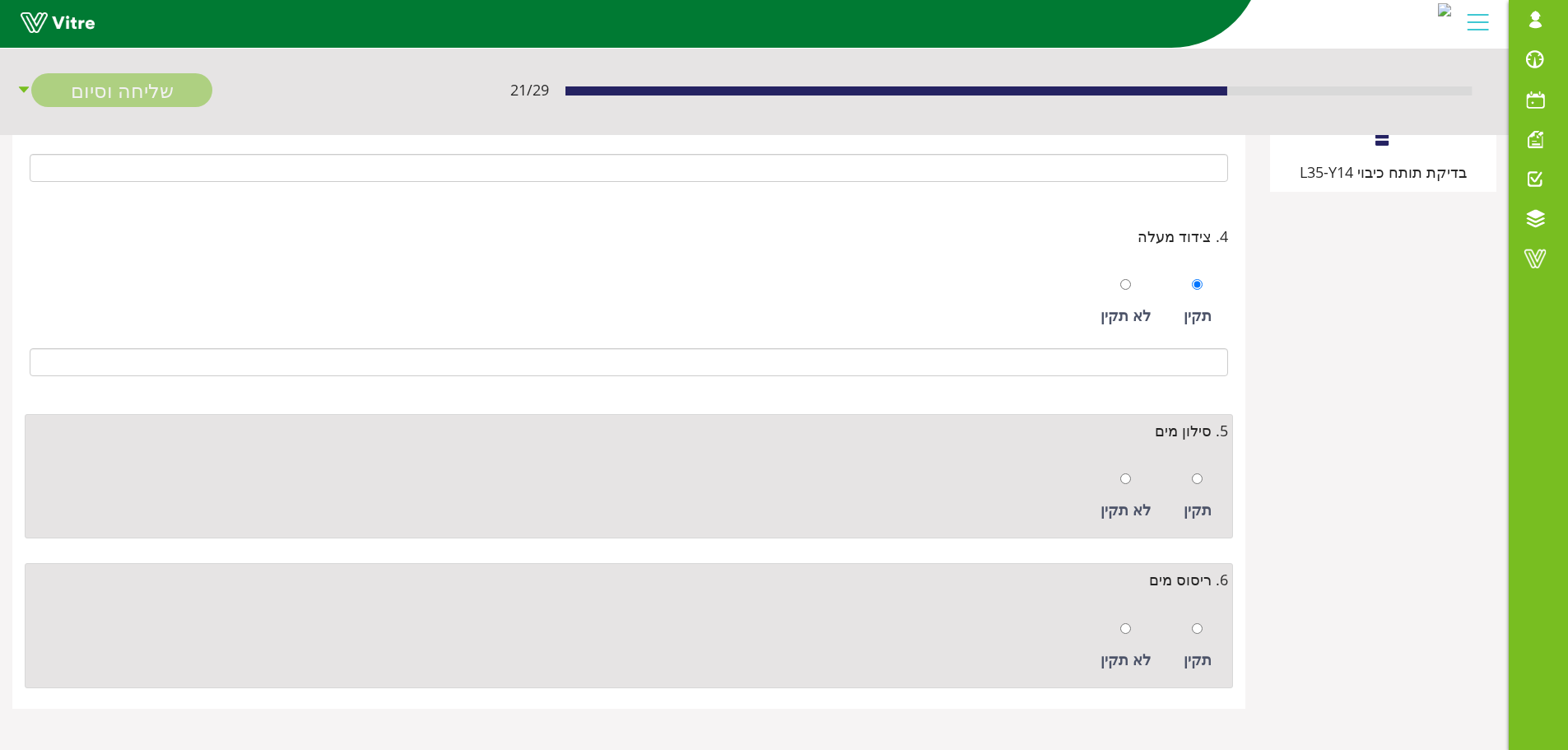
drag, startPoint x: 1206, startPoint y: 482, endPoint x: 1207, endPoint y: 495, distance: 13.0
click at [1205, 482] on div "תקין" at bounding box center [1197, 496] width 45 height 76
radio input "true"
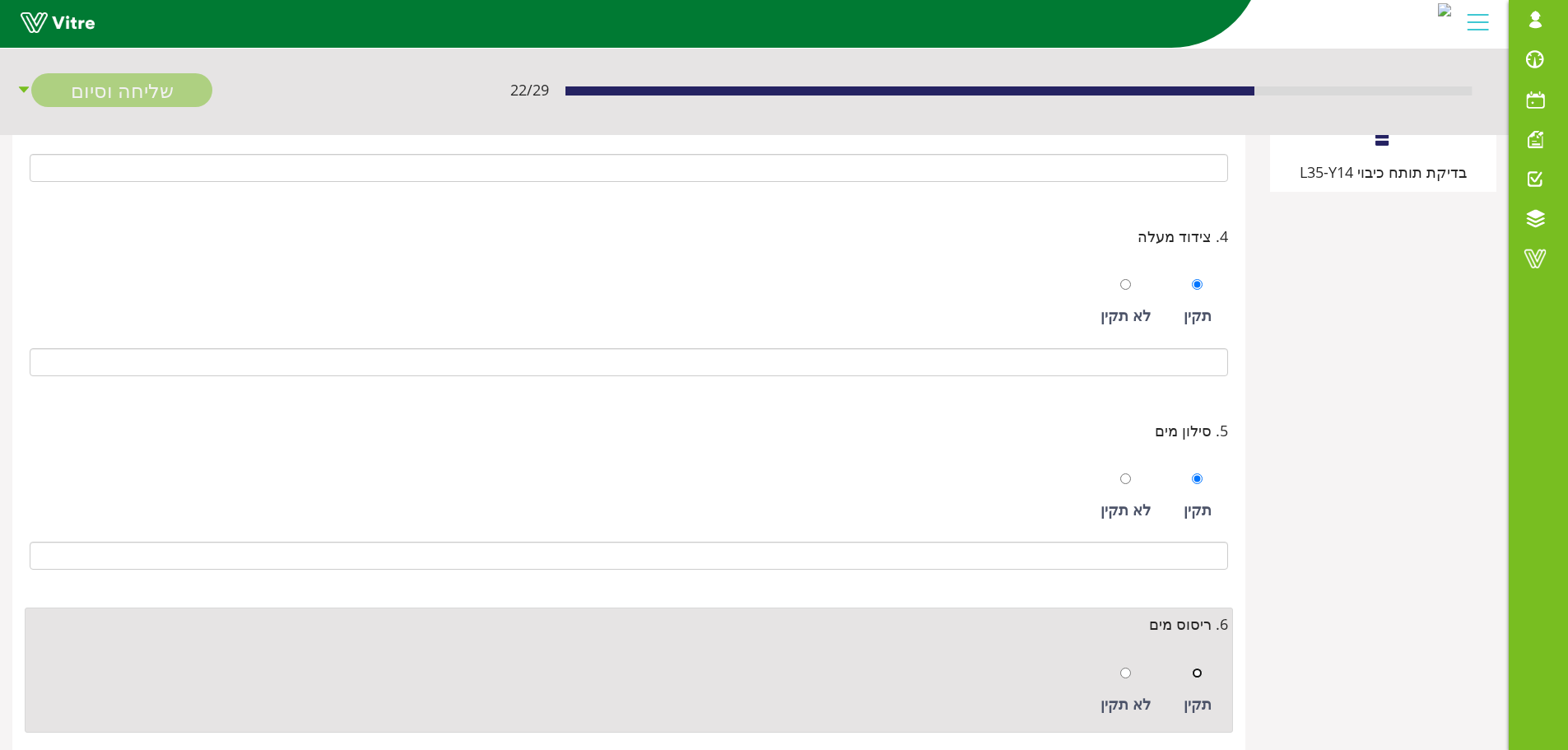
click at [1198, 675] on input "radio" at bounding box center [1197, 673] width 11 height 11
radio input "true"
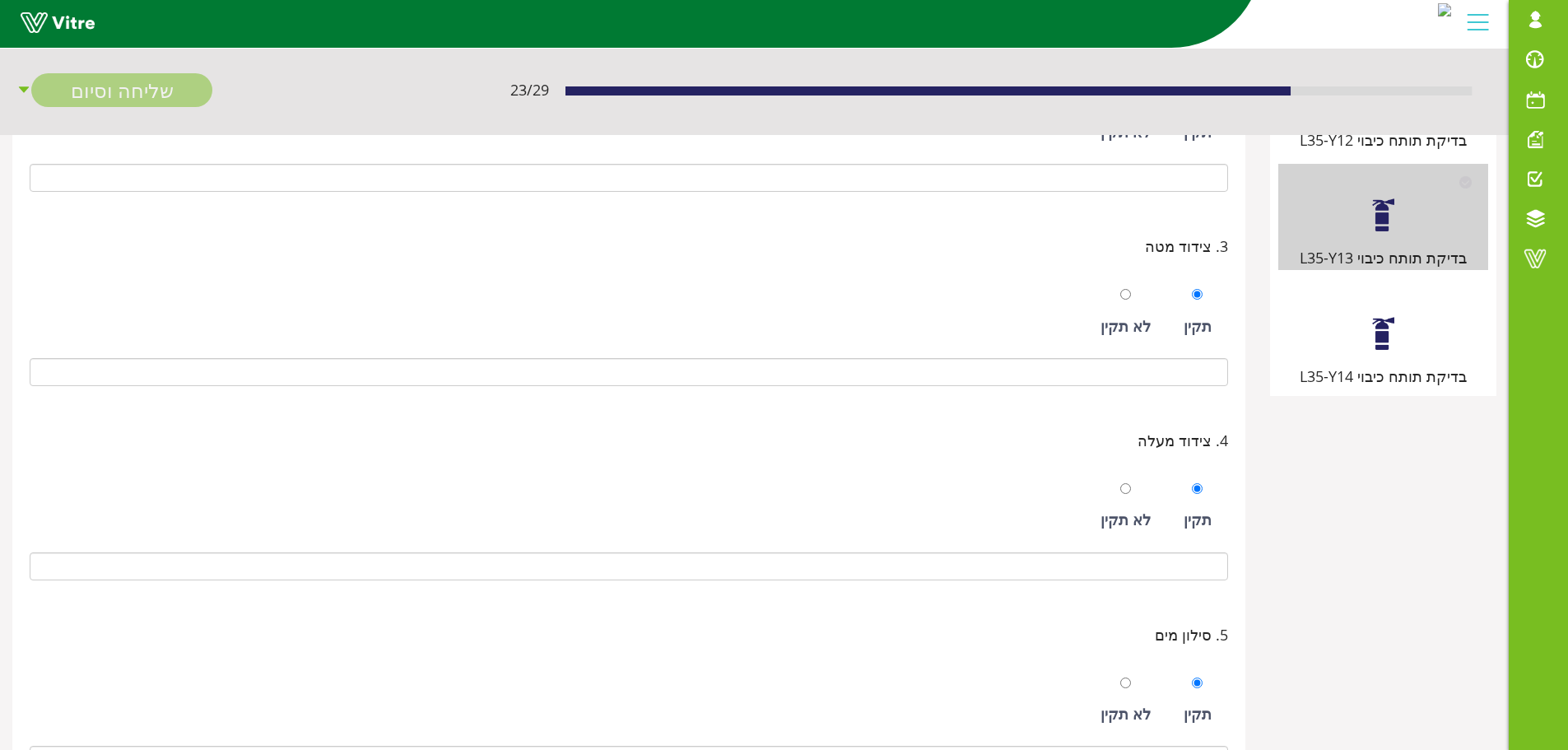
scroll to position [206, 0]
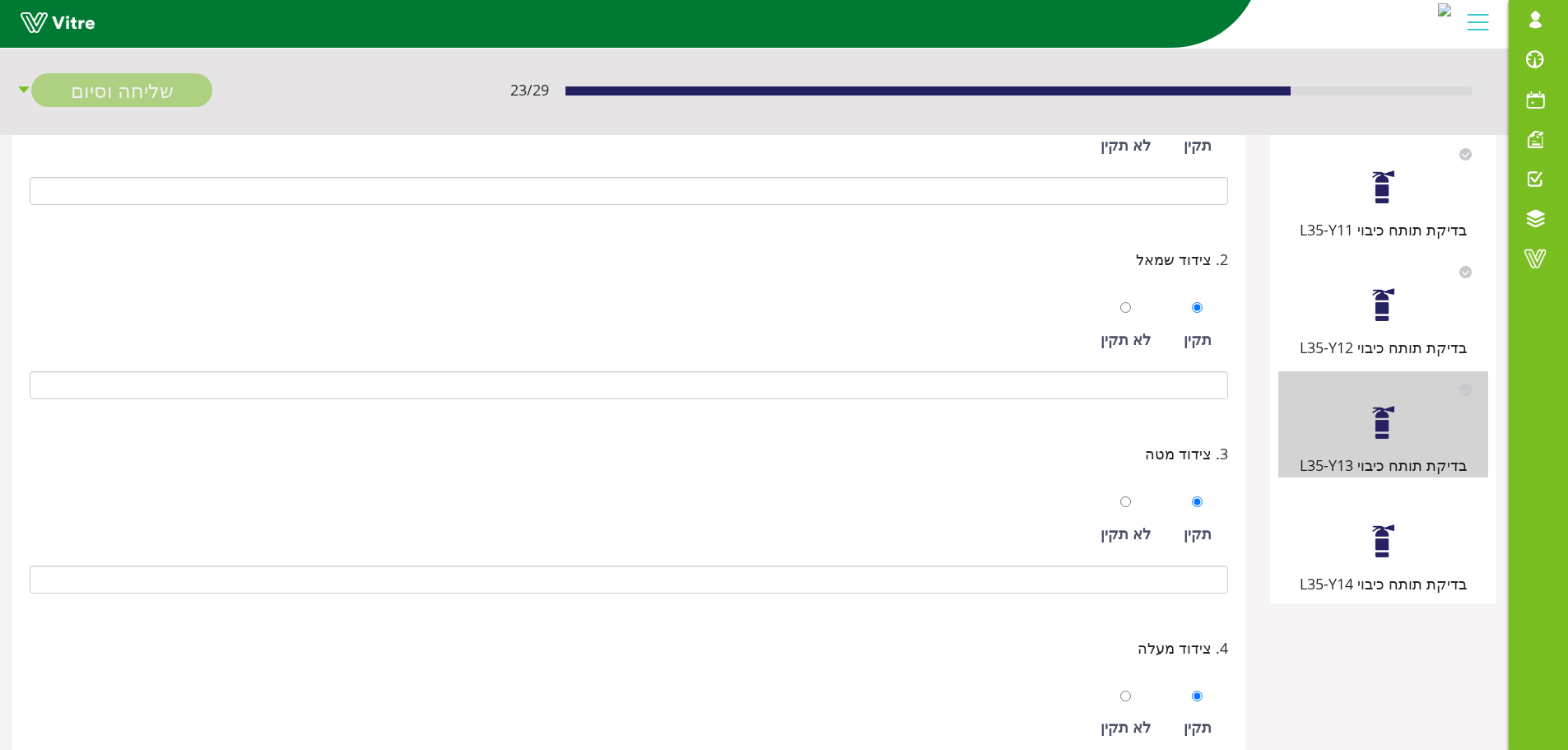
click at [1362, 550] on div "בדיקת תותח כיבוי L35-Y14" at bounding box center [1383, 542] width 210 height 106
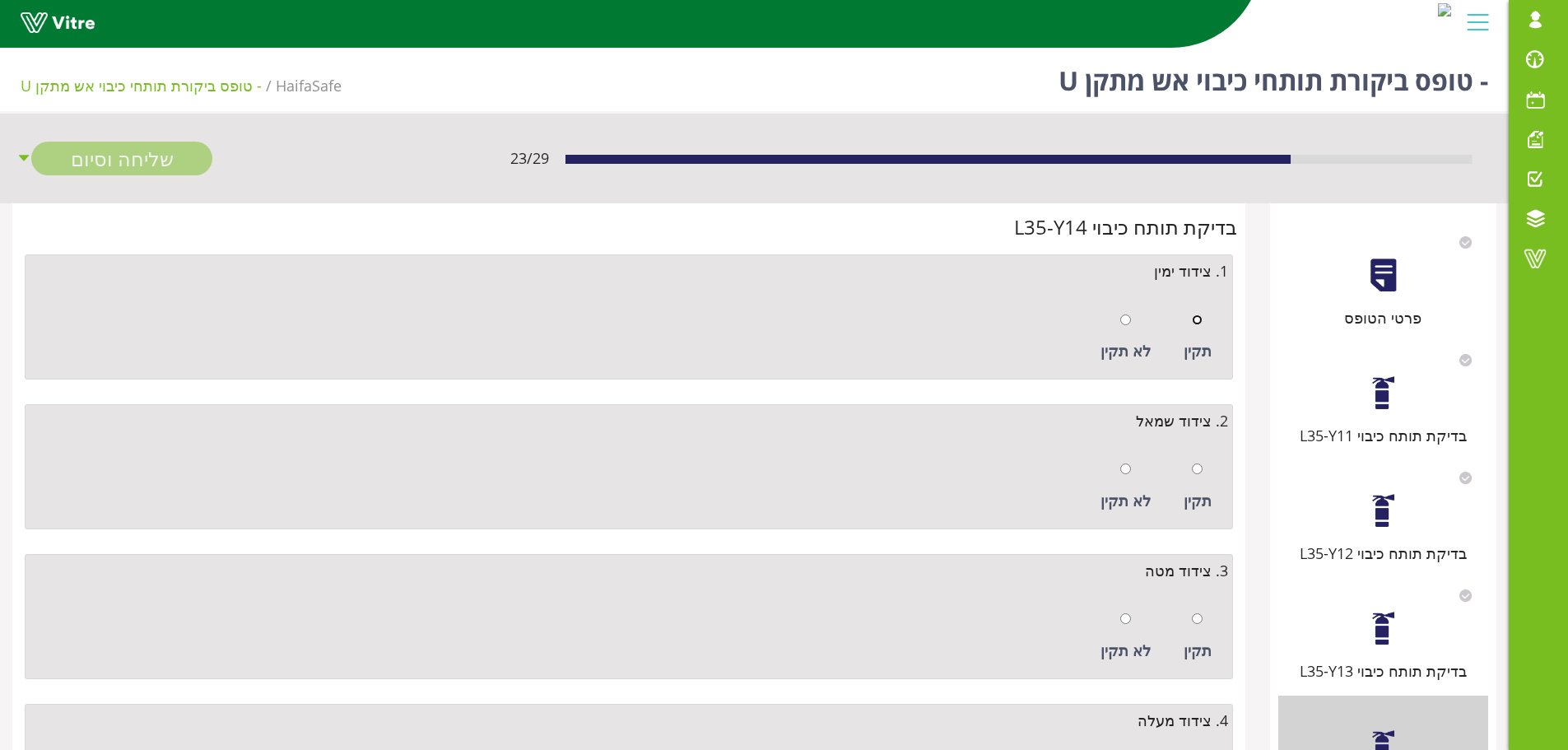
click at [1192, 320] on input "radio" at bounding box center [1197, 320] width 11 height 11
radio input "true"
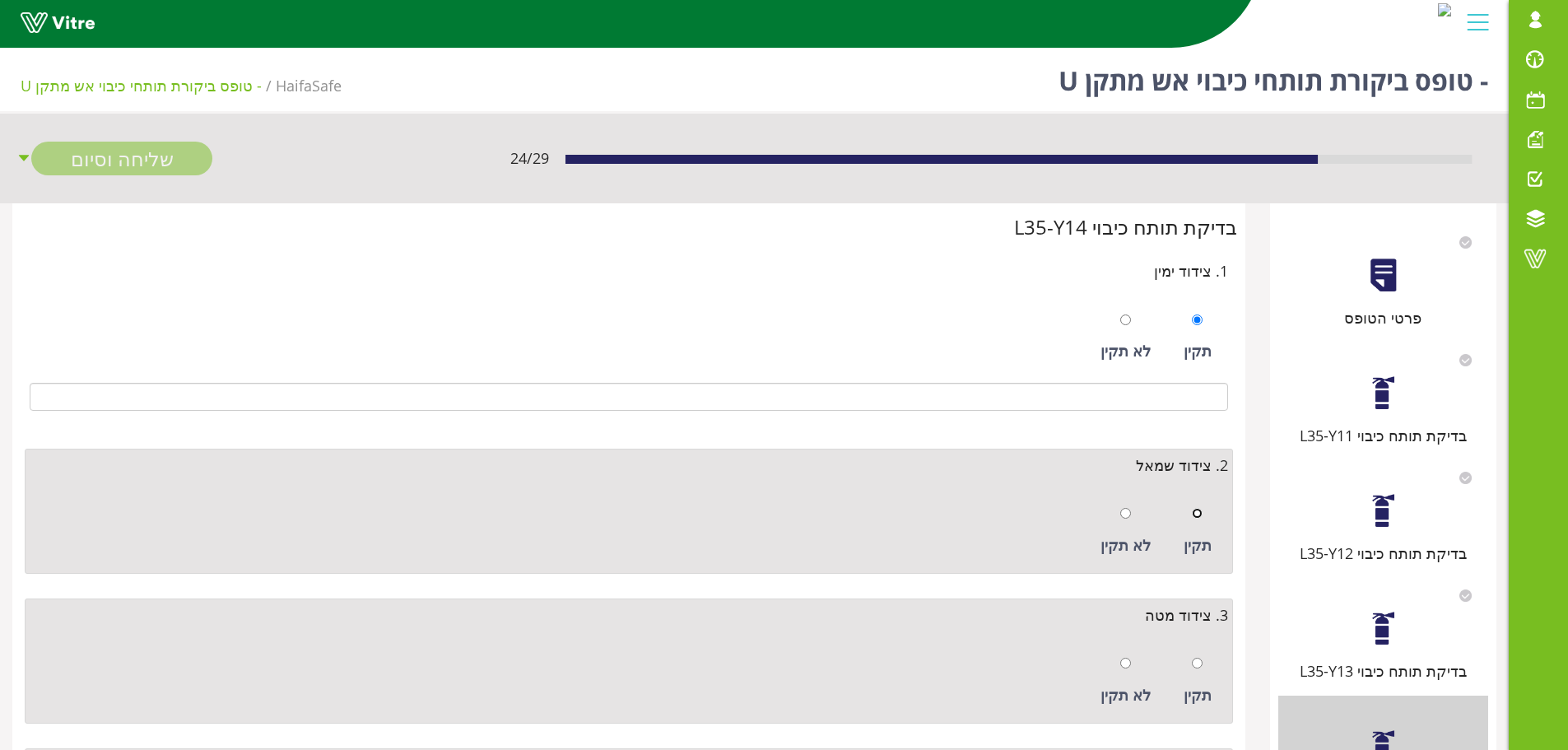
click at [1198, 517] on input "radio" at bounding box center [1197, 513] width 11 height 11
radio input "true"
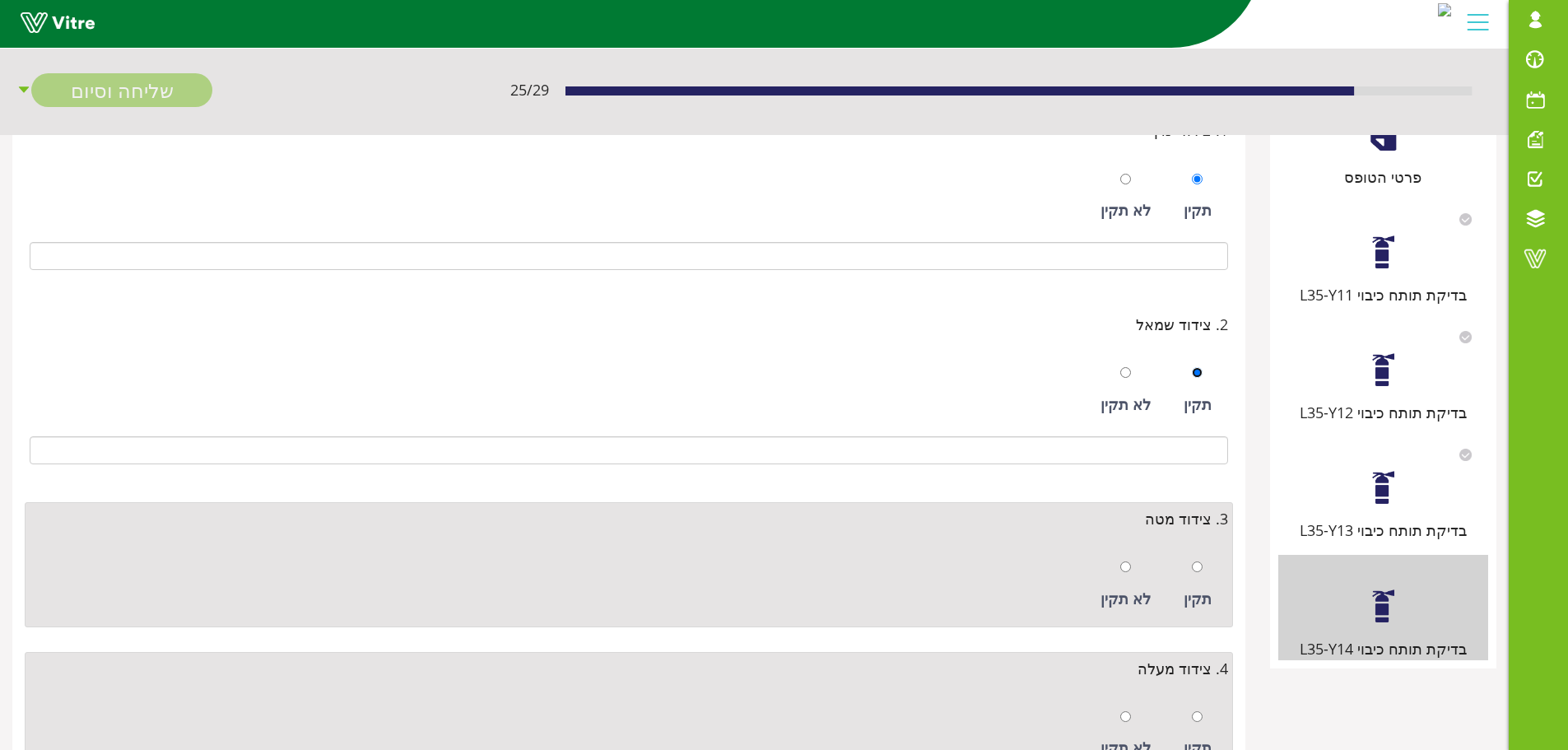
scroll to position [330, 0]
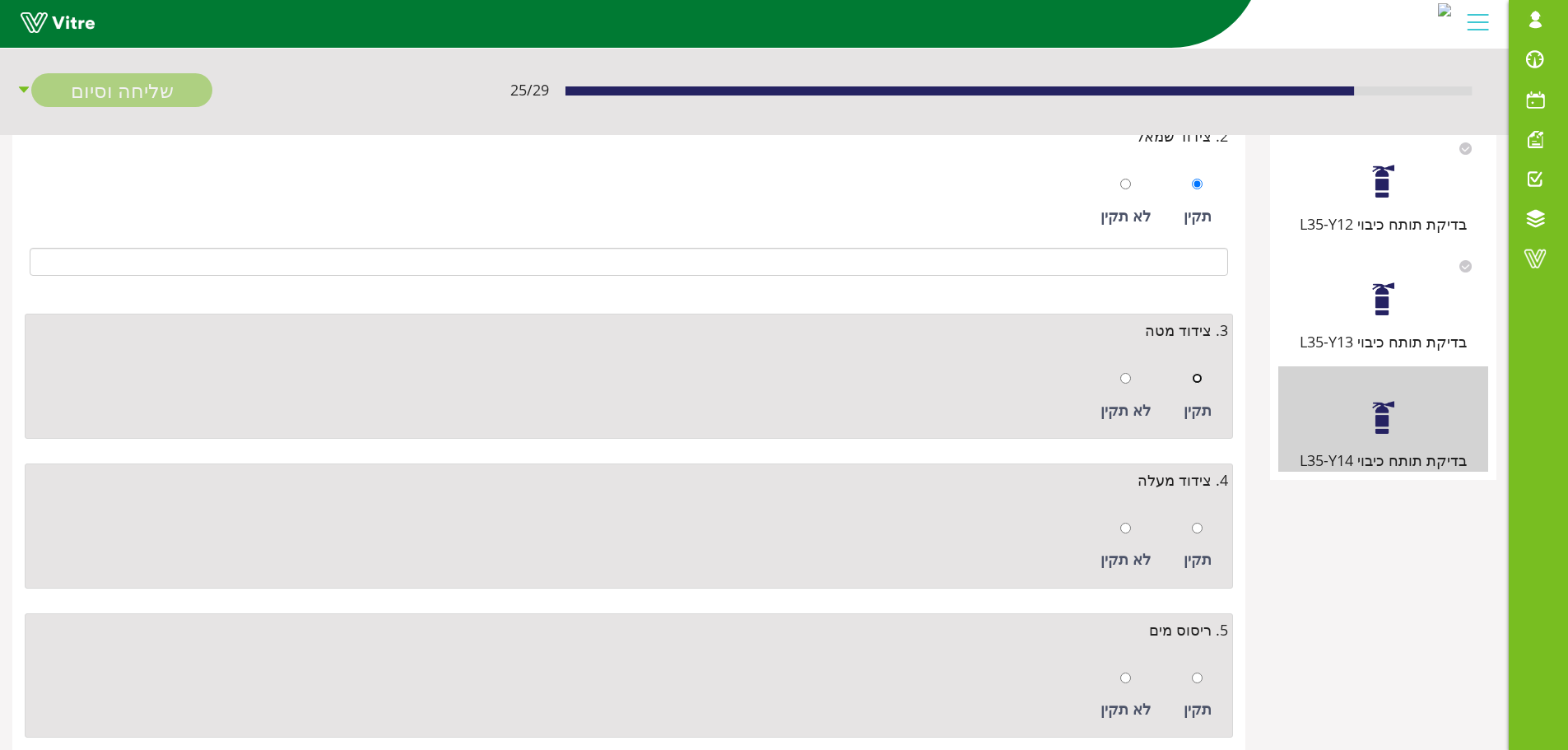
click at [1198, 375] on input "radio" at bounding box center [1197, 377] width 11 height 11
radio input "true"
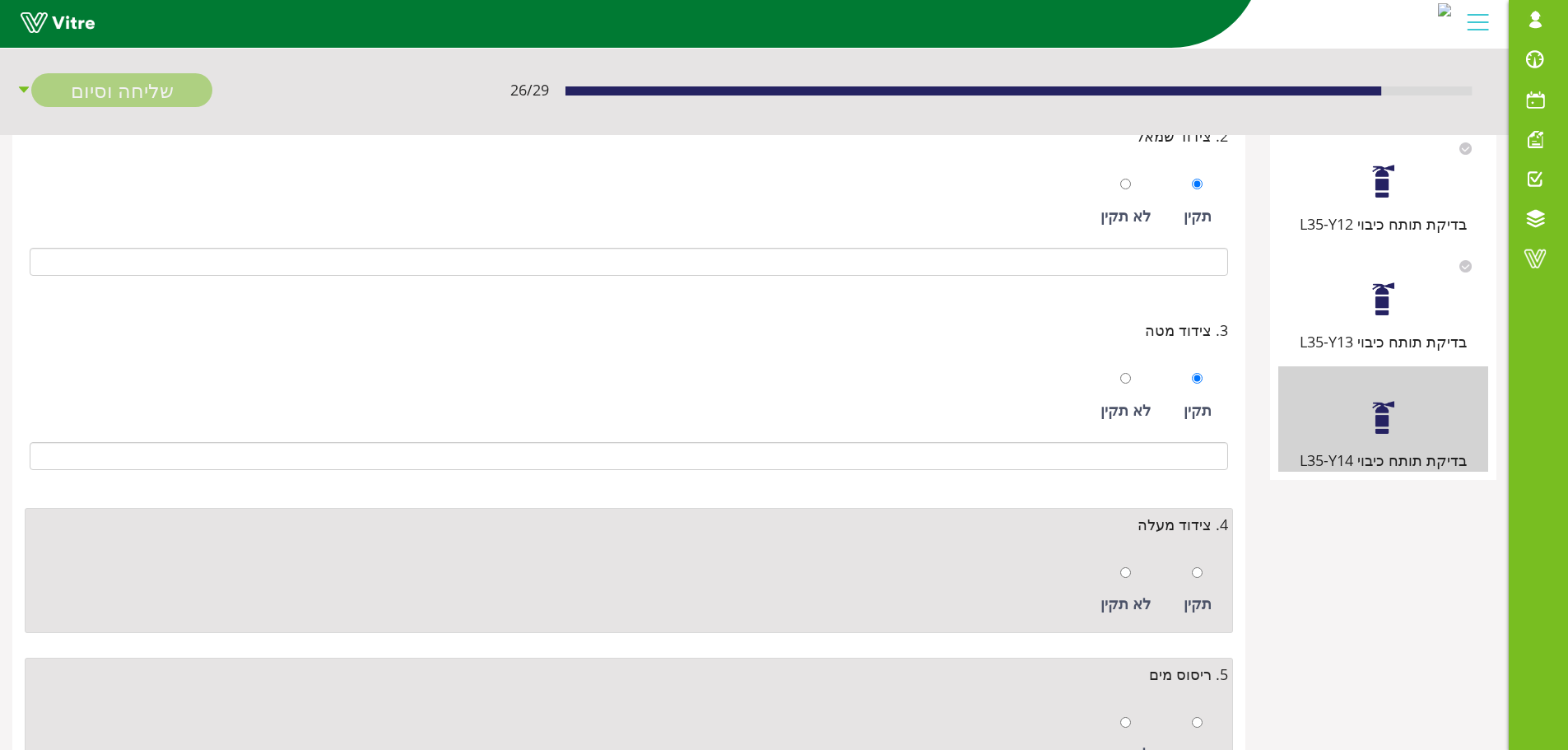
click at [1192, 583] on div at bounding box center [1197, 571] width 11 height 23
radio input "true"
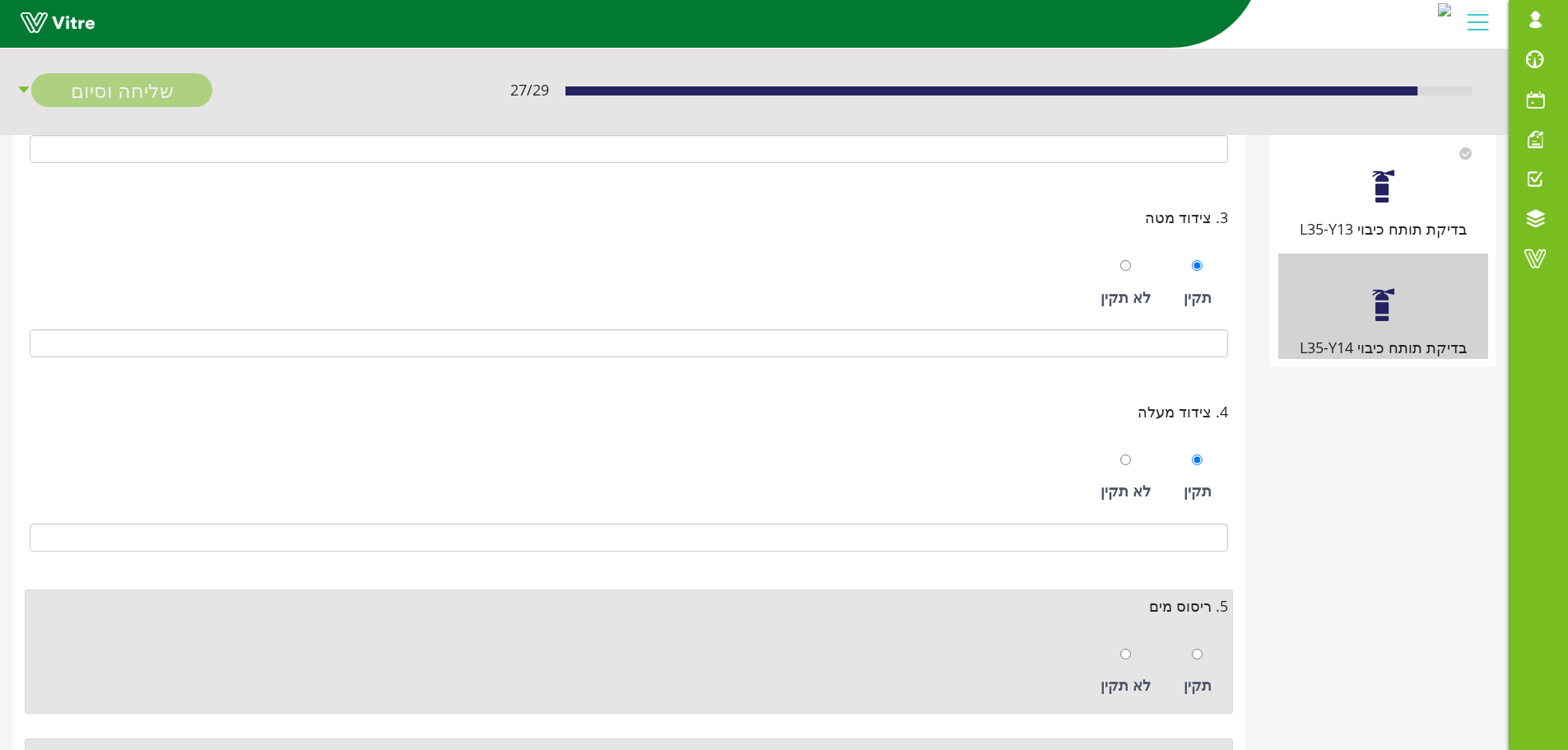
scroll to position [617, 0]
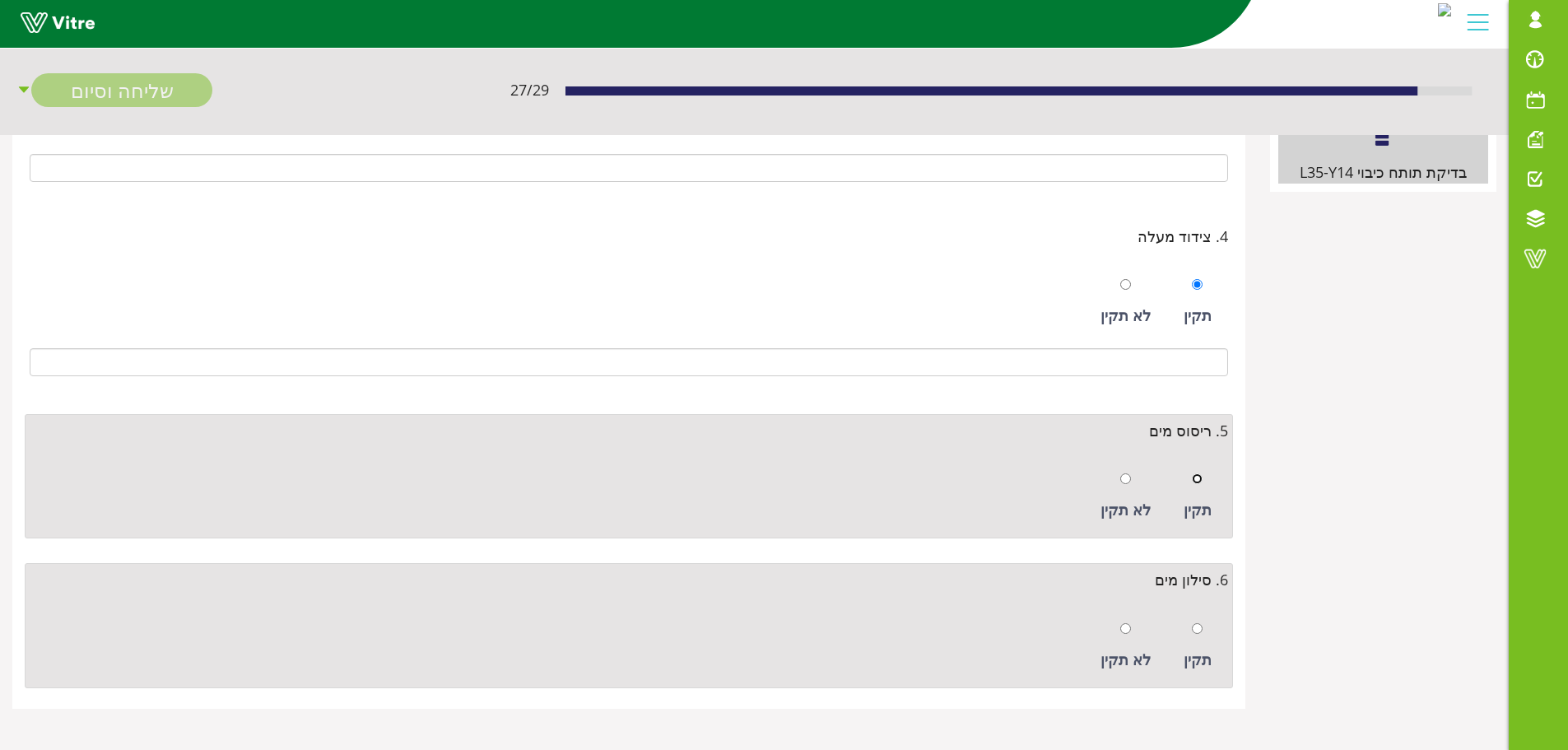
click at [1195, 478] on input "radio" at bounding box center [1197, 478] width 11 height 11
radio input "true"
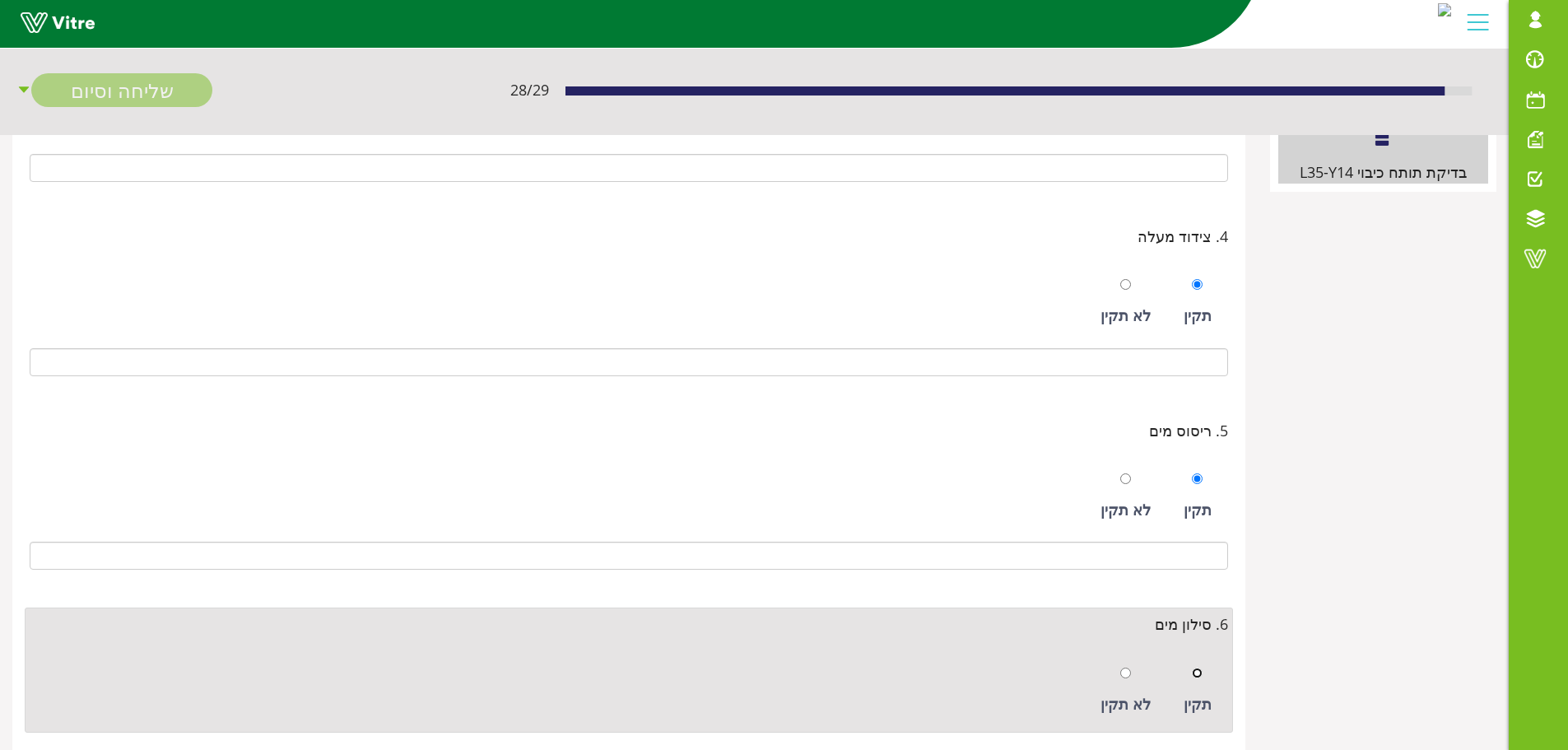
click at [1196, 677] on input "radio" at bounding box center [1197, 673] width 11 height 11
radio input "true"
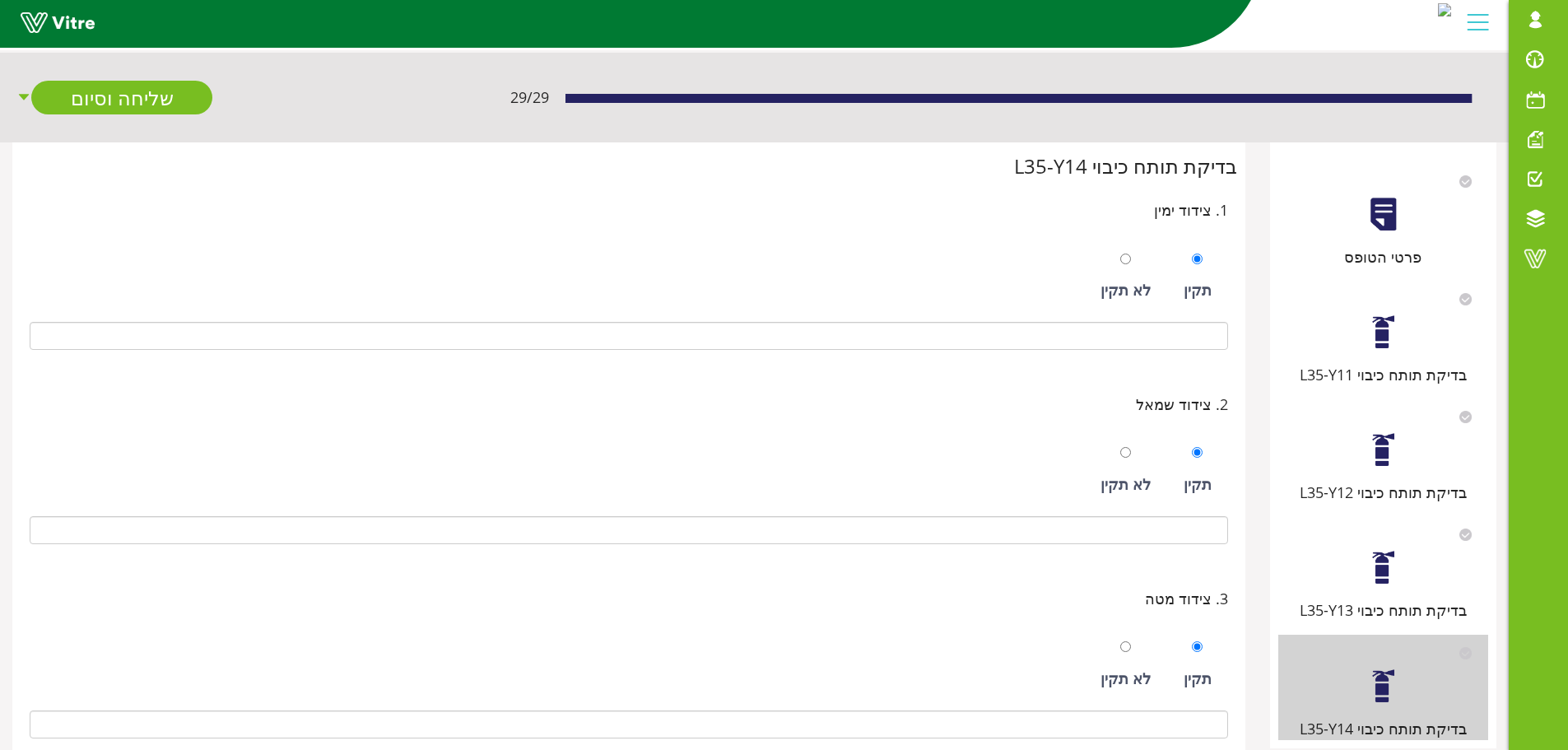
scroll to position [0, 0]
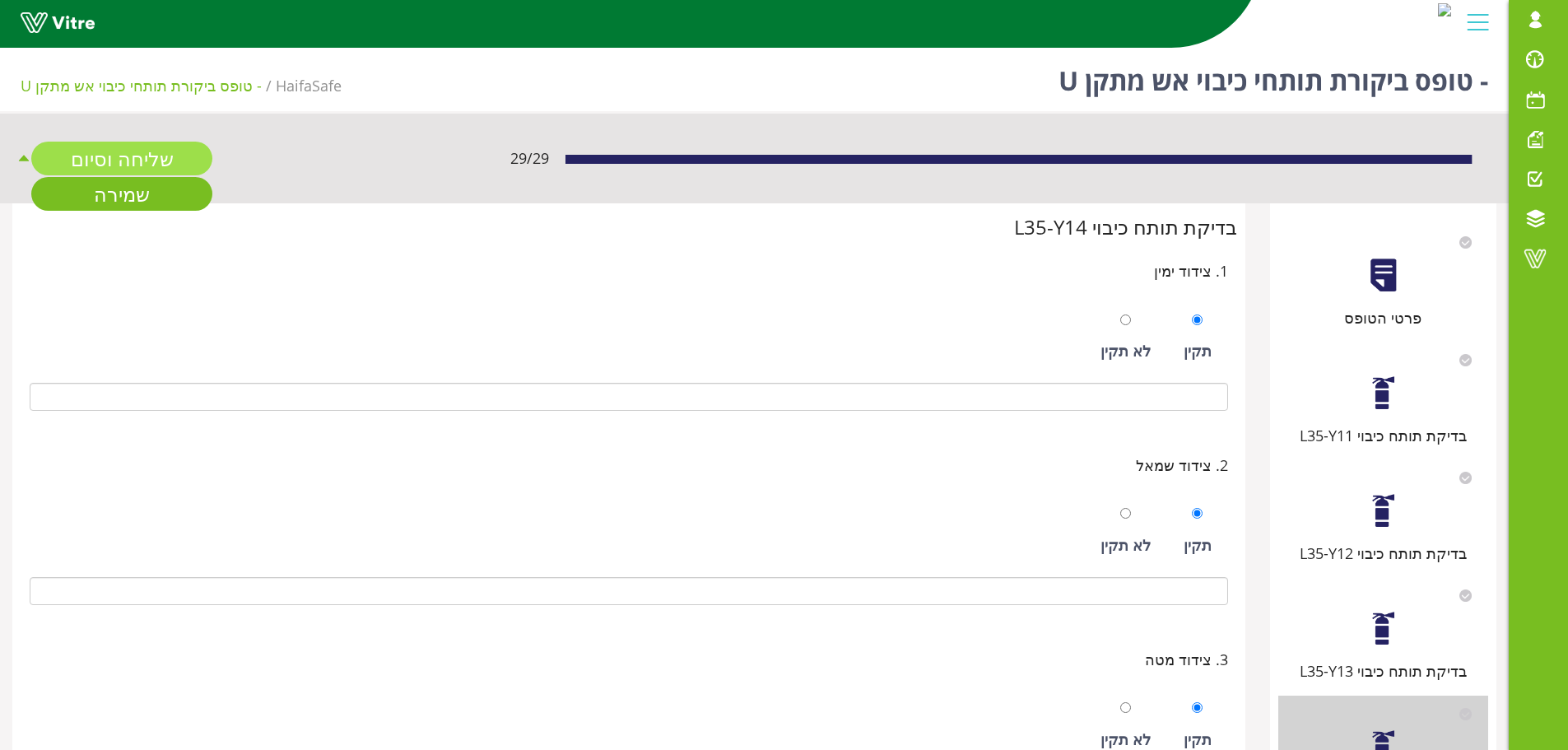
click at [162, 157] on link "שליחה וסיום" at bounding box center [121, 159] width 181 height 34
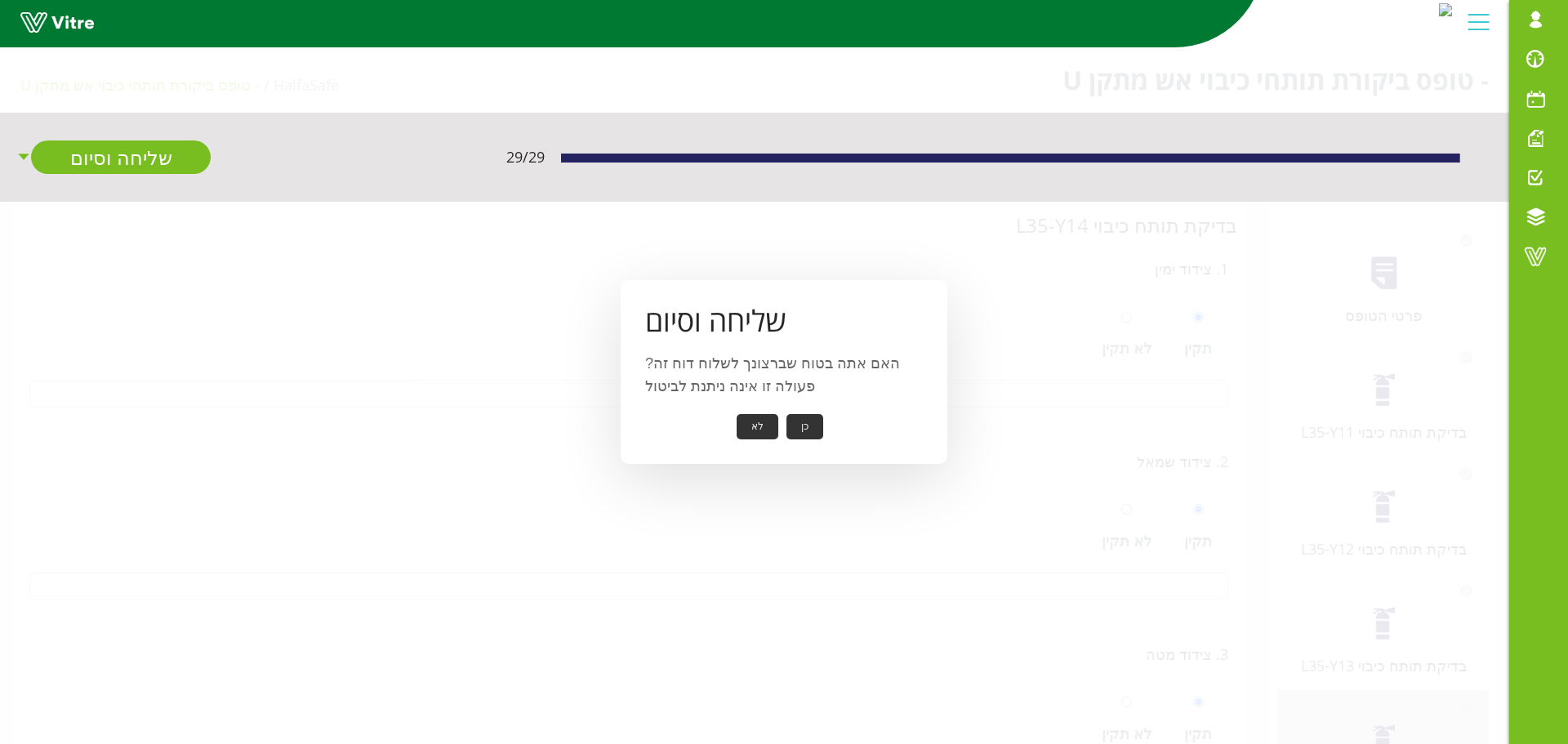
click at [810, 423] on button "כן" at bounding box center [804, 427] width 37 height 26
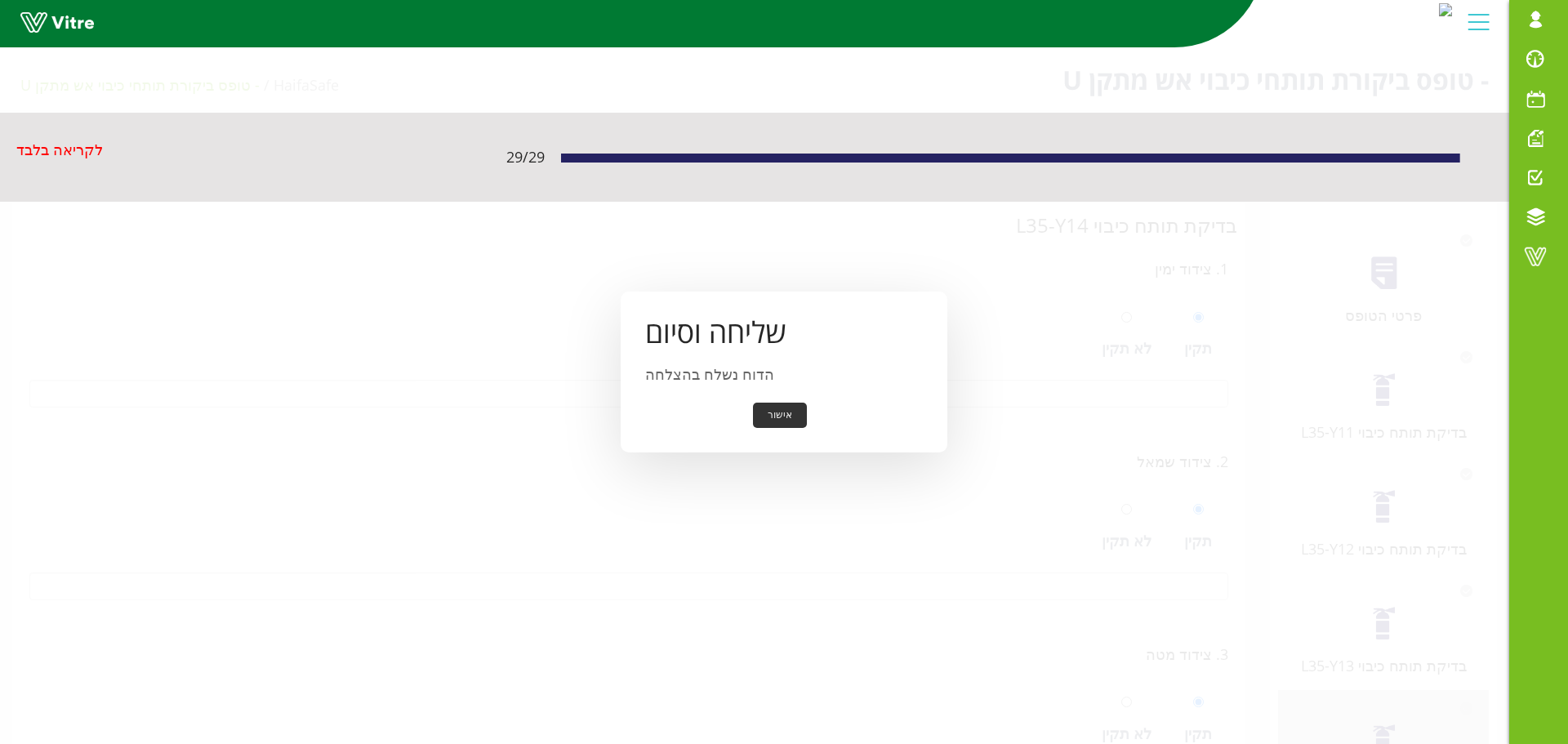
click at [783, 414] on button "אישור" at bounding box center [780, 415] width 53 height 26
